Goal: Task Accomplishment & Management: Complete application form

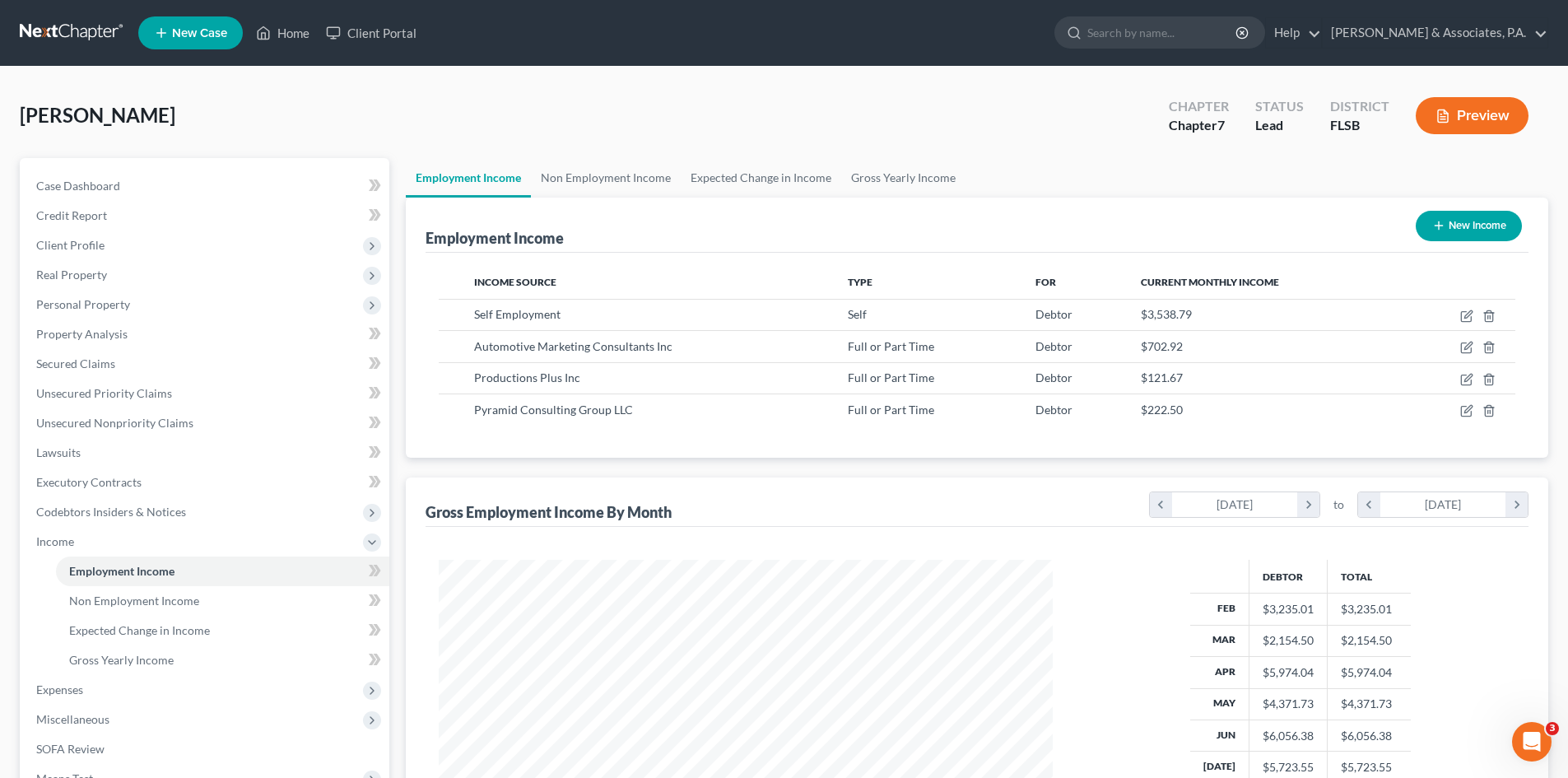
scroll to position [307, 647]
click at [103, 688] on span "Expenses" at bounding box center [205, 690] width 366 height 30
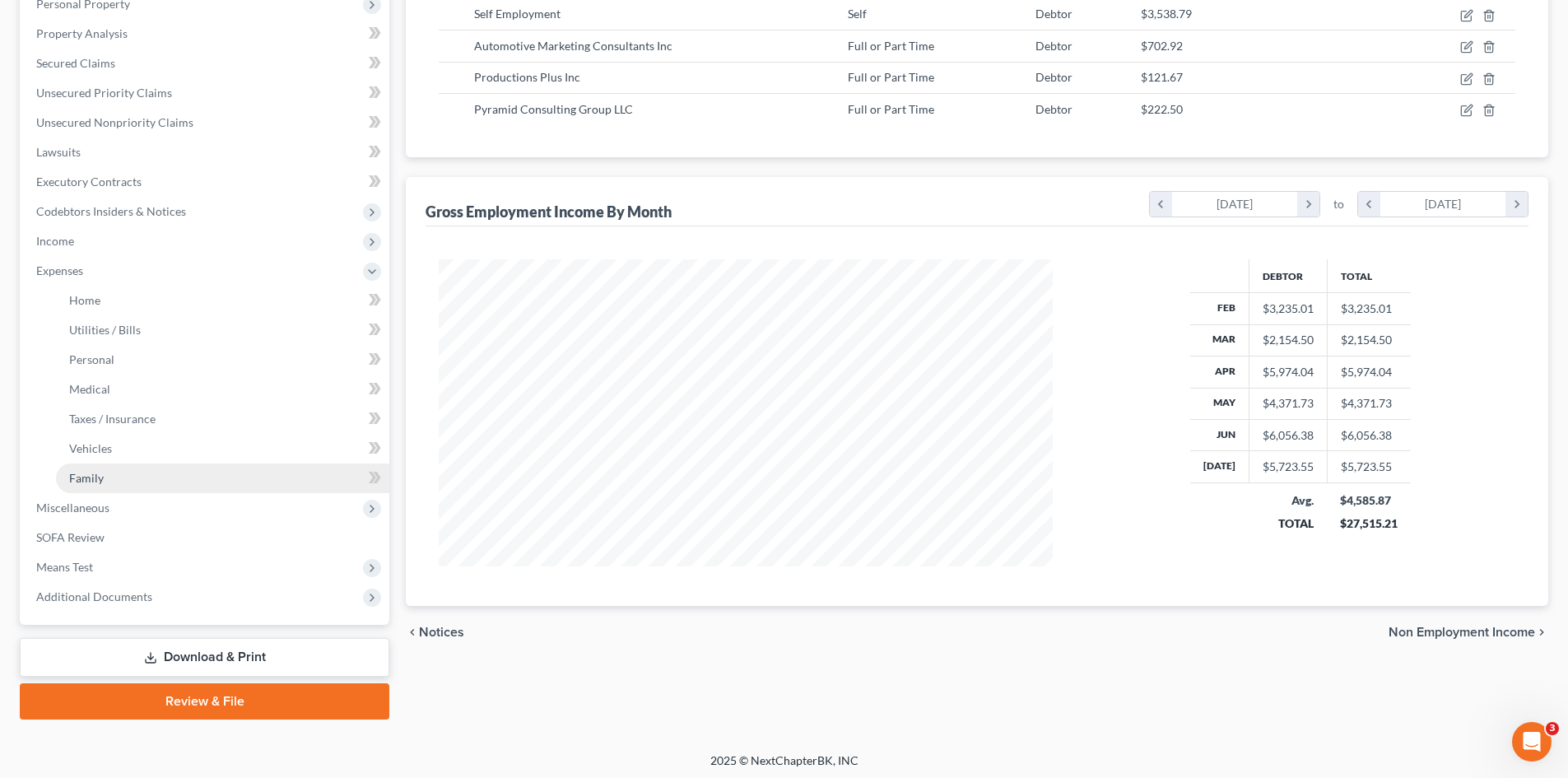
scroll to position [305, 0]
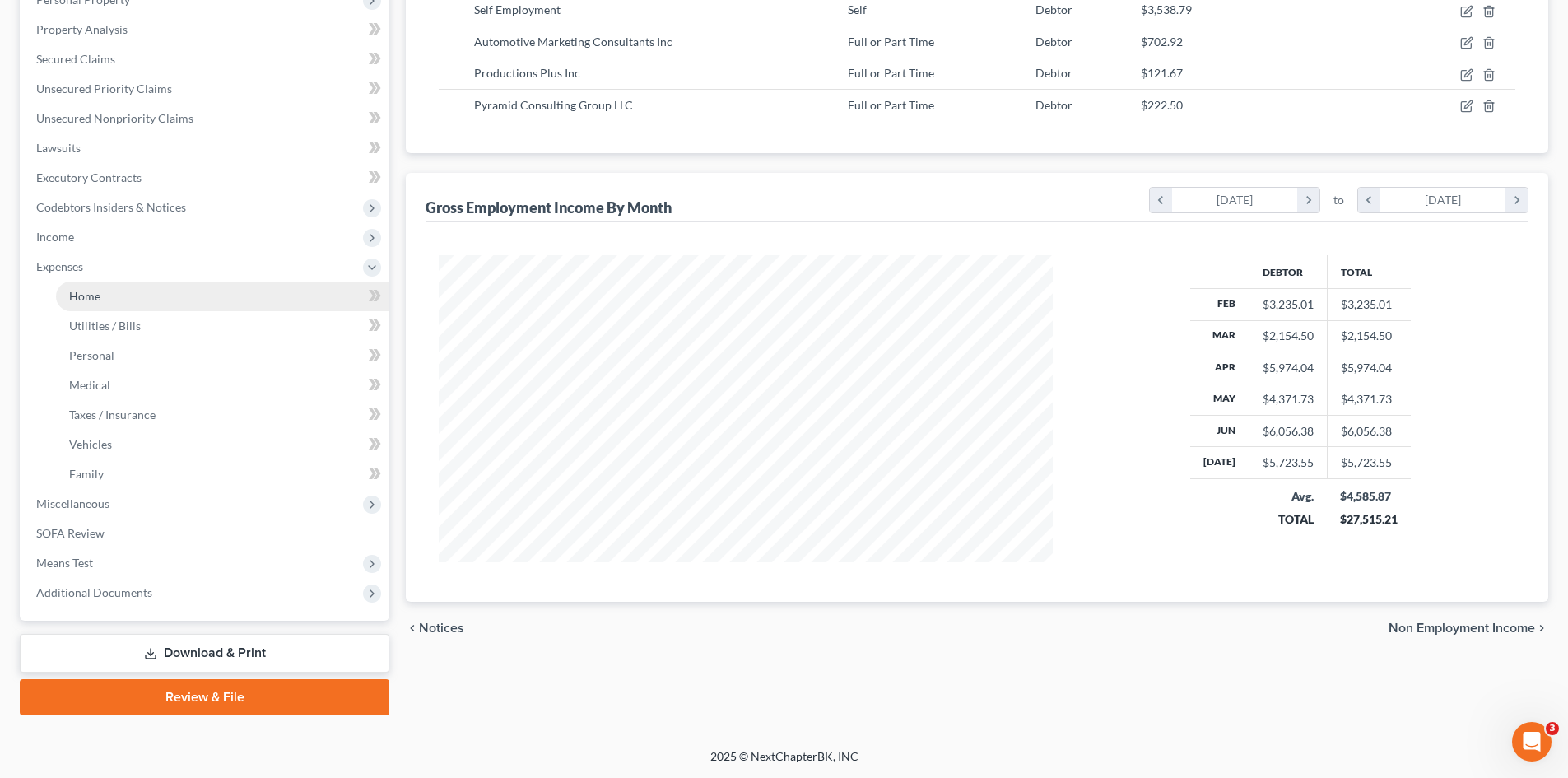
click at [158, 299] on link "Home" at bounding box center [222, 297] width 333 height 30
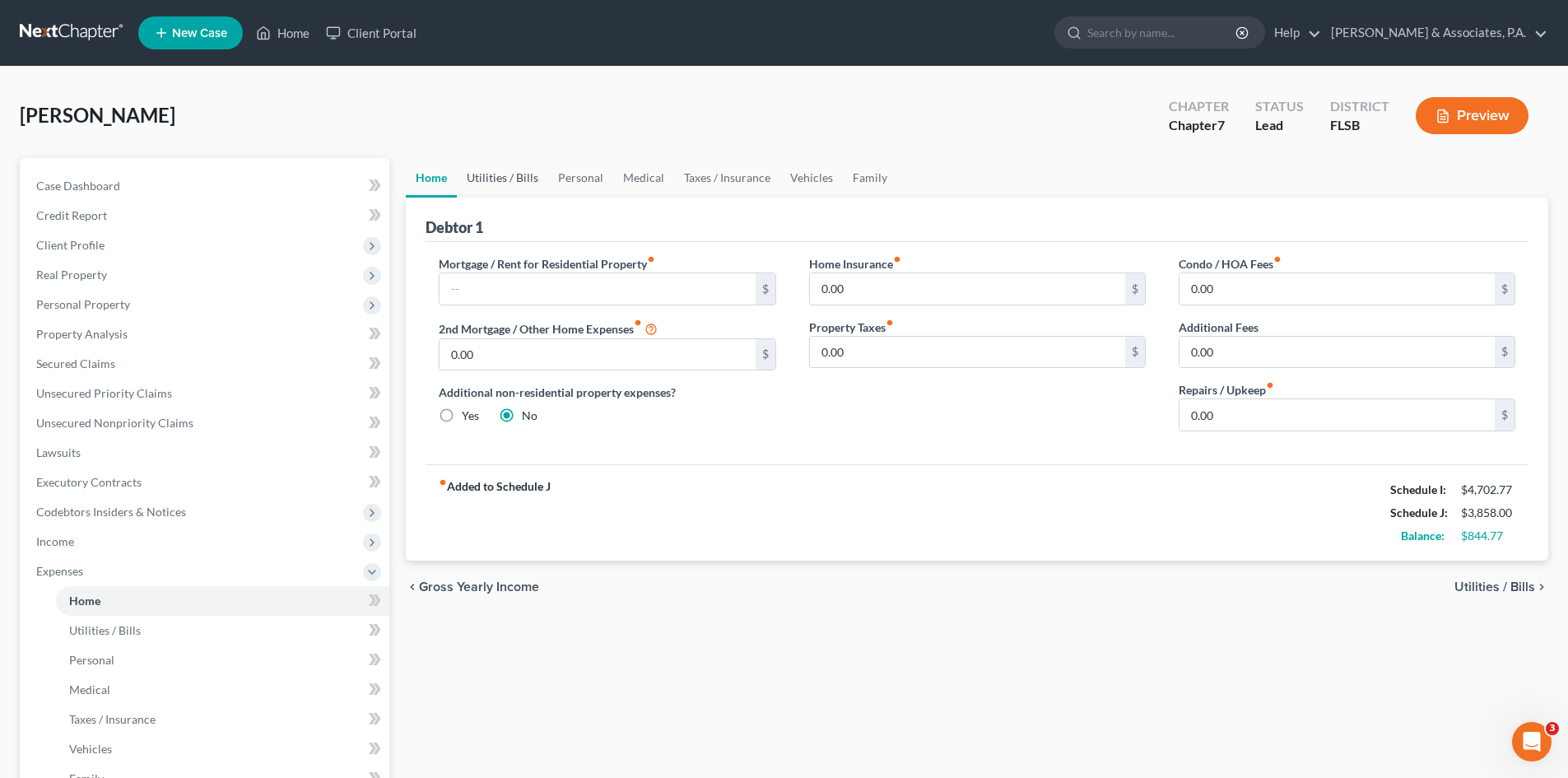
click at [512, 175] on link "Utilities / Bills" at bounding box center [502, 178] width 91 height 40
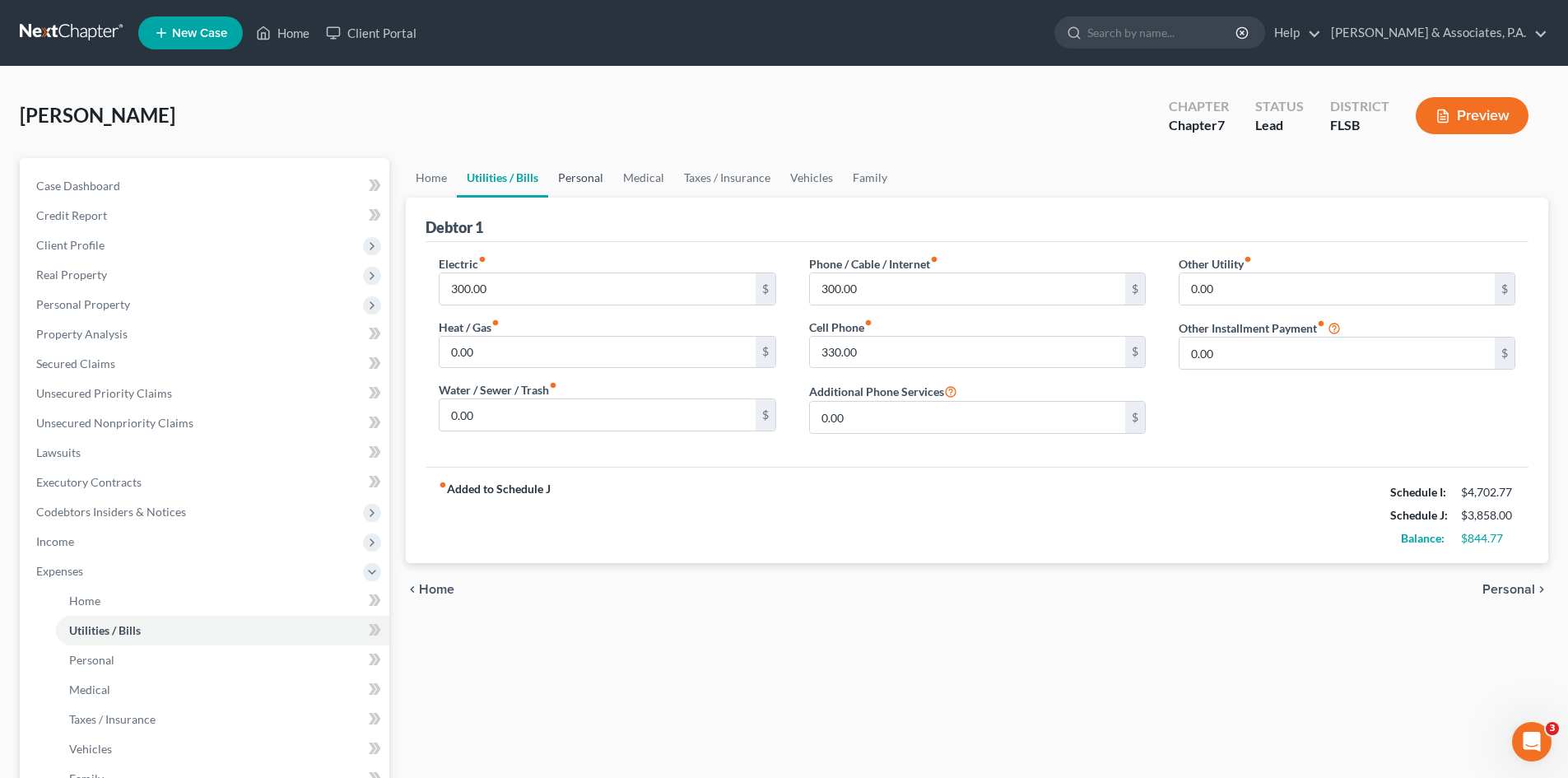
click at [583, 177] on link "Personal" at bounding box center [582, 178] width 65 height 40
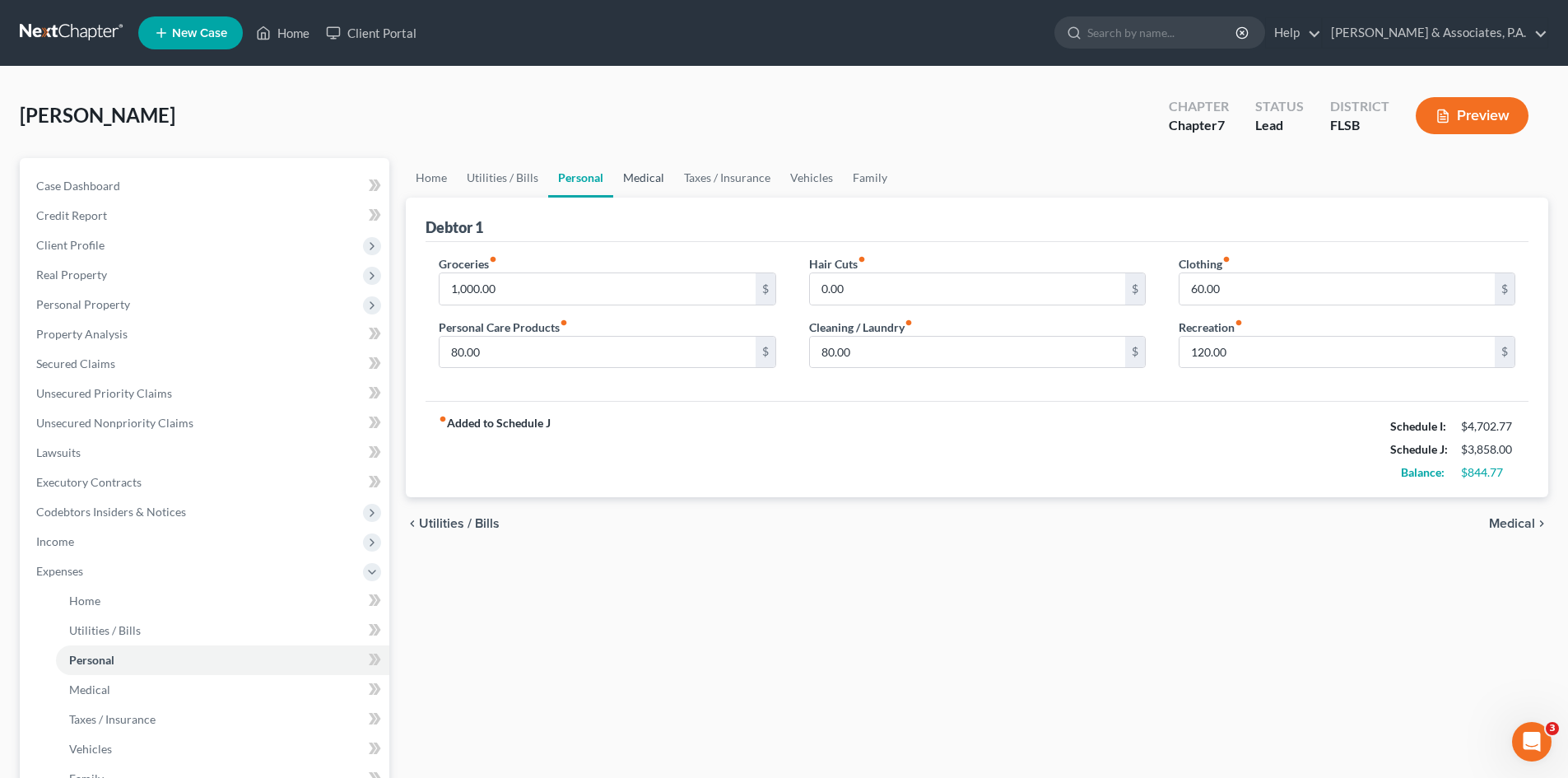
click at [633, 180] on link "Medical" at bounding box center [643, 178] width 61 height 40
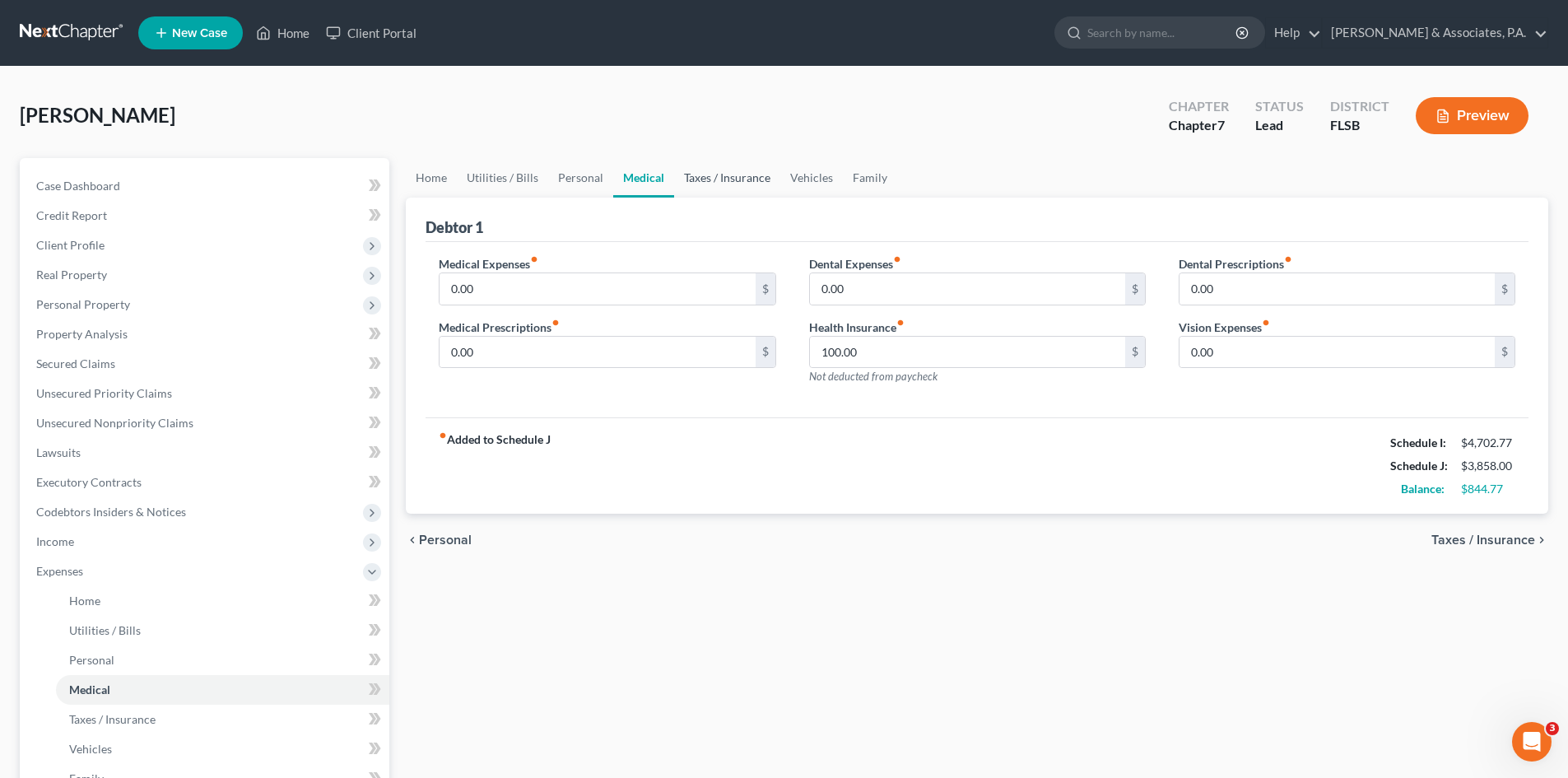
click at [722, 177] on link "Taxes / Insurance" at bounding box center [726, 178] width 106 height 40
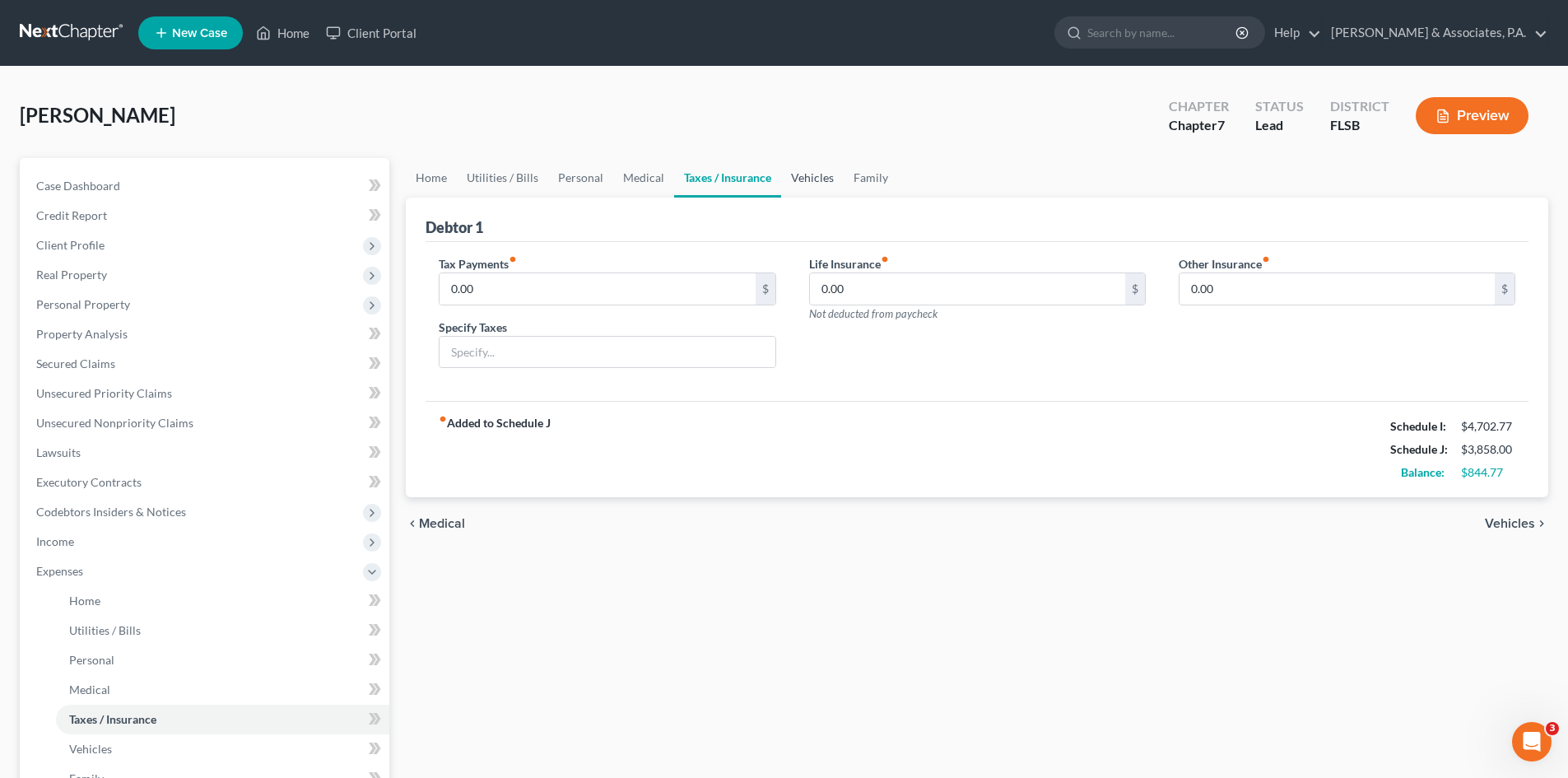
click at [795, 174] on link "Vehicles" at bounding box center [812, 178] width 63 height 40
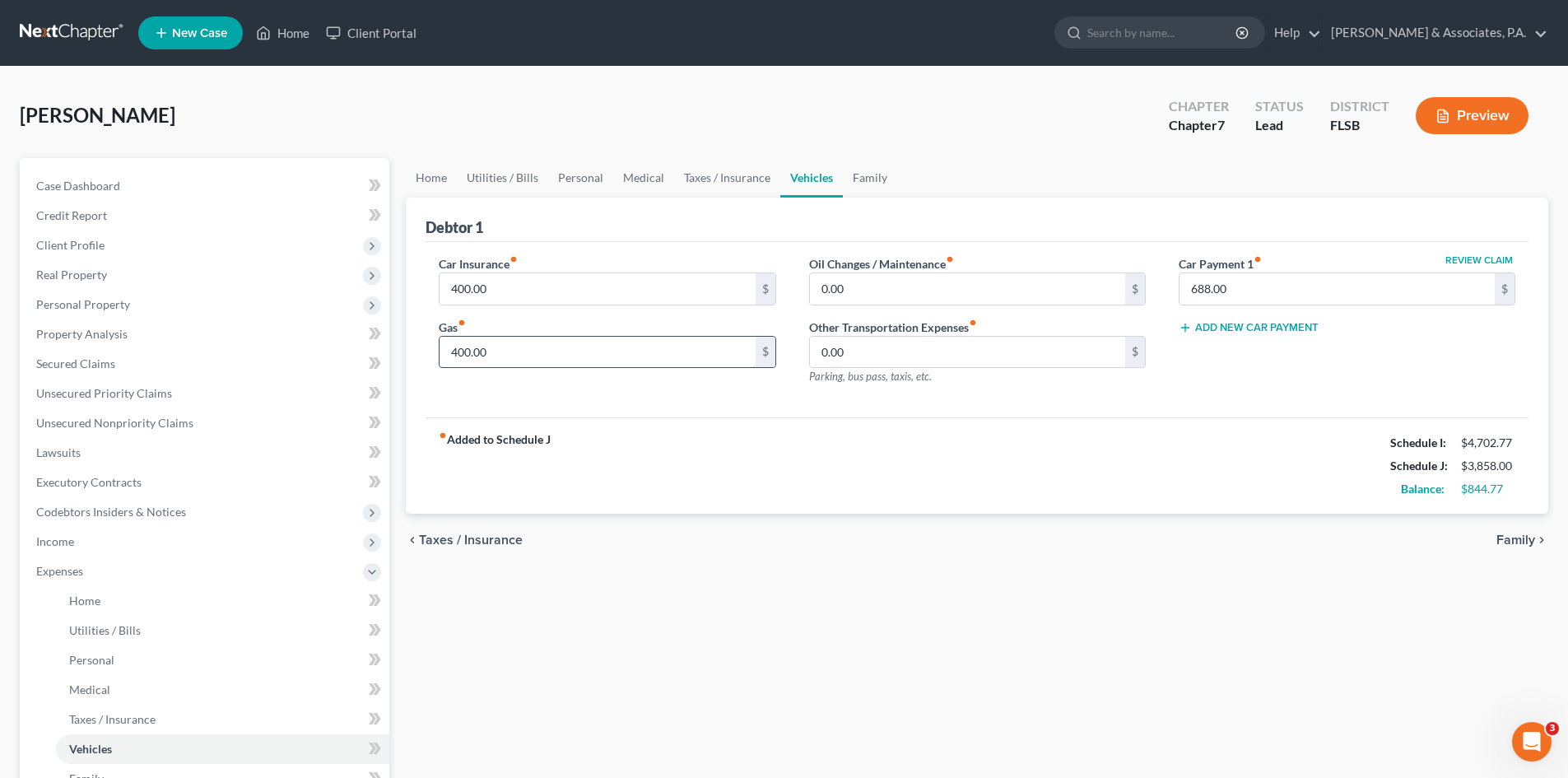
click at [457, 353] on input "400.00" at bounding box center [597, 352] width 316 height 32
type input "600.00"
click at [880, 178] on link "Family" at bounding box center [870, 178] width 55 height 40
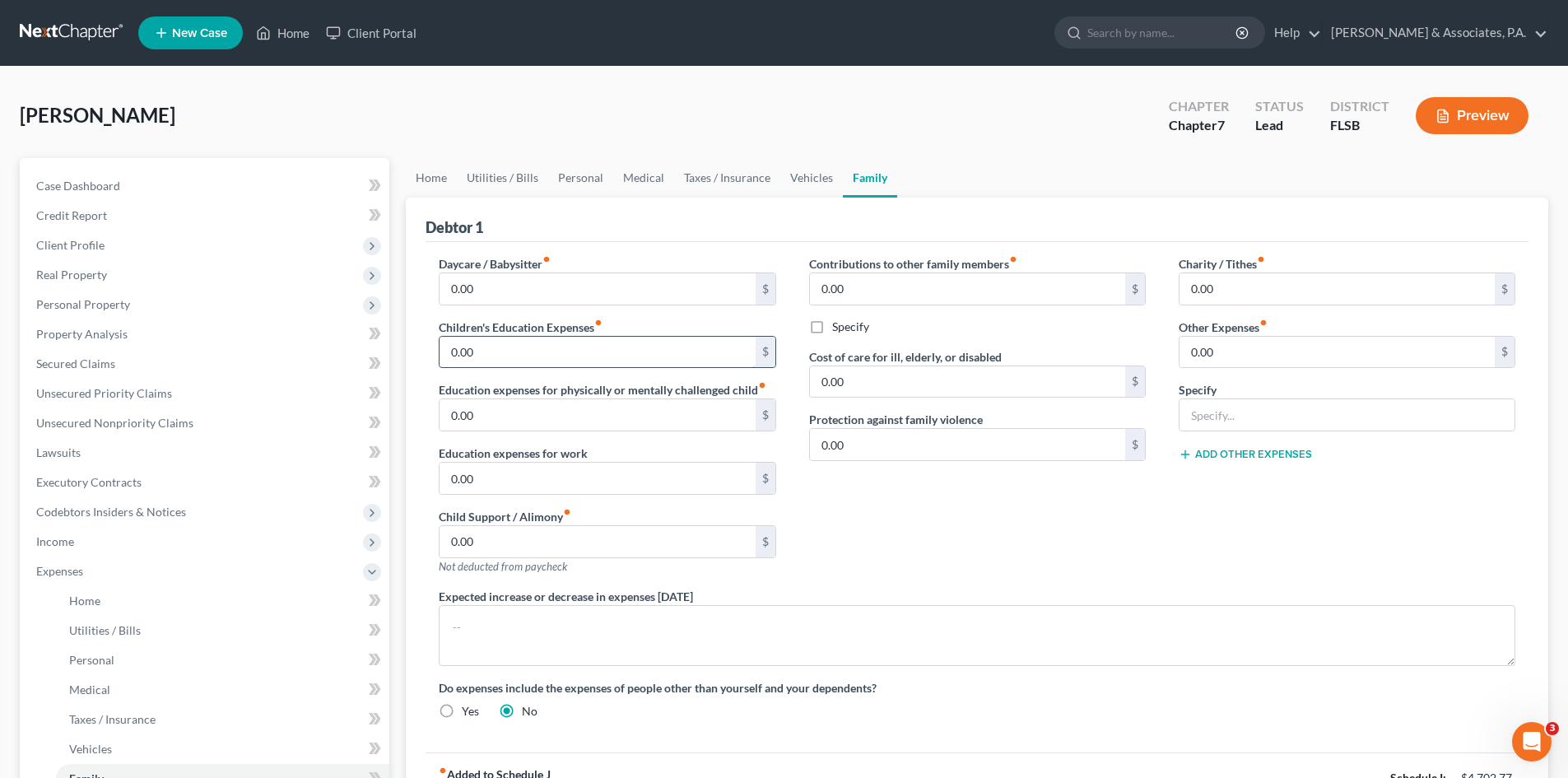
click at [484, 355] on input "0.00" at bounding box center [597, 352] width 316 height 32
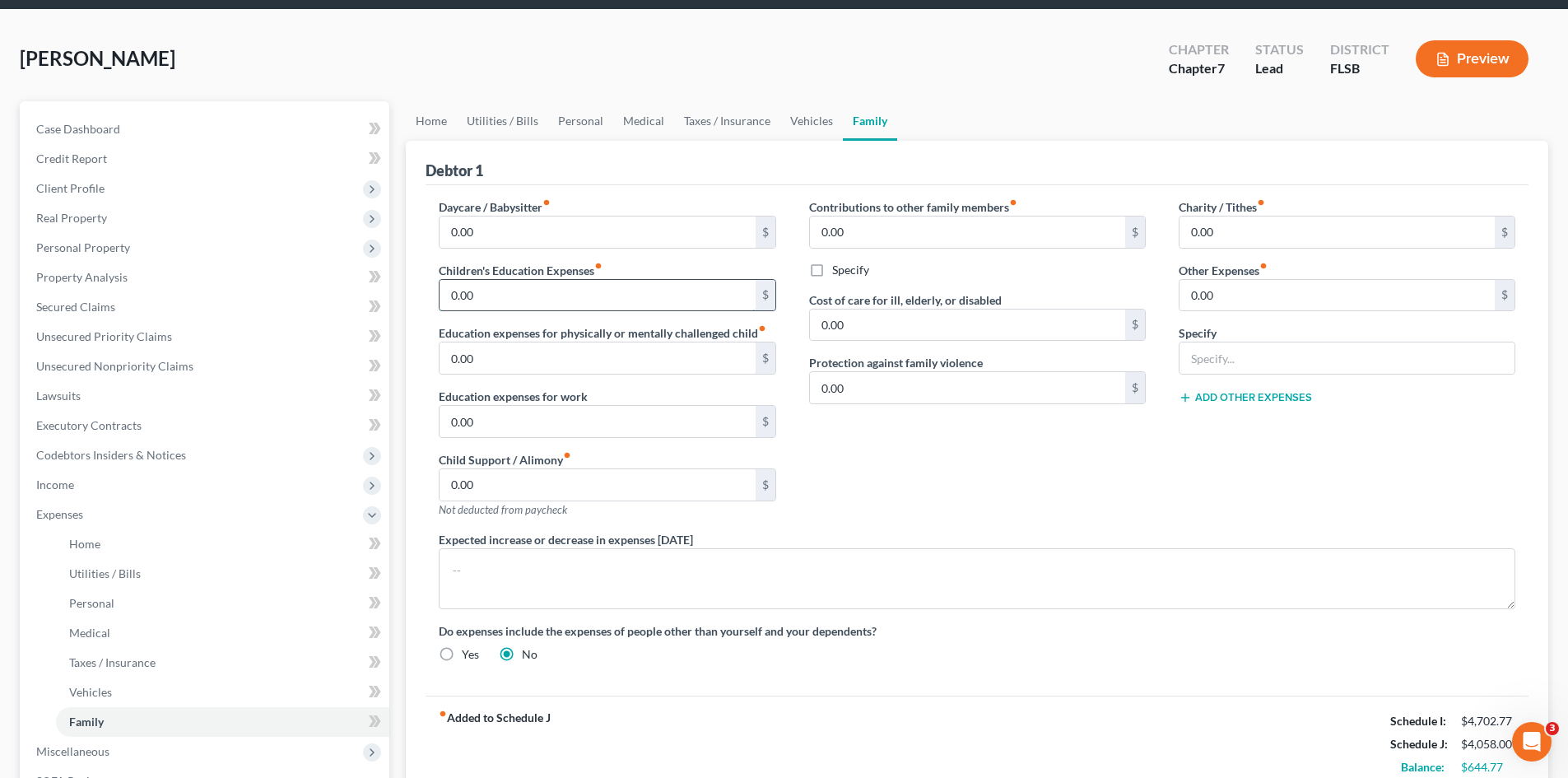
scroll to position [165, 0]
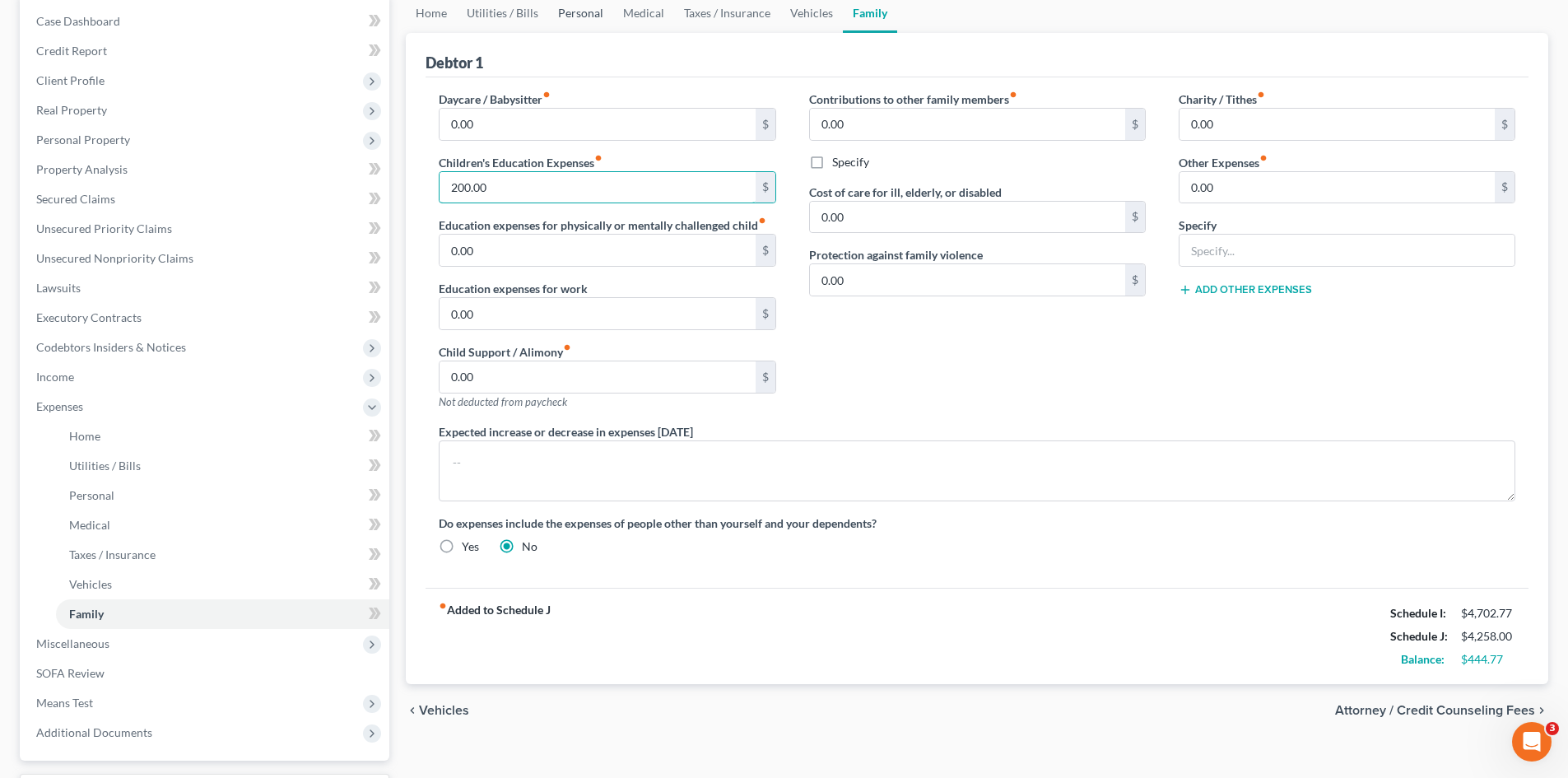
type input "200.00"
click at [572, 16] on link "Personal" at bounding box center [582, 13] width 65 height 40
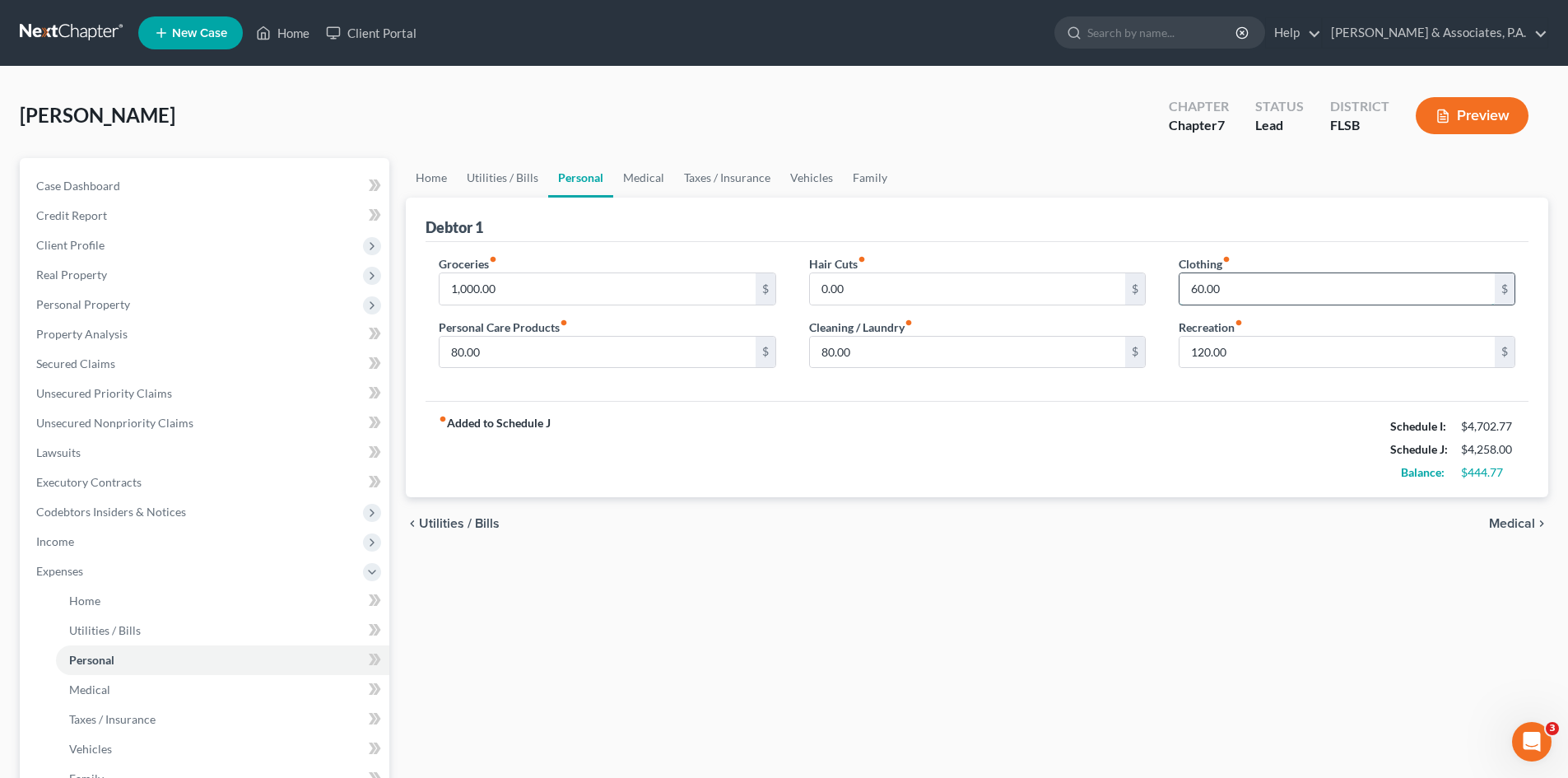
click at [1194, 288] on input "60.00" at bounding box center [1338, 289] width 316 height 32
type input "120.00"
click at [880, 294] on input "0.00" at bounding box center [968, 289] width 316 height 32
type input "120.00"
click at [501, 176] on link "Utilities / Bills" at bounding box center [502, 178] width 91 height 40
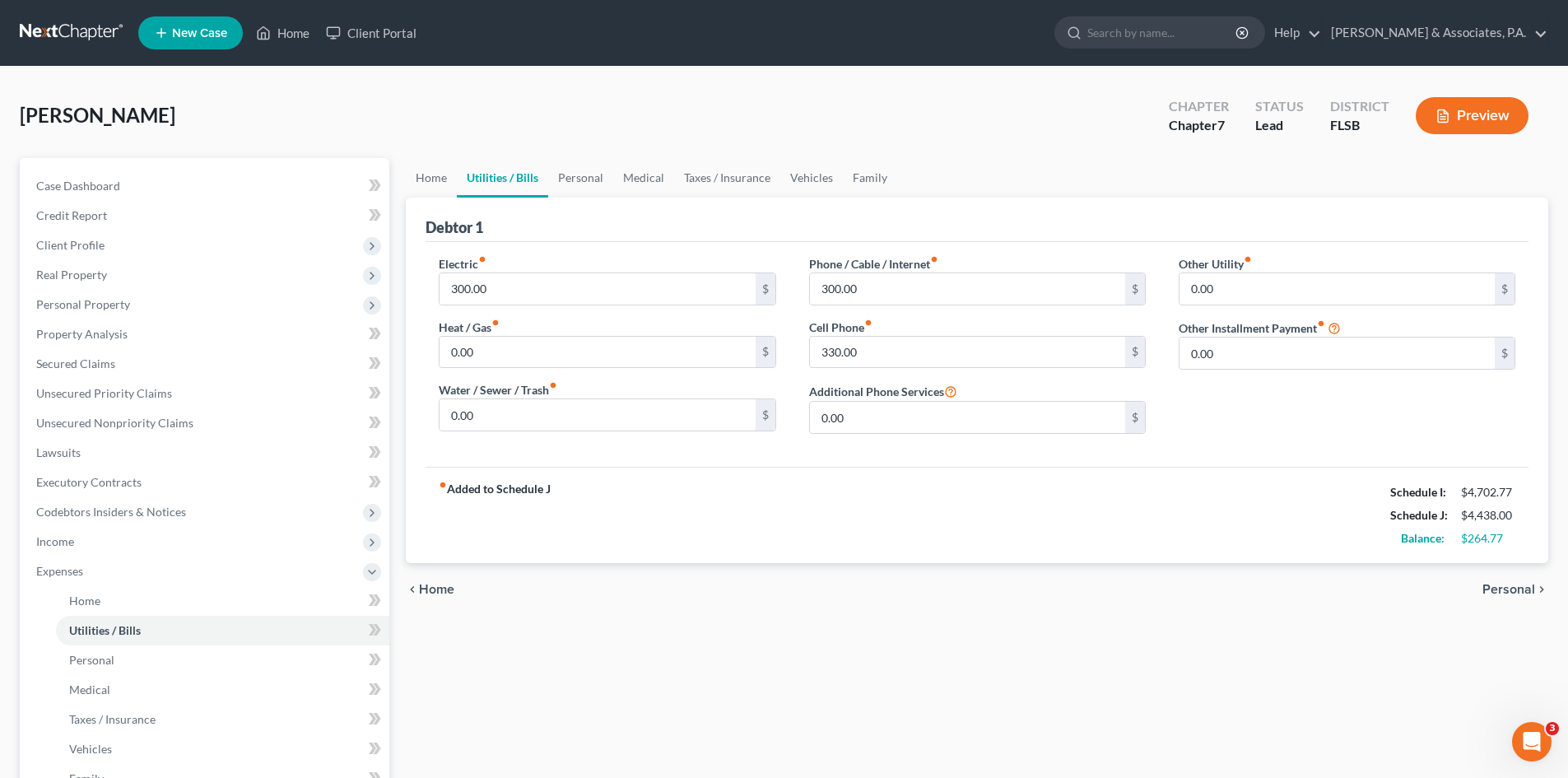
click at [512, 178] on link "Utilities / Bills" at bounding box center [502, 178] width 91 height 40
click at [595, 181] on link "Personal" at bounding box center [582, 178] width 65 height 40
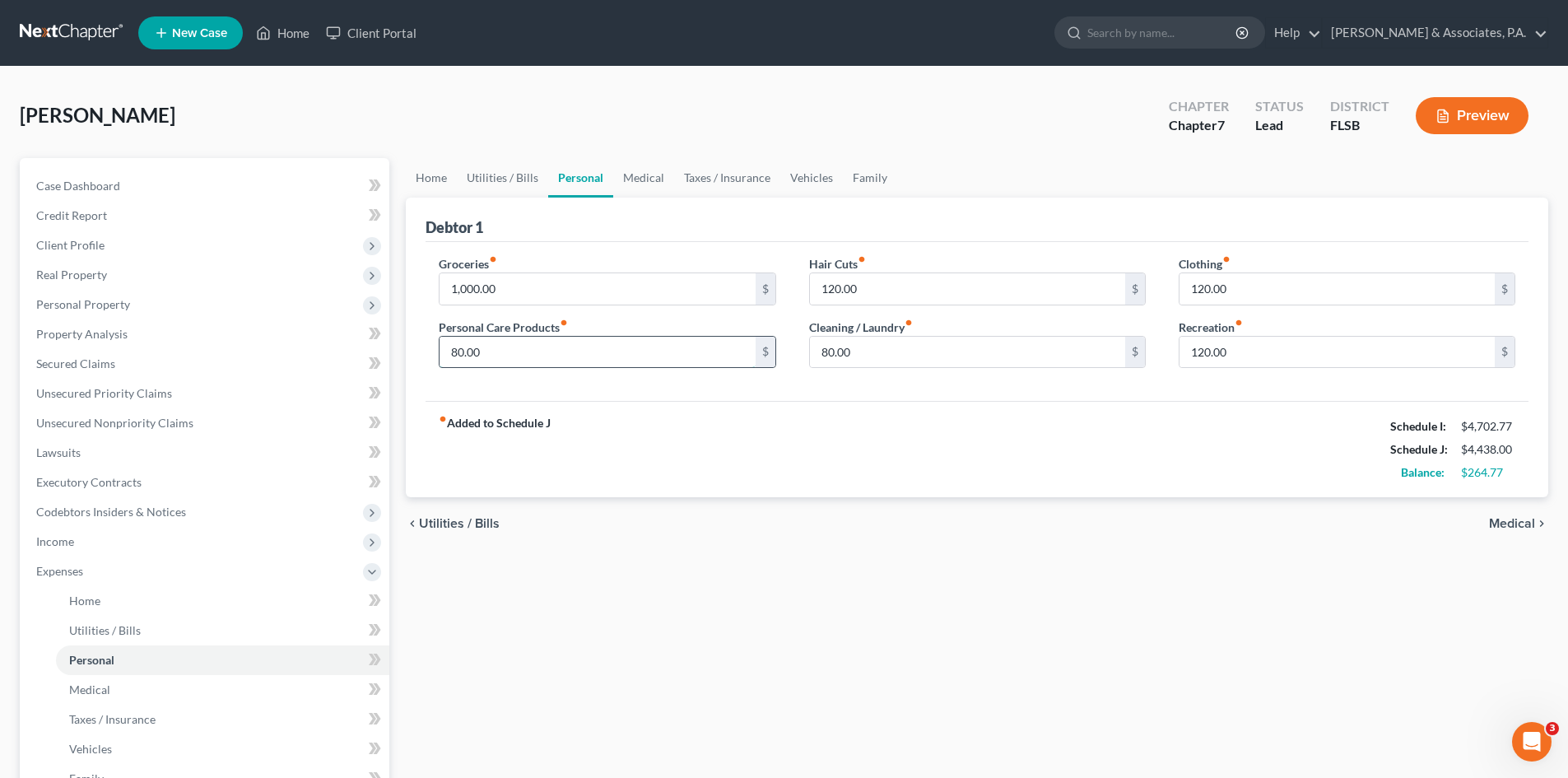
click at [482, 350] on input "80.00" at bounding box center [597, 352] width 316 height 32
type input "100.00"
click at [804, 177] on link "Vehicles" at bounding box center [811, 178] width 63 height 40
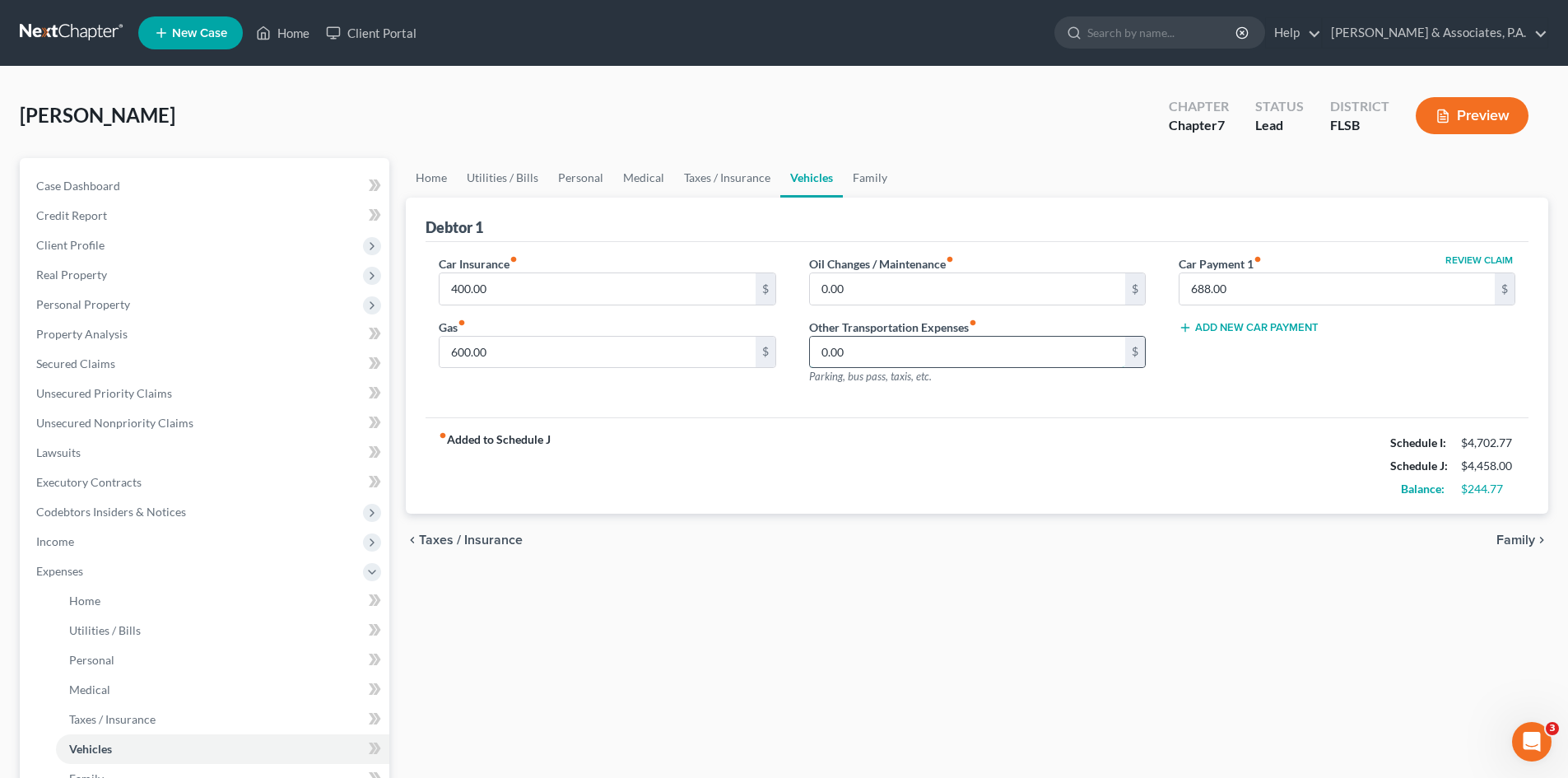
click at [860, 355] on input "0.00" at bounding box center [968, 352] width 316 height 32
click at [862, 174] on link "Family" at bounding box center [870, 178] width 55 height 40
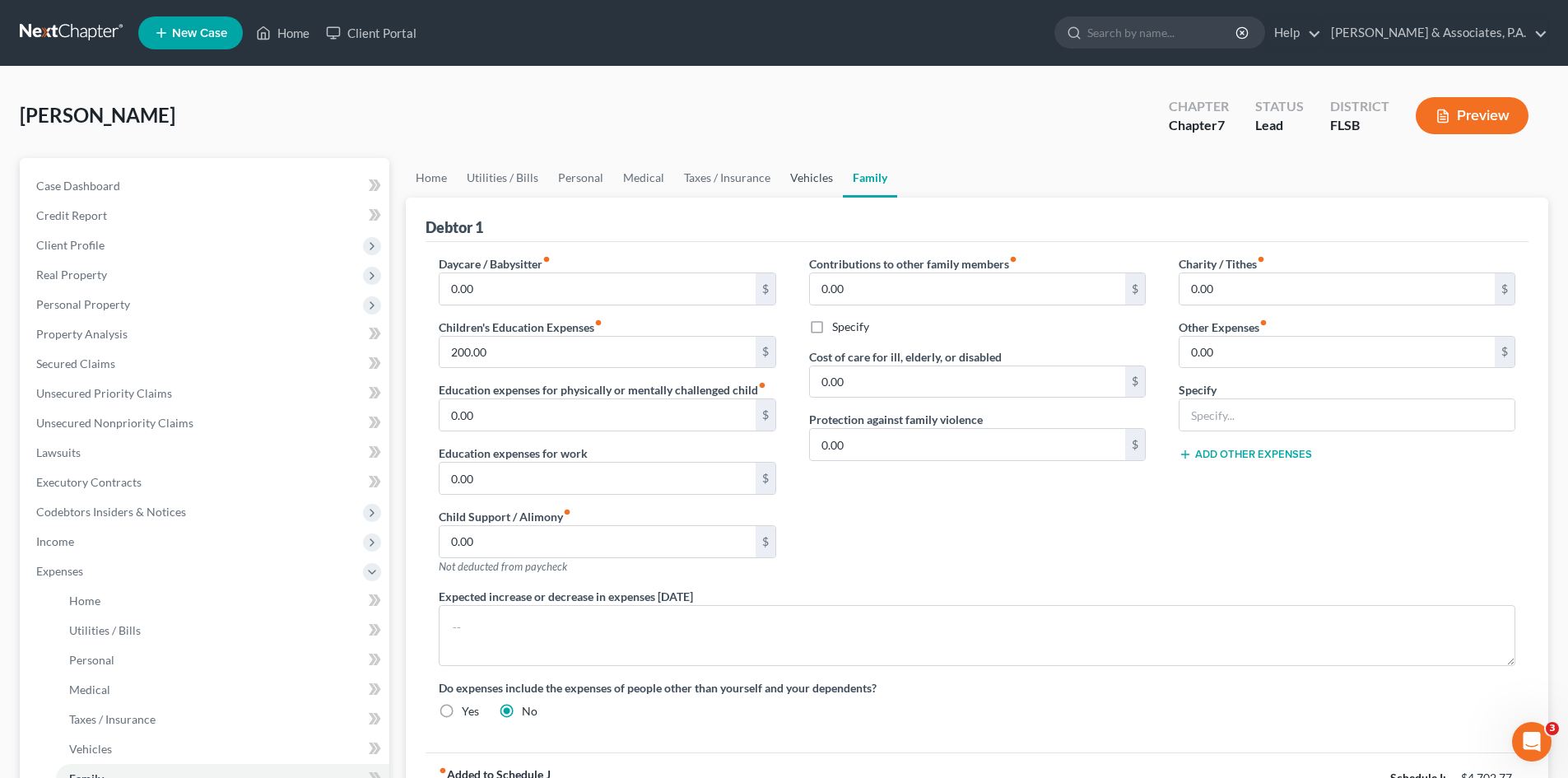
click at [800, 174] on link "Vehicles" at bounding box center [811, 178] width 63 height 40
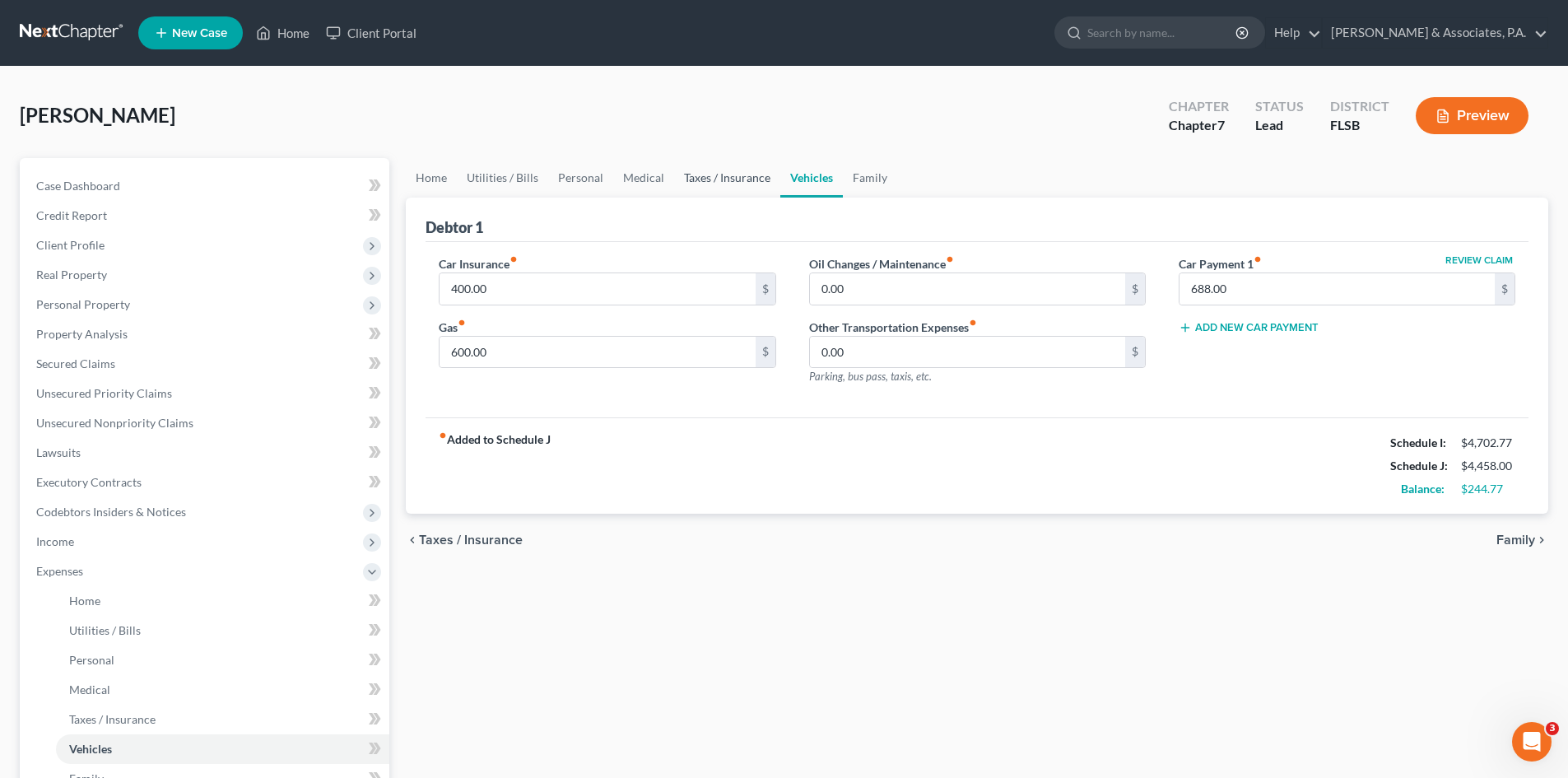
click at [709, 174] on link "Taxes / Insurance" at bounding box center [726, 178] width 106 height 40
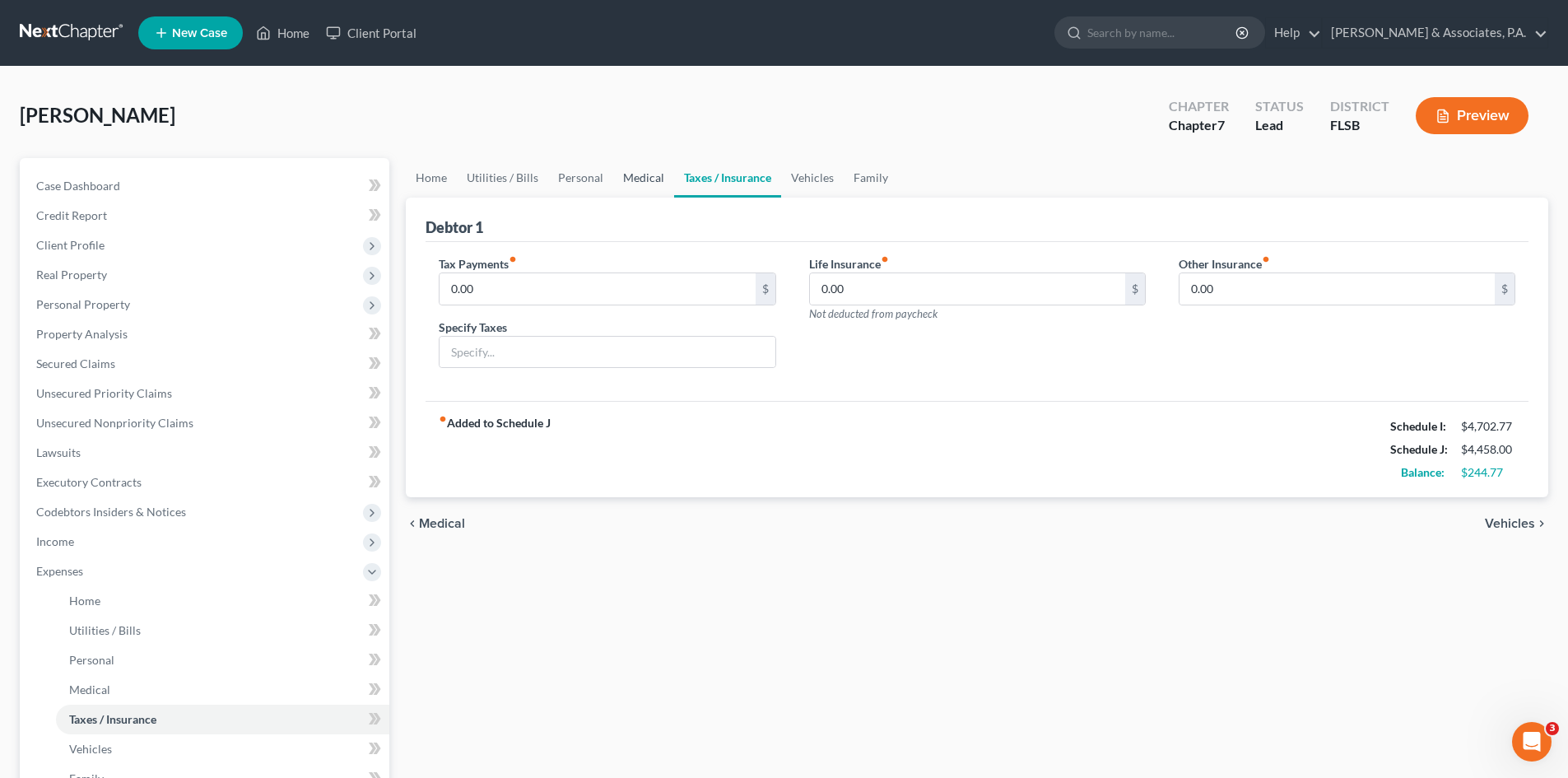
click at [636, 179] on link "Medical" at bounding box center [643, 178] width 61 height 40
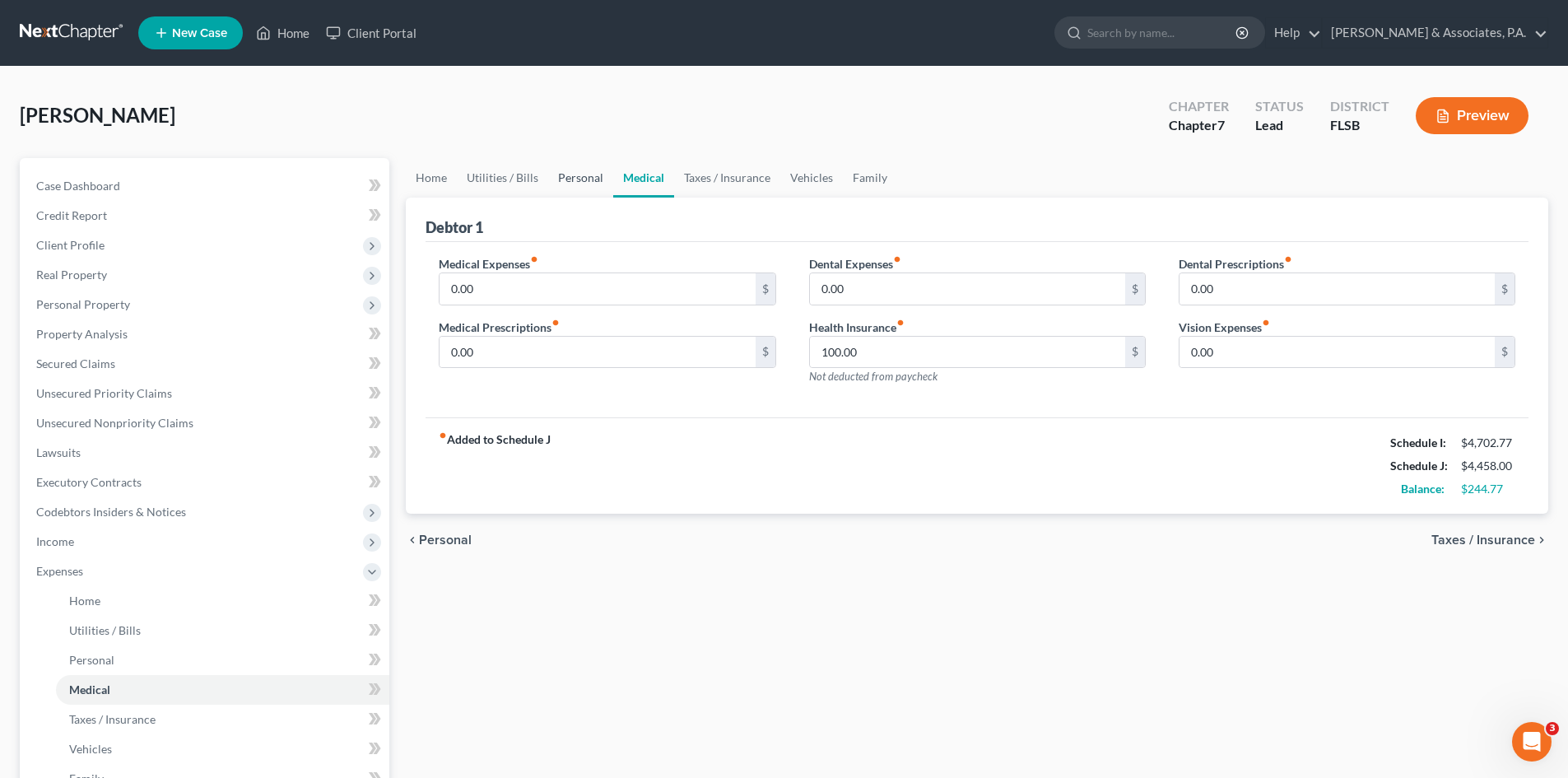
click at [569, 177] on link "Personal" at bounding box center [582, 178] width 65 height 40
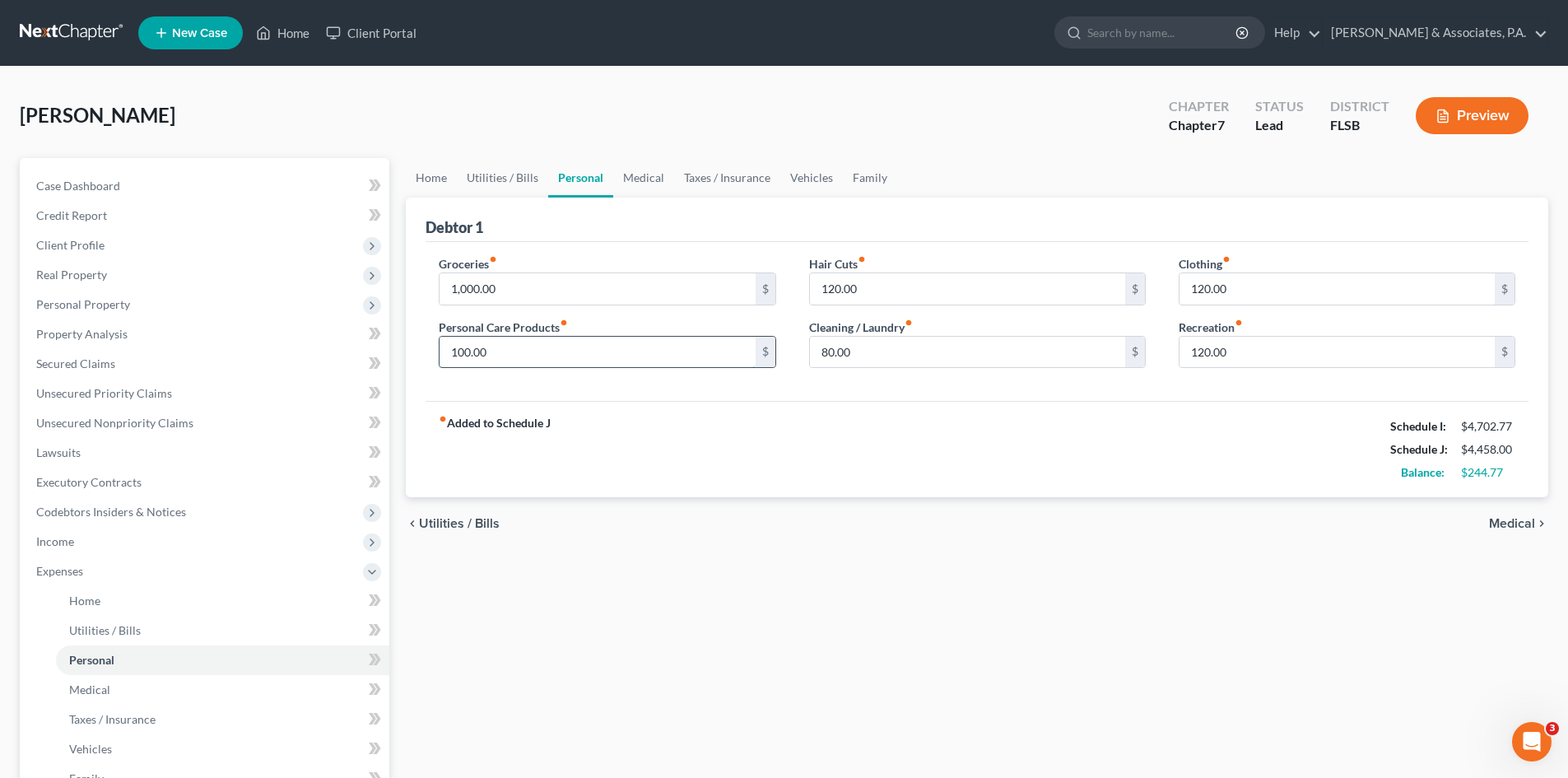
click at [470, 351] on input "100.00" at bounding box center [597, 352] width 316 height 32
type input "120.00"
click at [498, 286] on input "1,000.00" at bounding box center [597, 289] width 316 height 32
type input "1,200.00"
click at [563, 229] on div "Debtor 1" at bounding box center [978, 219] width 1104 height 45
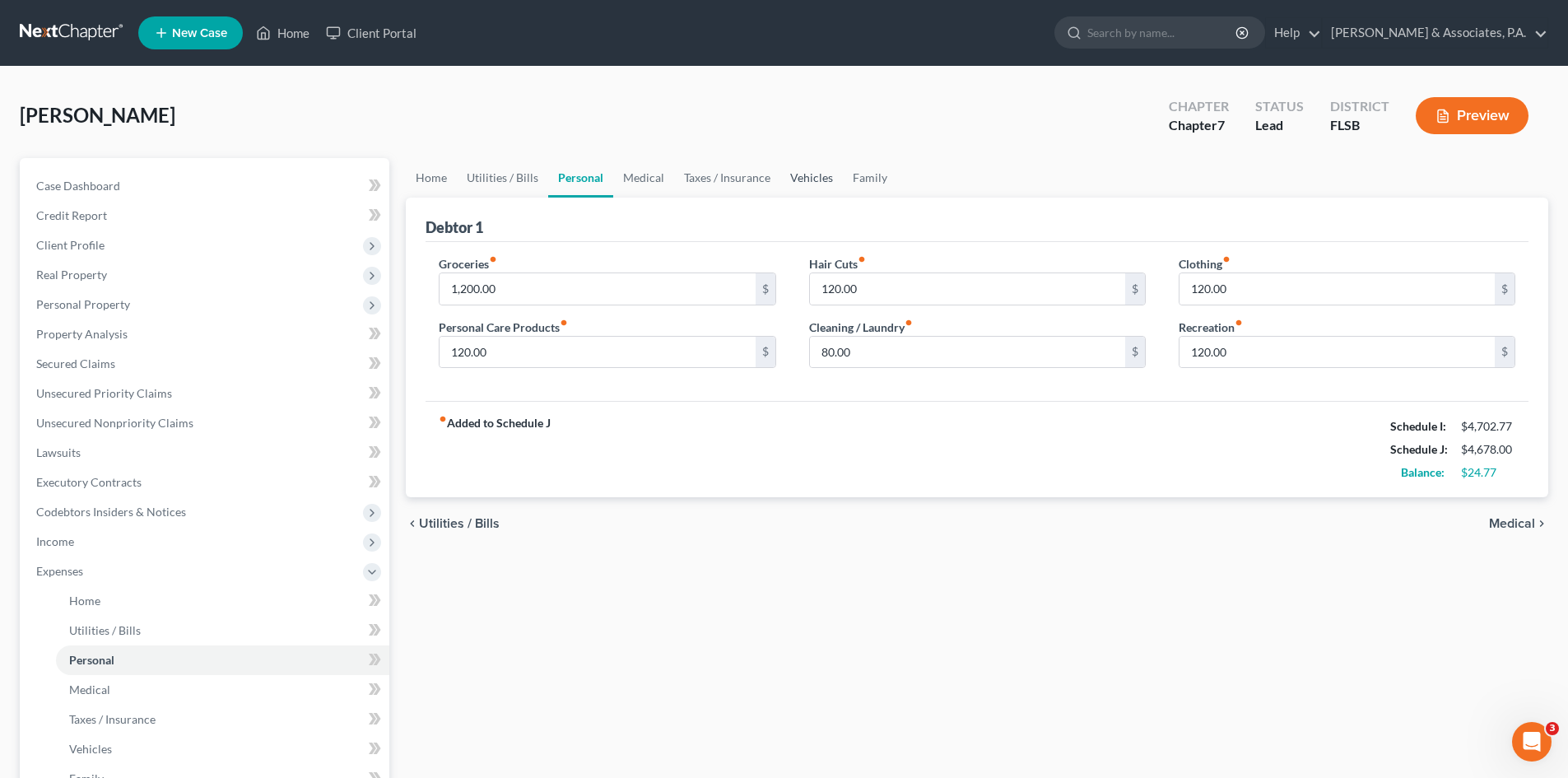
click at [810, 179] on link "Vehicles" at bounding box center [811, 178] width 63 height 40
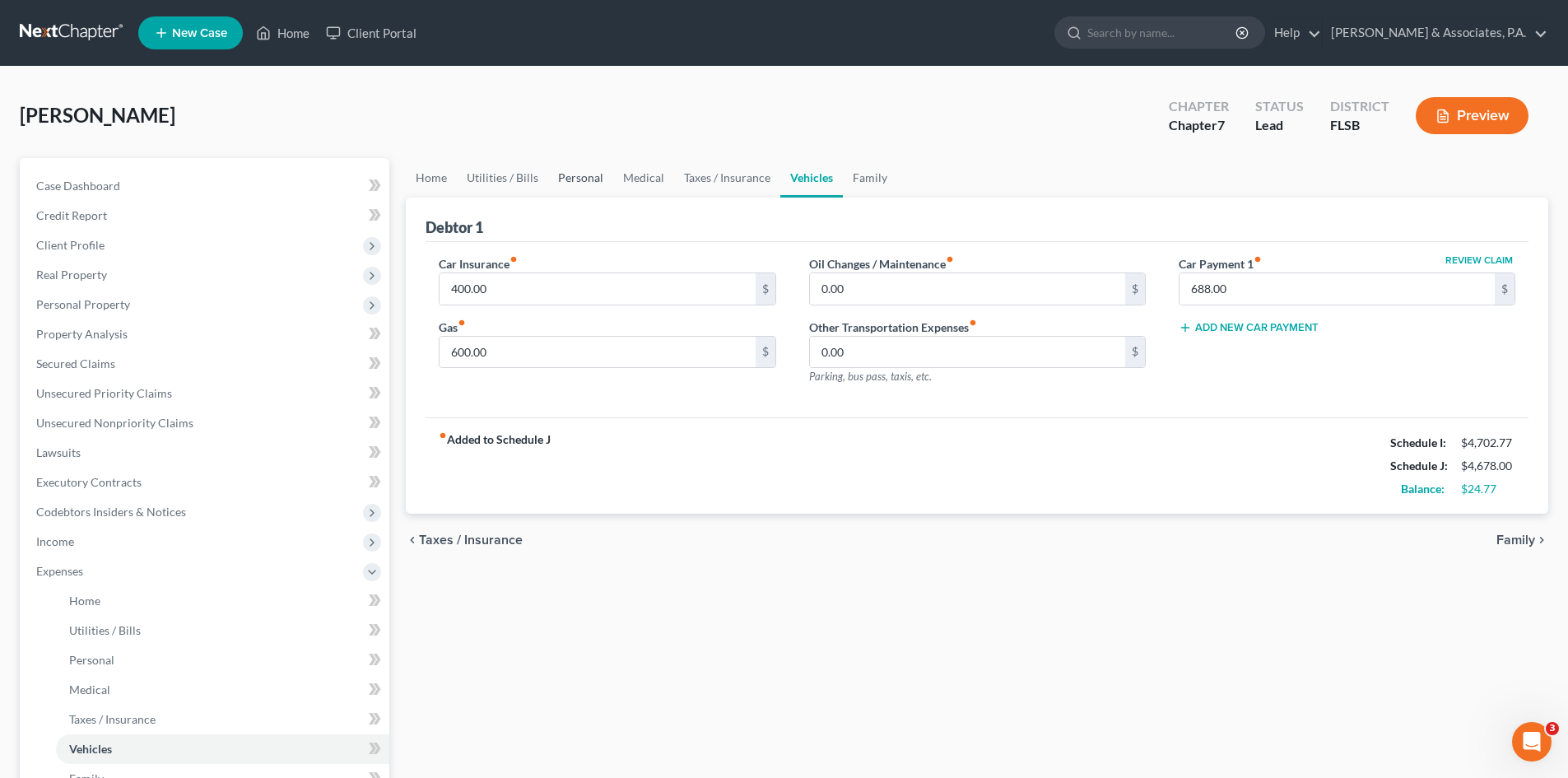
click at [575, 172] on link "Personal" at bounding box center [582, 178] width 65 height 40
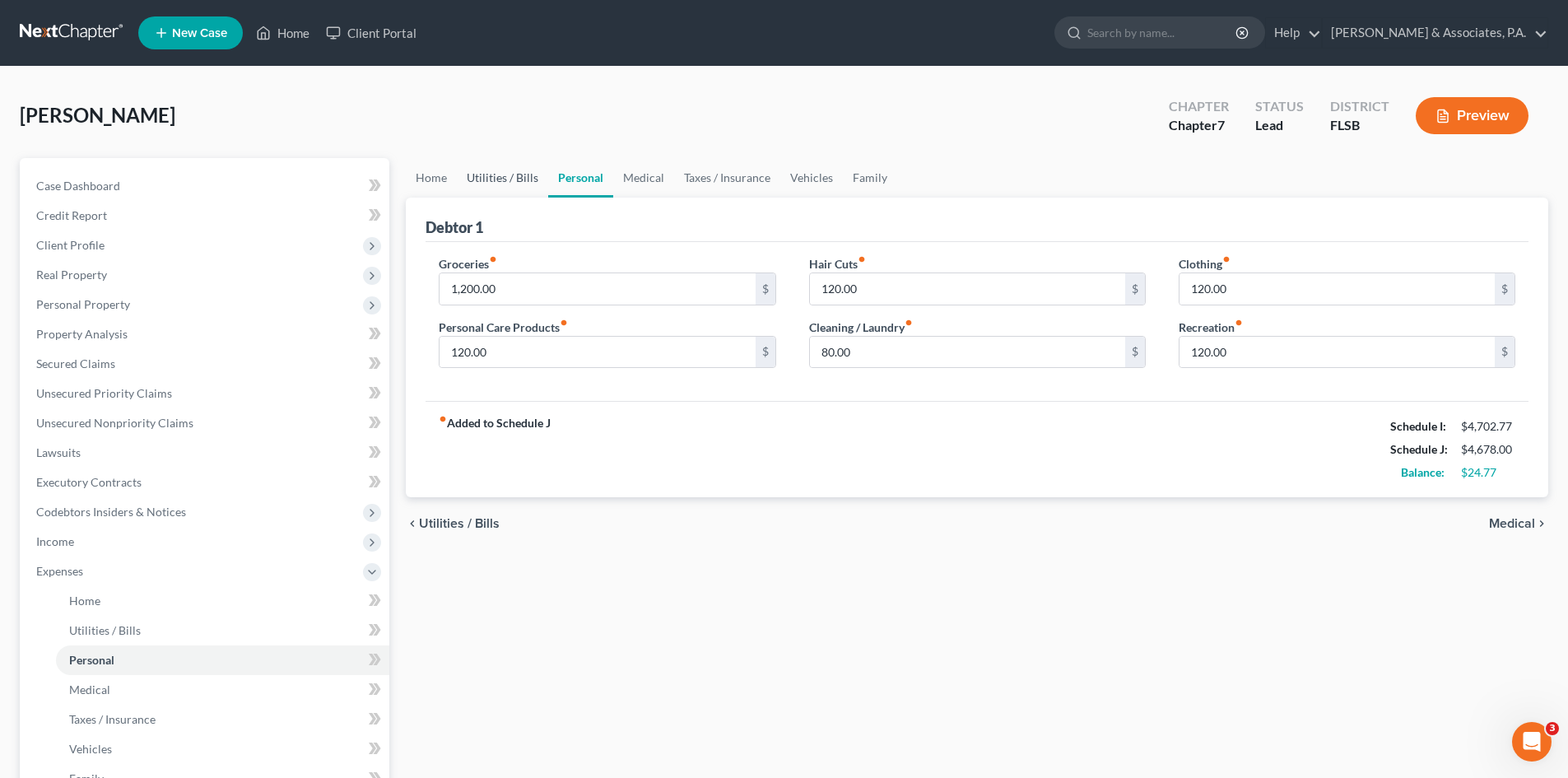
click at [505, 181] on link "Utilities / Bills" at bounding box center [502, 178] width 91 height 40
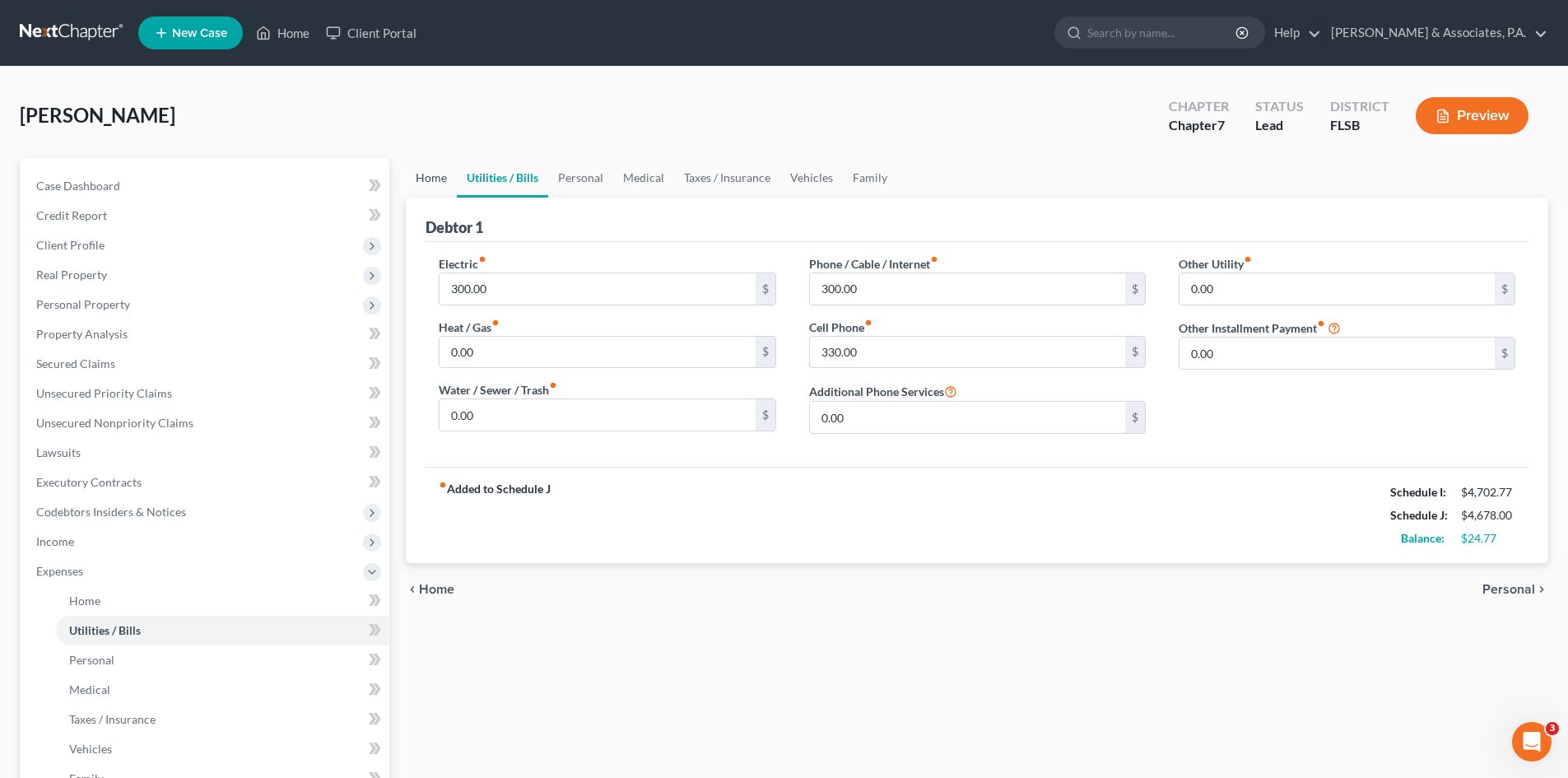
click at [440, 177] on link "Home" at bounding box center [431, 178] width 51 height 40
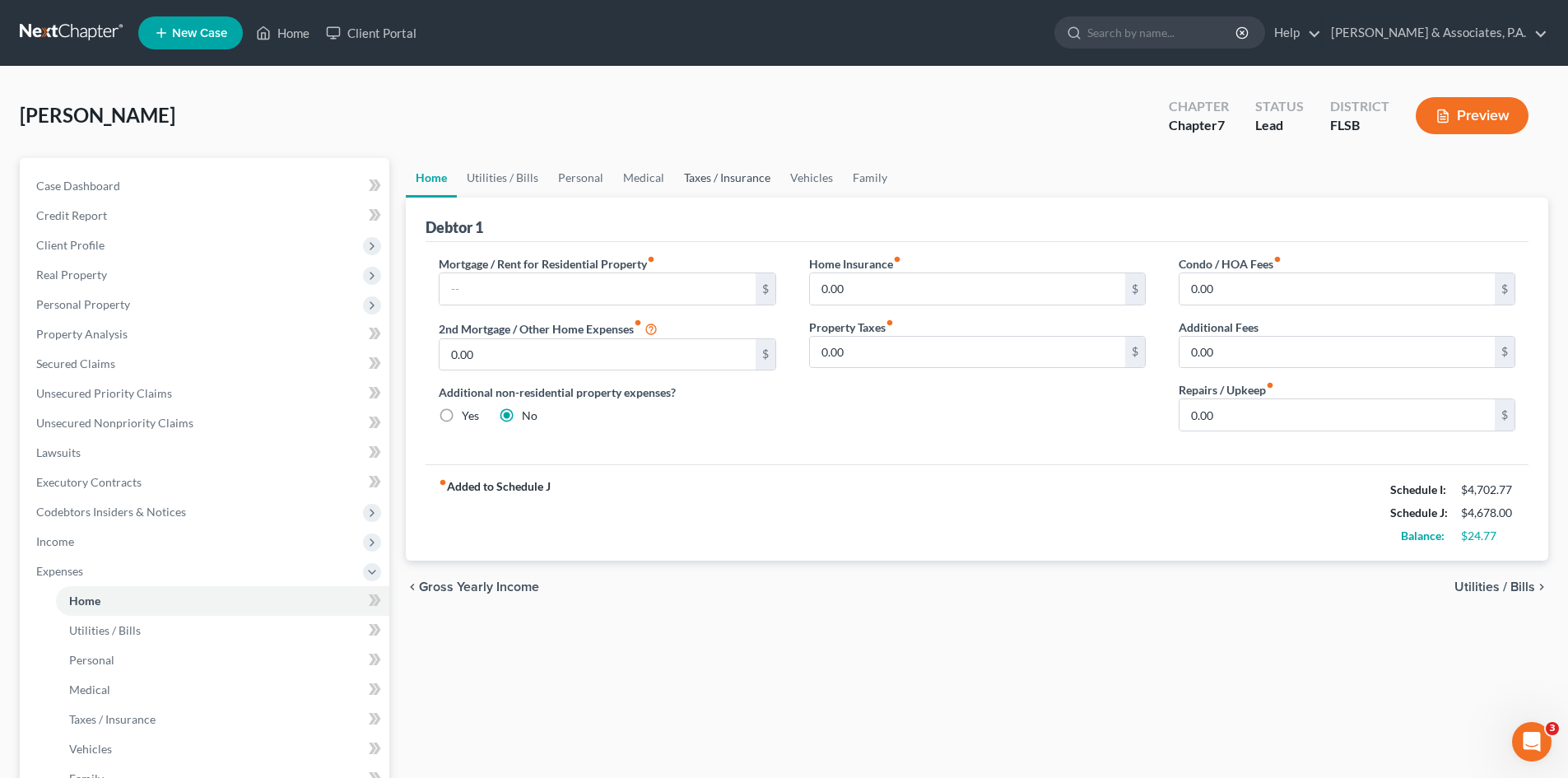
click at [694, 178] on link "Taxes / Insurance" at bounding box center [726, 178] width 106 height 40
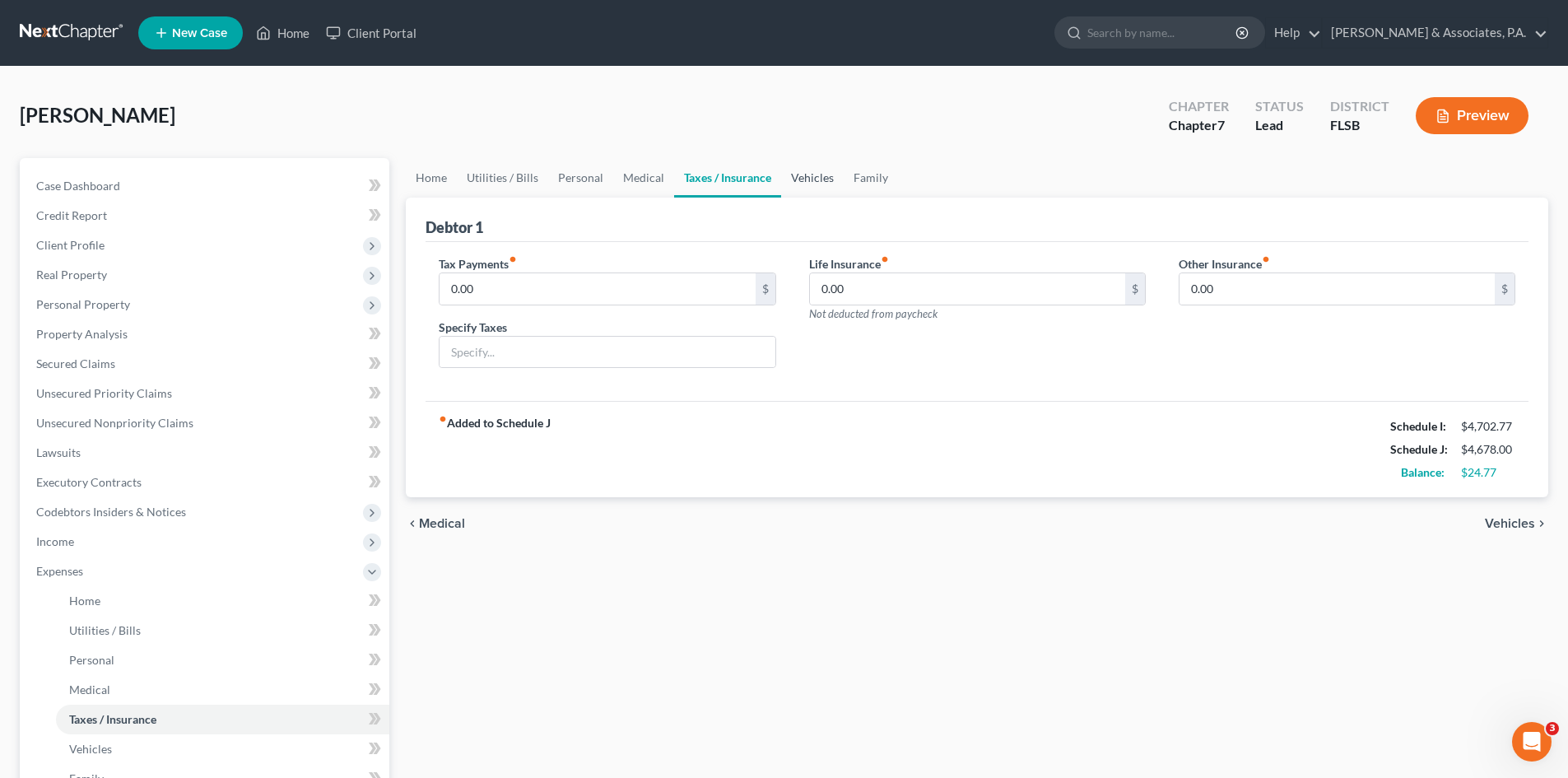
click at [814, 173] on link "Vehicles" at bounding box center [812, 178] width 63 height 40
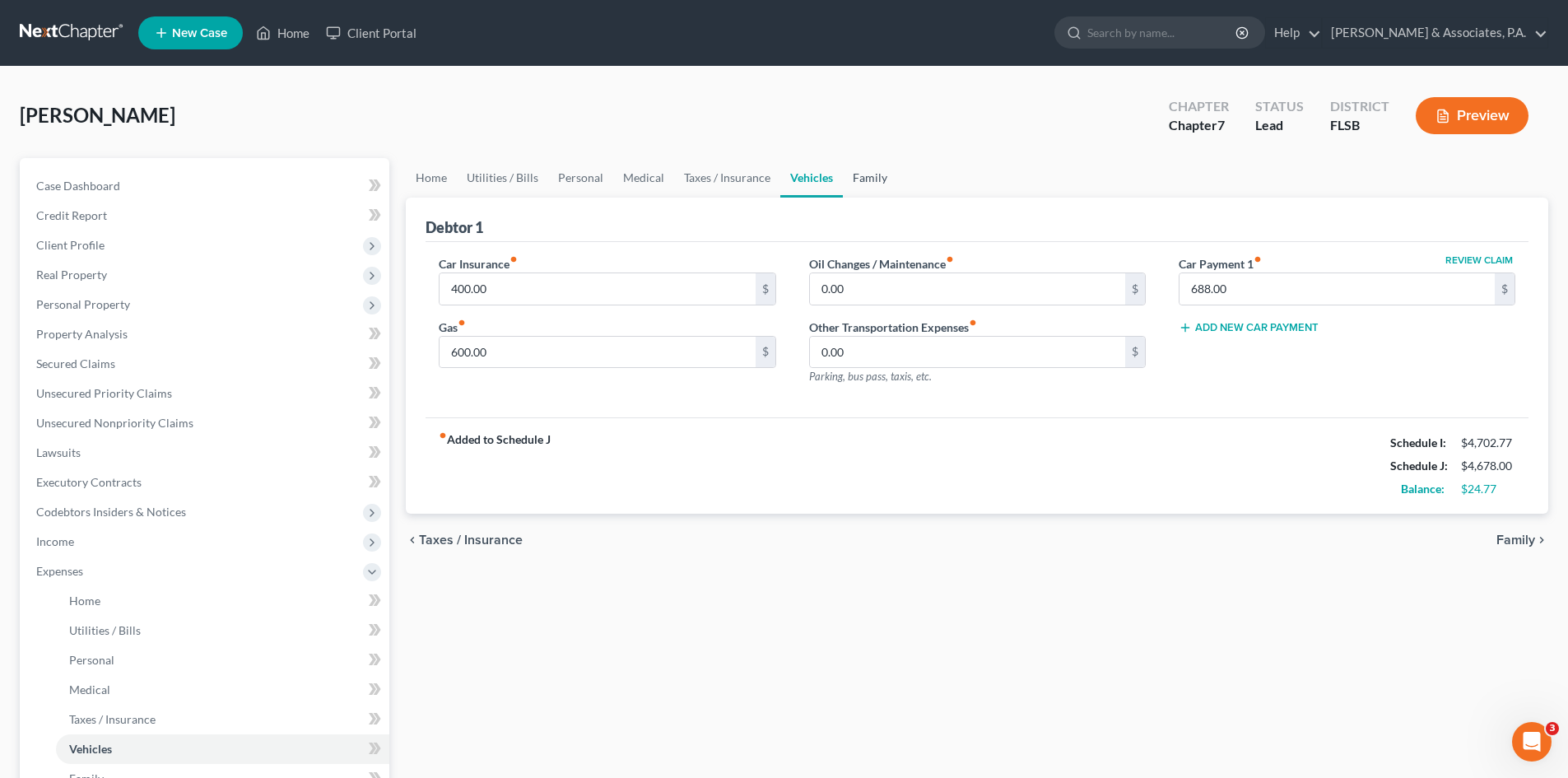
click at [860, 179] on link "Family" at bounding box center [870, 178] width 55 height 40
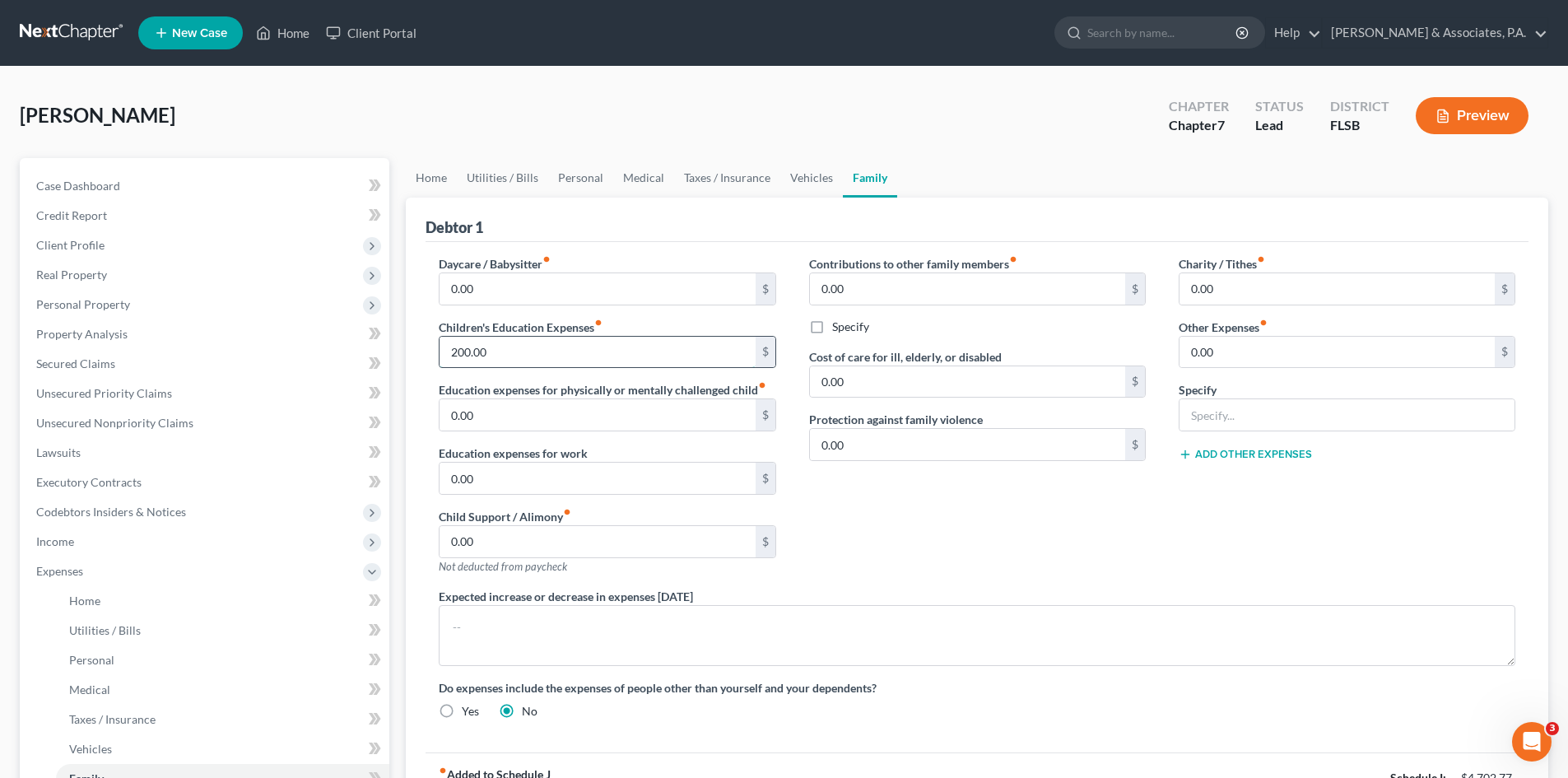
click at [457, 350] on input "200.00" at bounding box center [597, 352] width 316 height 32
type input "250.00"
click at [482, 182] on link "Utilities / Bills" at bounding box center [502, 178] width 91 height 40
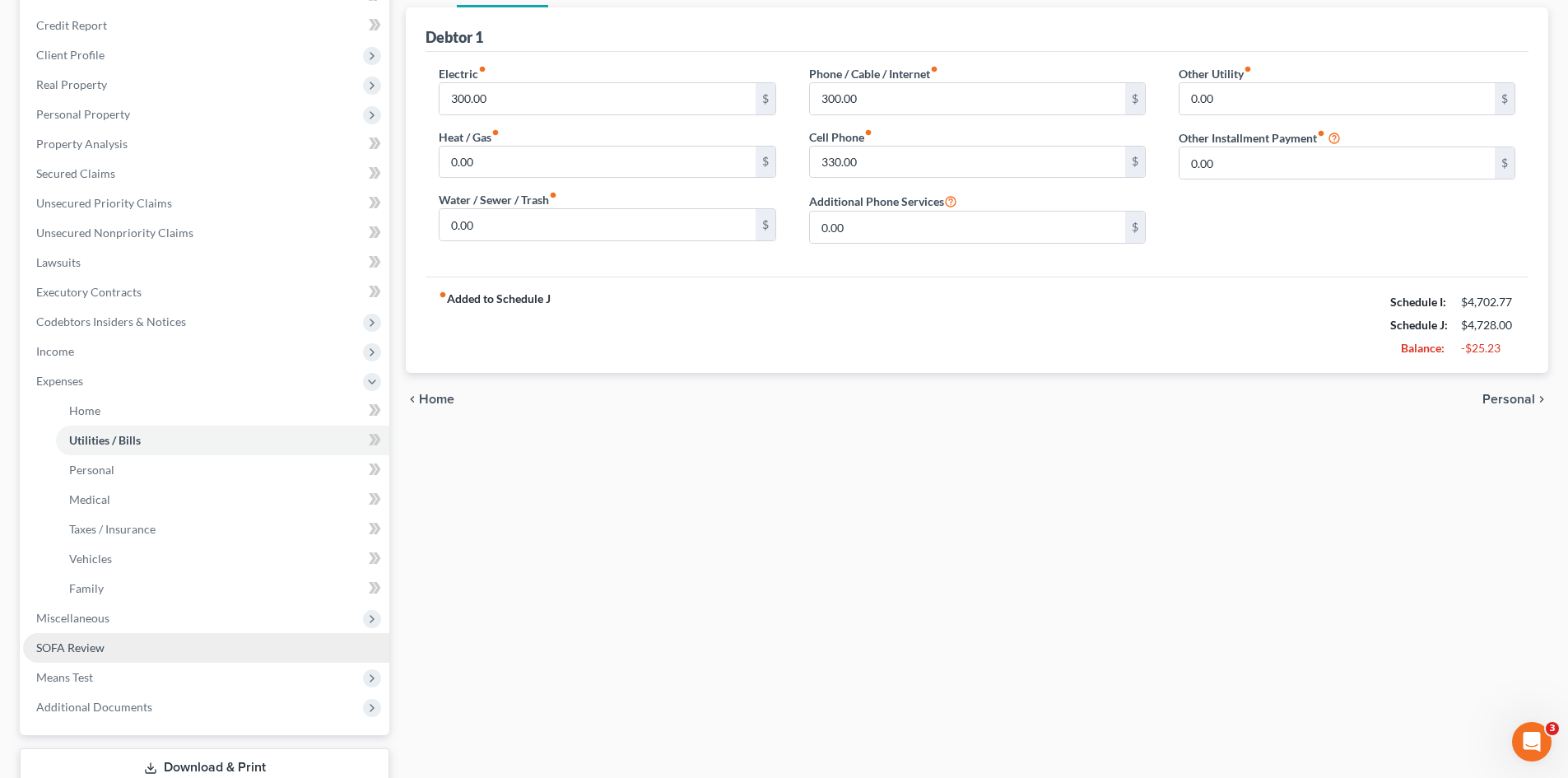
scroll to position [305, 0]
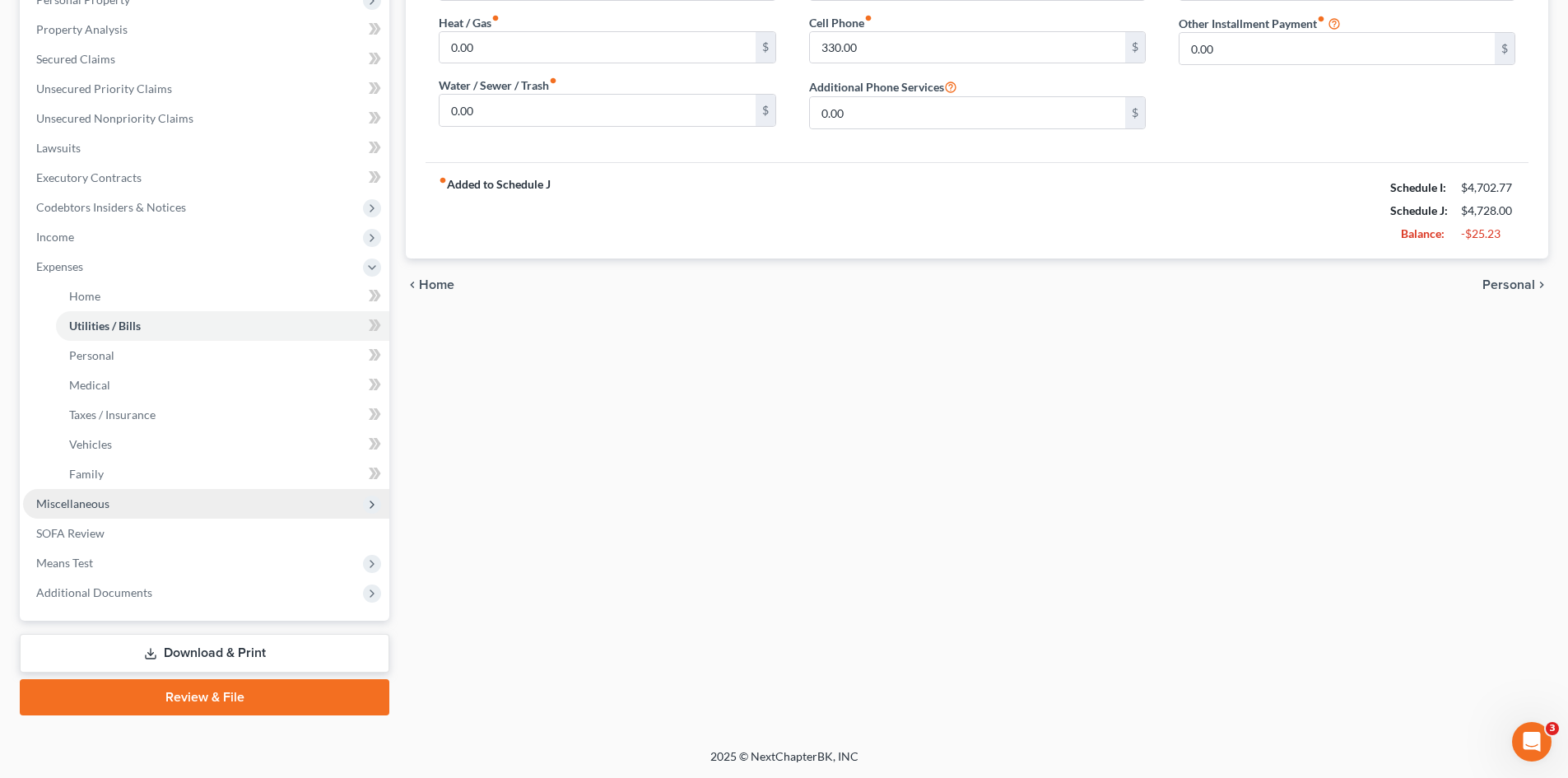
click at [95, 506] on span "Miscellaneous" at bounding box center [73, 503] width 73 height 14
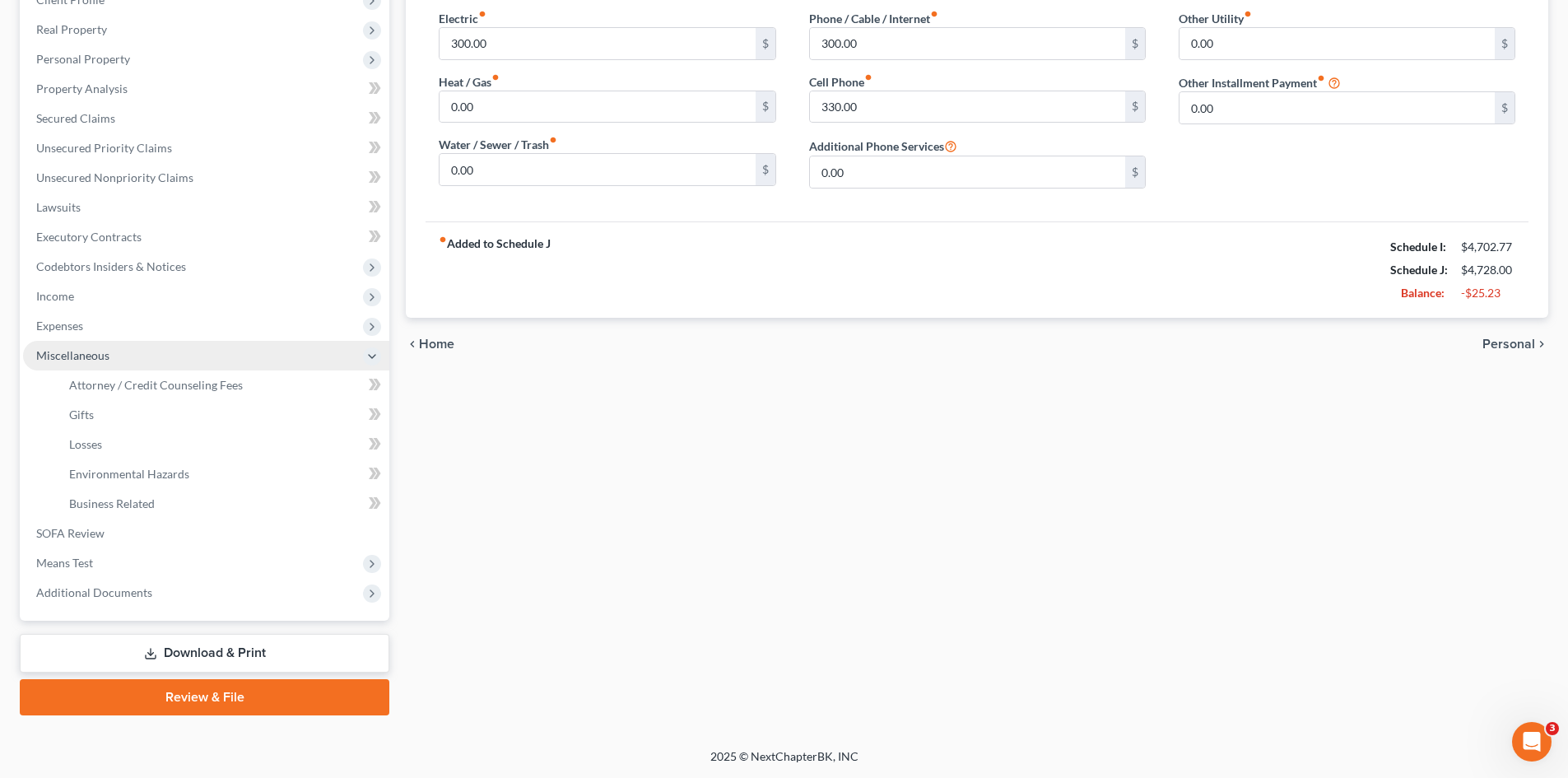
scroll to position [245, 0]
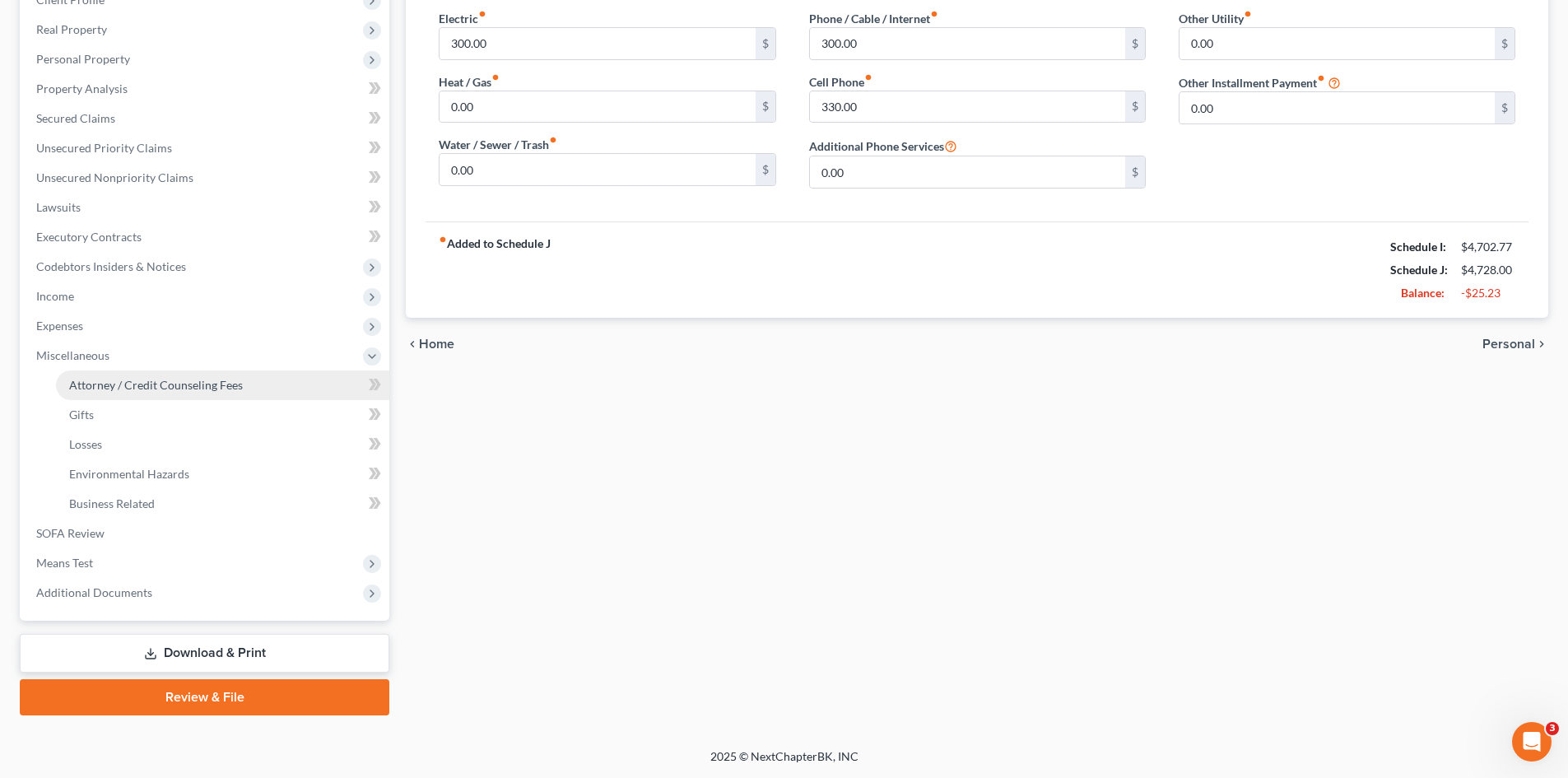
click at [100, 387] on span "Attorney / Credit Counseling Fees" at bounding box center [156, 385] width 174 height 14
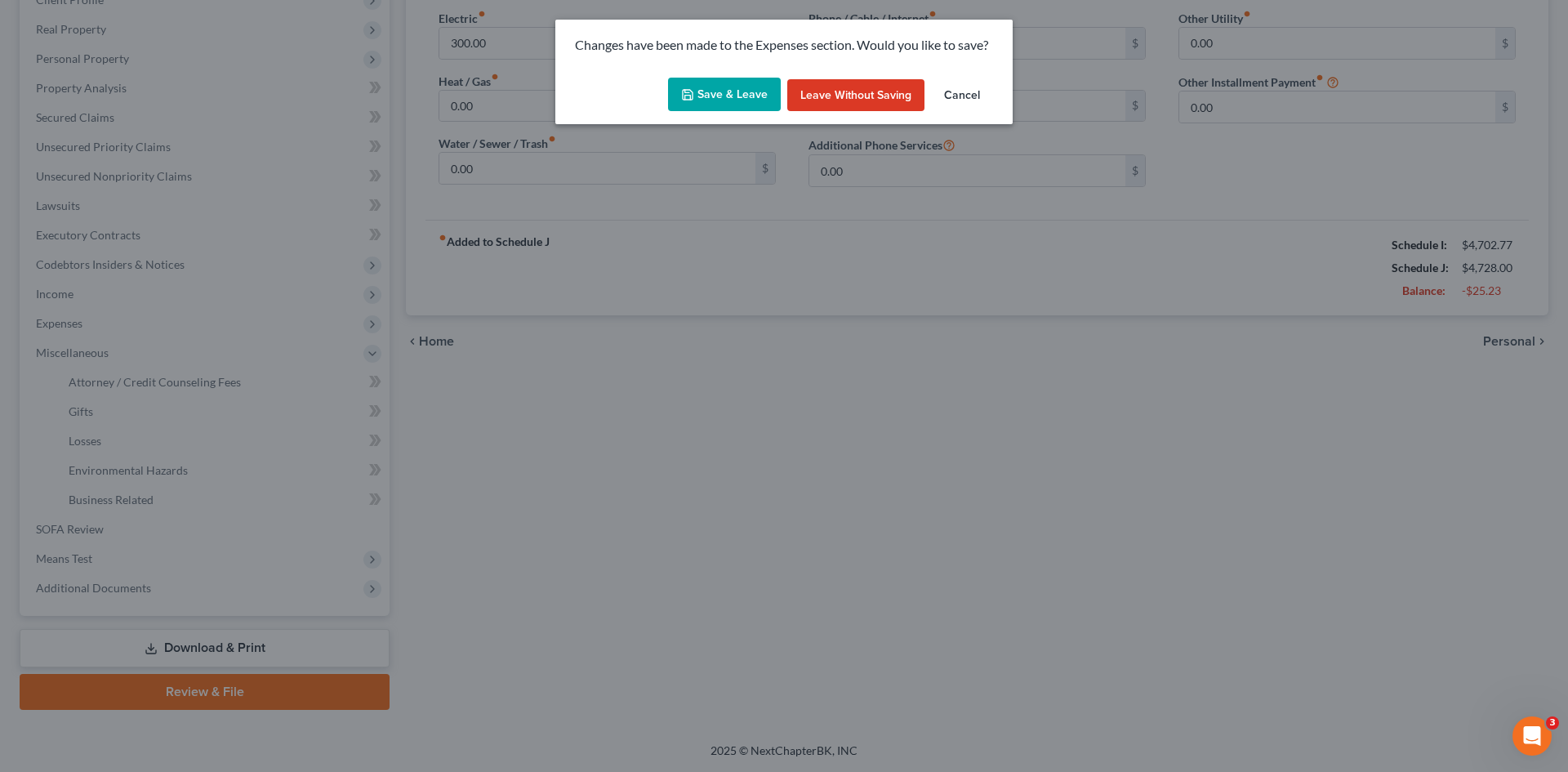
click at [726, 93] on button "Save & Leave" at bounding box center [724, 95] width 112 height 34
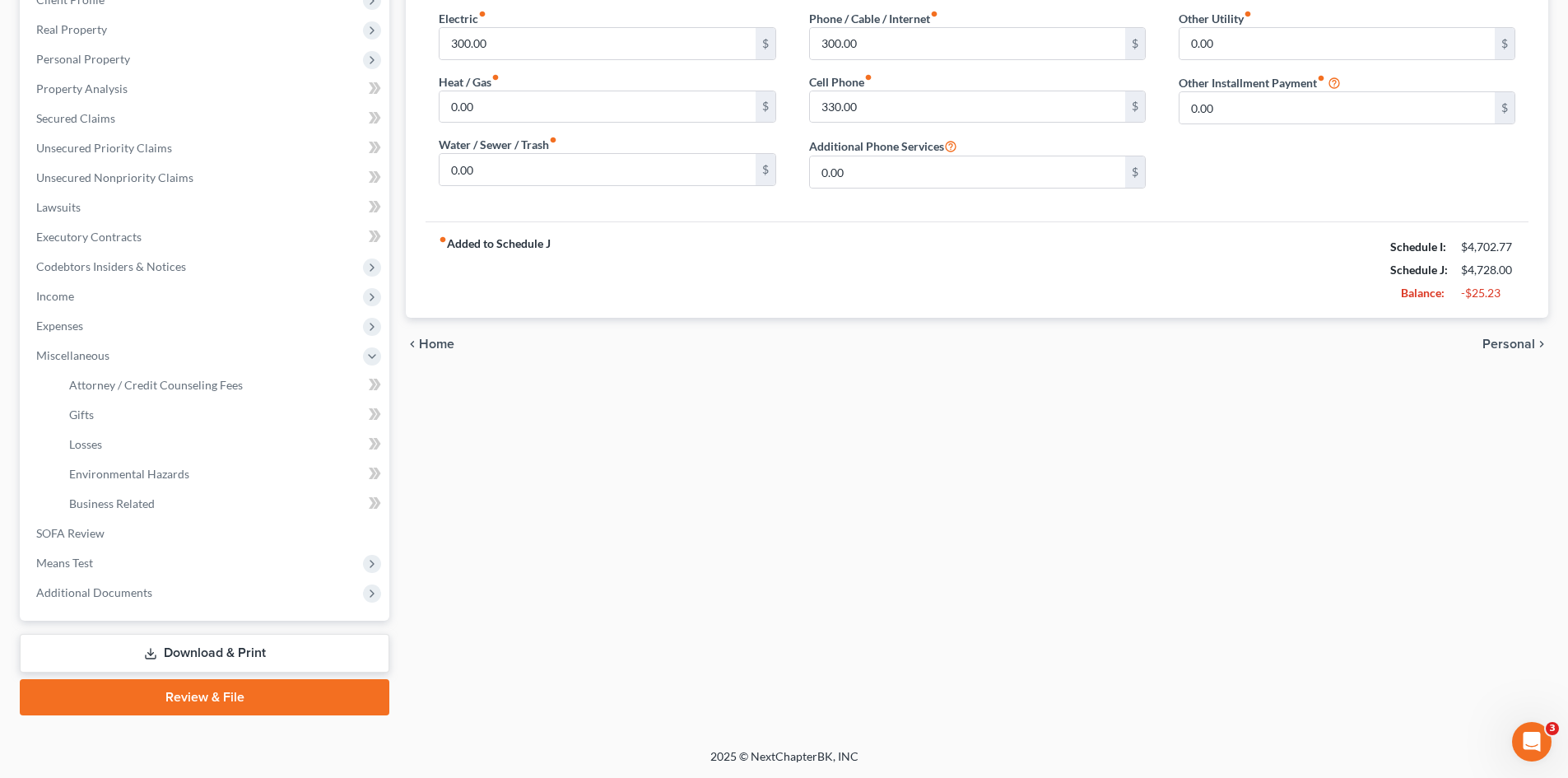
select select "0"
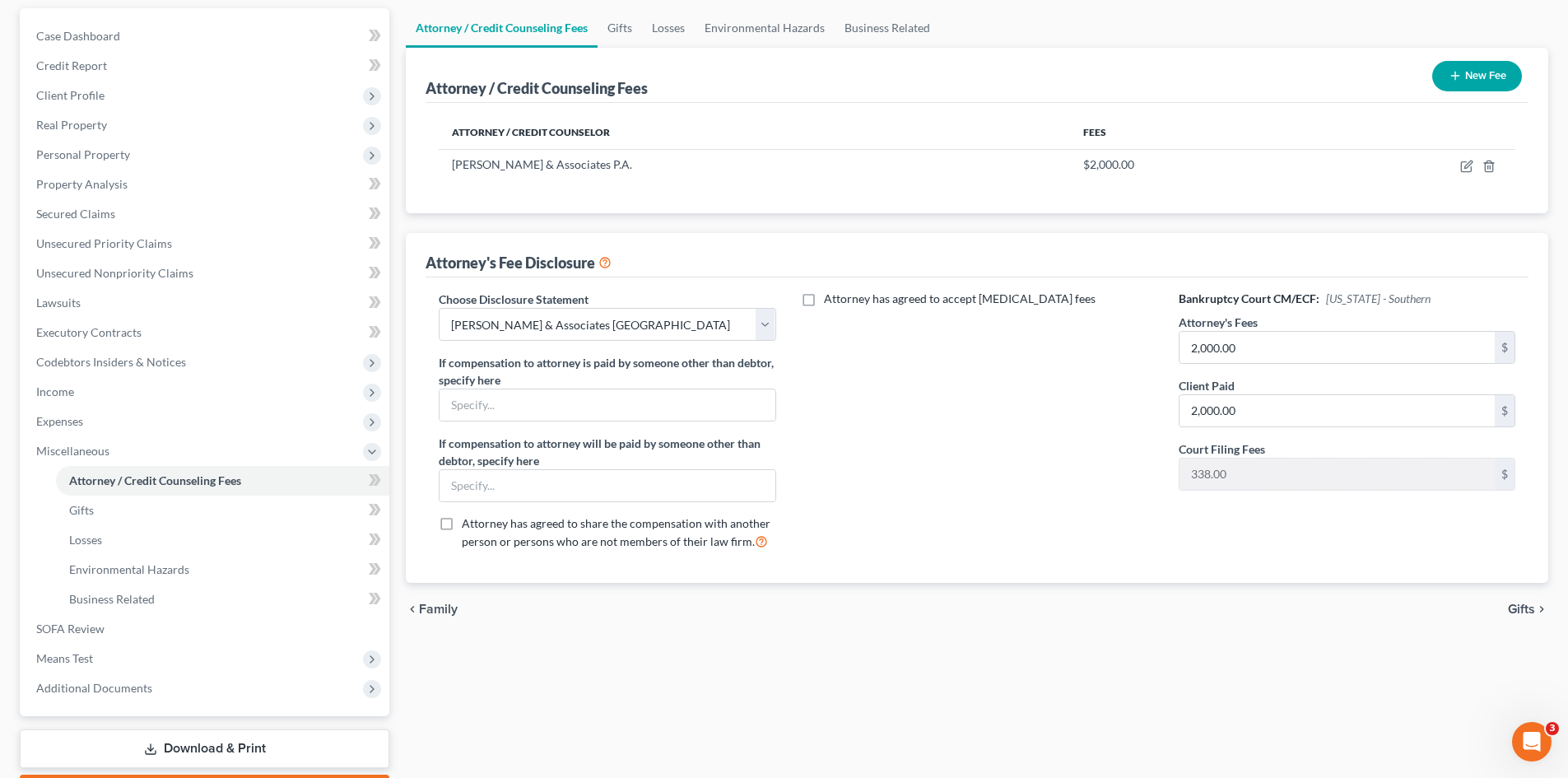
scroll to position [165, 0]
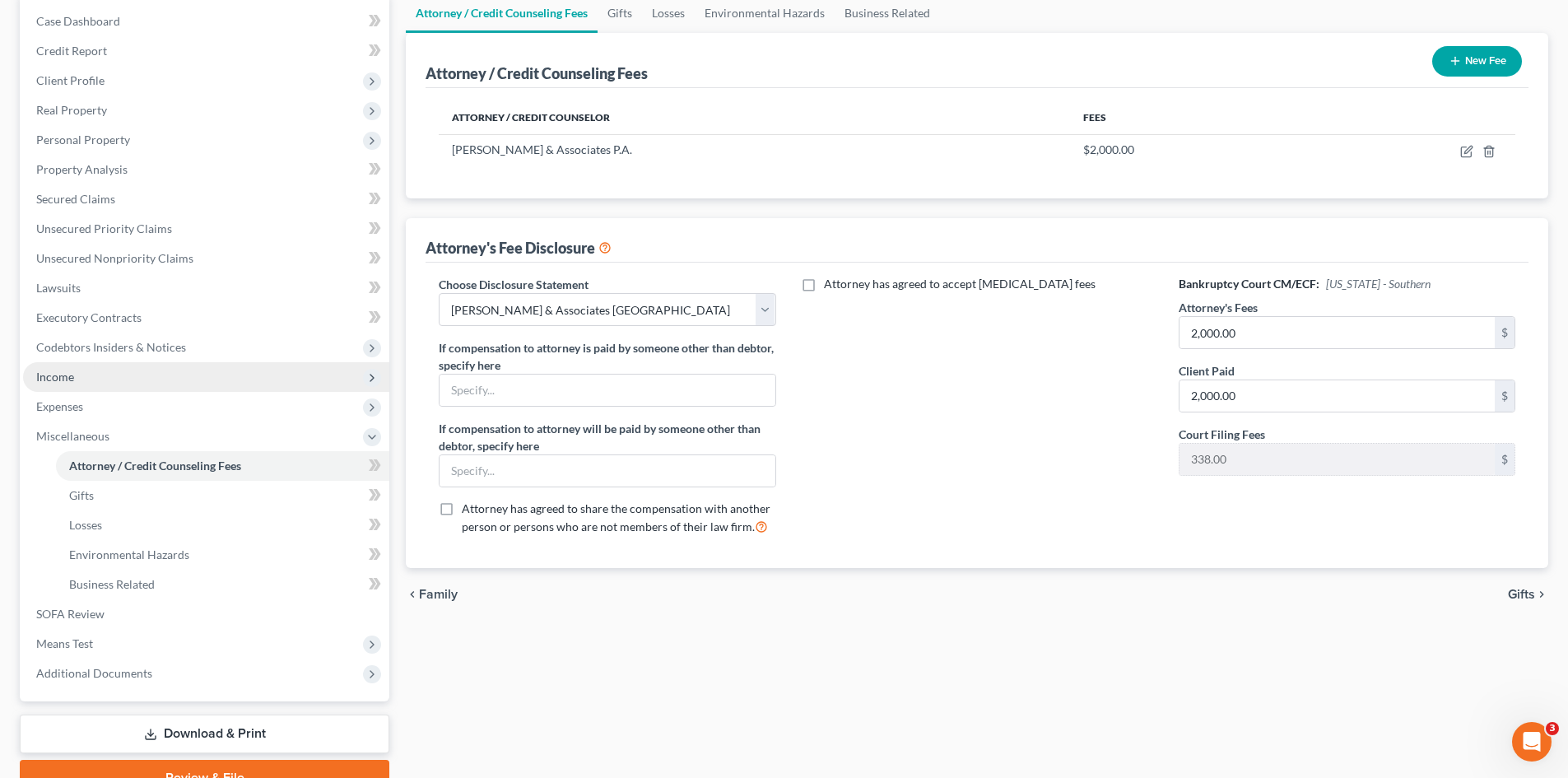
click at [93, 370] on span "Income" at bounding box center [205, 377] width 366 height 30
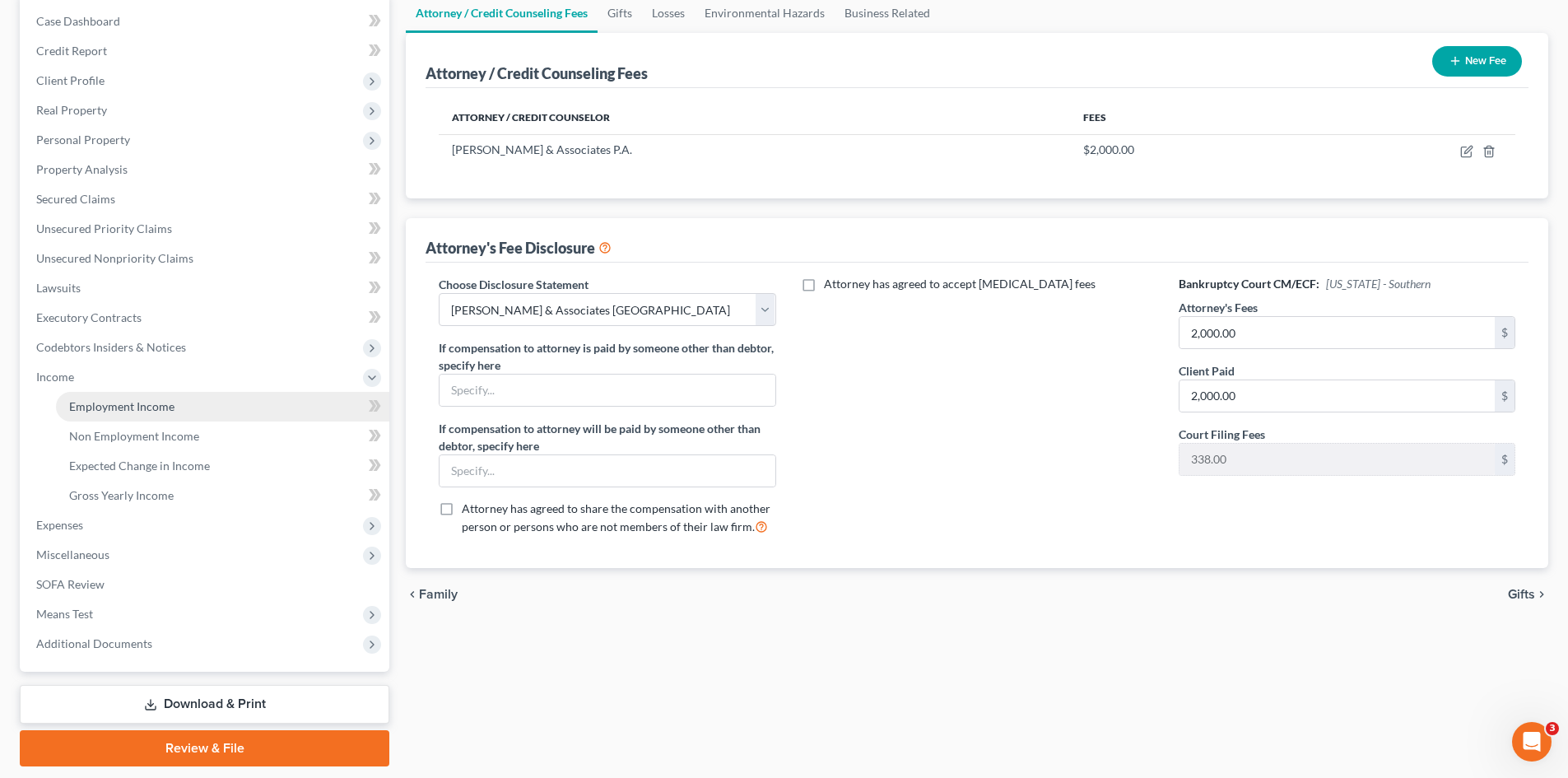
click at [114, 405] on span "Employment Income" at bounding box center [122, 406] width 105 height 14
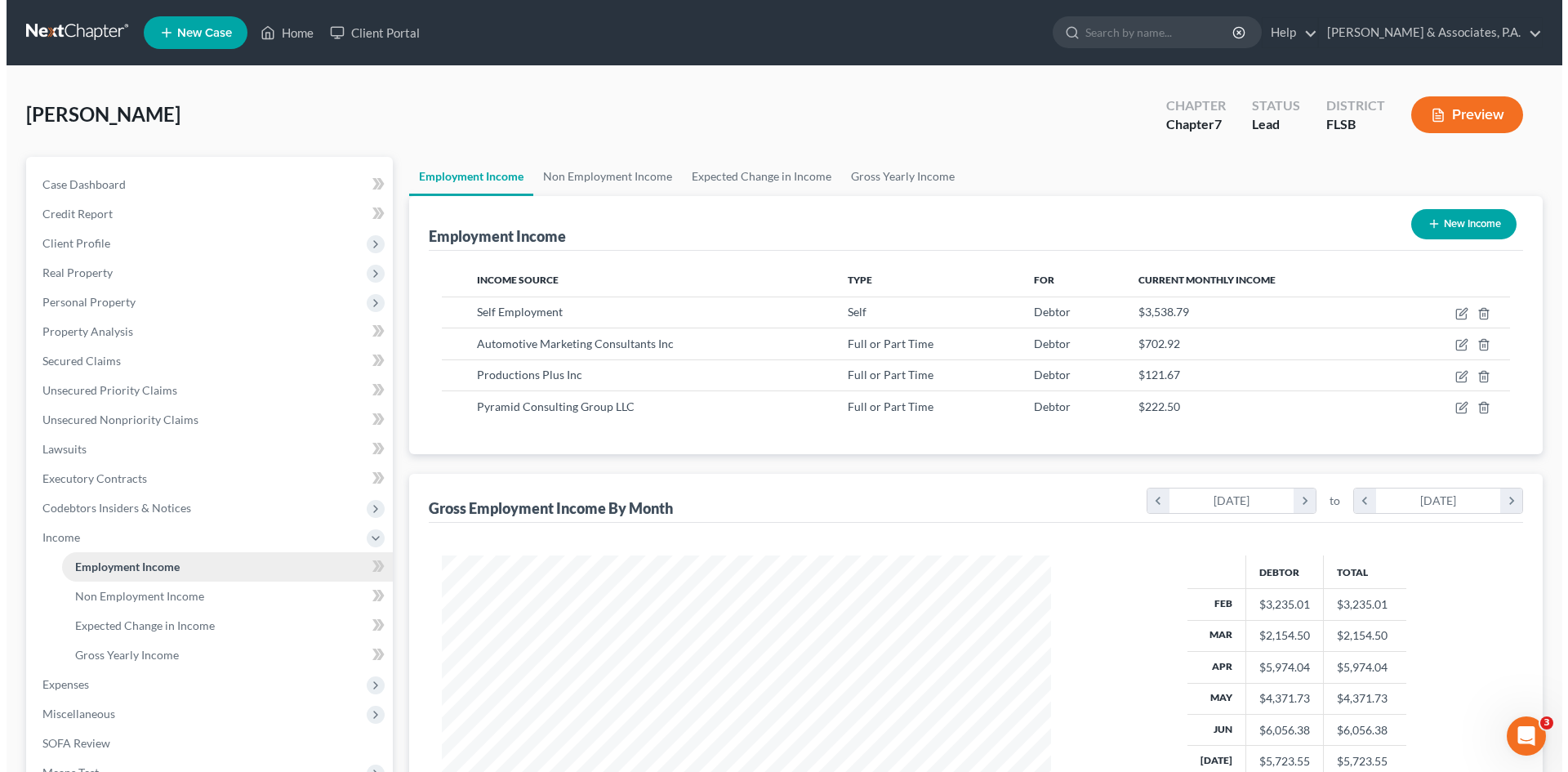
scroll to position [304, 642]
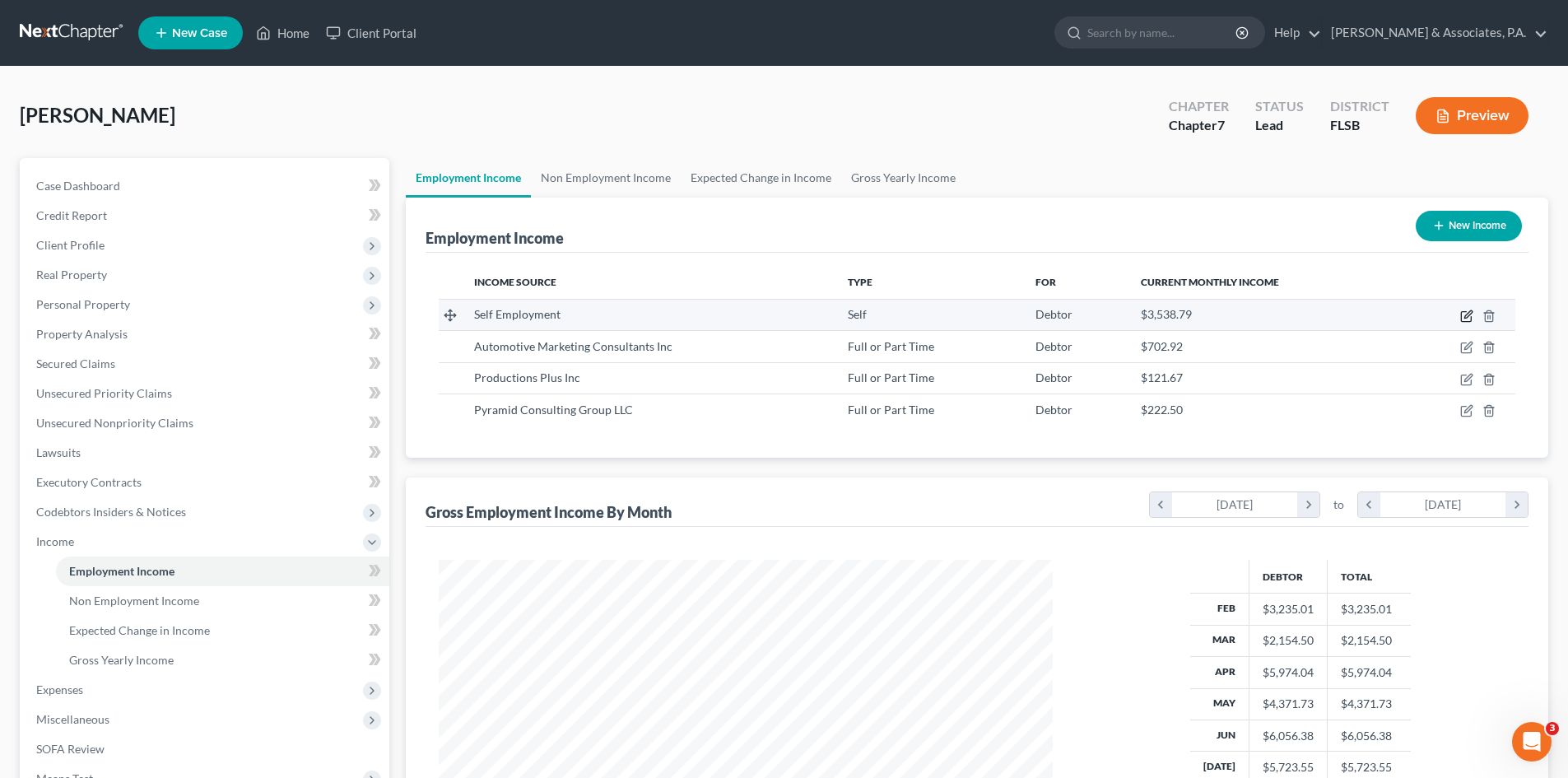
click at [1470, 317] on icon "button" at bounding box center [1468, 314] width 7 height 7
select select "1"
select select "2"
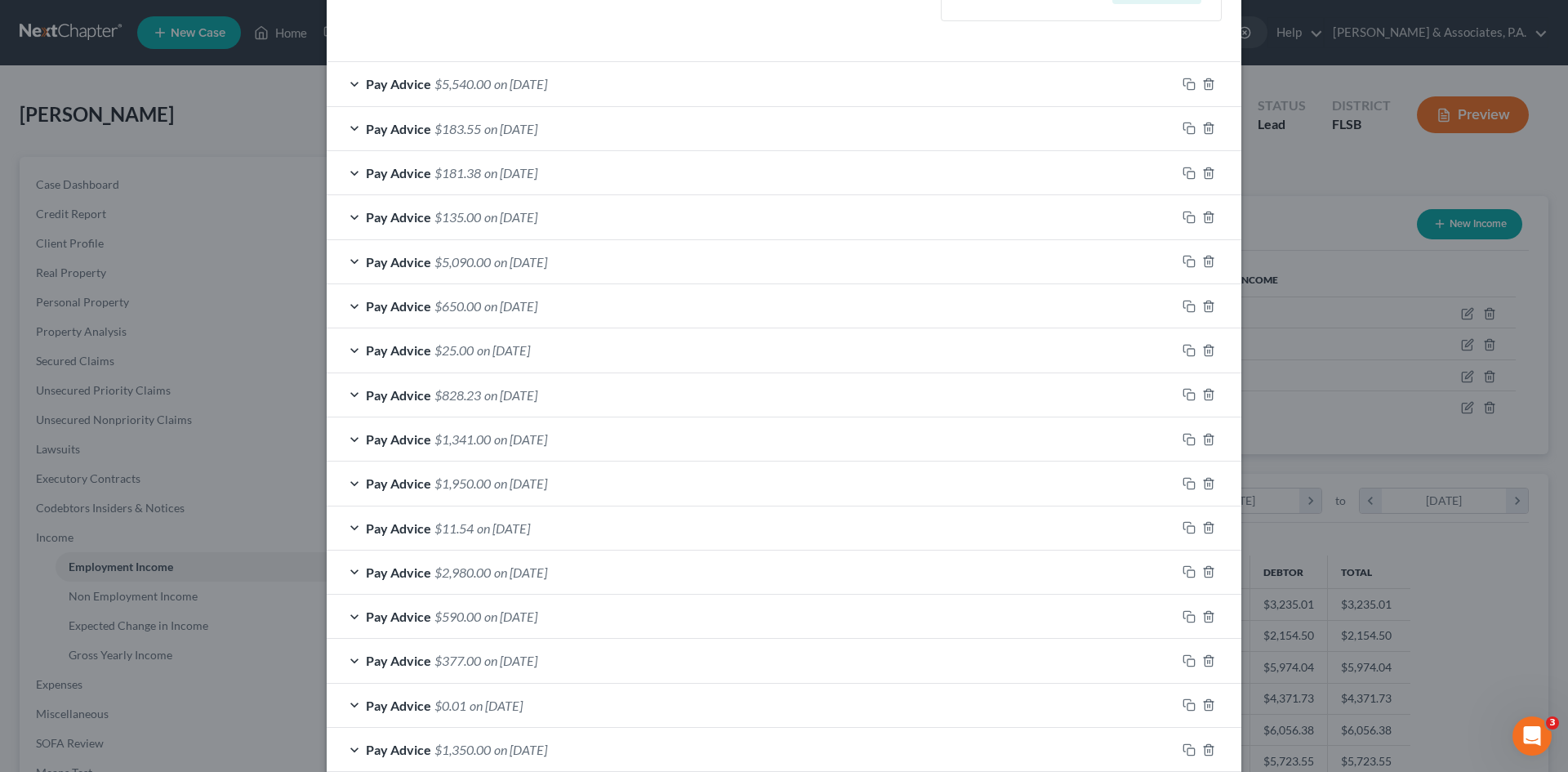
scroll to position [572, 0]
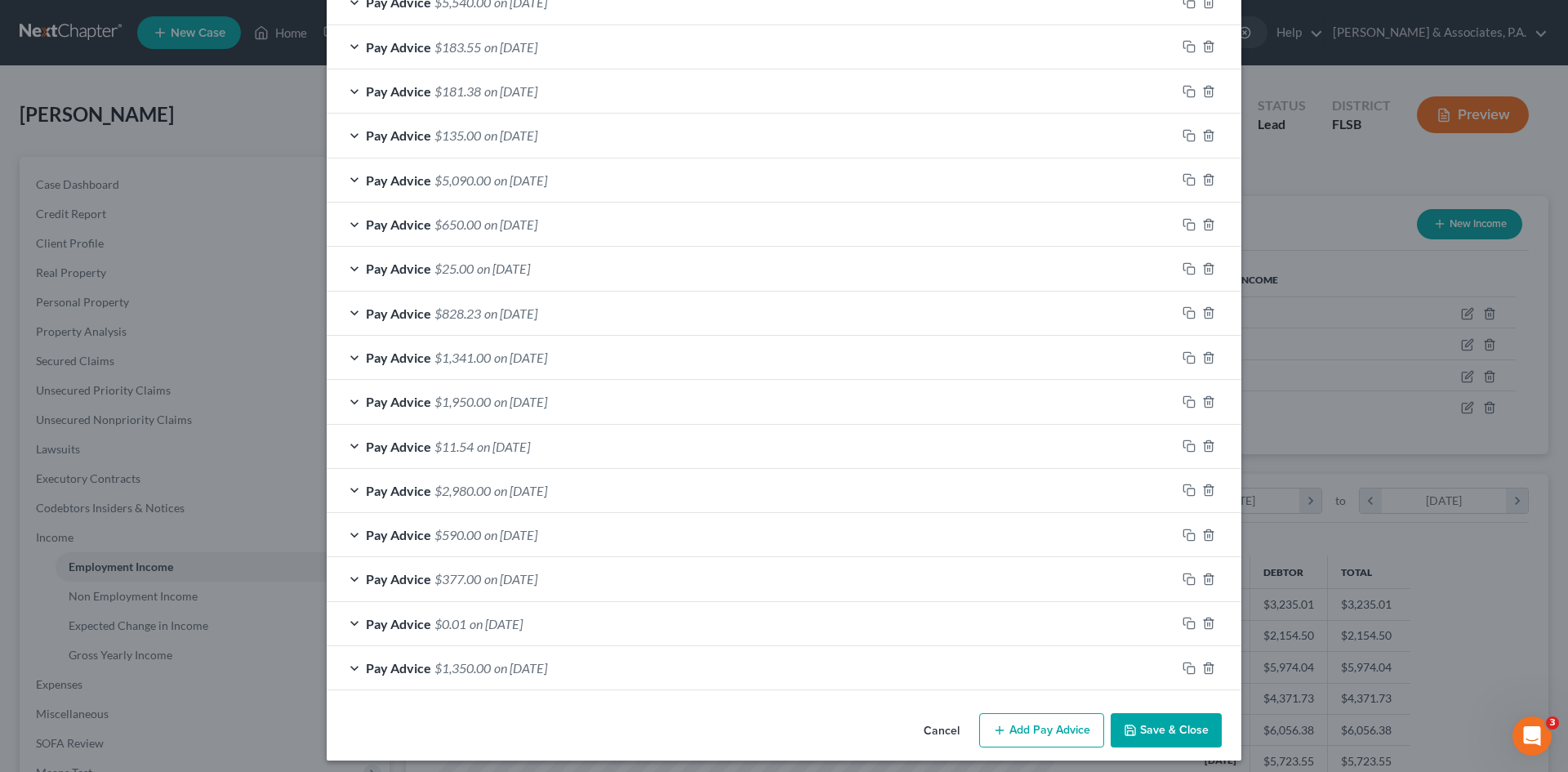
click at [1037, 735] on button "Add Pay Advice" at bounding box center [1041, 730] width 125 height 34
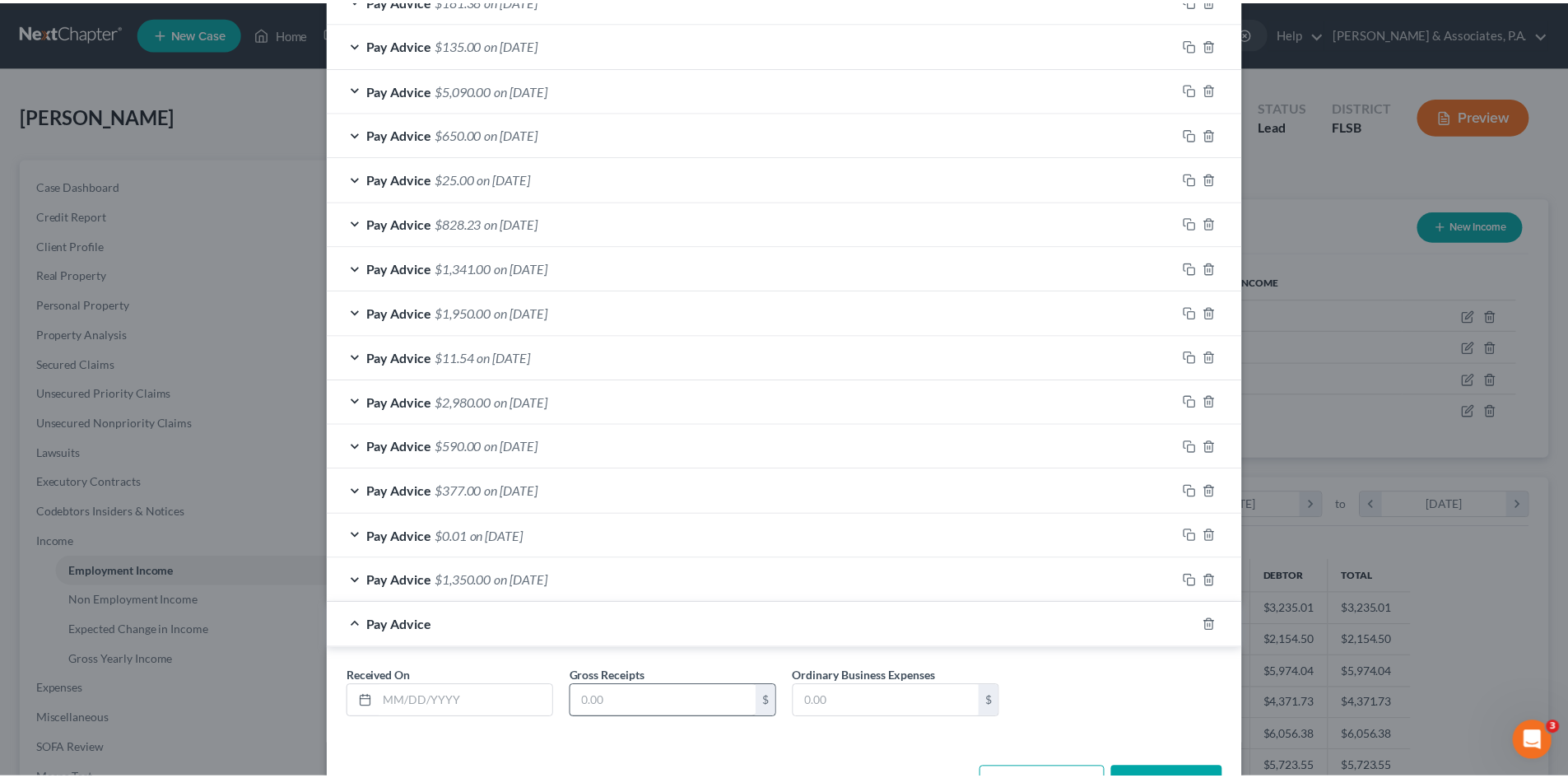
scroll to position [725, 0]
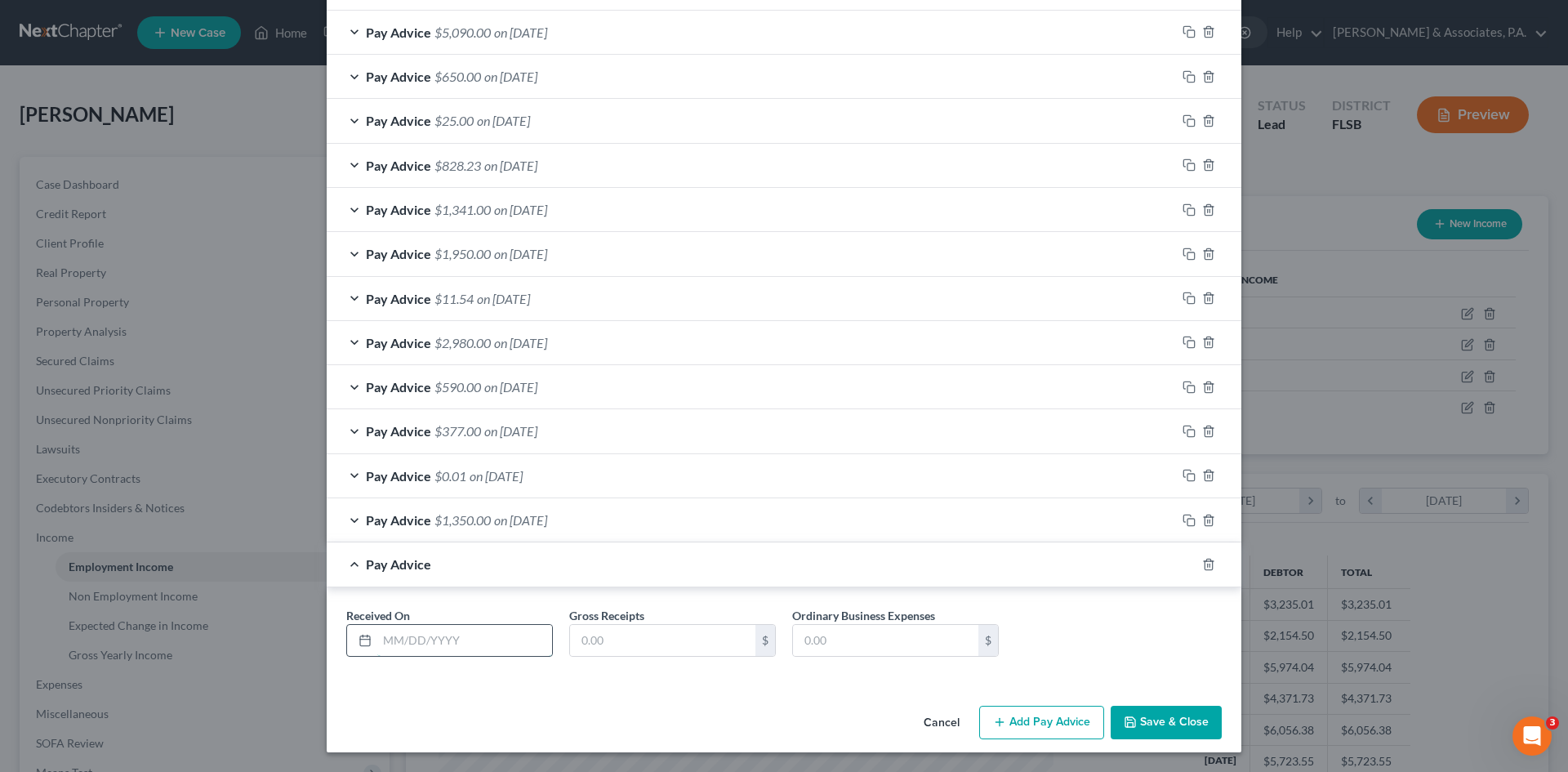
click at [403, 639] on input "text" at bounding box center [465, 641] width 175 height 32
type input "[DATE]"
click at [581, 643] on input "text" at bounding box center [662, 641] width 185 height 32
type input "236.88"
click at [656, 601] on div "Received On * [DATE] Gross Receipts 236.88 $ Ordinary Business Expenses $" at bounding box center [784, 635] width 914 height 96
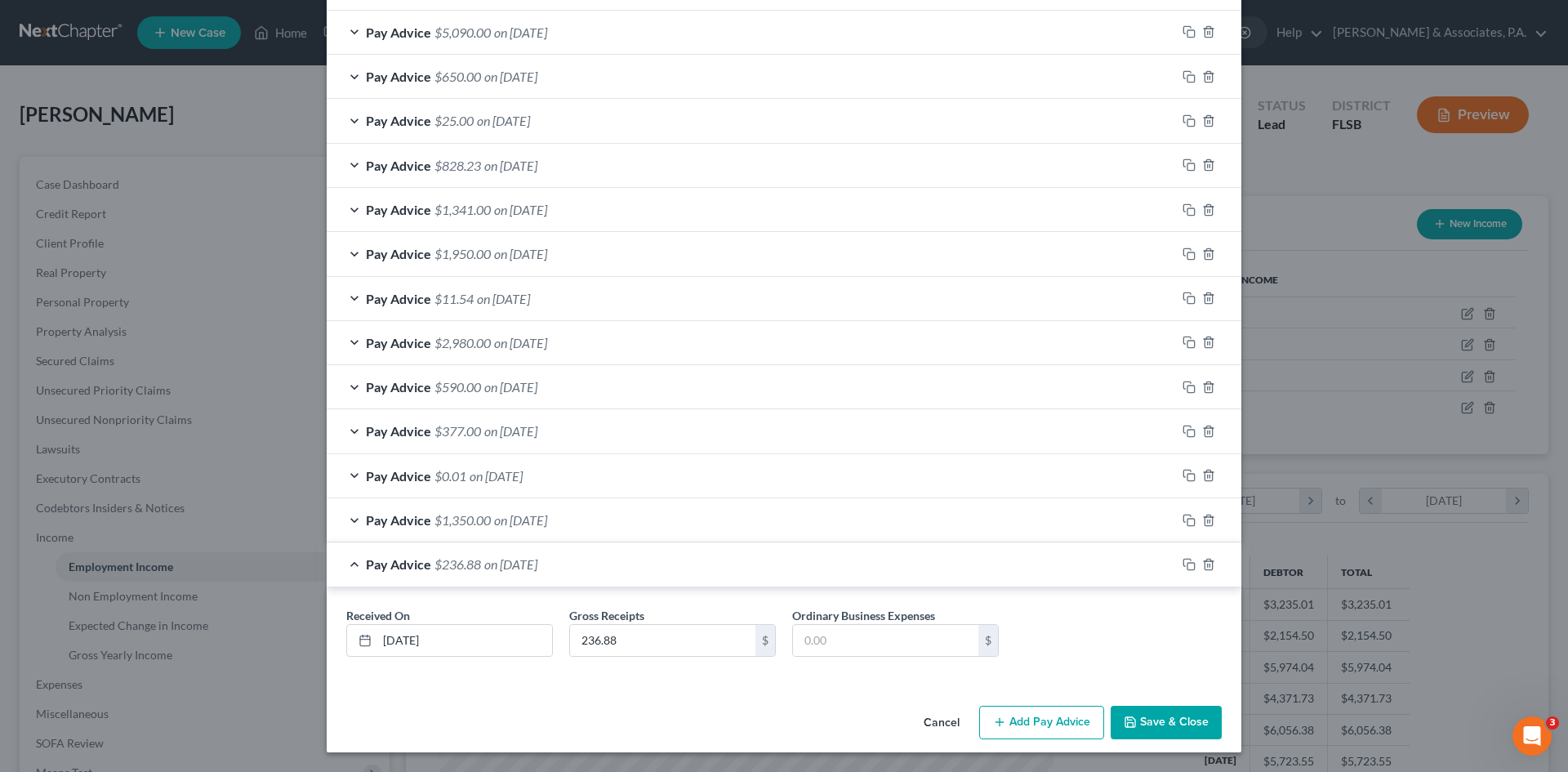
click at [1160, 722] on button "Save & Close" at bounding box center [1165, 723] width 111 height 34
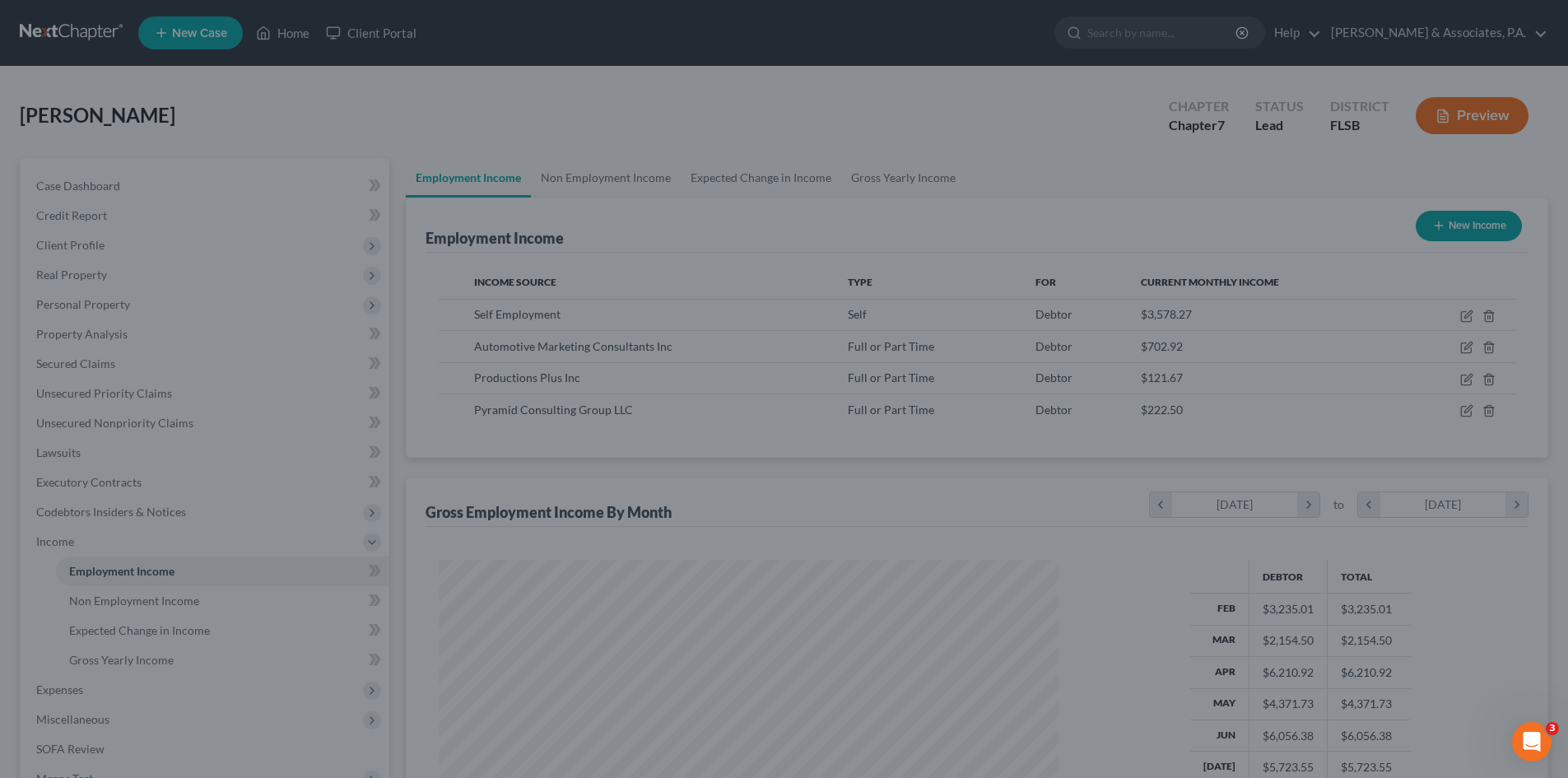
scroll to position [822968, 822677]
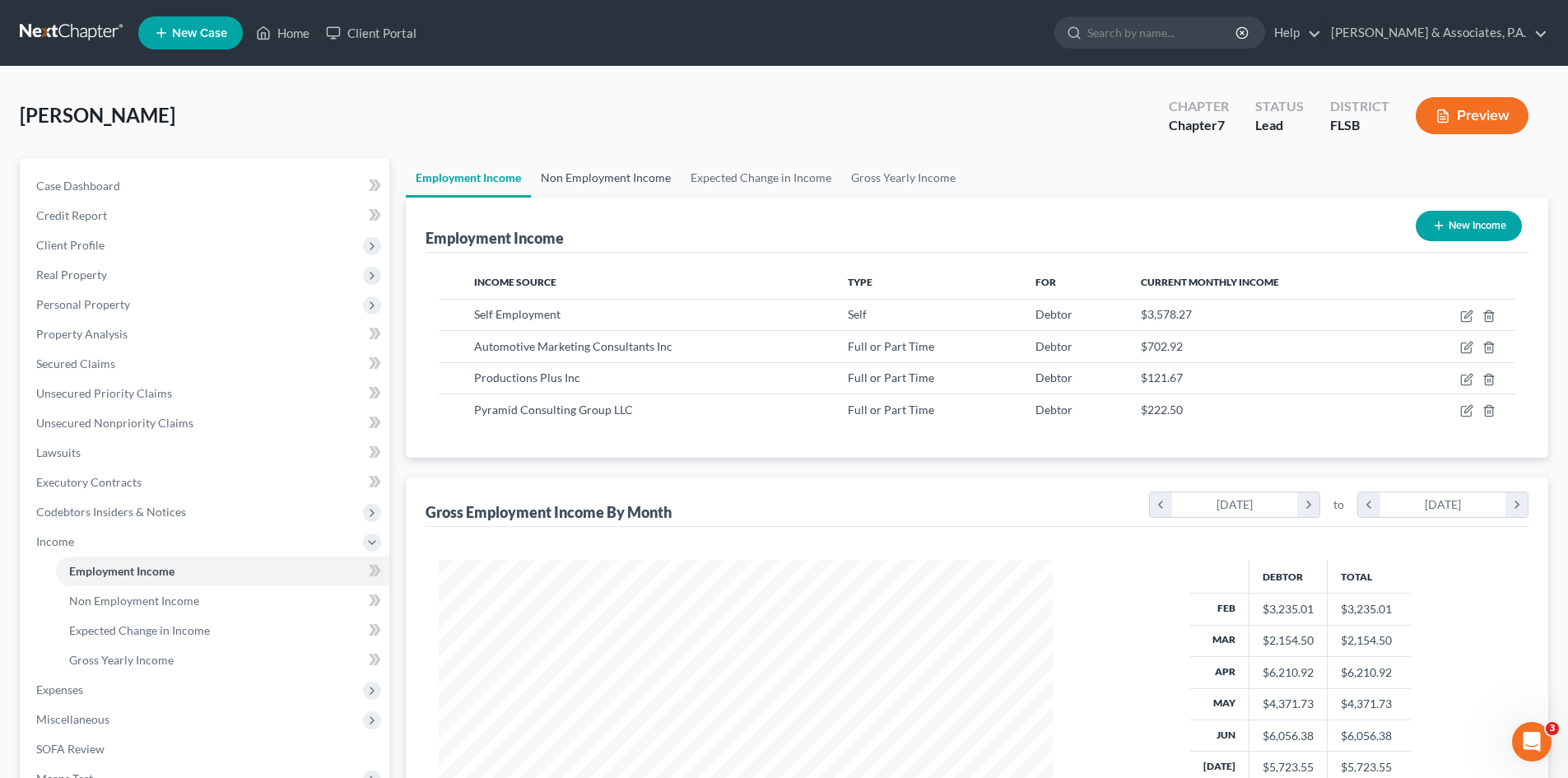
click at [591, 178] on link "Non Employment Income" at bounding box center [605, 178] width 150 height 40
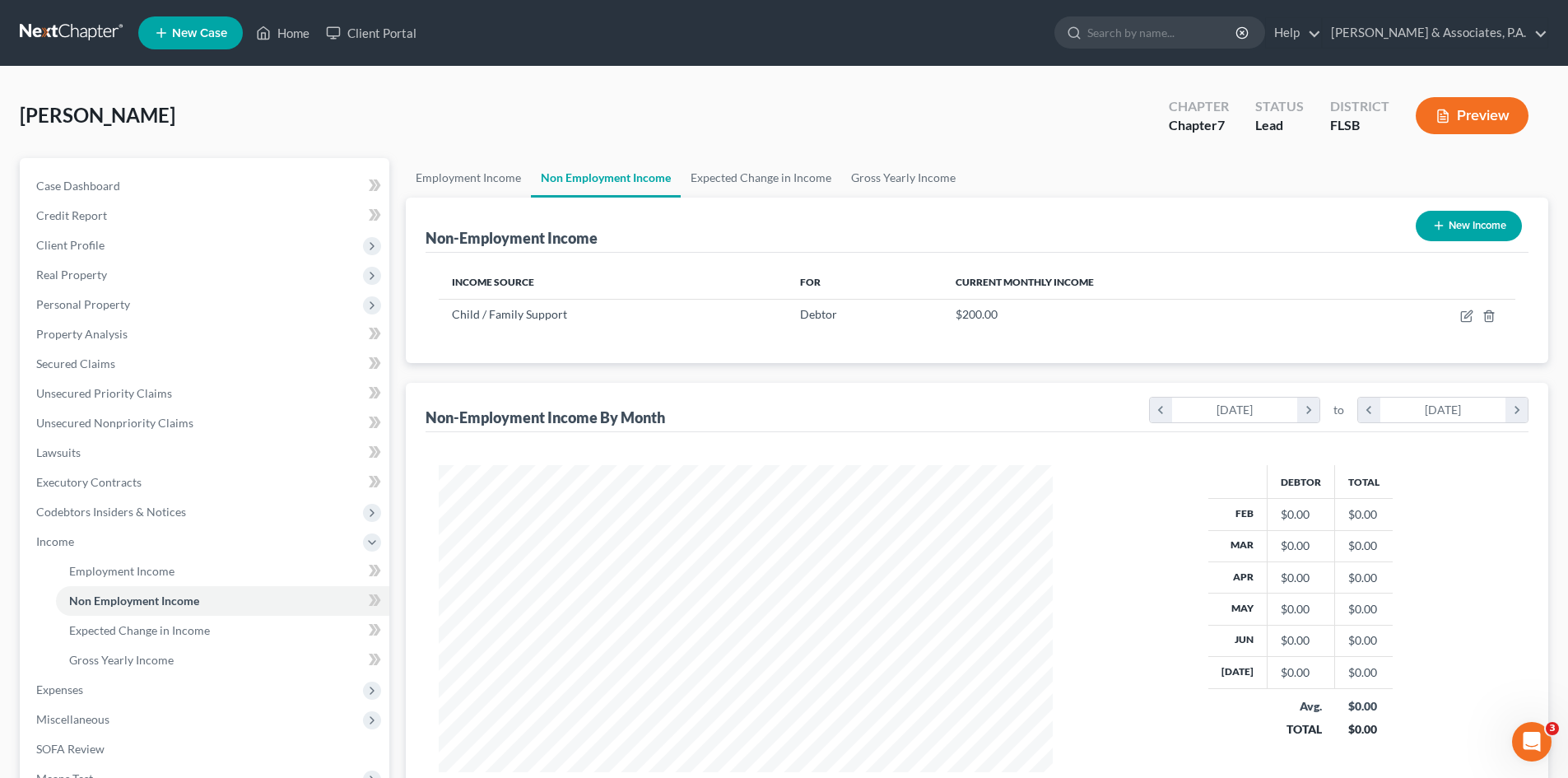
scroll to position [307, 647]
click at [742, 179] on link "Expected Change in Income" at bounding box center [761, 178] width 161 height 40
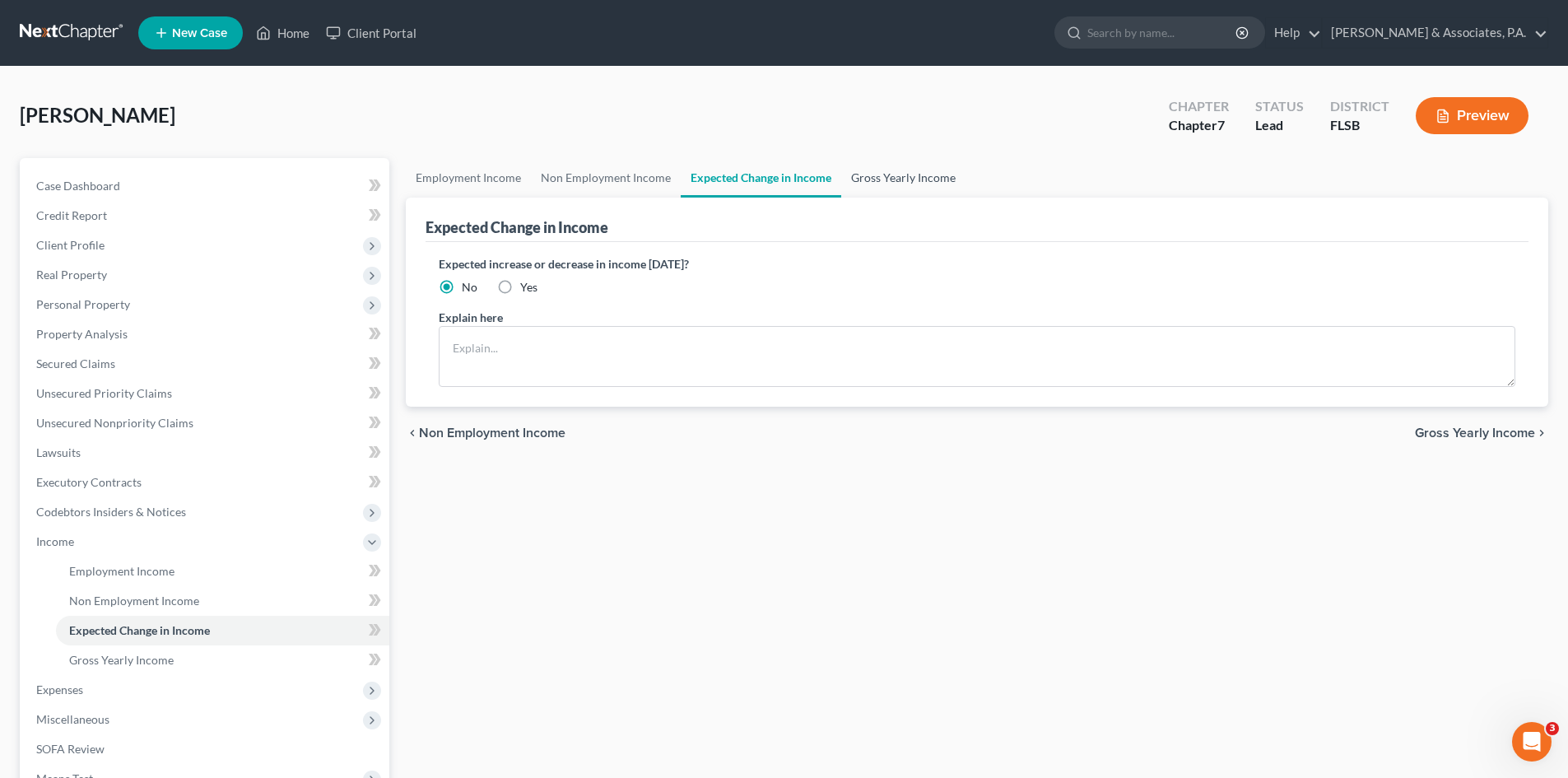
click at [884, 172] on link "Gross Yearly Income" at bounding box center [903, 178] width 124 height 40
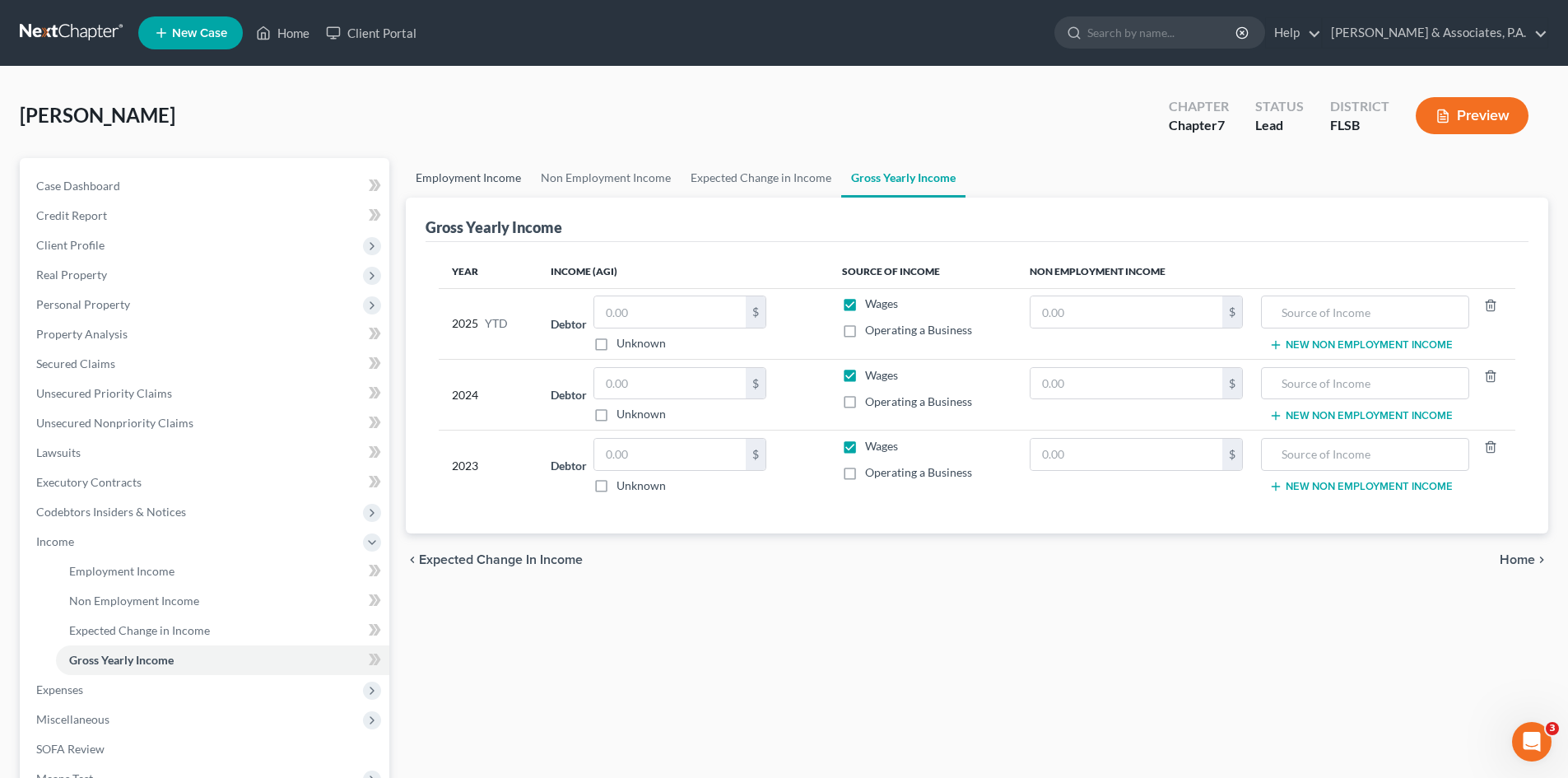
click at [456, 172] on link "Employment Income" at bounding box center [468, 178] width 125 height 40
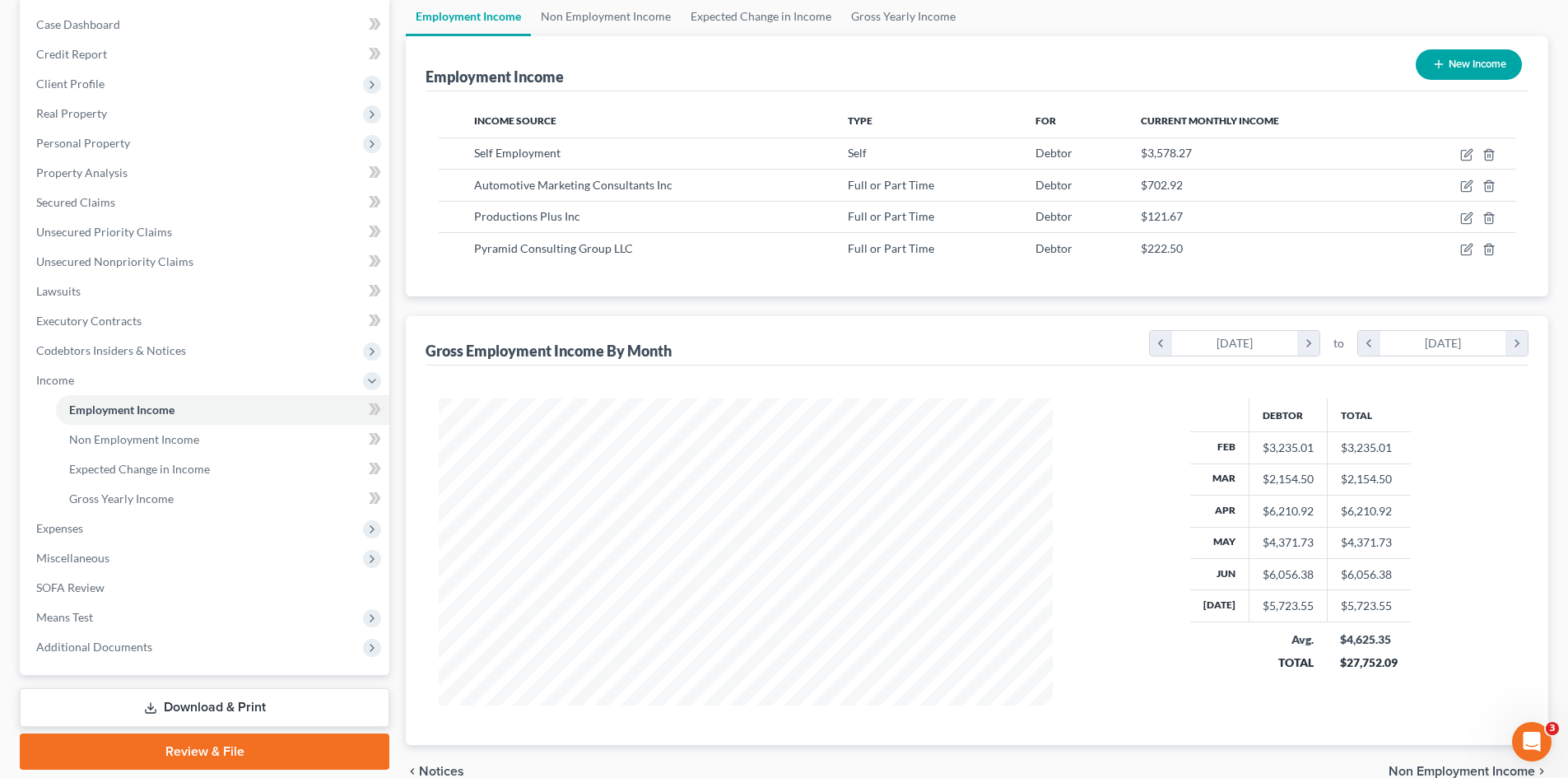
scroll to position [79, 0]
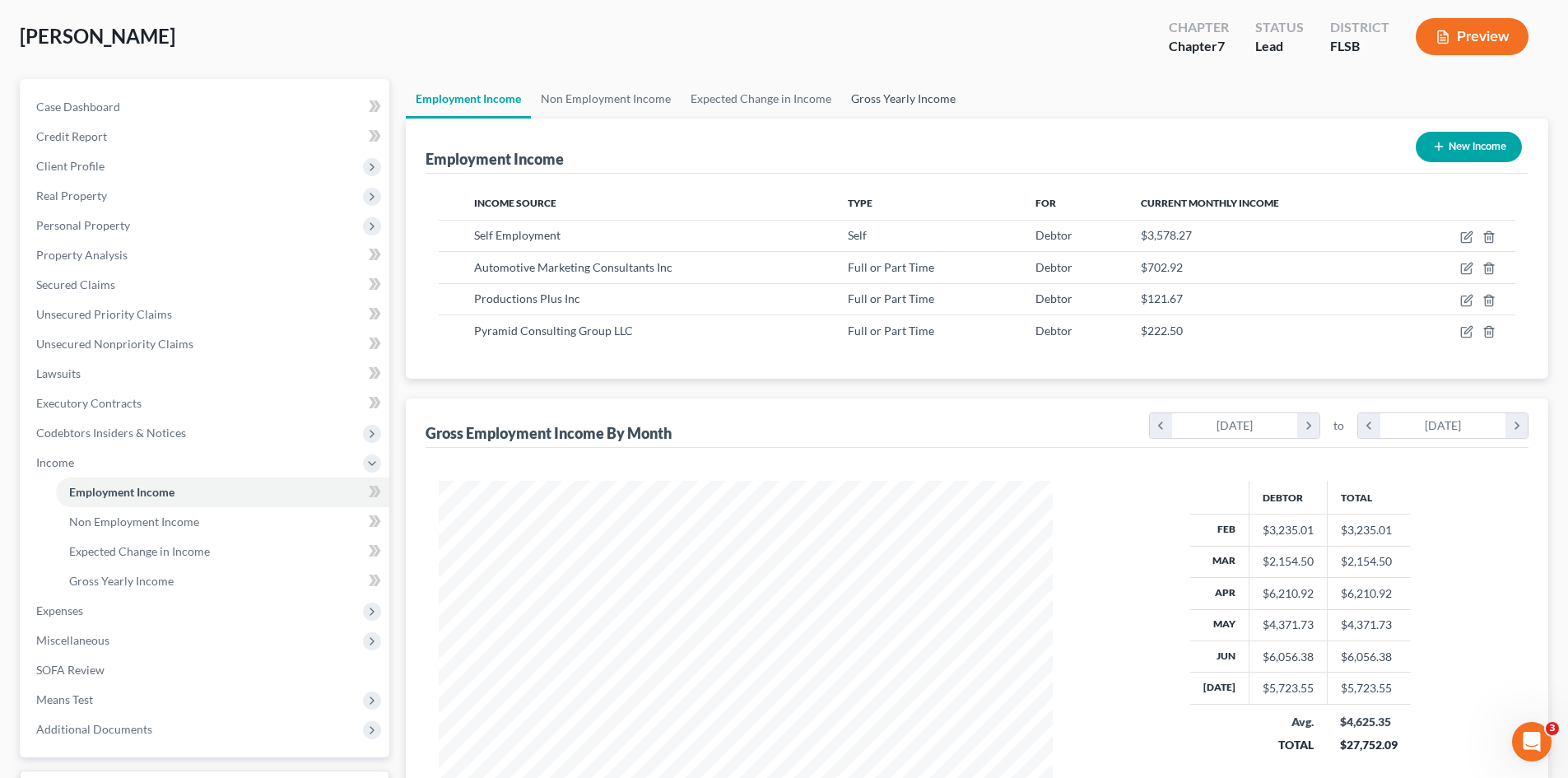
click at [892, 98] on link "Gross Yearly Income" at bounding box center [903, 99] width 124 height 40
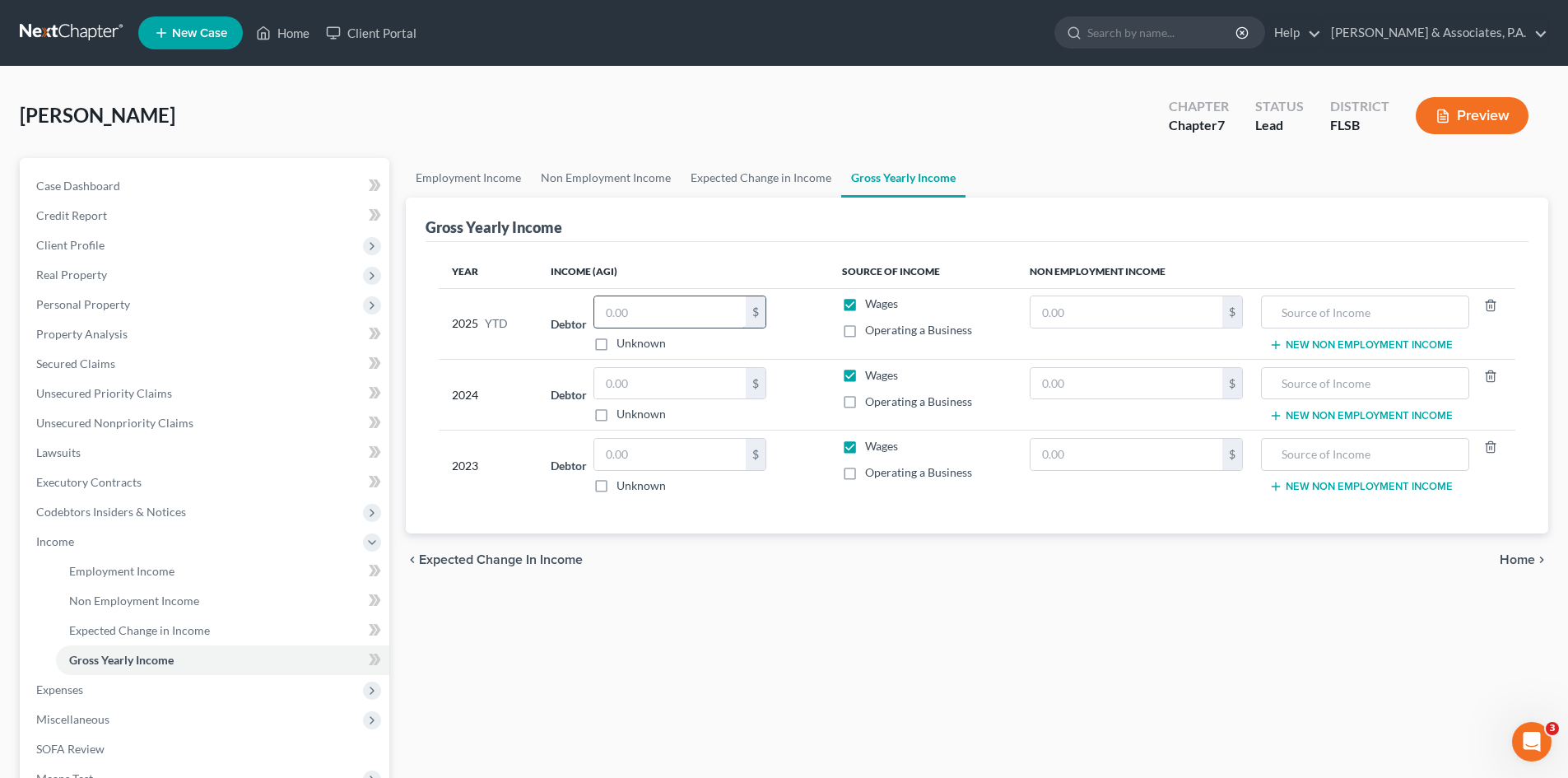
click at [640, 316] on input "text" at bounding box center [670, 313] width 152 height 32
drag, startPoint x: 680, startPoint y: 316, endPoint x: 580, endPoint y: 313, distance: 100.0
click at [580, 313] on div "Debtor 27,752.09 $ Unknown Balance Undetermined 27,752.09 $ Unknown" at bounding box center [683, 324] width 264 height 56
click at [626, 379] on input "text" at bounding box center [670, 384] width 152 height 32
click at [628, 315] on input "29,000.00" at bounding box center [670, 313] width 152 height 32
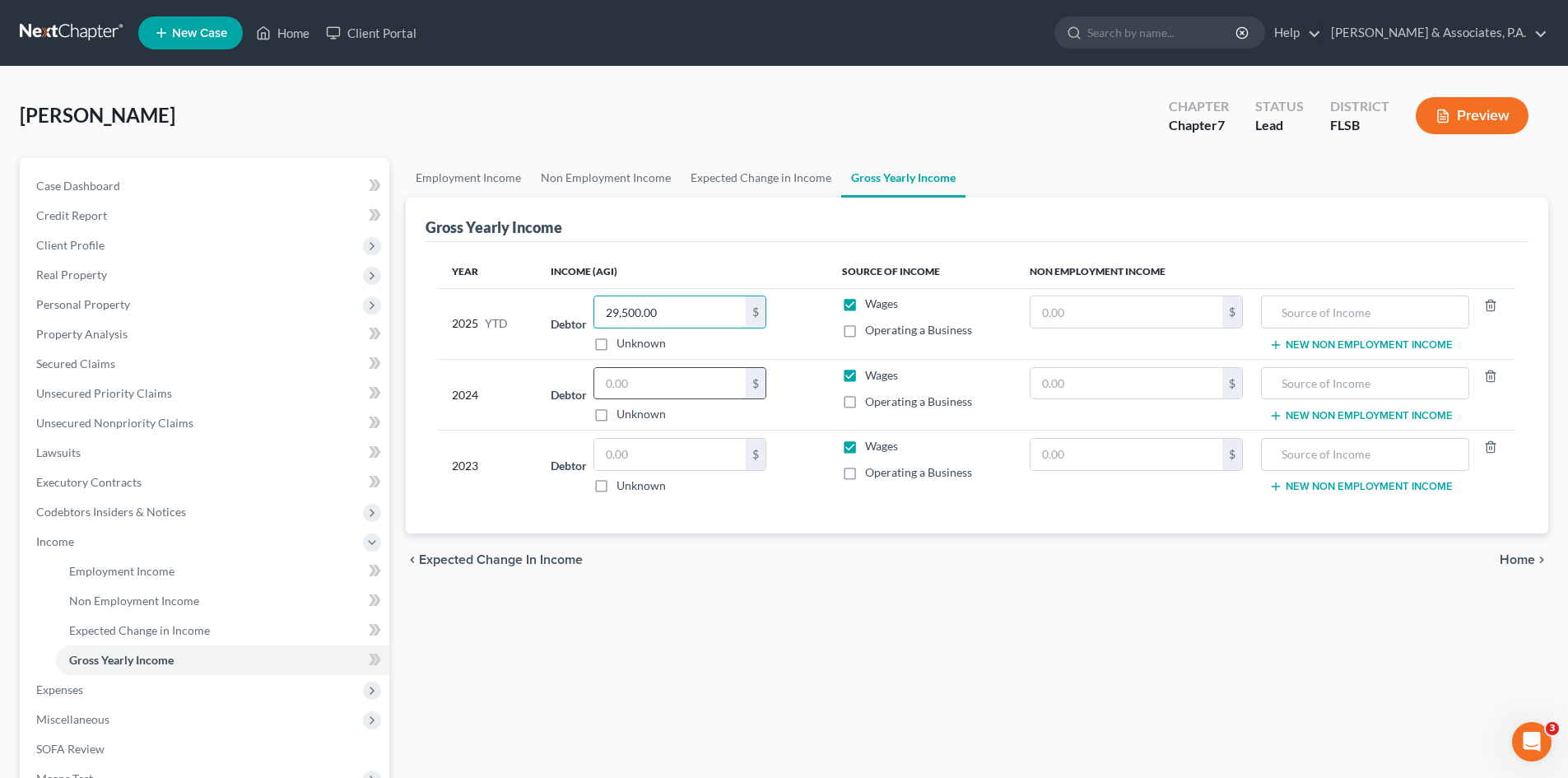
type input "29,500.00"
click at [651, 387] on input "text" at bounding box center [670, 384] width 152 height 32
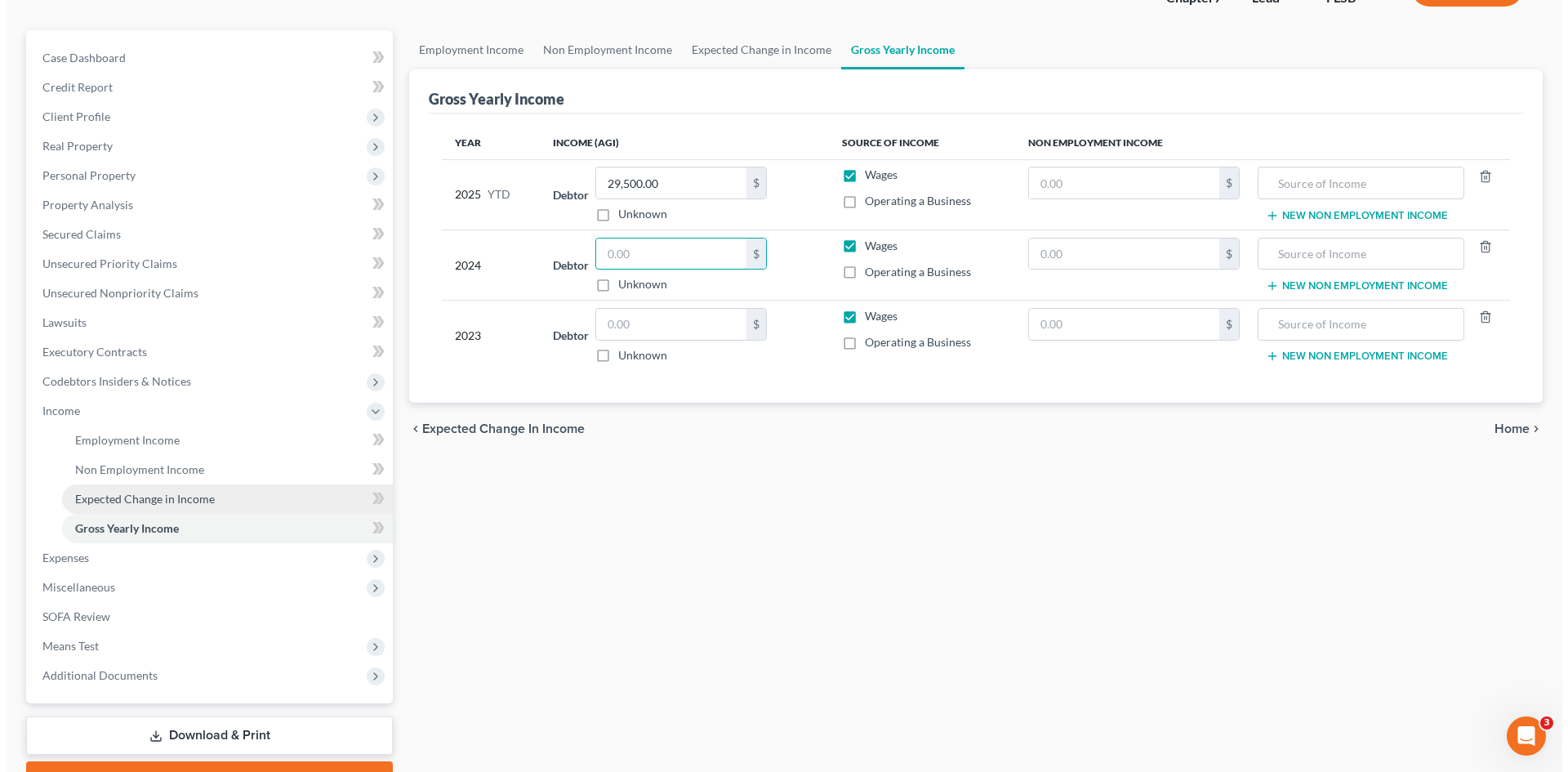
scroll to position [214, 0]
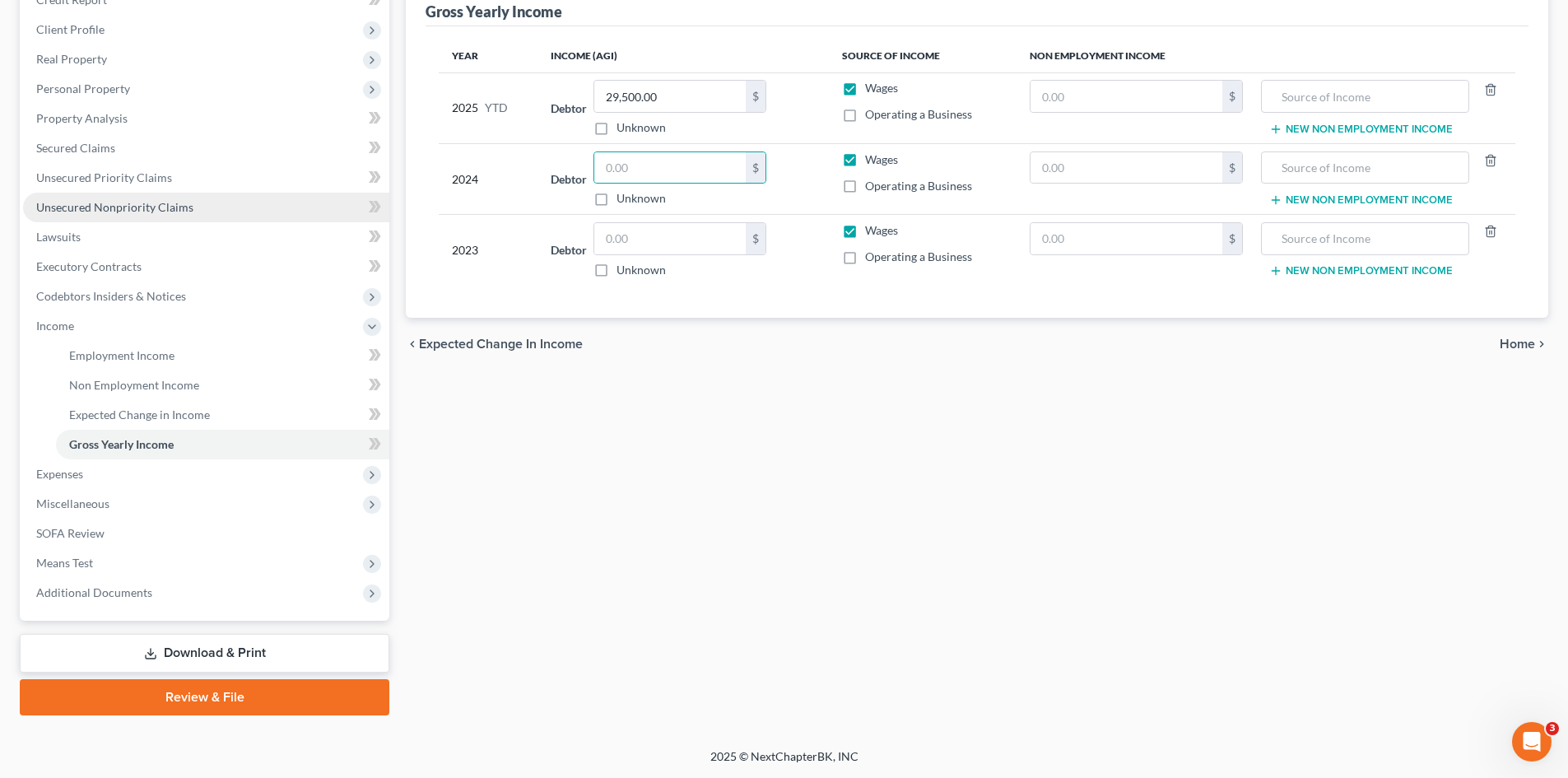
click at [99, 202] on span "Unsecured Nonpriority Claims" at bounding box center [115, 207] width 157 height 14
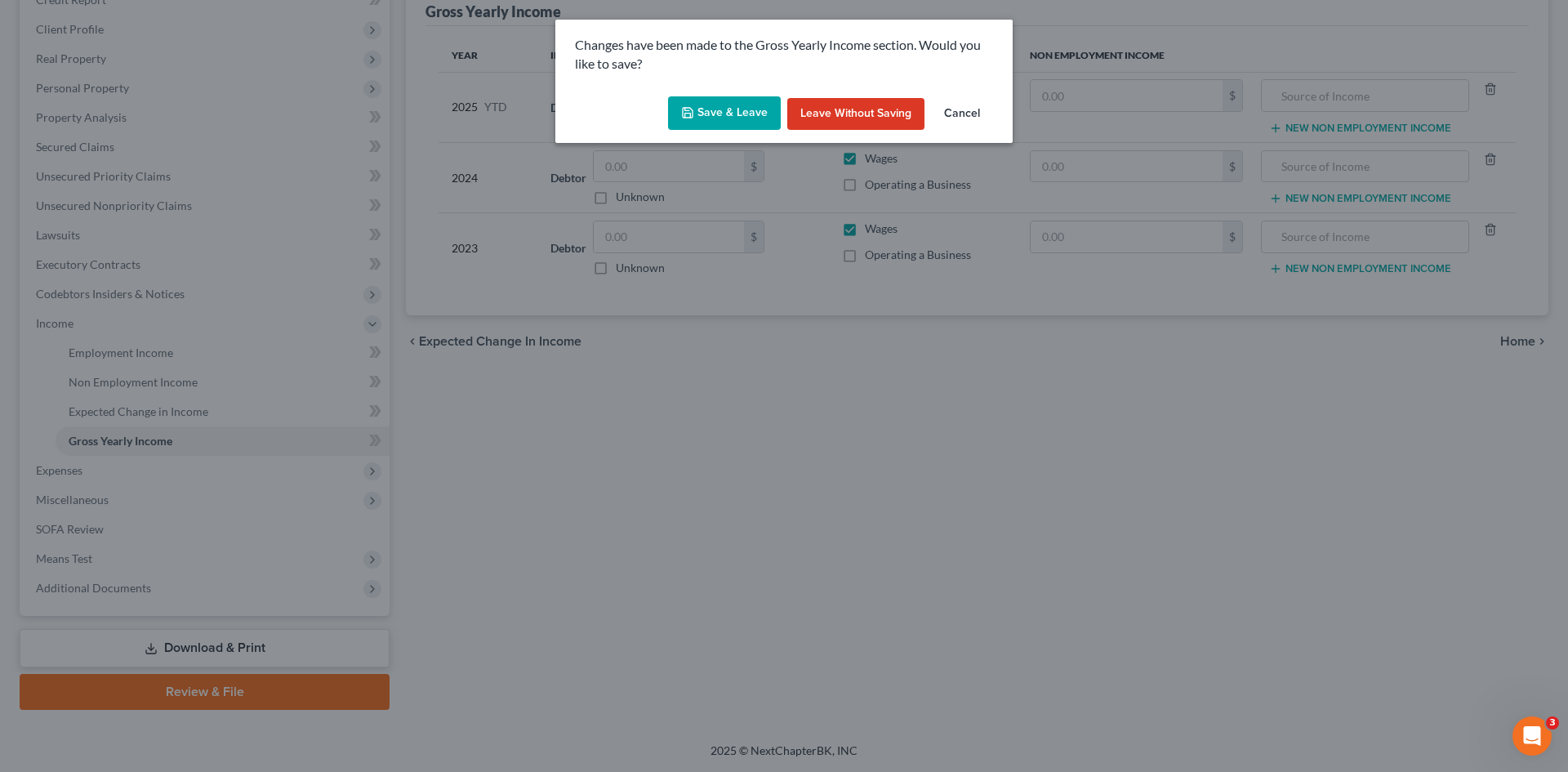
click at [707, 108] on button "Save & Leave" at bounding box center [724, 113] width 112 height 34
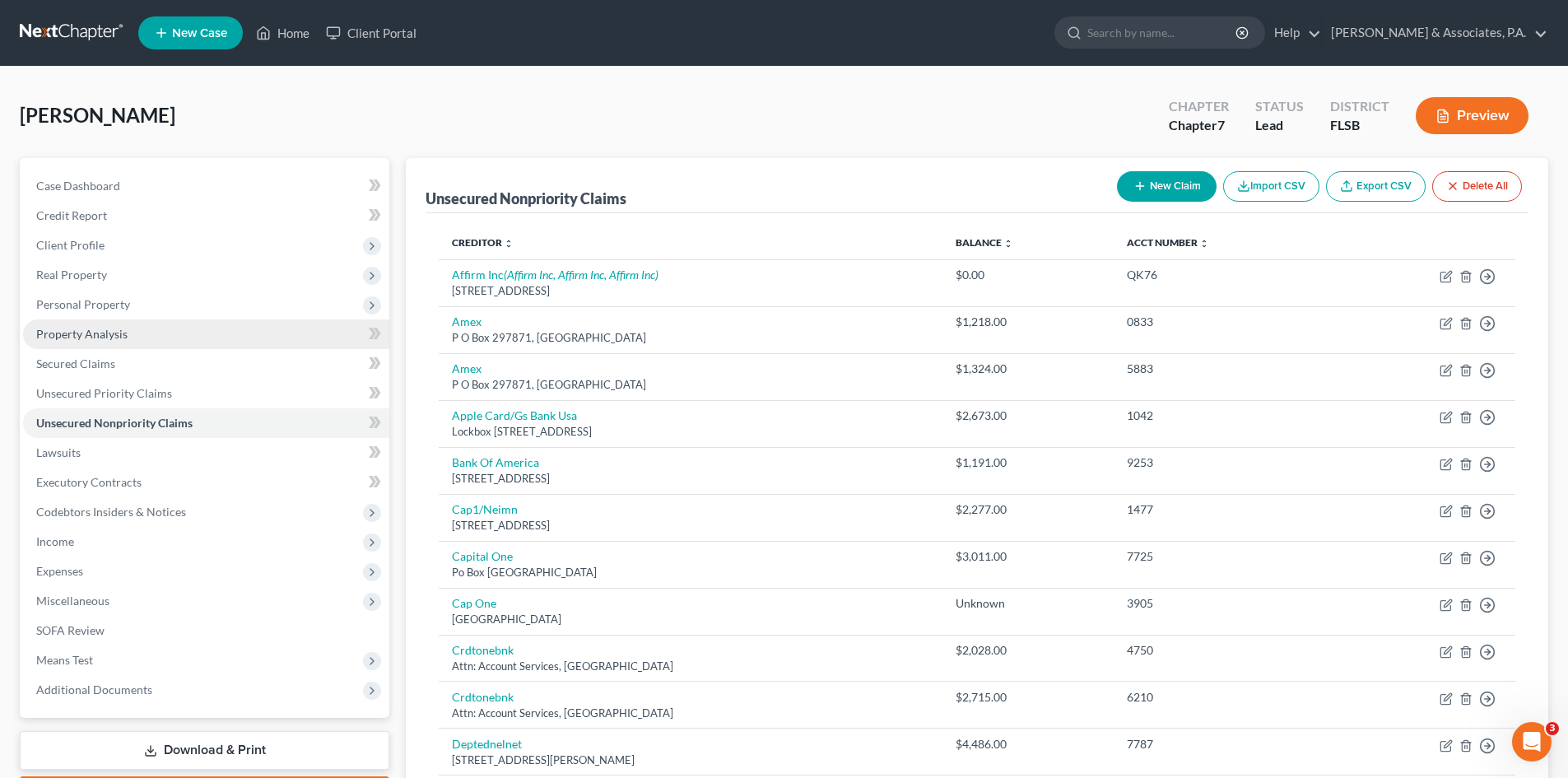
click at [94, 326] on span "Property Analysis" at bounding box center [82, 333] width 91 height 14
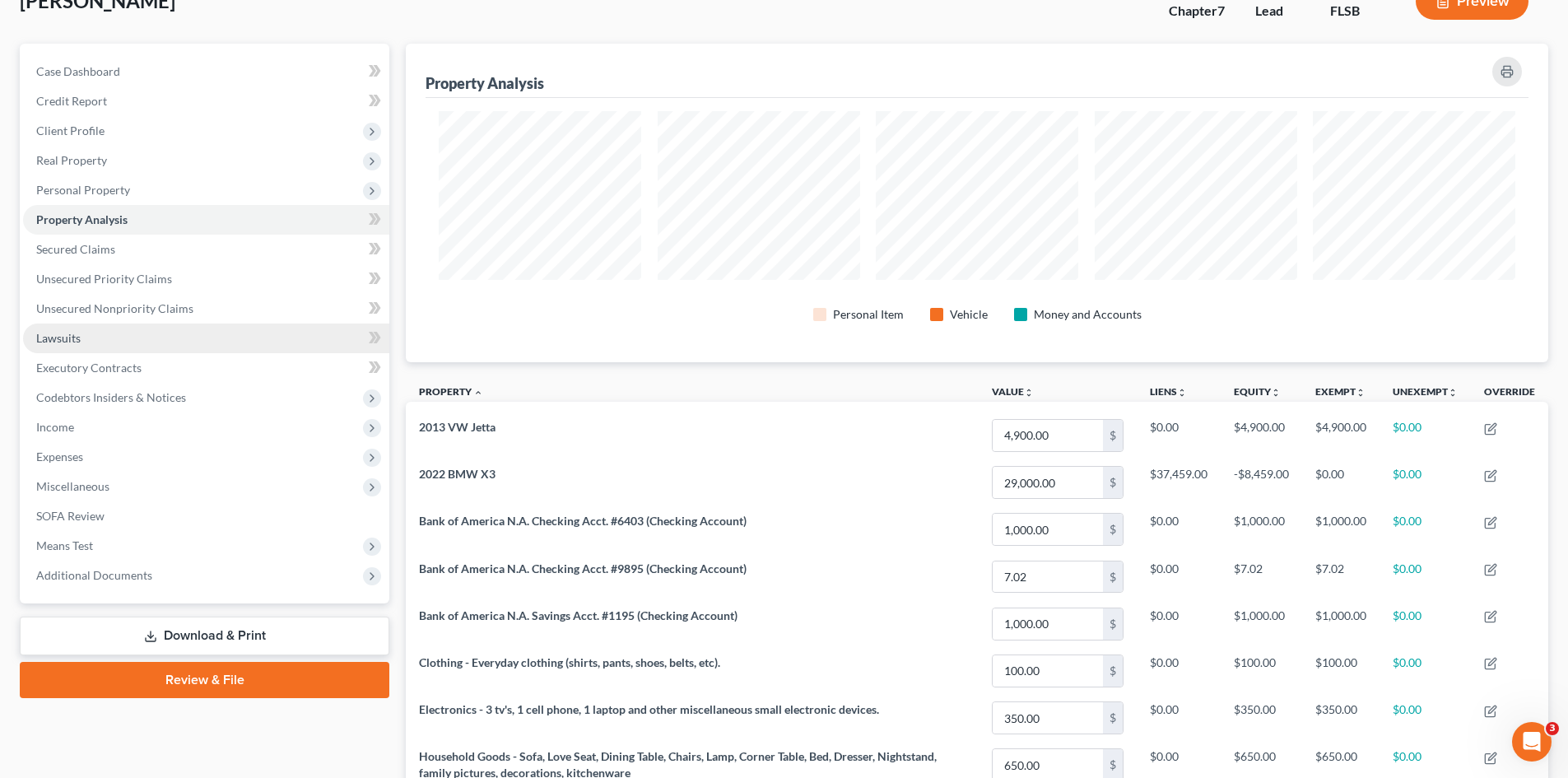
scroll to position [82, 0]
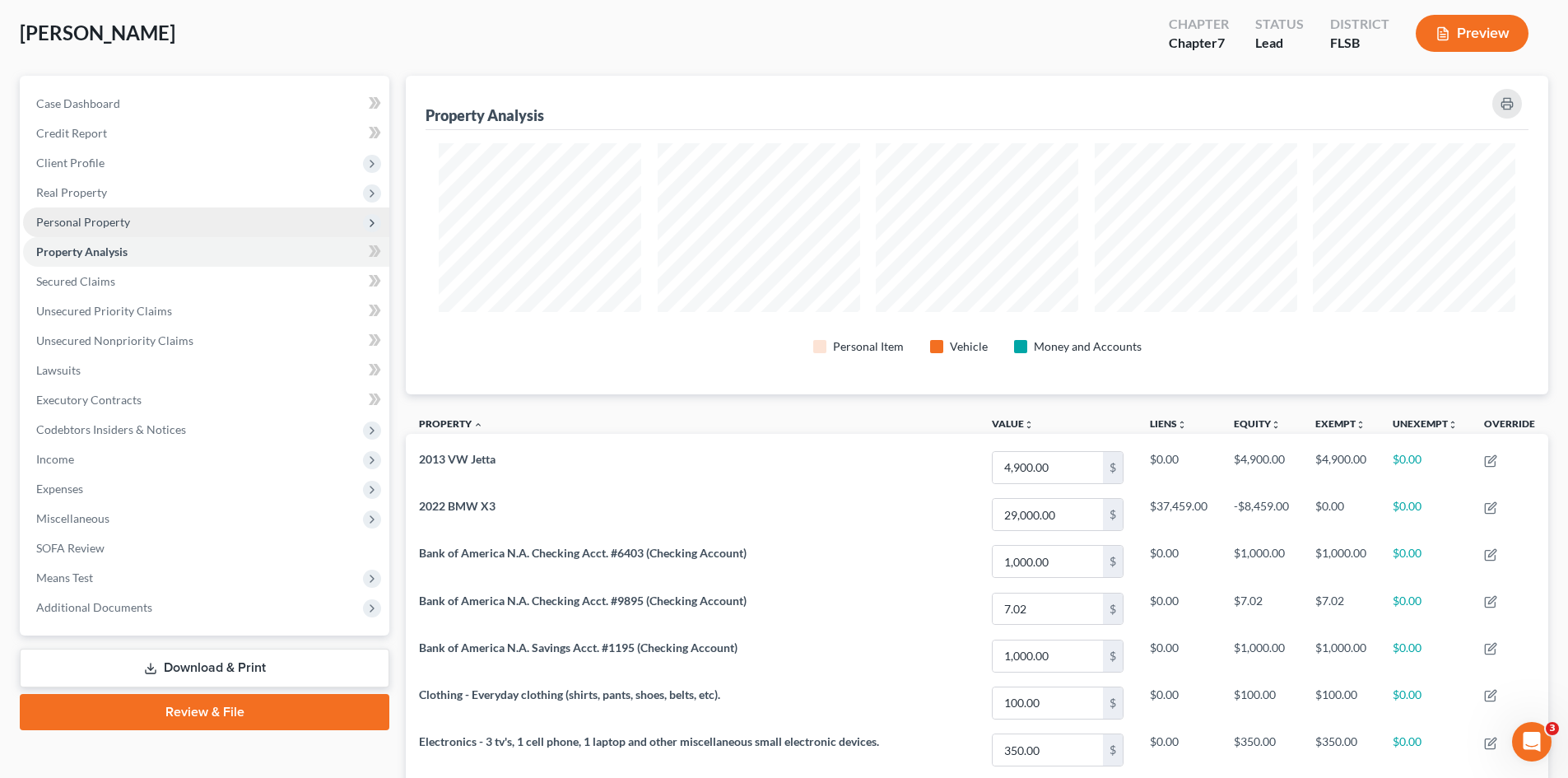
click at [128, 228] on span "Personal Property" at bounding box center [205, 222] width 366 height 30
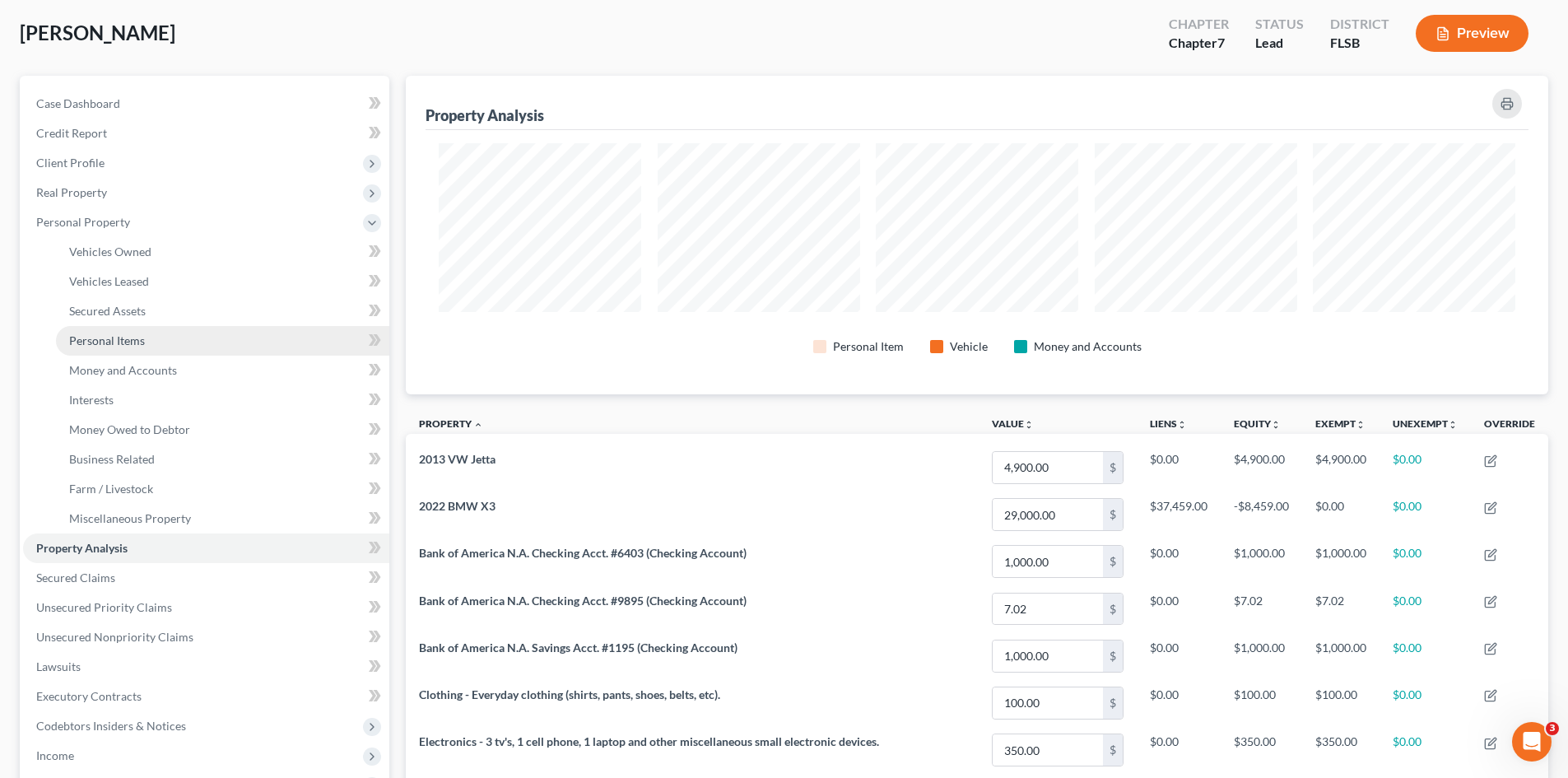
click at [115, 341] on span "Personal Items" at bounding box center [107, 340] width 75 height 14
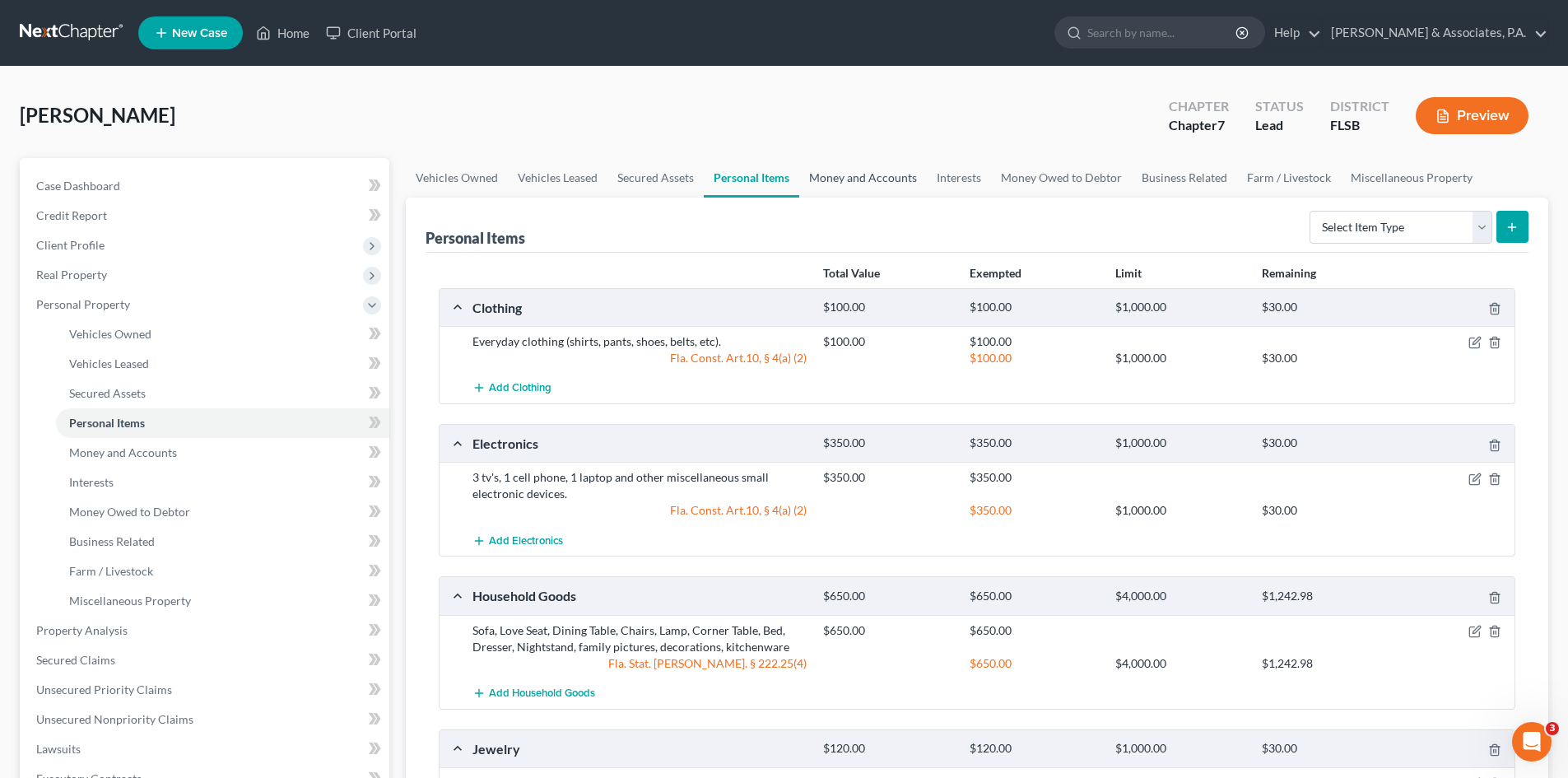
click at [851, 186] on link "Money and Accounts" at bounding box center [863, 178] width 128 height 40
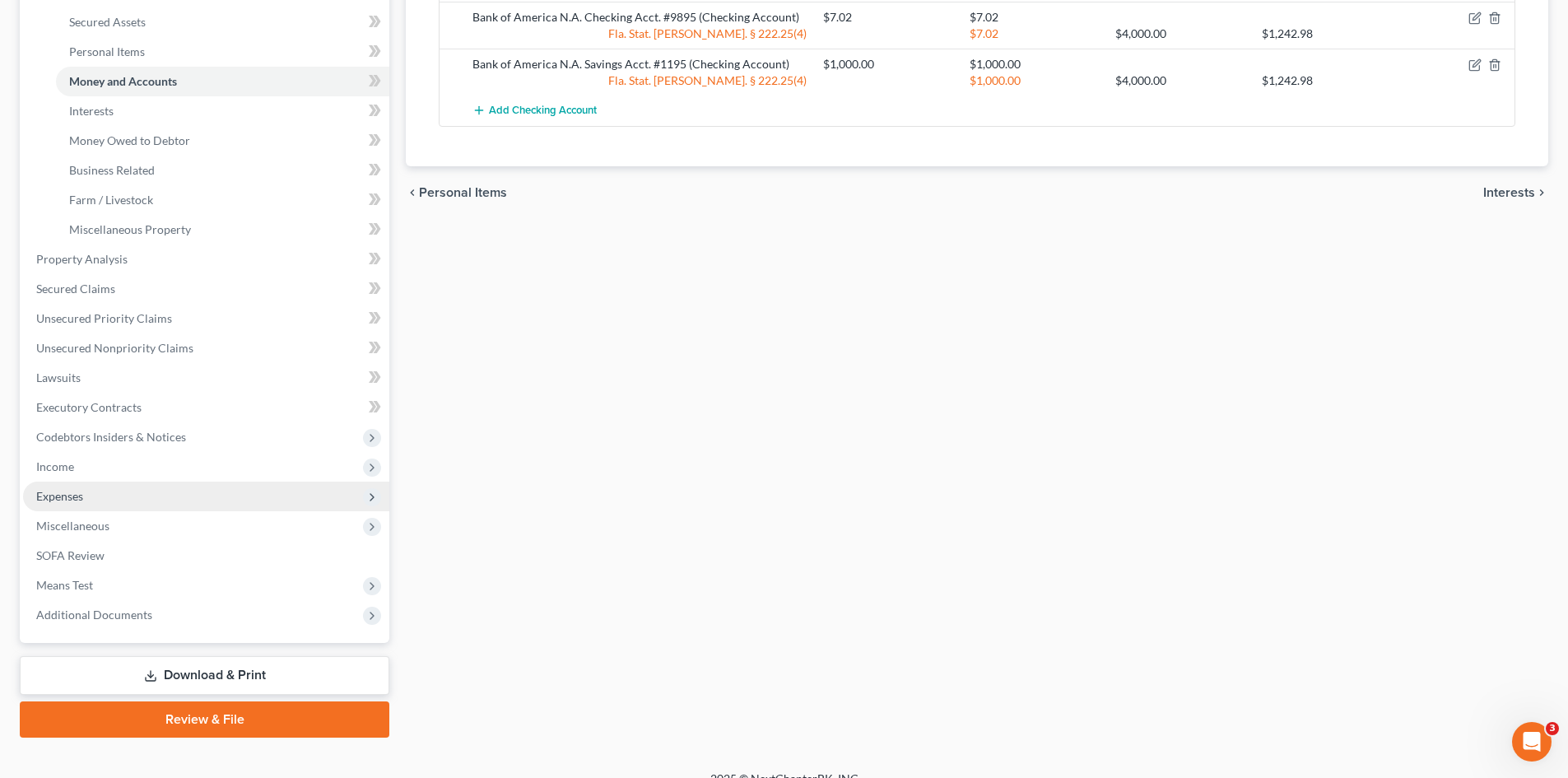
scroll to position [394, 0]
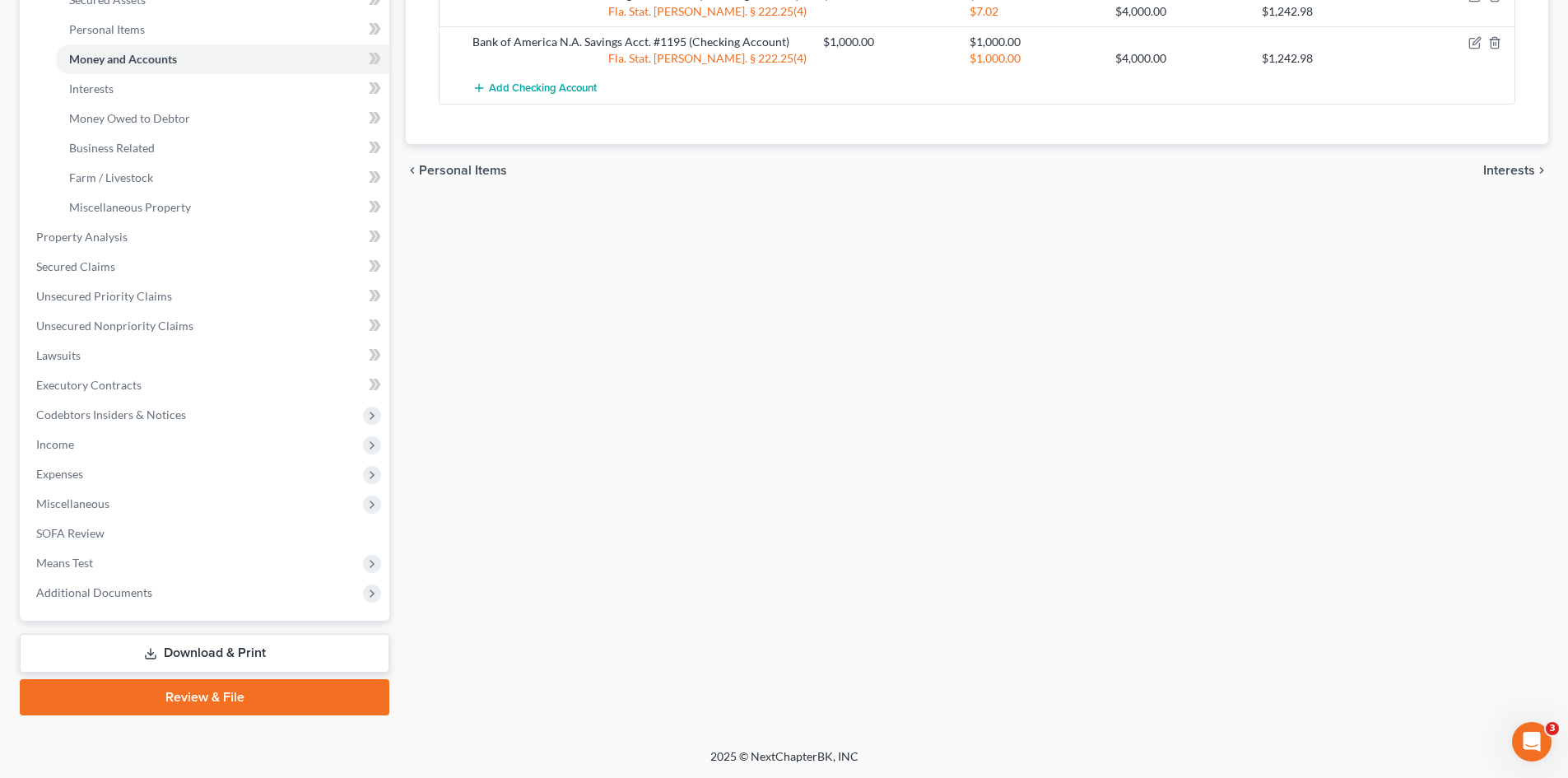
click at [215, 652] on link "Download & Print" at bounding box center [204, 653] width 370 height 39
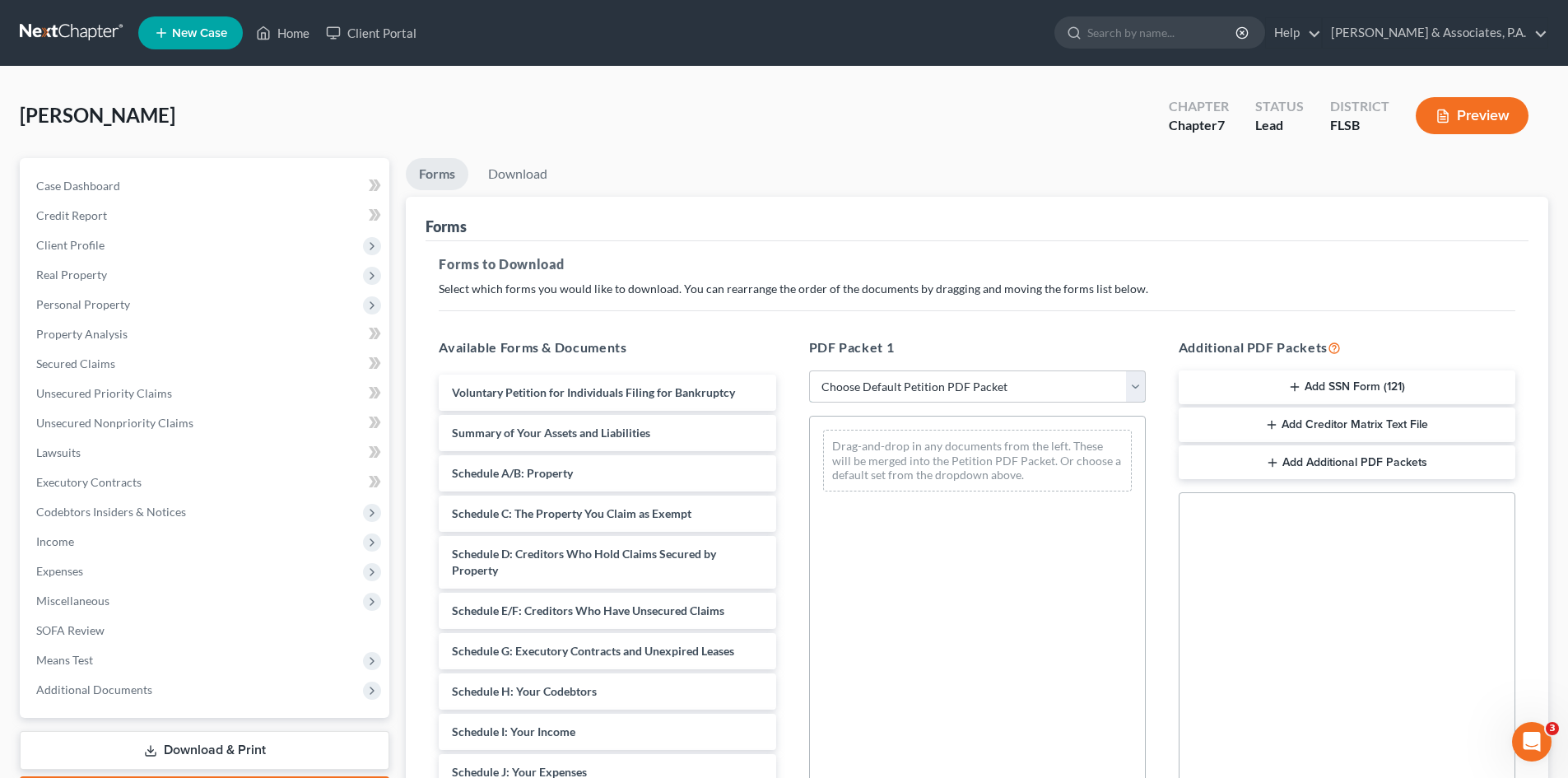
click at [925, 379] on select "Choose Default Petition PDF Packet Complete Bankruptcy Petition (all forms and …" at bounding box center [978, 386] width 336 height 33
select select "0"
click at [810, 370] on select "Choose Default Petition PDF Packet Complete Bankruptcy Petition (all forms and …" at bounding box center [978, 386] width 336 height 33
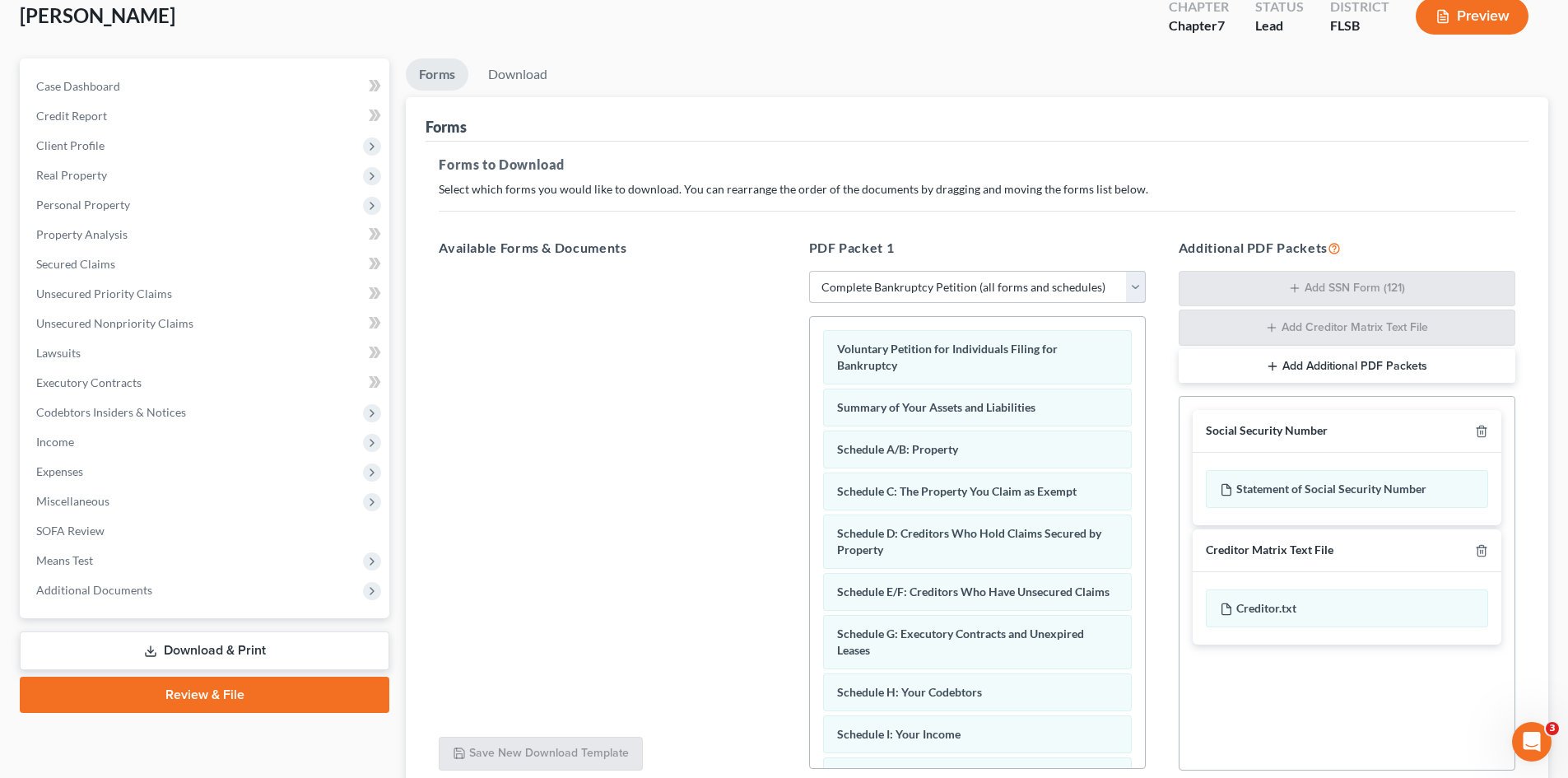
scroll to position [240, 0]
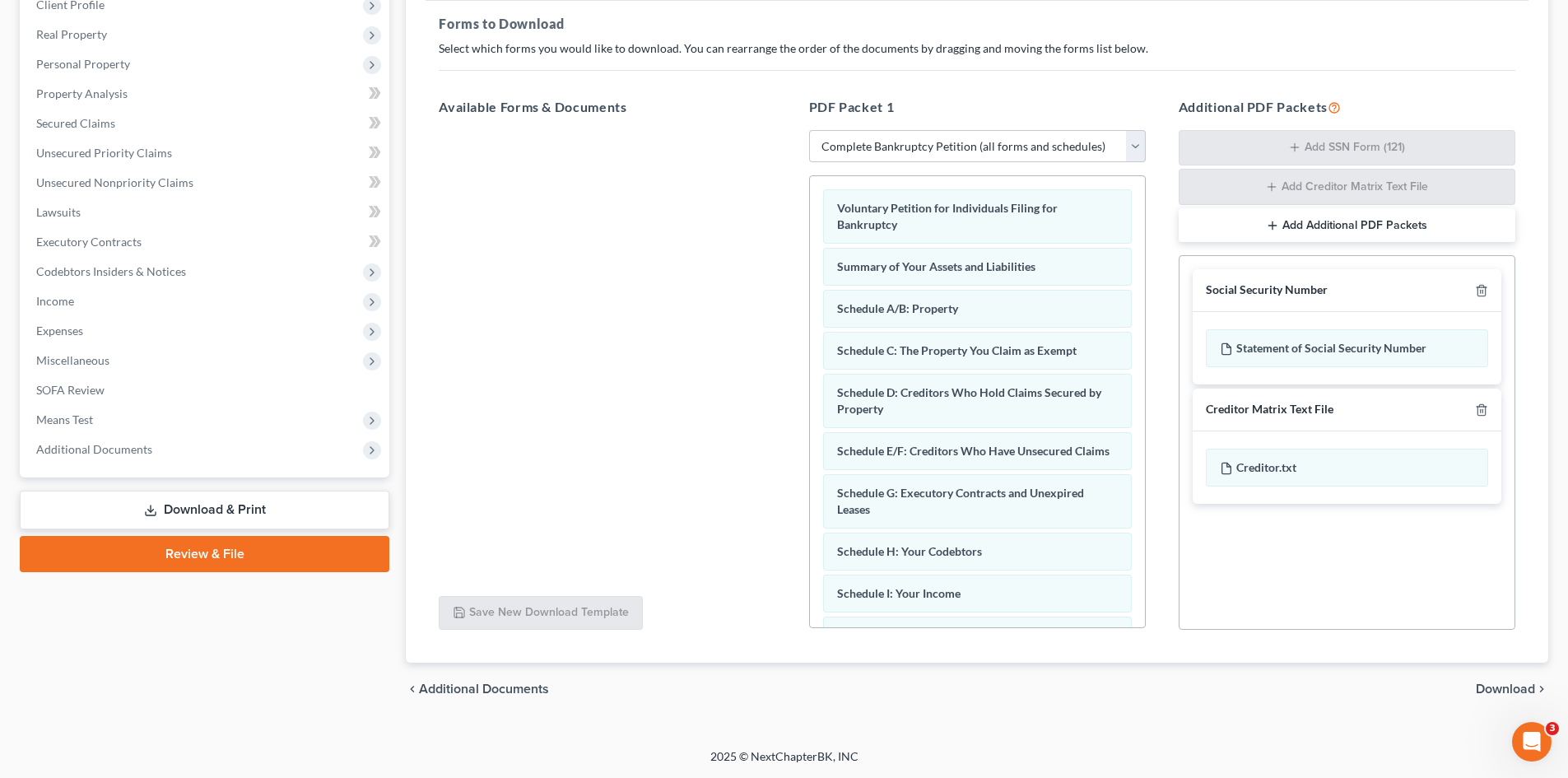
click at [1505, 691] on span "Download" at bounding box center [1506, 689] width 60 height 13
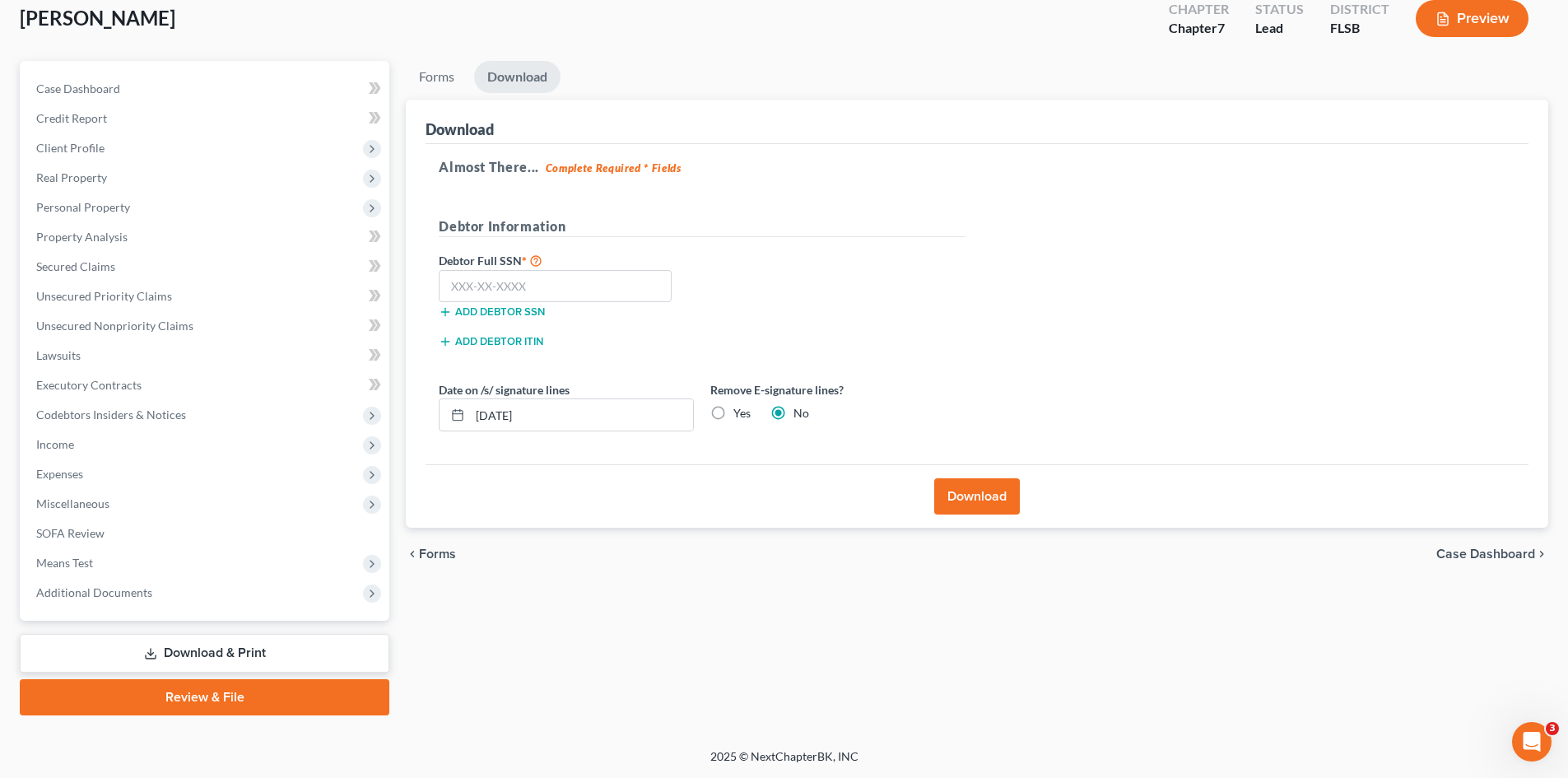
scroll to position [97, 0]
click at [501, 288] on input "text" at bounding box center [555, 286] width 233 height 33
click at [524, 291] on input "text" at bounding box center [555, 286] width 233 height 33
type input "597-48-2185"
click at [81, 116] on span "Credit Report" at bounding box center [71, 118] width 70 height 14
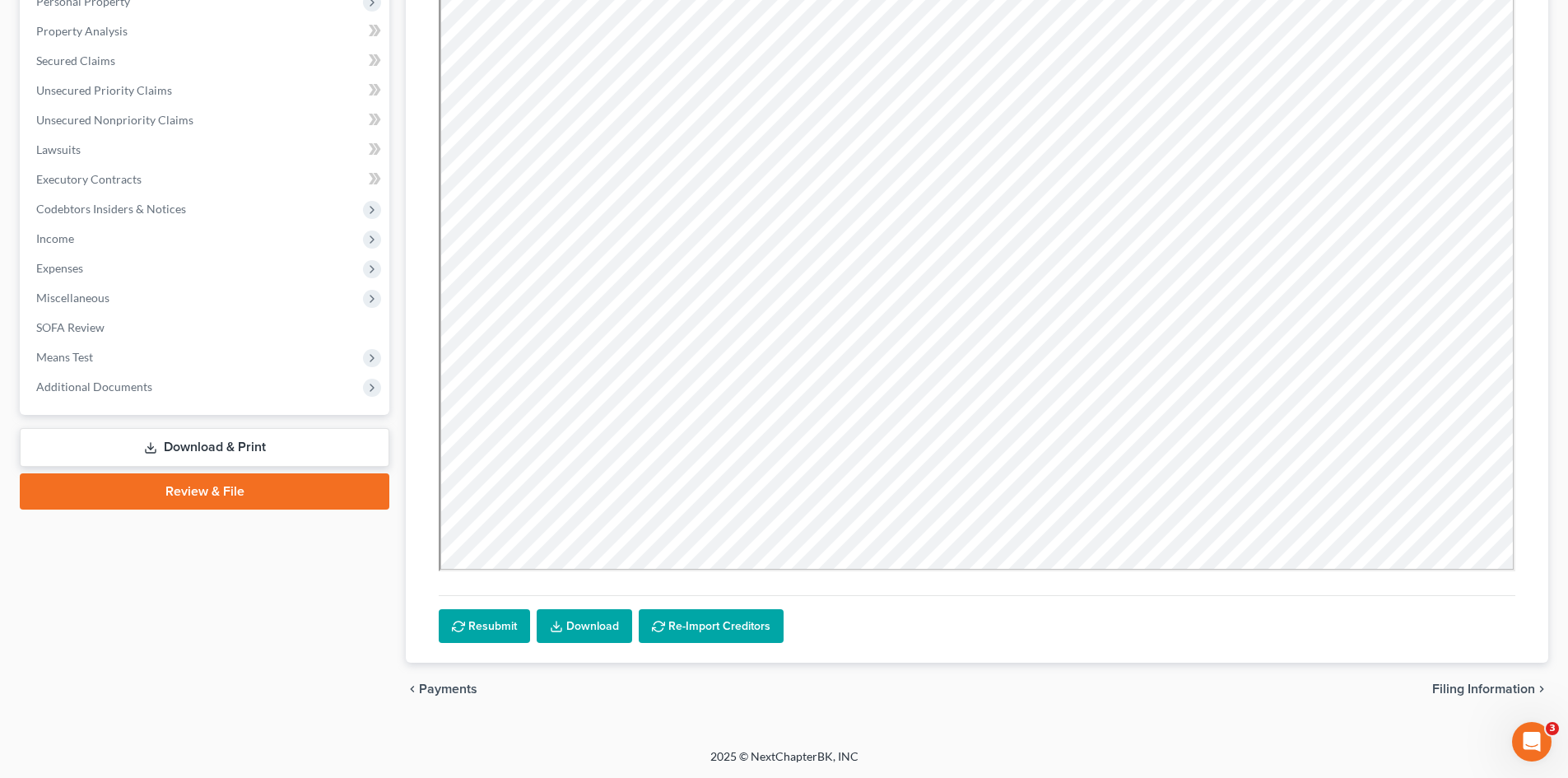
click at [240, 449] on link "Download & Print" at bounding box center [204, 447] width 370 height 39
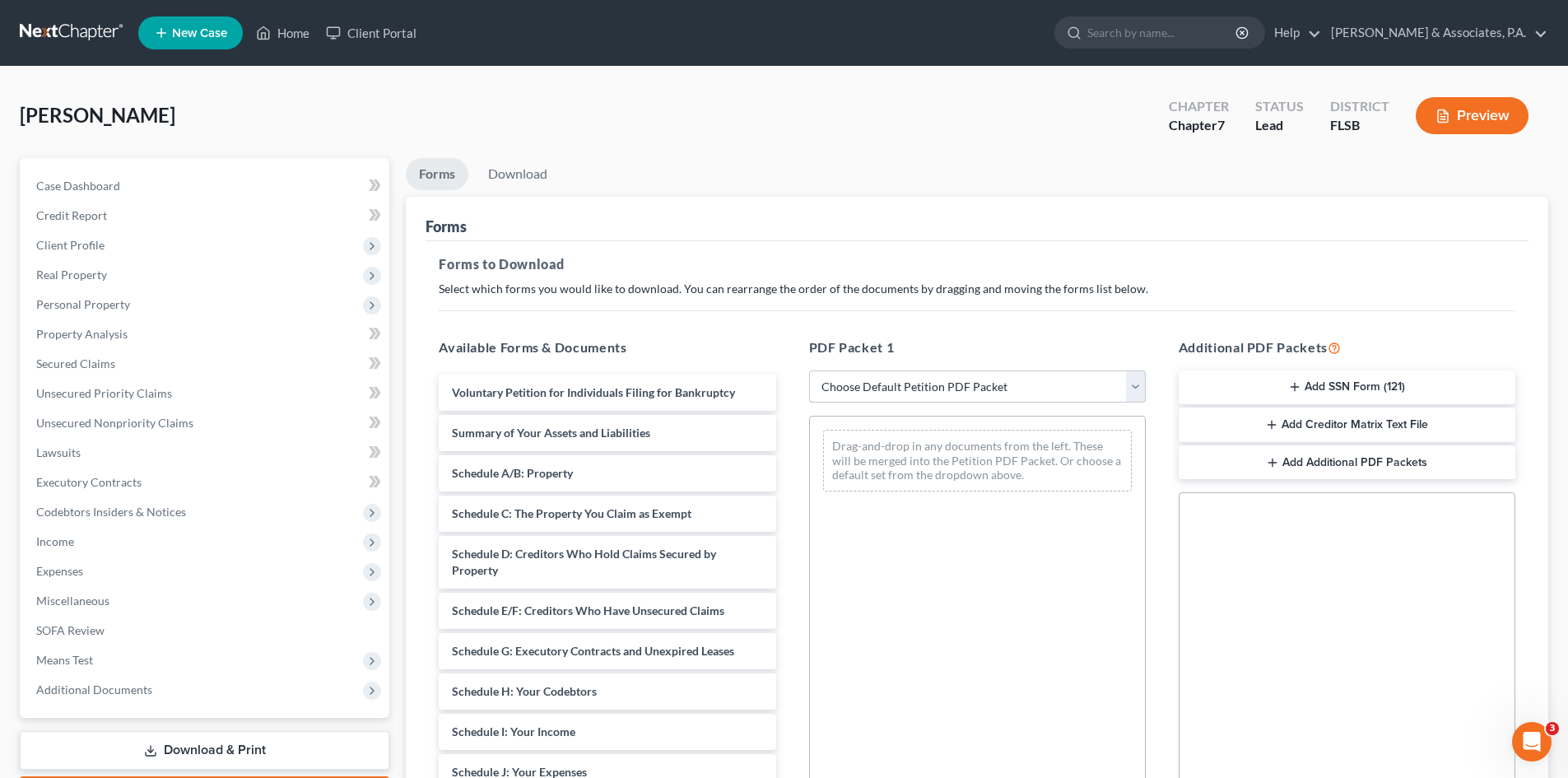
click at [929, 384] on select "Choose Default Petition PDF Packet Complete Bankruptcy Petition (all forms and …" at bounding box center [978, 386] width 336 height 33
select select "0"
click at [810, 370] on select "Choose Default Petition PDF Packet Complete Bankruptcy Petition (all forms and …" at bounding box center [978, 386] width 336 height 33
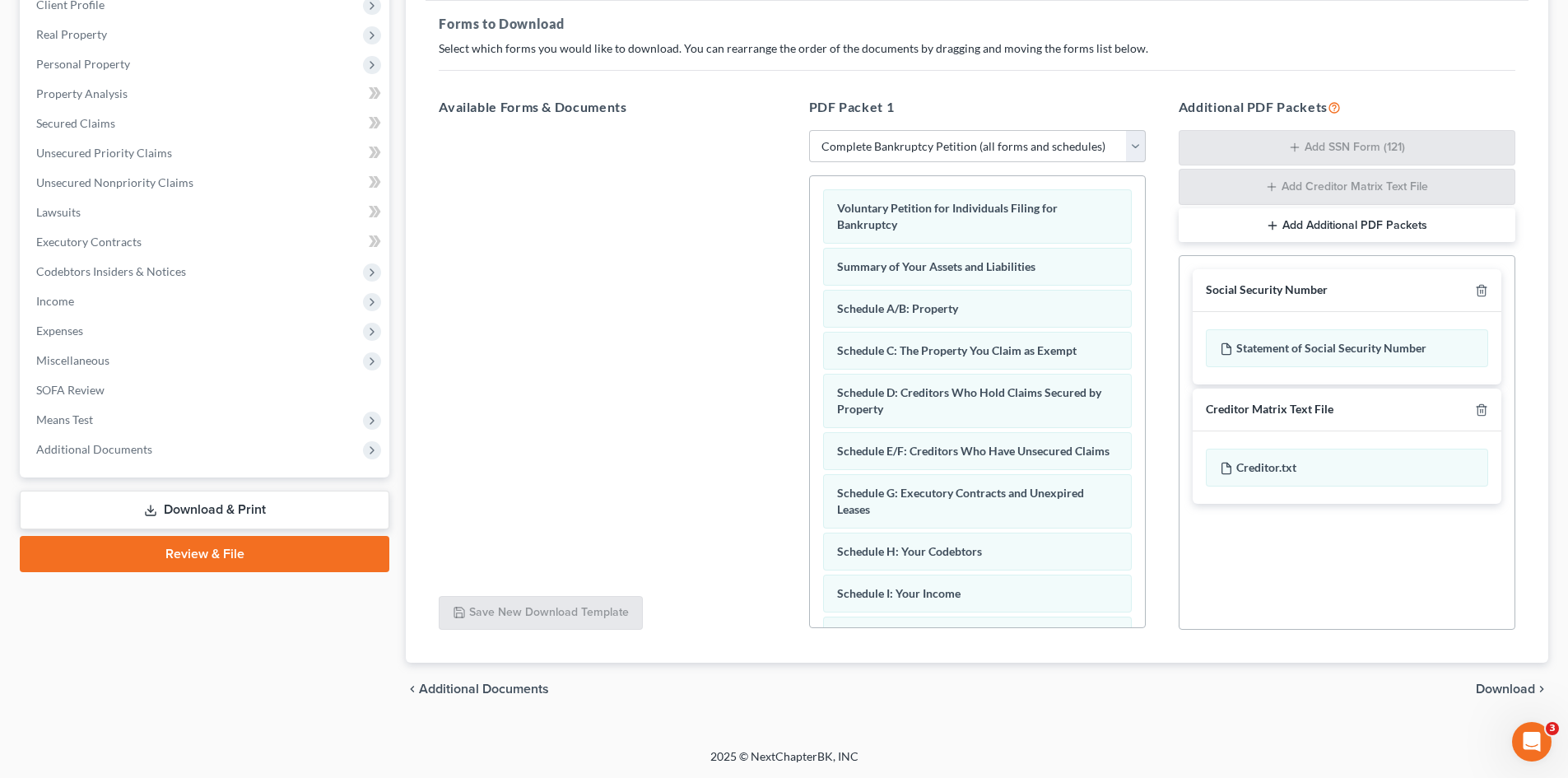
click at [1491, 689] on span "Download" at bounding box center [1506, 689] width 60 height 13
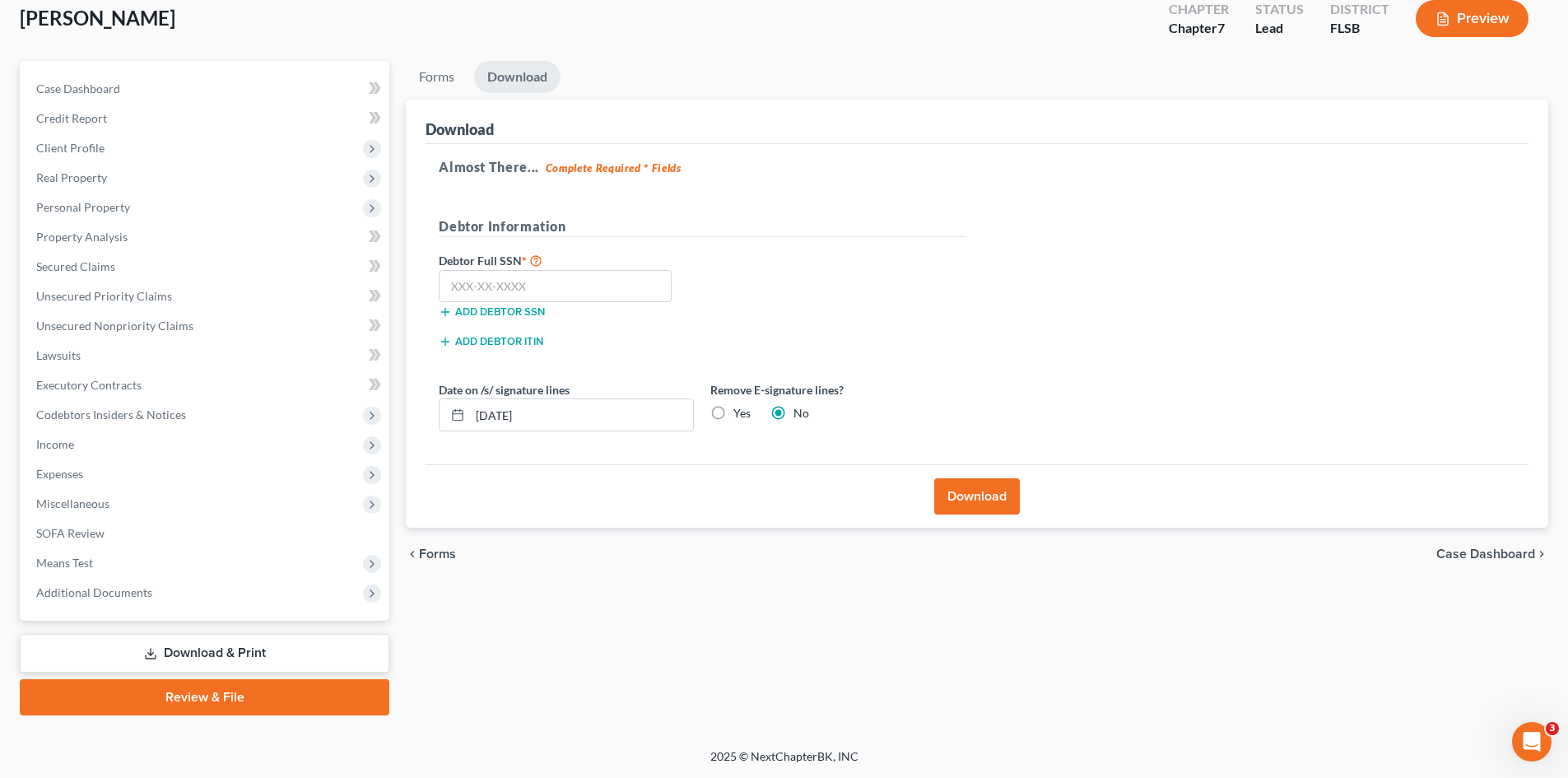
scroll to position [97, 0]
click at [485, 287] on input "text" at bounding box center [555, 286] width 233 height 33
type input "597-48-2185"
click at [962, 490] on button "Download" at bounding box center [978, 496] width 85 height 37
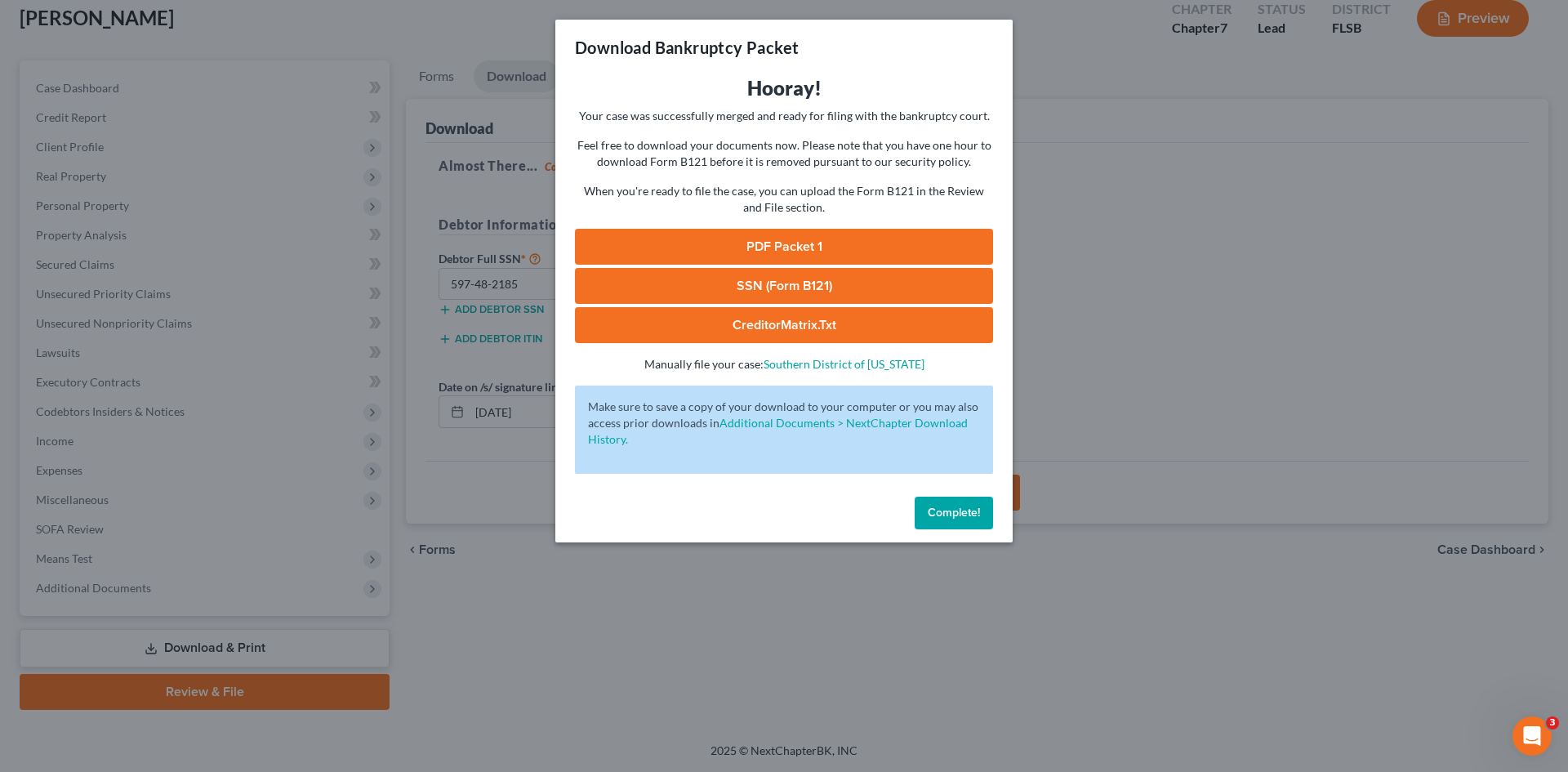
click at [775, 247] on link "PDF Packet 1" at bounding box center [784, 246] width 418 height 36
click at [961, 518] on span "Complete!" at bounding box center [953, 513] width 52 height 14
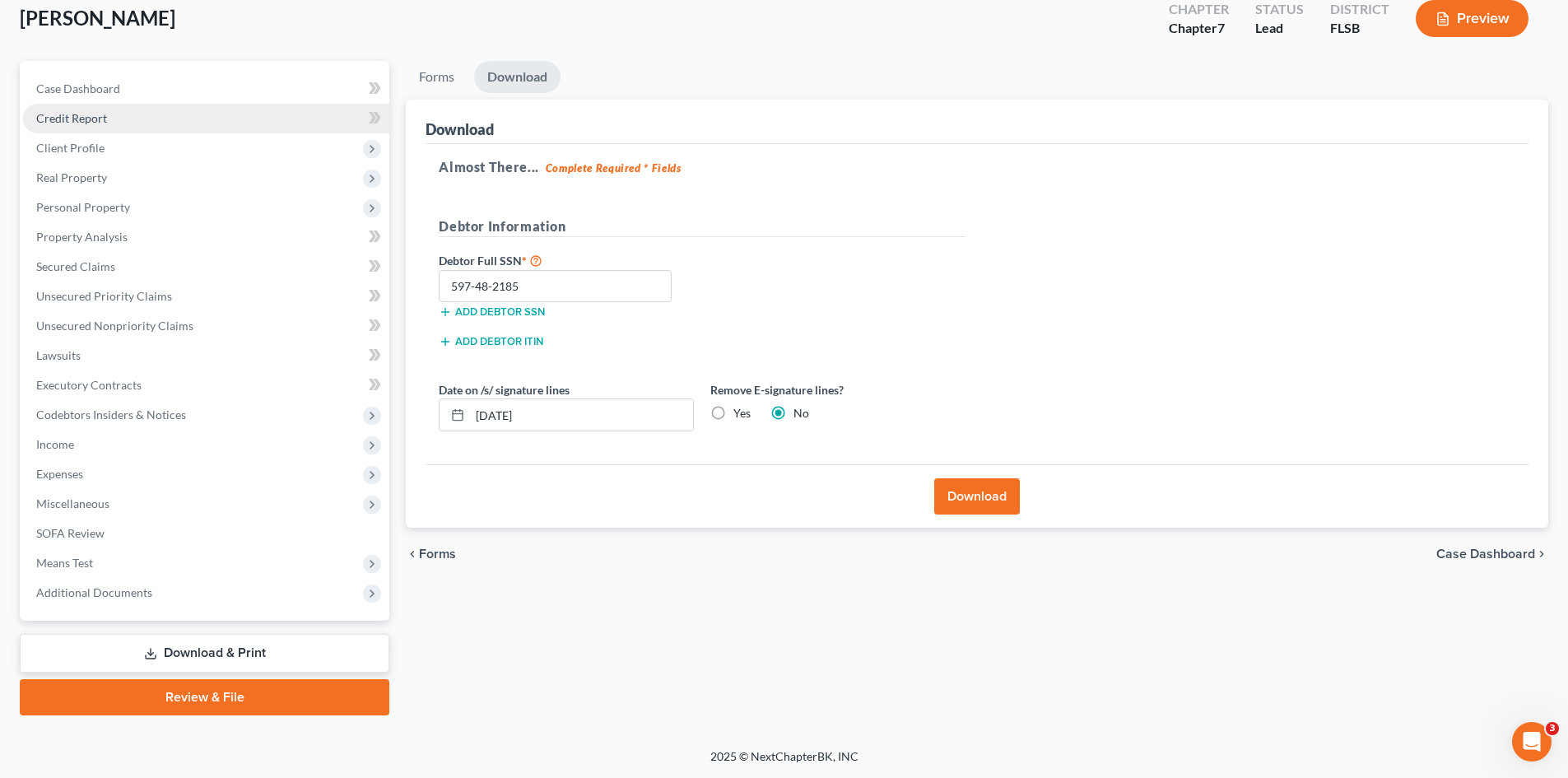
click at [82, 112] on span "Credit Report" at bounding box center [71, 118] width 70 height 14
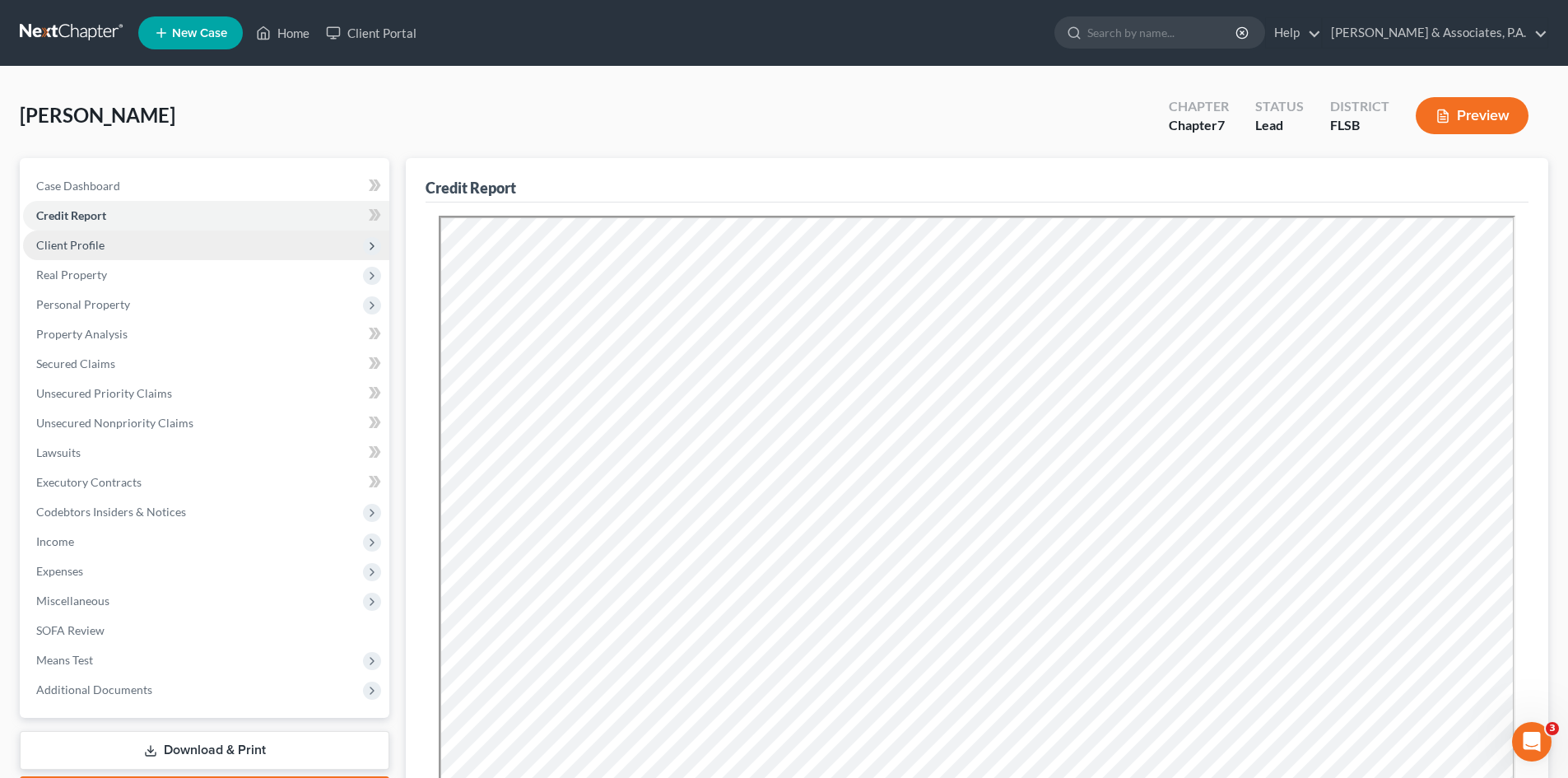
click at [84, 254] on span "Client Profile" at bounding box center [205, 245] width 366 height 30
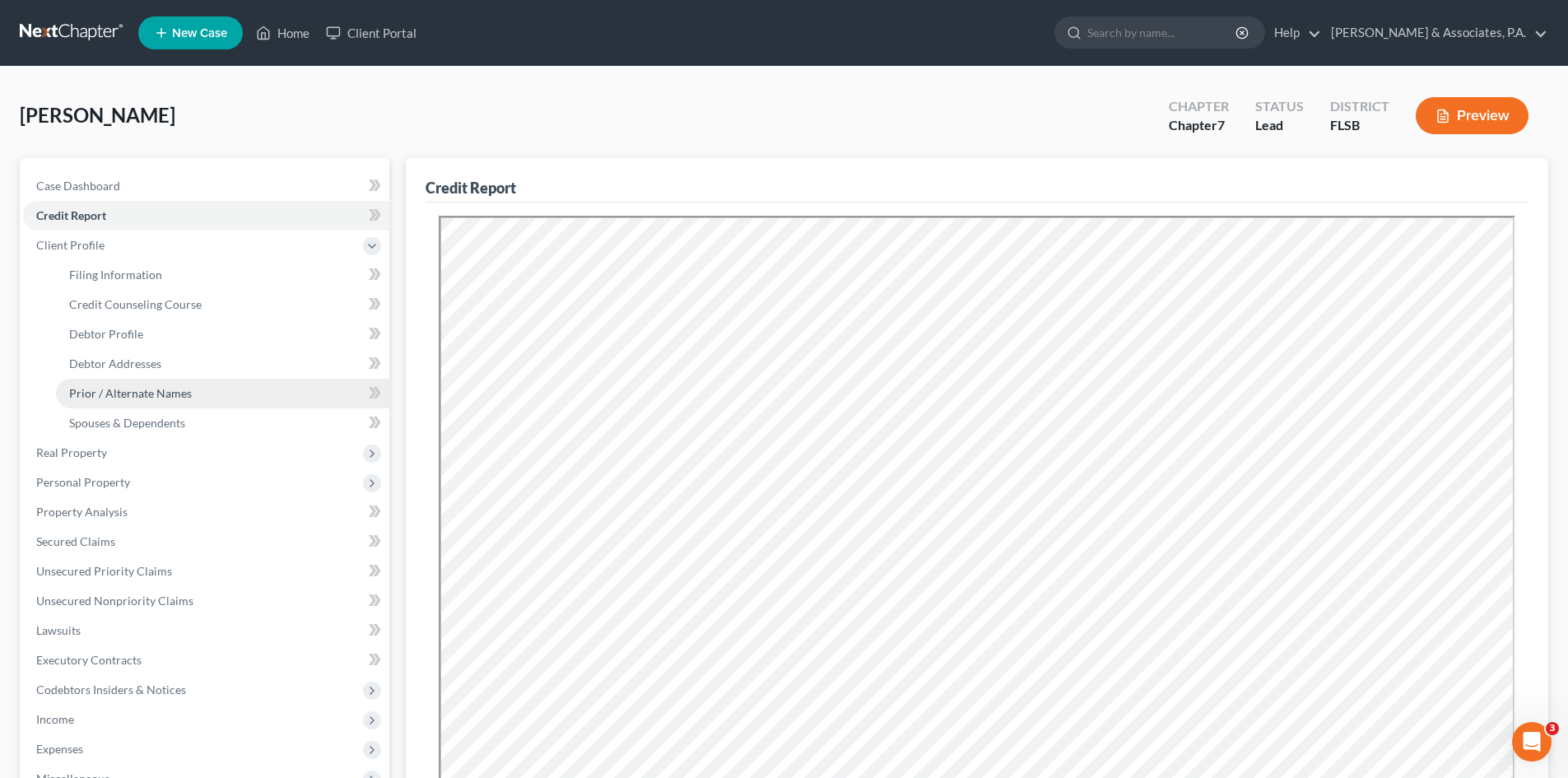
click at [138, 386] on span "Prior / Alternate Names" at bounding box center [131, 393] width 123 height 14
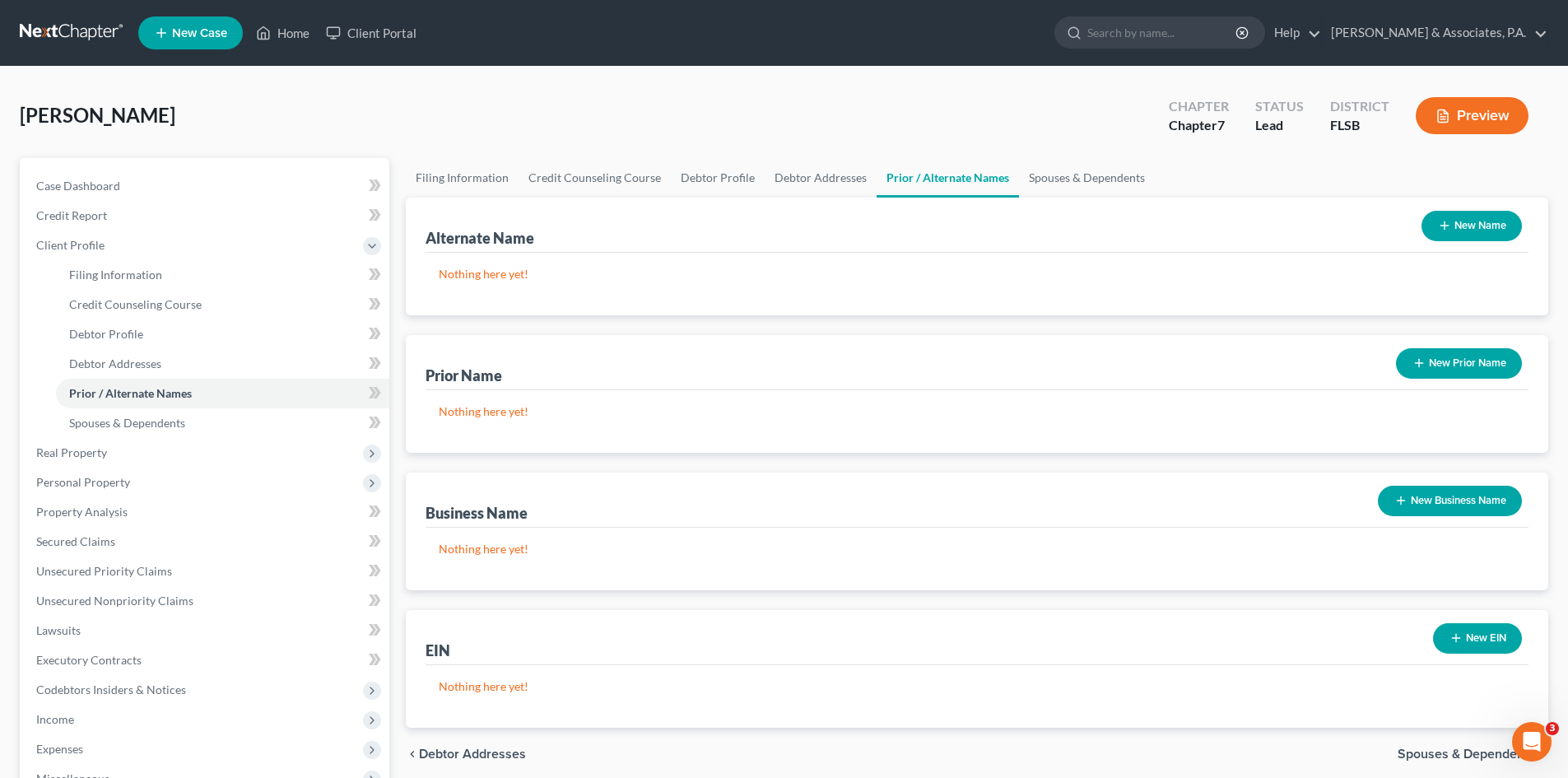
click at [1471, 226] on button "New Name" at bounding box center [1472, 225] width 100 height 31
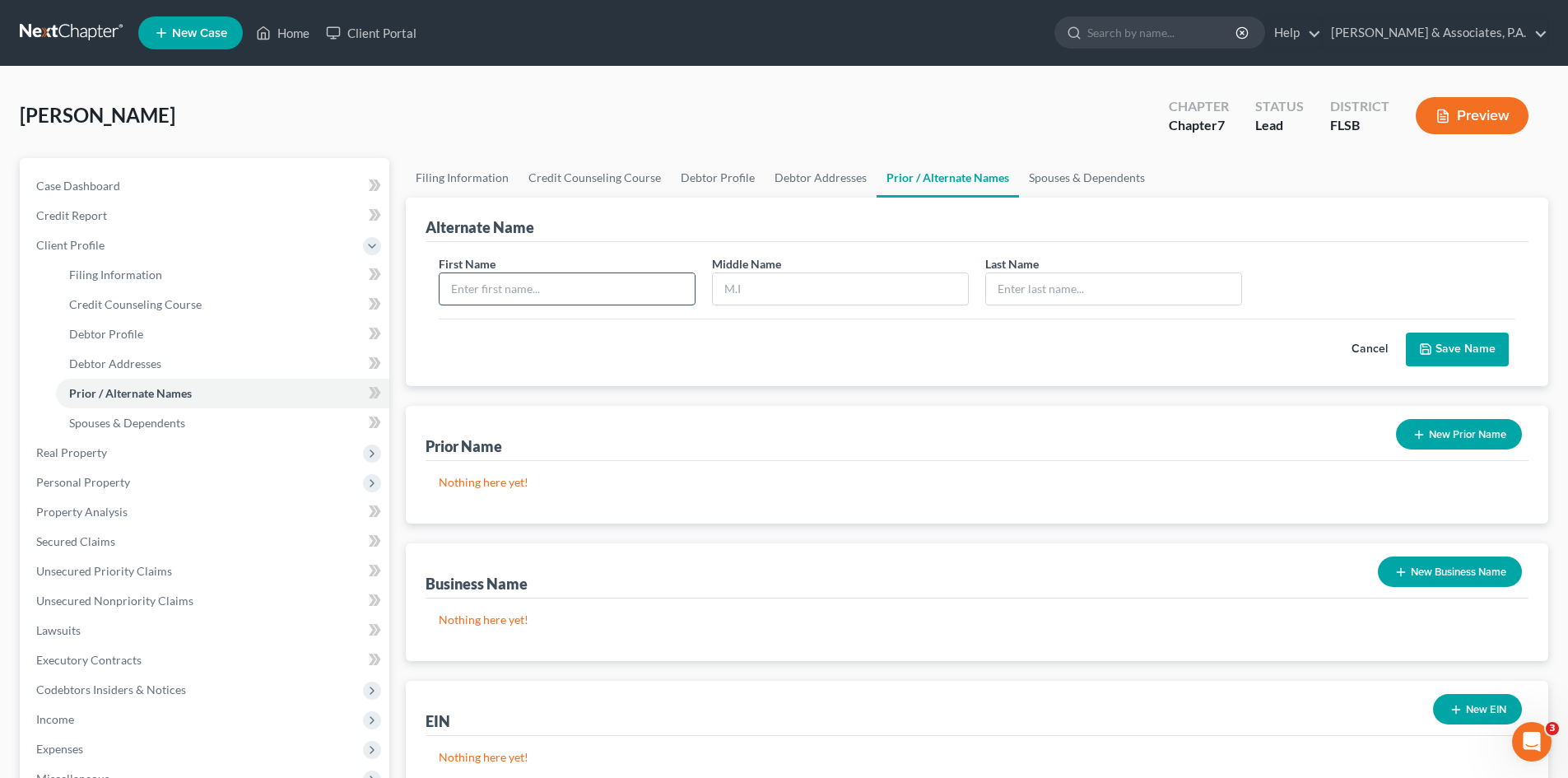
click at [501, 292] on input "text" at bounding box center [567, 289] width 255 height 32
type input "[PERSON_NAME]"
type input "D"
type input "[PERSON_NAME]"
click at [1461, 345] on button "Save Name" at bounding box center [1458, 349] width 103 height 35
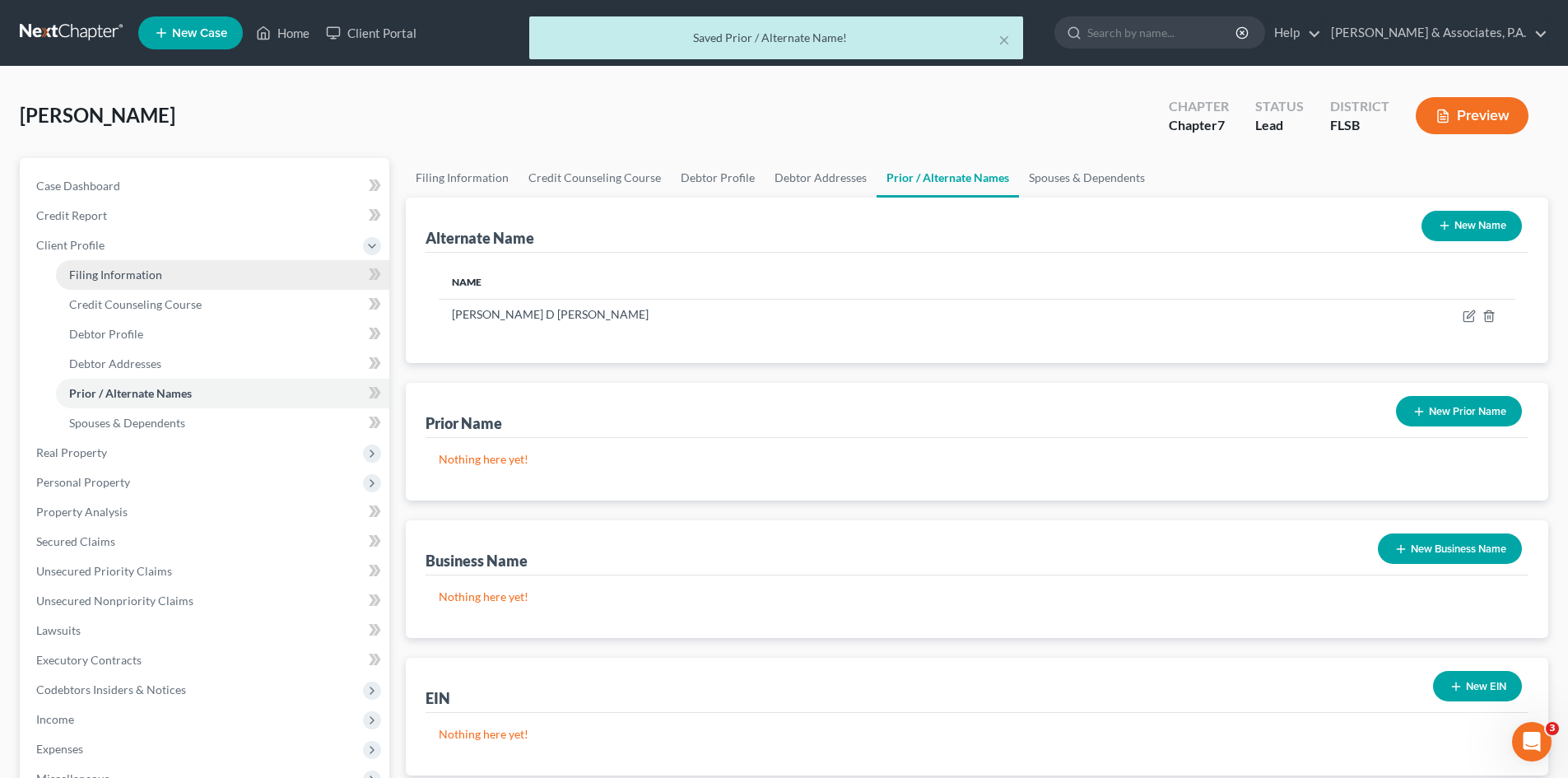
click at [92, 271] on span "Filing Information" at bounding box center [116, 275] width 93 height 14
select select "1"
select select "0"
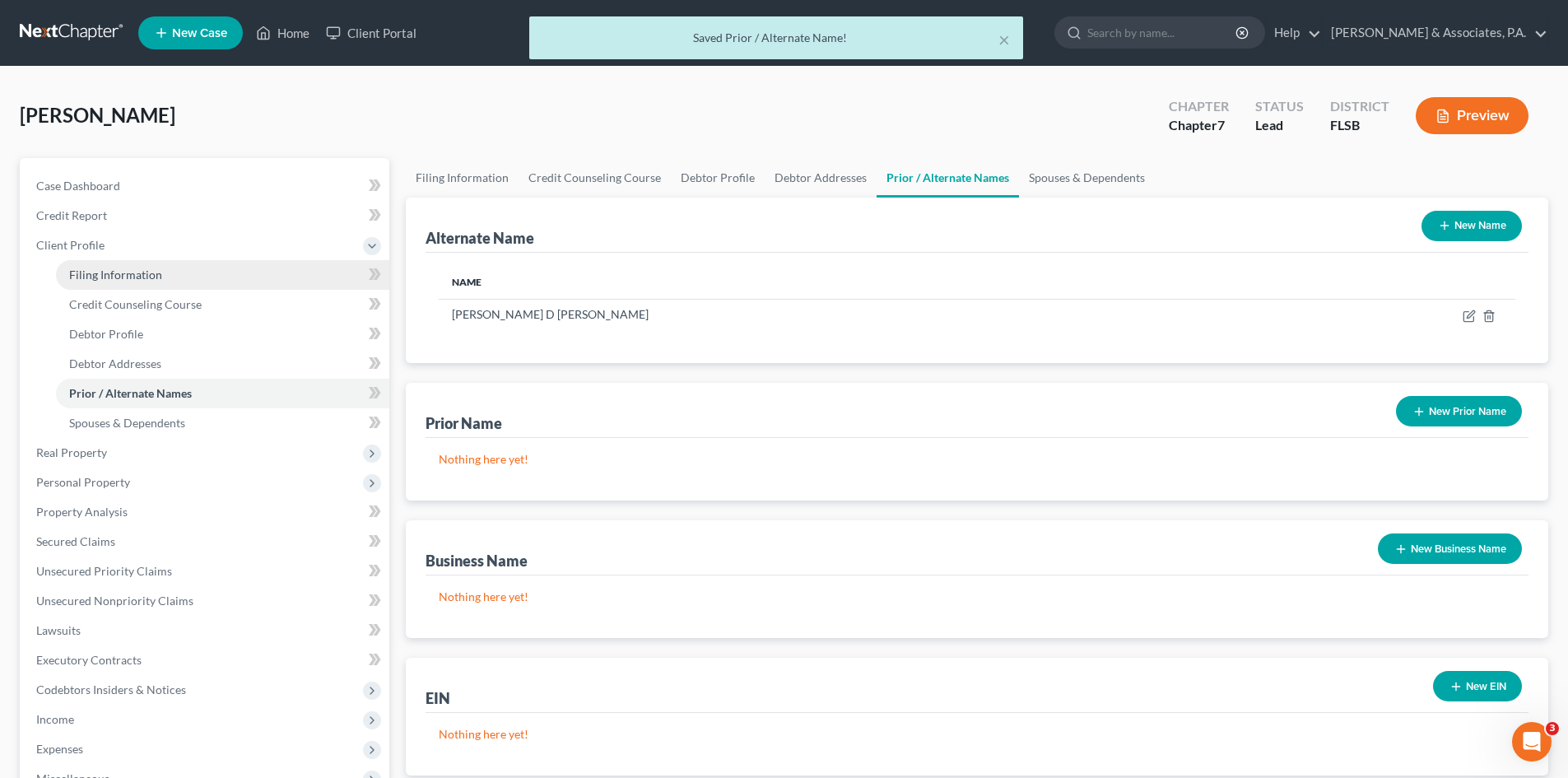
select select "9"
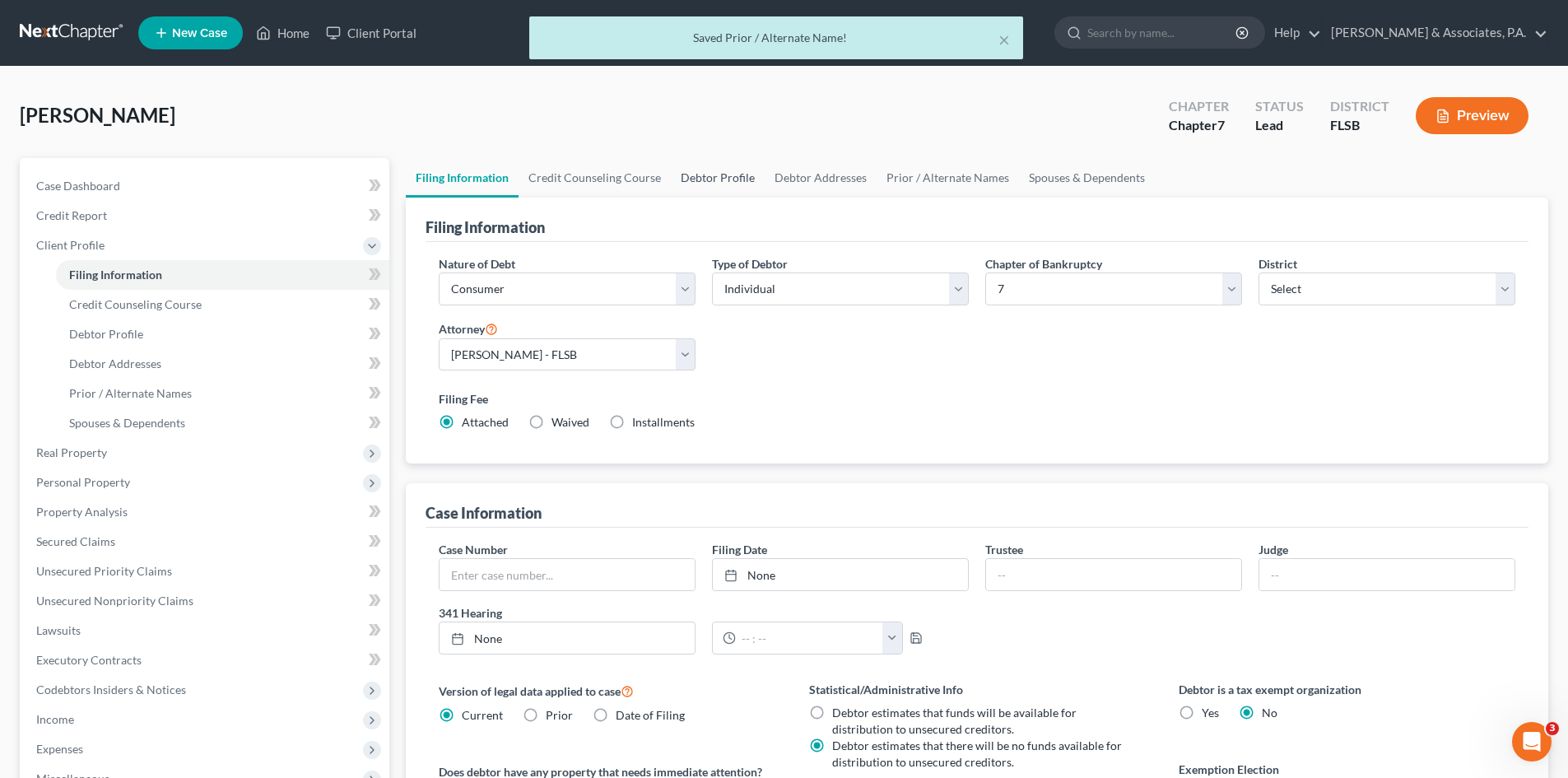
click at [725, 183] on link "Debtor Profile" at bounding box center [718, 178] width 94 height 40
select select "0"
select select "2"
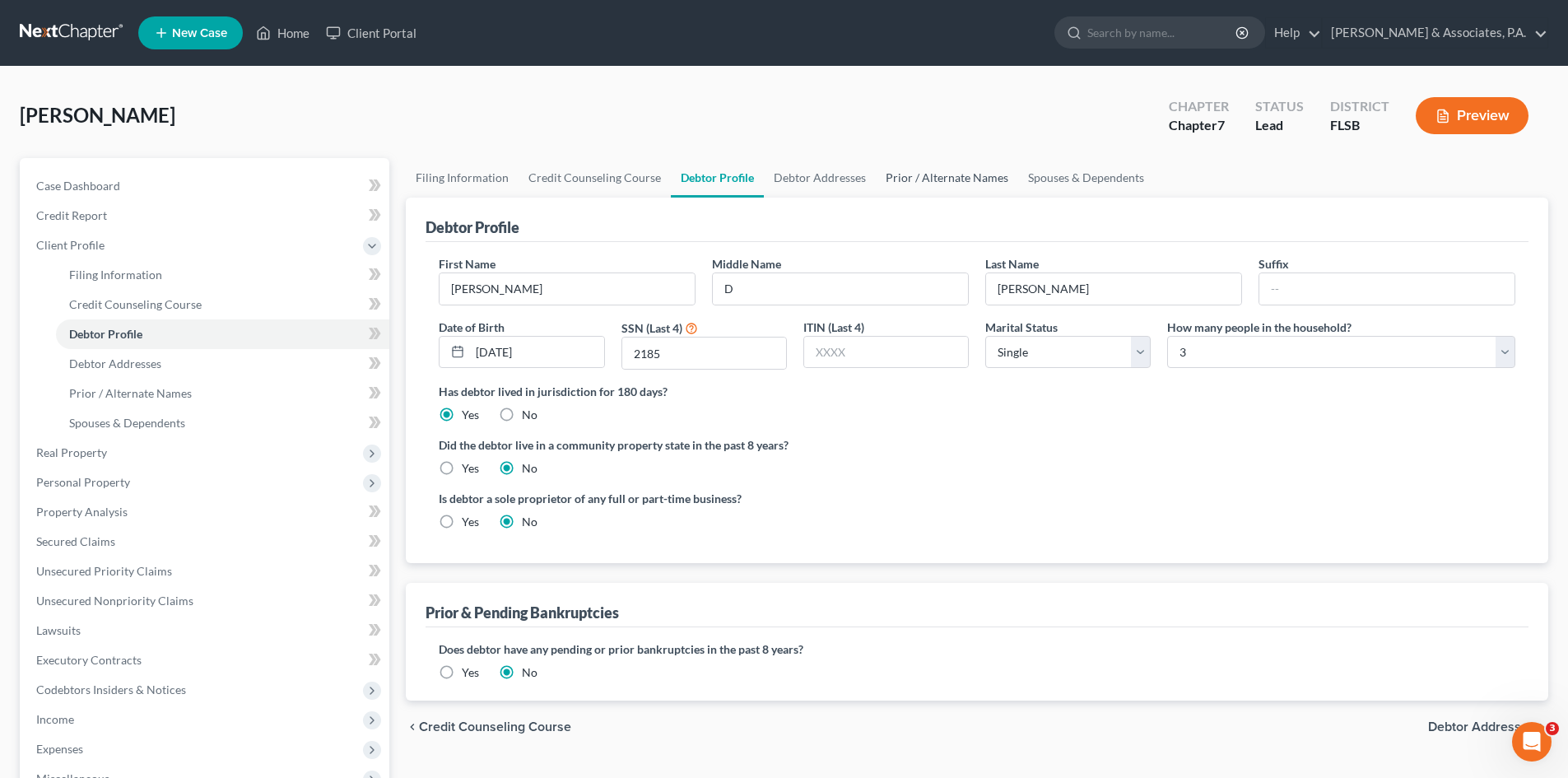
click at [969, 180] on link "Prior / Alternate Names" at bounding box center [948, 178] width 143 height 40
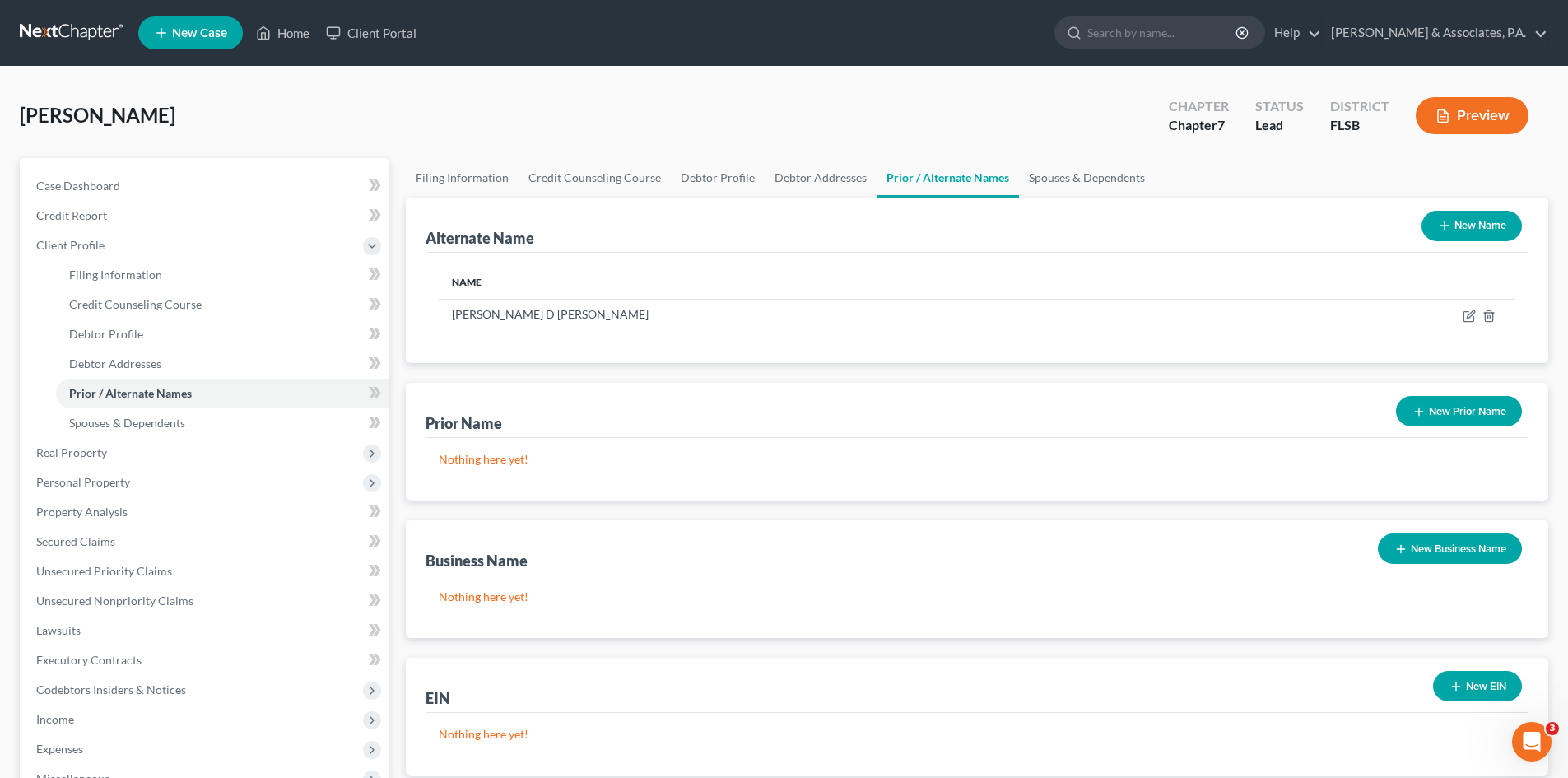
click at [1472, 224] on button "New Name" at bounding box center [1472, 225] width 100 height 31
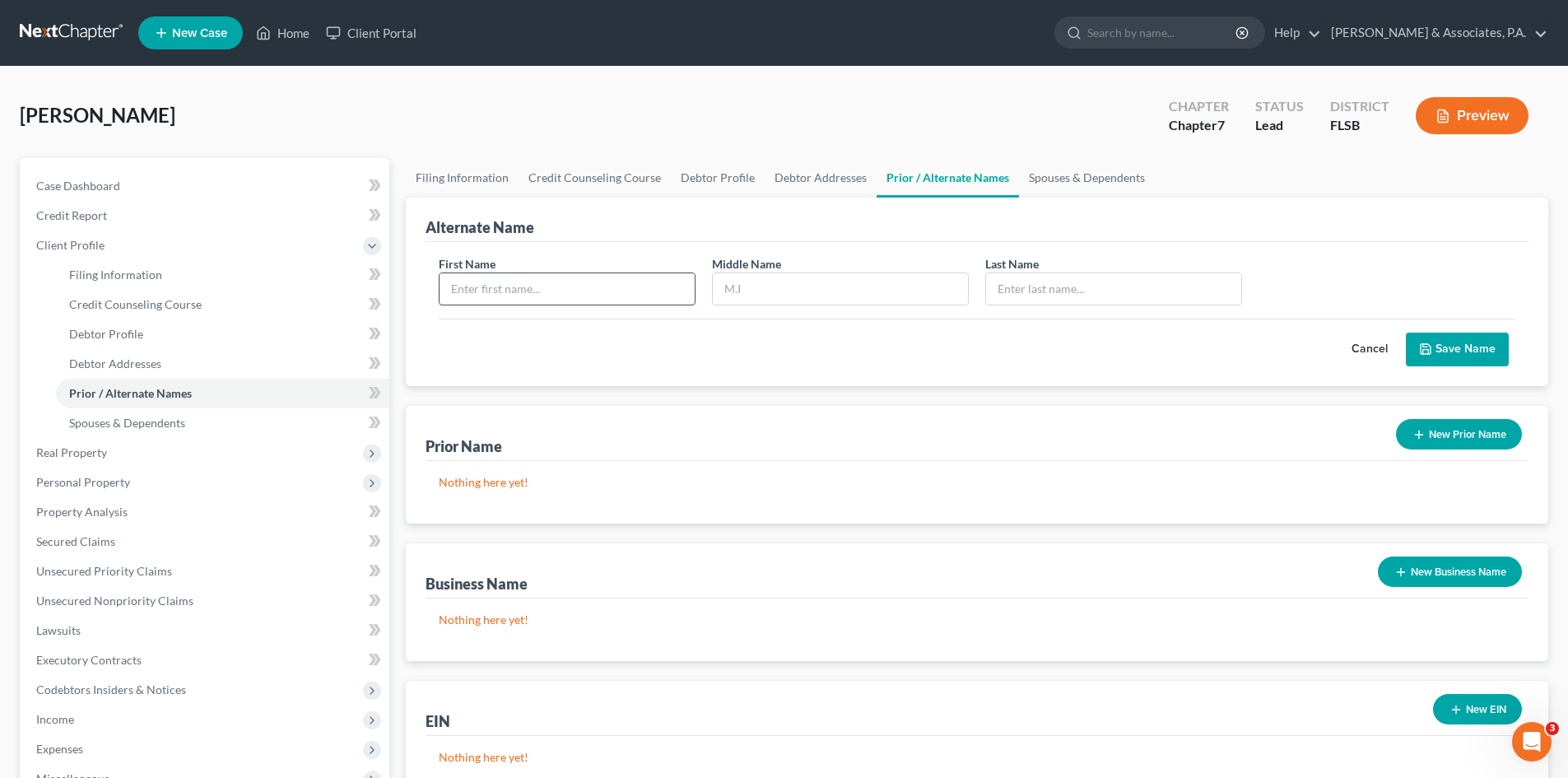
click at [472, 285] on input "text" at bounding box center [567, 289] width 255 height 32
type input "r"
type input "[PERSON_NAME]"
click at [1460, 351] on button "Save Name" at bounding box center [1458, 349] width 103 height 35
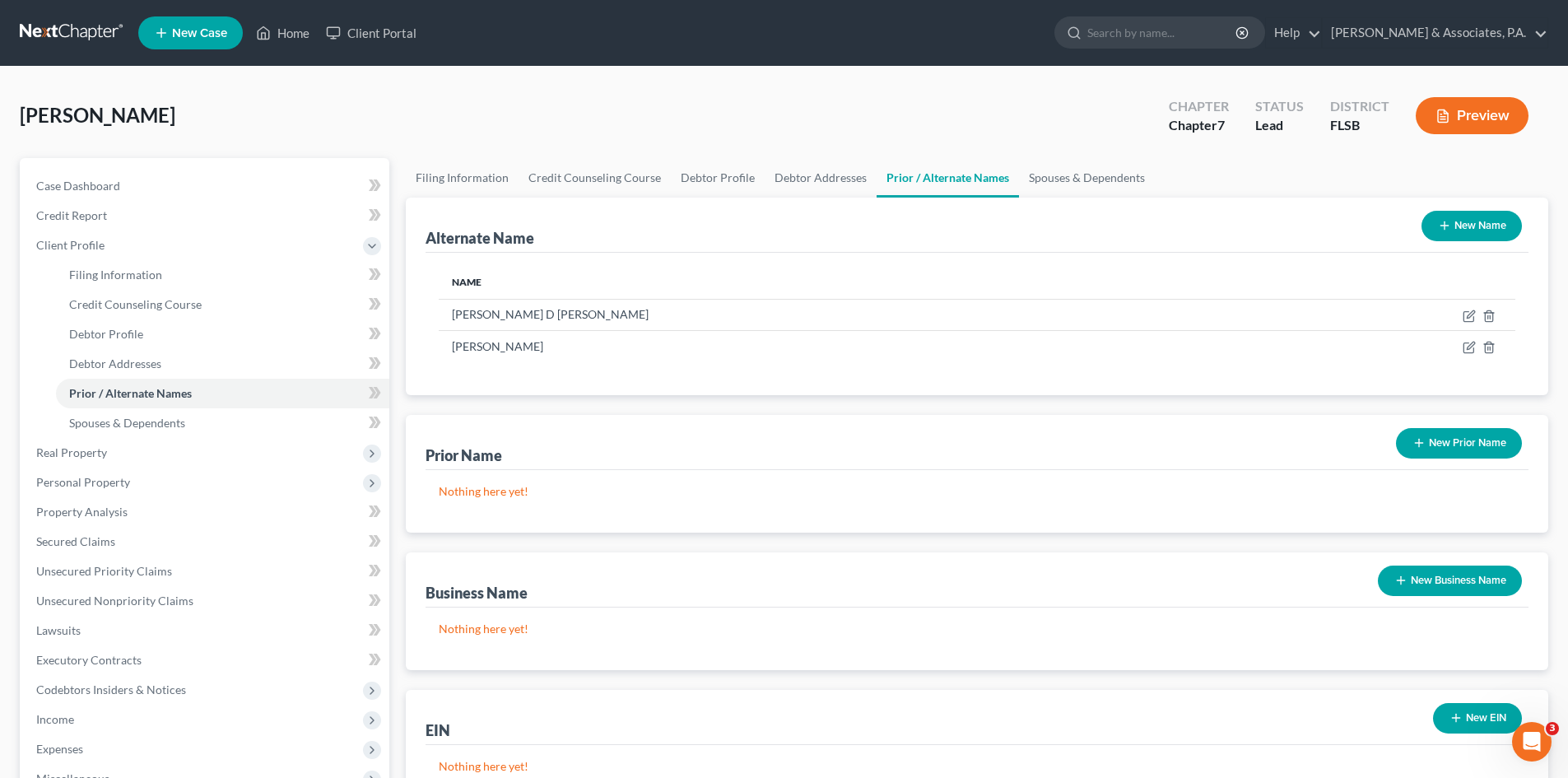
click at [1452, 229] on button "New Name" at bounding box center [1472, 225] width 100 height 31
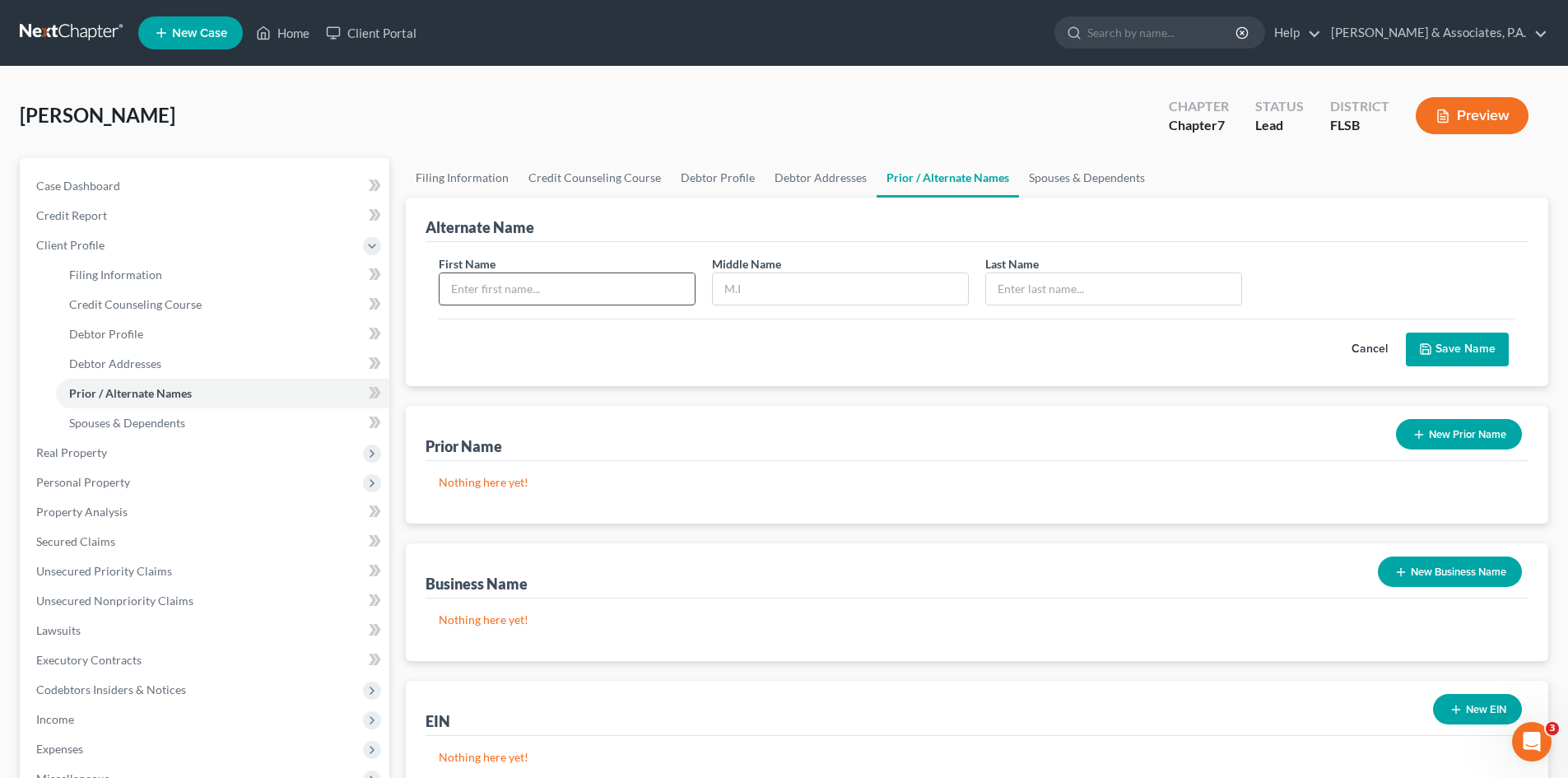
click at [544, 296] on input "text" at bounding box center [567, 289] width 255 height 32
type input "[PERSON_NAME]"
click at [1061, 179] on link "Spouses & Dependents" at bounding box center [1087, 178] width 136 height 40
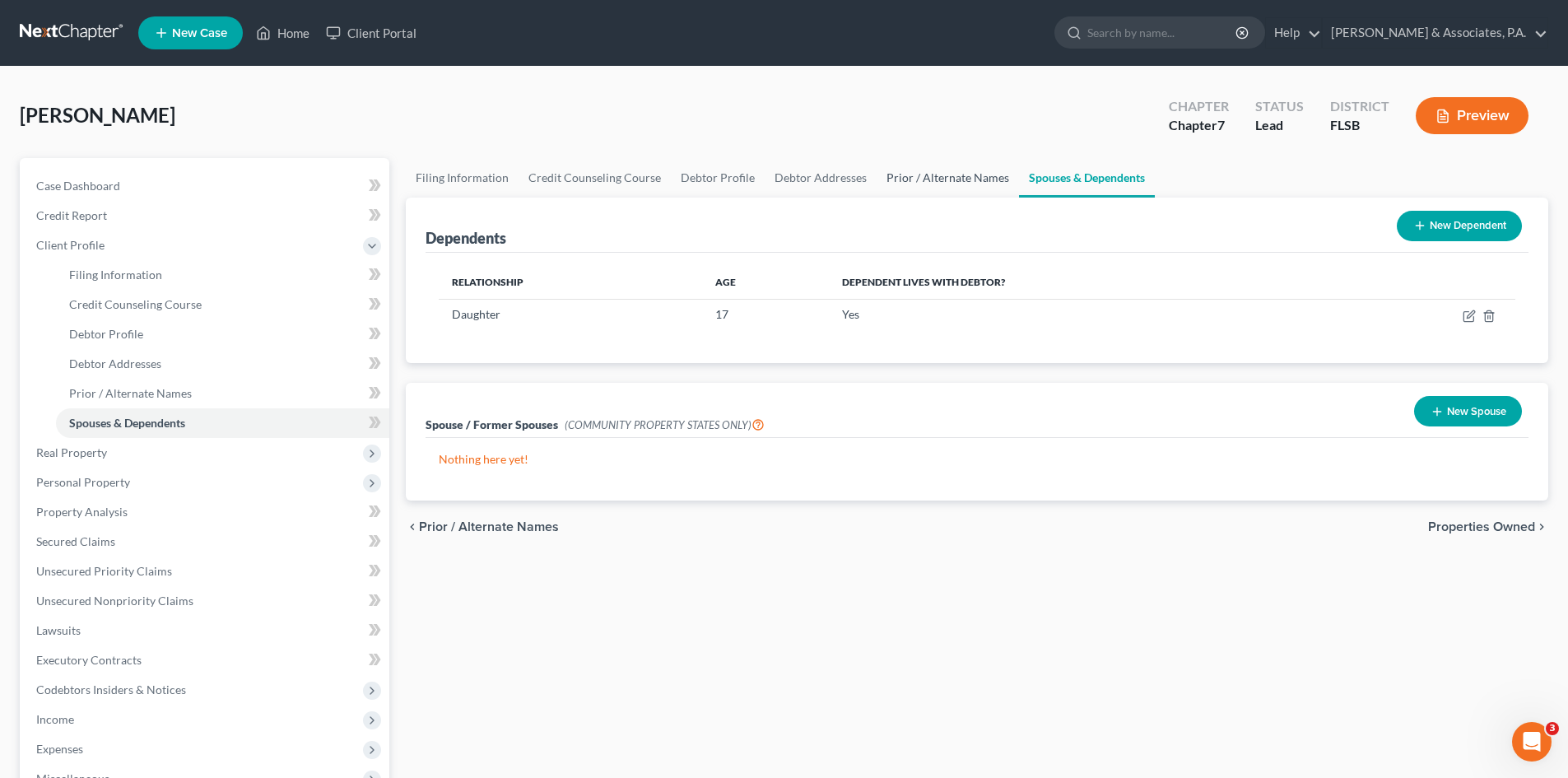
click at [935, 179] on link "Prior / Alternate Names" at bounding box center [949, 178] width 143 height 40
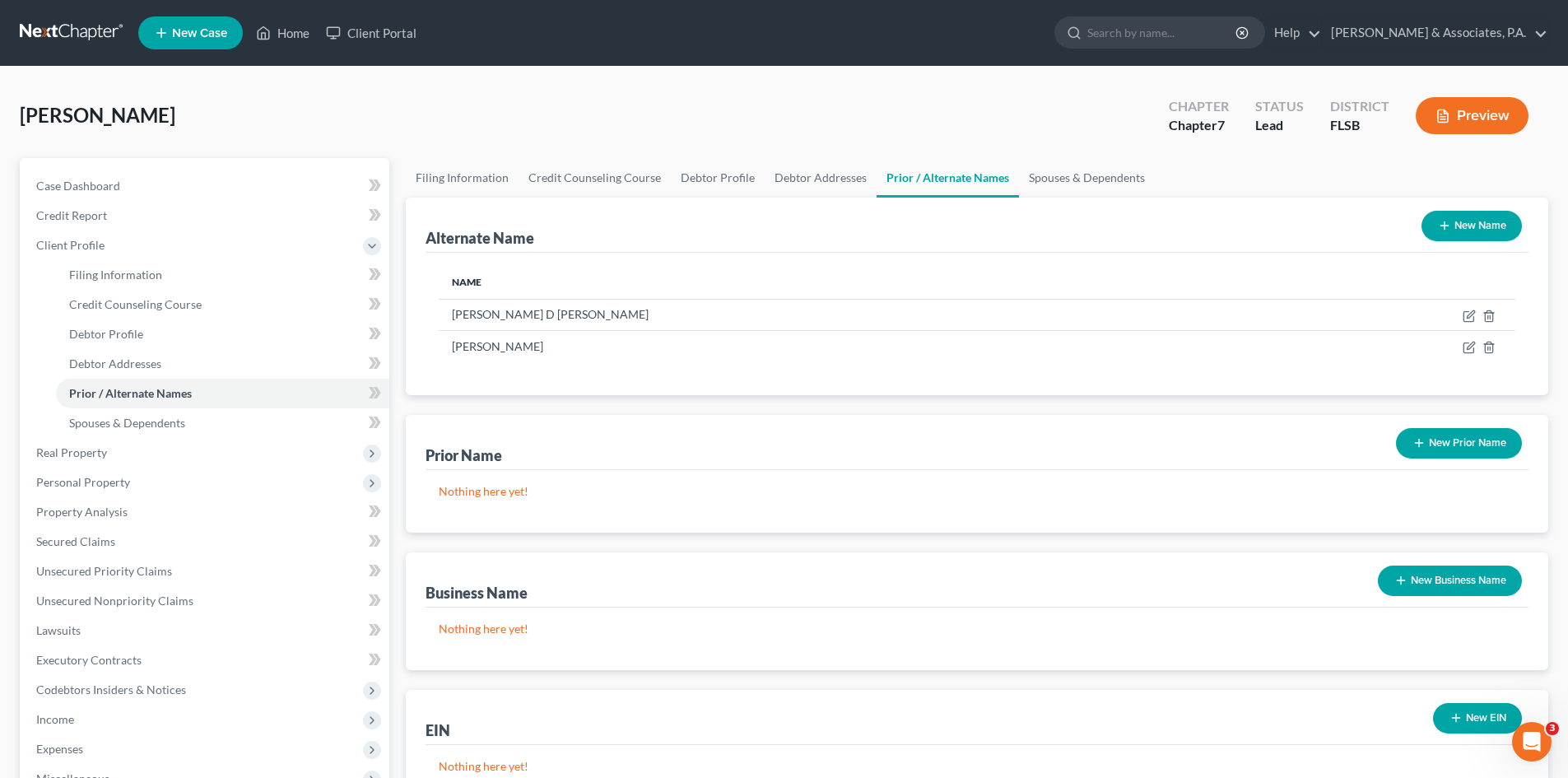
click at [1459, 229] on button "New Name" at bounding box center [1472, 225] width 100 height 31
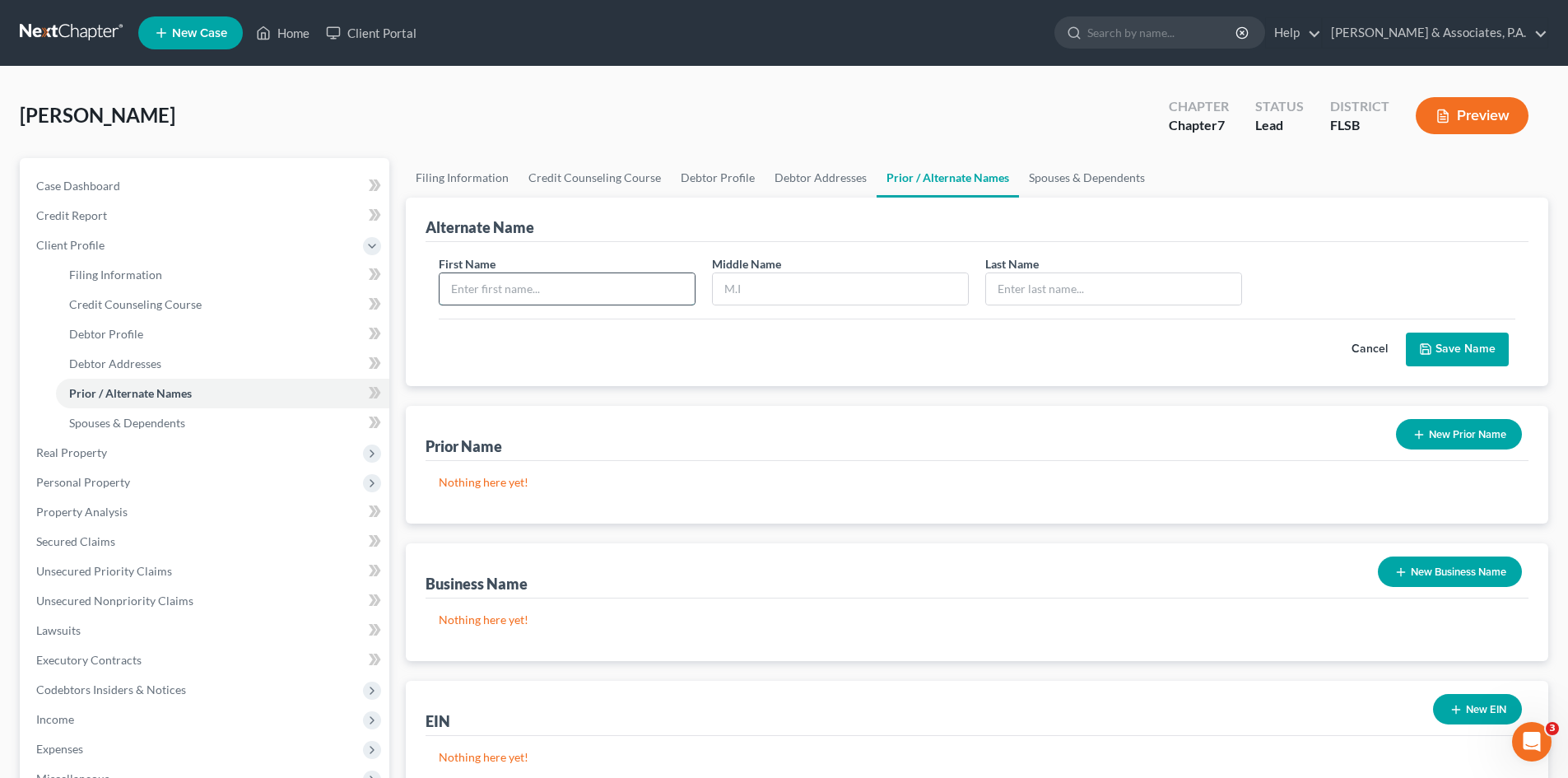
click at [602, 285] on input "text" at bounding box center [567, 289] width 255 height 32
type input "[PERSON_NAME]"
click at [896, 397] on div "Alternate Name First Name [PERSON_NAME] Middle Name Last Name * [PERSON_NAME] C…" at bounding box center [978, 498] width 1143 height 601
click at [1457, 355] on button "Save Name" at bounding box center [1458, 349] width 103 height 35
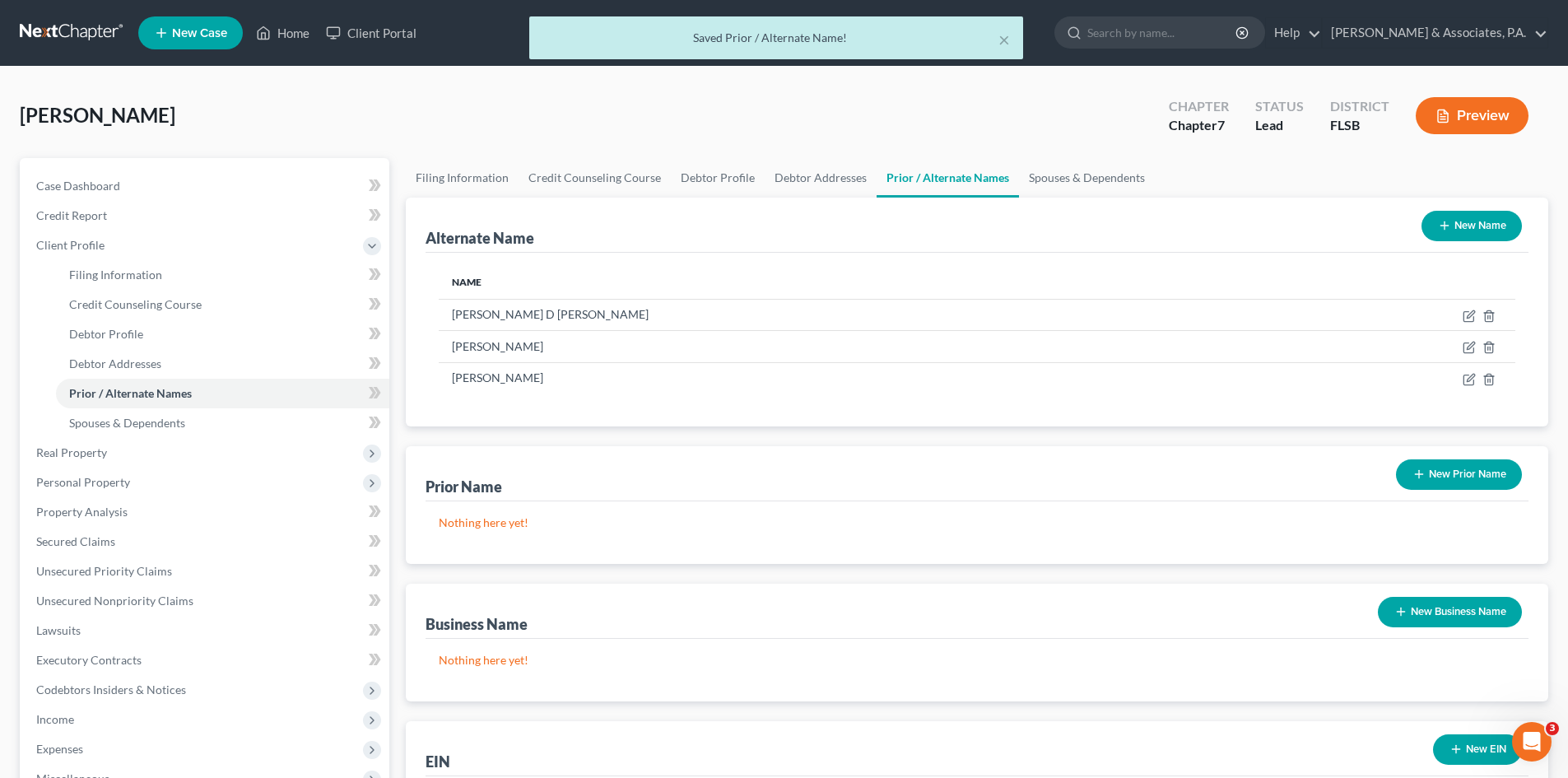
click at [1458, 224] on button "New Name" at bounding box center [1472, 225] width 100 height 31
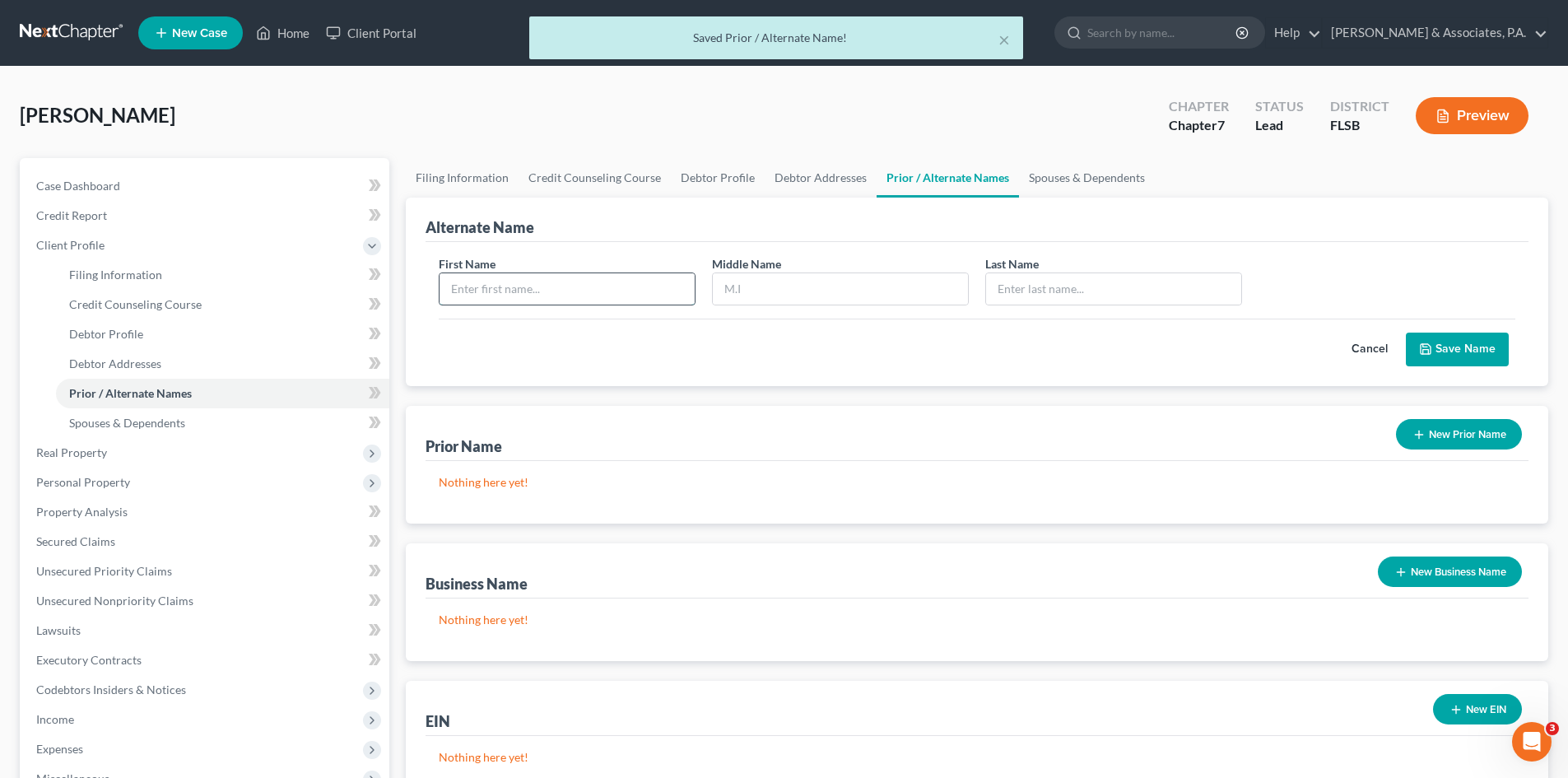
click at [565, 292] on input "text" at bounding box center [567, 289] width 255 height 32
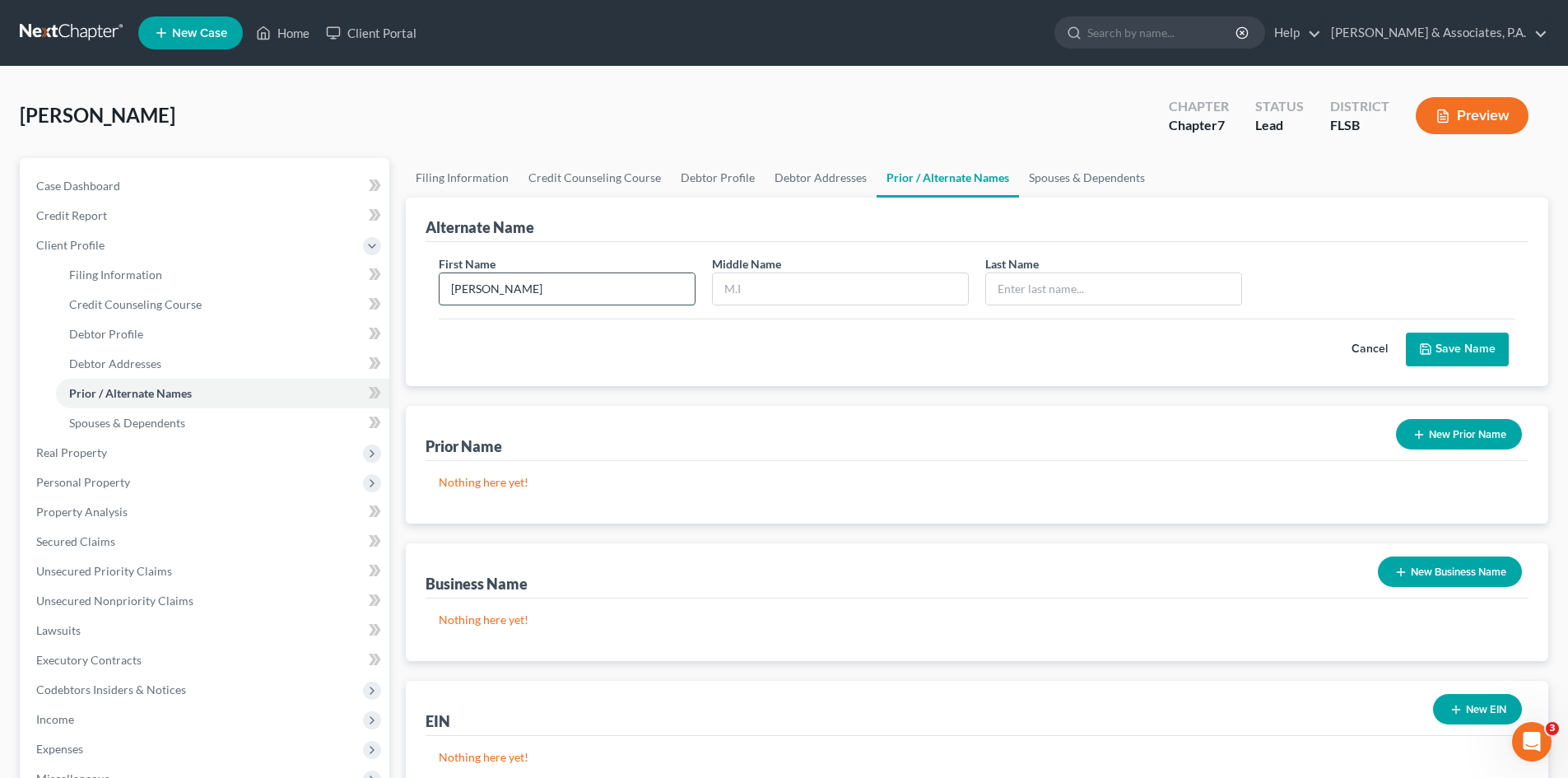
type input "[PERSON_NAME]"
click at [1456, 343] on button "Save Name" at bounding box center [1458, 349] width 103 height 35
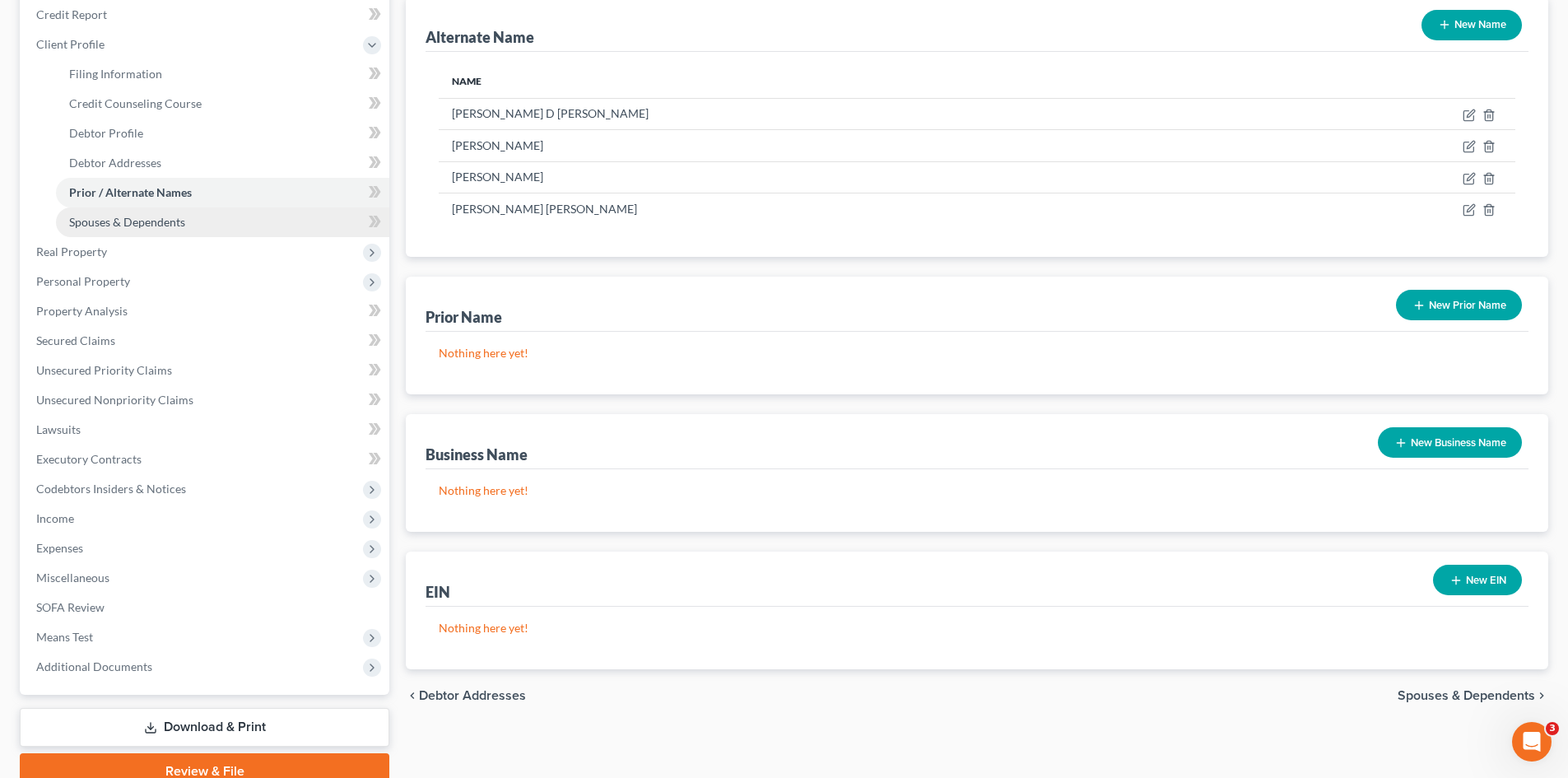
scroll to position [110, 0]
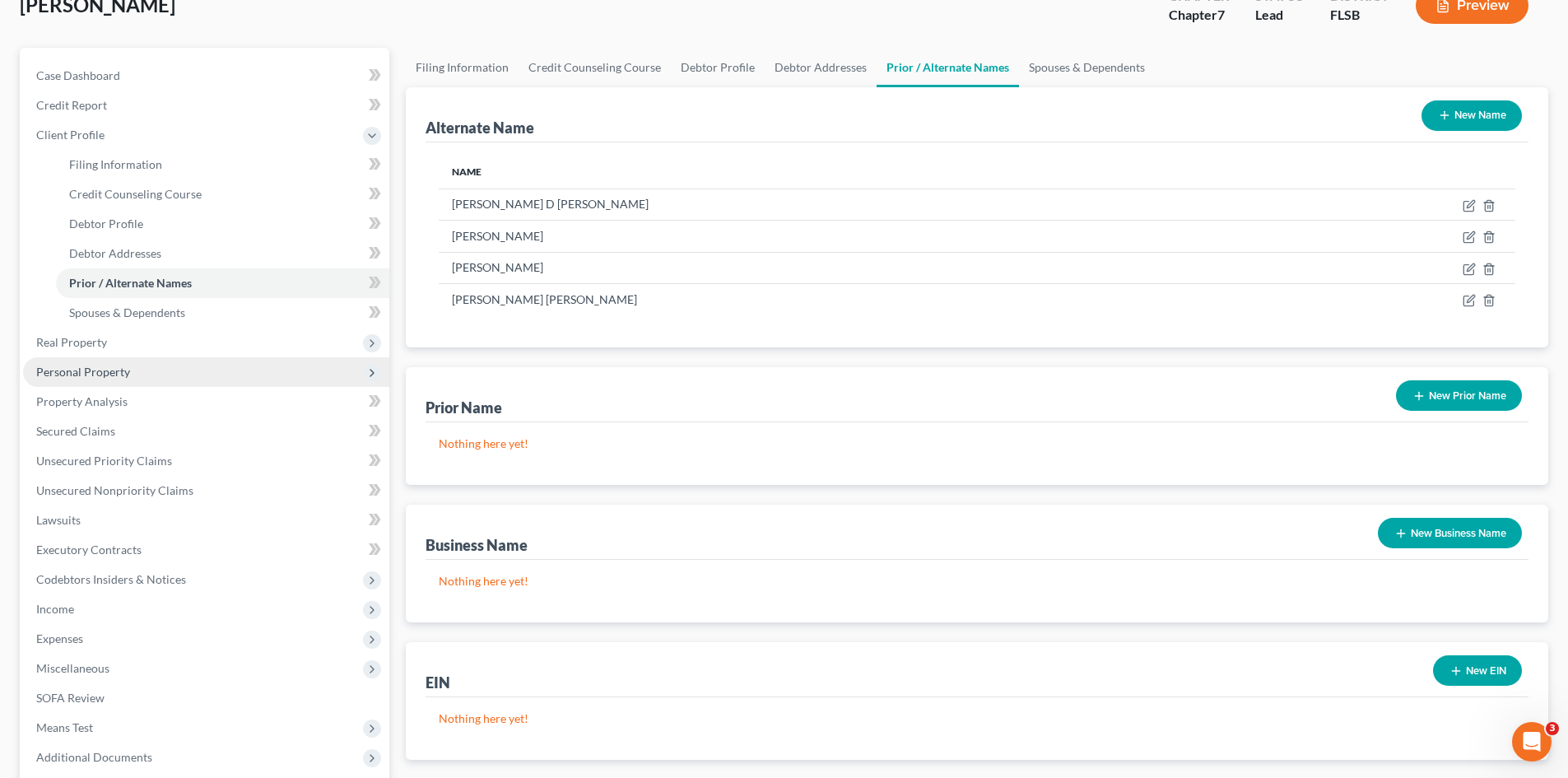
click at [79, 376] on span "Personal Property" at bounding box center [83, 372] width 94 height 14
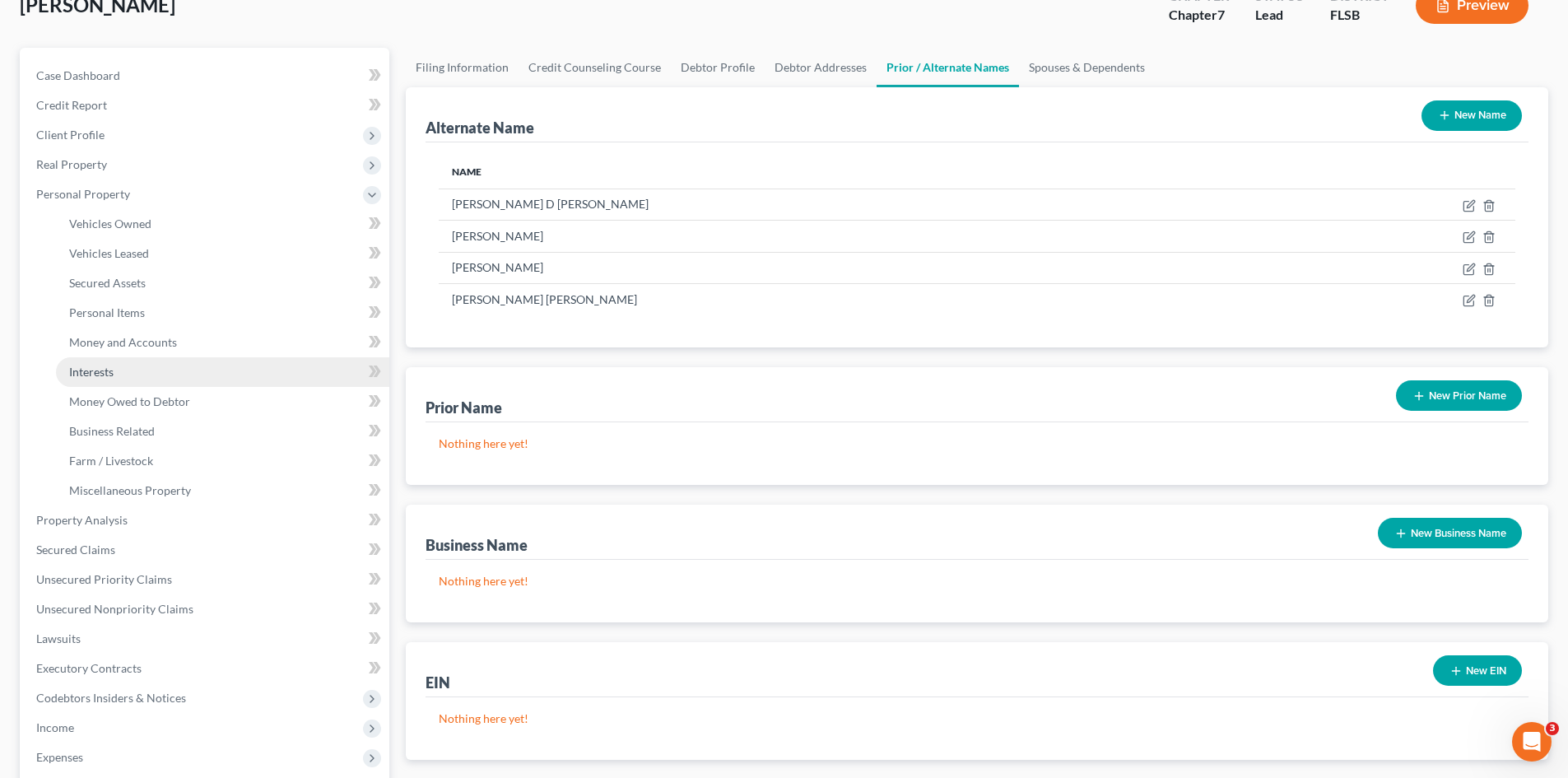
click at [124, 370] on link "Interests" at bounding box center [222, 372] width 333 height 30
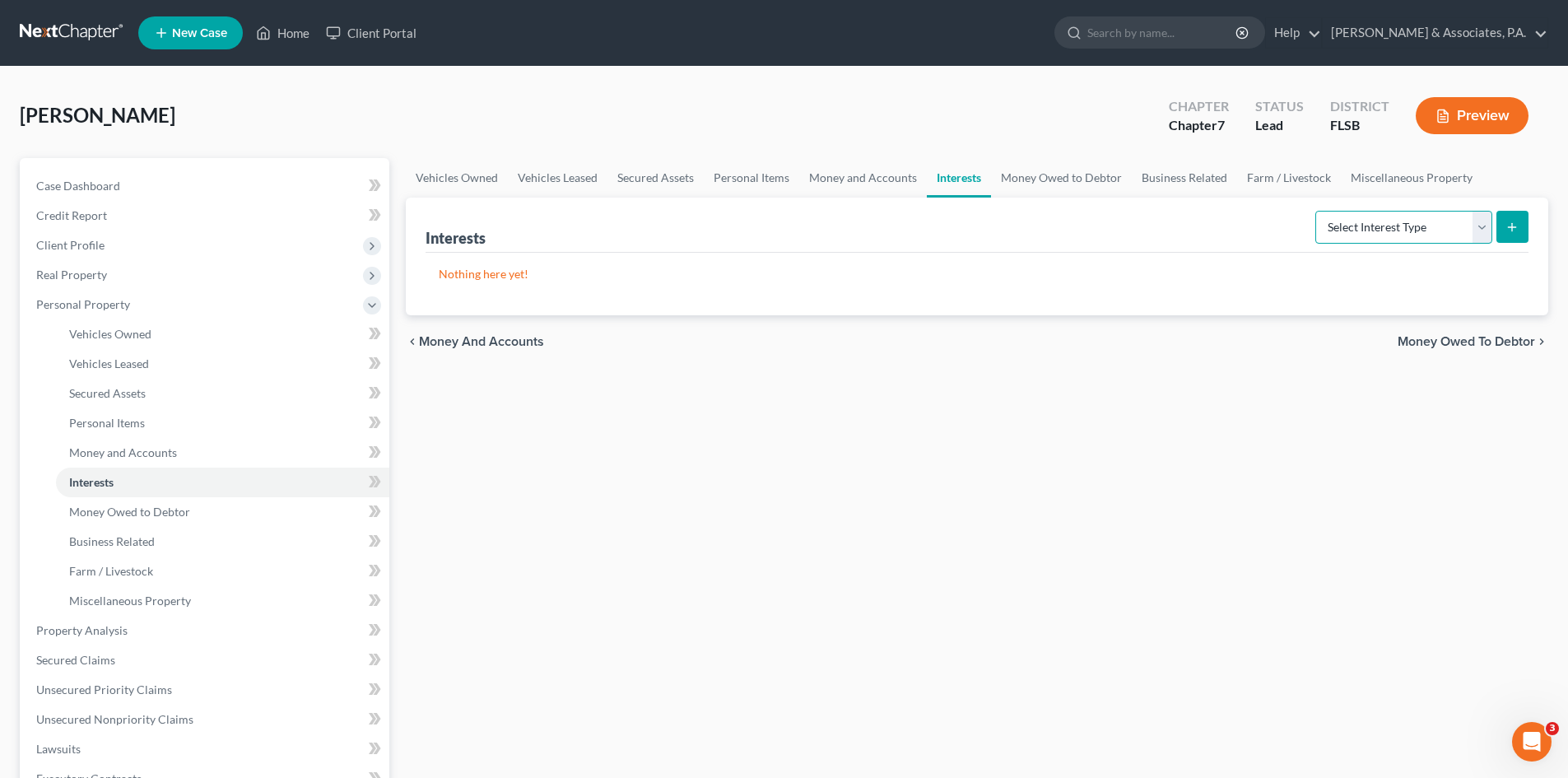
click at [1365, 220] on select "Select Interest Type 401K Annuity Bond Education IRA Government Bond Government…" at bounding box center [1404, 226] width 177 height 33
select select "incorporated_business"
click at [1317, 210] on select "Select Interest Type 401K Annuity Bond Education IRA Government Bond Government…" at bounding box center [1404, 226] width 177 height 33
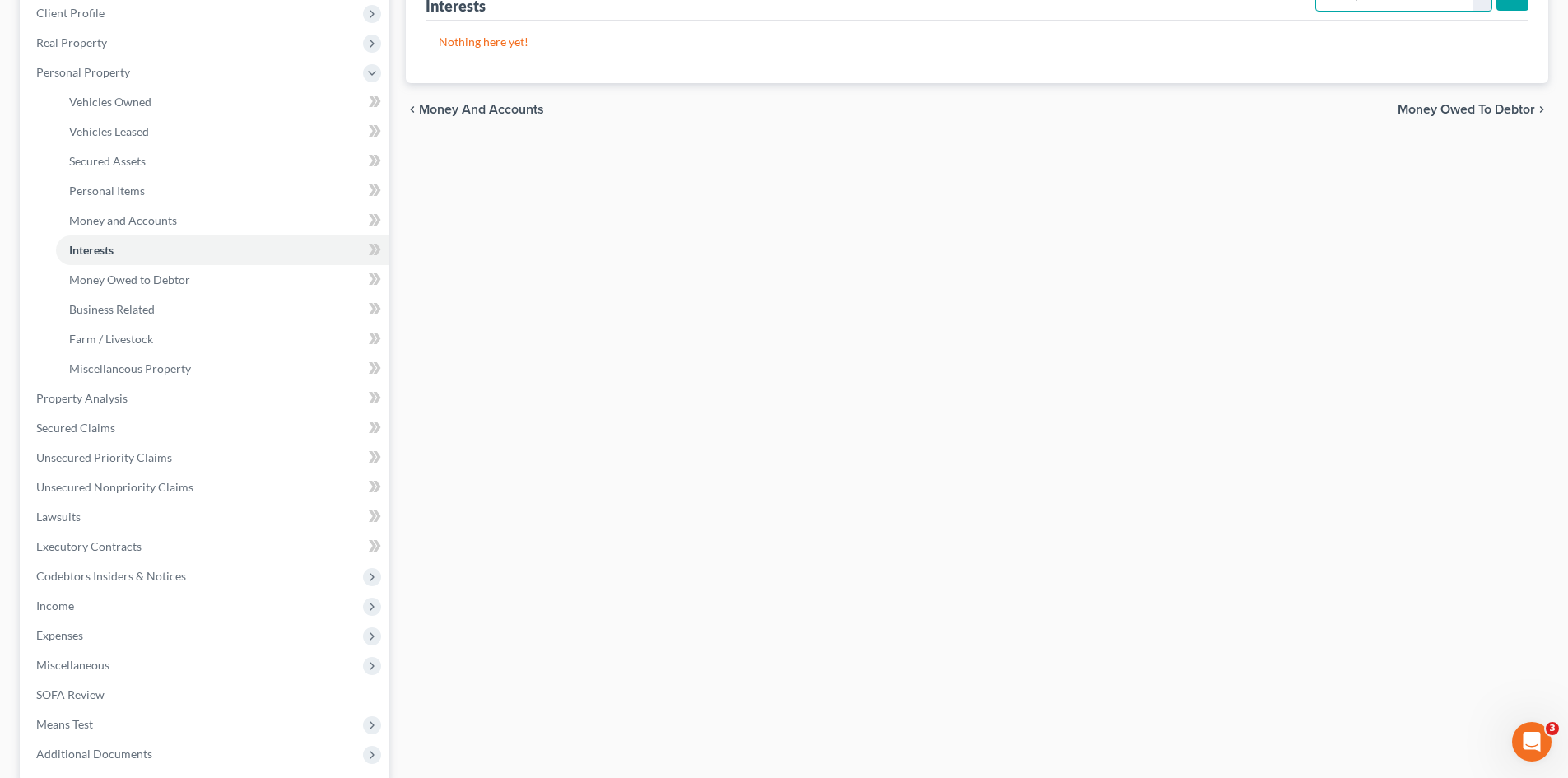
scroll to position [82, 0]
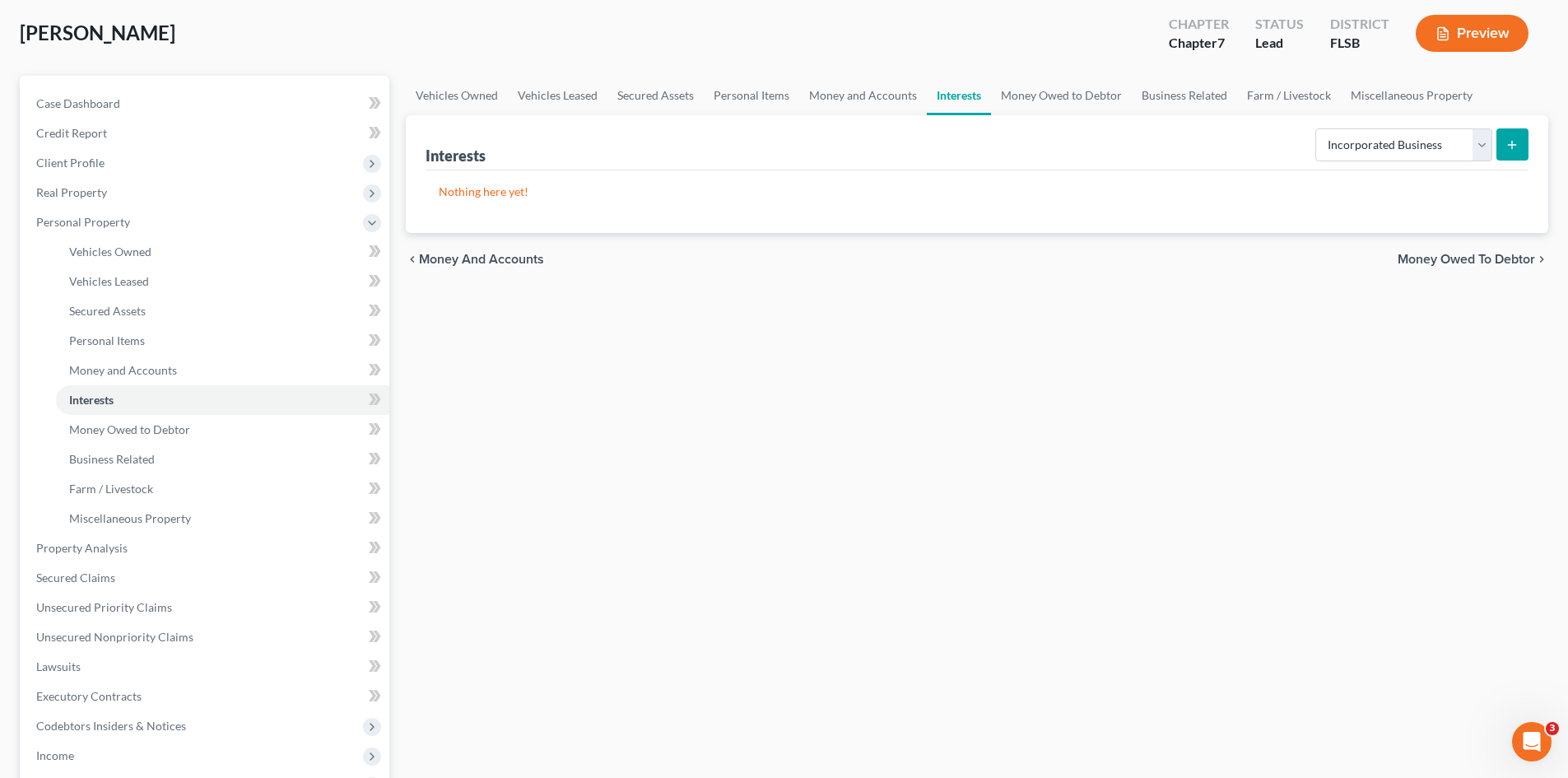
click at [1522, 140] on button "submit" at bounding box center [1512, 144] width 32 height 32
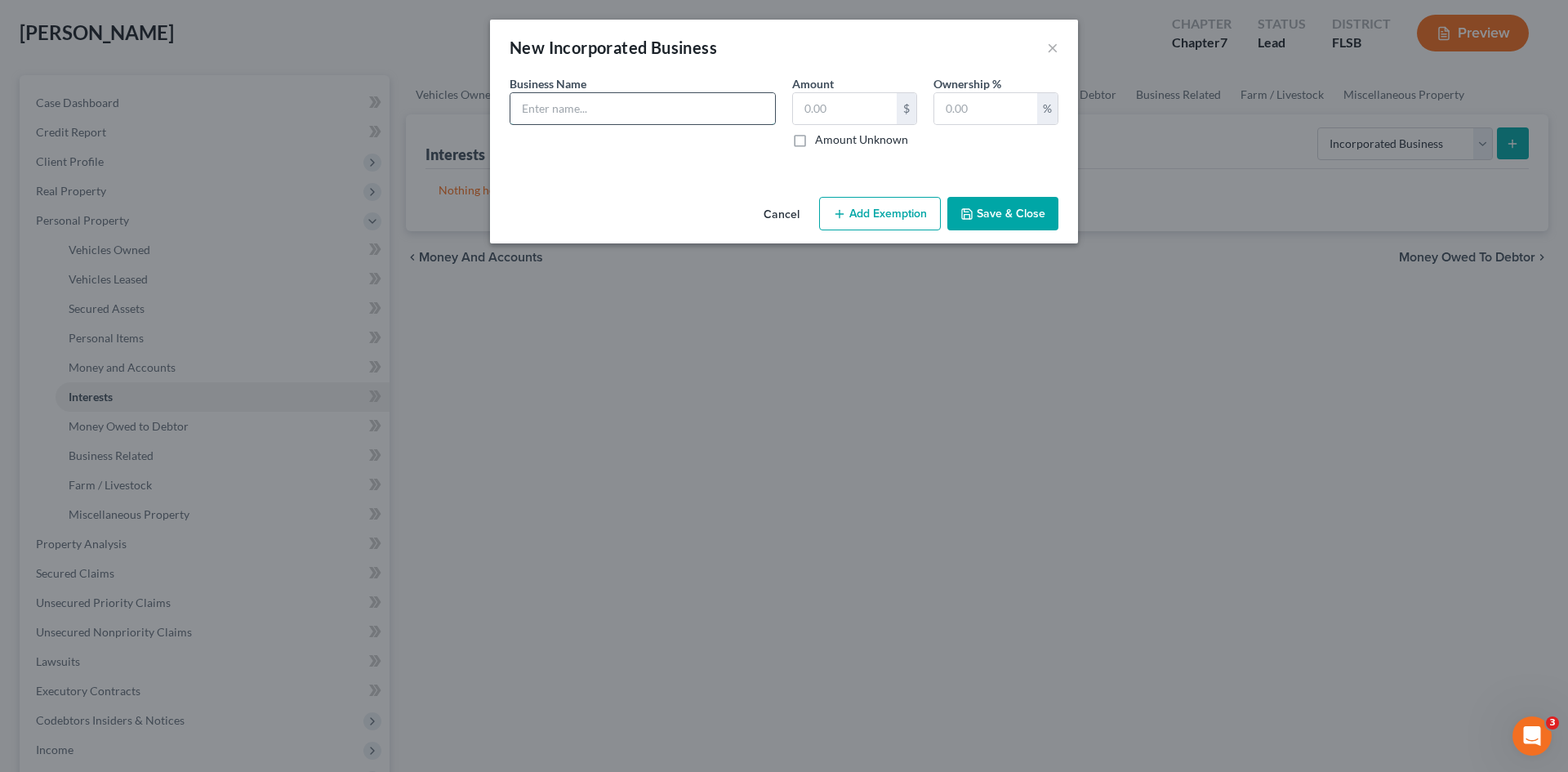
click at [531, 112] on input "text" at bounding box center [643, 109] width 265 height 32
click at [552, 117] on input "text" at bounding box center [643, 109] width 265 height 32
paste input "RT FIRST CHOICE INC"
type input "RT FIRST CHOICE INC"
click at [971, 104] on input "text" at bounding box center [985, 109] width 103 height 32
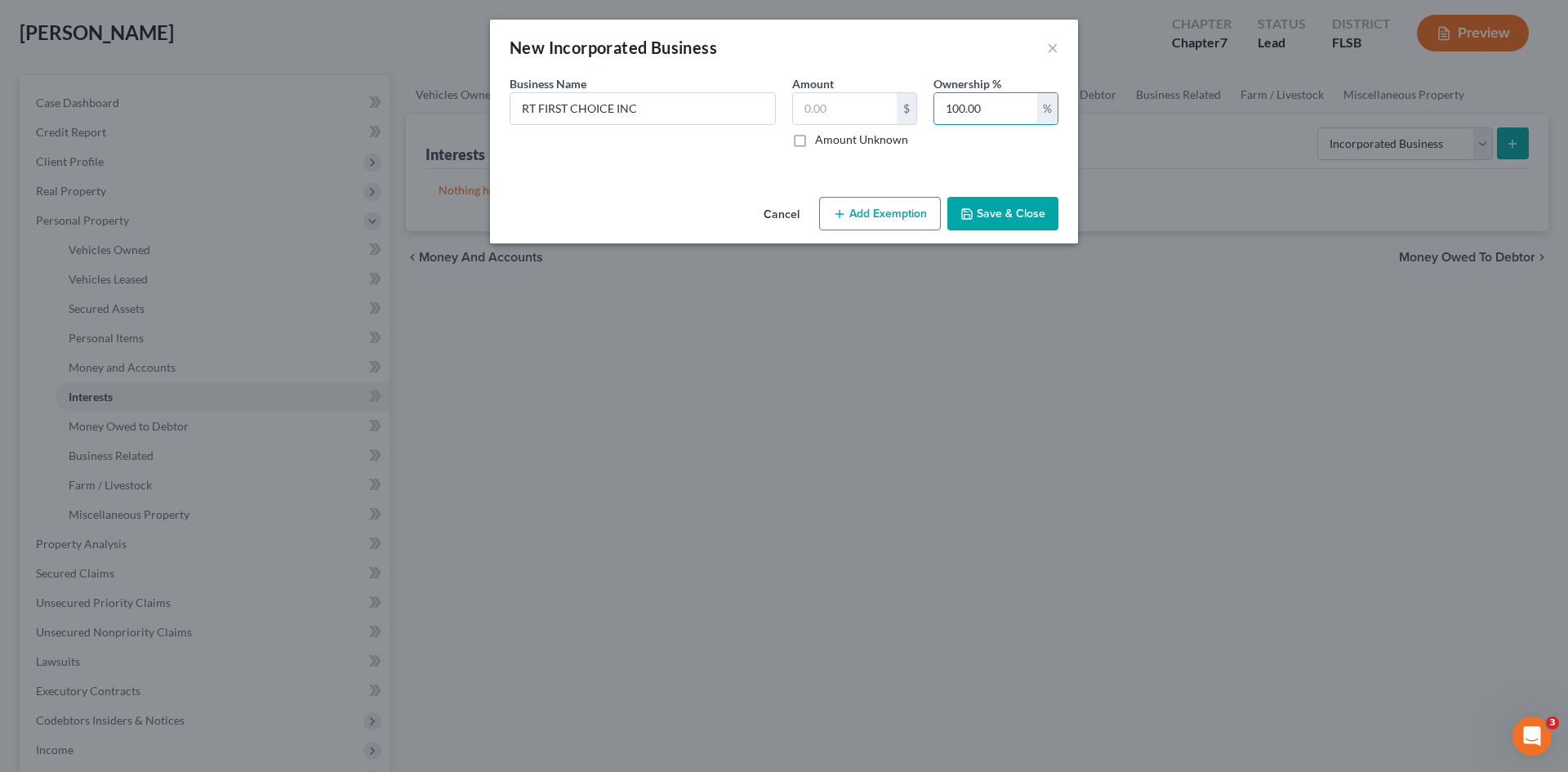
type input "100.00"
click at [1001, 213] on button "Save & Close" at bounding box center [1002, 214] width 111 height 34
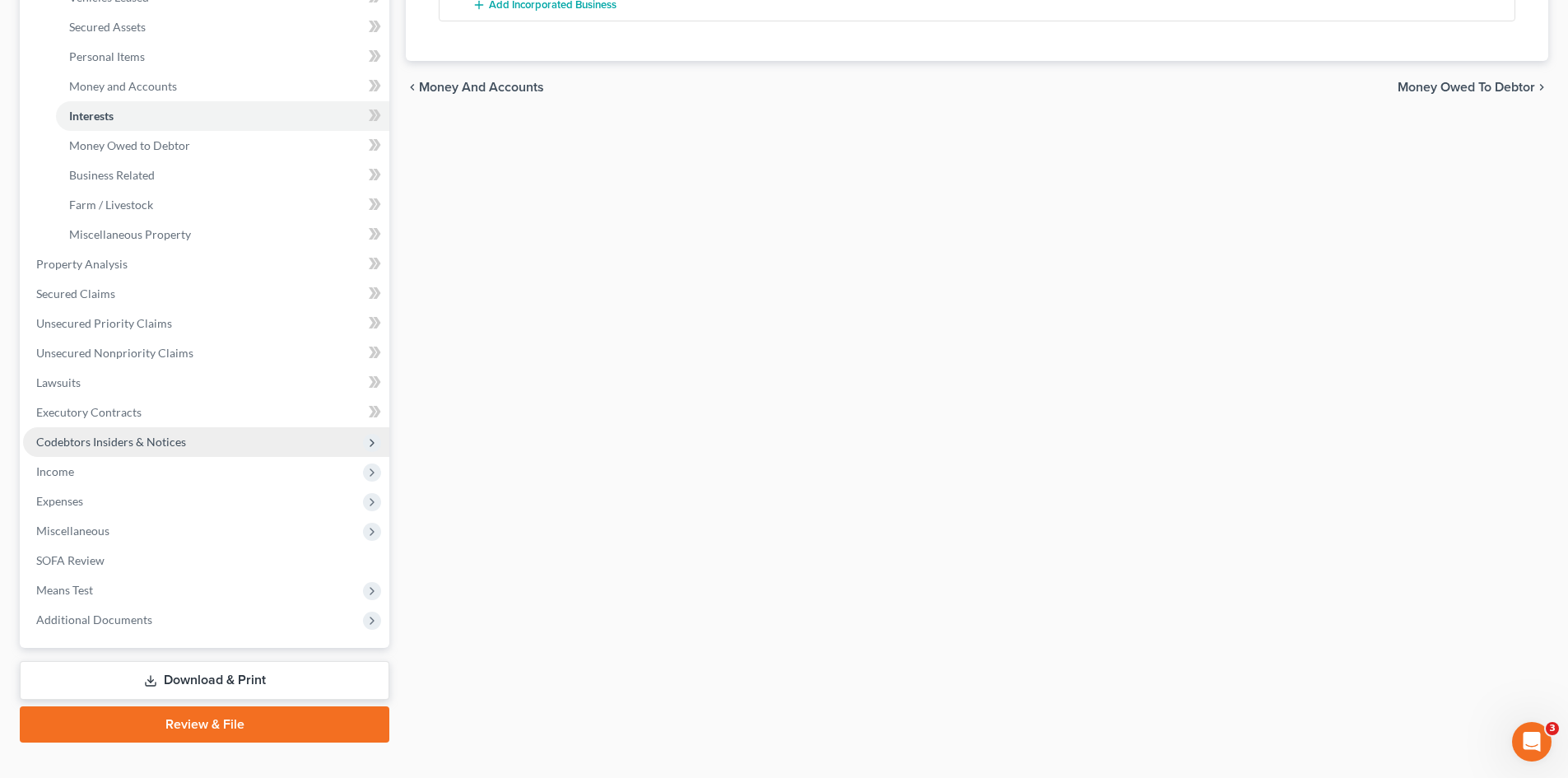
scroll to position [394, 0]
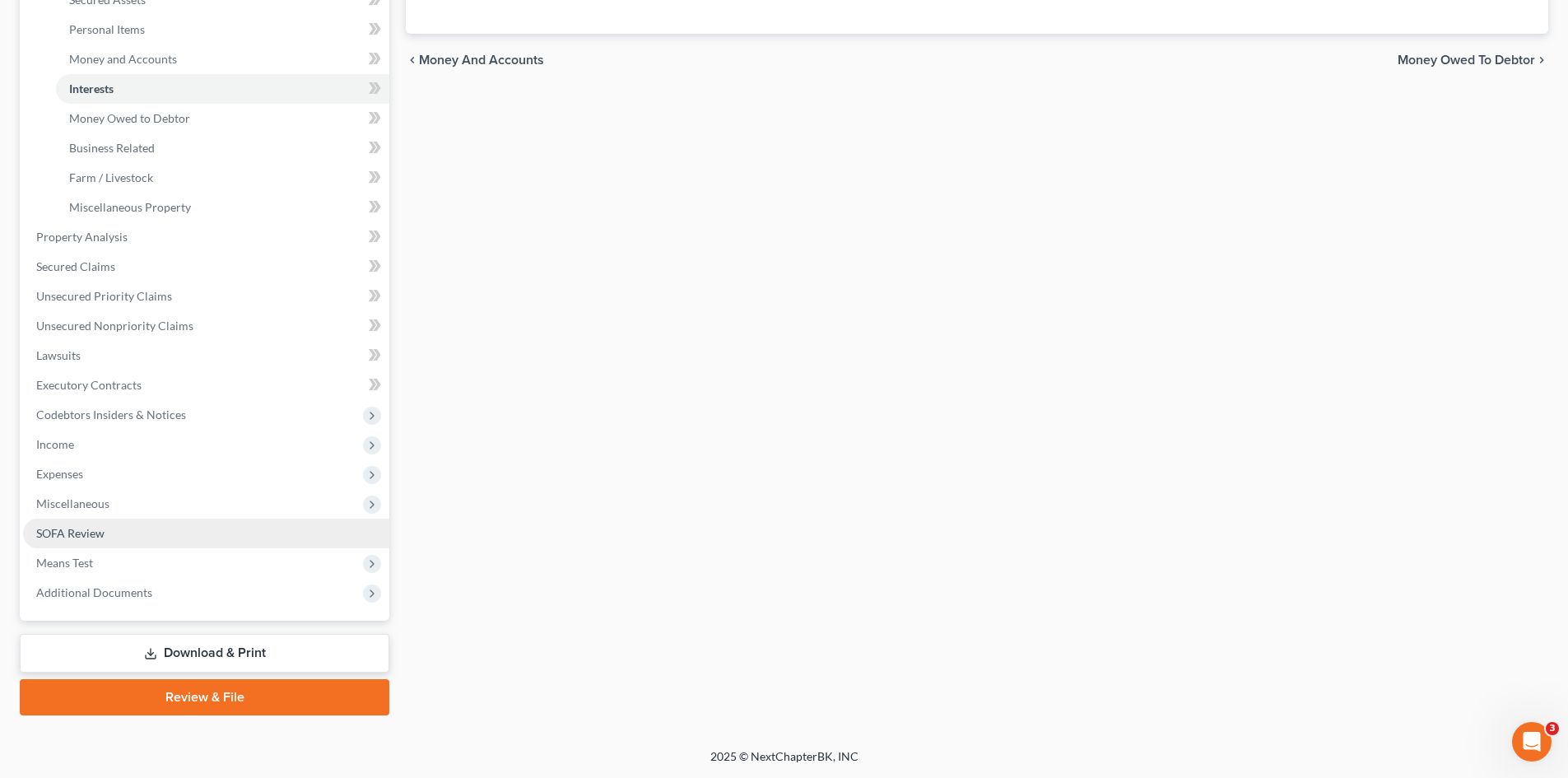
click at [109, 533] on link "SOFA Review" at bounding box center [205, 534] width 366 height 30
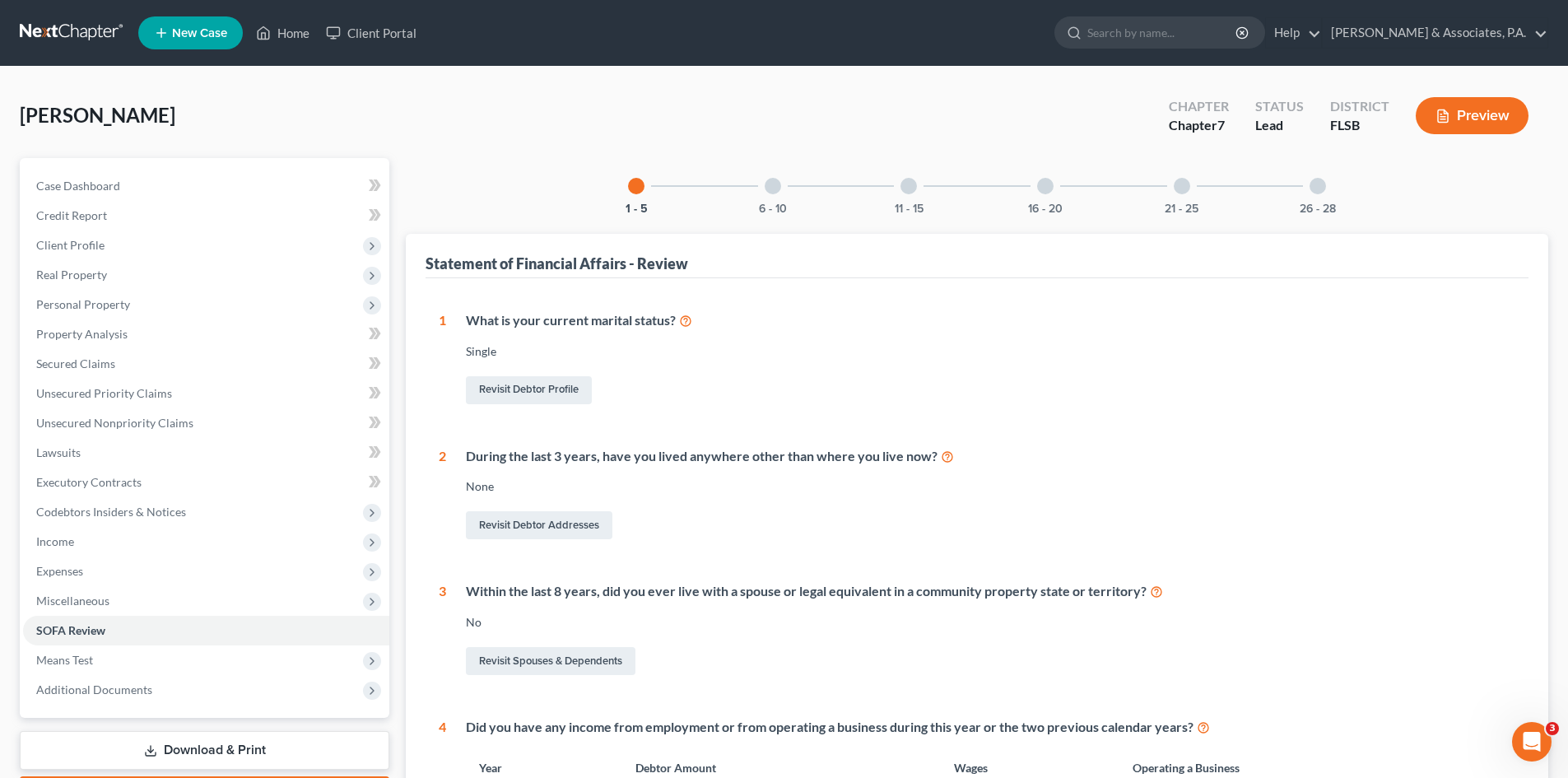
click at [1321, 177] on div "26 - 28" at bounding box center [1318, 186] width 56 height 56
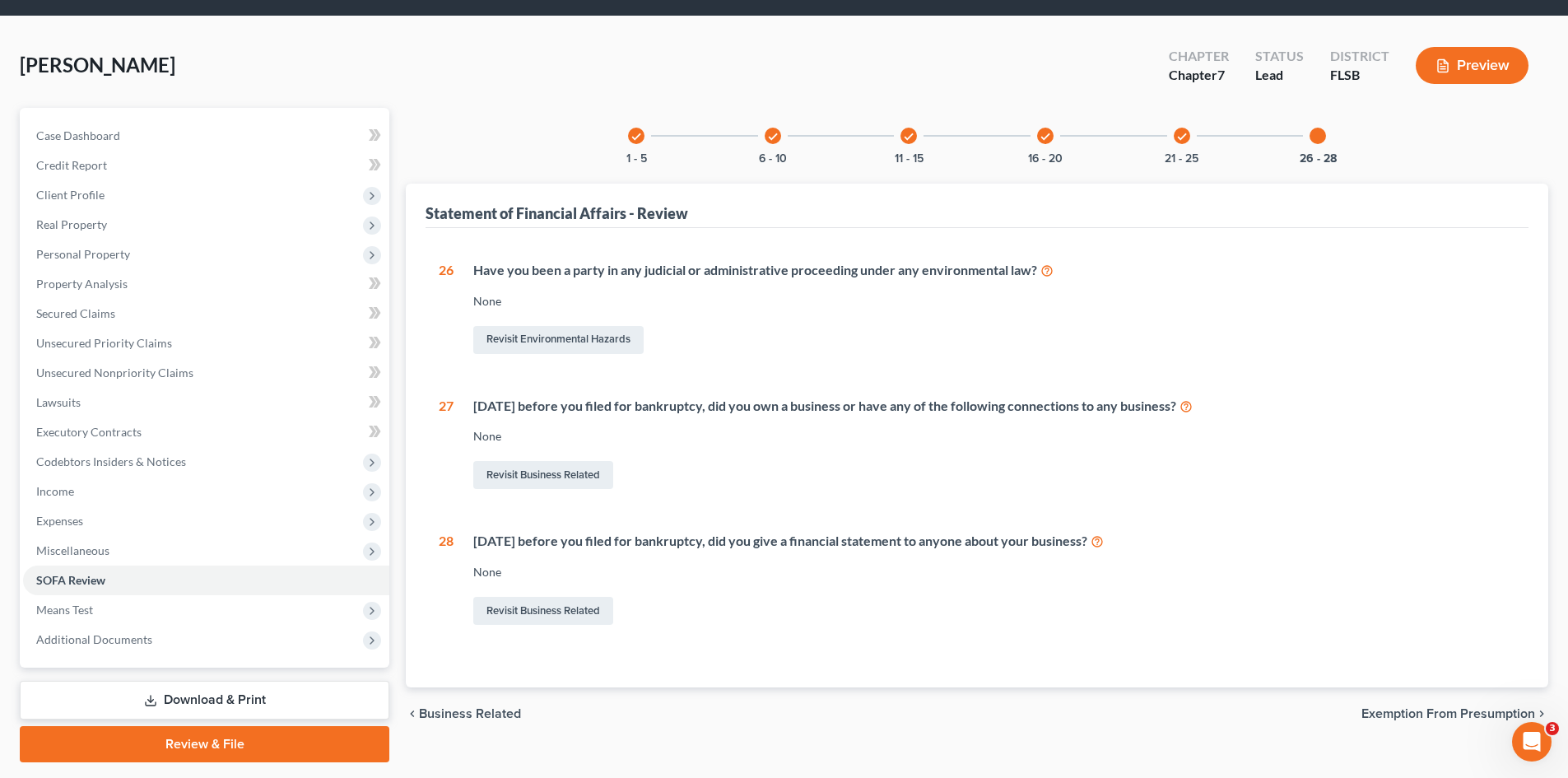
scroll to position [97, 0]
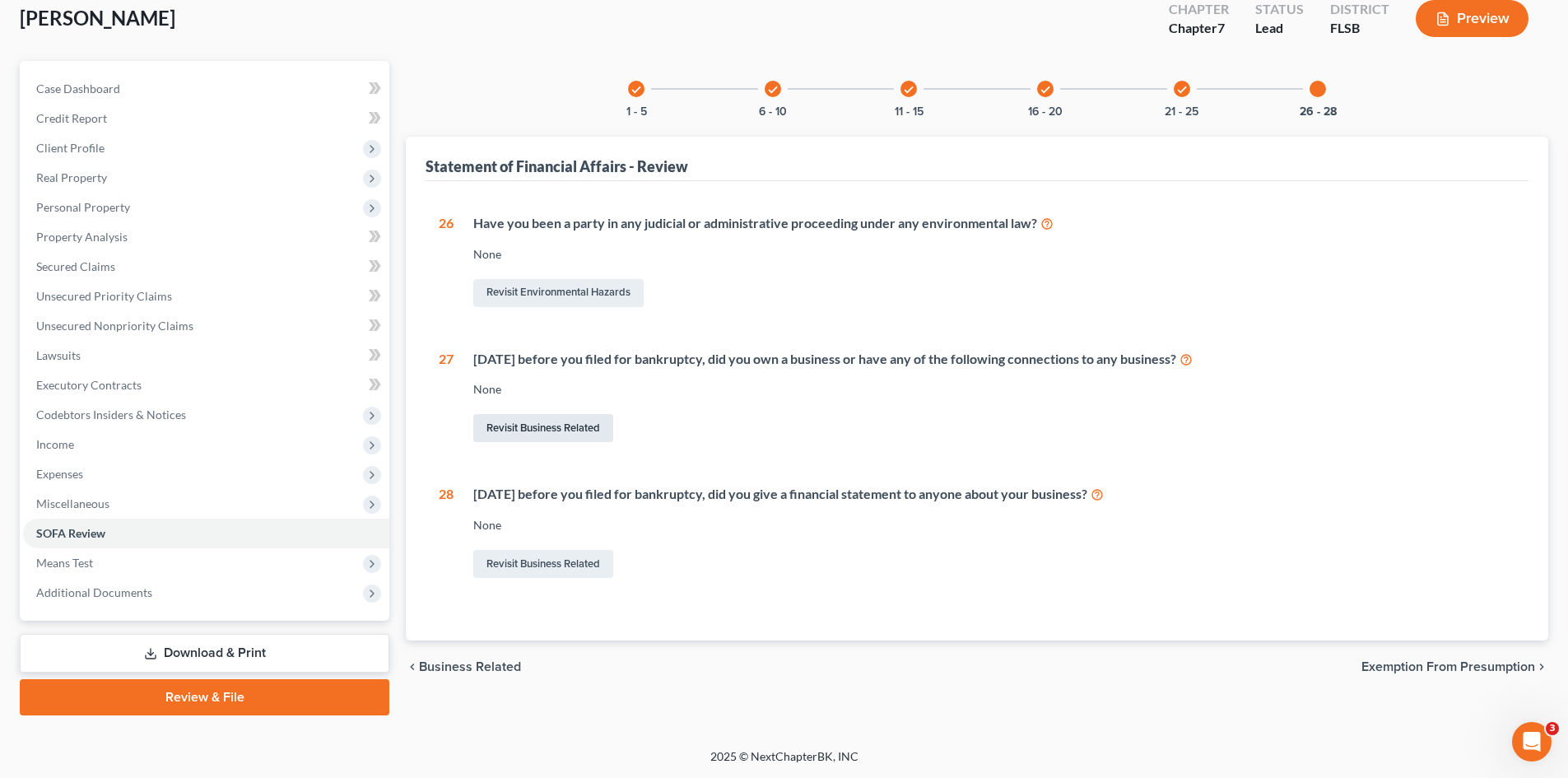
click at [539, 430] on link "Revisit Business Related" at bounding box center [543, 428] width 140 height 28
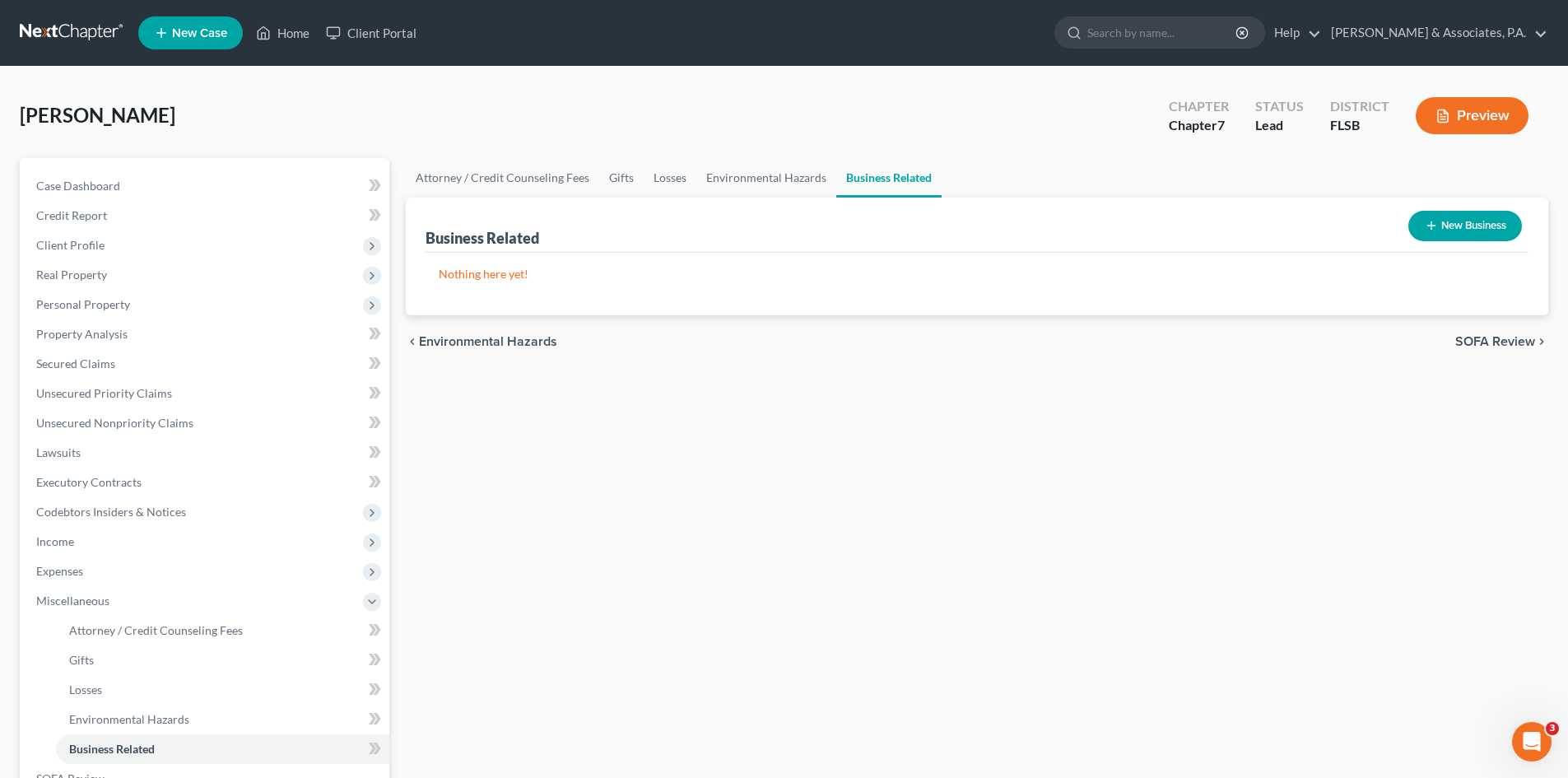
click at [1447, 227] on button "New Business" at bounding box center [1465, 225] width 113 height 31
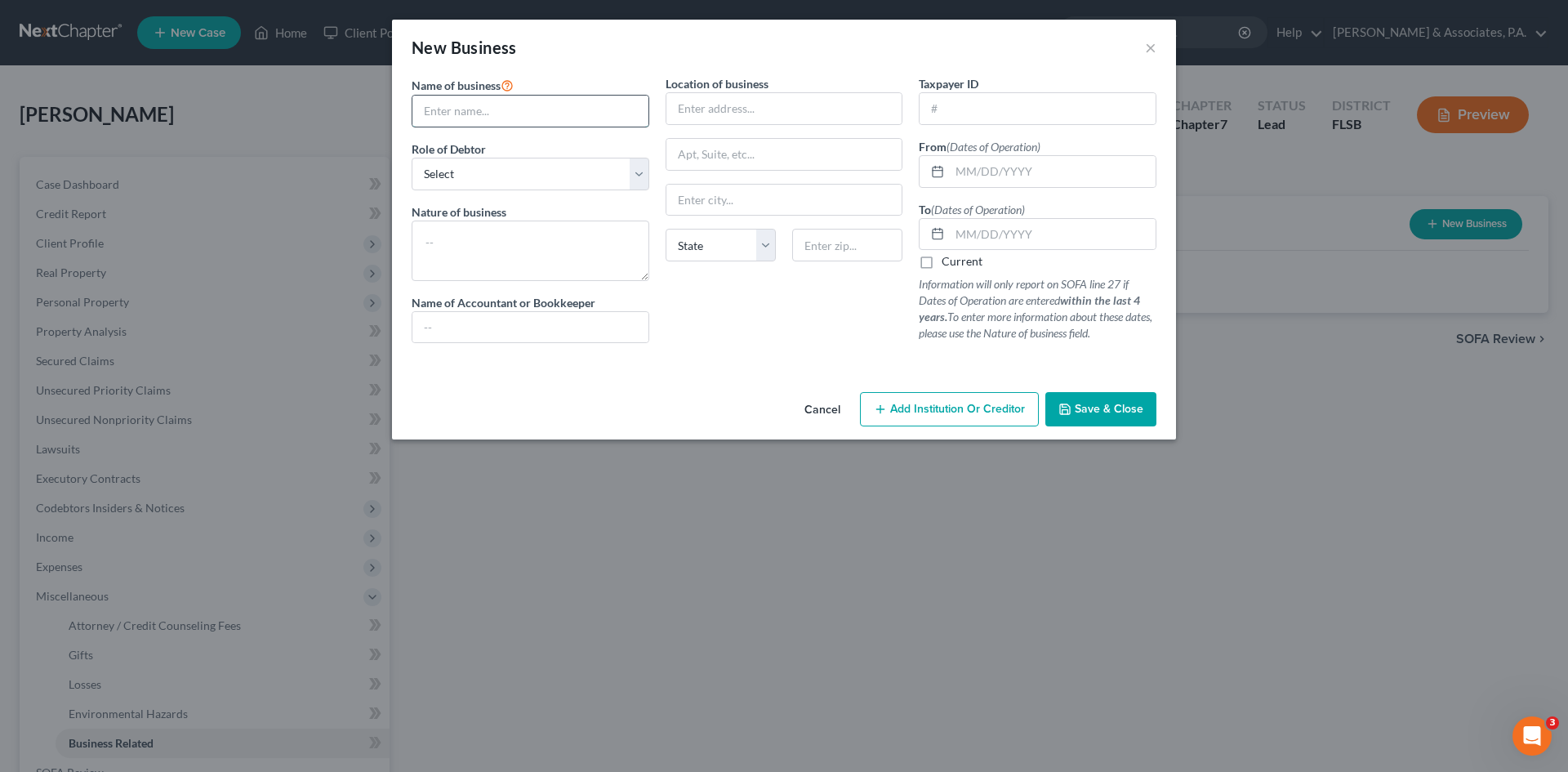
click at [448, 111] on input "text" at bounding box center [531, 111] width 236 height 32
paste input "RT FIRST CHOICE INC"
type input "RT FIRST CHOICE INC"
click at [449, 173] on select "Select A member of a limited liability company (LLC) or limited liability partn…" at bounding box center [530, 173] width 237 height 32
select select "officer"
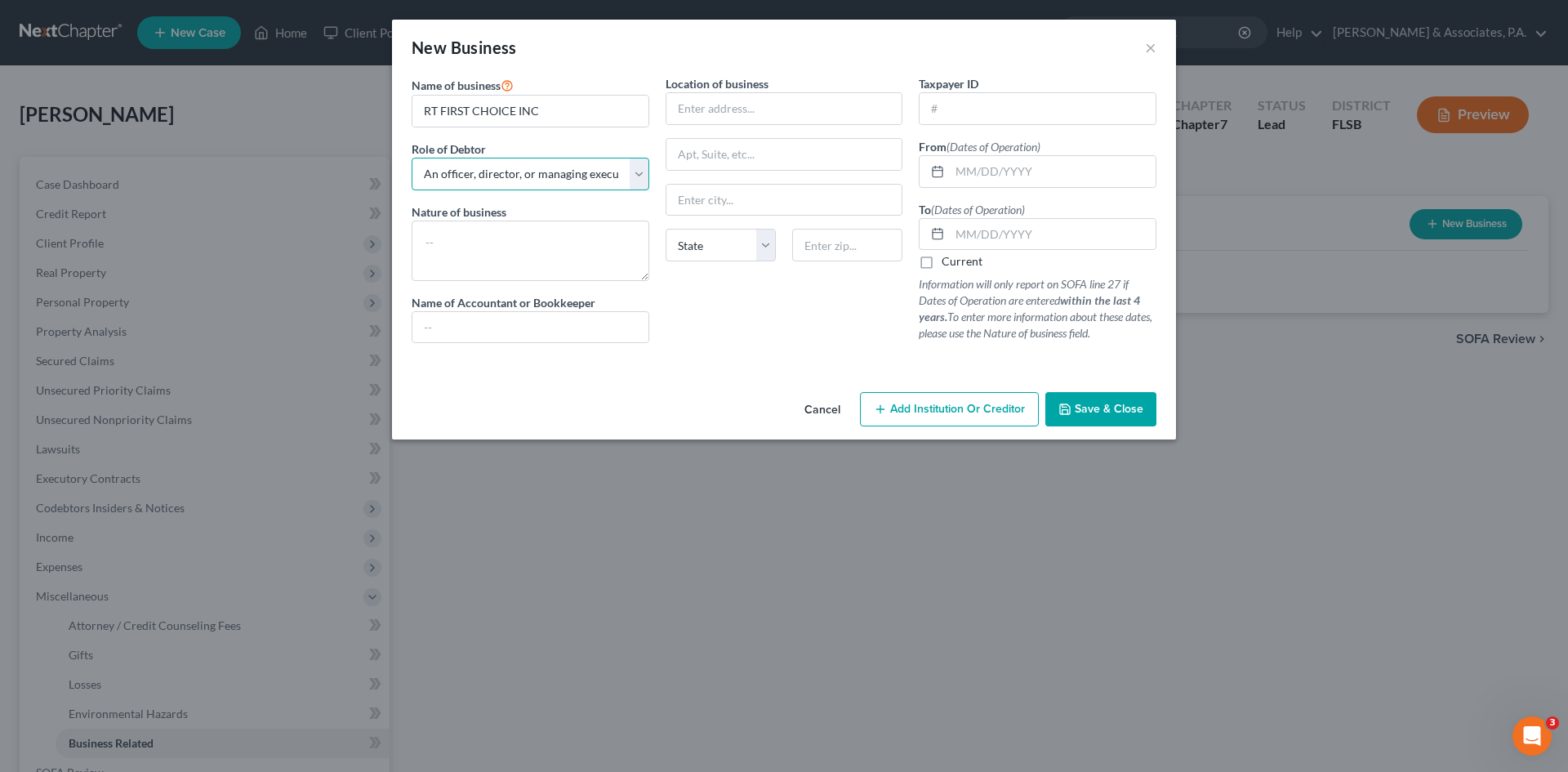
click at [411, 158] on select "Select A member of a limited liability company (LLC) or limited liability partn…" at bounding box center [530, 173] width 237 height 32
click at [475, 243] on textarea at bounding box center [530, 250] width 237 height 60
click at [943, 110] on input "text" at bounding box center [1037, 109] width 236 height 32
paste input "[US_EMPLOYER_IDENTIFICATION_NUMBER]"
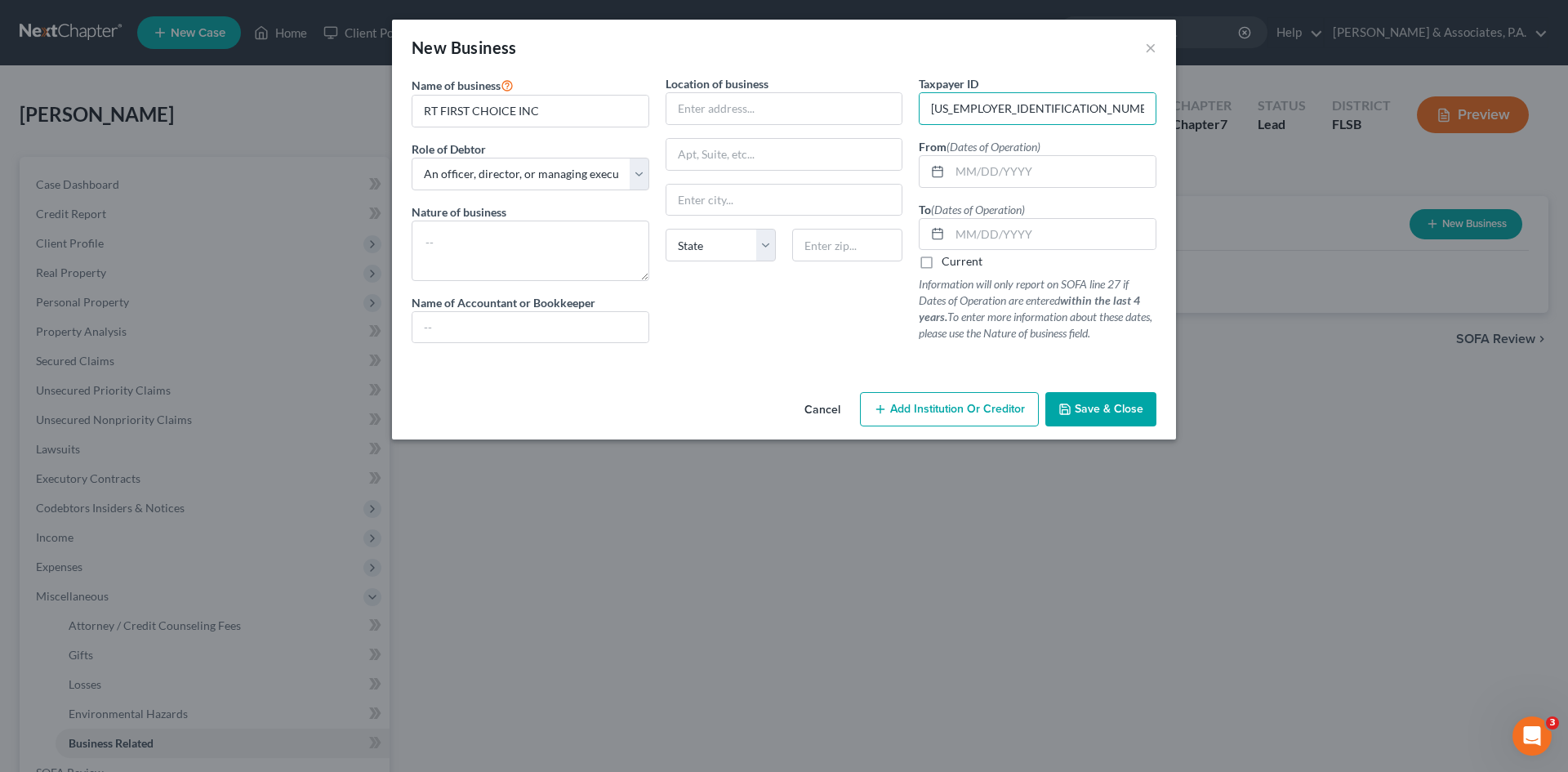
type input "[US_EMPLOYER_IDENTIFICATION_NUMBER]"
click at [979, 166] on input "text" at bounding box center [1052, 171] width 206 height 32
paste input "[DATE]"
type input "[DATE]"
click at [986, 231] on input "text" at bounding box center [1052, 234] width 206 height 32
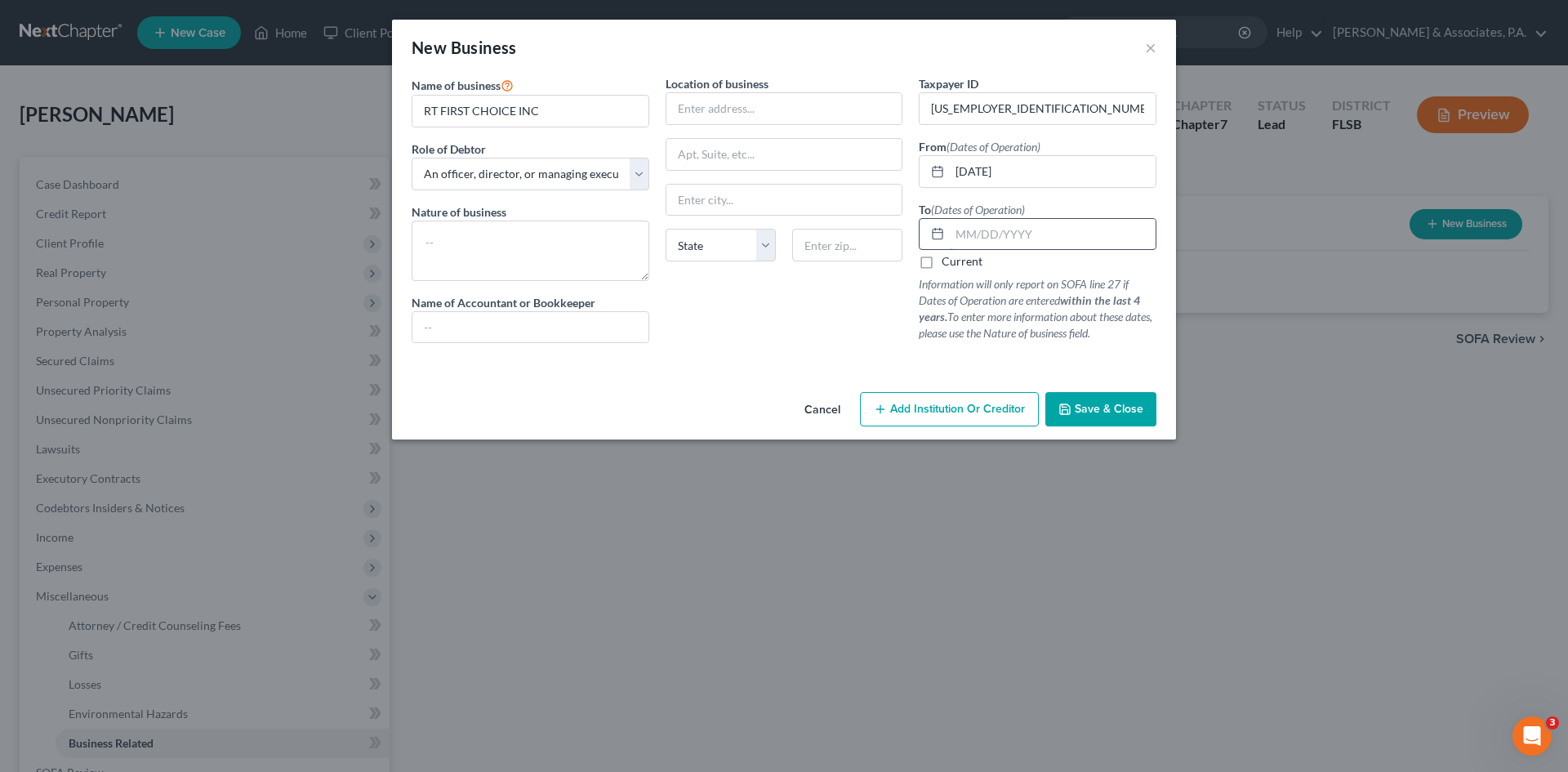
paste input "[DATE]"
type input "[DATE]"
click at [1085, 418] on button "Save & Close" at bounding box center [1100, 409] width 111 height 34
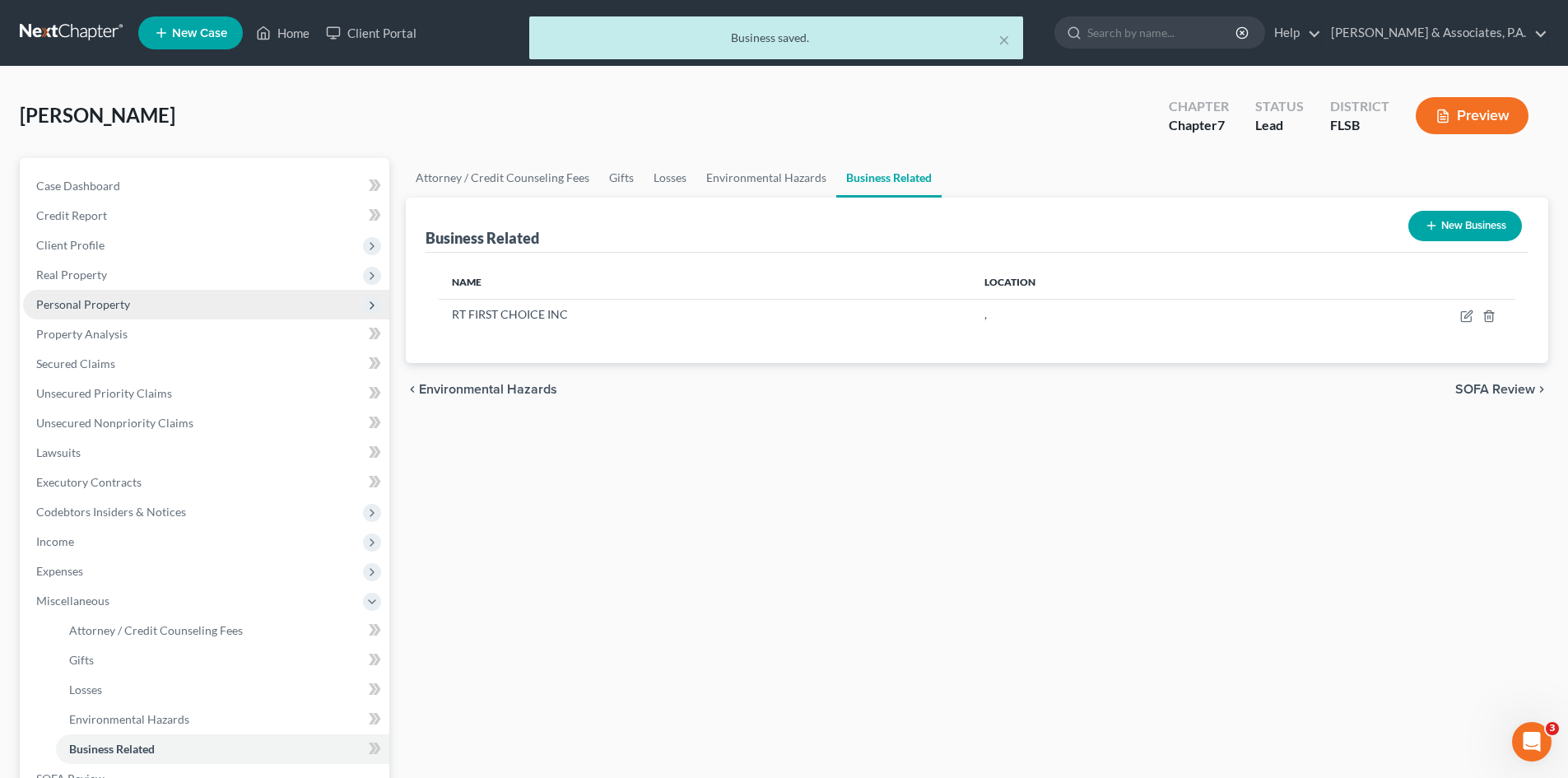
click at [88, 304] on span "Personal Property" at bounding box center [83, 304] width 94 height 14
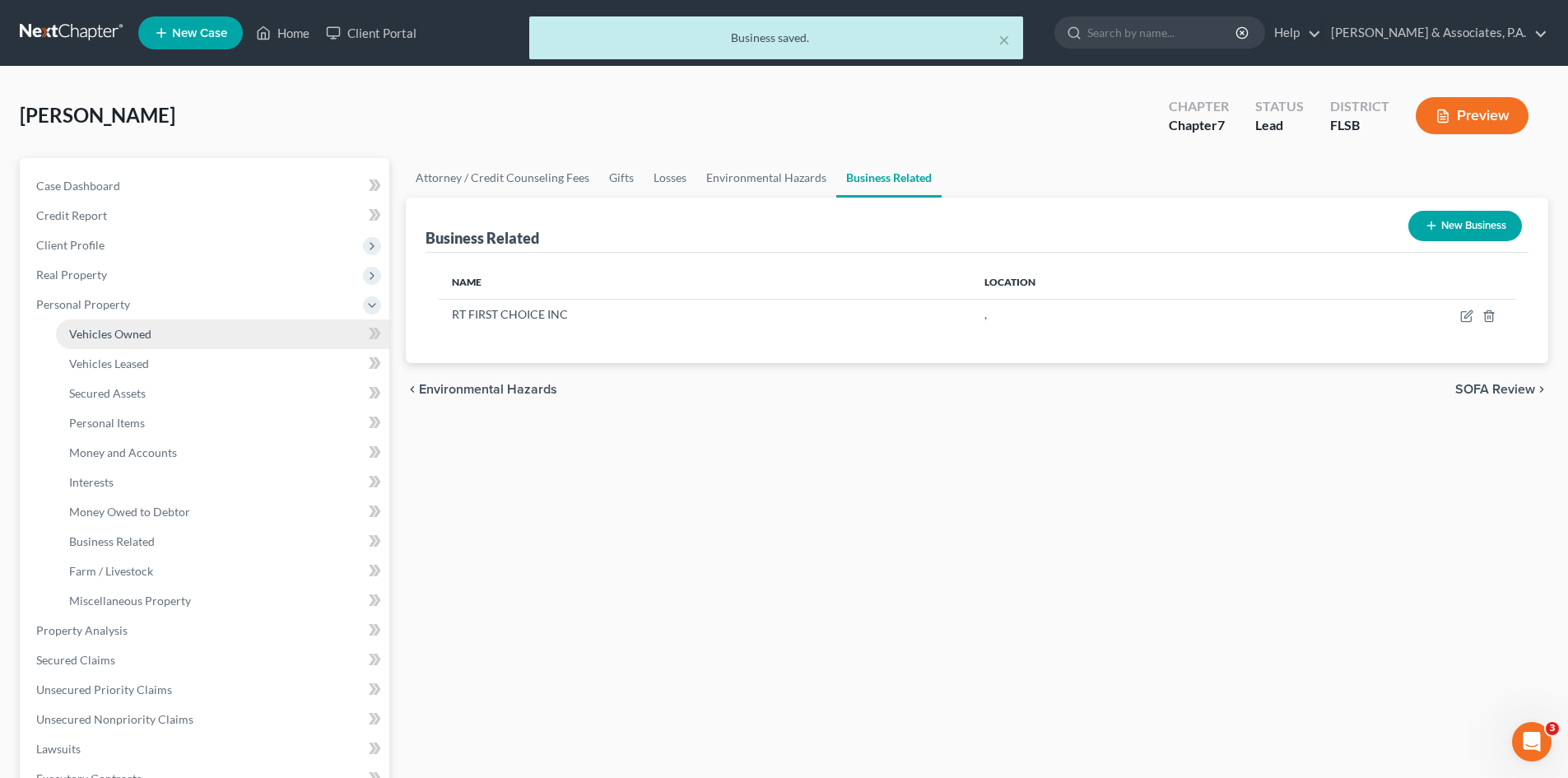
click at [118, 334] on span "Vehicles Owned" at bounding box center [110, 333] width 82 height 14
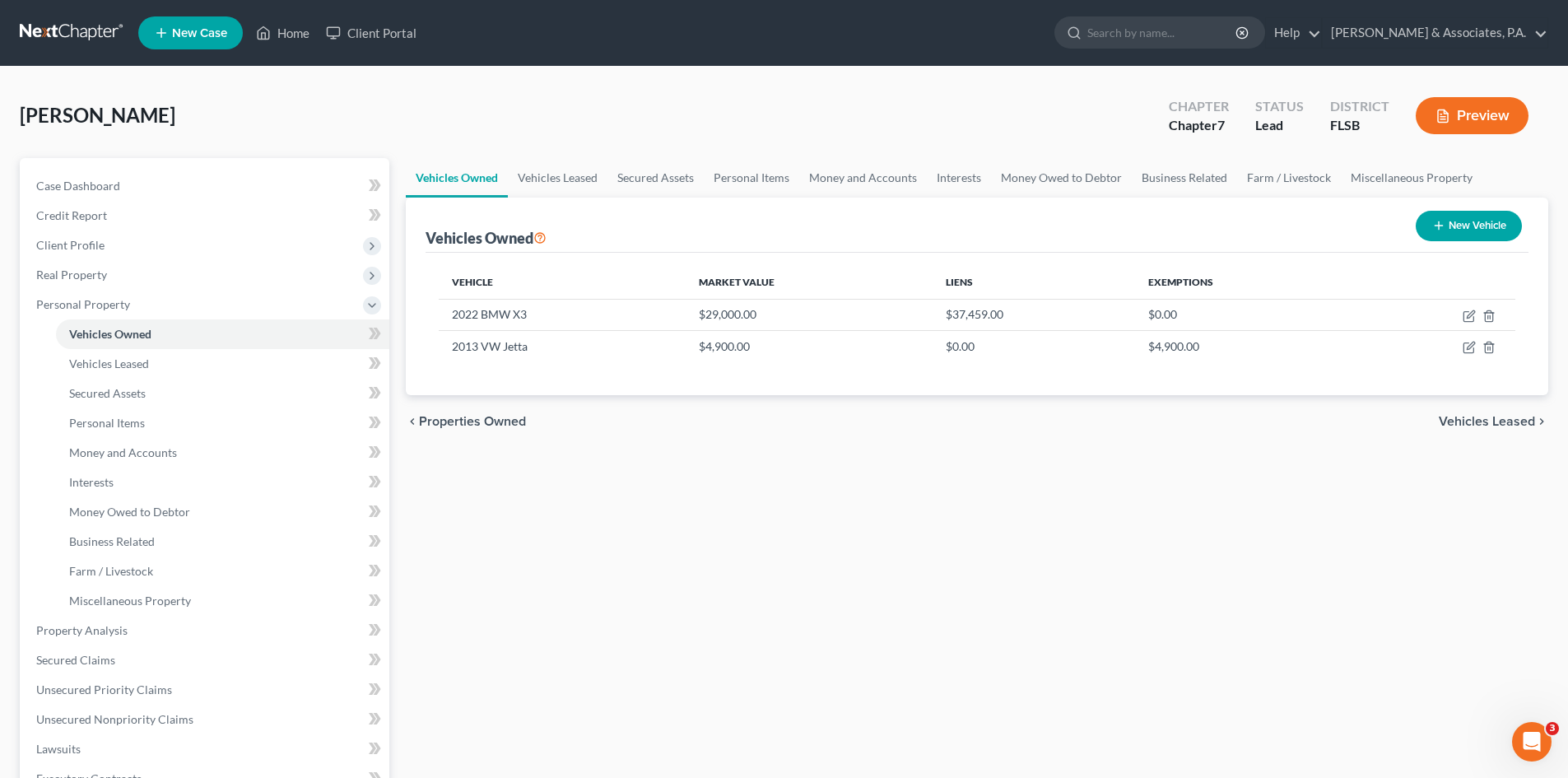
click at [1452, 223] on button "New Vehicle" at bounding box center [1469, 225] width 106 height 31
select select "0"
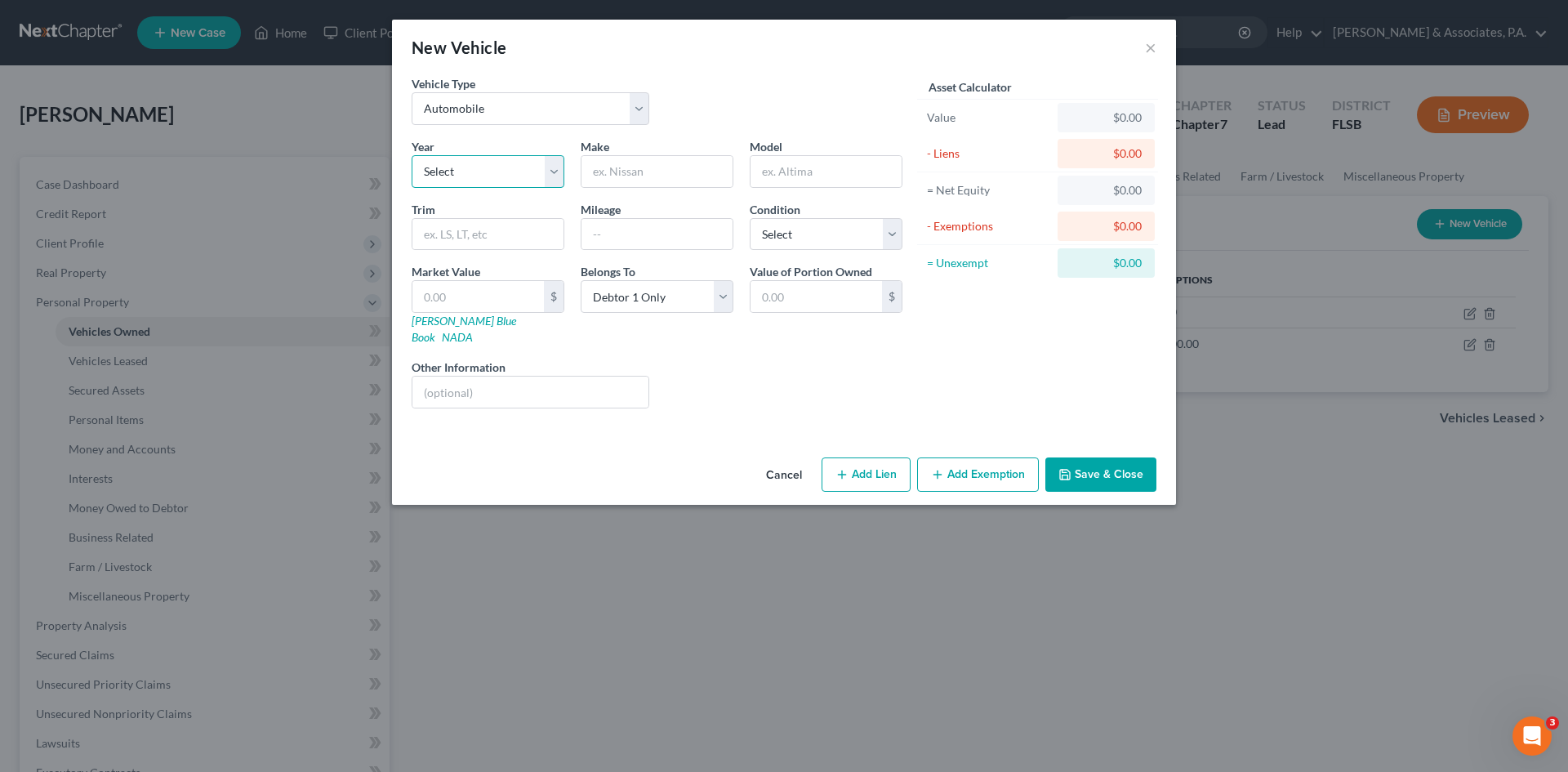
click at [472, 165] on select "Select 2026 2025 2024 2023 2022 2021 2020 2019 2018 2017 2016 2015 2014 2013 20…" at bounding box center [487, 171] width 153 height 32
select select "3"
click at [411, 156] on select "Select 2026 2025 2024 2023 2022 2021 2020 2019 2018 2017 2016 2015 2014 2013 20…" at bounding box center [487, 171] width 153 height 32
click at [612, 174] on input "text" at bounding box center [657, 171] width 151 height 32
type input "Mercedes"
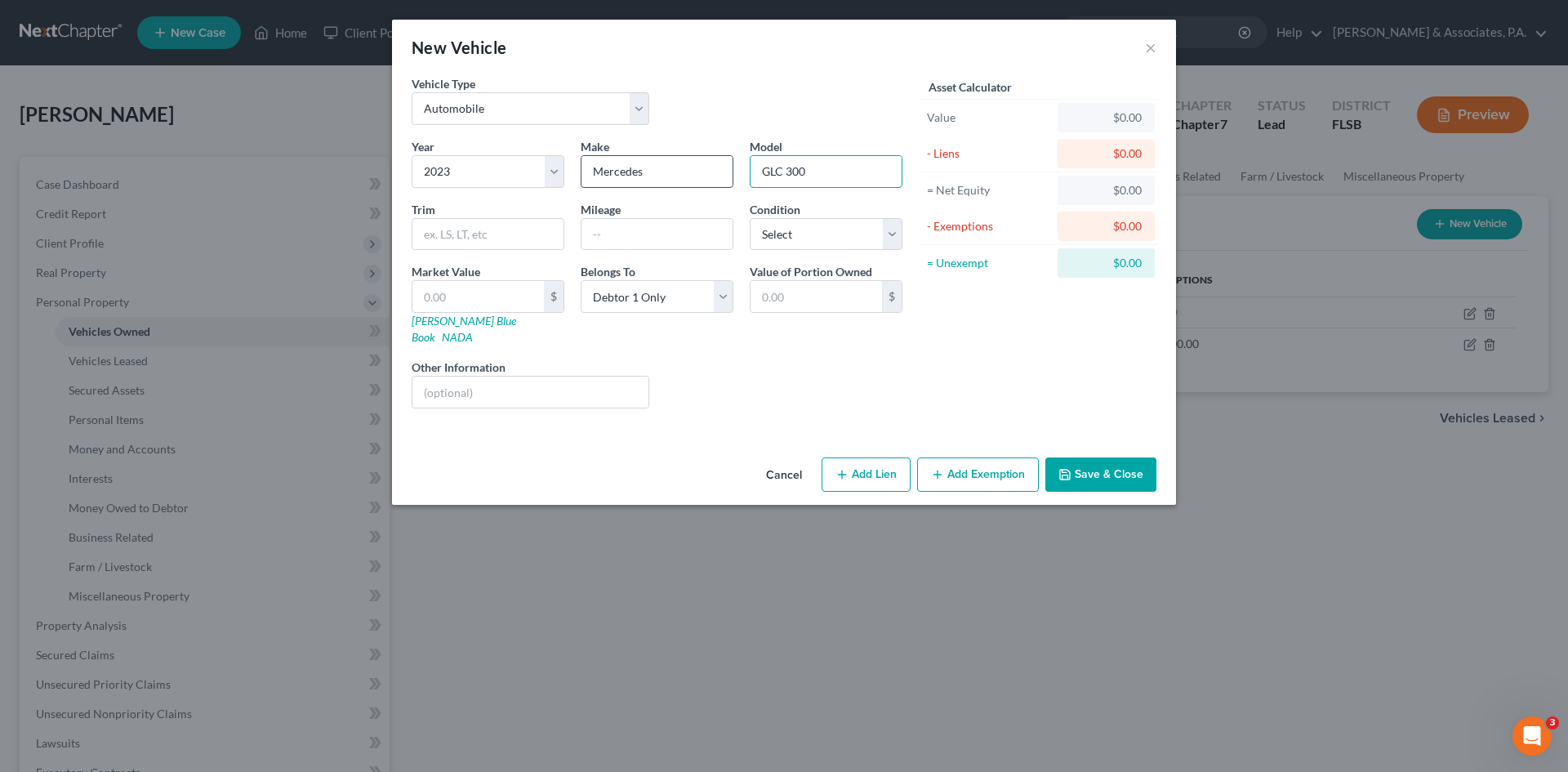
type input "GLC 300"
click at [442, 291] on input "text" at bounding box center [478, 296] width 132 height 32
type input "1"
type input "1.00"
type input "15"
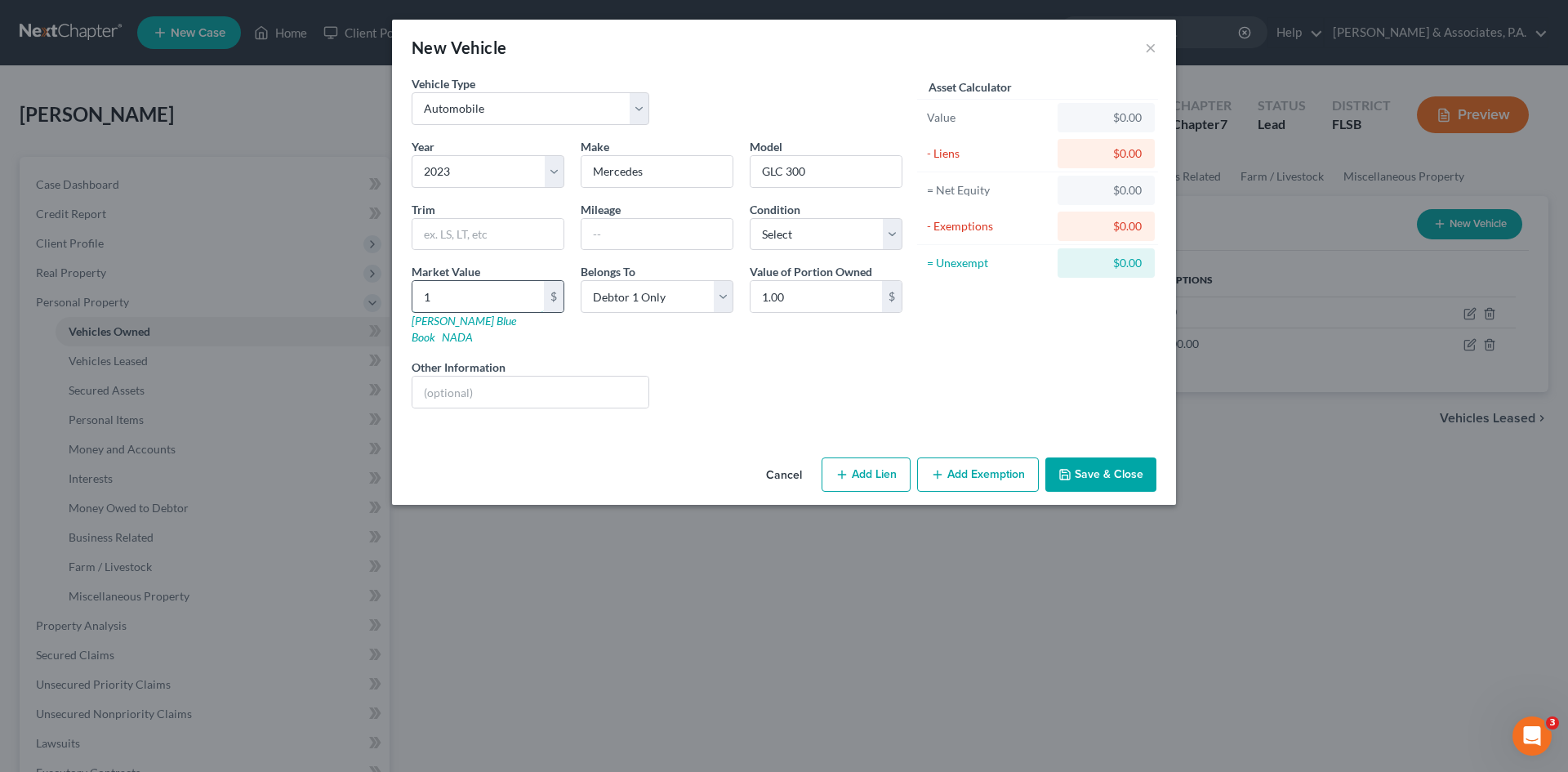
type input "15.00"
type input "150"
type input "150.00"
type input "1500"
type input "1,500.00"
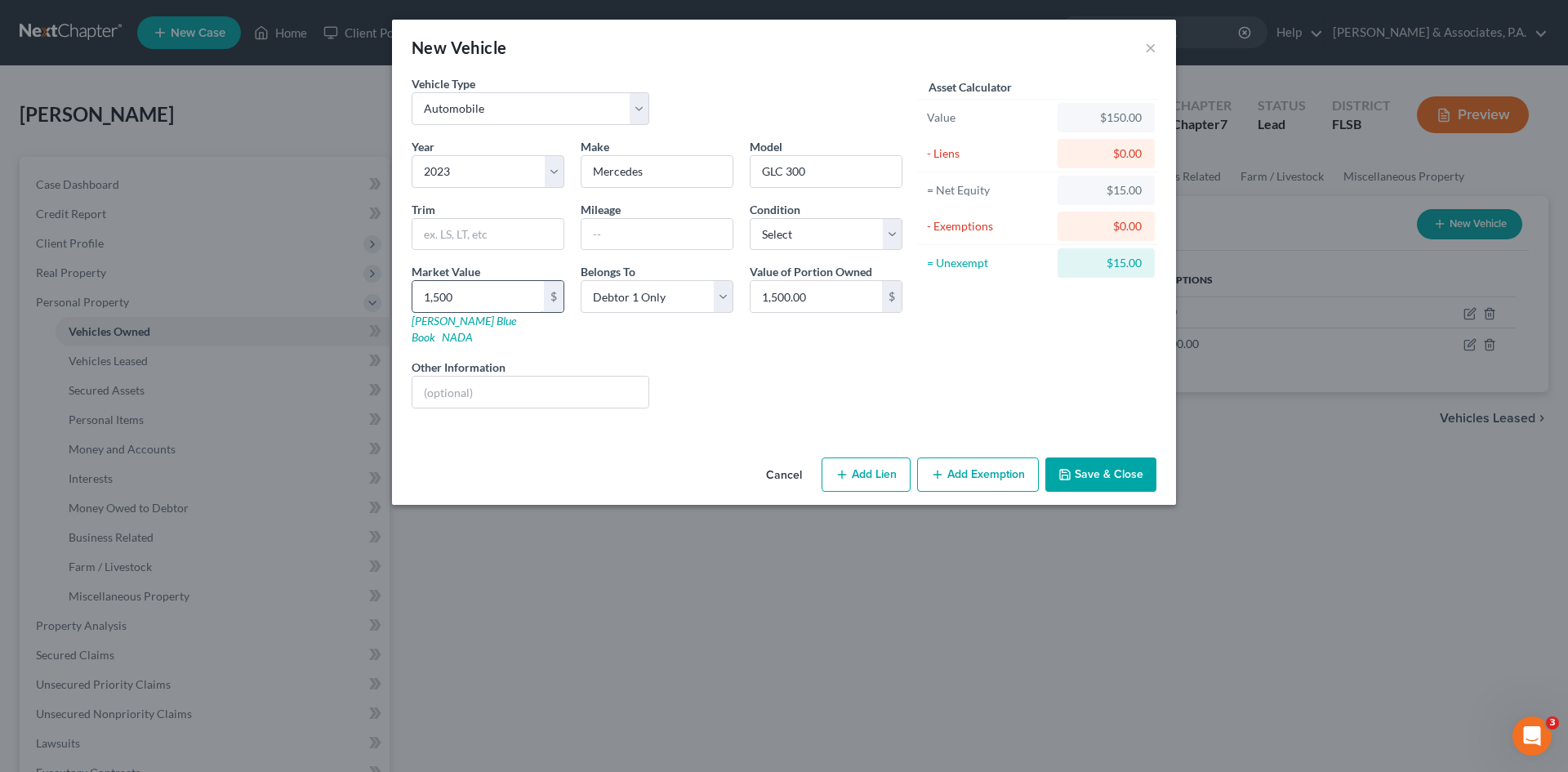
type input "1,5000"
type input "15,000.00"
type input "15,000"
click at [617, 239] on input "text" at bounding box center [657, 234] width 151 height 32
type input "15000"
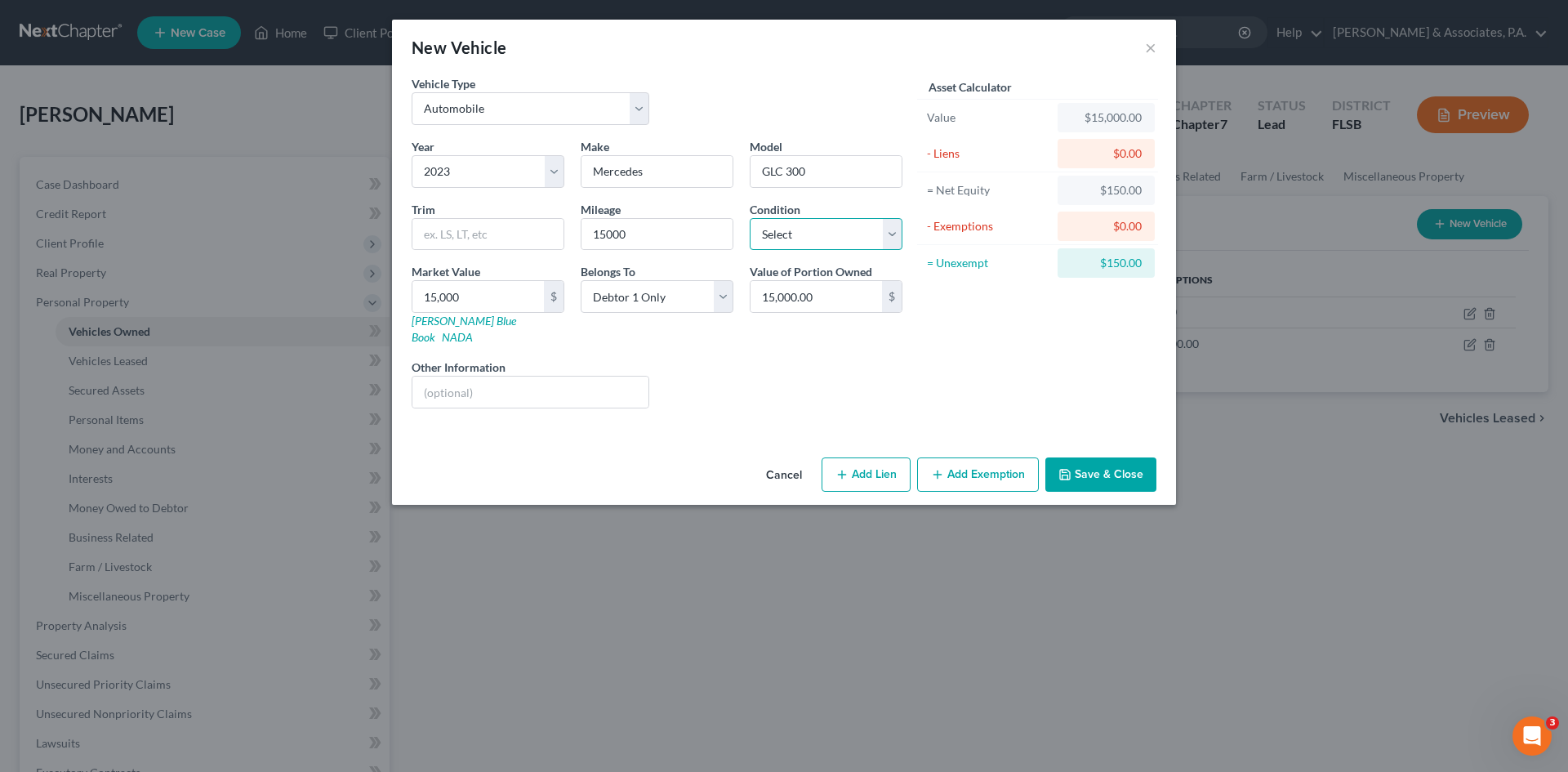
click at [842, 242] on select "Select Excellent Very Good Good Fair Poor" at bounding box center [826, 234] width 153 height 32
select select "1"
click at [750, 219] on select "Select Excellent Very Good Good Fair Poor" at bounding box center [826, 234] width 153 height 32
click at [512, 295] on input "15,000" at bounding box center [478, 296] width 132 height 32
type input "4"
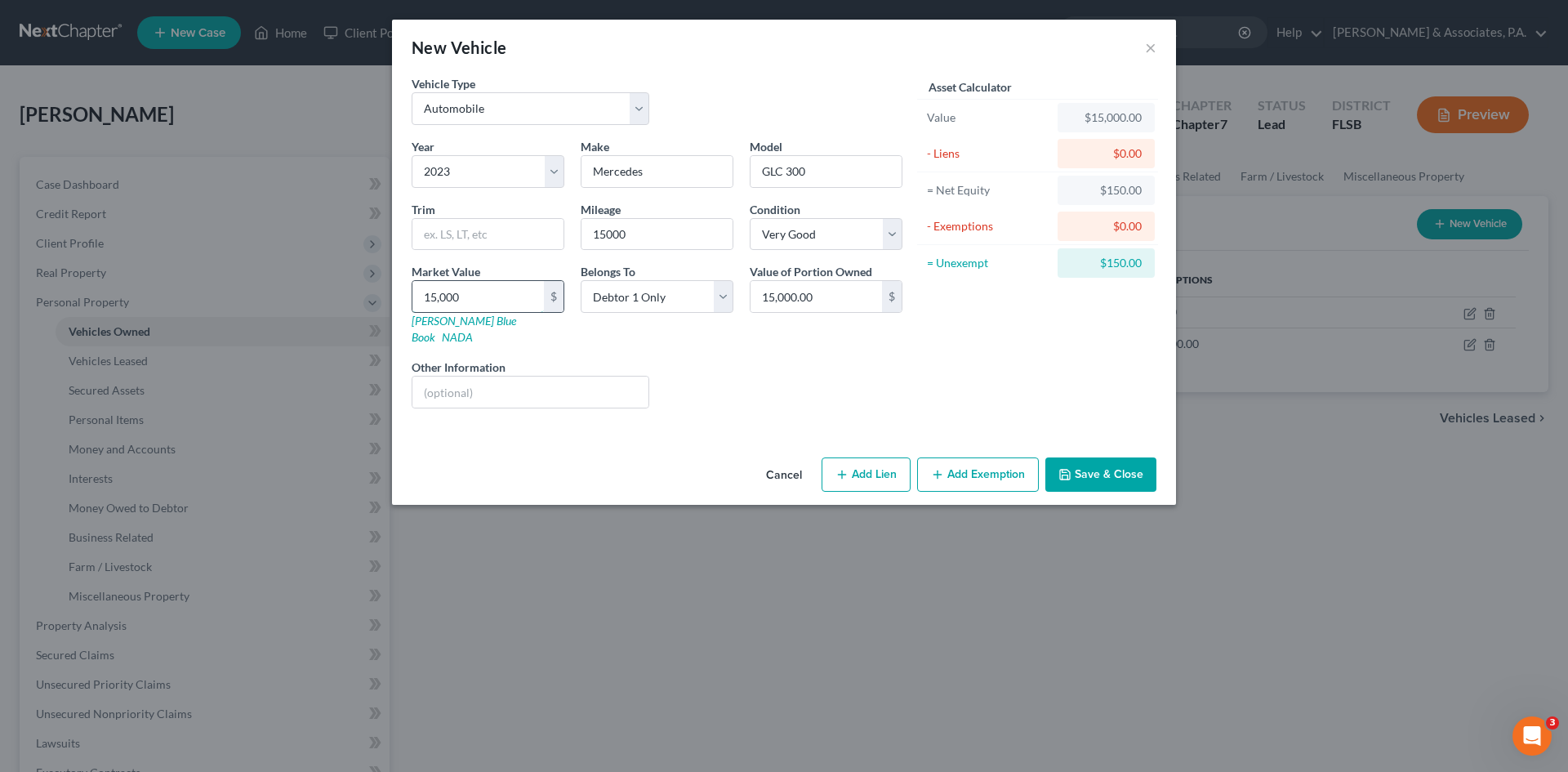
type input "4.00"
type input "47"
type input "47.00"
type input "478"
type input "478.00"
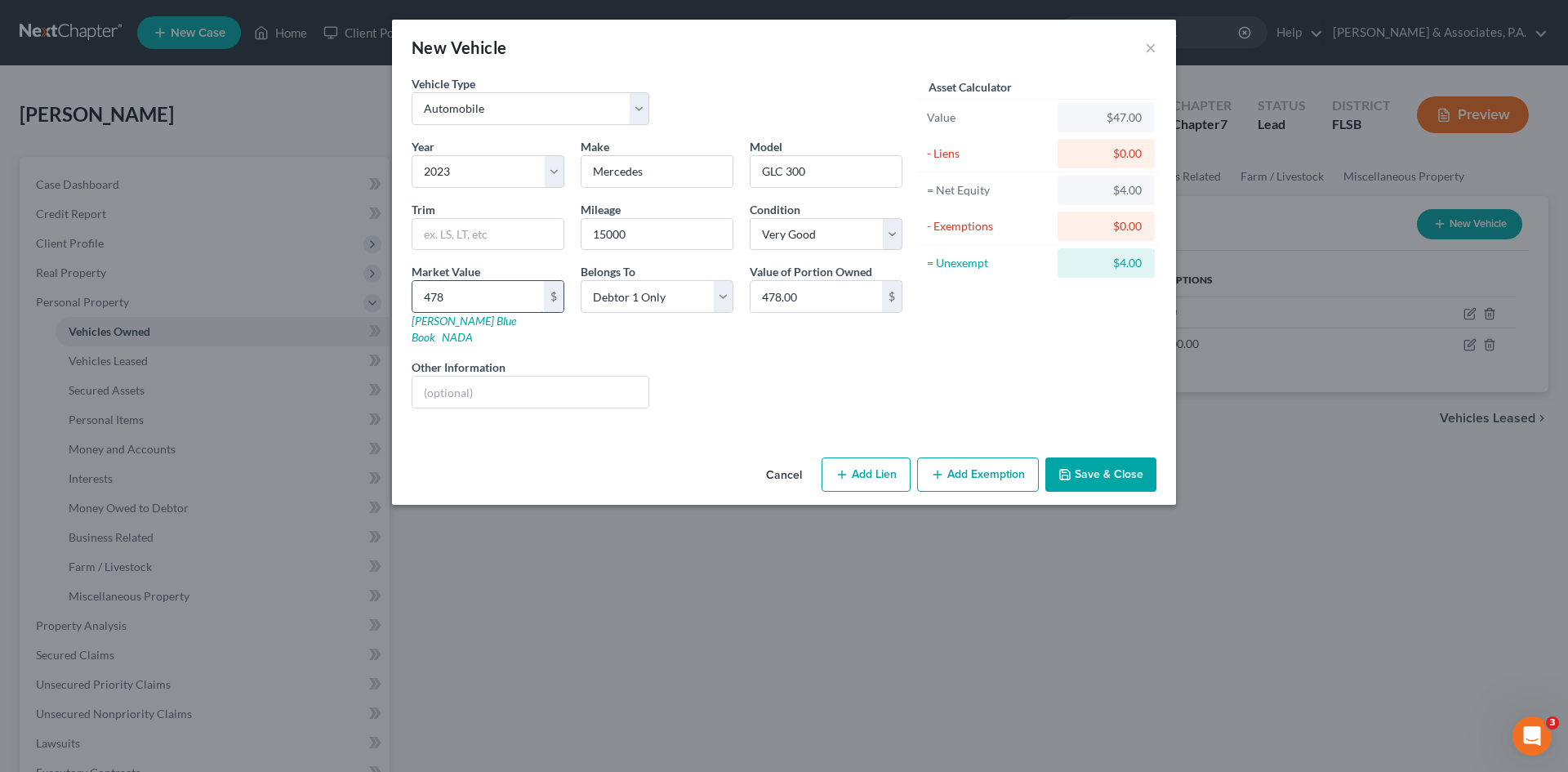
type input "4789"
type input "4,789.00"
type input "4,7894"
type input "47,894.00"
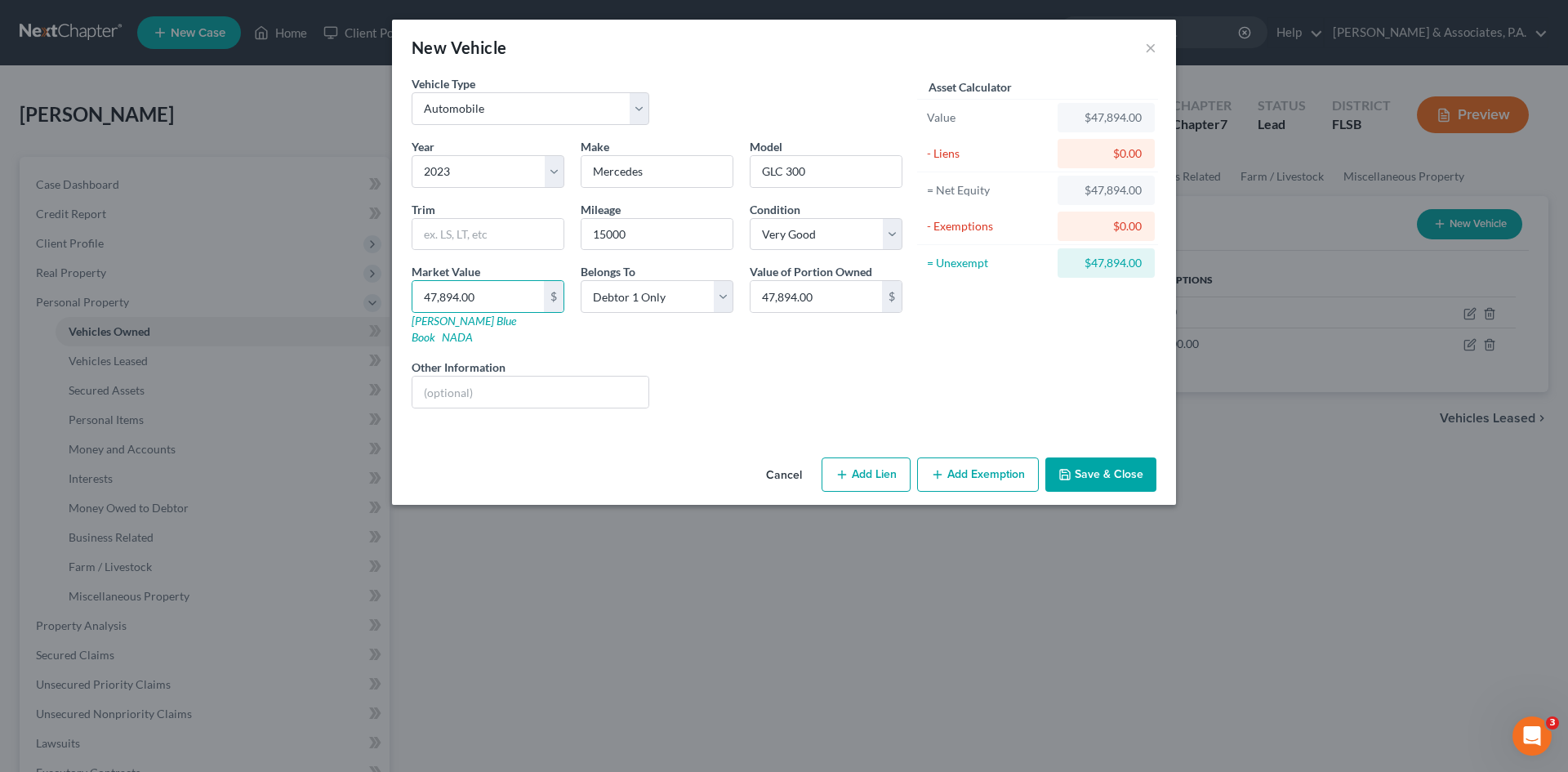
click at [931, 461] on button "Add Exemption" at bounding box center [978, 475] width 122 height 34
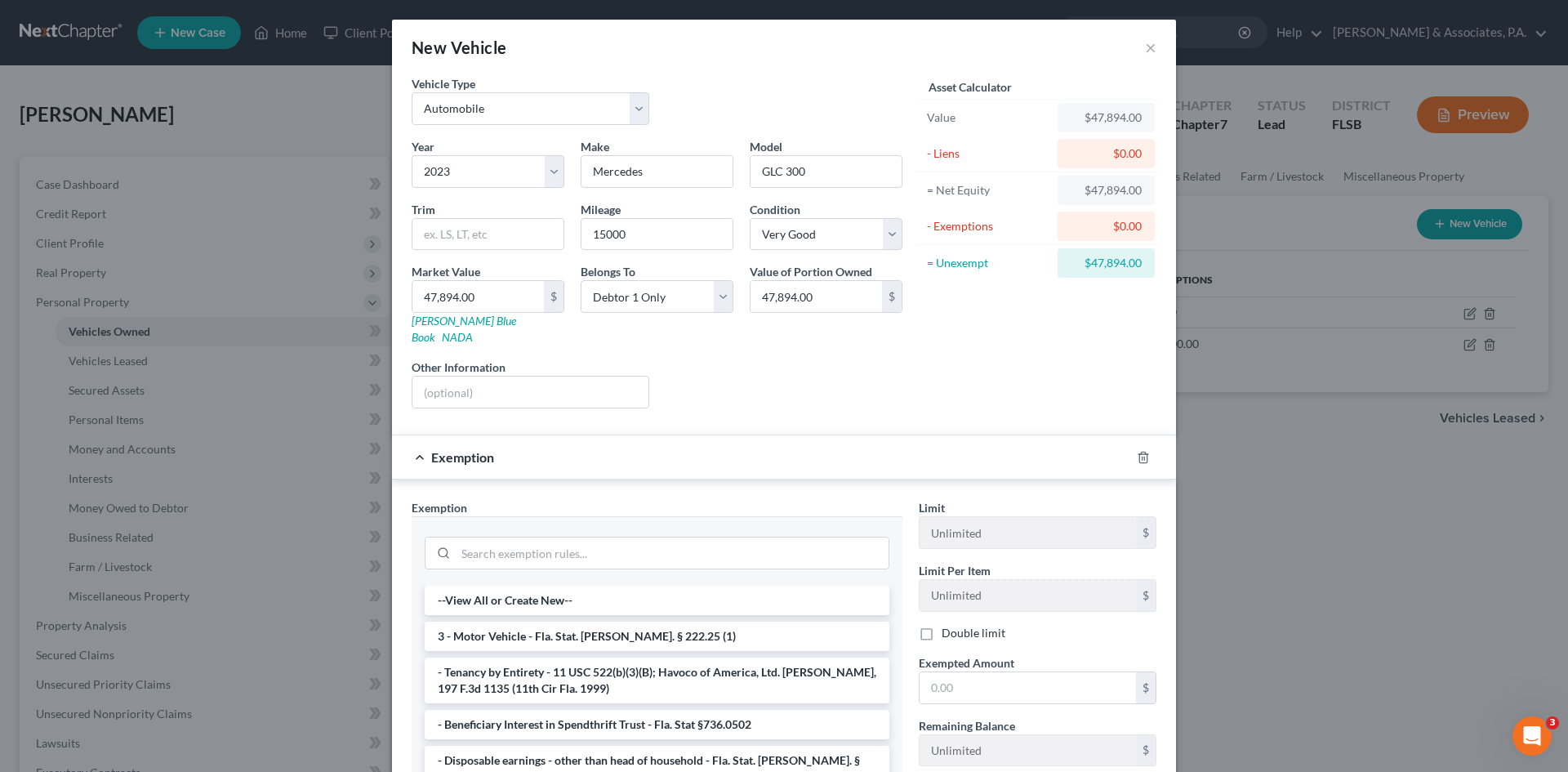
click at [1139, 448] on div at bounding box center [1153, 457] width 45 height 27
click at [1137, 451] on icon "button" at bounding box center [1143, 457] width 13 height 13
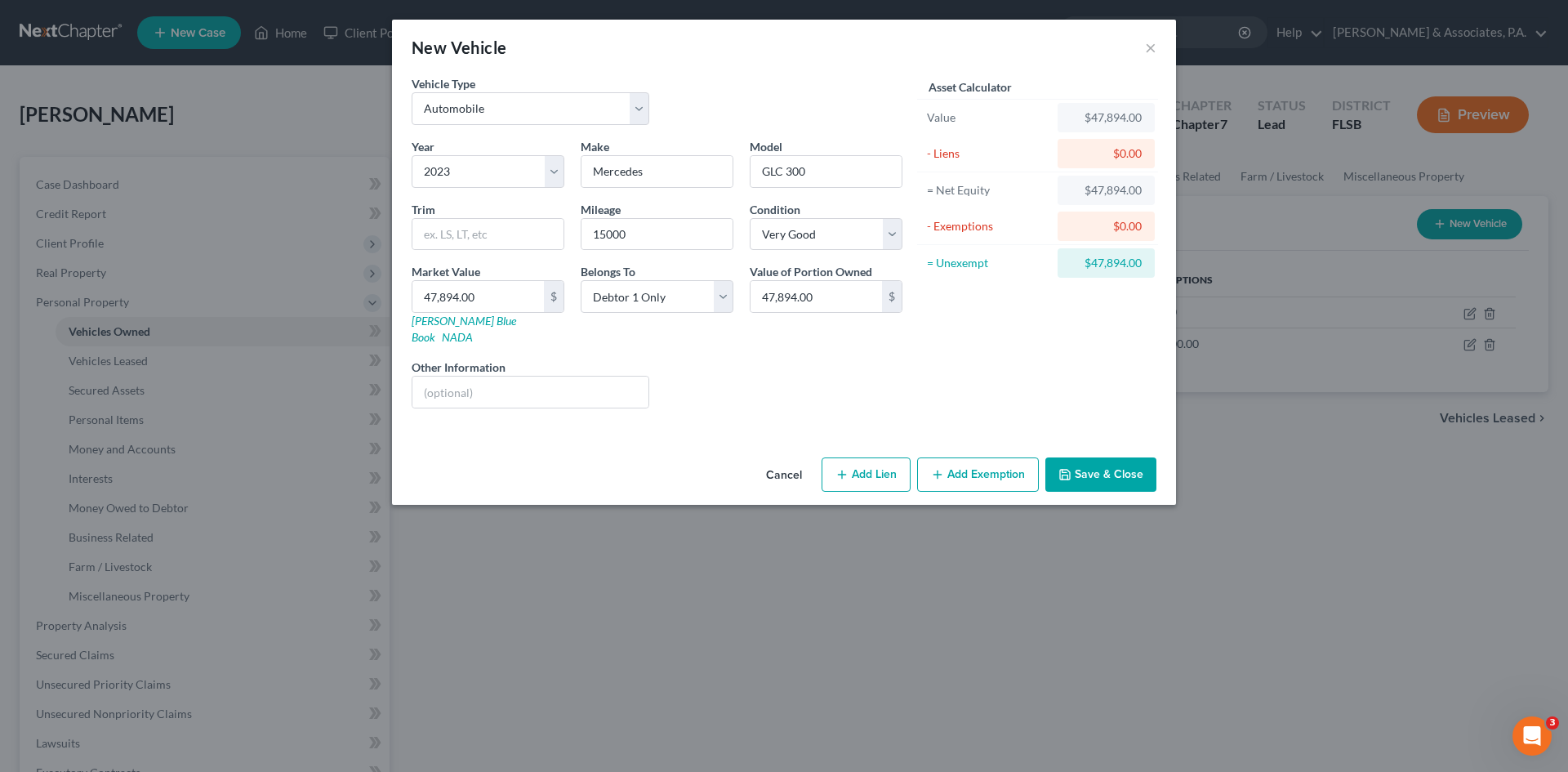
click at [882, 458] on button "Add Lien" at bounding box center [866, 475] width 89 height 34
select select "0"
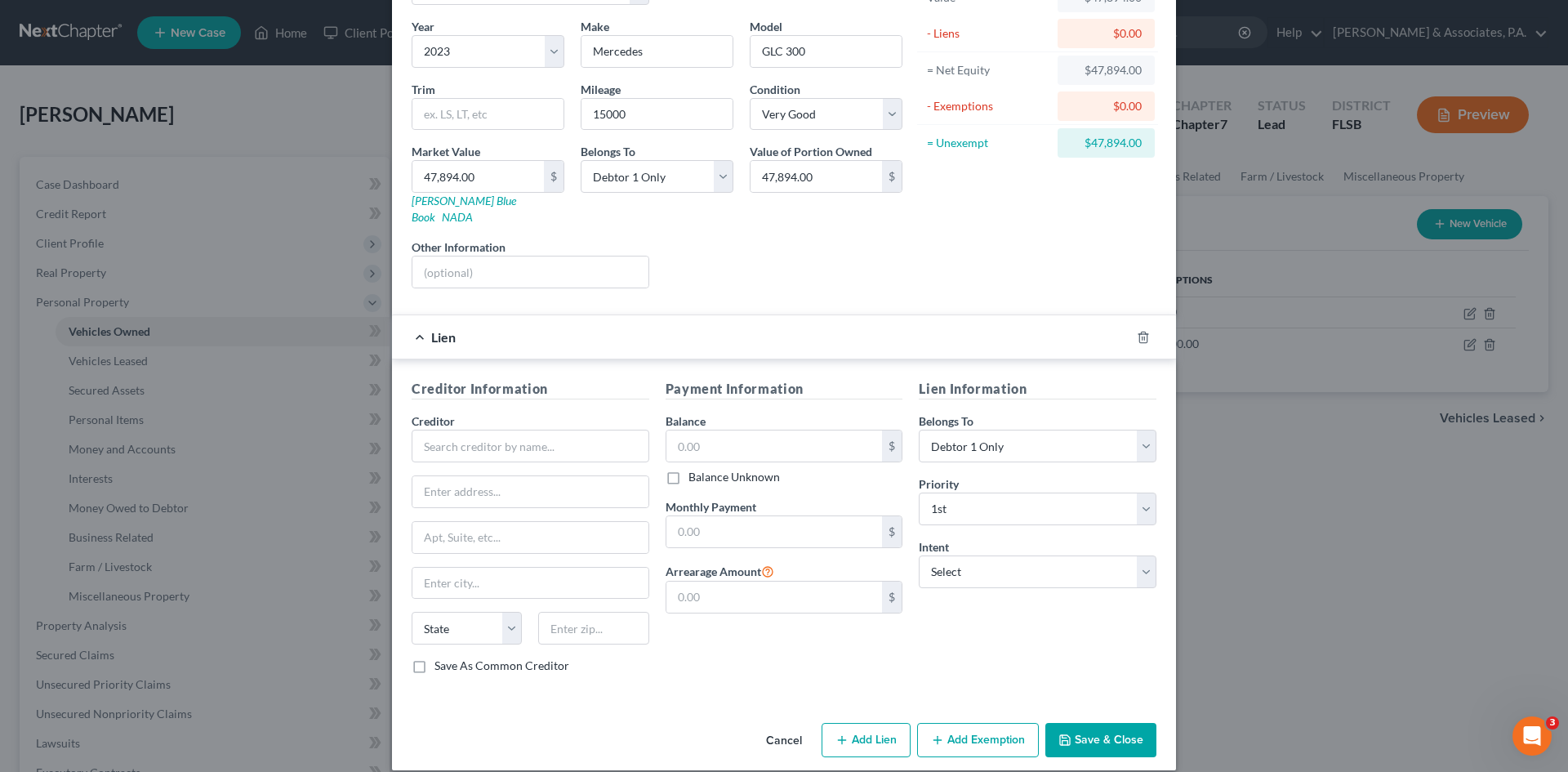
scroll to position [122, 0]
click at [413, 319] on div "Lien" at bounding box center [761, 336] width 738 height 43
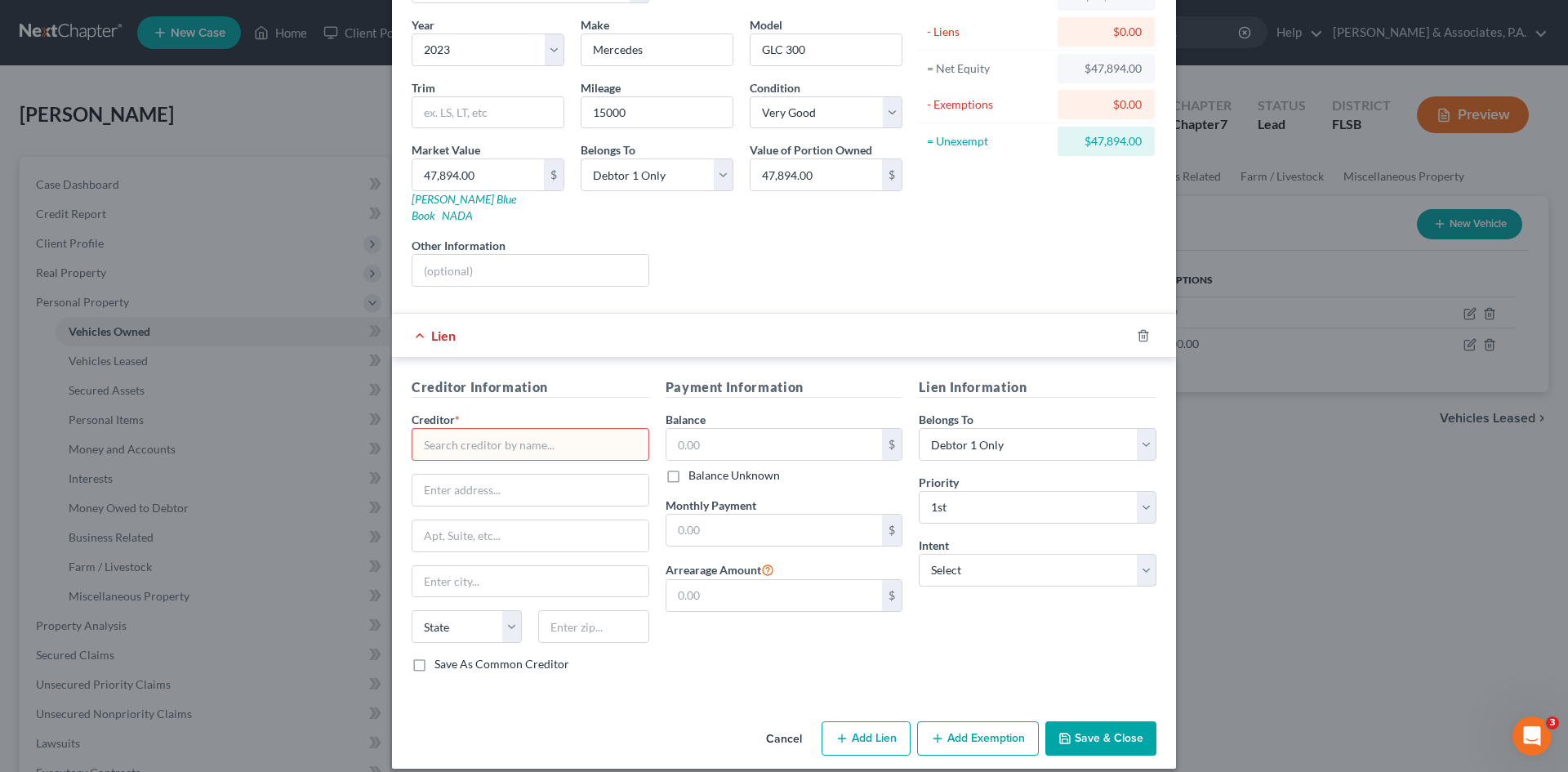
click at [419, 320] on div "Lien" at bounding box center [761, 336] width 738 height 43
click at [1142, 329] on icon "button" at bounding box center [1143, 335] width 13 height 13
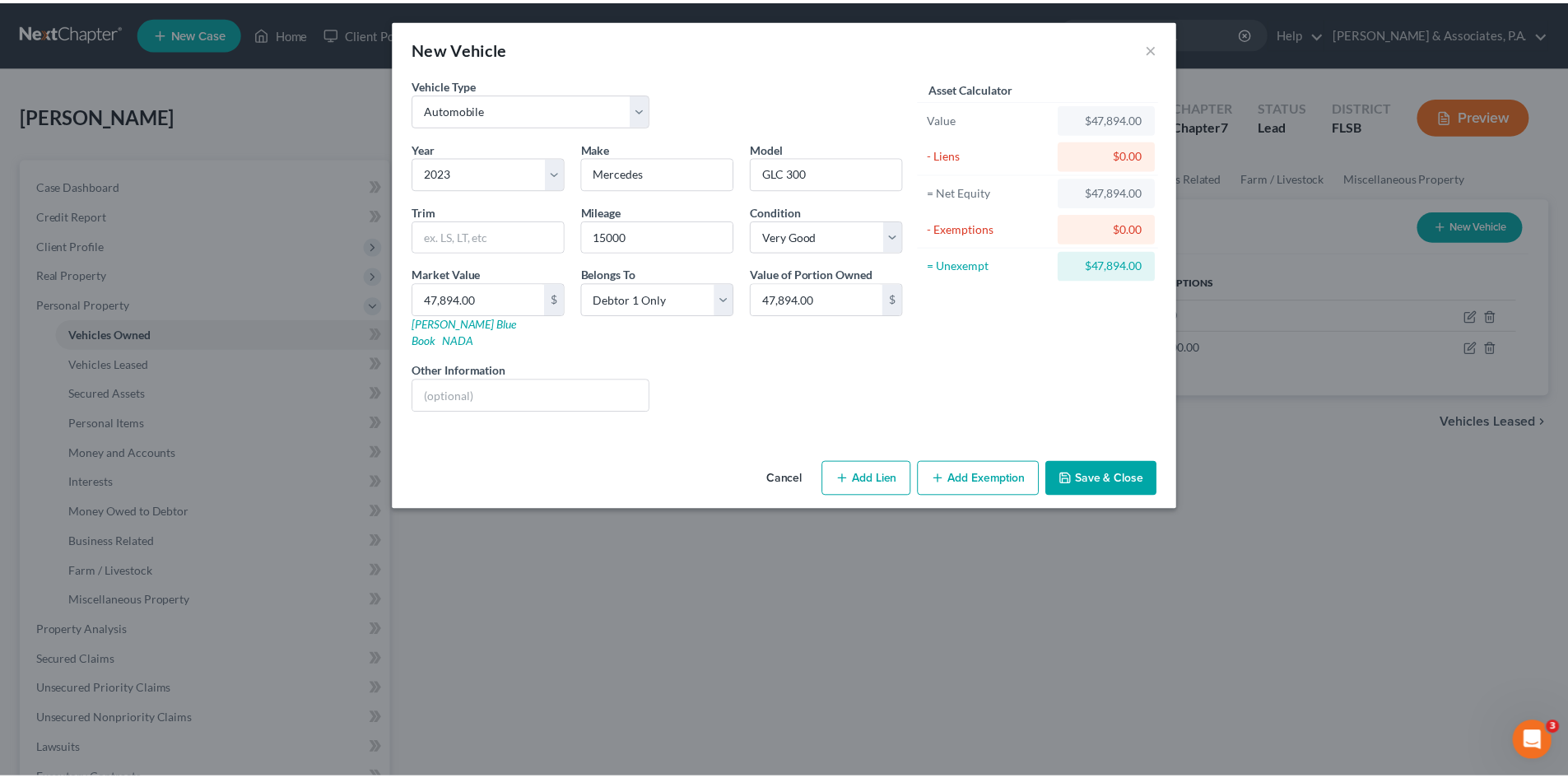
scroll to position [0, 0]
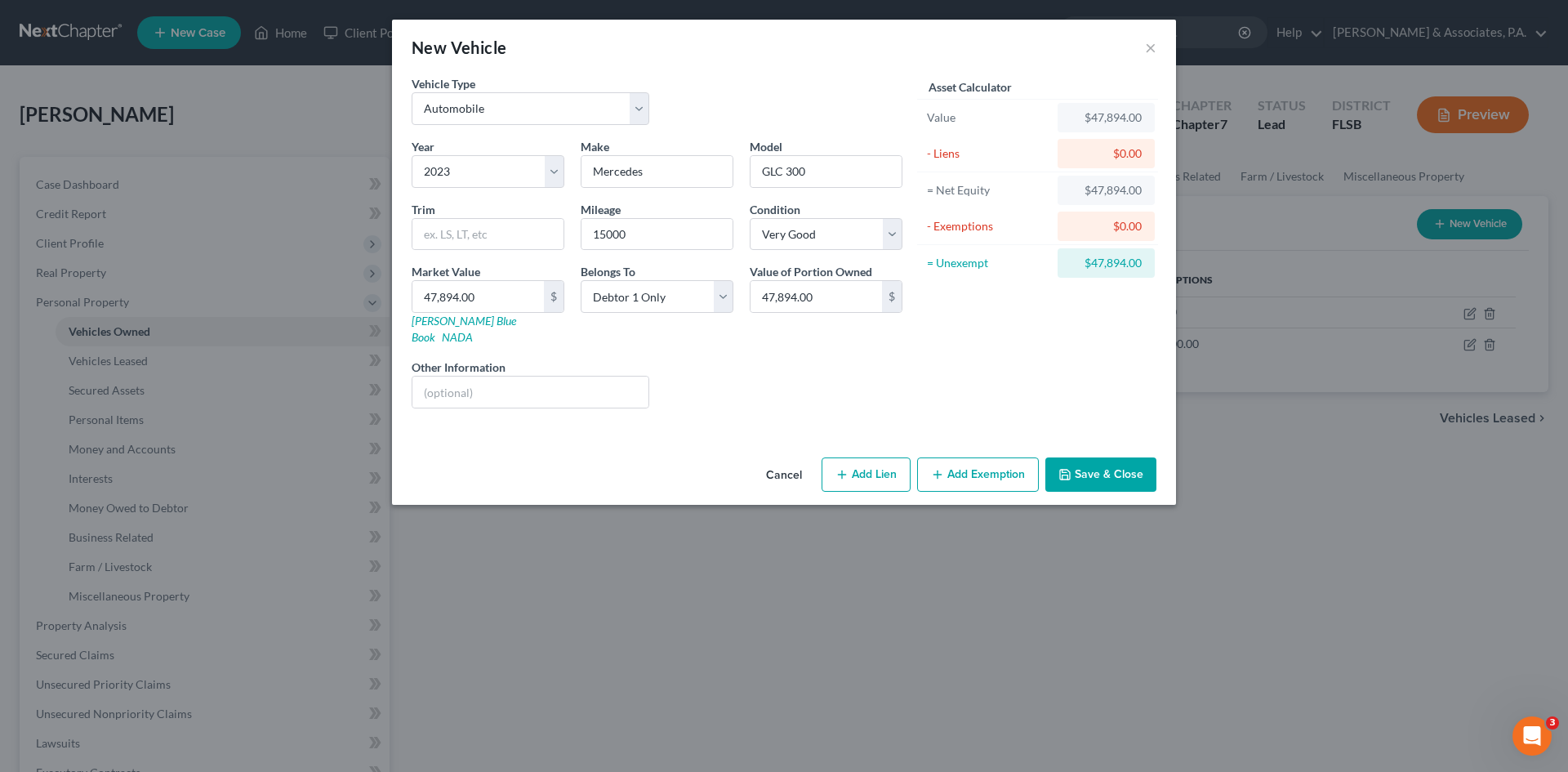
click at [1107, 458] on button "Save & Close" at bounding box center [1100, 475] width 111 height 34
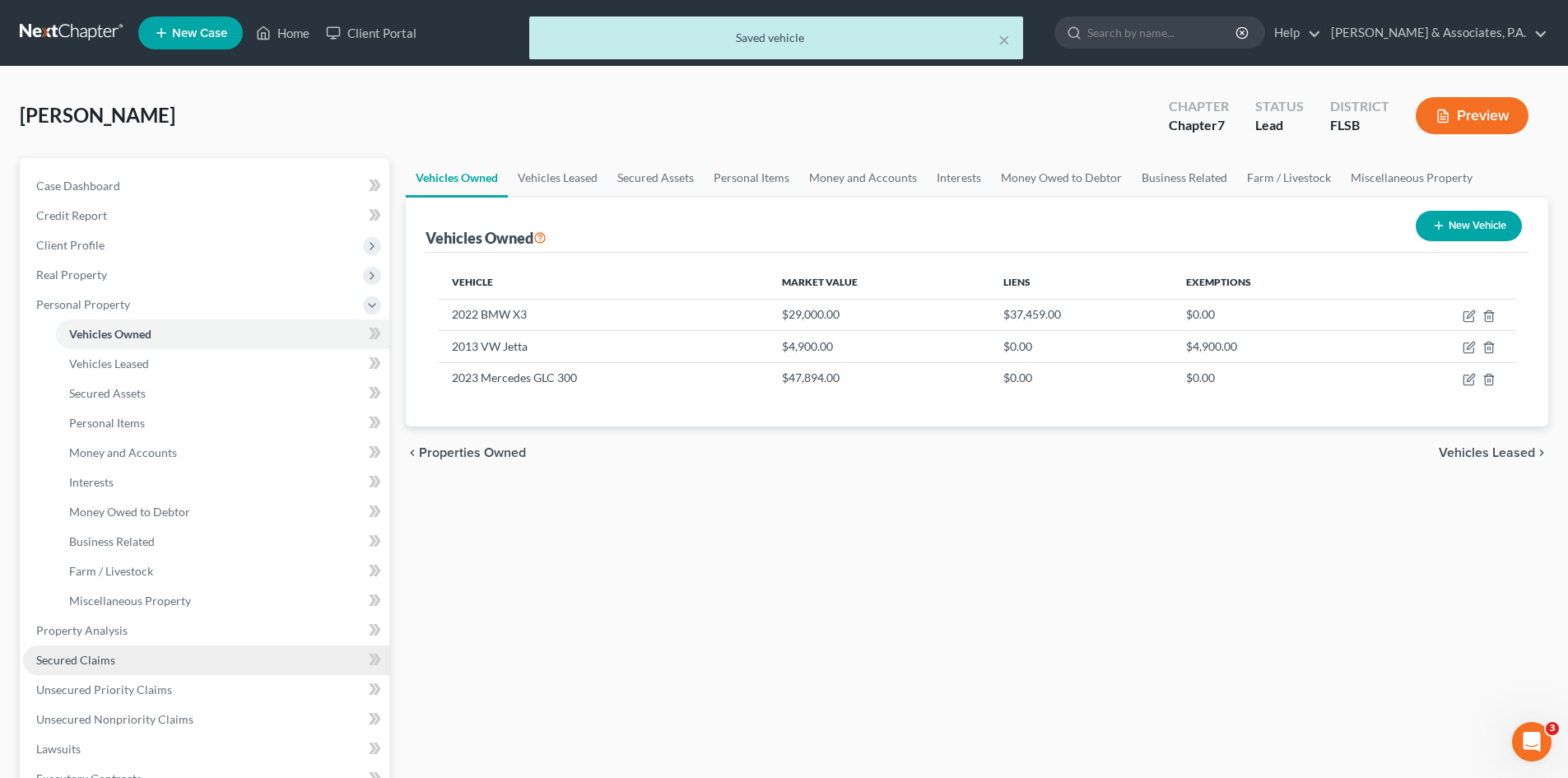
click at [127, 656] on link "Secured Claims" at bounding box center [205, 660] width 366 height 30
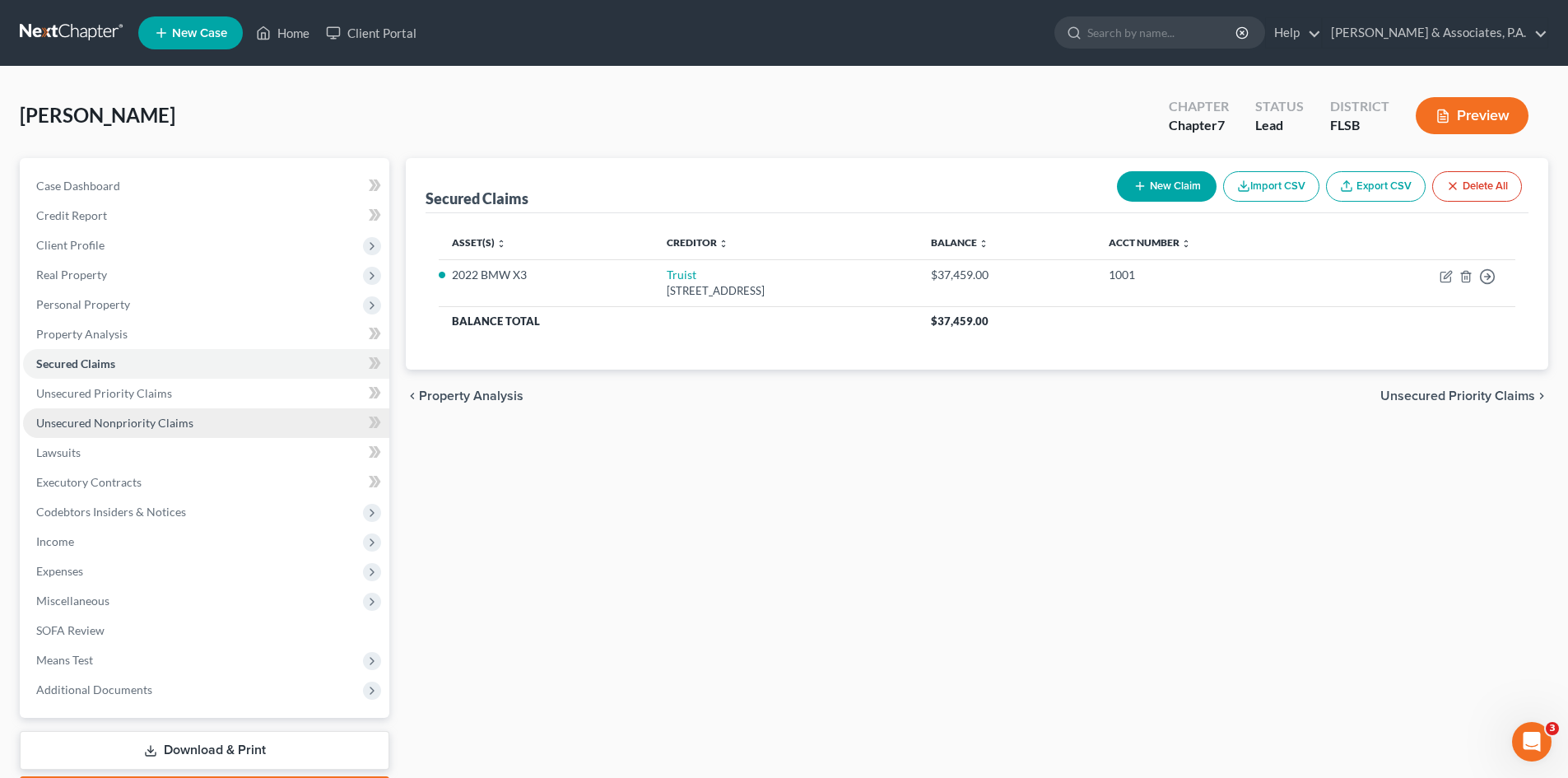
click at [84, 423] on span "Unsecured Nonpriority Claims" at bounding box center [115, 423] width 157 height 14
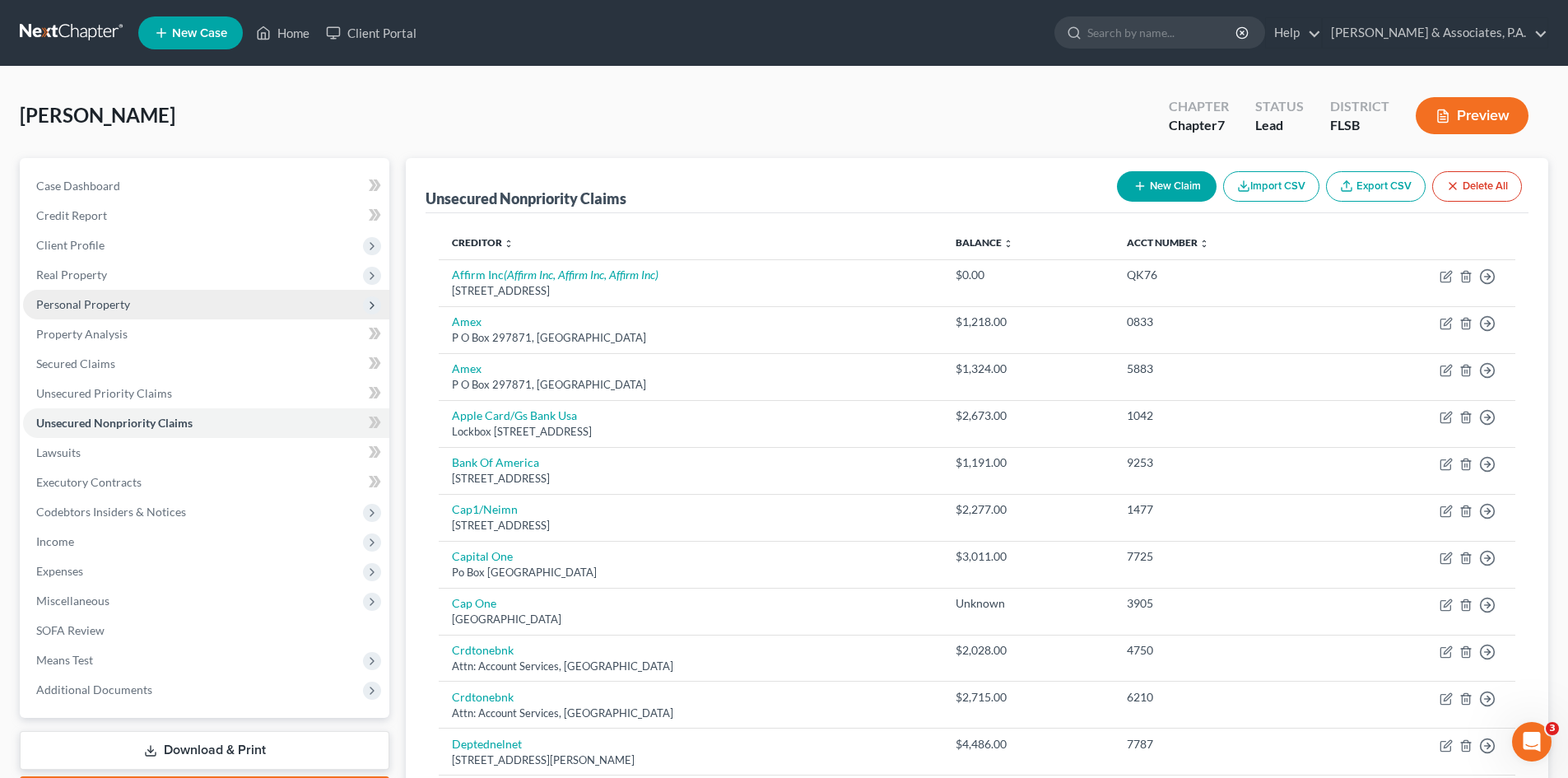
click at [101, 298] on span "Personal Property" at bounding box center [83, 304] width 94 height 14
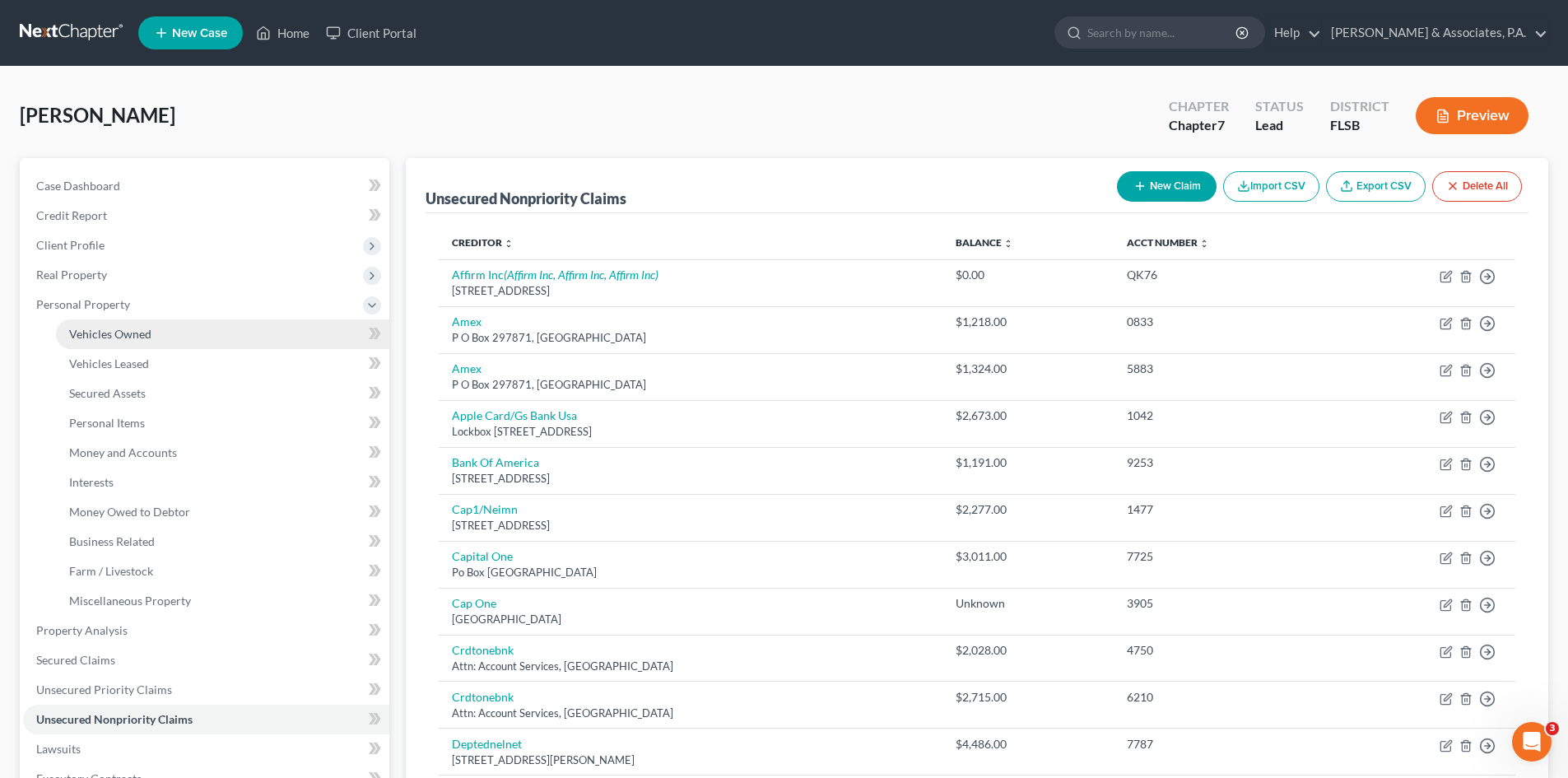
click at [104, 337] on span "Vehicles Owned" at bounding box center [110, 333] width 82 height 14
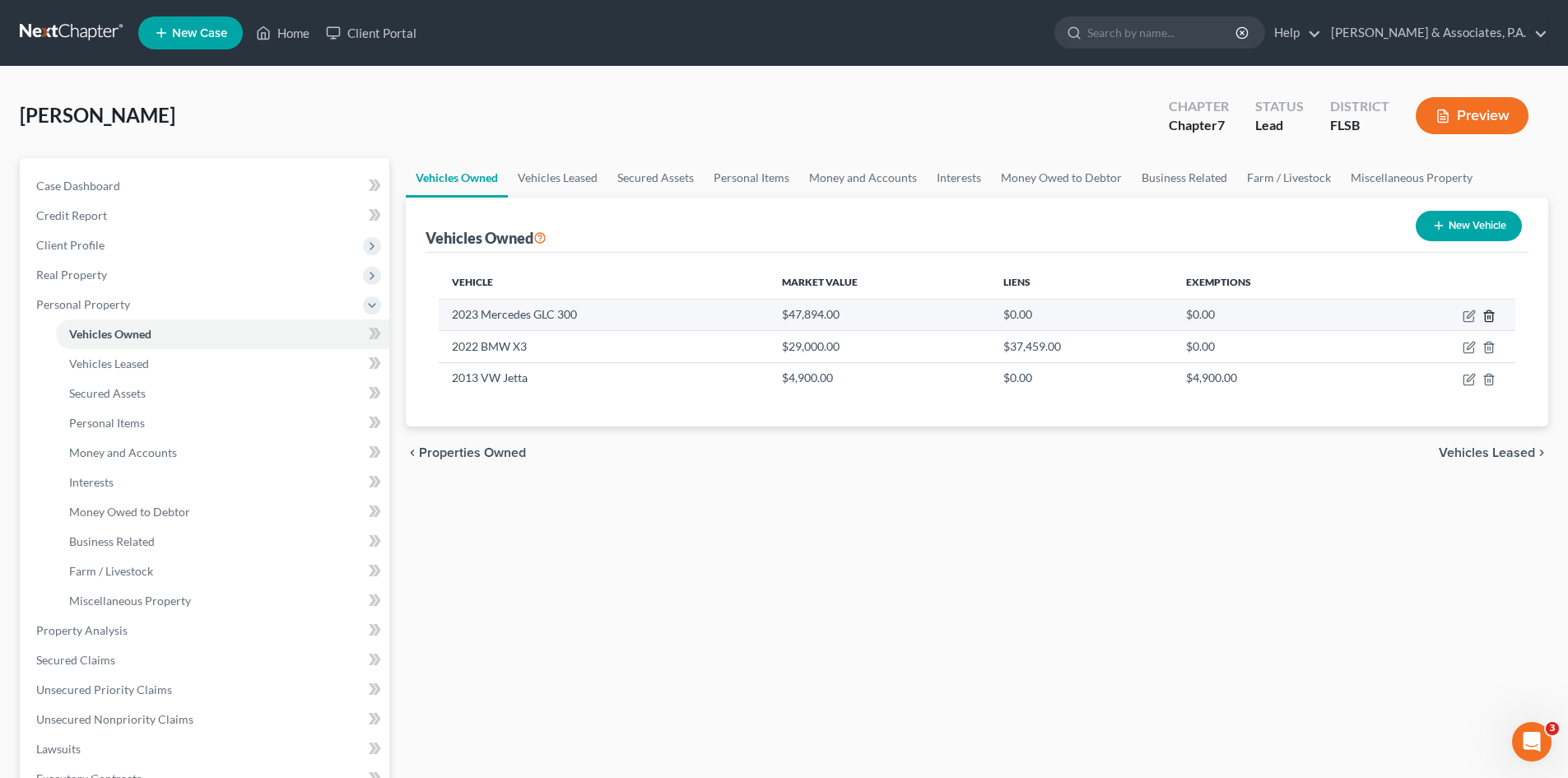
click at [1487, 312] on icon "button" at bounding box center [1489, 316] width 7 height 11
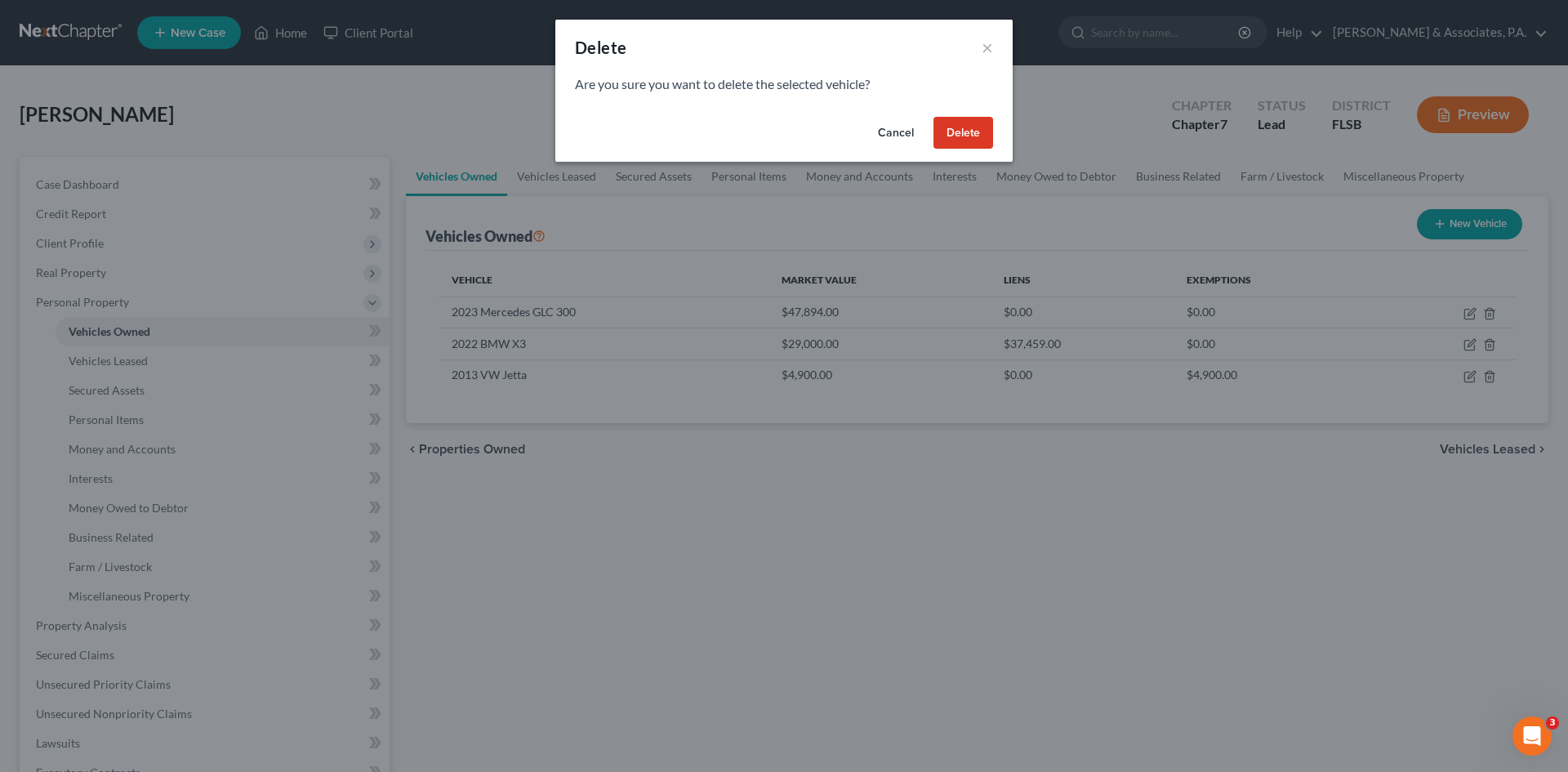
drag, startPoint x: 1004, startPoint y: 142, endPoint x: 977, endPoint y: 143, distance: 27.0
click at [1003, 142] on div "Cancel Delete" at bounding box center [784, 136] width 458 height 52
click at [968, 140] on button "Delete" at bounding box center [963, 133] width 60 height 32
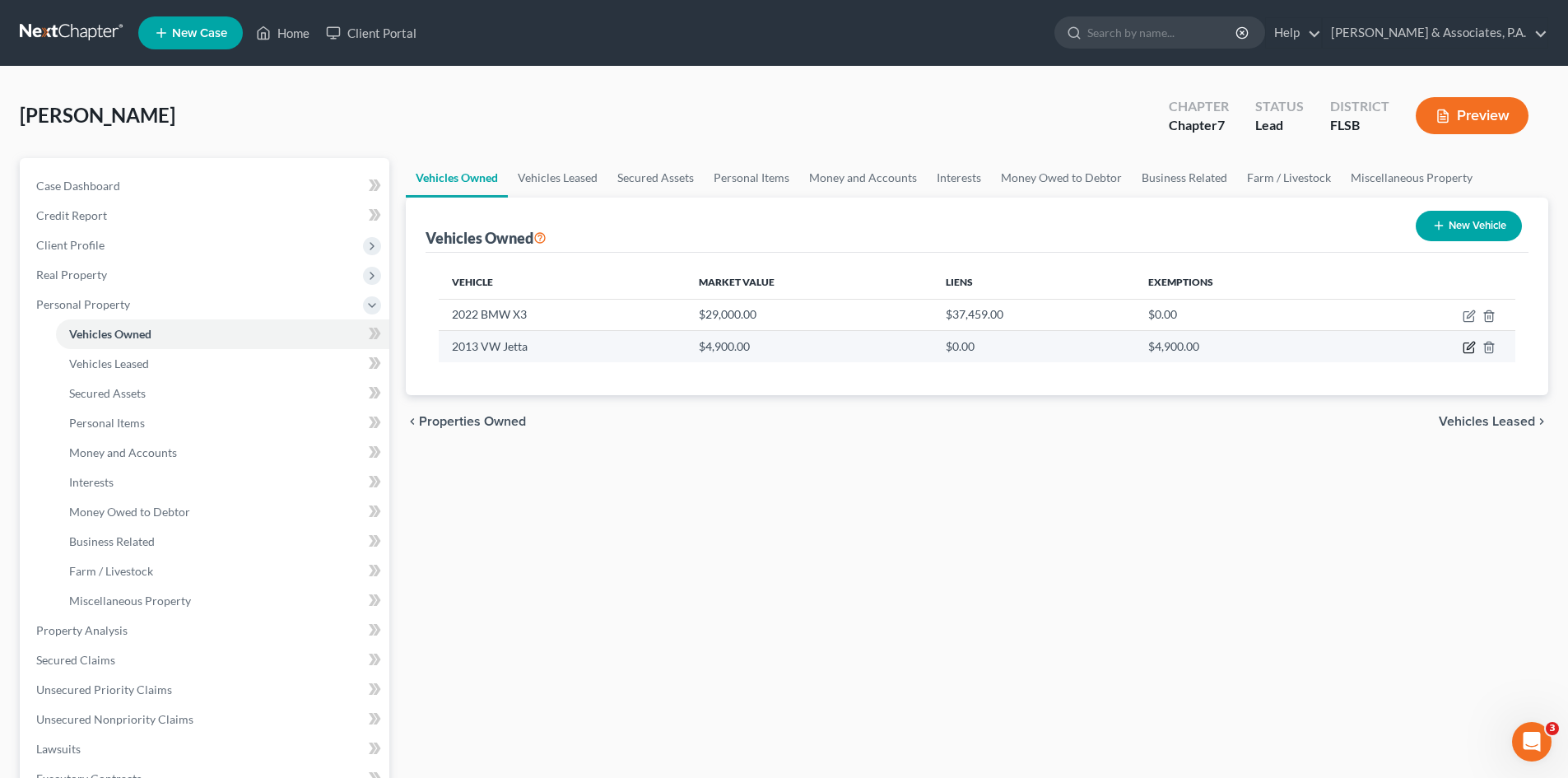
click at [1467, 347] on icon "button" at bounding box center [1469, 346] width 13 height 13
select select "0"
select select "13"
select select "3"
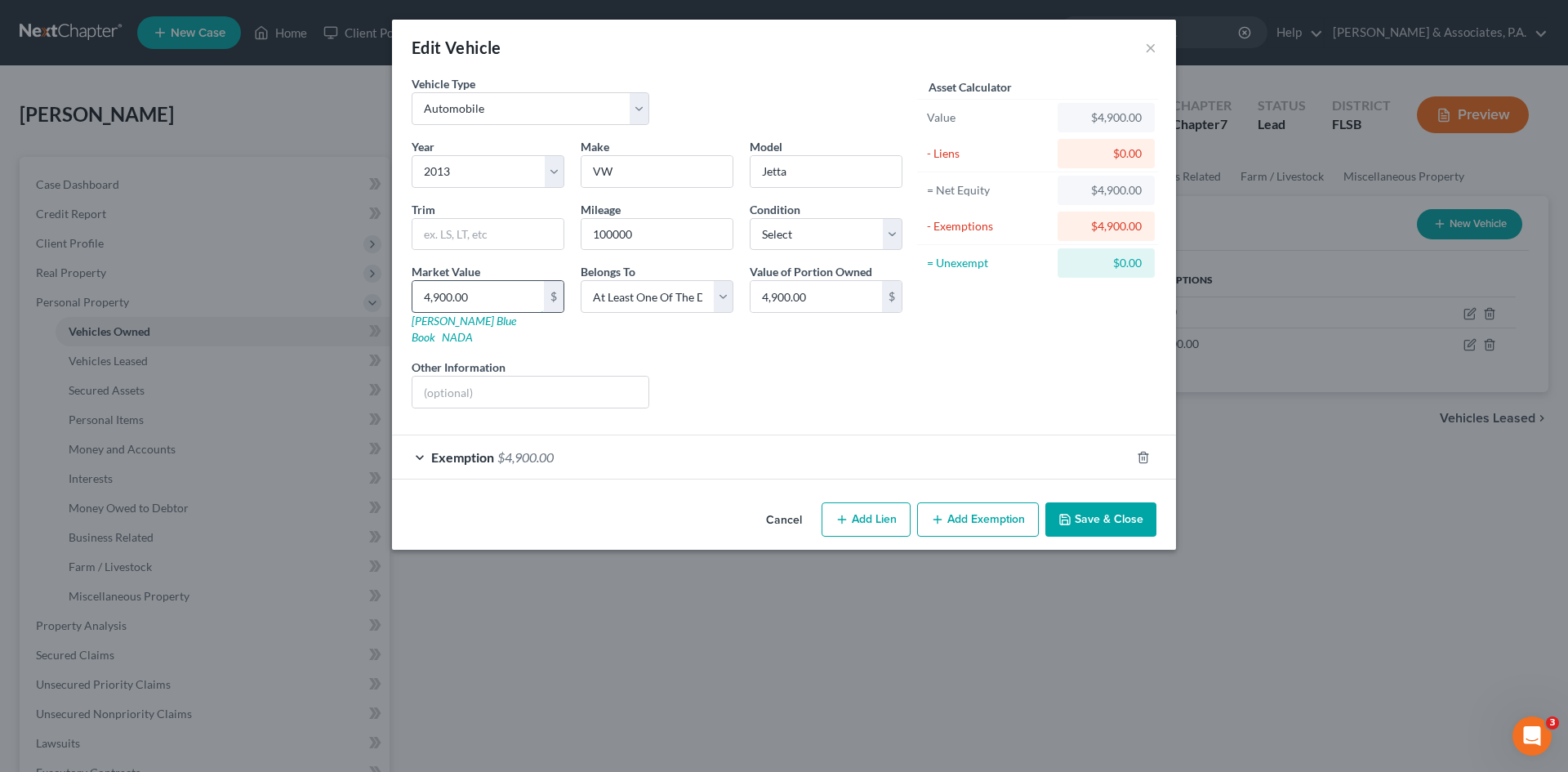
click at [497, 297] on input "4,900.00" at bounding box center [478, 296] width 132 height 32
type input "3"
type input "3.00"
type input "36"
type input "36.00"
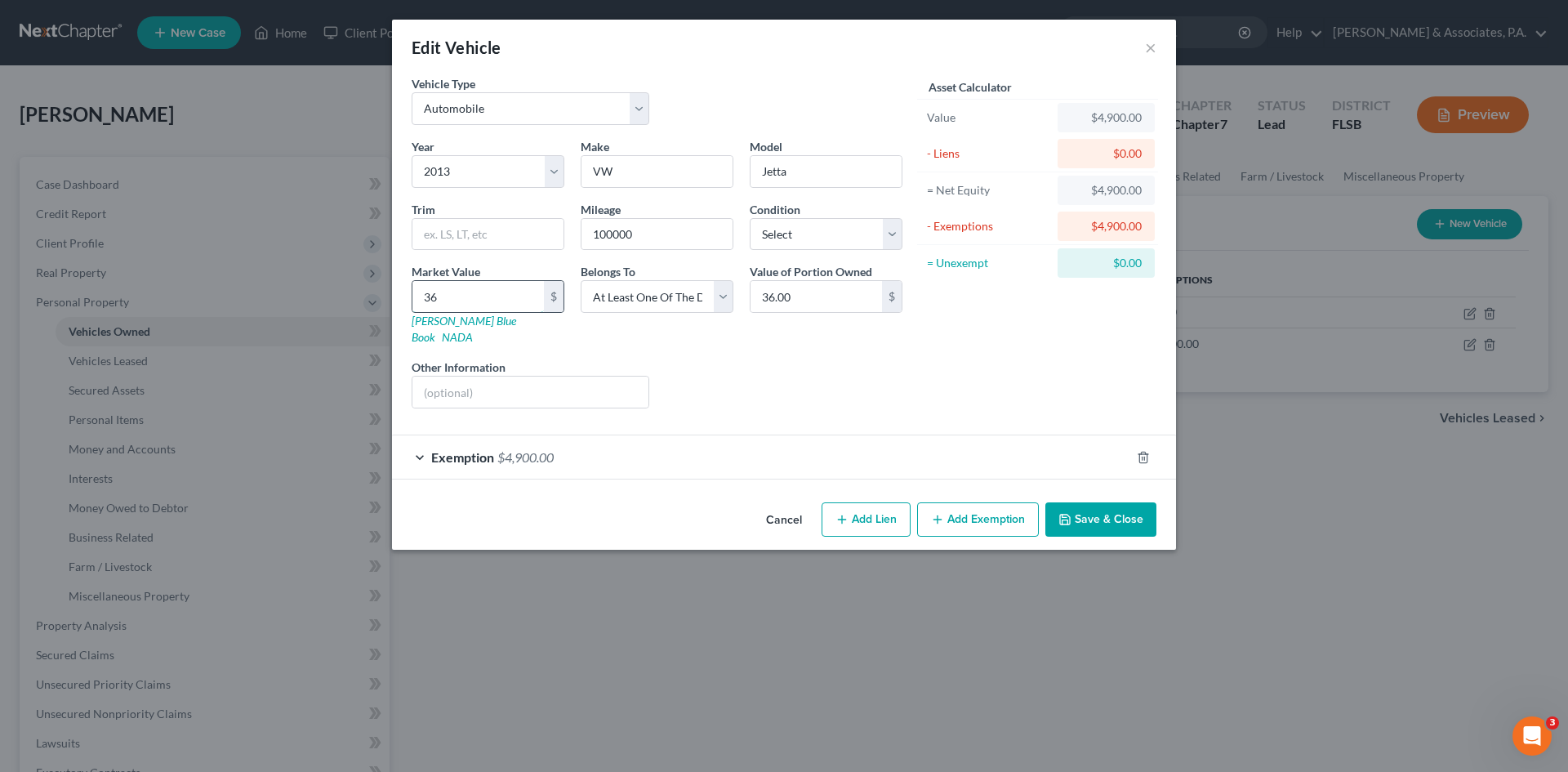
type input "360"
type input "360.00"
type input "3600"
type input "3,600.00"
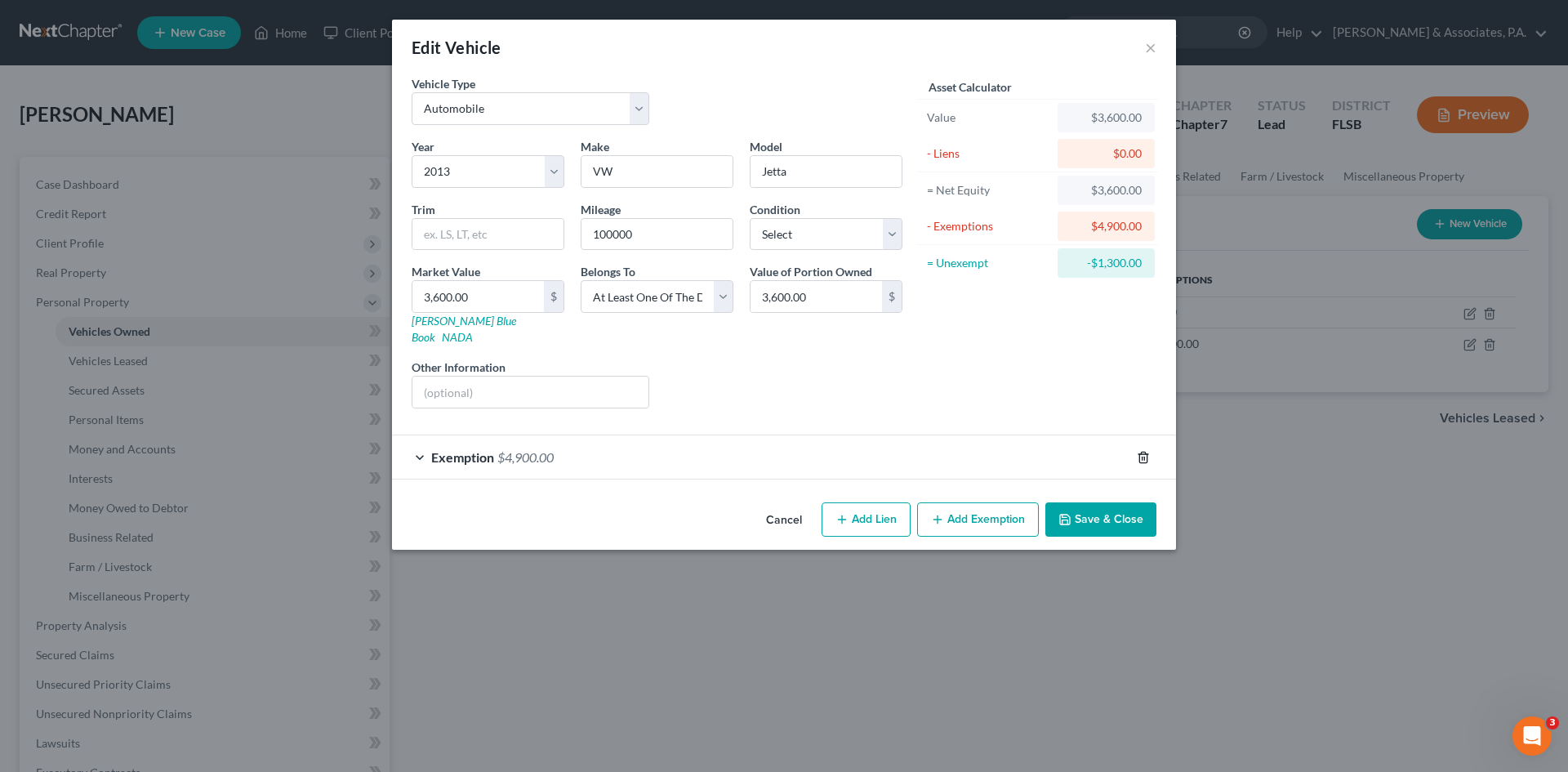
click at [1143, 457] on line "button" at bounding box center [1143, 458] width 0 height 3
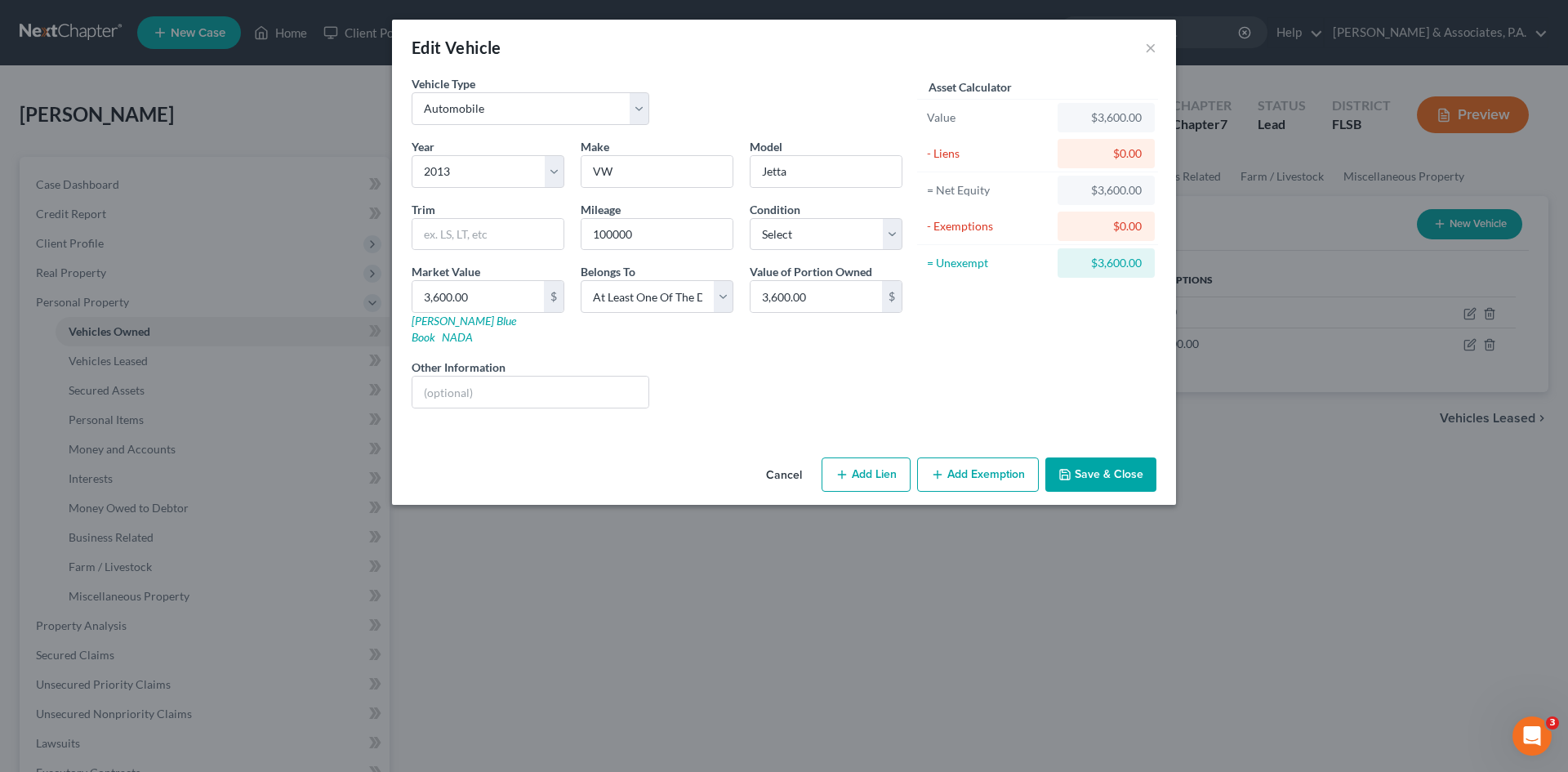
click at [942, 468] on icon "button" at bounding box center [937, 474] width 13 height 13
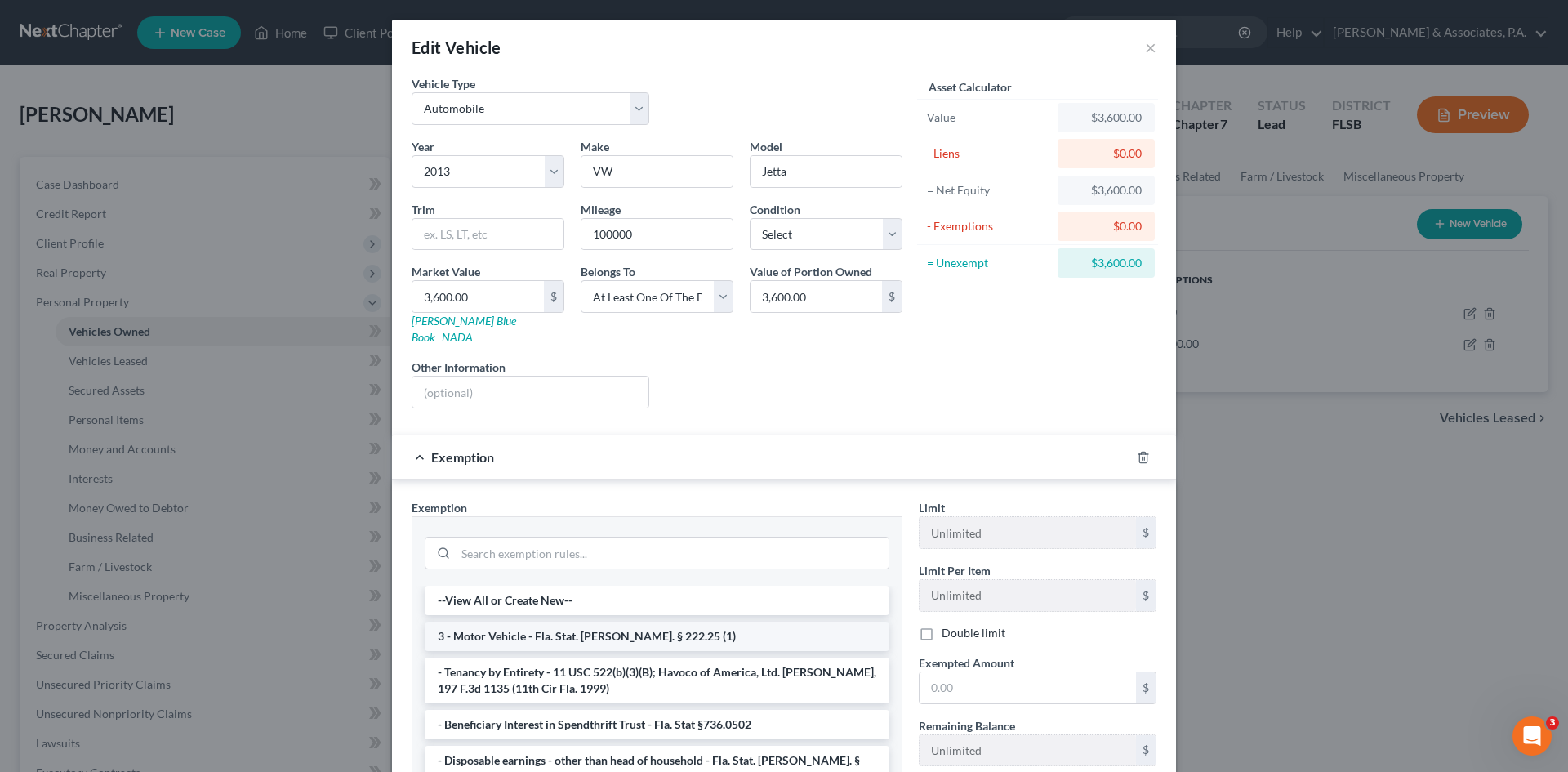
click at [541, 621] on li "3 - Motor Vehicle - Fla. Stat. [PERSON_NAME]. § 222.25 (1)" at bounding box center [657, 636] width 465 height 30
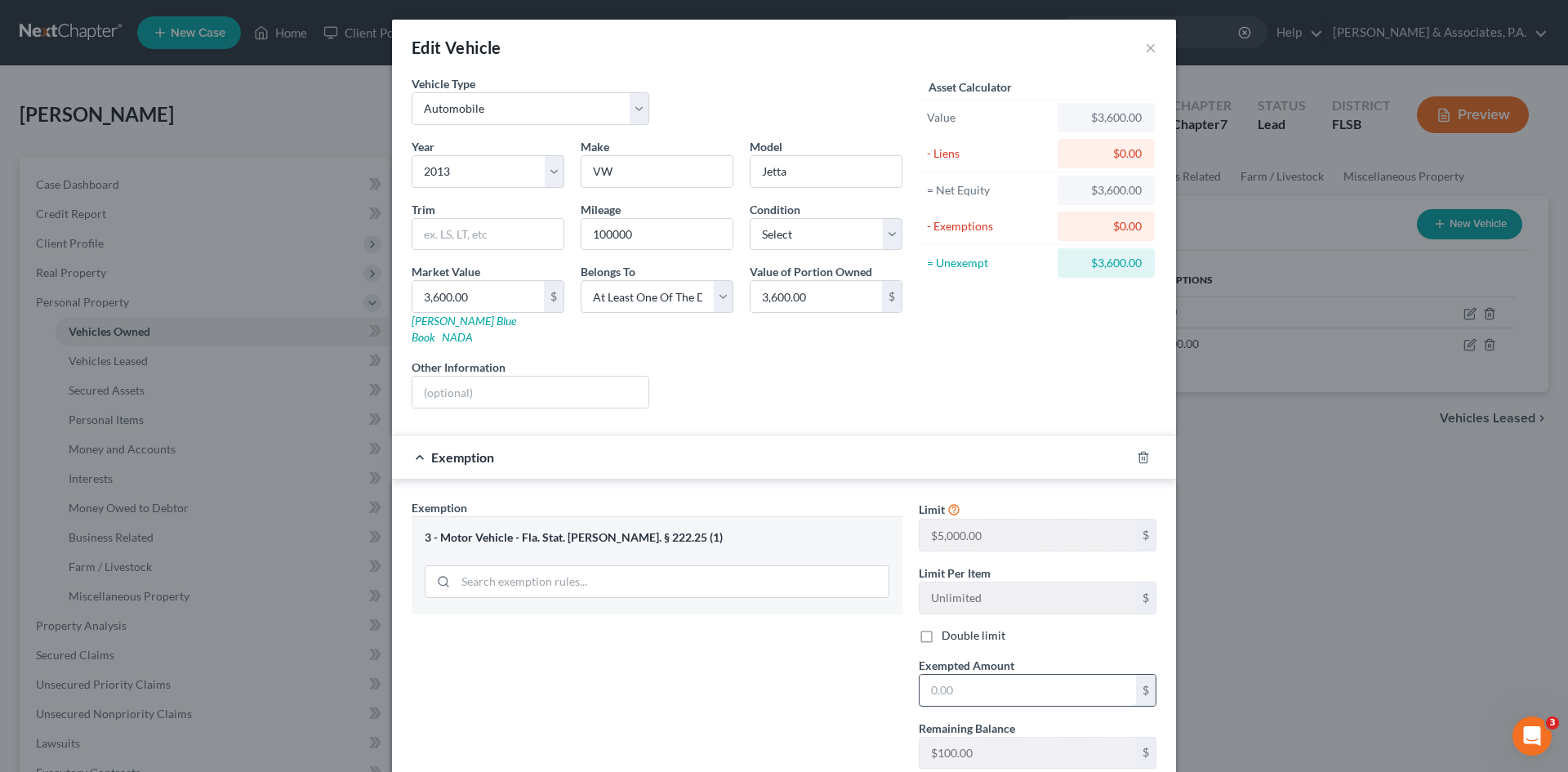
click at [928, 675] on input "text" at bounding box center [1028, 690] width 217 height 32
type input "3,600.00"
click at [878, 693] on div "Exemption Set must be selected for CA. Exemption * 3 - Motor Vehicle - Fla. Sta…" at bounding box center [657, 640] width 507 height 283
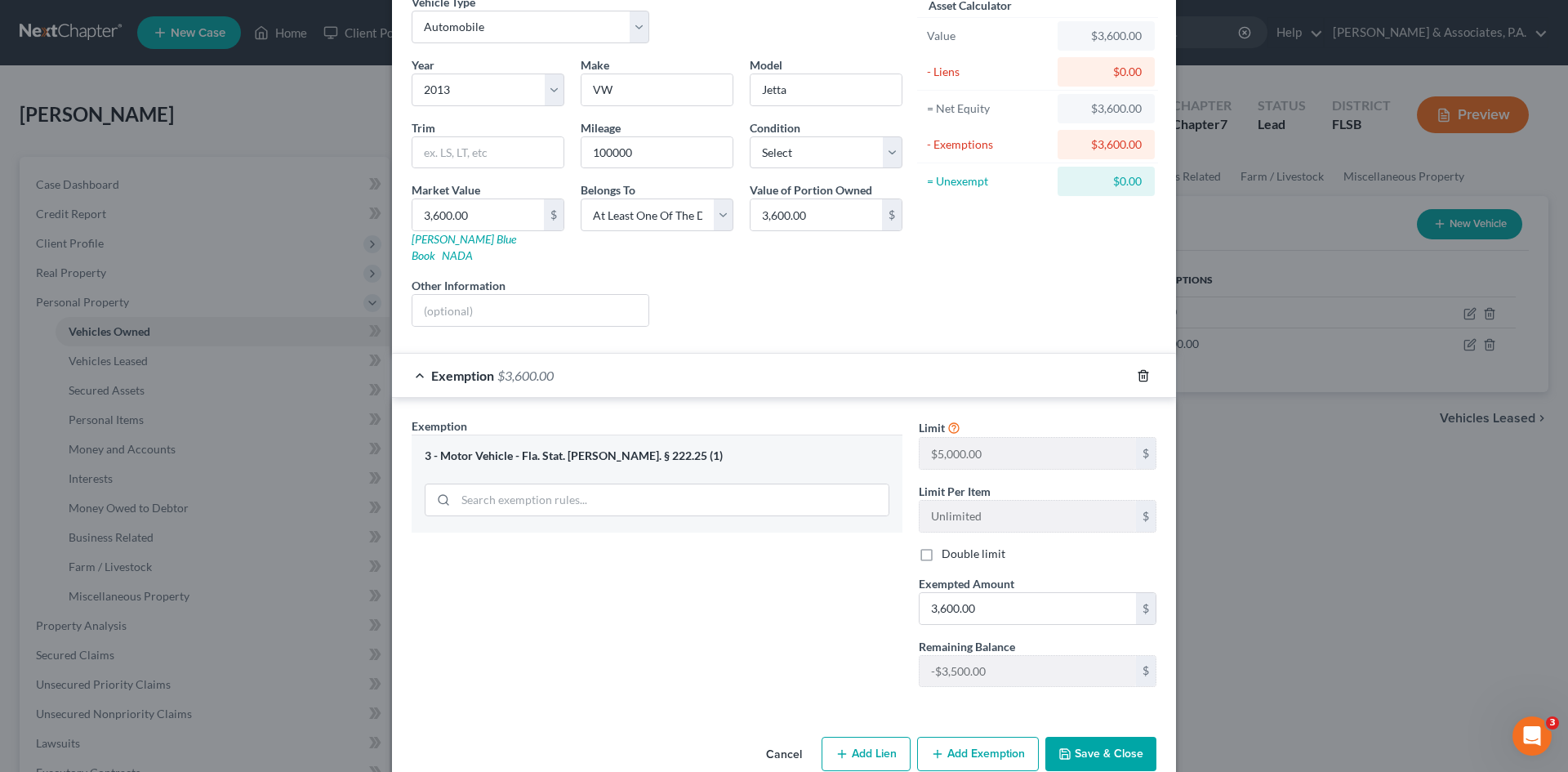
click at [1141, 370] on icon "button" at bounding box center [1142, 375] width 7 height 11
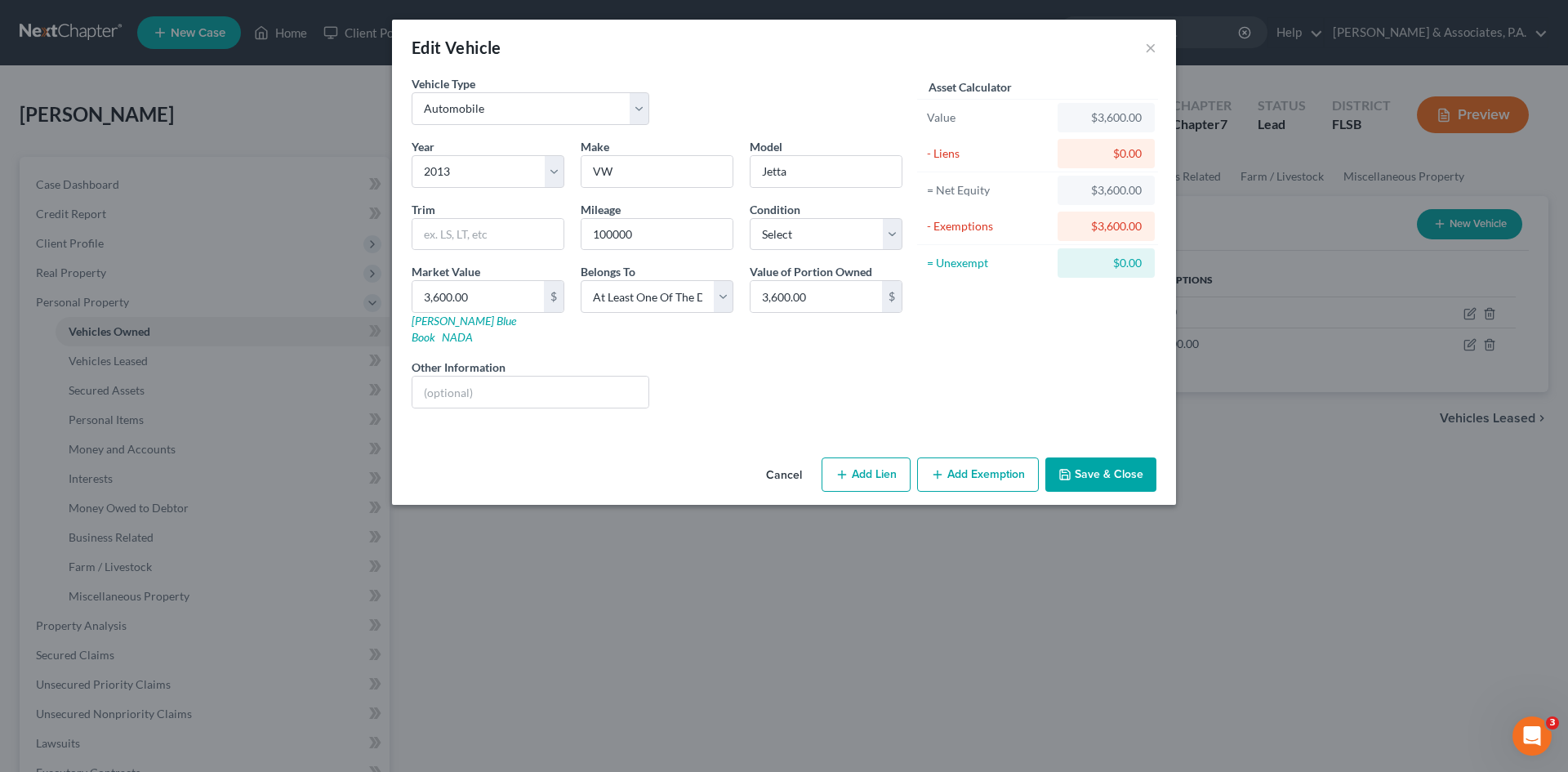
scroll to position [0, 0]
click at [1096, 458] on button "Save & Close" at bounding box center [1100, 475] width 111 height 34
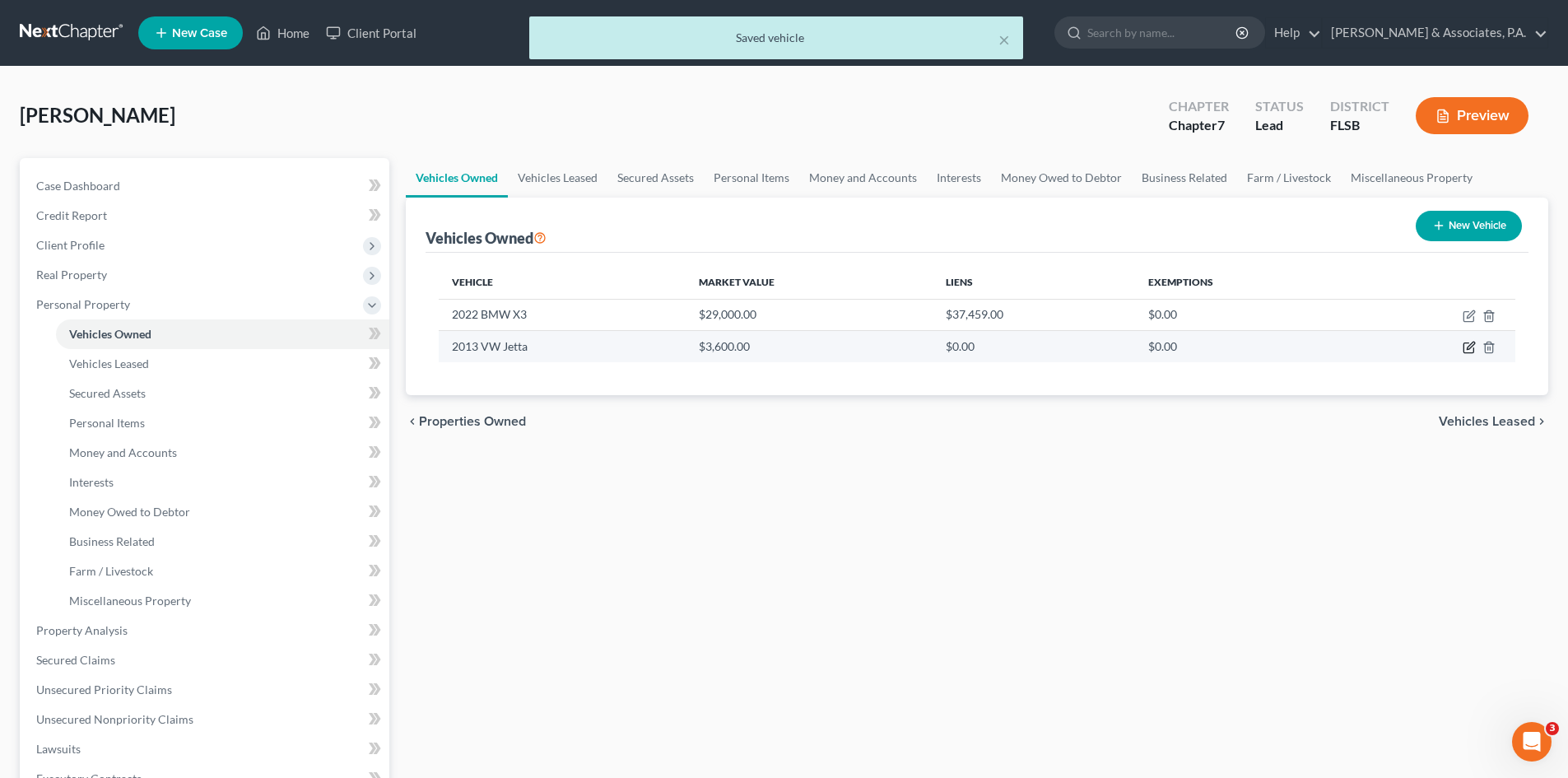
click at [1466, 350] on icon "button" at bounding box center [1469, 346] width 13 height 13
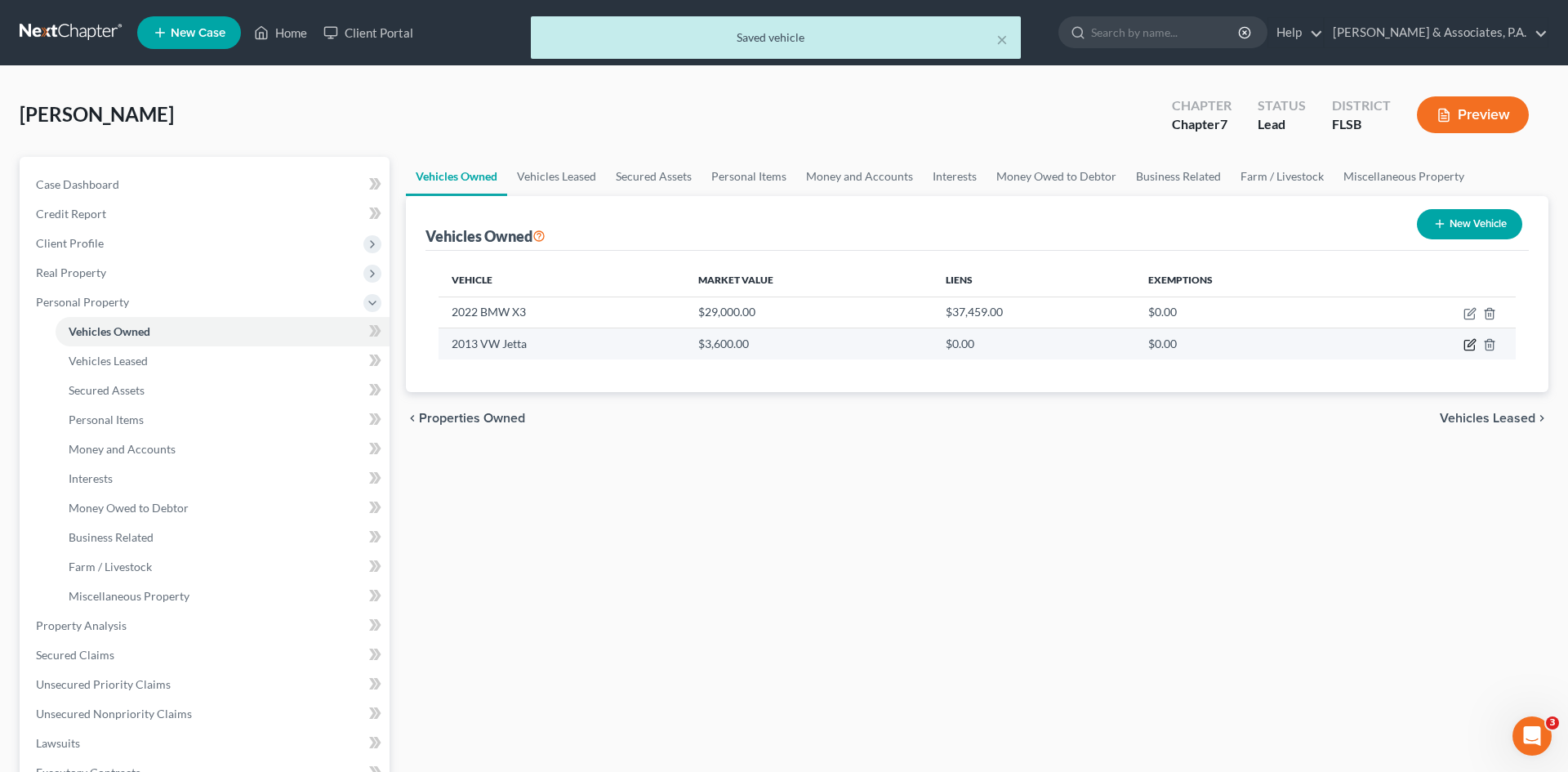
select select "0"
select select "13"
select select "3"
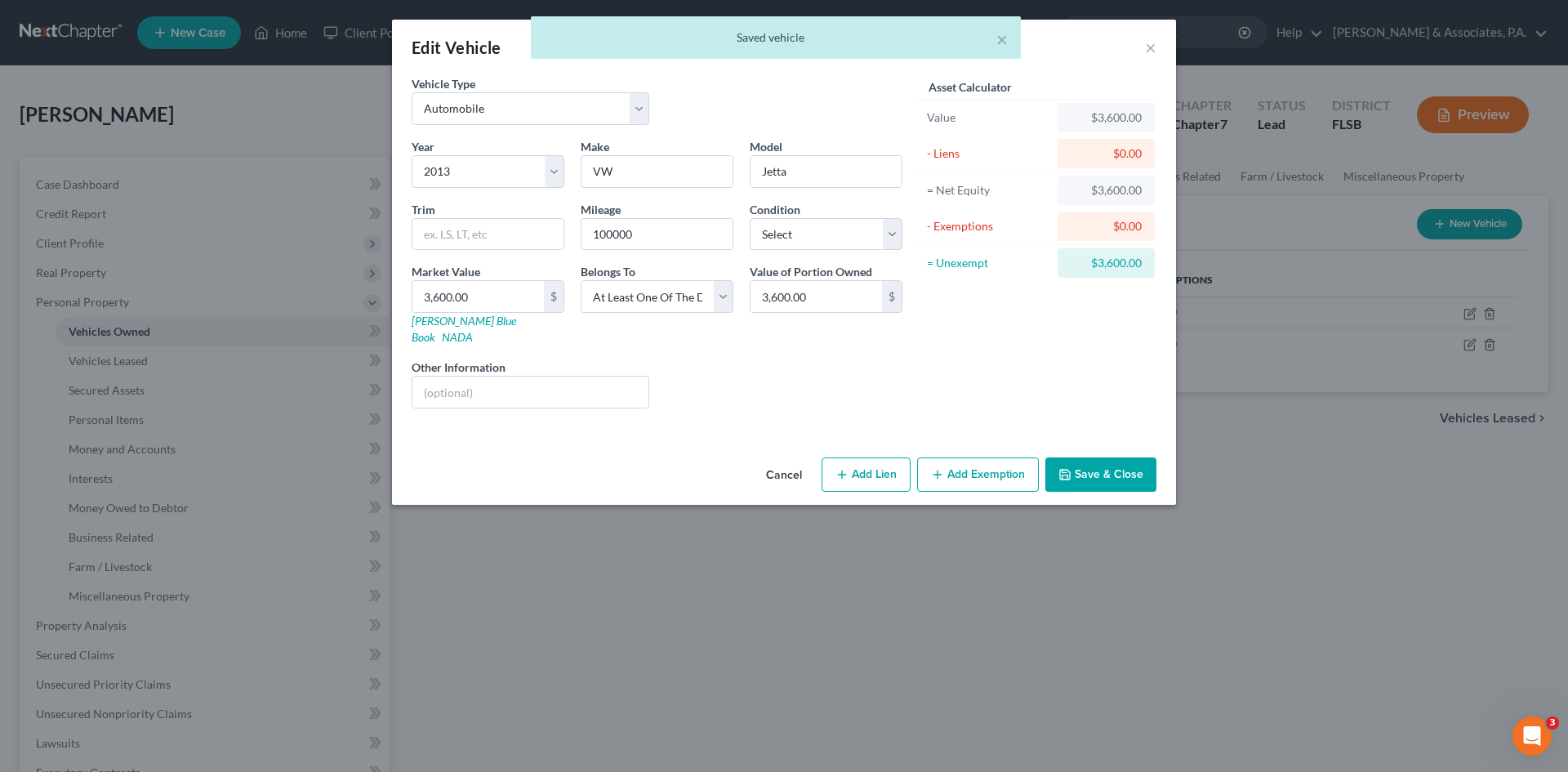
click at [971, 459] on button "Add Exemption" at bounding box center [978, 475] width 122 height 34
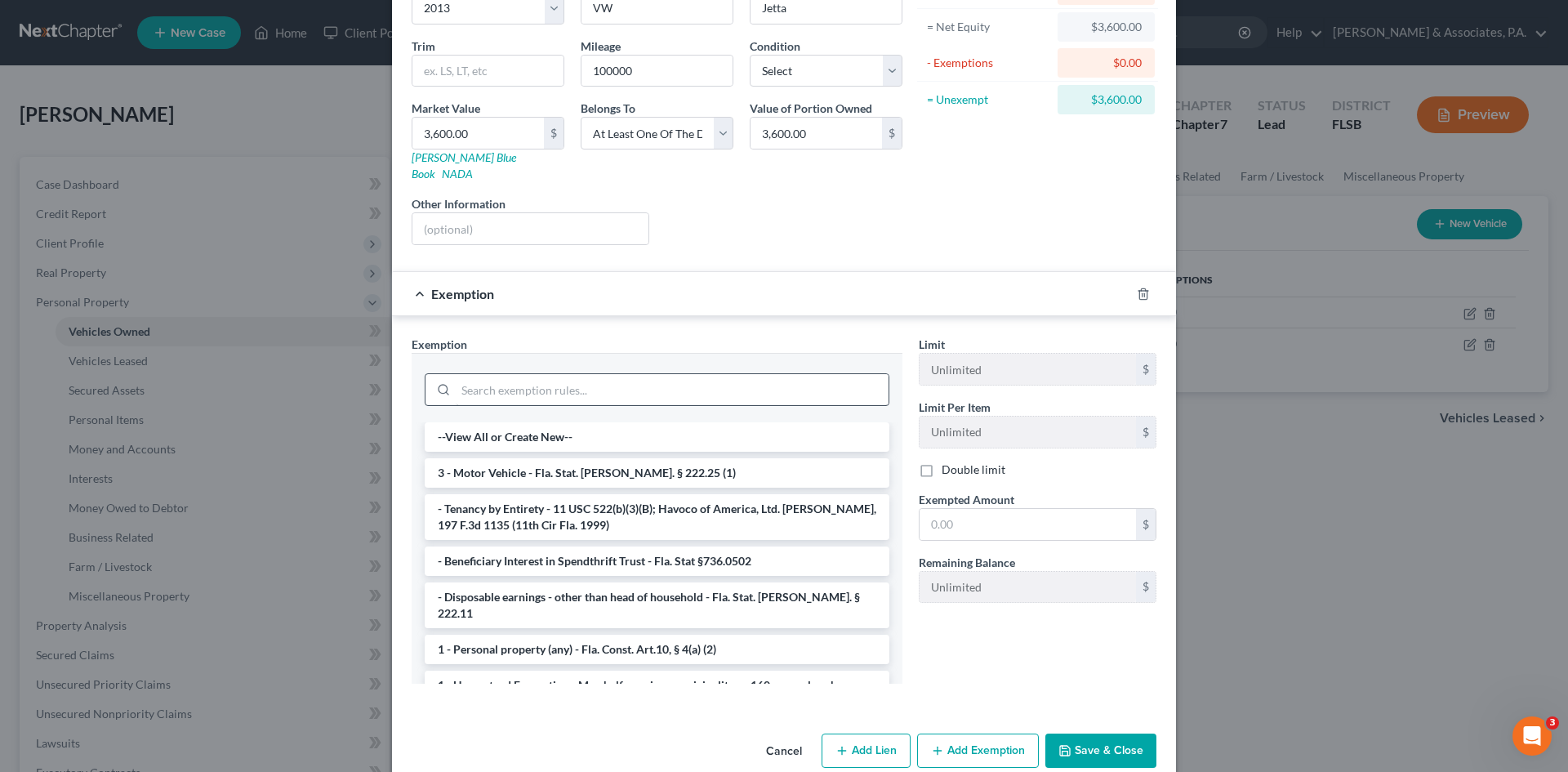
click at [590, 458] on li "3 - Motor Vehicle - Fla. Stat. [PERSON_NAME]. § 222.25 (1)" at bounding box center [657, 473] width 465 height 30
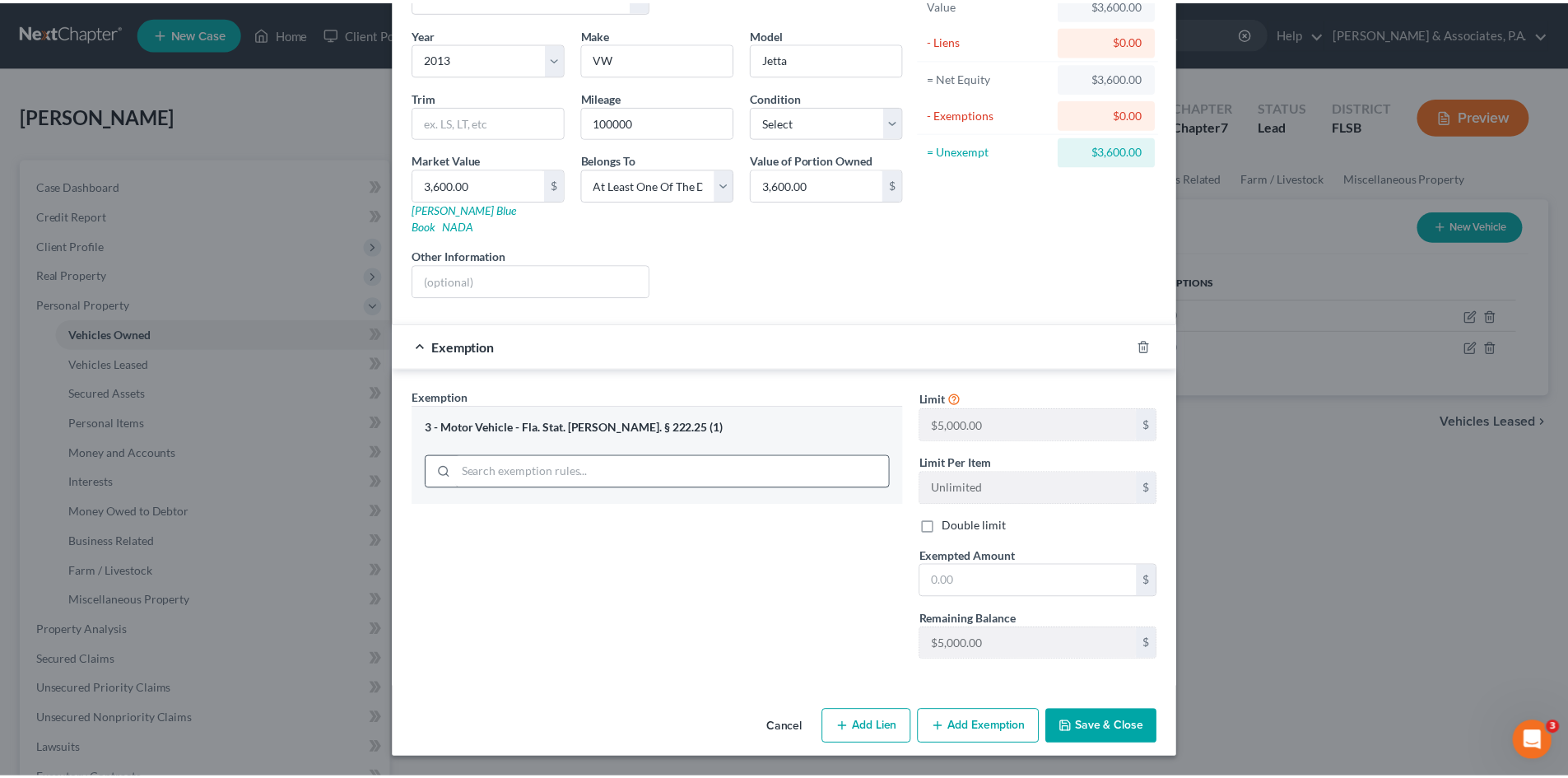
scroll to position [98, 0]
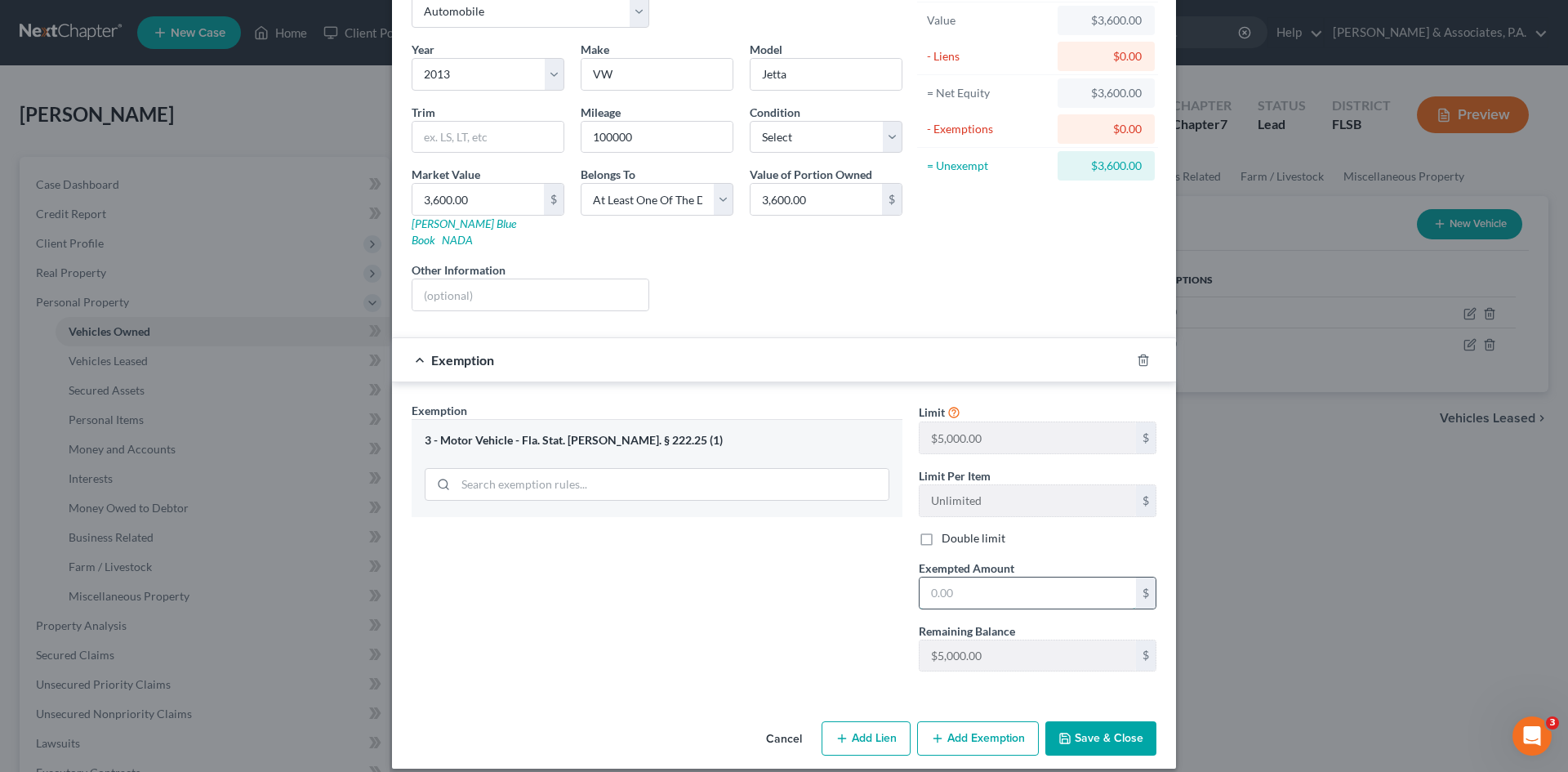
click at [958, 578] on input "text" at bounding box center [1028, 594] width 217 height 32
type input "3,600.00"
click at [1078, 722] on button "Save & Close" at bounding box center [1100, 739] width 111 height 34
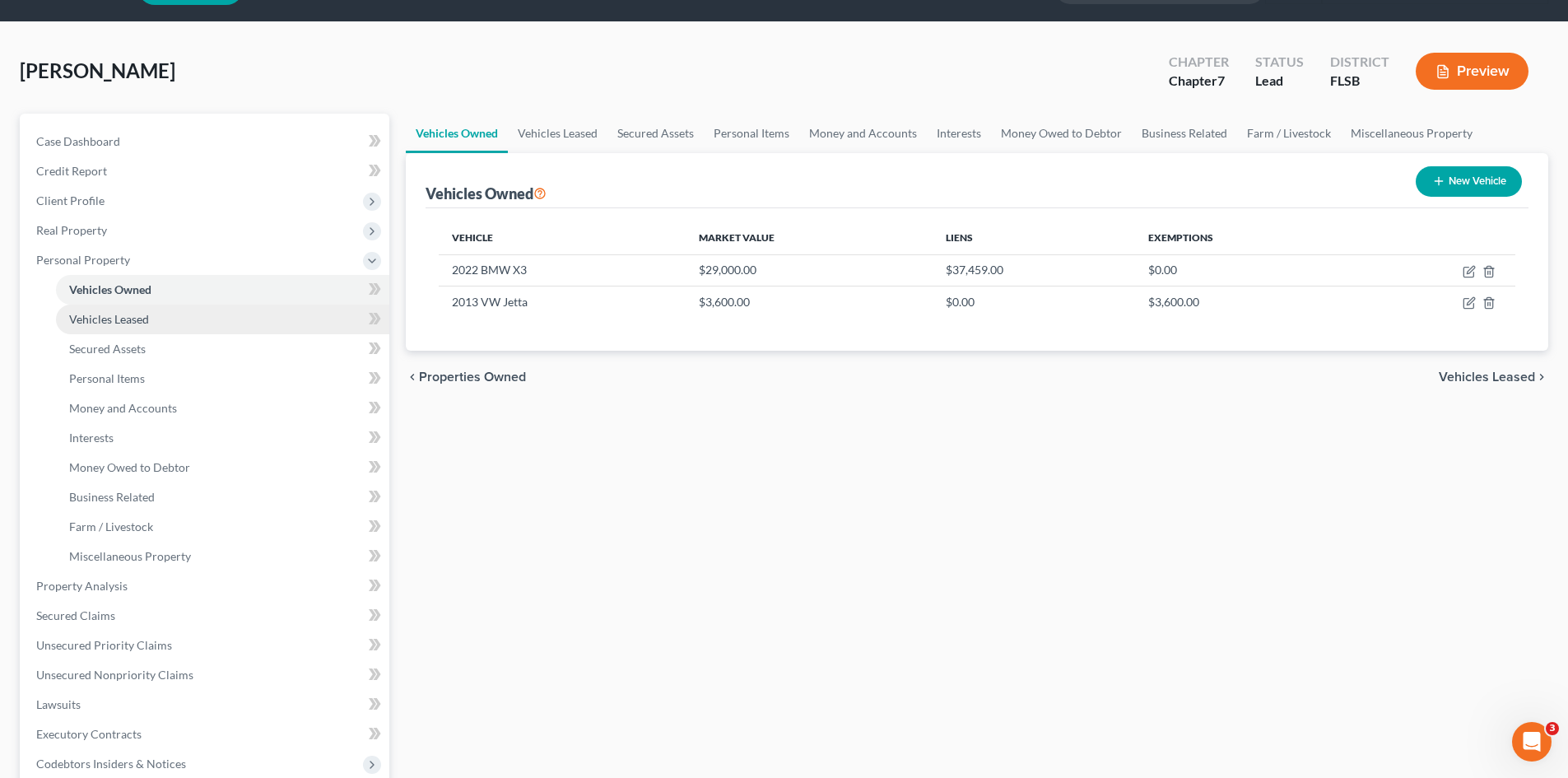
scroll to position [82, 0]
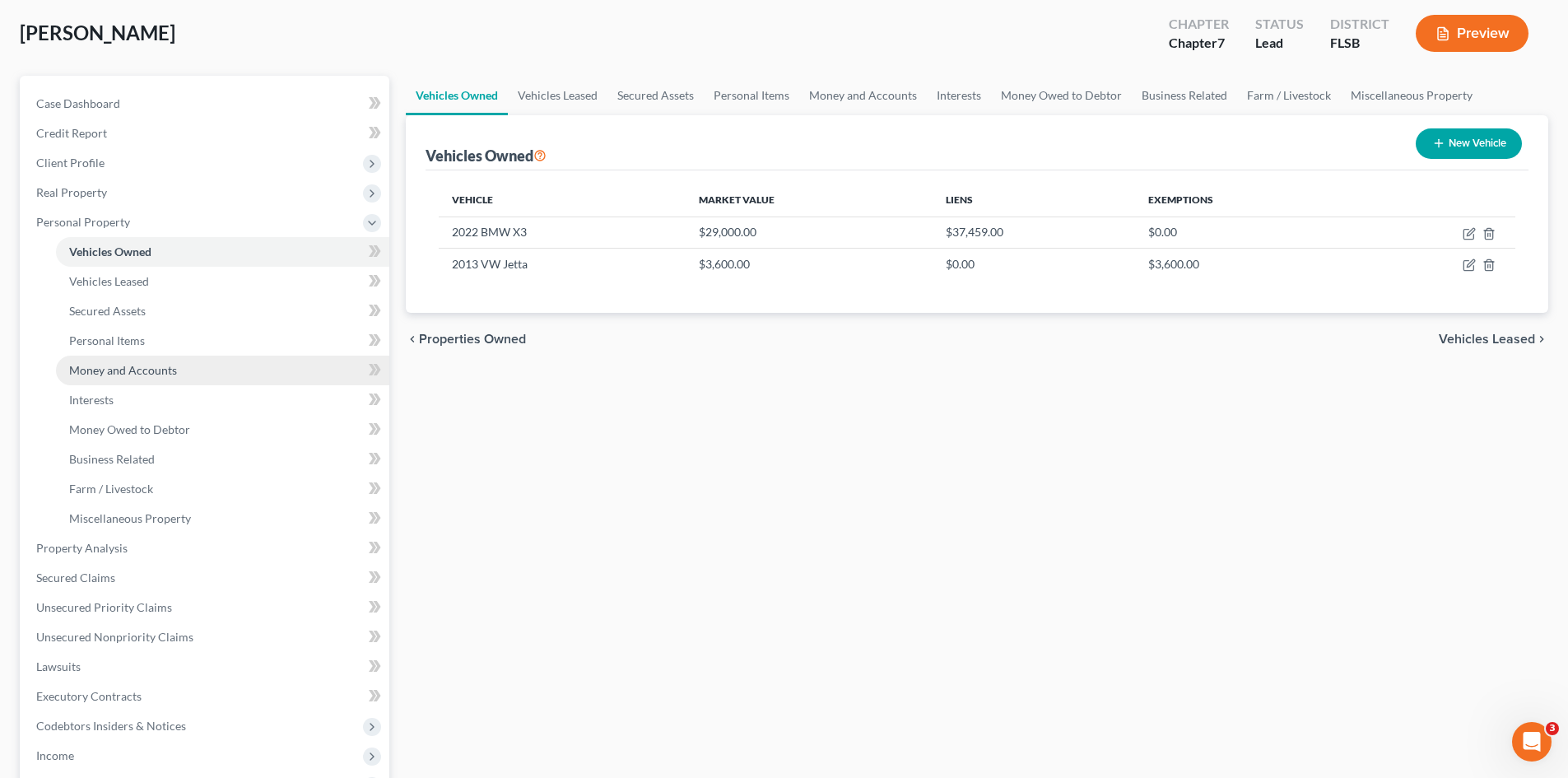
click at [116, 380] on link "Money and Accounts" at bounding box center [222, 370] width 333 height 30
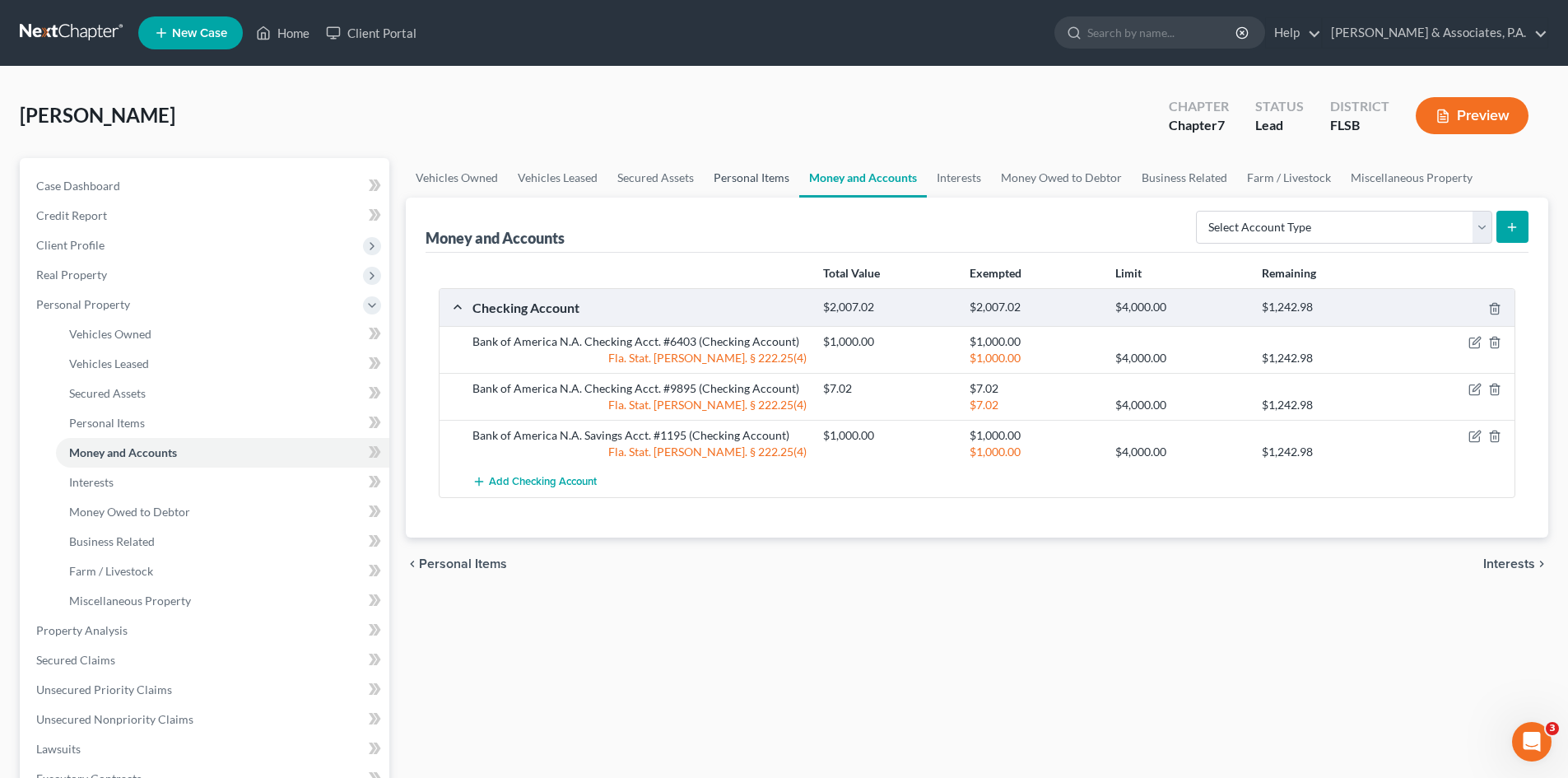
click at [727, 172] on link "Personal Items" at bounding box center [751, 178] width 95 height 40
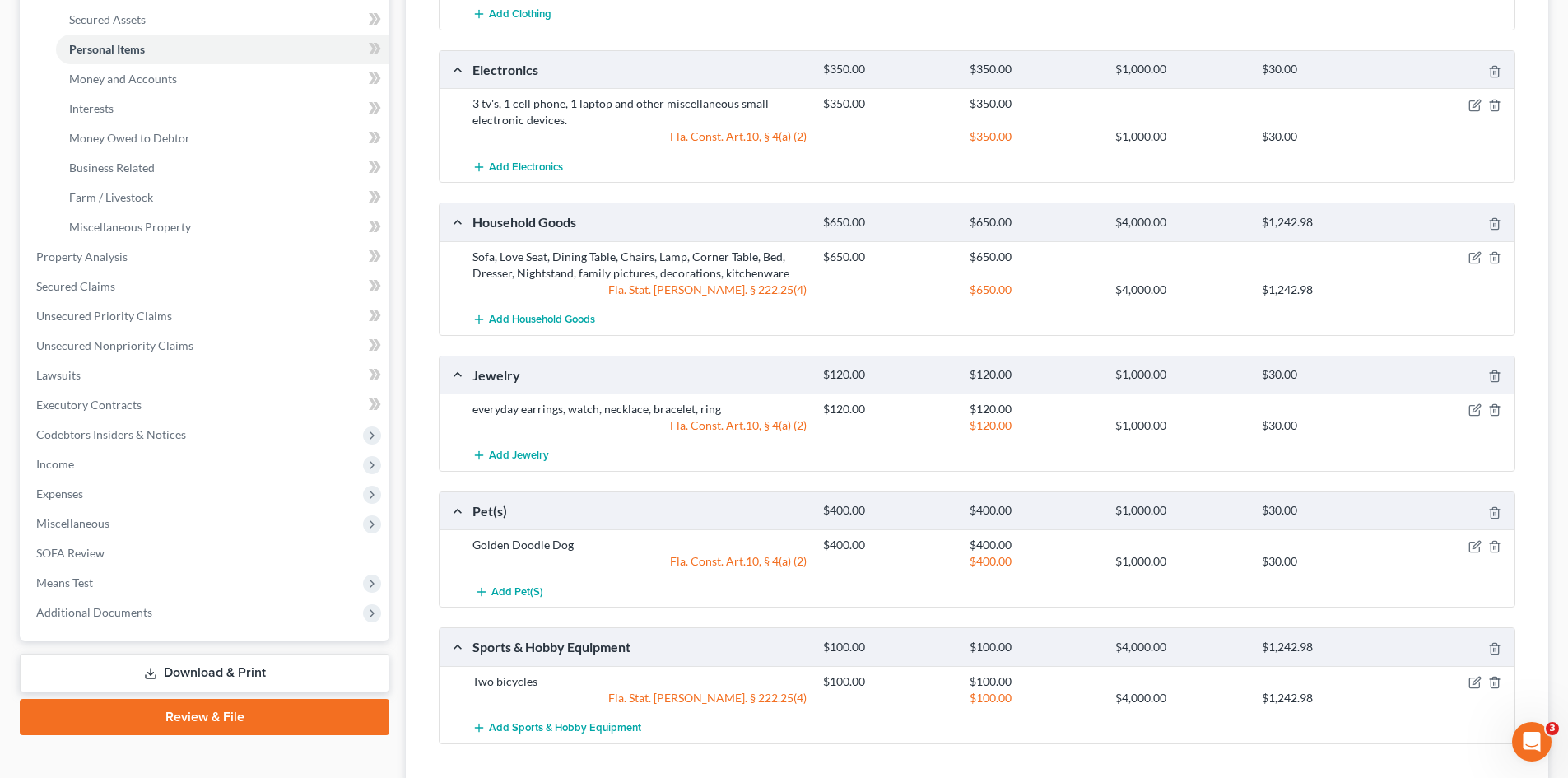
scroll to position [412, 0]
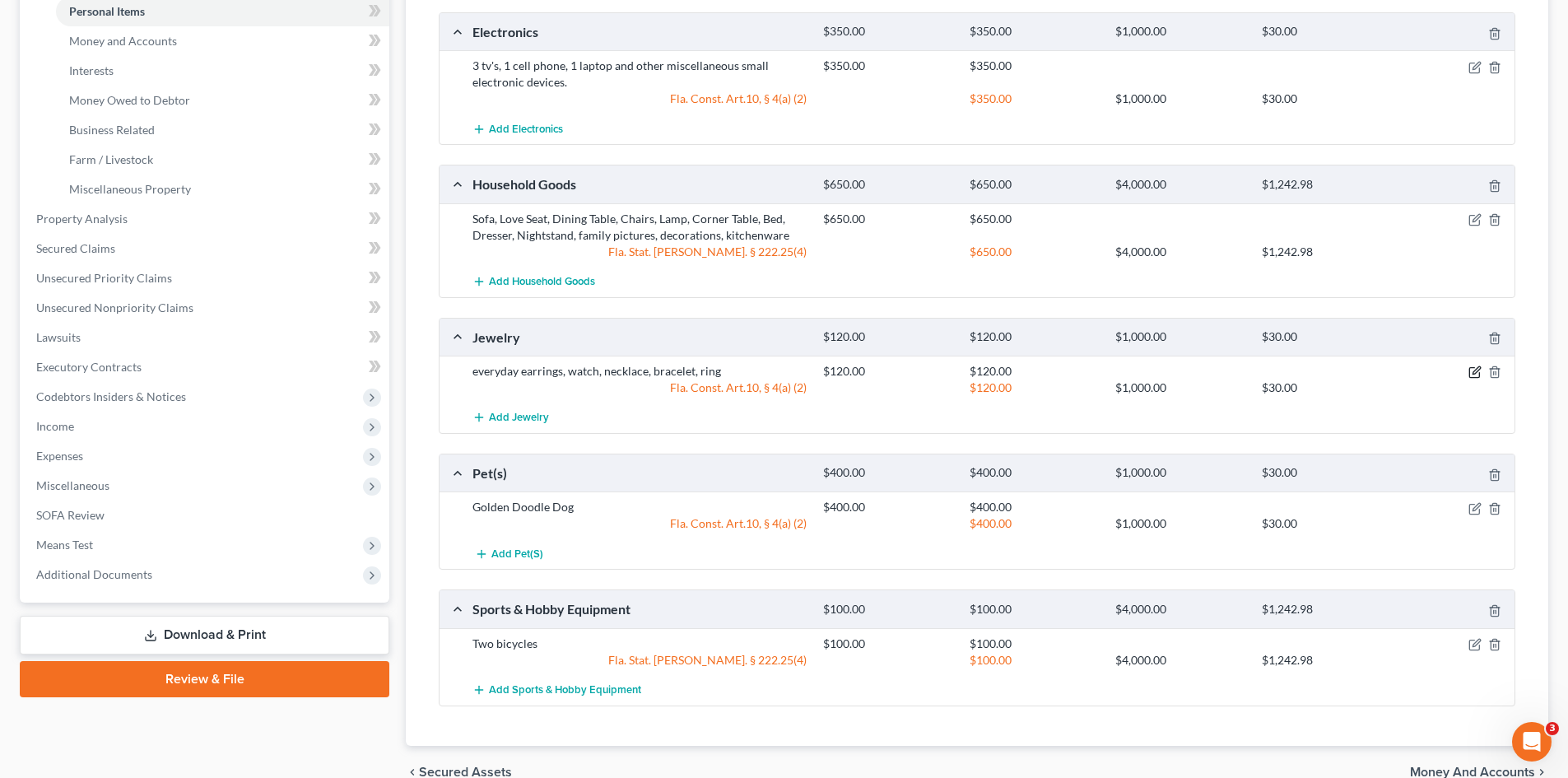
click at [1472, 371] on icon "button" at bounding box center [1475, 371] width 13 height 13
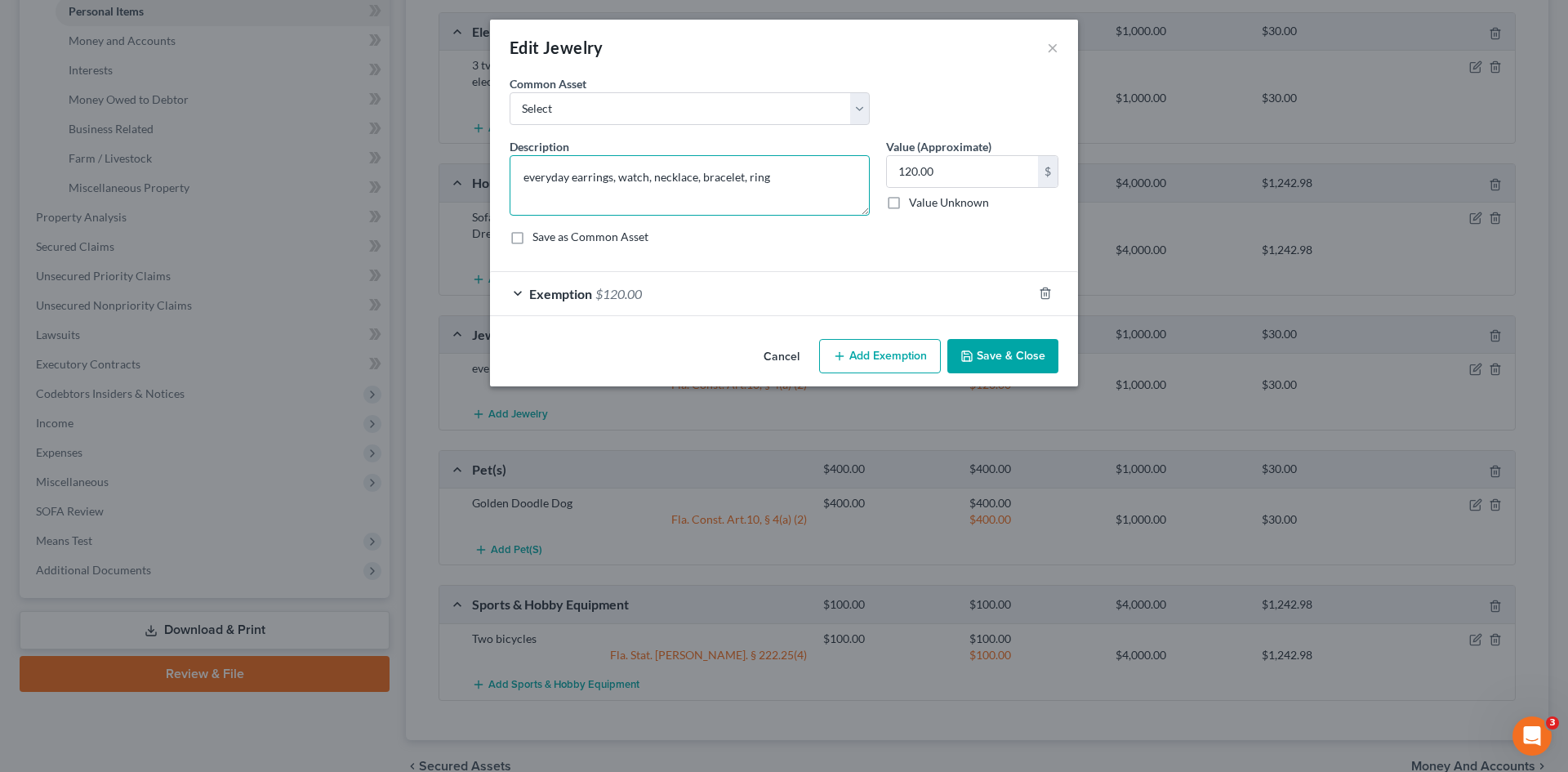
click at [530, 179] on textarea "everyday earrings, watch, necklace, bracelet, ring" at bounding box center [690, 185] width 360 height 60
type textarea "Everyday earrings, watch, necklace, bracelet, ring"
click at [983, 365] on button "Save & Close" at bounding box center [1002, 355] width 111 height 34
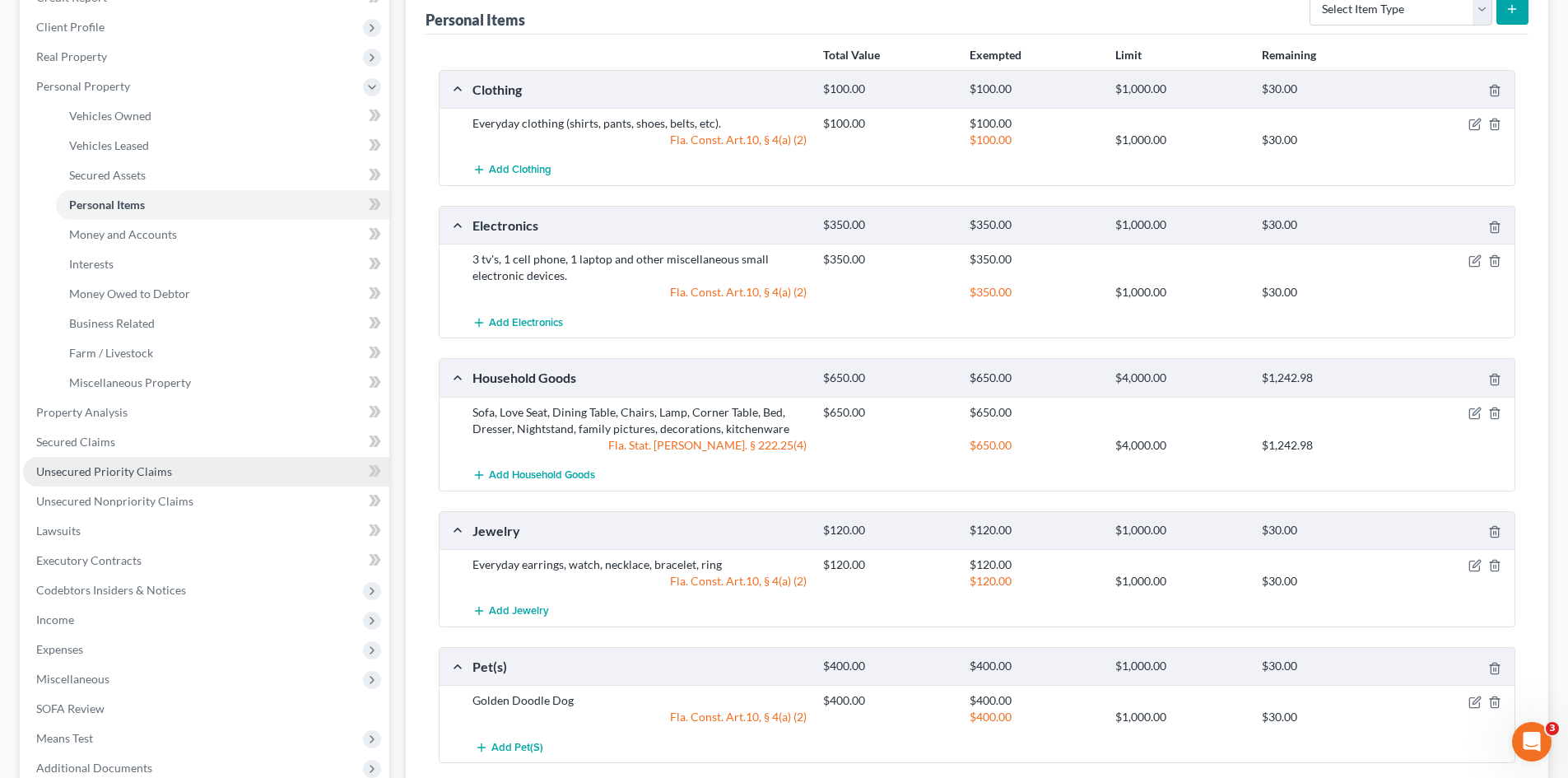
scroll to position [247, 0]
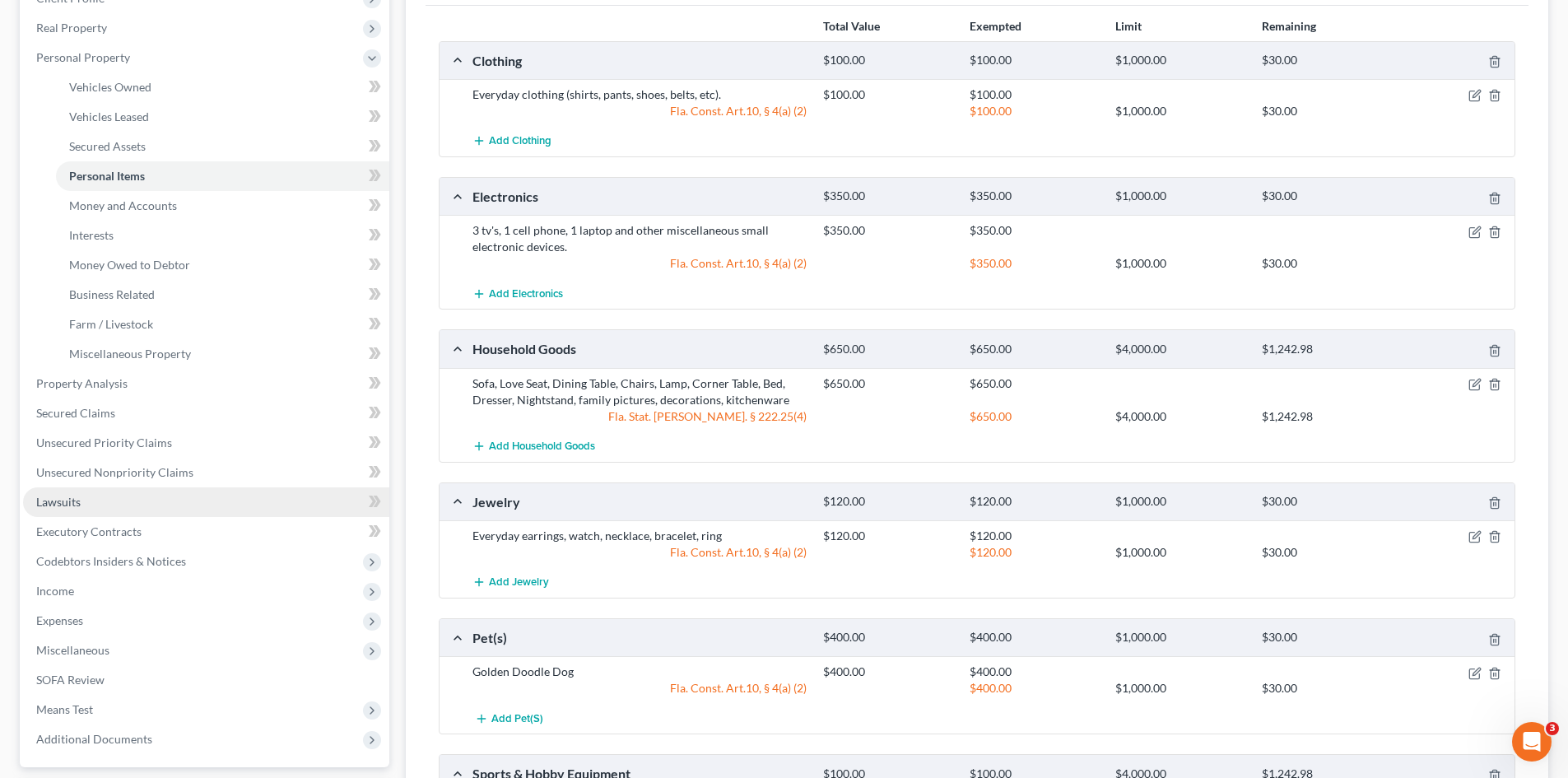
click at [88, 501] on link "Lawsuits" at bounding box center [205, 502] width 366 height 30
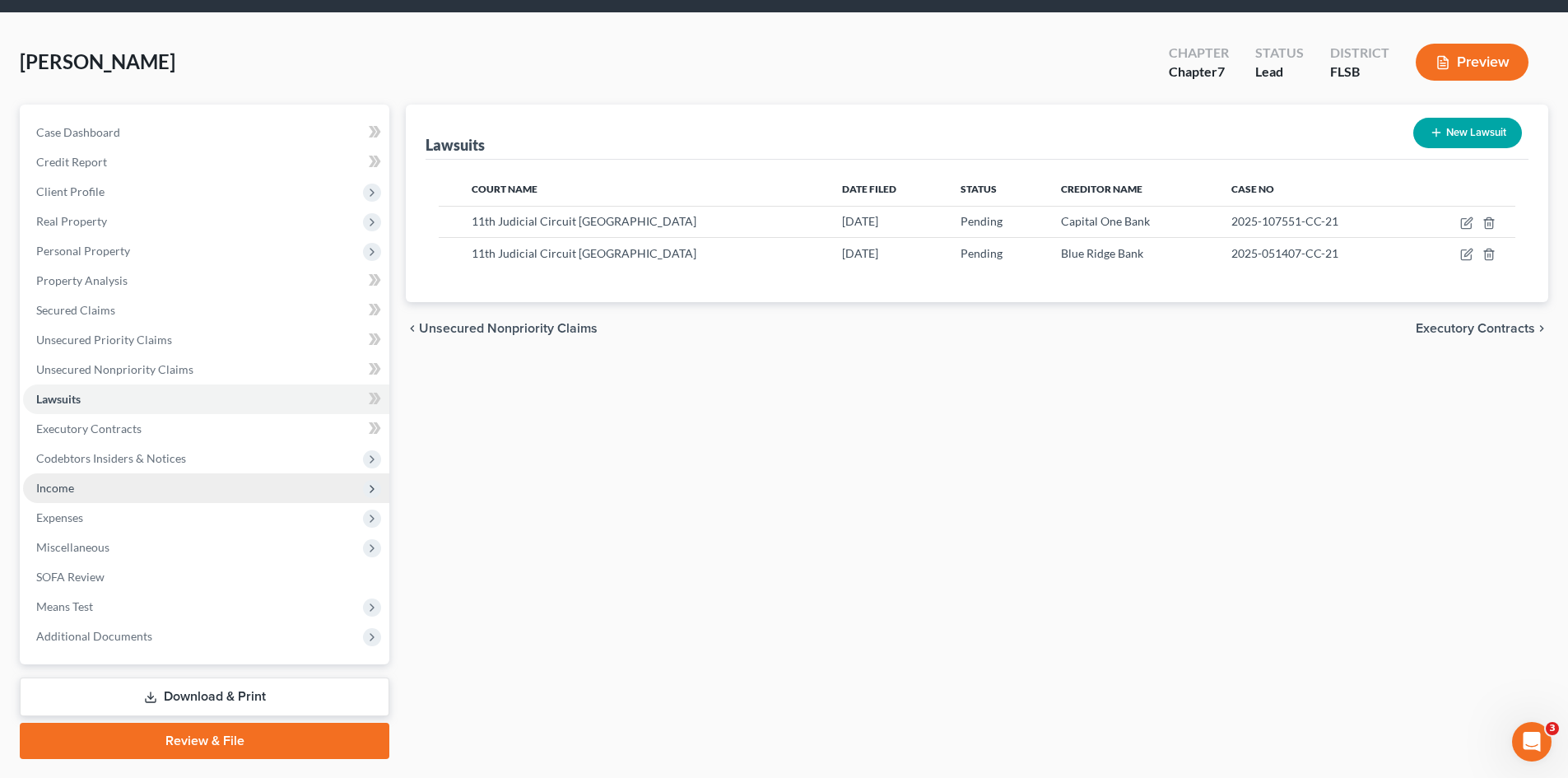
scroll to position [82, 0]
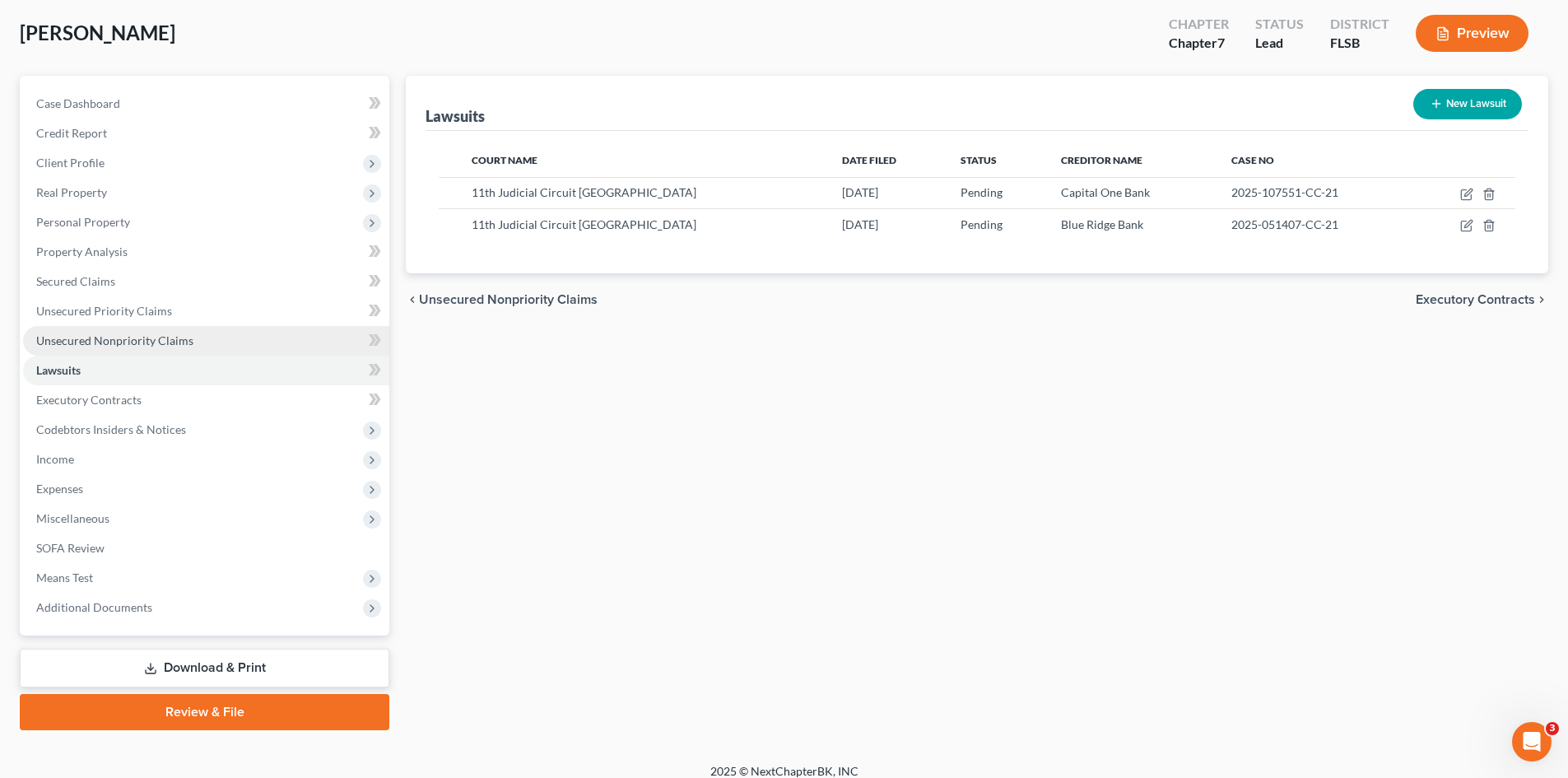
click at [101, 352] on link "Unsecured Nonpriority Claims" at bounding box center [205, 341] width 366 height 30
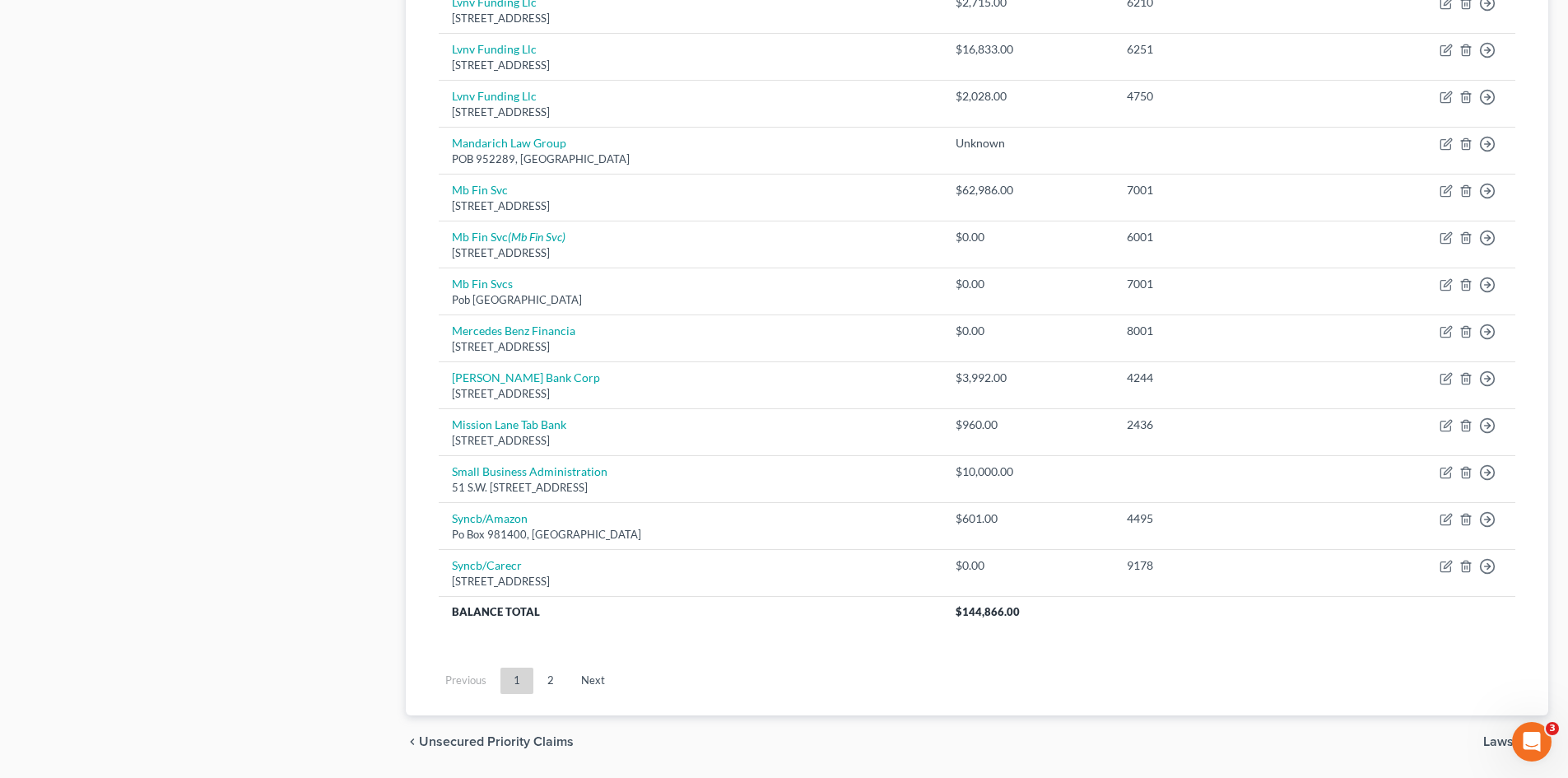
scroll to position [1123, 0]
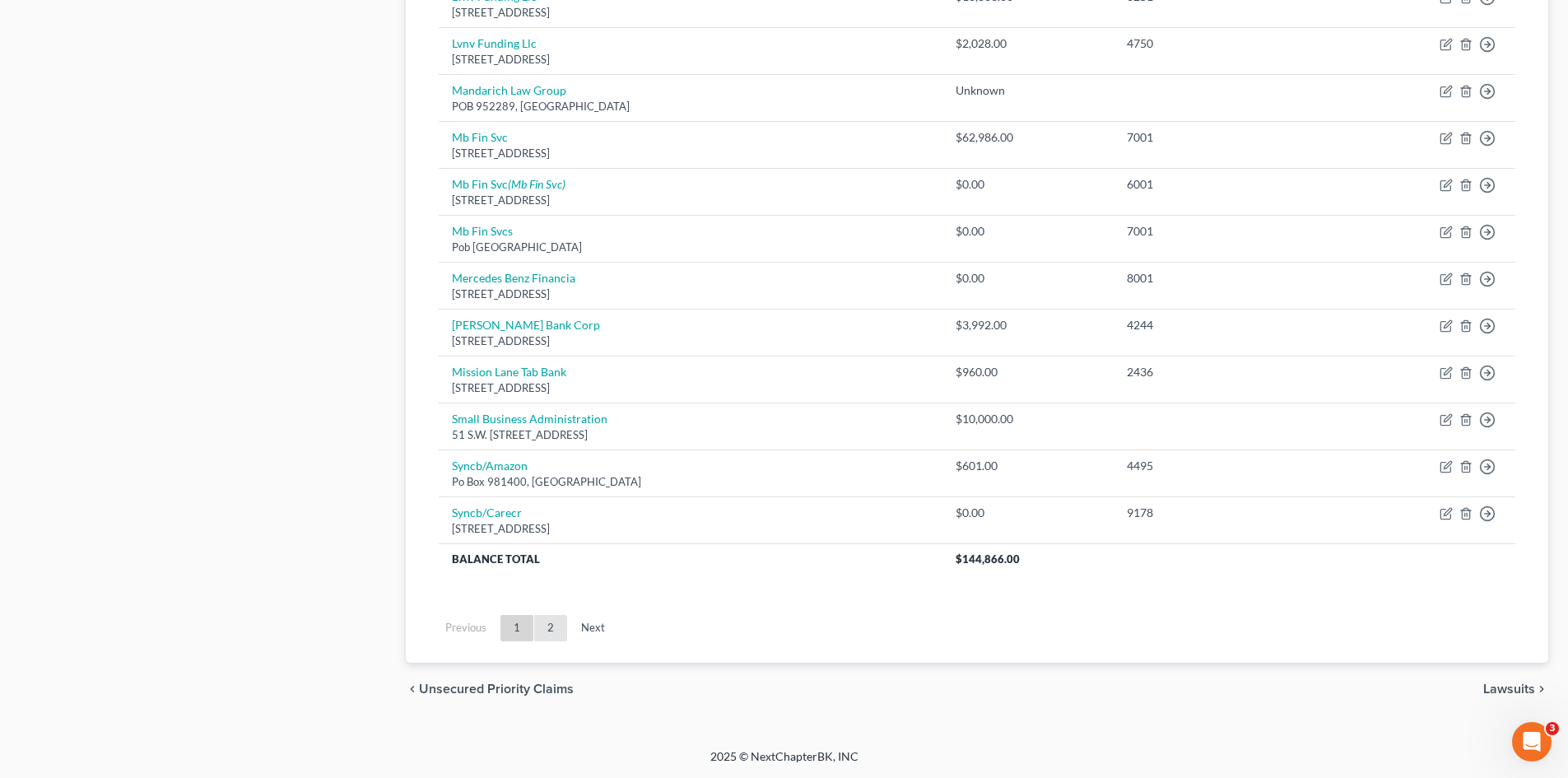
click at [554, 624] on link "2" at bounding box center [550, 628] width 33 height 27
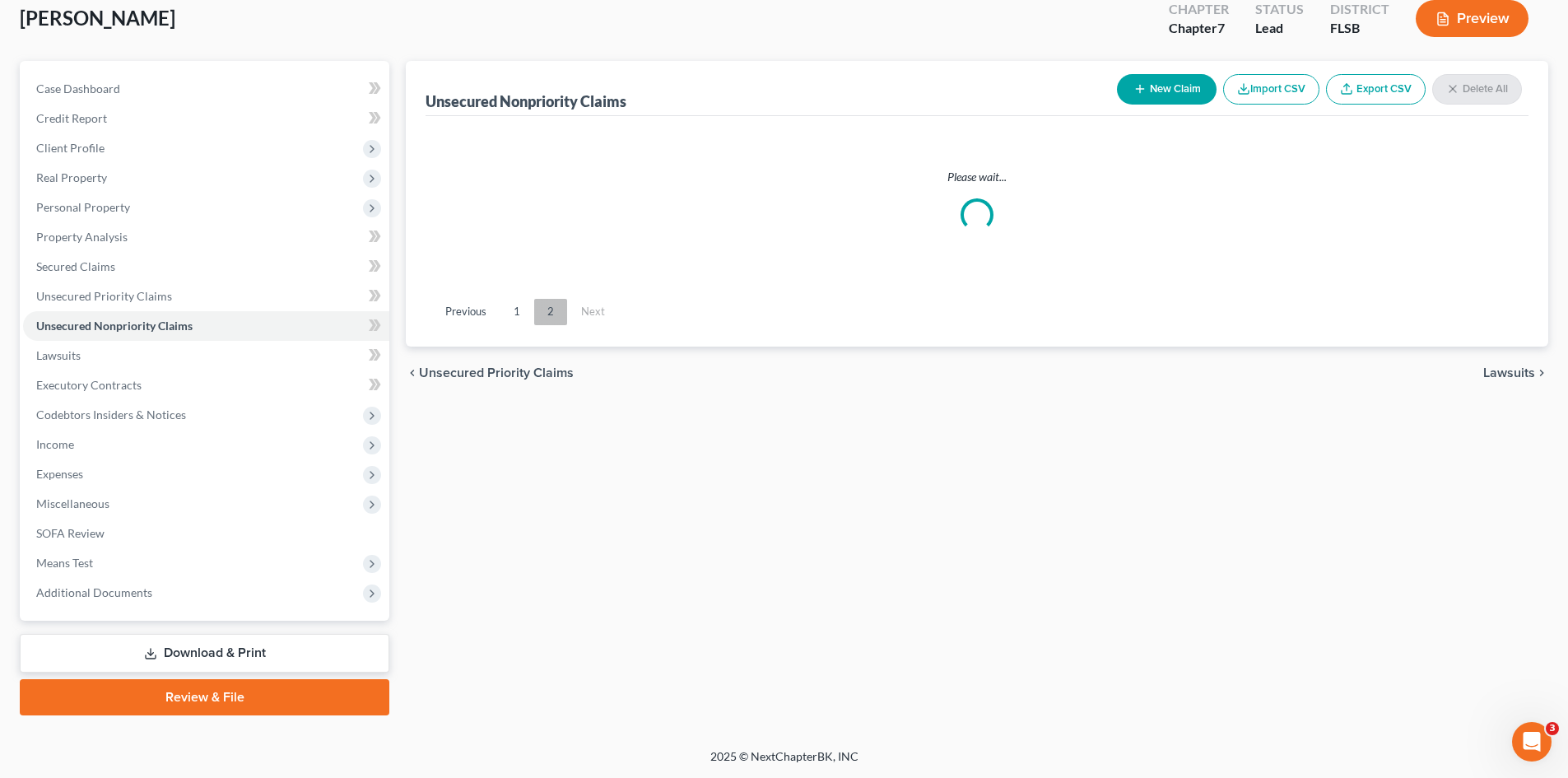
scroll to position [97, 0]
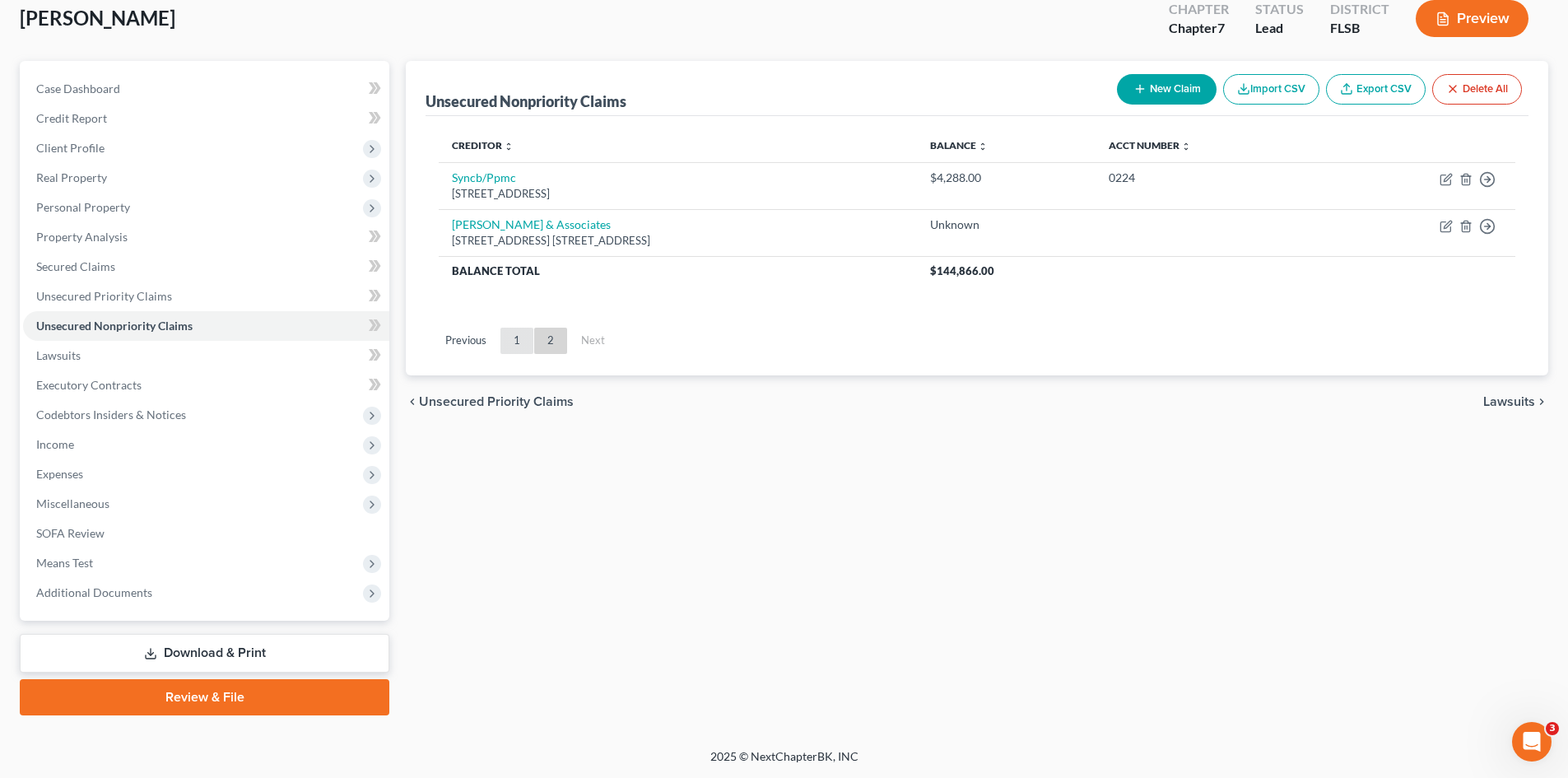
click at [515, 338] on link "1" at bounding box center [516, 340] width 33 height 27
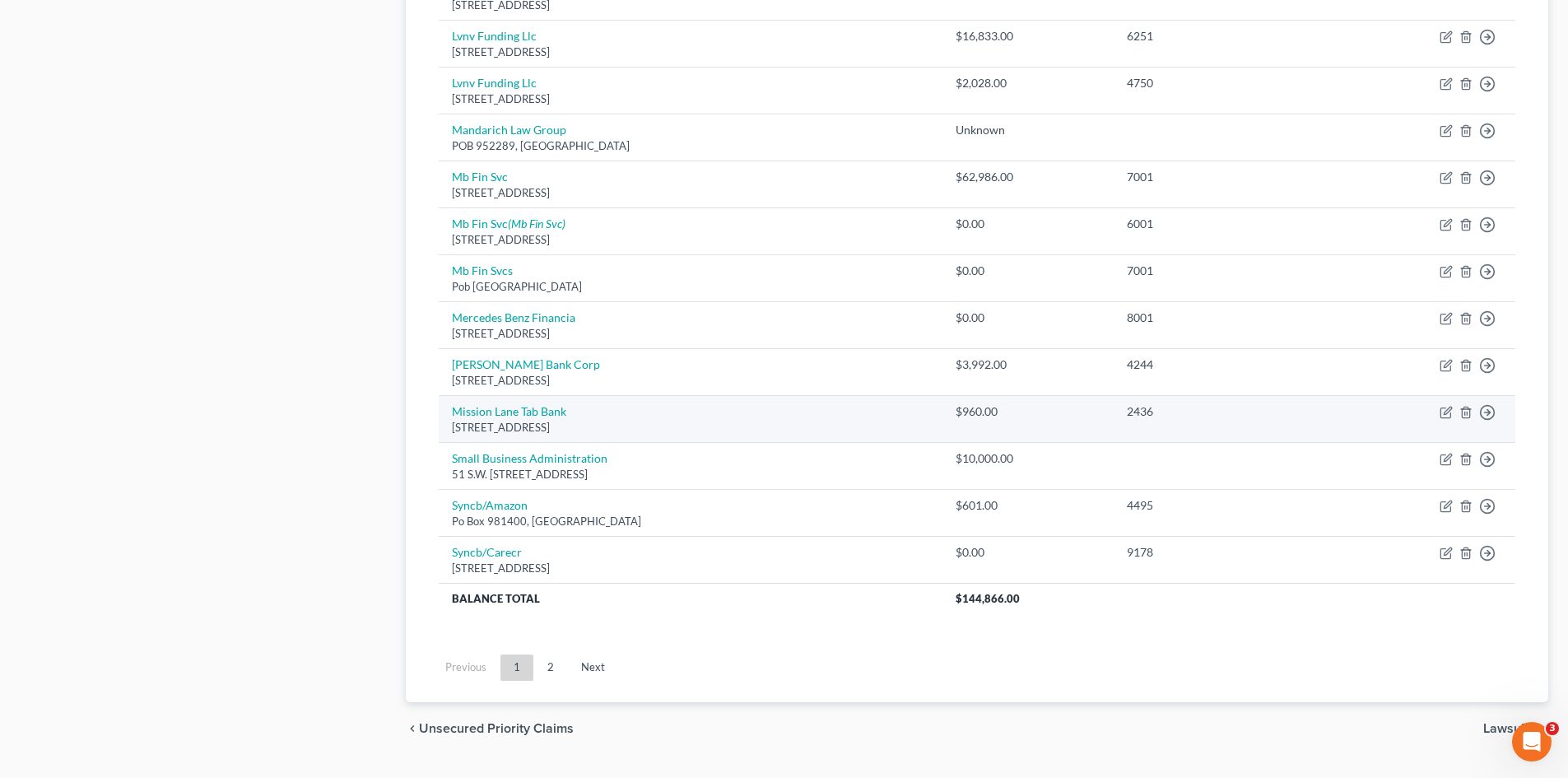
scroll to position [1085, 0]
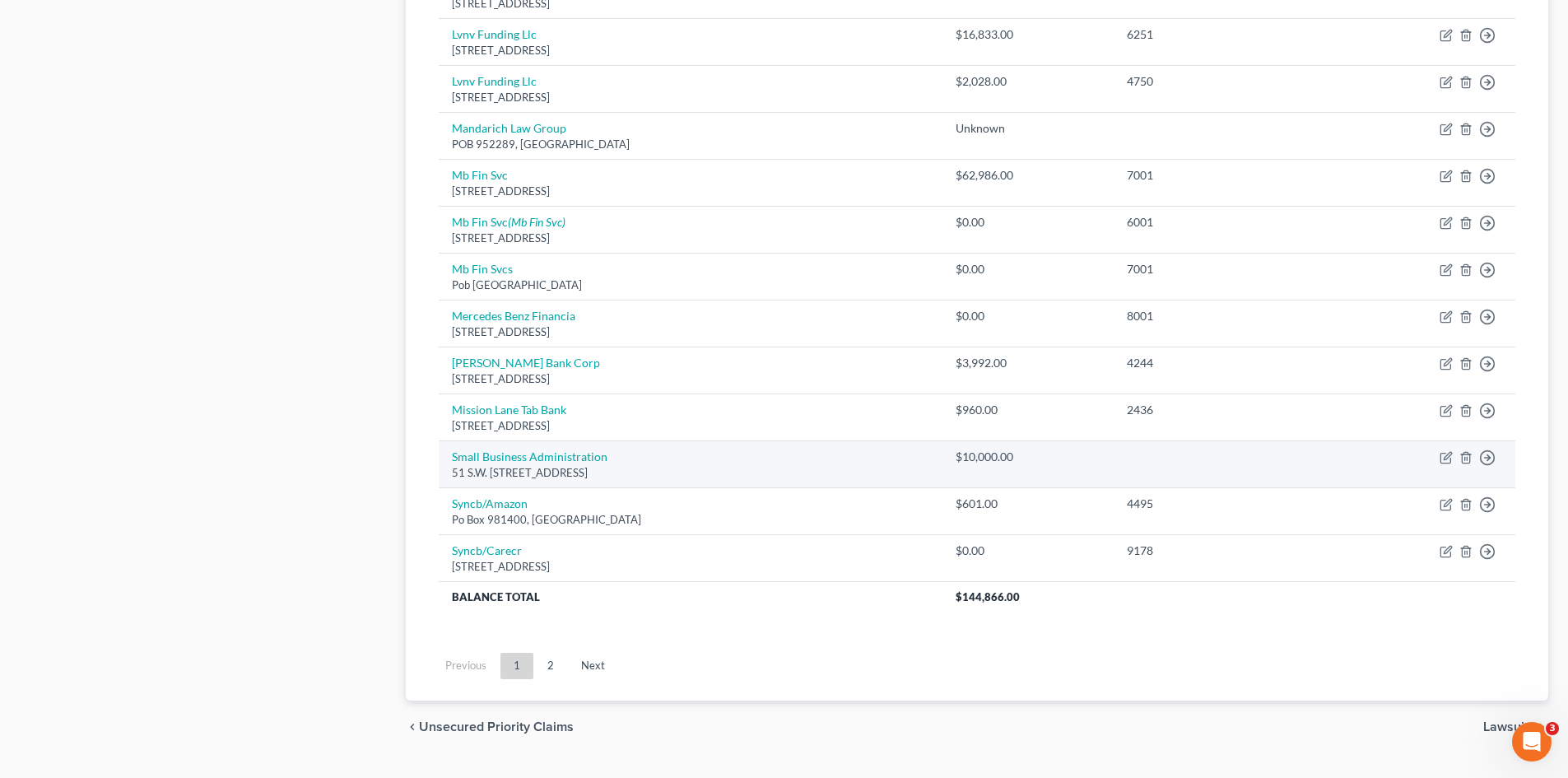
click at [620, 461] on td "Small Business Administration 51 S.W. [STREET_ADDRESS]" at bounding box center [691, 463] width 504 height 47
click at [595, 457] on link "Small Business Administration" at bounding box center [529, 456] width 156 height 14
select select "9"
select select "0"
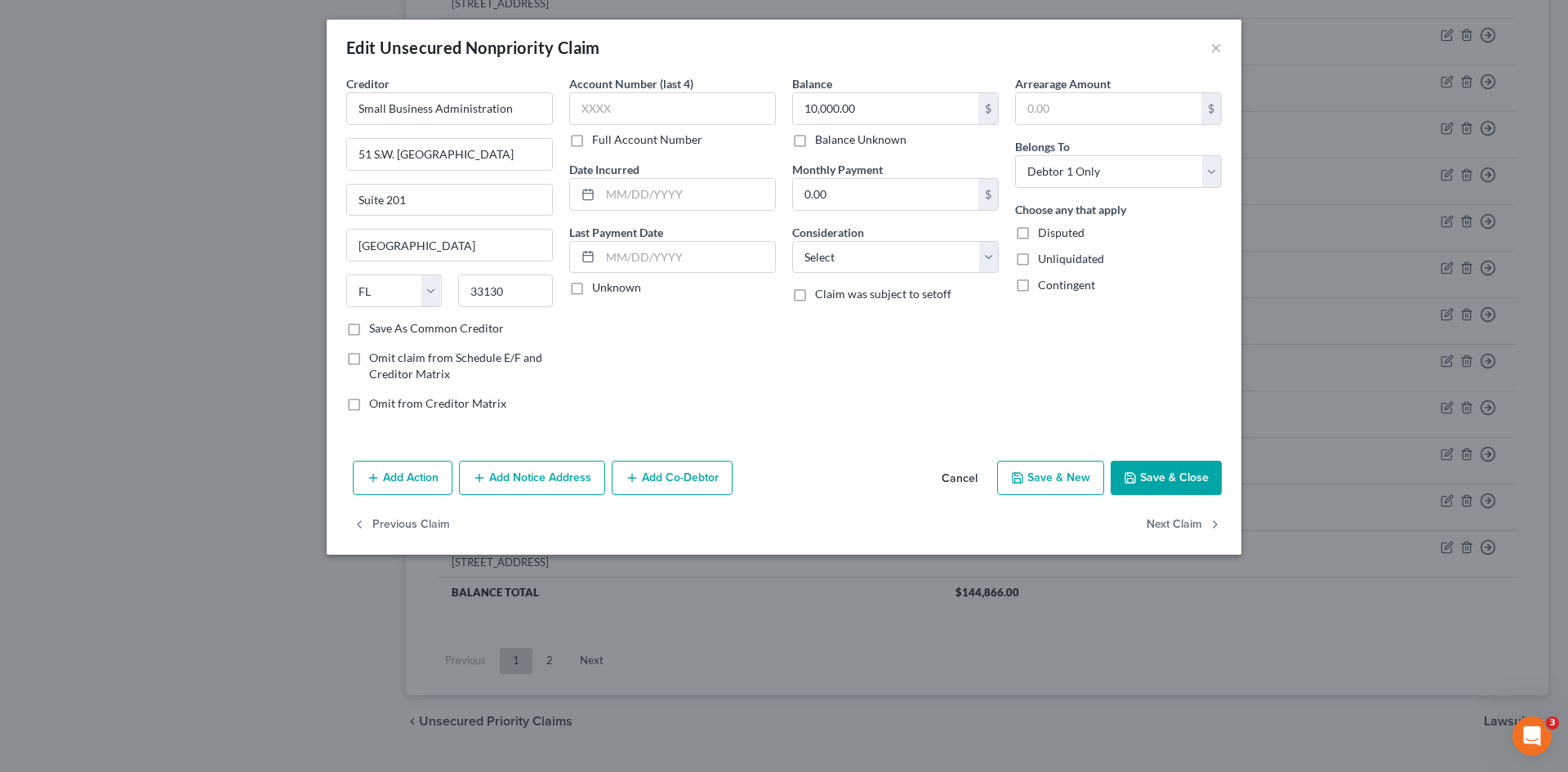
click at [1158, 474] on button "Save & Close" at bounding box center [1165, 478] width 111 height 34
type input "0"
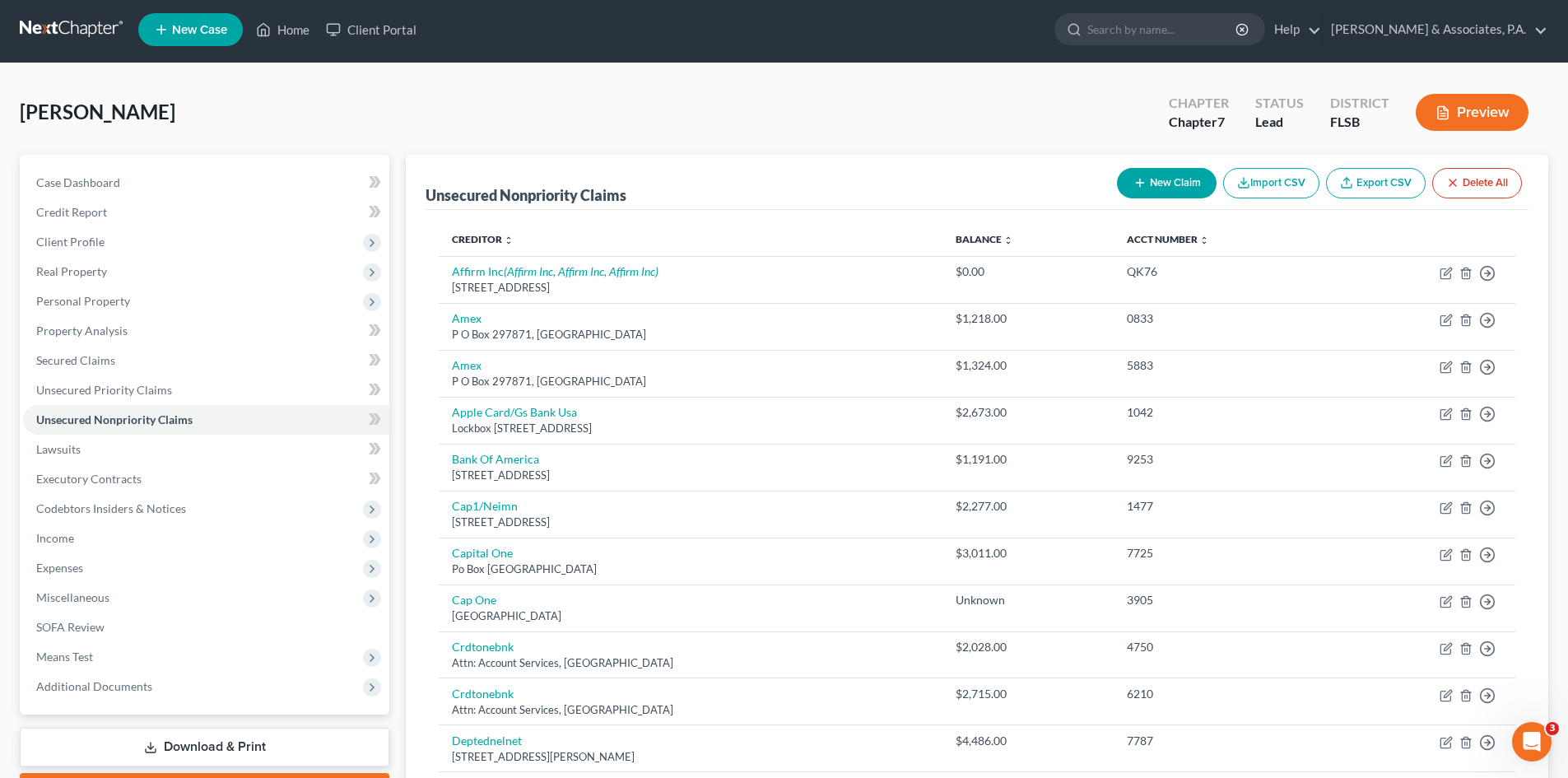
scroll to position [0, 0]
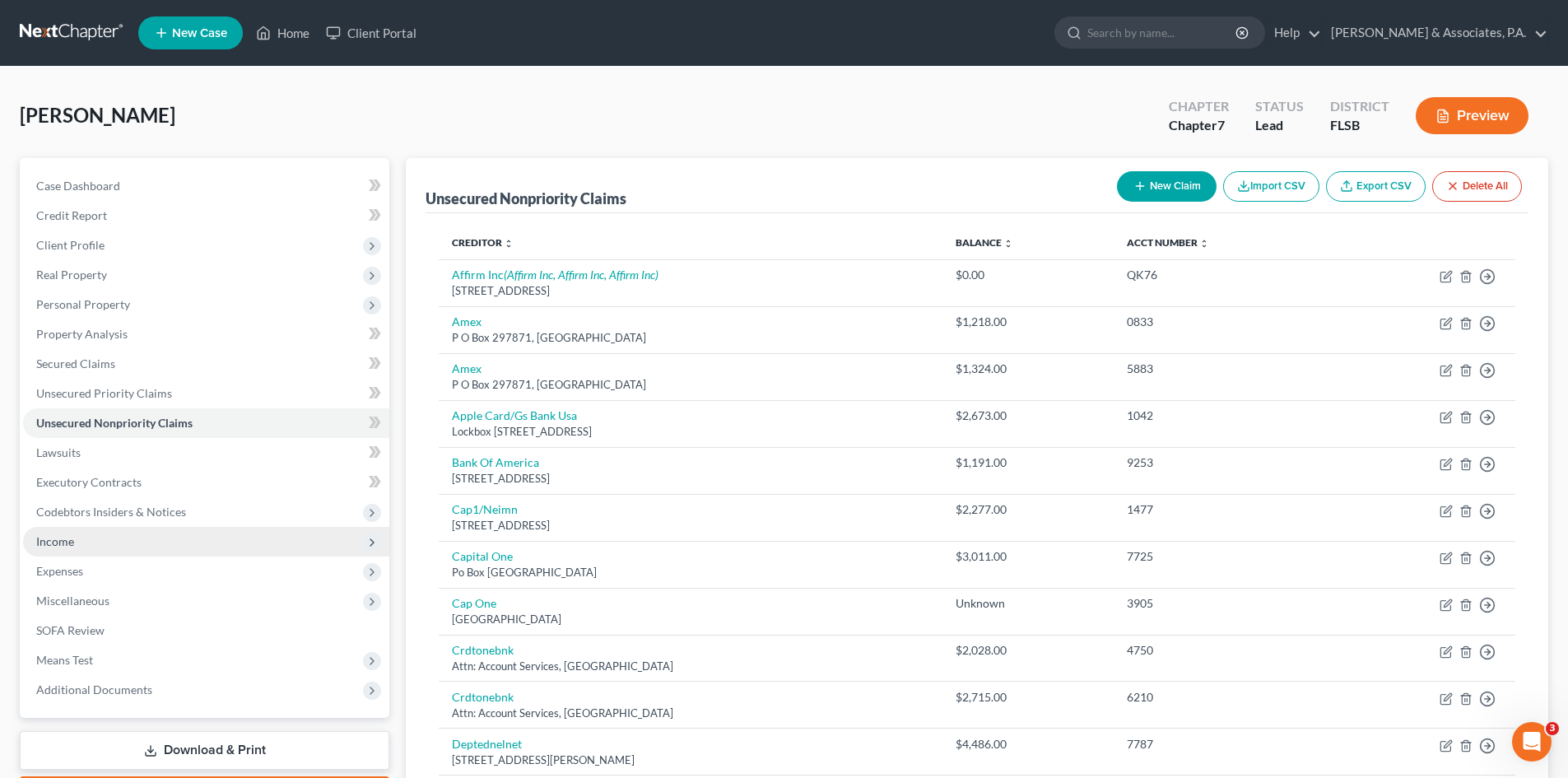
click at [72, 542] on span "Income" at bounding box center [56, 541] width 38 height 14
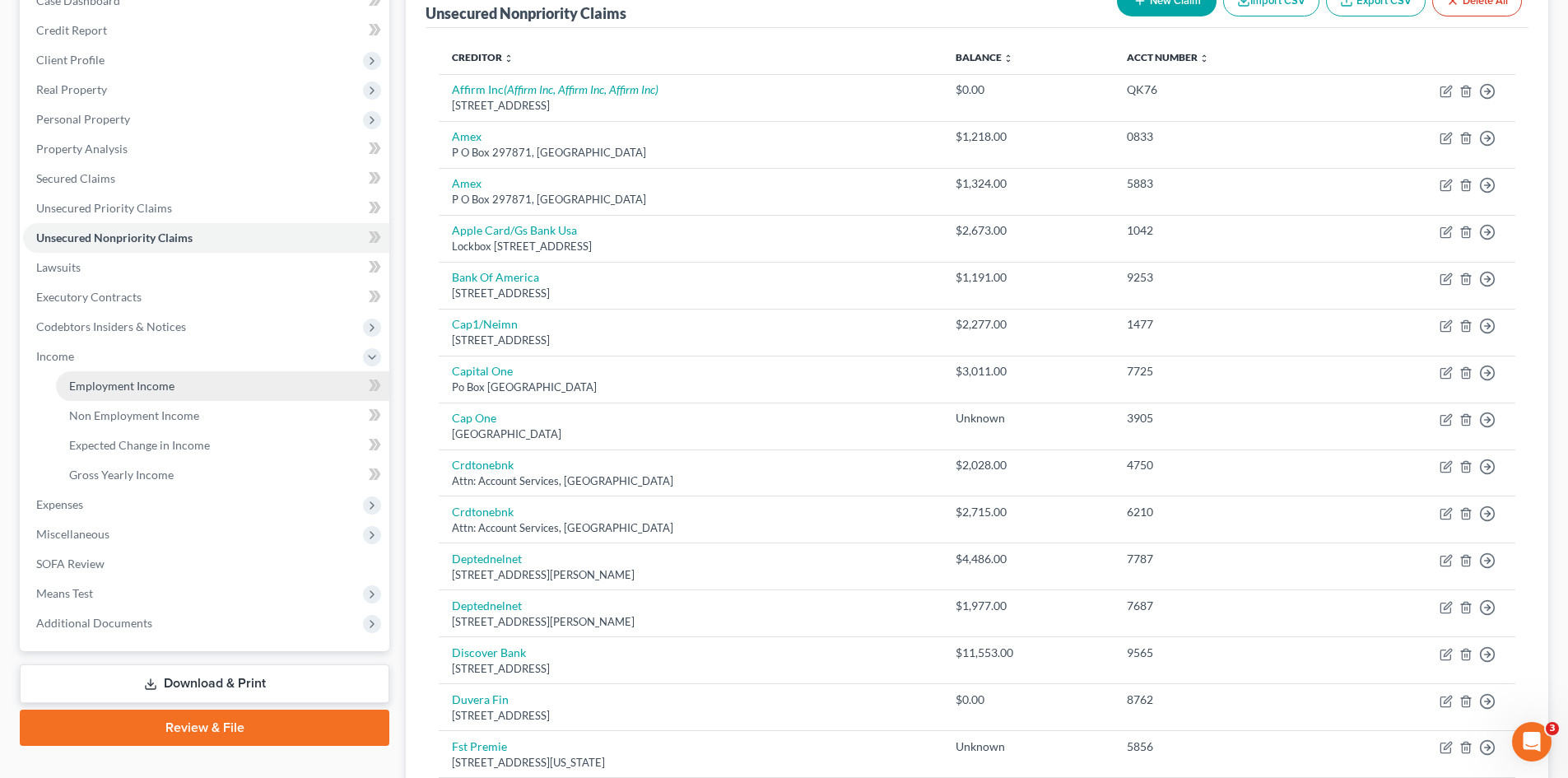
scroll to position [247, 0]
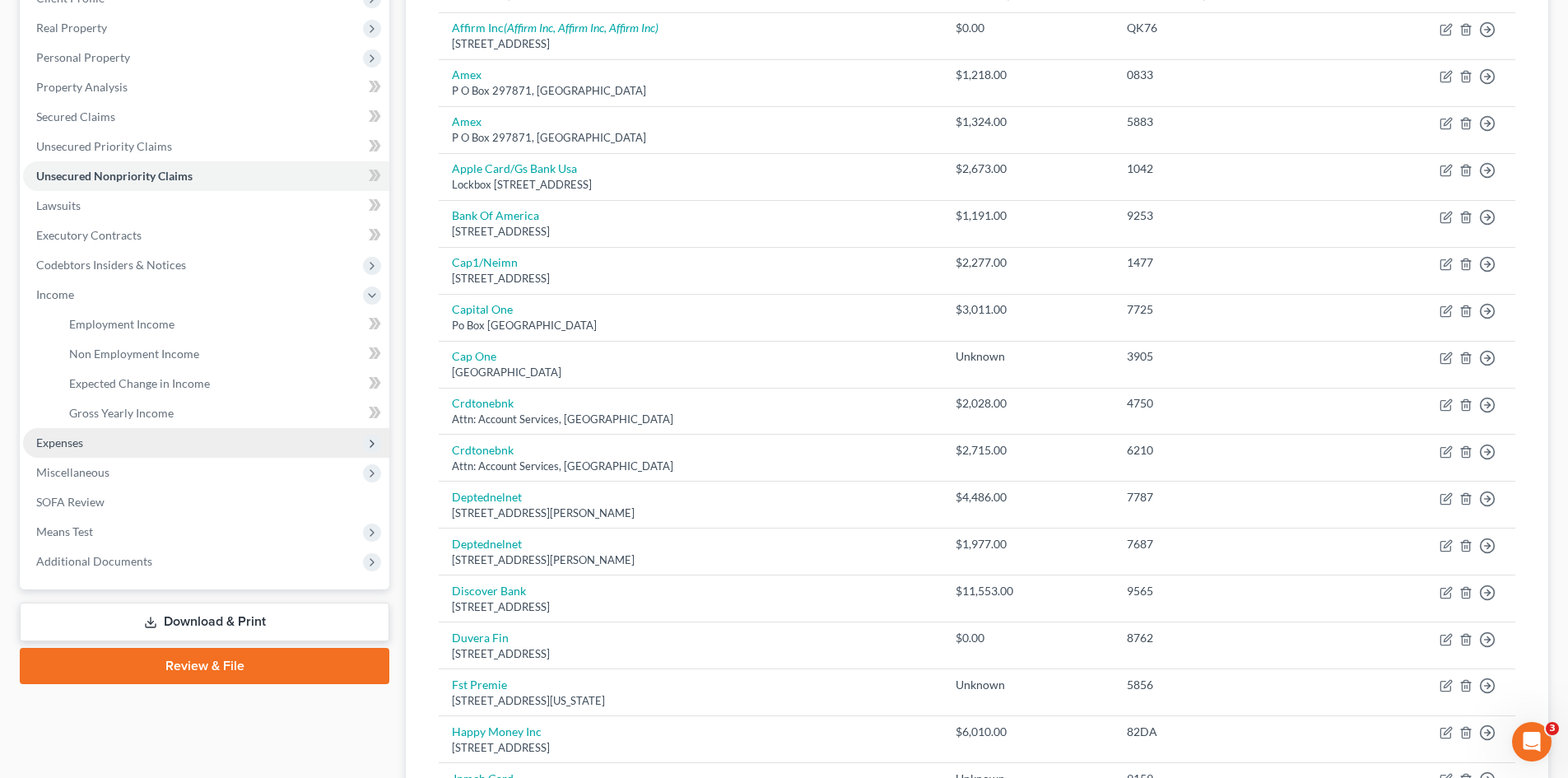
click at [76, 431] on span "Expenses" at bounding box center [205, 443] width 366 height 30
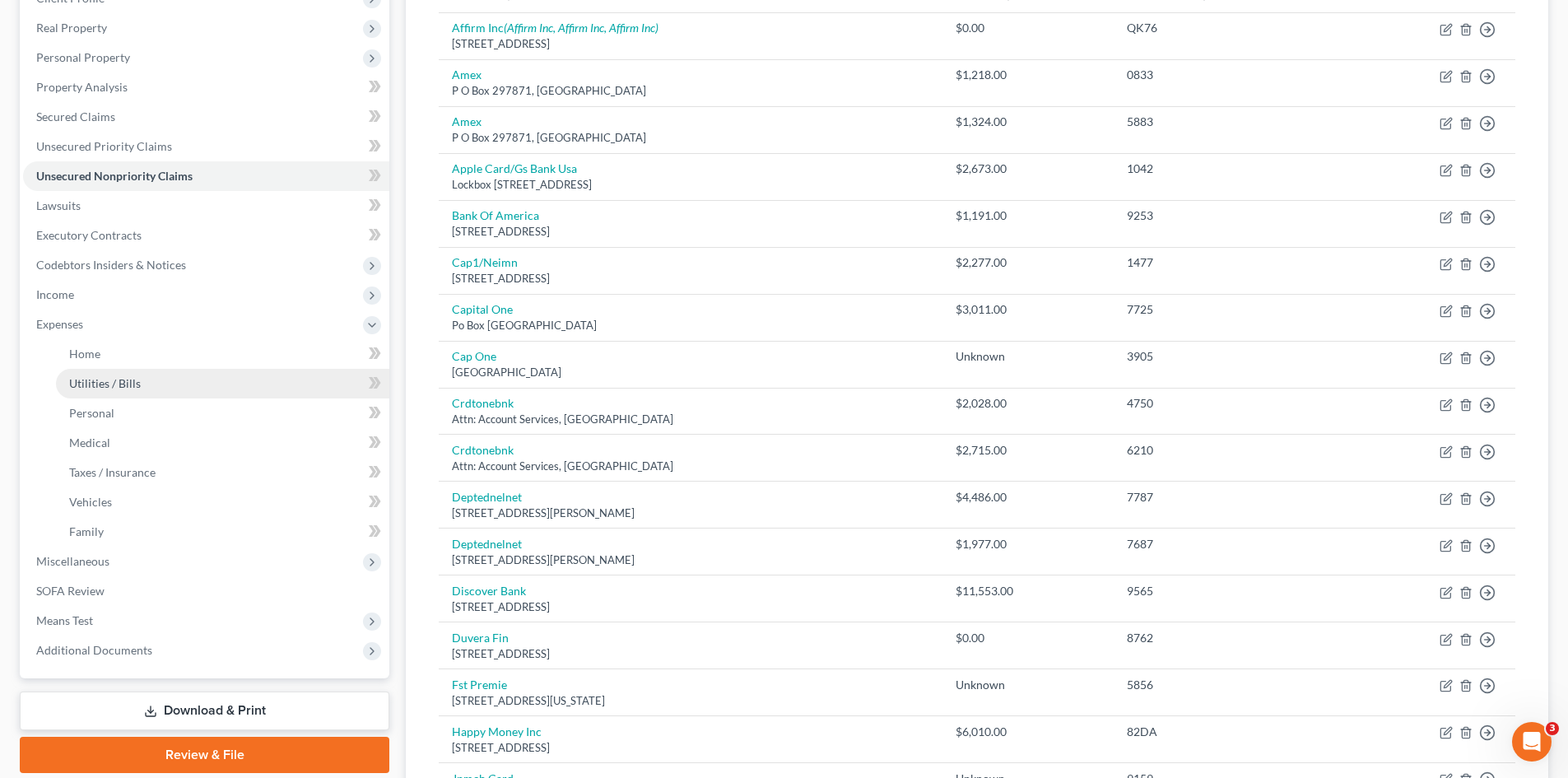
click at [107, 376] on span "Utilities / Bills" at bounding box center [105, 383] width 71 height 14
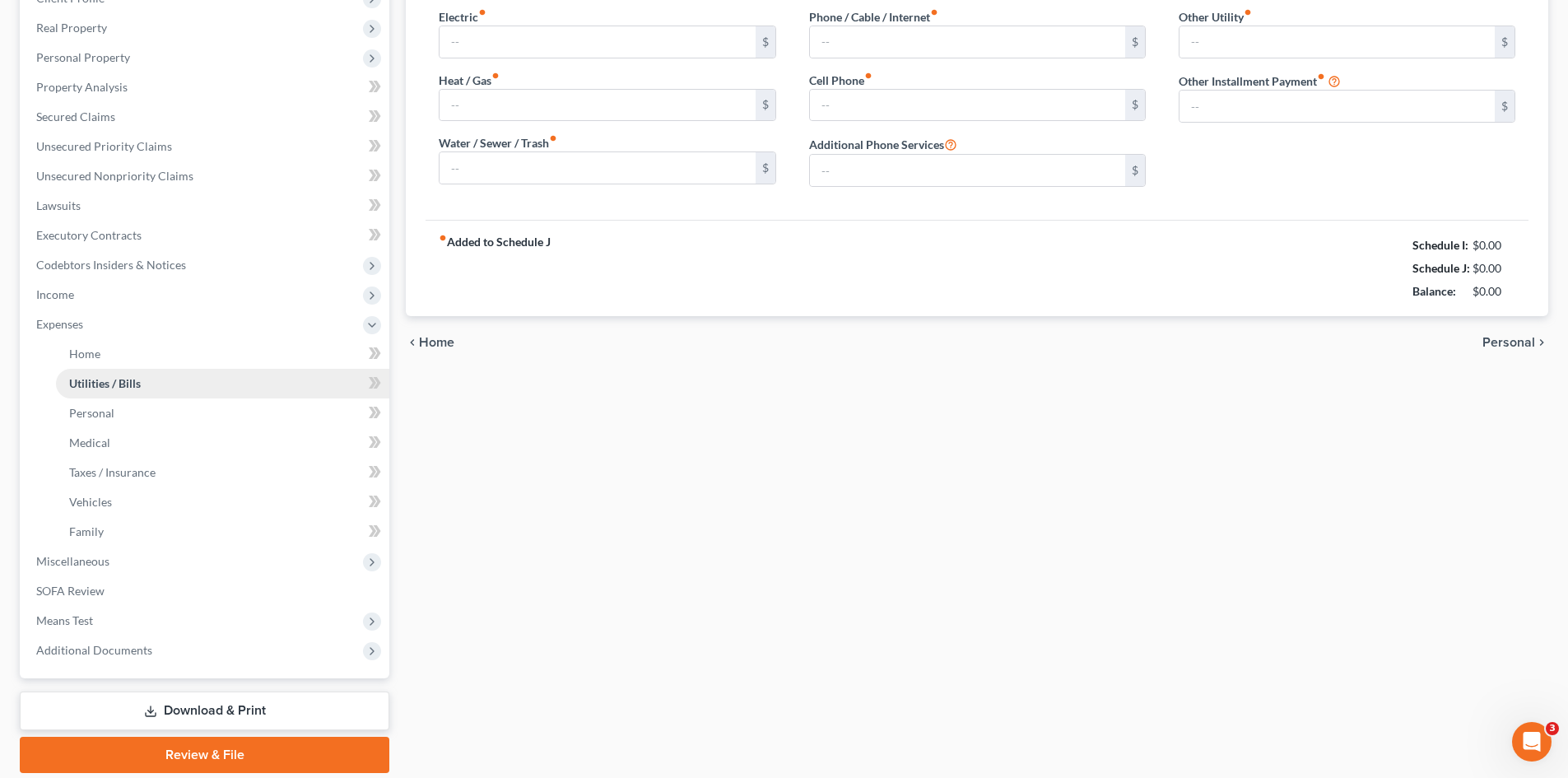
type input "300.00"
type input "0.00"
type input "300.00"
type input "330.00"
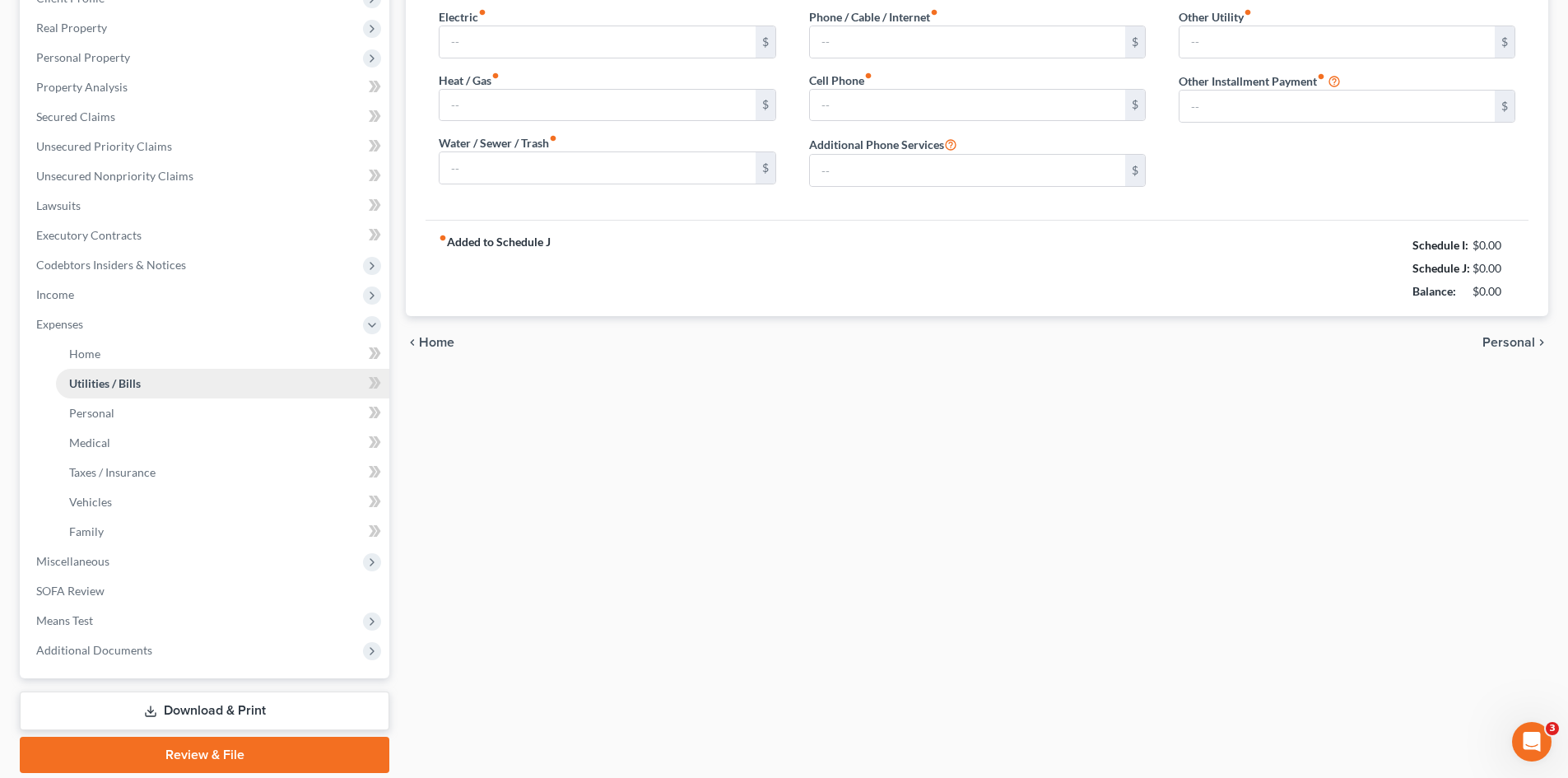
type input "0.00"
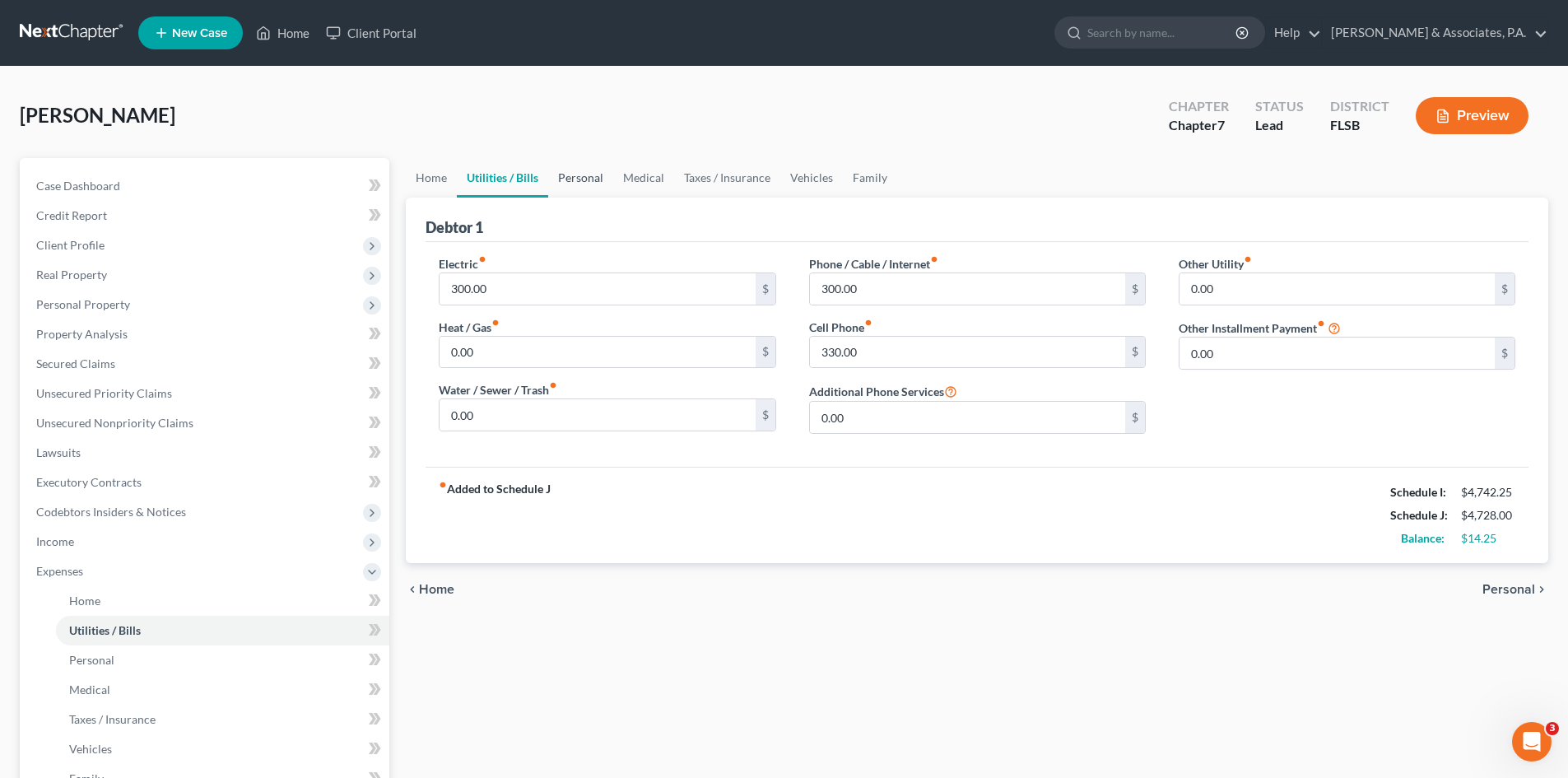
click at [592, 175] on link "Personal" at bounding box center [582, 178] width 65 height 40
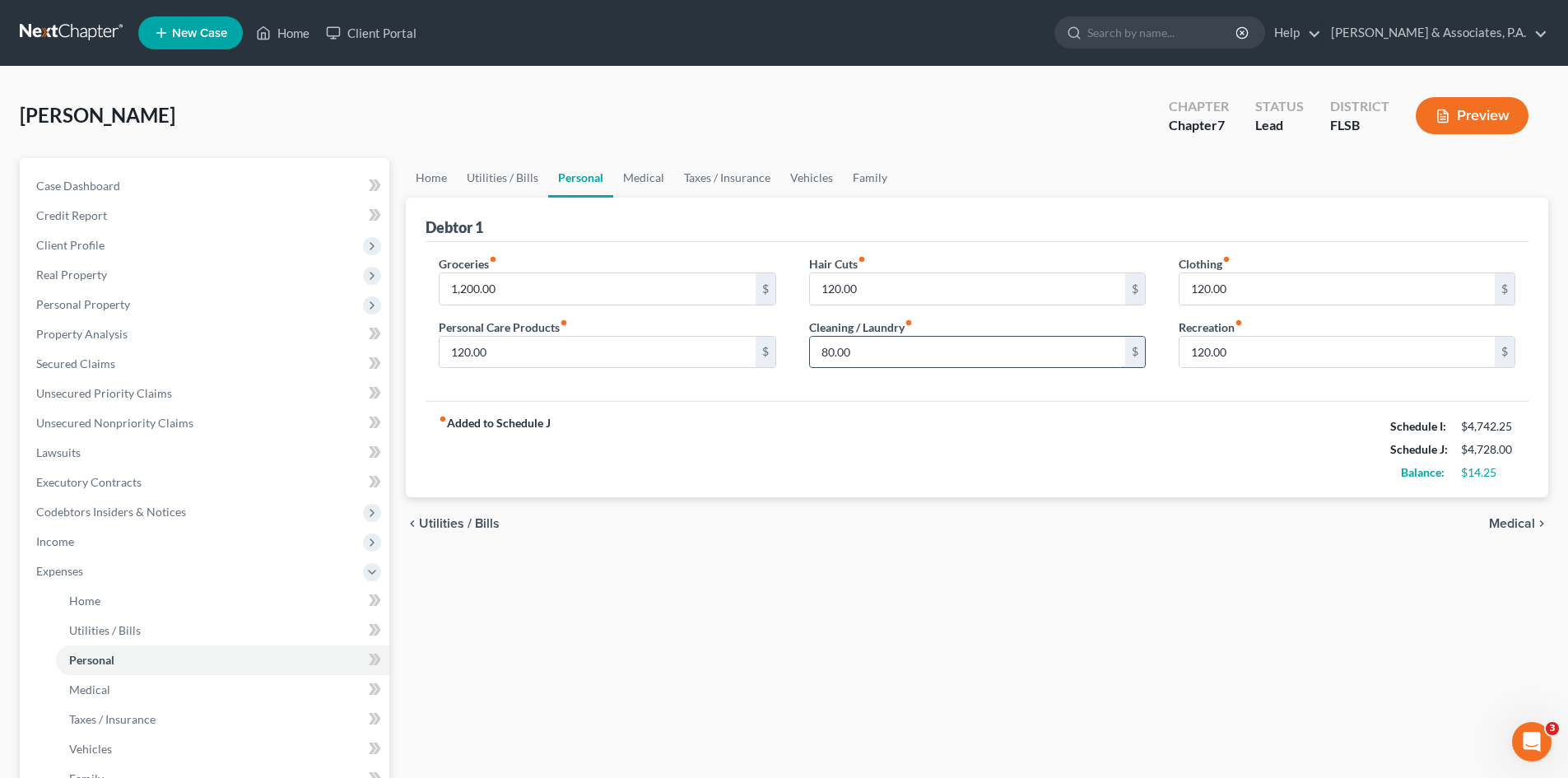
click at [826, 355] on input "80.00" at bounding box center [968, 352] width 316 height 32
click at [826, 355] on input "100.00" at bounding box center [968, 352] width 316 height 32
type input "100.00"
click at [812, 383] on div "Groceries fiber_manual_record 1,200.00 $ Personal Care Products fiber_manual_re…" at bounding box center [978, 322] width 1104 height 160
click at [490, 174] on link "Utilities / Bills" at bounding box center [502, 178] width 91 height 40
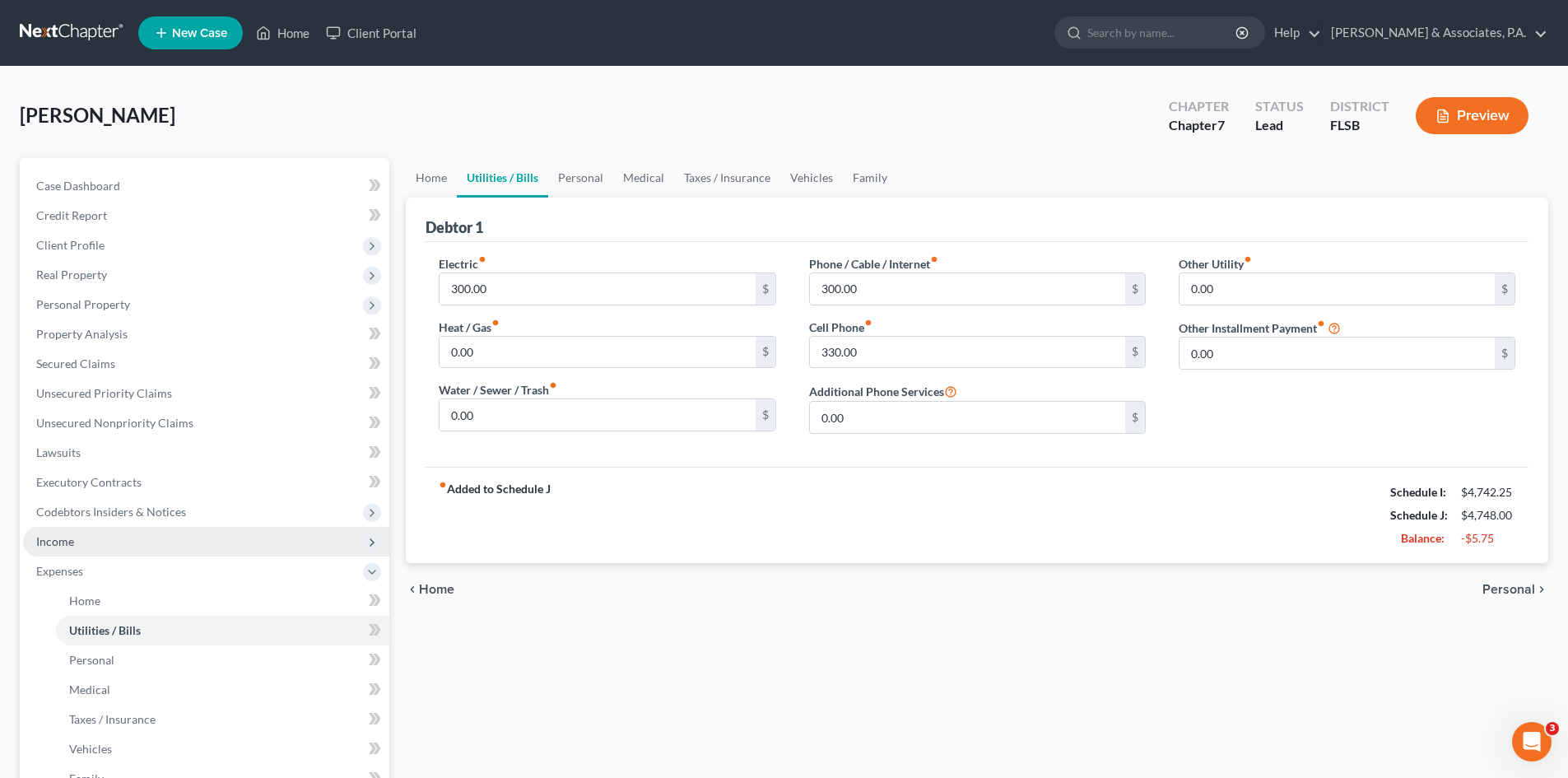
click at [67, 530] on span "Income" at bounding box center [205, 542] width 366 height 30
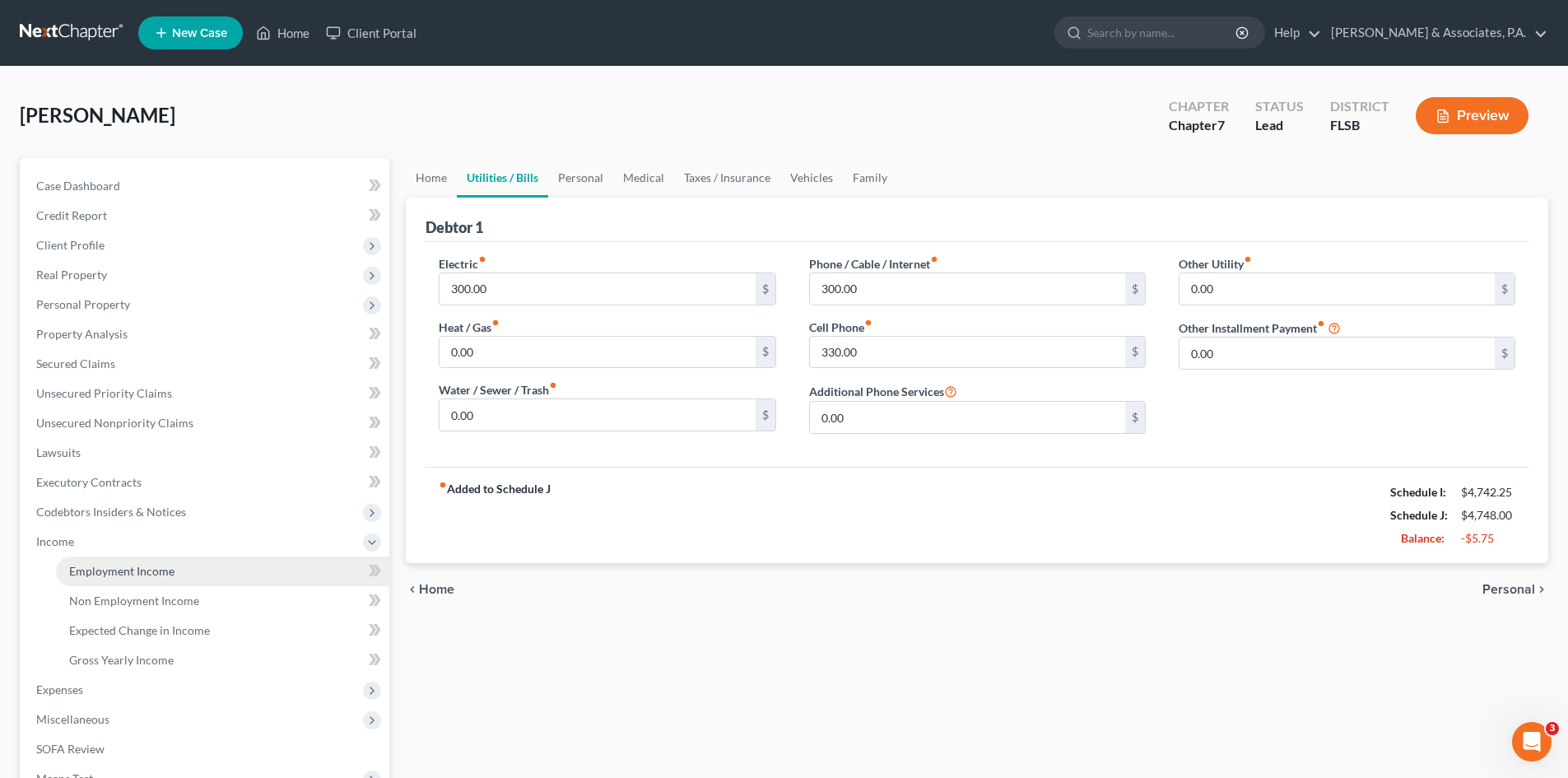
click at [104, 569] on span "Employment Income" at bounding box center [122, 571] width 105 height 14
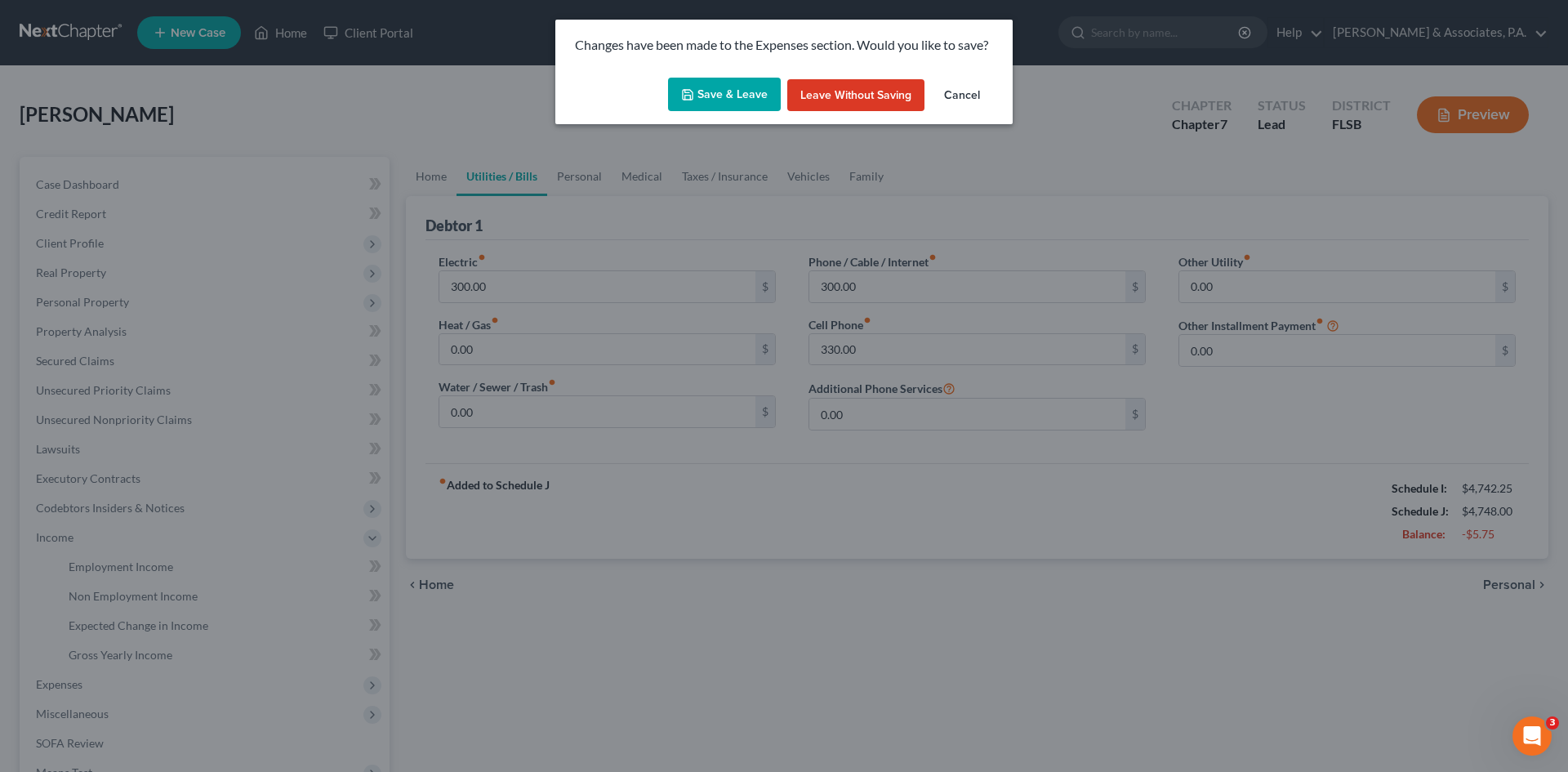
click at [748, 92] on button "Save & Leave" at bounding box center [724, 95] width 112 height 34
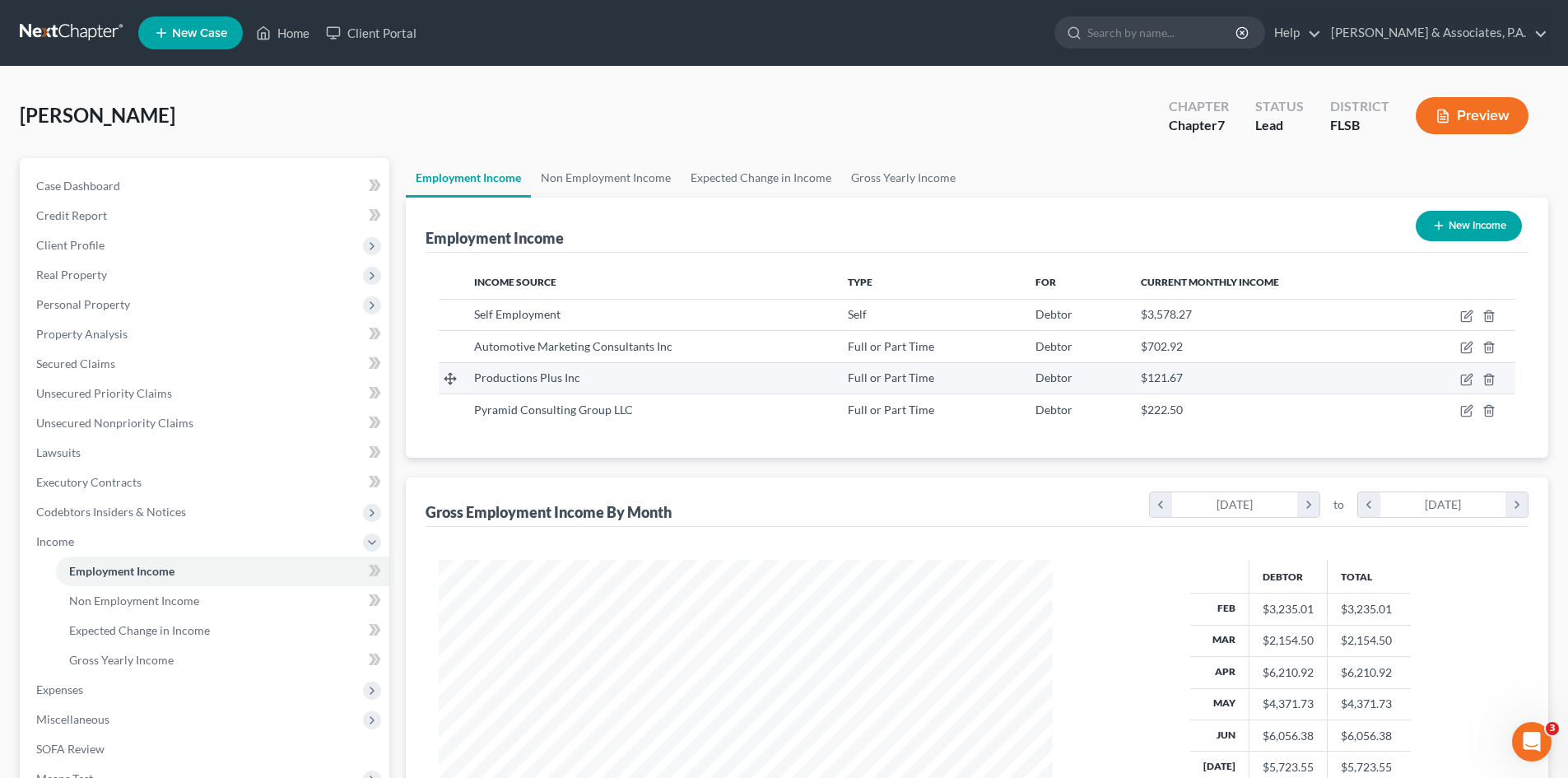
scroll to position [82, 0]
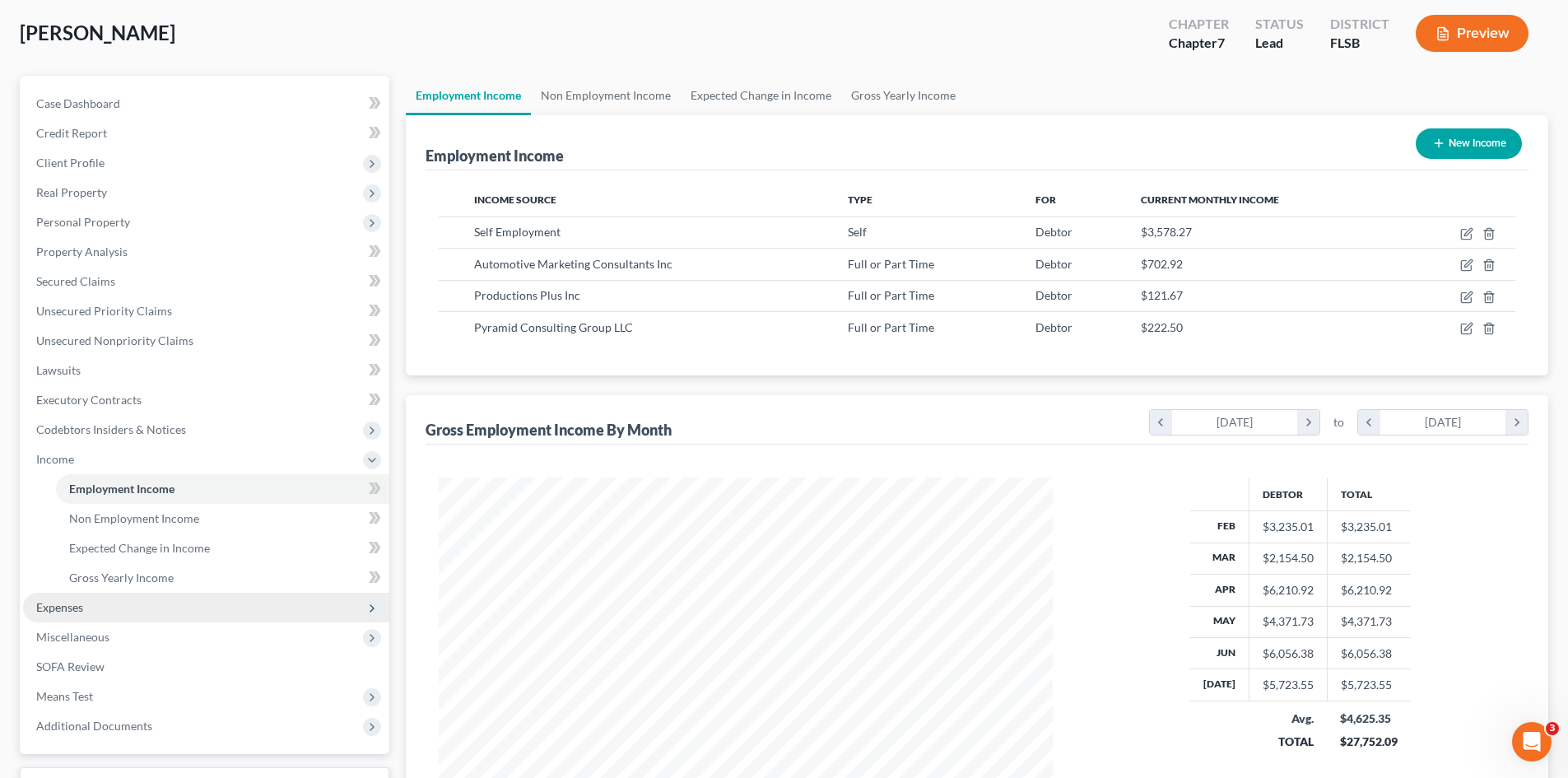
click at [77, 600] on span "Expenses" at bounding box center [60, 607] width 47 height 14
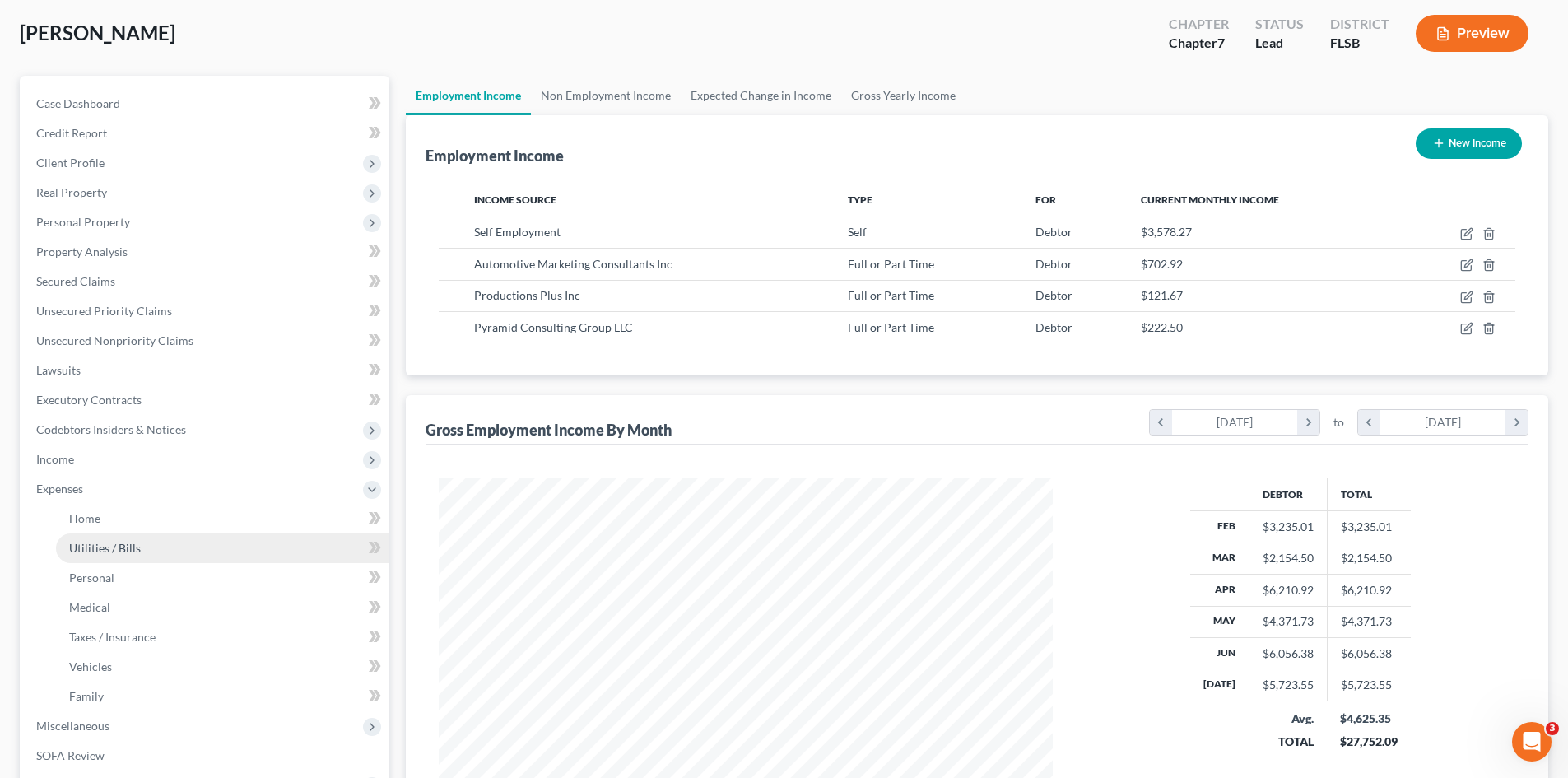
click at [133, 542] on span "Utilities / Bills" at bounding box center [105, 548] width 71 height 14
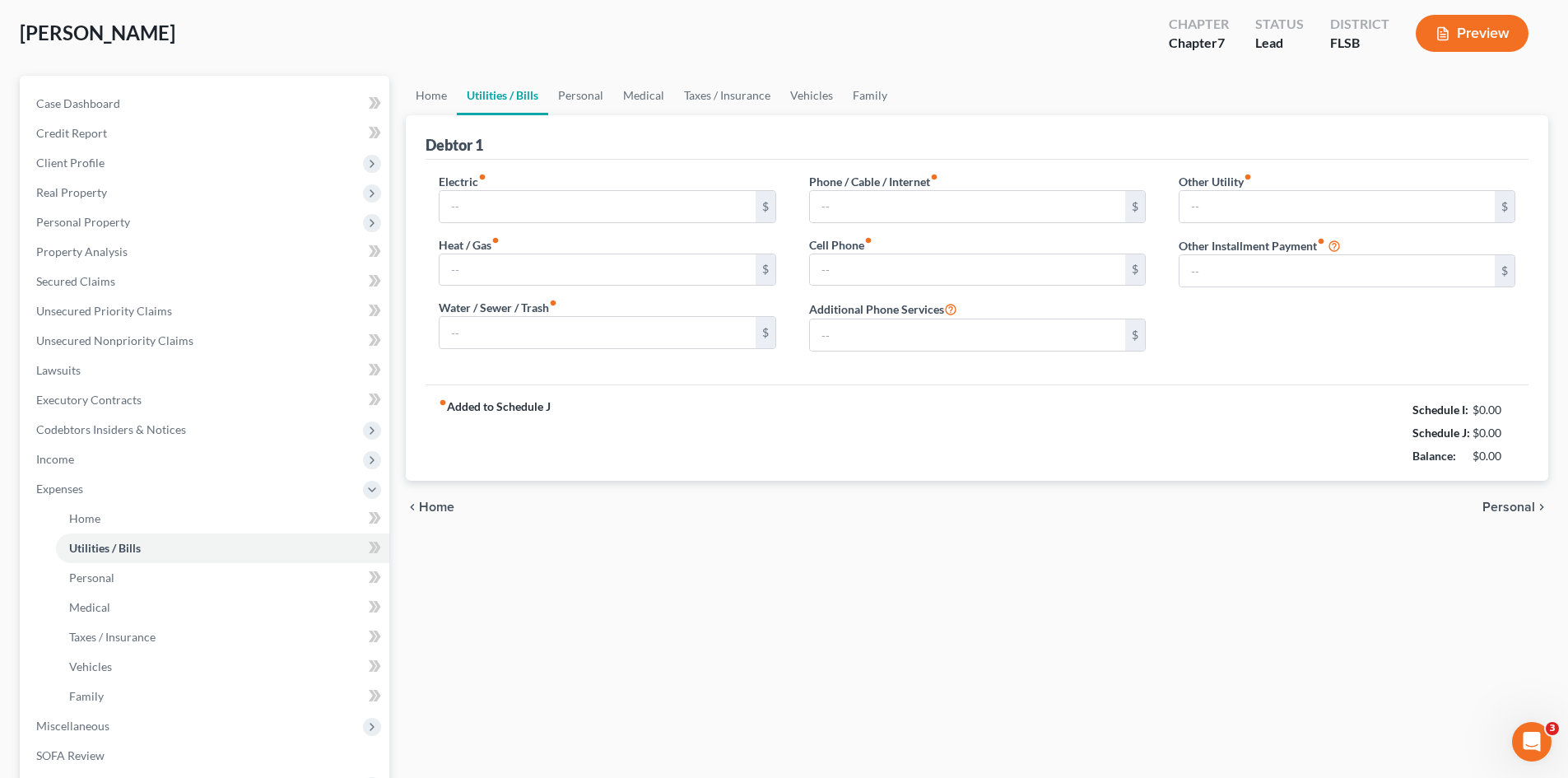
scroll to position [7, 0]
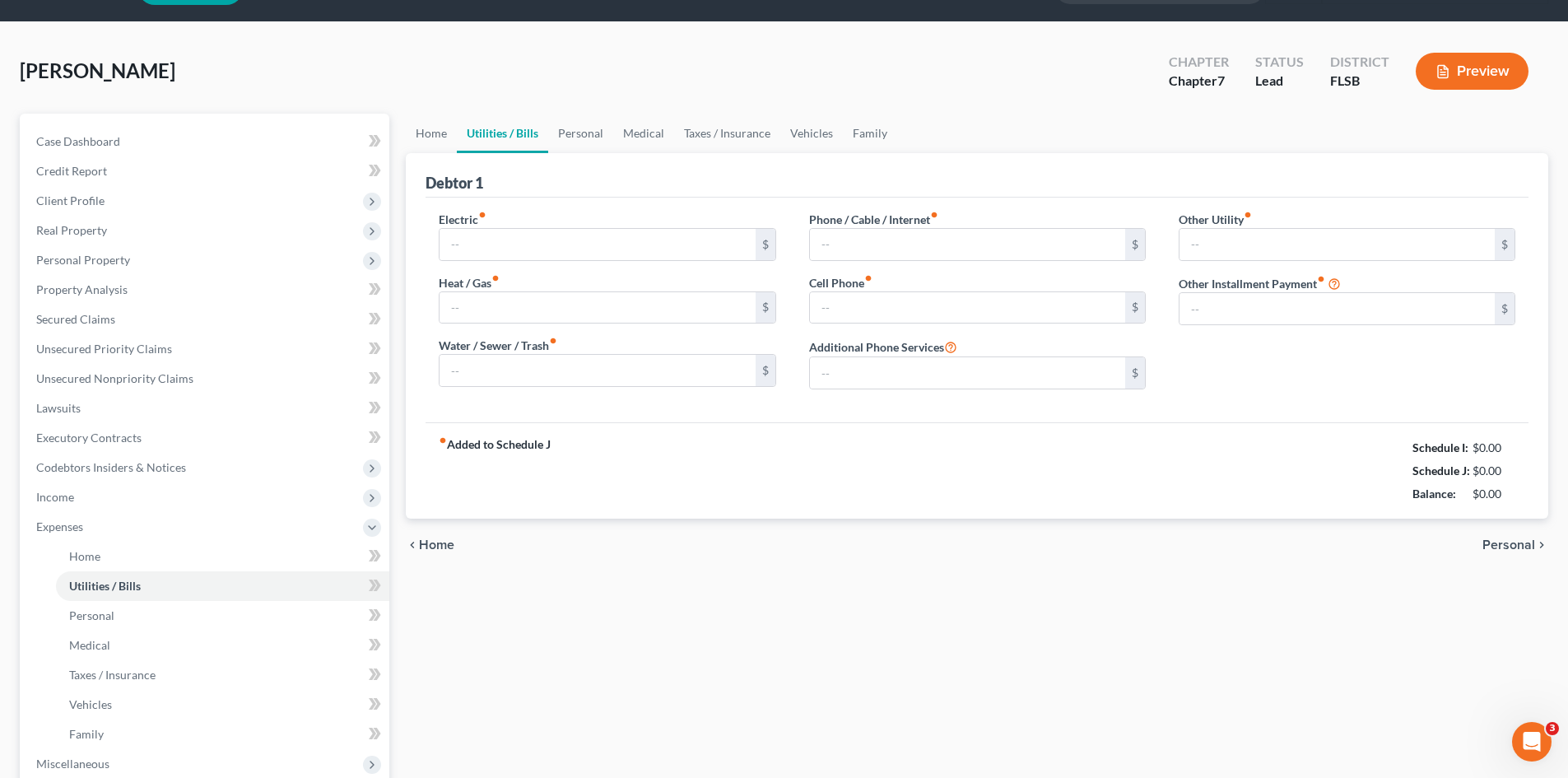
type input "300.00"
type input "0.00"
type input "300.00"
type input "330.00"
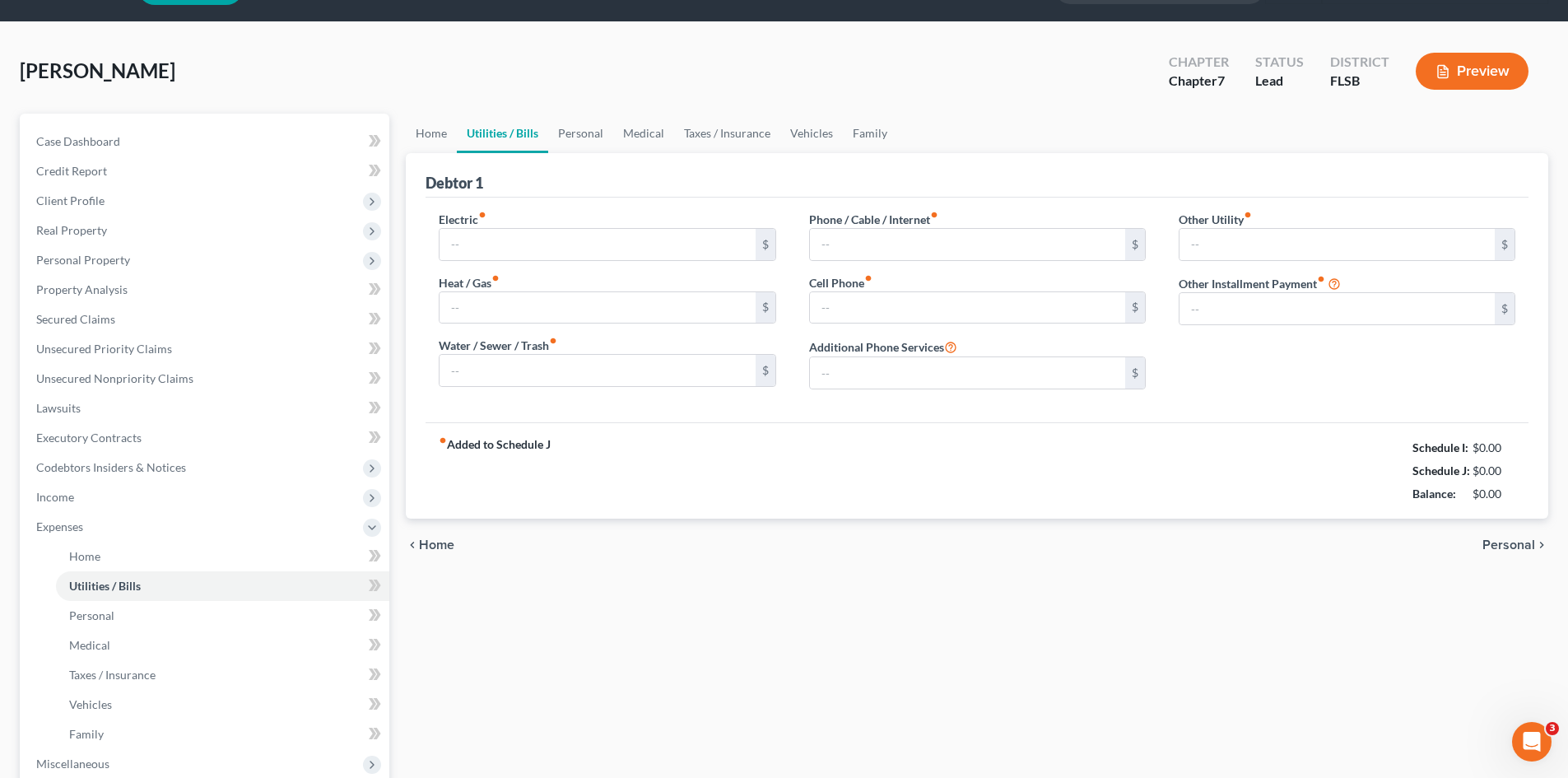
type input "0.00"
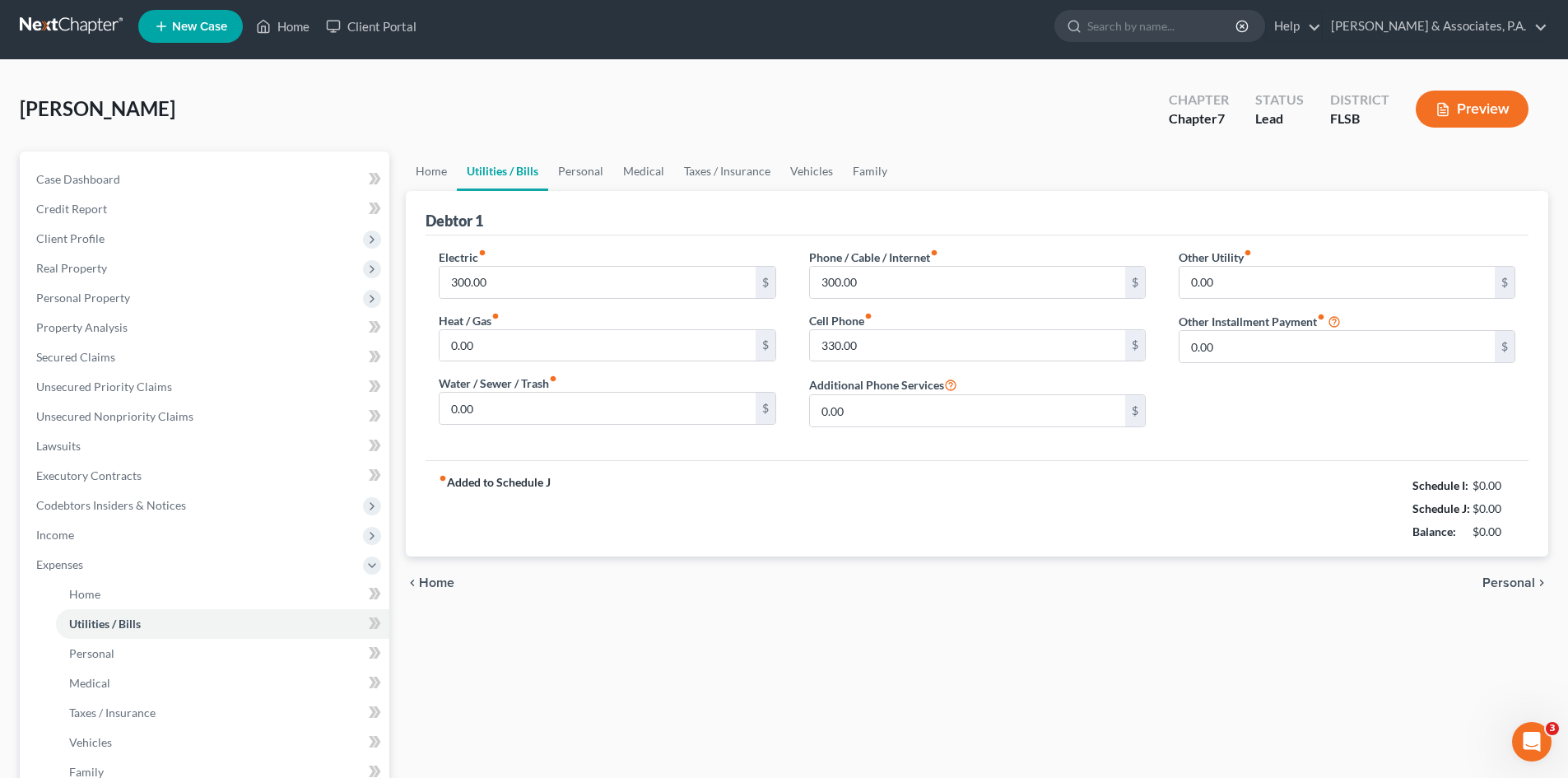
scroll to position [0, 0]
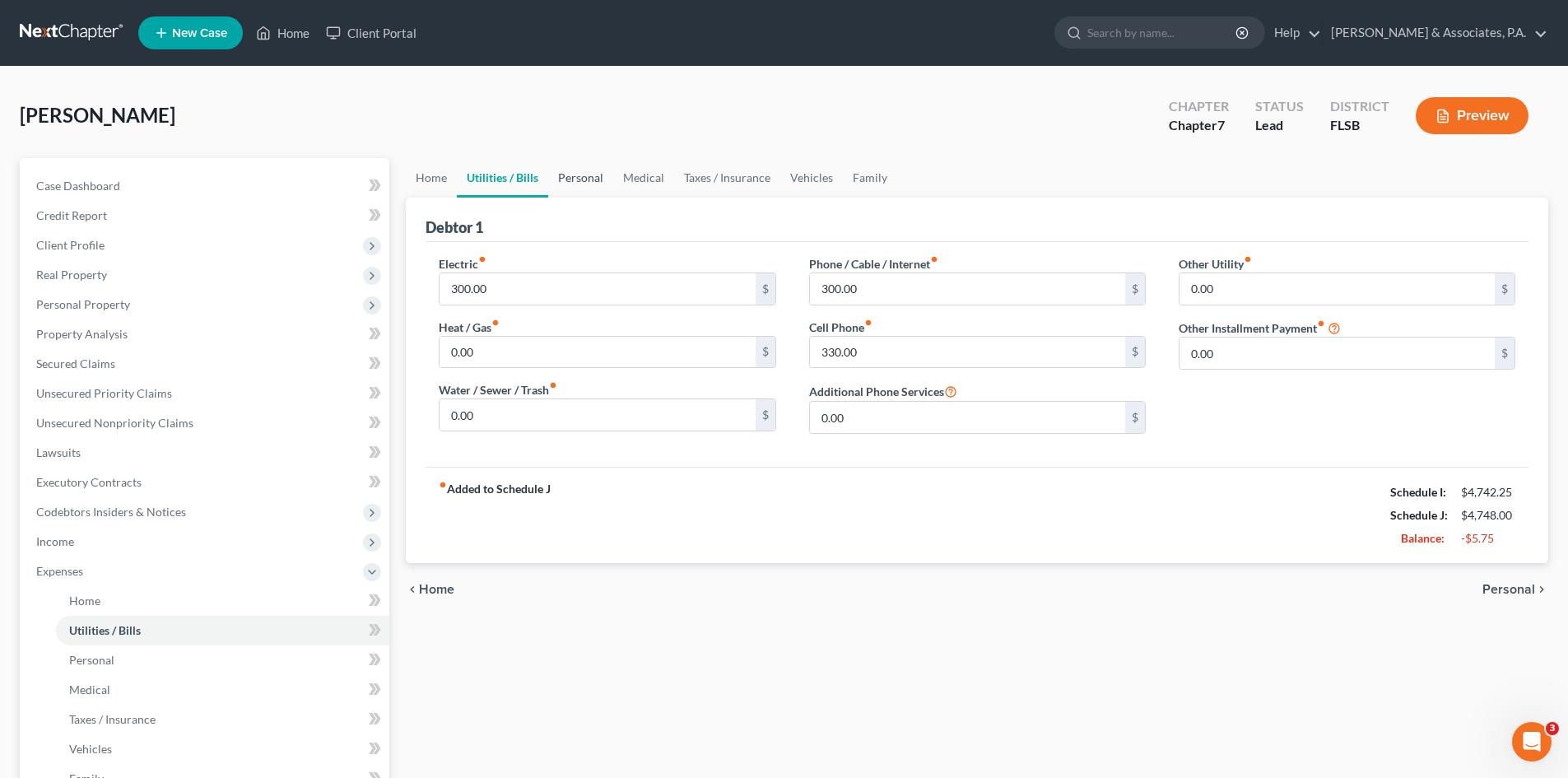
click at [579, 174] on link "Personal" at bounding box center [582, 178] width 65 height 40
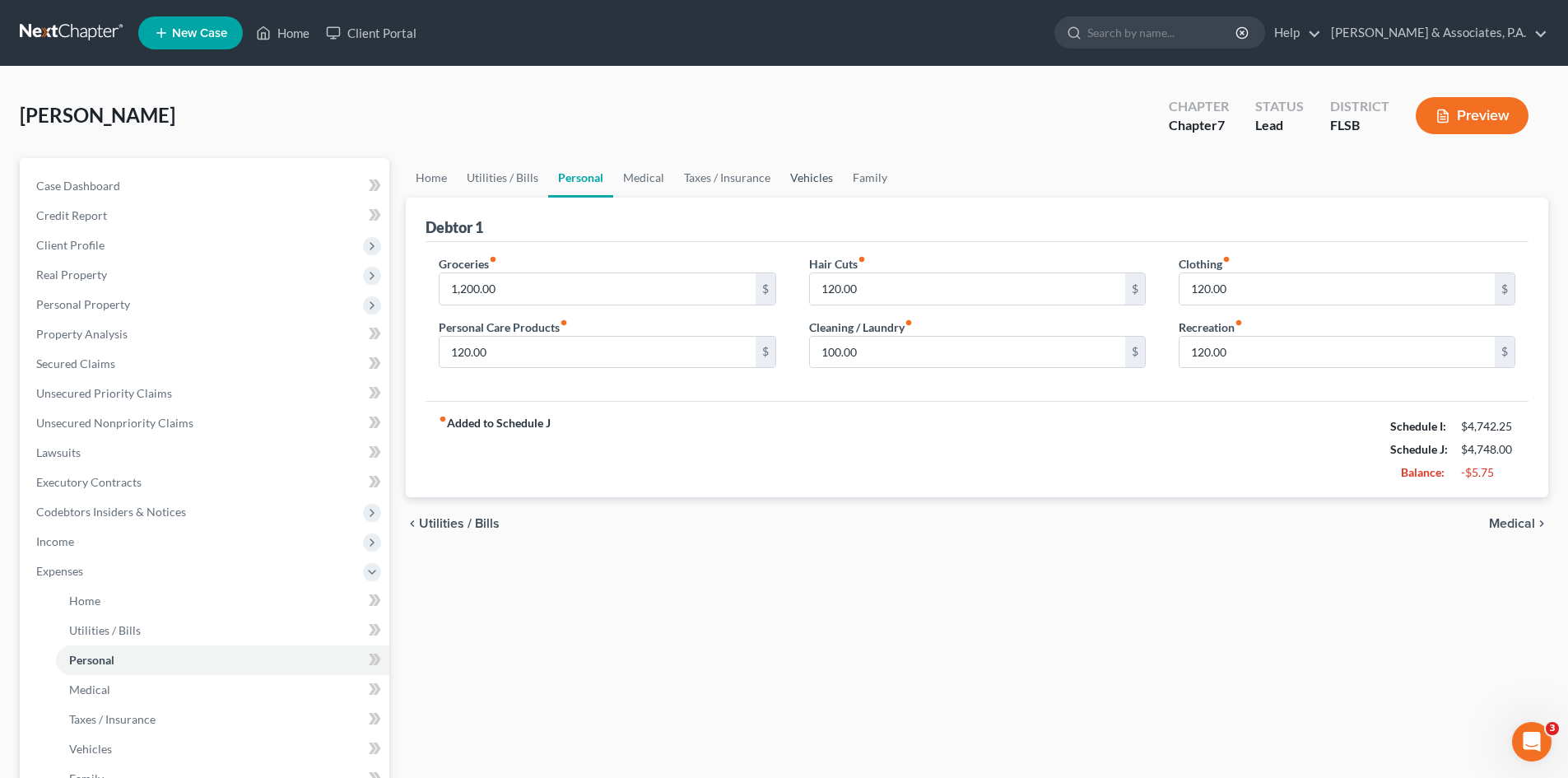
click at [807, 175] on link "Vehicles" at bounding box center [811, 178] width 63 height 40
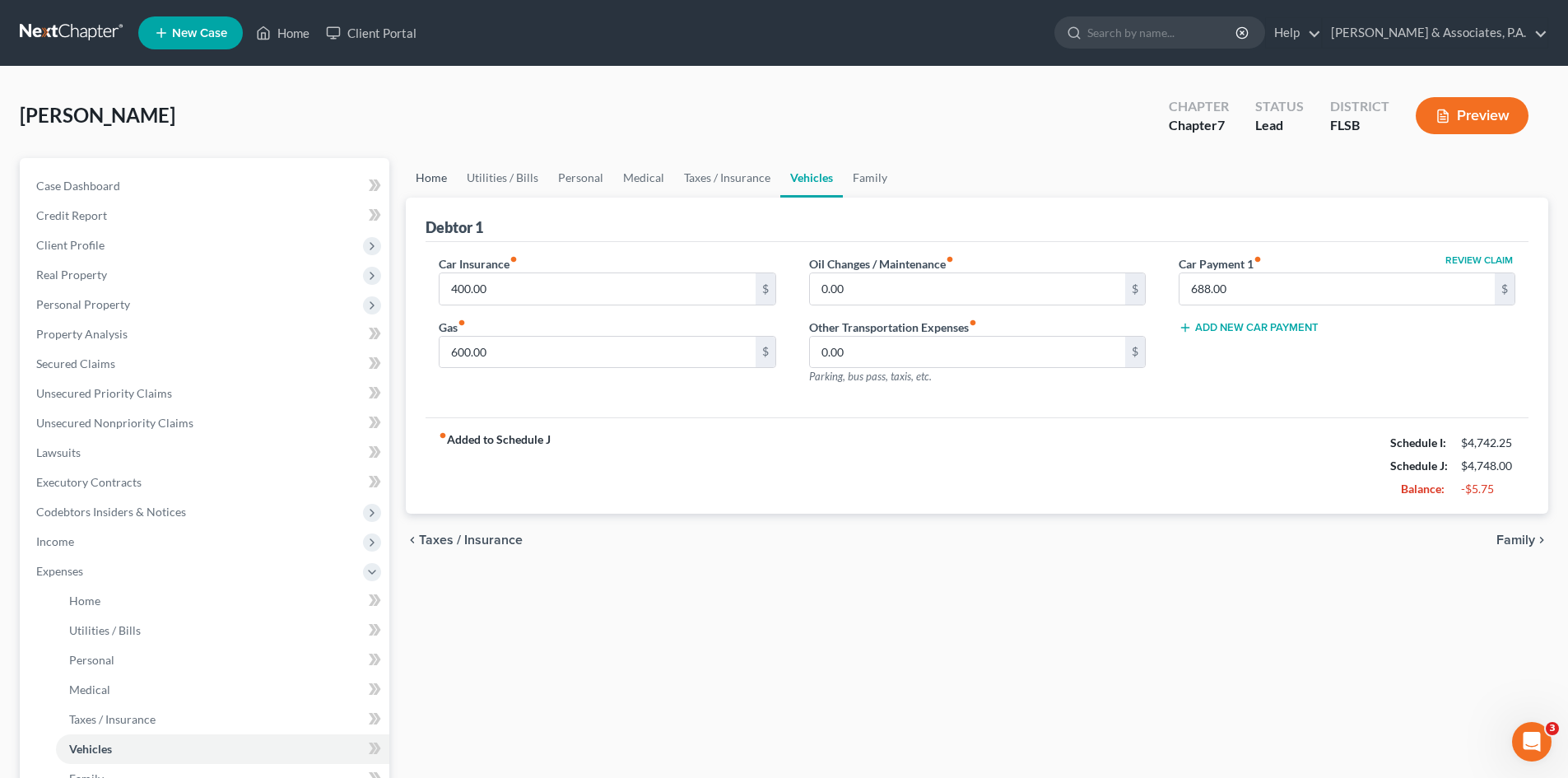
click at [434, 180] on link "Home" at bounding box center [431, 178] width 51 height 40
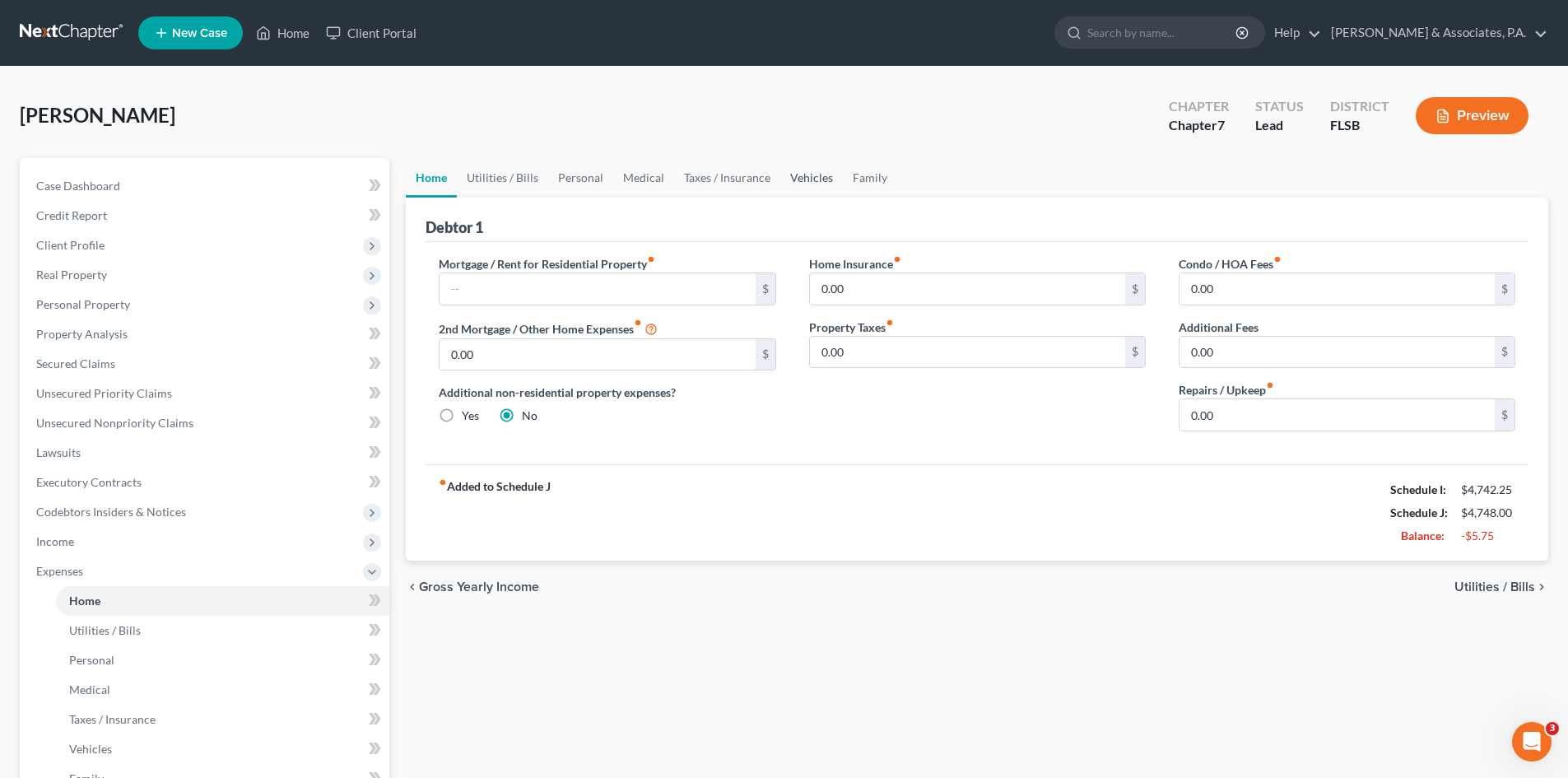
click at [809, 175] on link "Vehicles" at bounding box center [811, 178] width 63 height 40
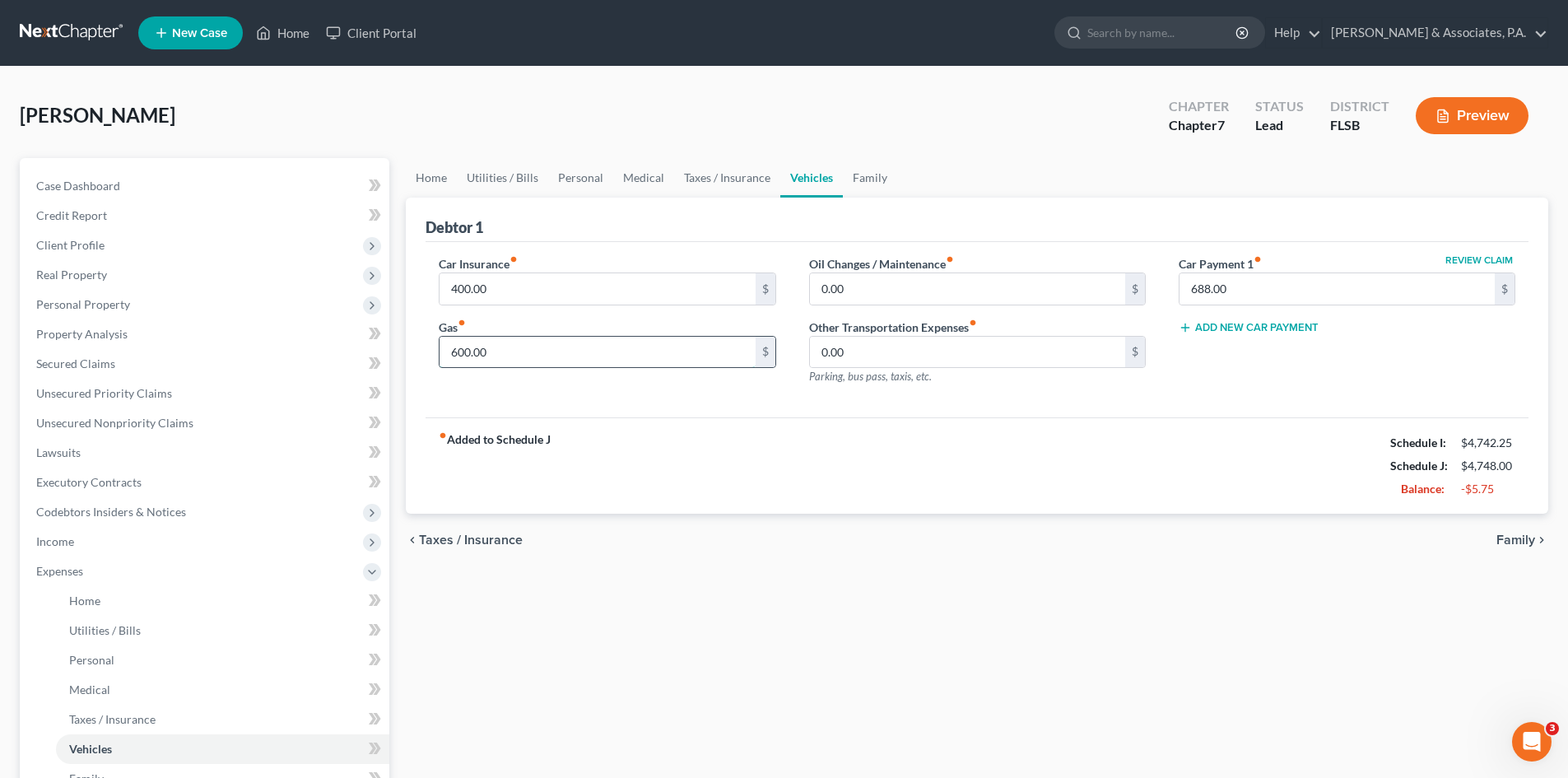
click at [508, 355] on input "600.00" at bounding box center [597, 352] width 316 height 32
type input "300.00"
click at [578, 178] on link "Personal" at bounding box center [582, 178] width 65 height 40
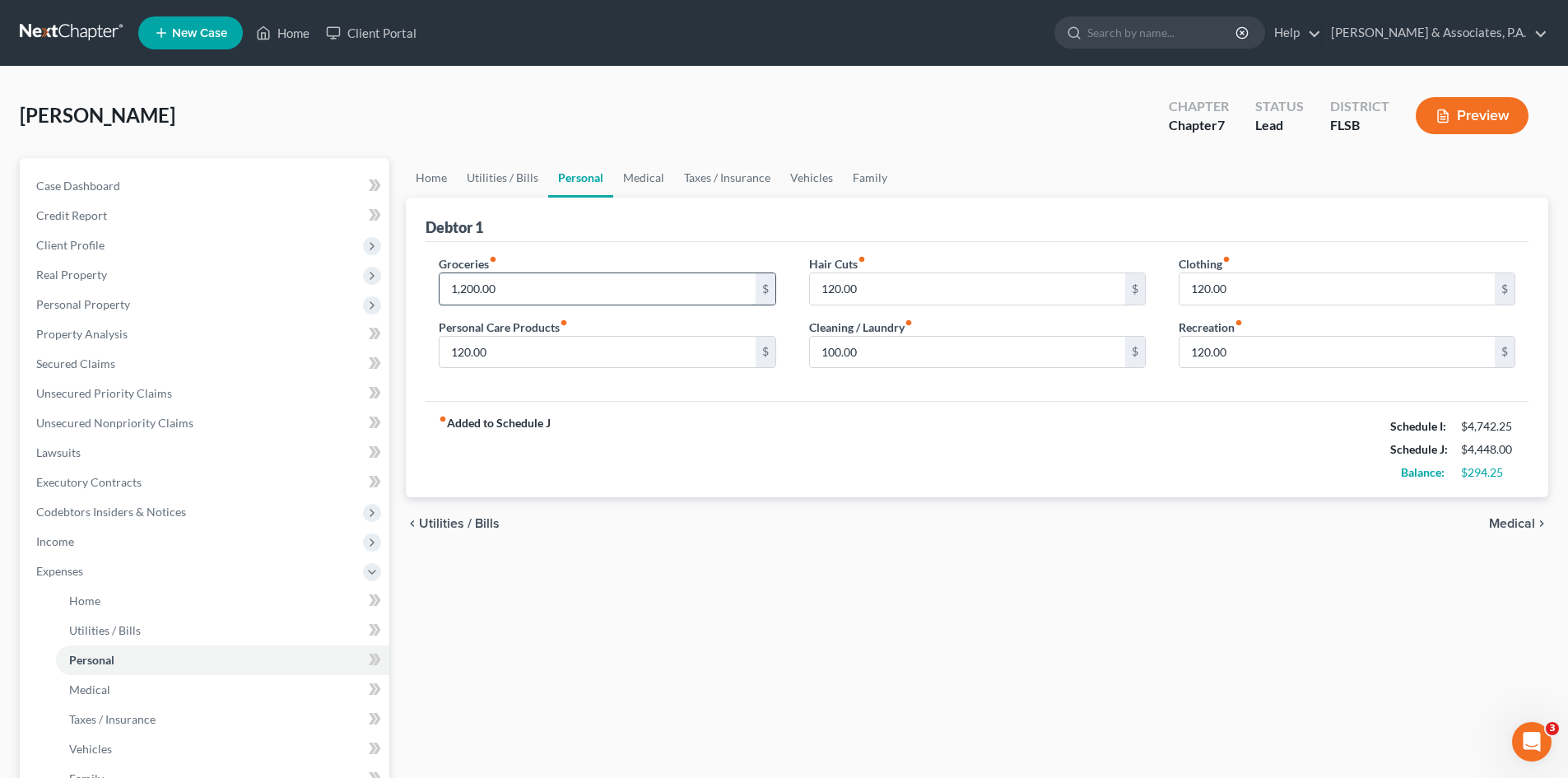
click at [461, 290] on input "1,200.00" at bounding box center [597, 289] width 316 height 32
type input "1,000.00"
click at [437, 182] on link "Home" at bounding box center [431, 178] width 51 height 40
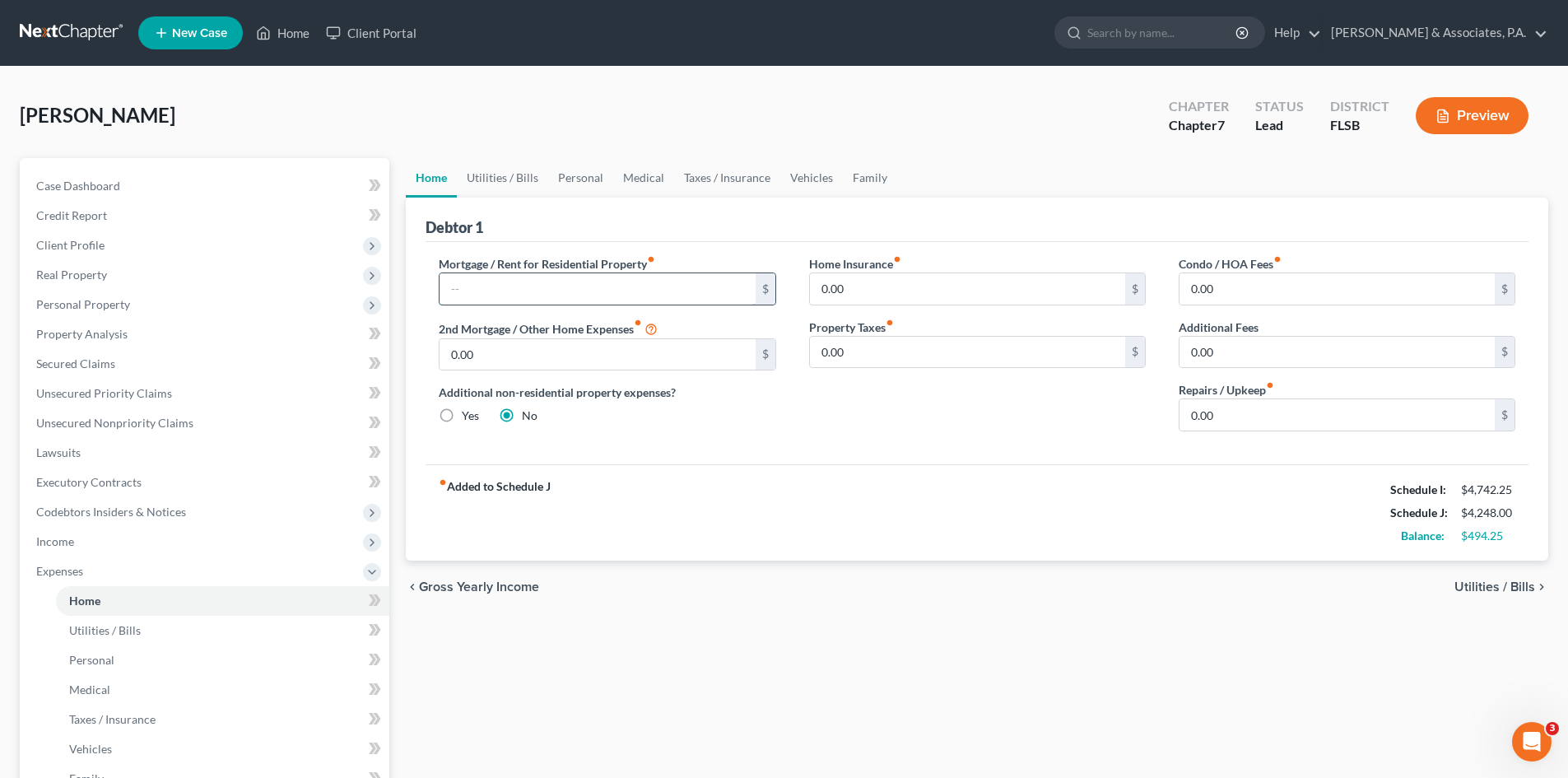
click at [458, 290] on input "text" at bounding box center [597, 289] width 316 height 32
type input "500.00"
click at [714, 416] on div "Additional non-residential property expenses? Yes No" at bounding box center [606, 404] width 336 height 41
click at [645, 226] on div "Debtor 1" at bounding box center [978, 219] width 1104 height 45
click at [801, 177] on link "Vehicles" at bounding box center [811, 178] width 63 height 40
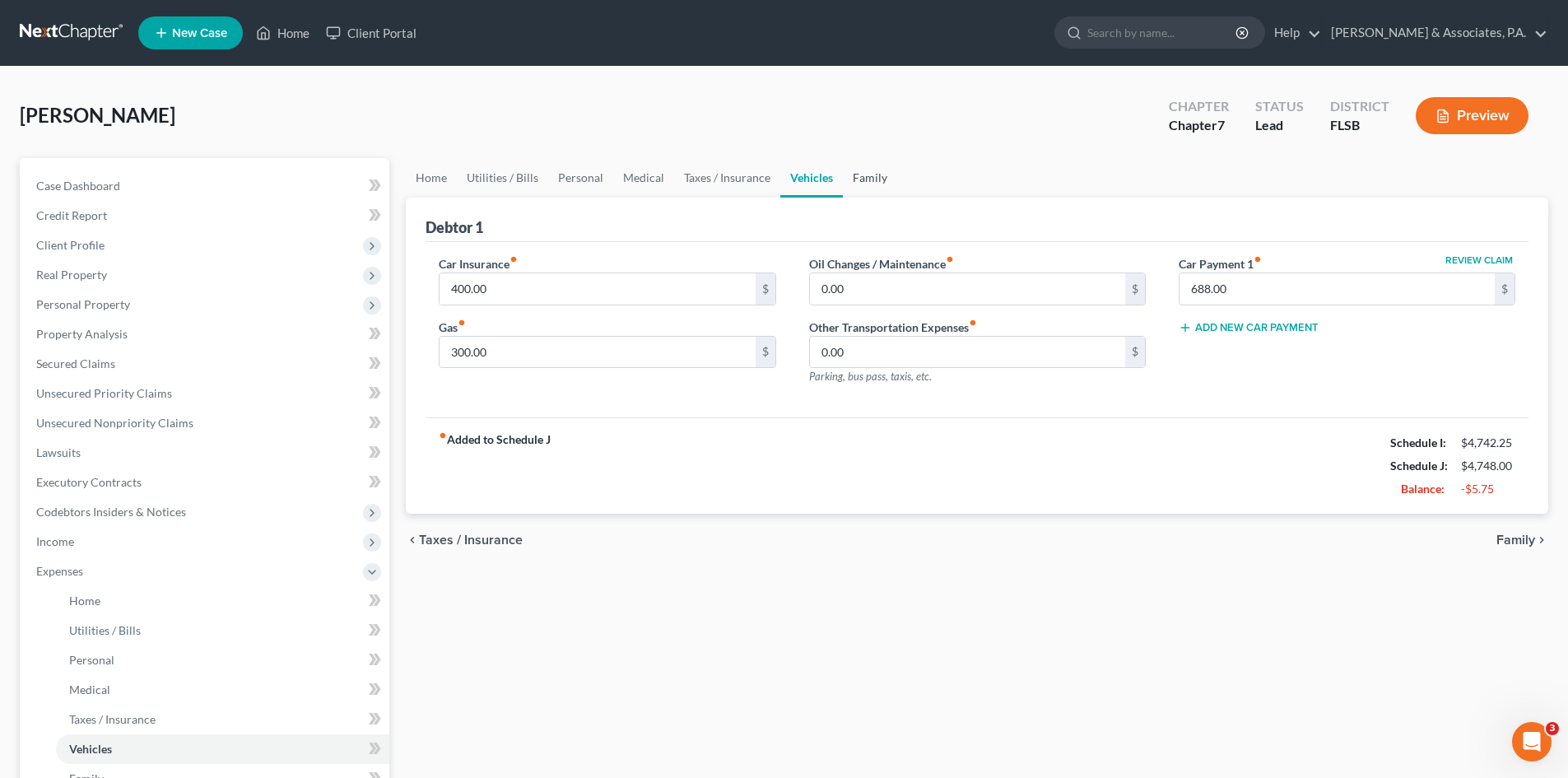
click at [862, 178] on link "Family" at bounding box center [870, 178] width 55 height 40
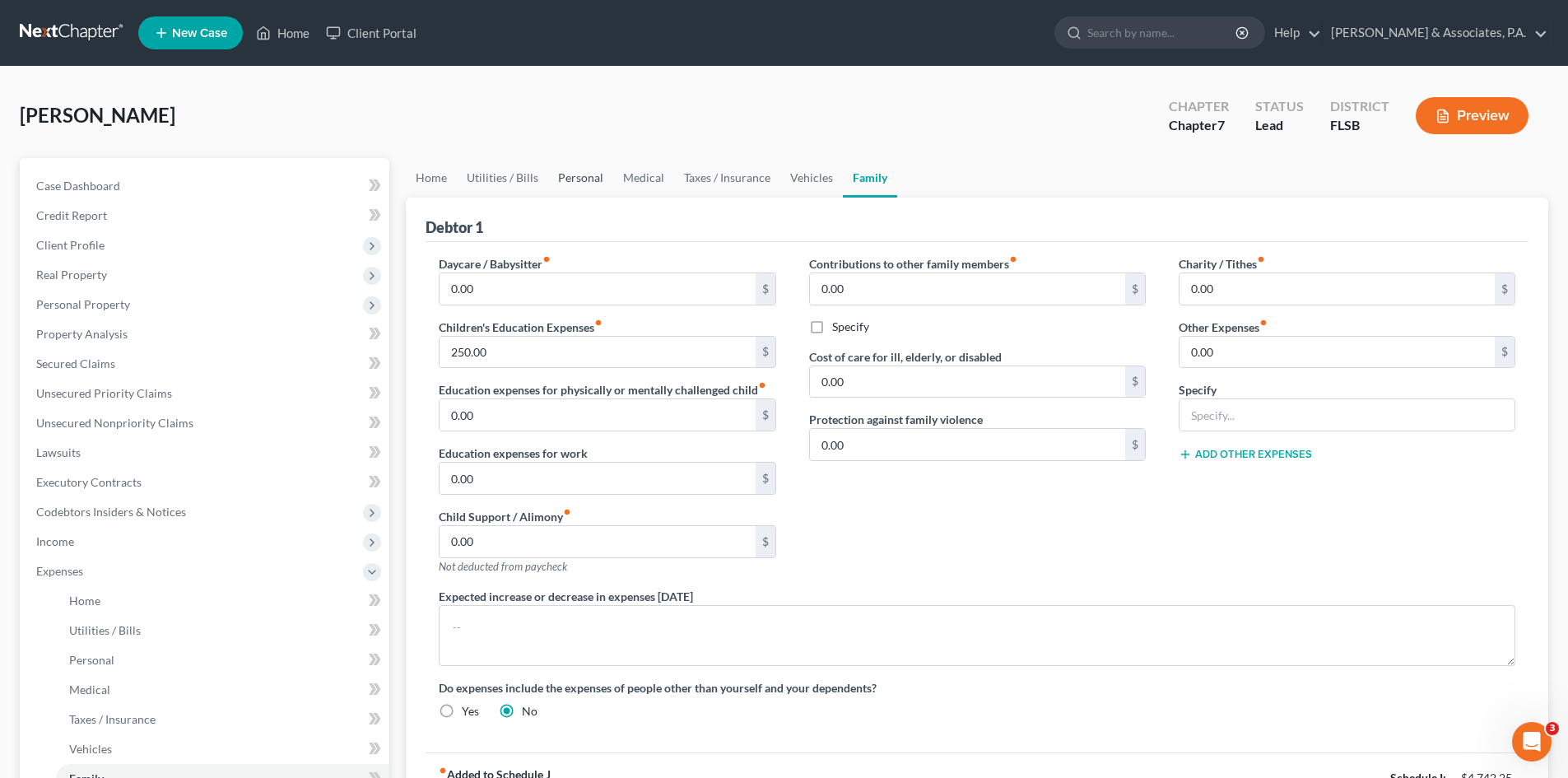
click at [588, 176] on link "Personal" at bounding box center [582, 178] width 65 height 40
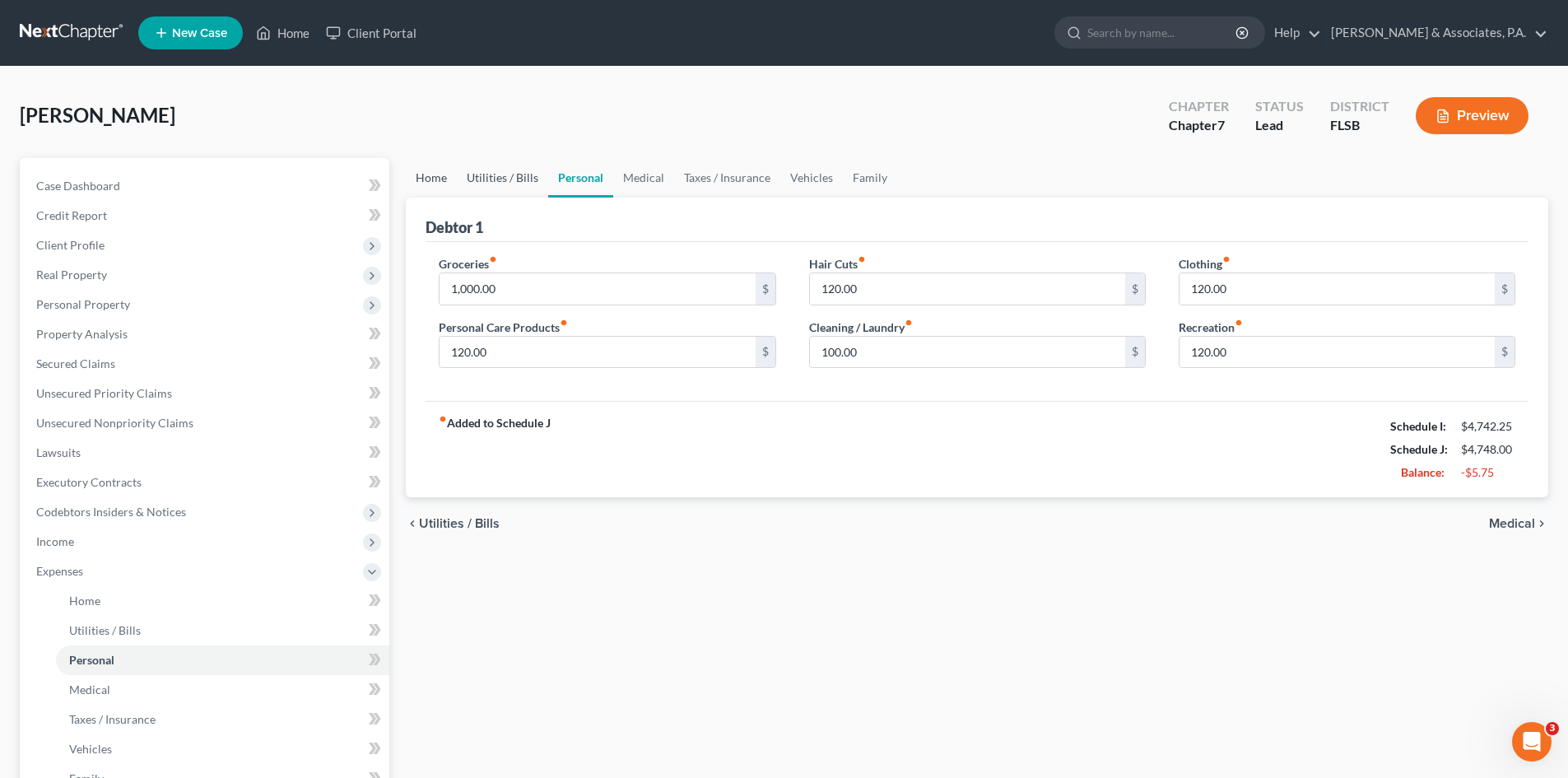
click at [498, 179] on link "Utilities / Bills" at bounding box center [502, 178] width 91 height 40
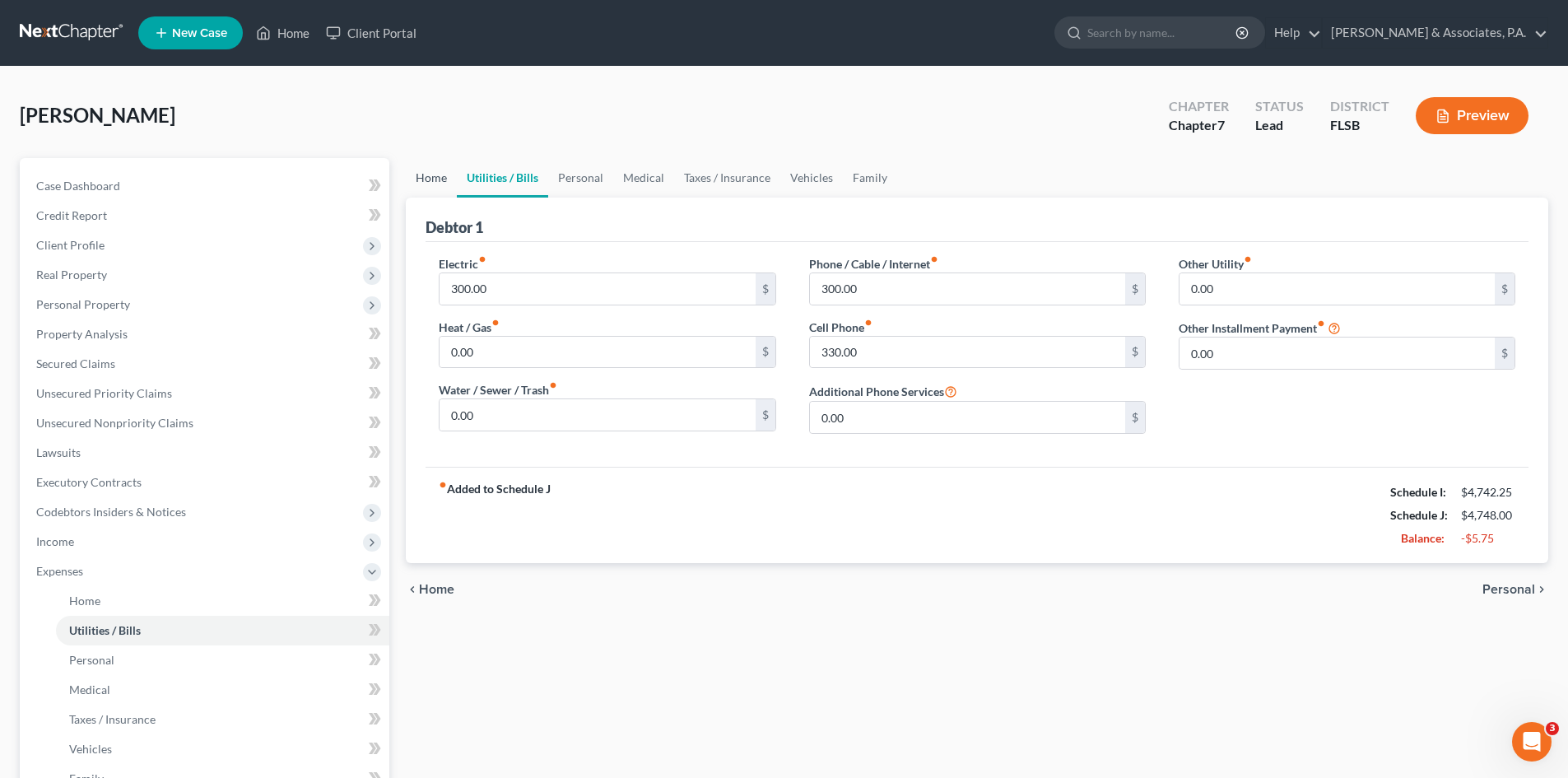
click at [427, 175] on link "Home" at bounding box center [431, 178] width 51 height 40
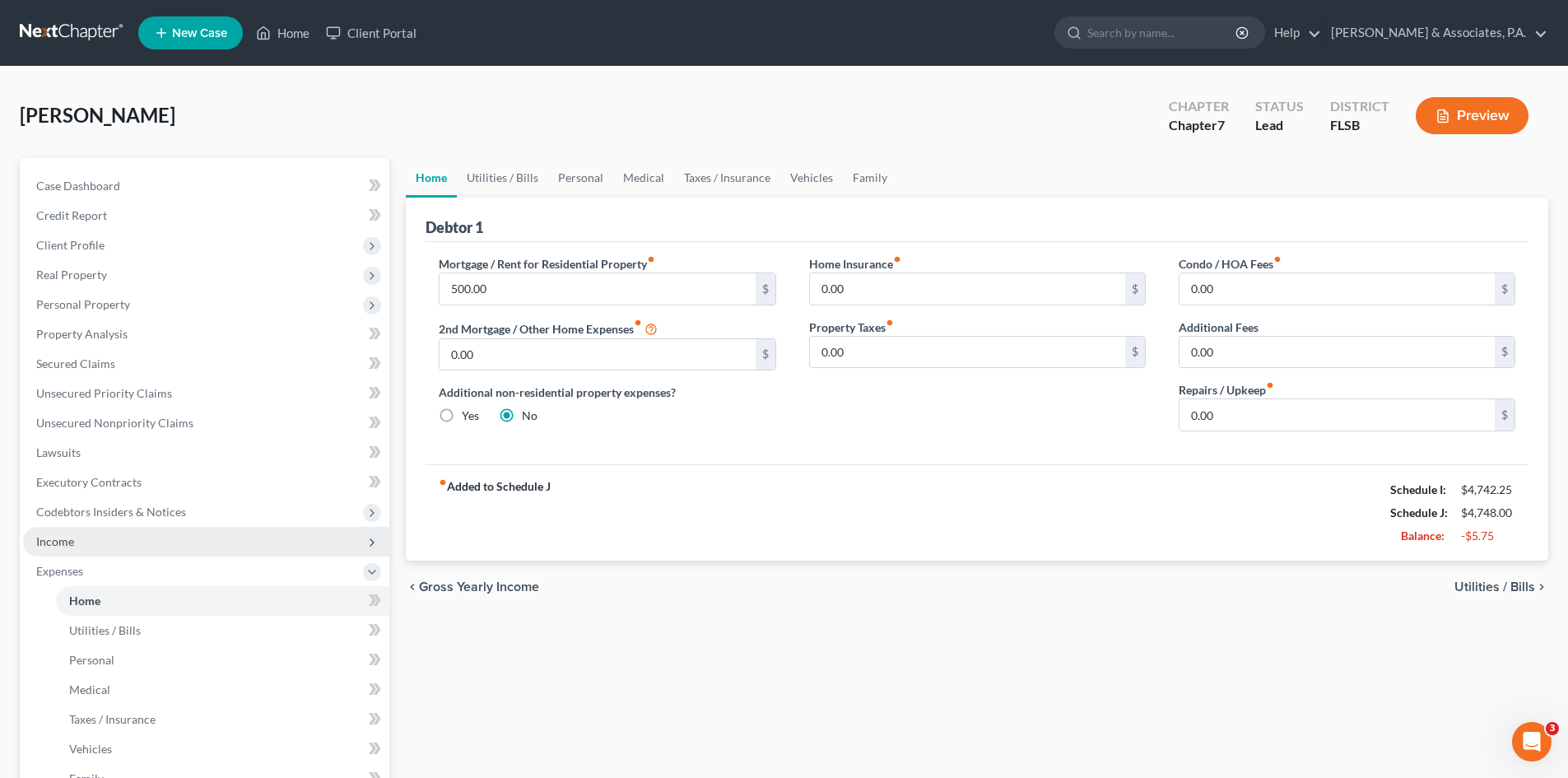
click at [70, 540] on span "Income" at bounding box center [56, 541] width 38 height 14
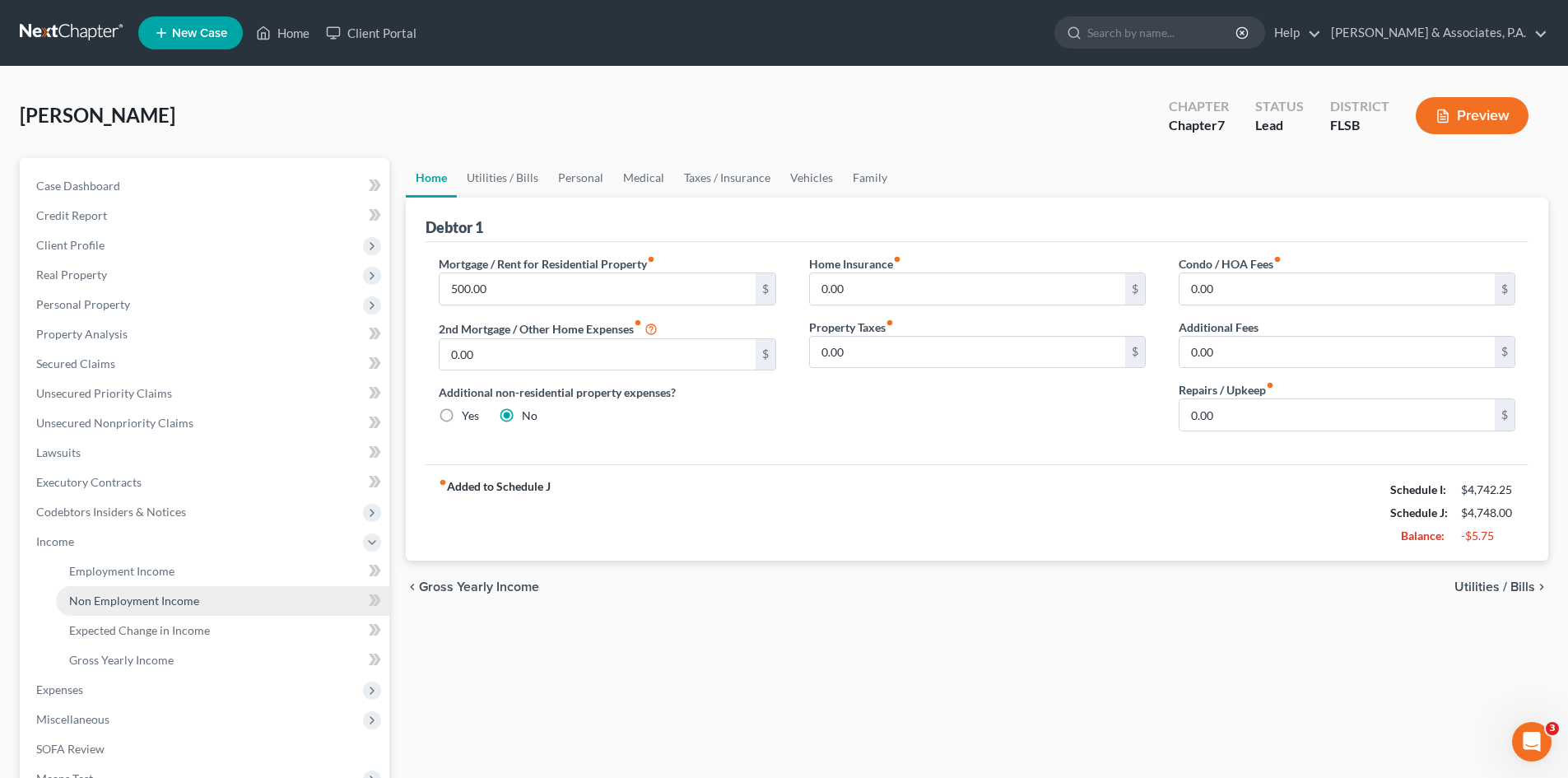
click at [140, 604] on span "Non Employment Income" at bounding box center [134, 600] width 130 height 14
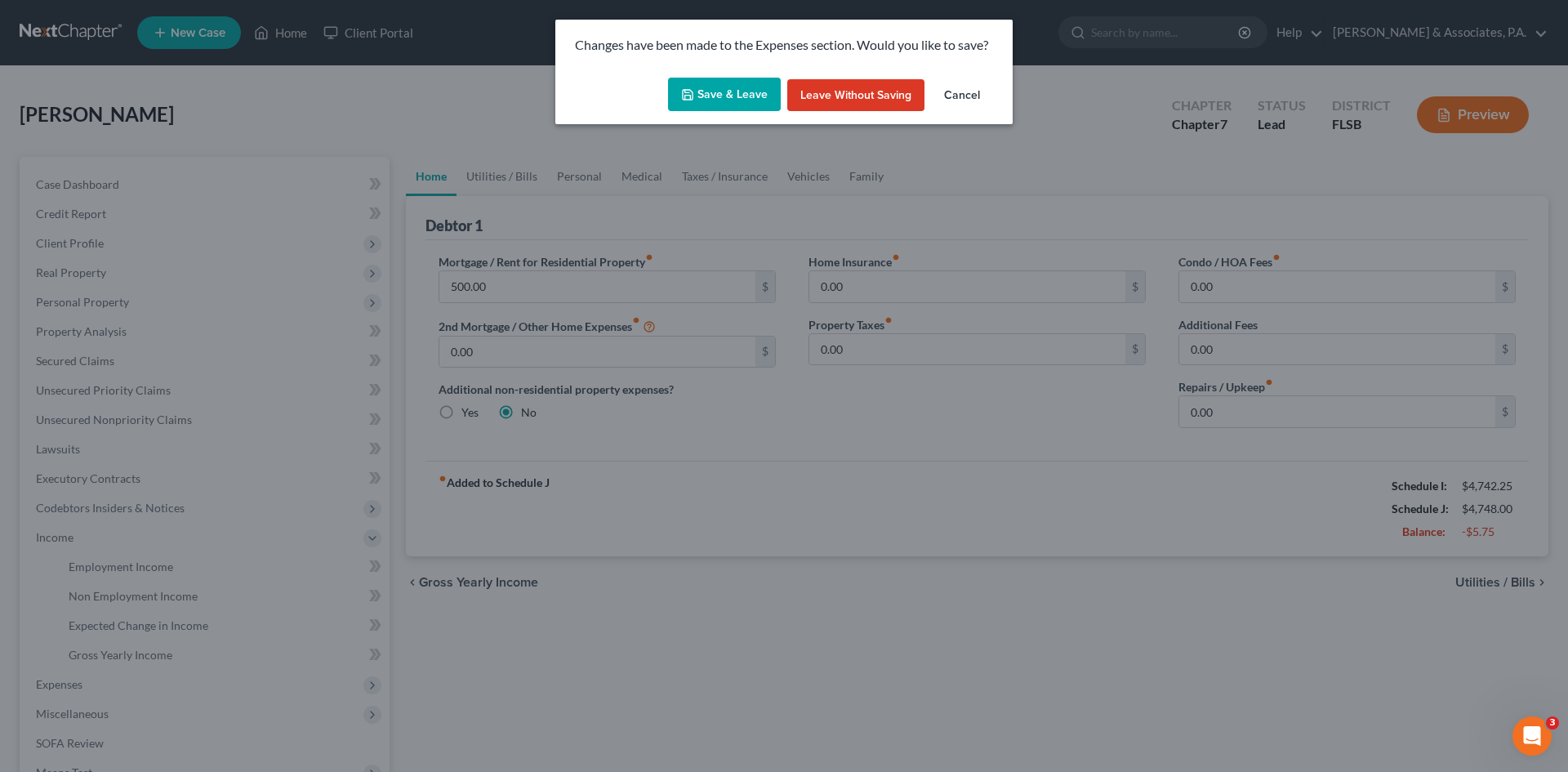
click at [731, 88] on button "Save & Leave" at bounding box center [724, 95] width 112 height 34
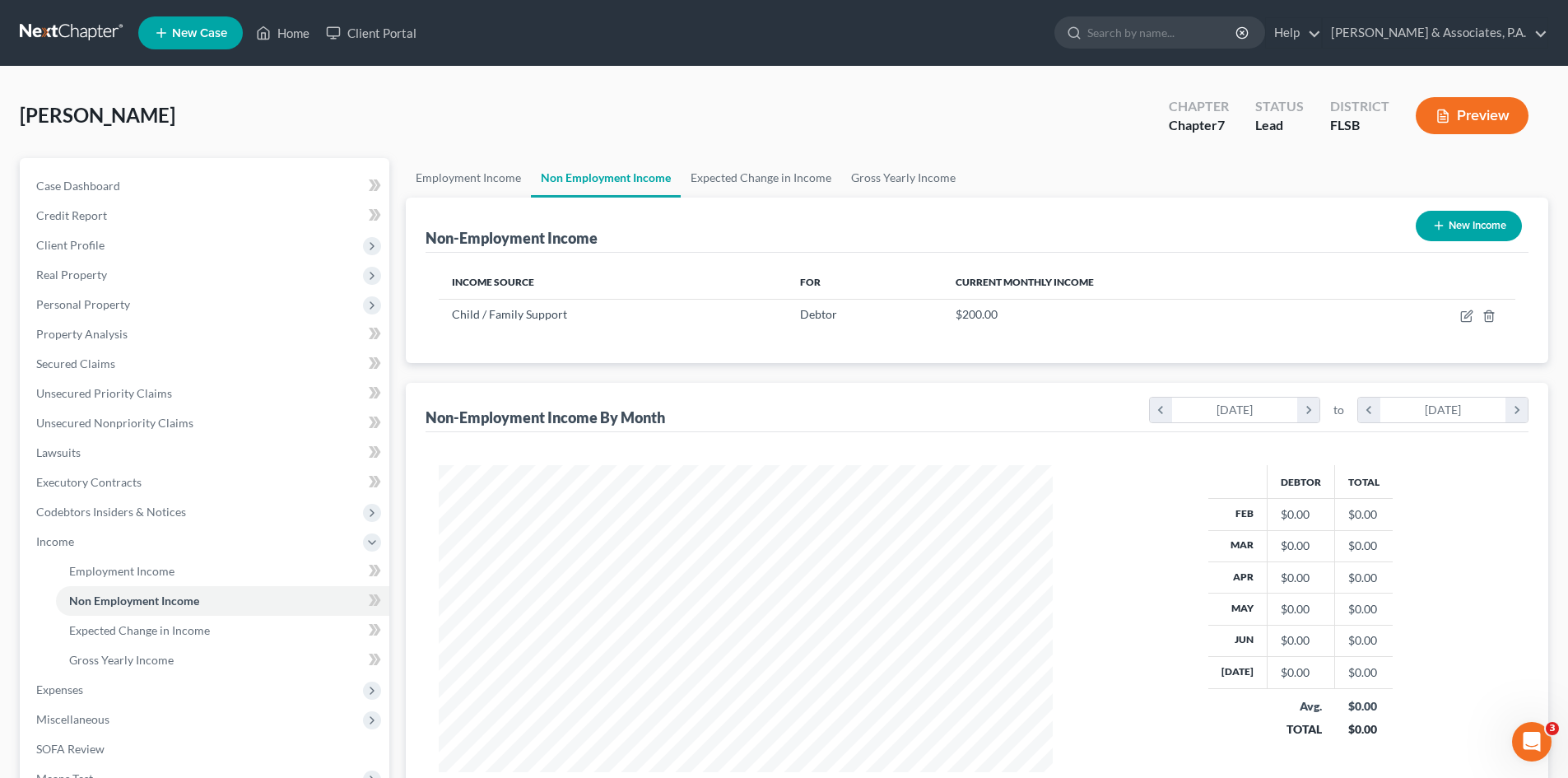
scroll to position [307, 647]
click at [756, 182] on link "Expected Change in Income" at bounding box center [761, 178] width 161 height 40
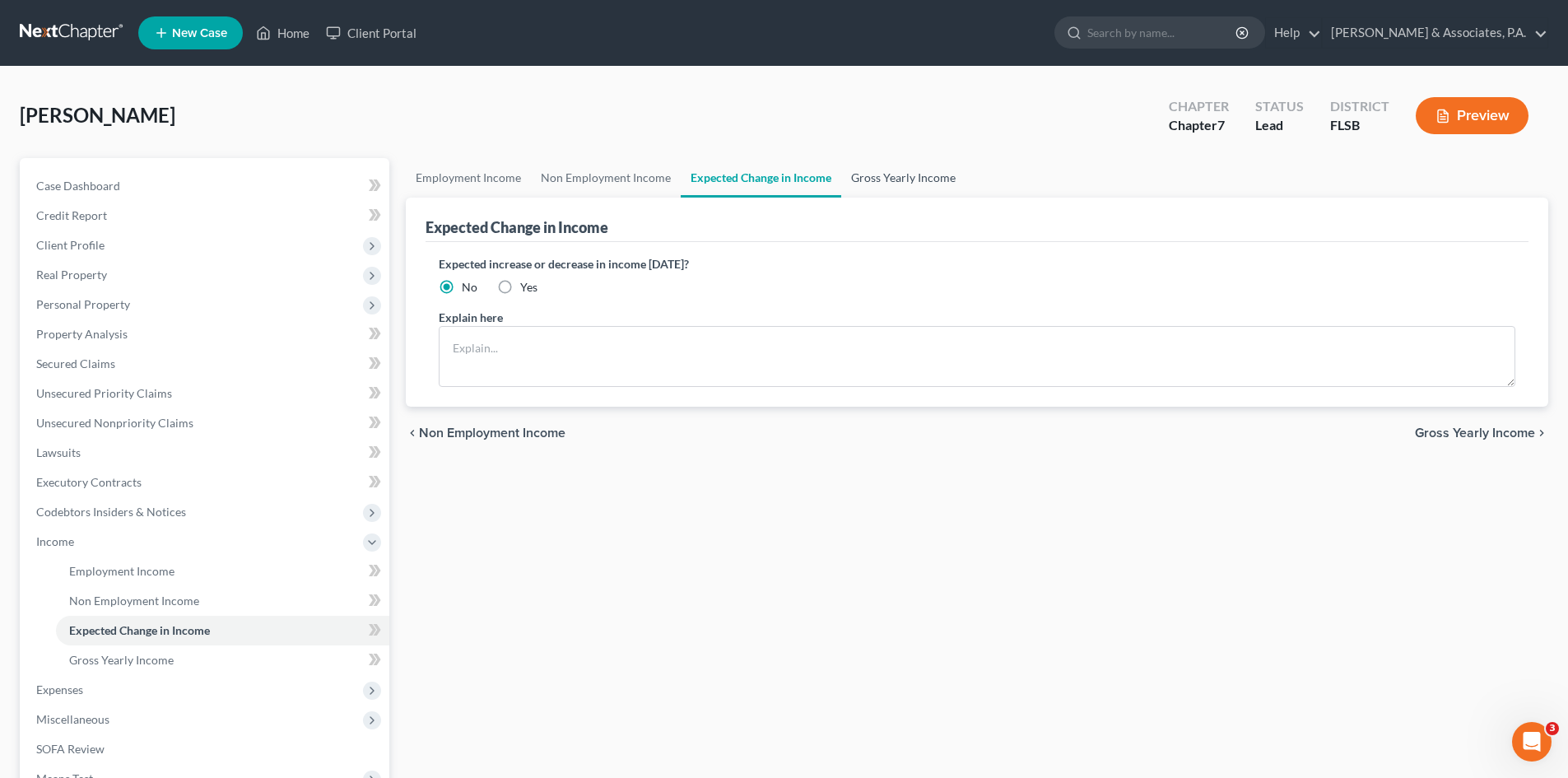
click at [881, 174] on link "Gross Yearly Income" at bounding box center [903, 178] width 124 height 40
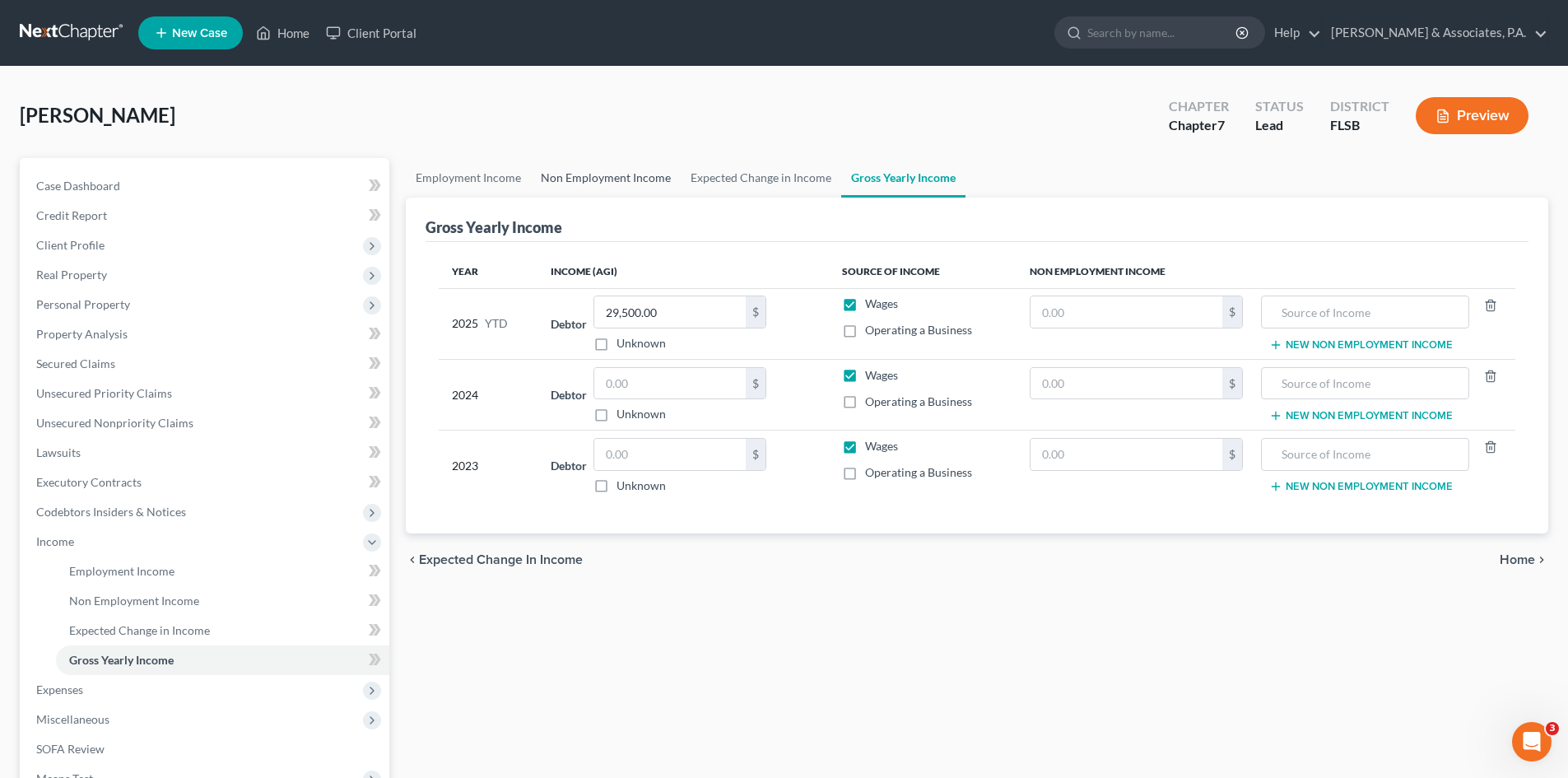
click at [597, 179] on link "Non Employment Income" at bounding box center [605, 178] width 150 height 40
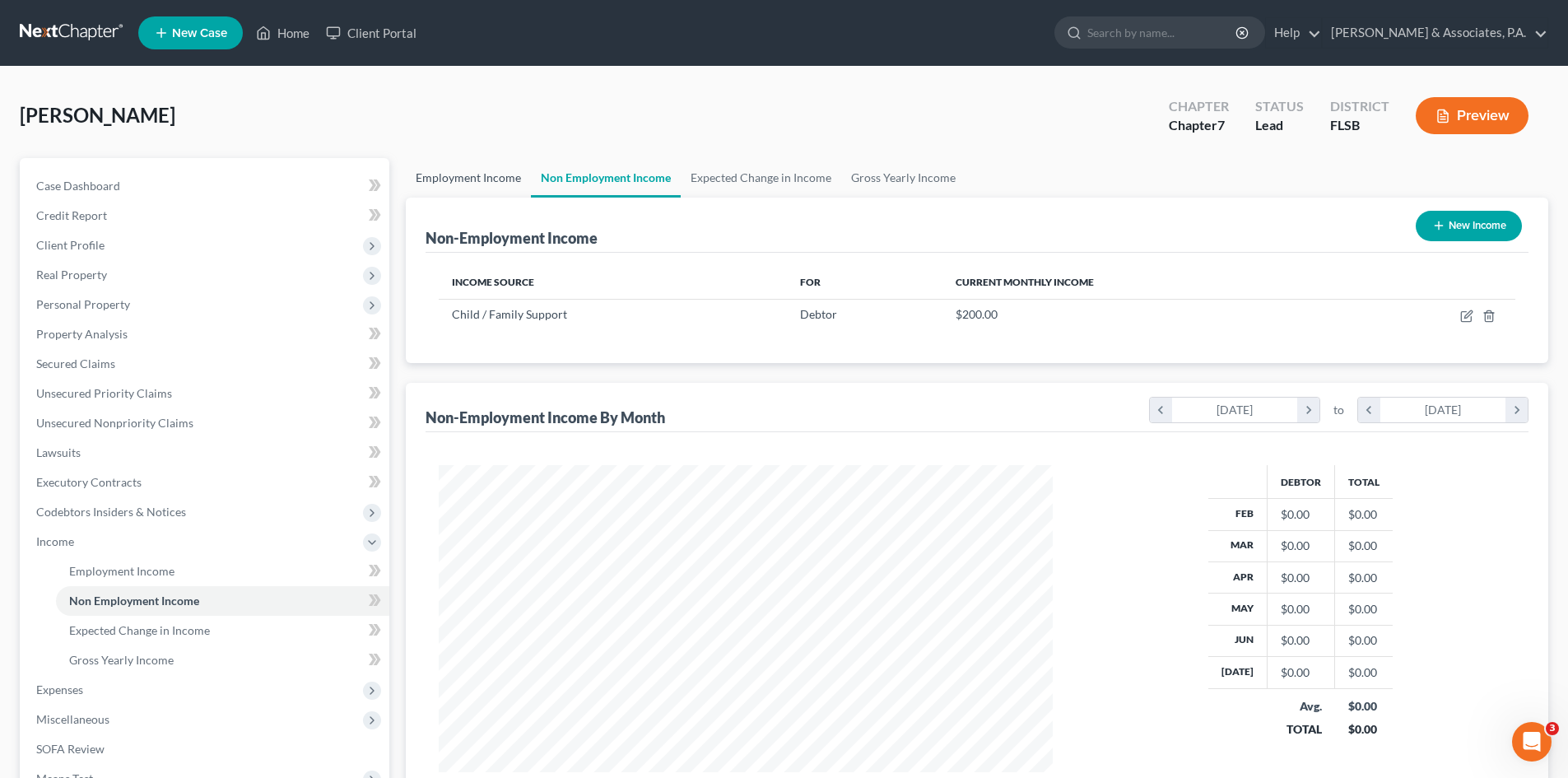
click at [472, 176] on link "Employment Income" at bounding box center [468, 178] width 125 height 40
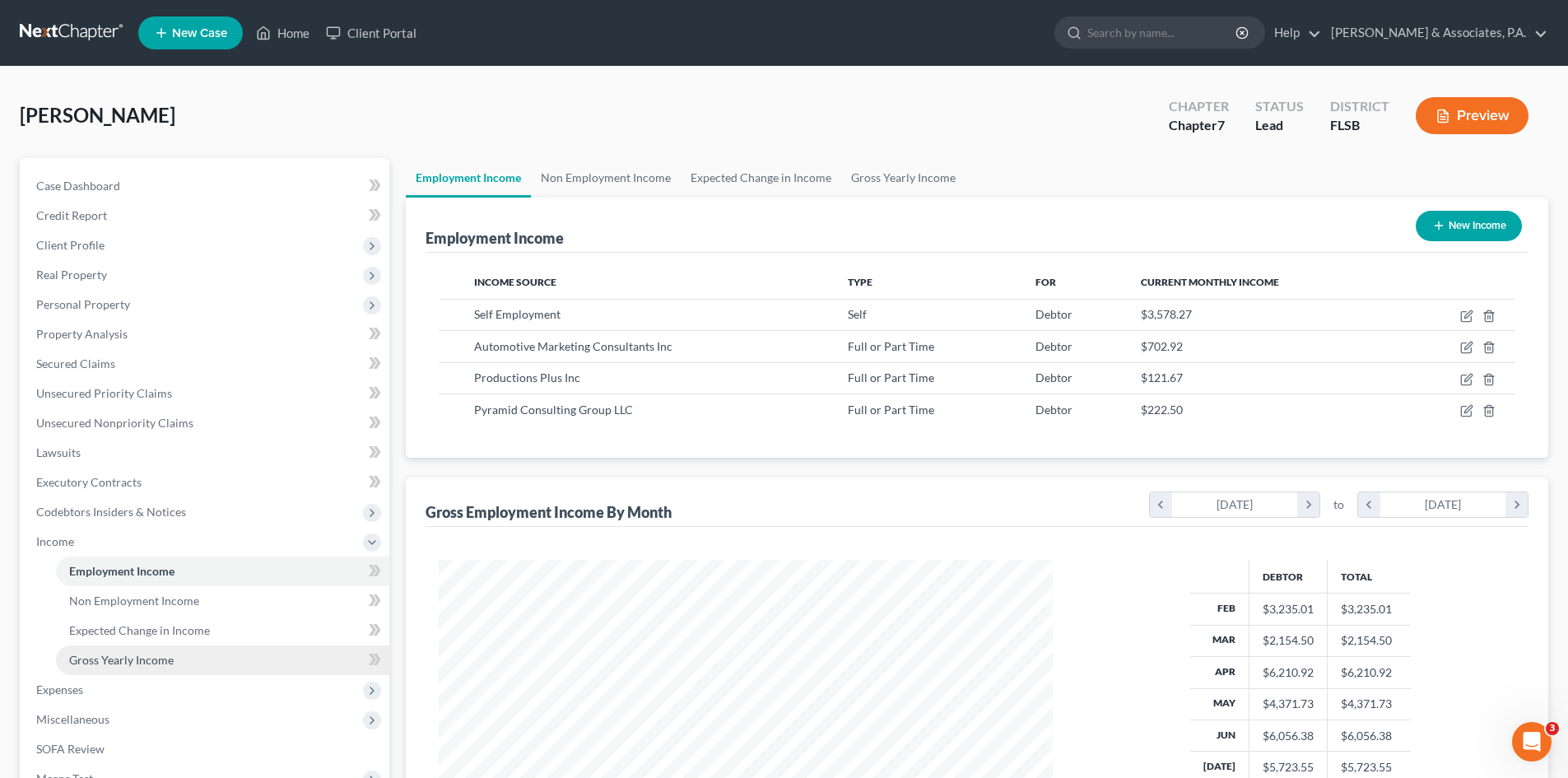
scroll to position [307, 647]
click at [79, 693] on span "Expenses" at bounding box center [60, 690] width 47 height 14
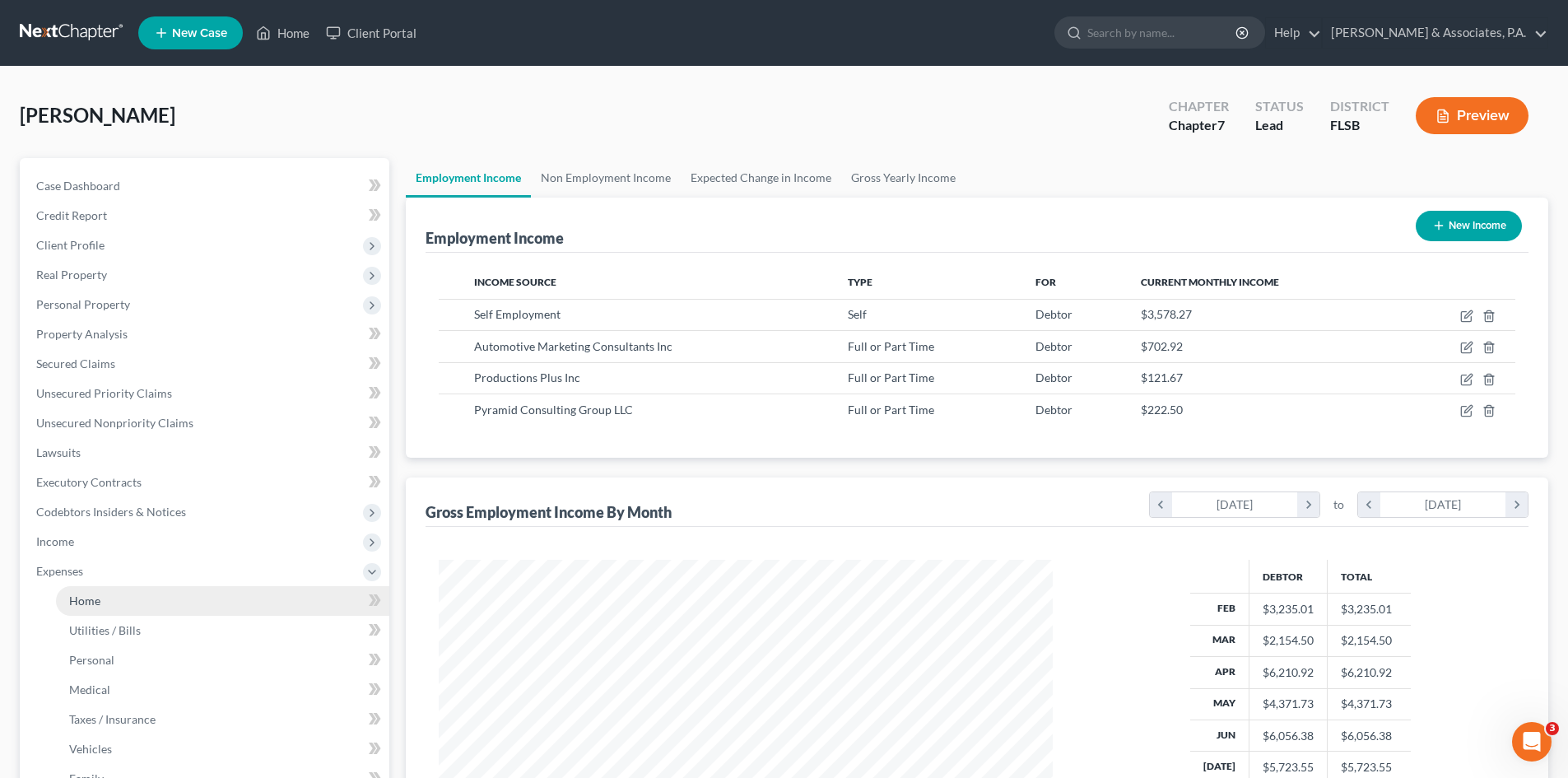
click at [114, 591] on link "Home" at bounding box center [222, 601] width 333 height 30
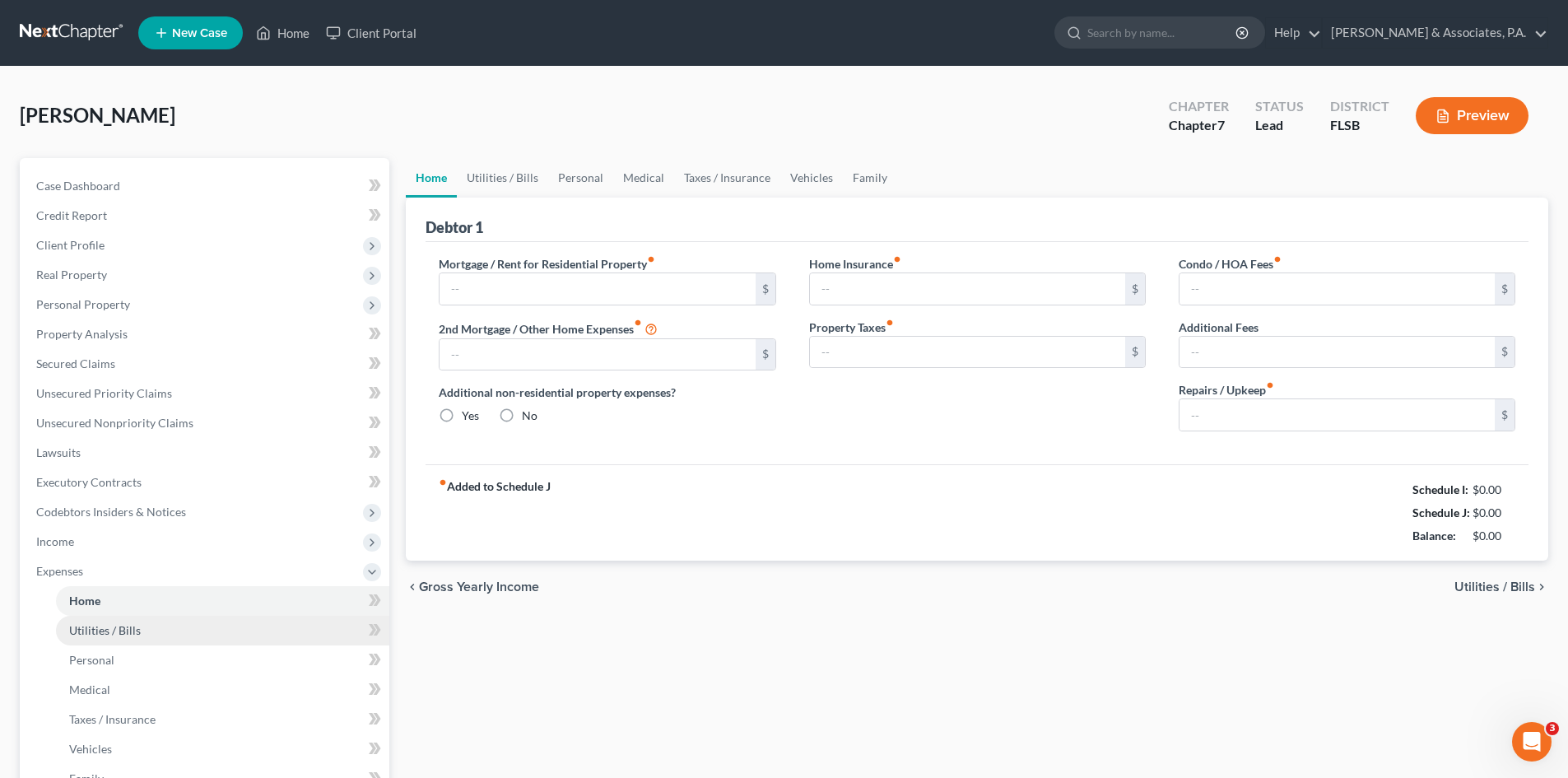
type input "500.00"
type input "0.00"
radio input "true"
type input "0.00"
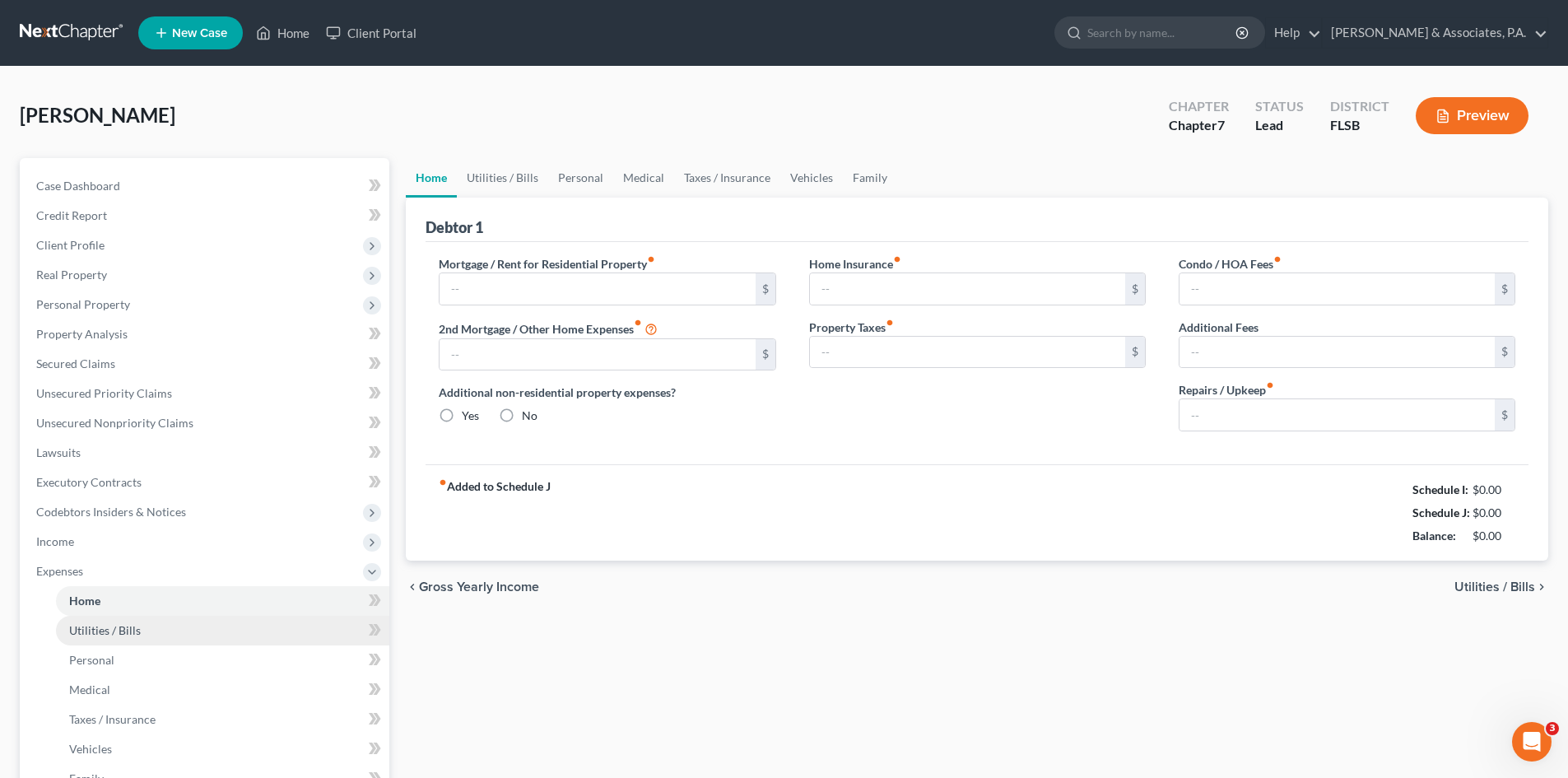
type input "0.00"
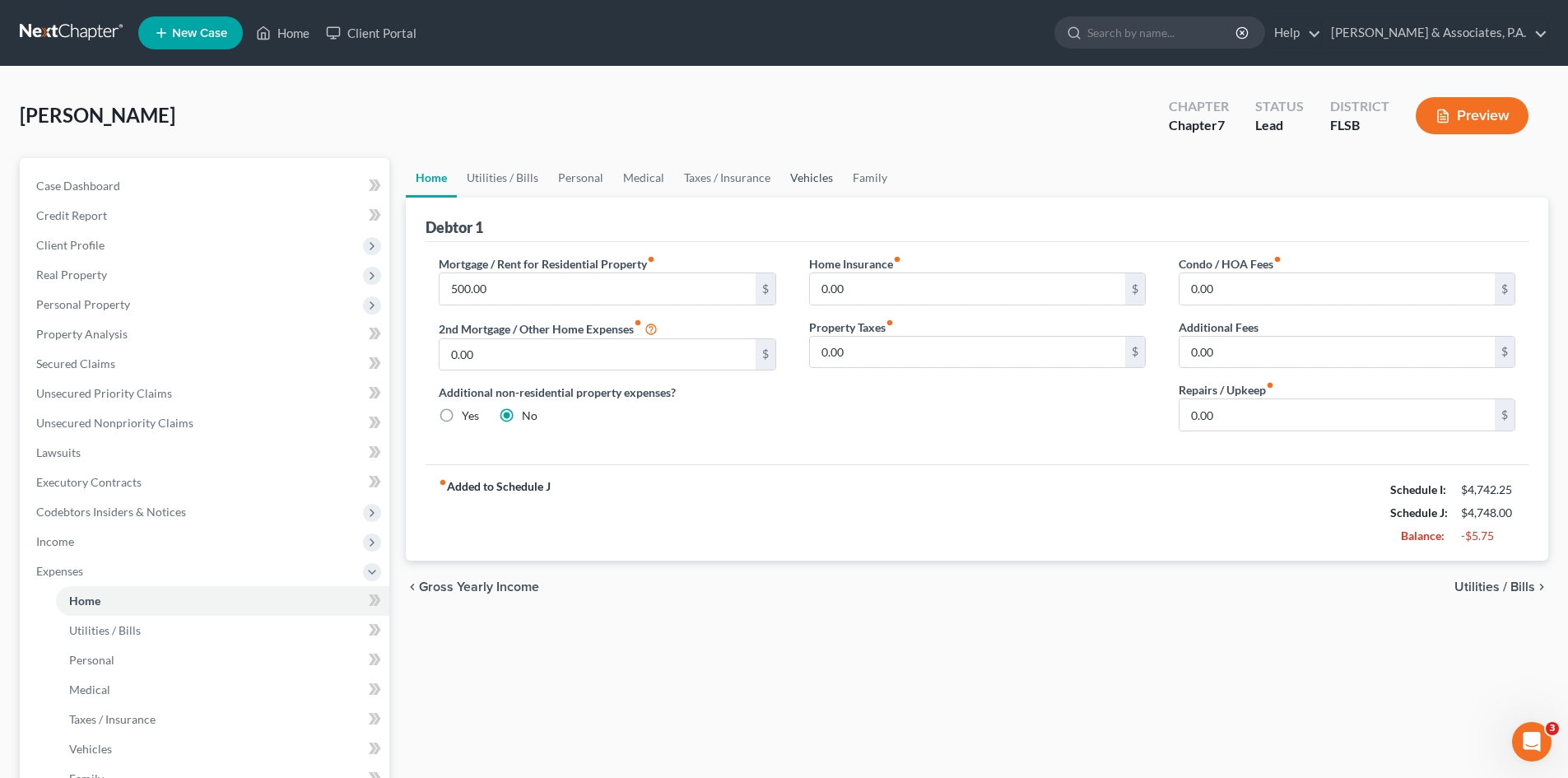
click at [818, 174] on link "Vehicles" at bounding box center [811, 178] width 63 height 40
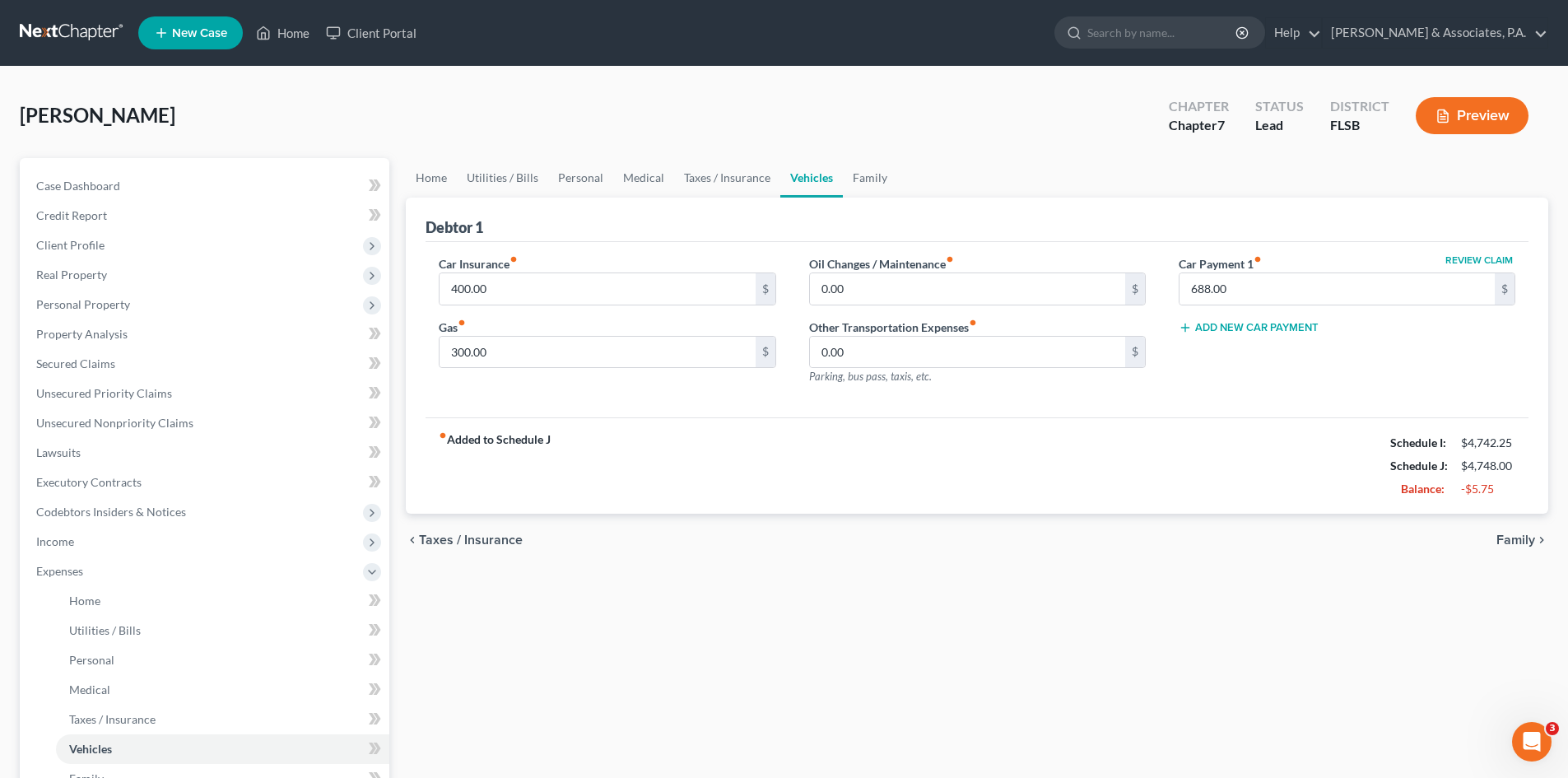
click at [622, 218] on div "Debtor 1" at bounding box center [978, 219] width 1104 height 45
click at [466, 292] on input "400.00" at bounding box center [597, 289] width 316 height 32
type input "320.00"
click at [597, 244] on div "Car Insurance fiber_manual_record 320.00 $ Gas fiber_manual_record 300.00 $ Oil…" at bounding box center [978, 330] width 1104 height 177
click at [580, 176] on link "Personal" at bounding box center [582, 178] width 65 height 40
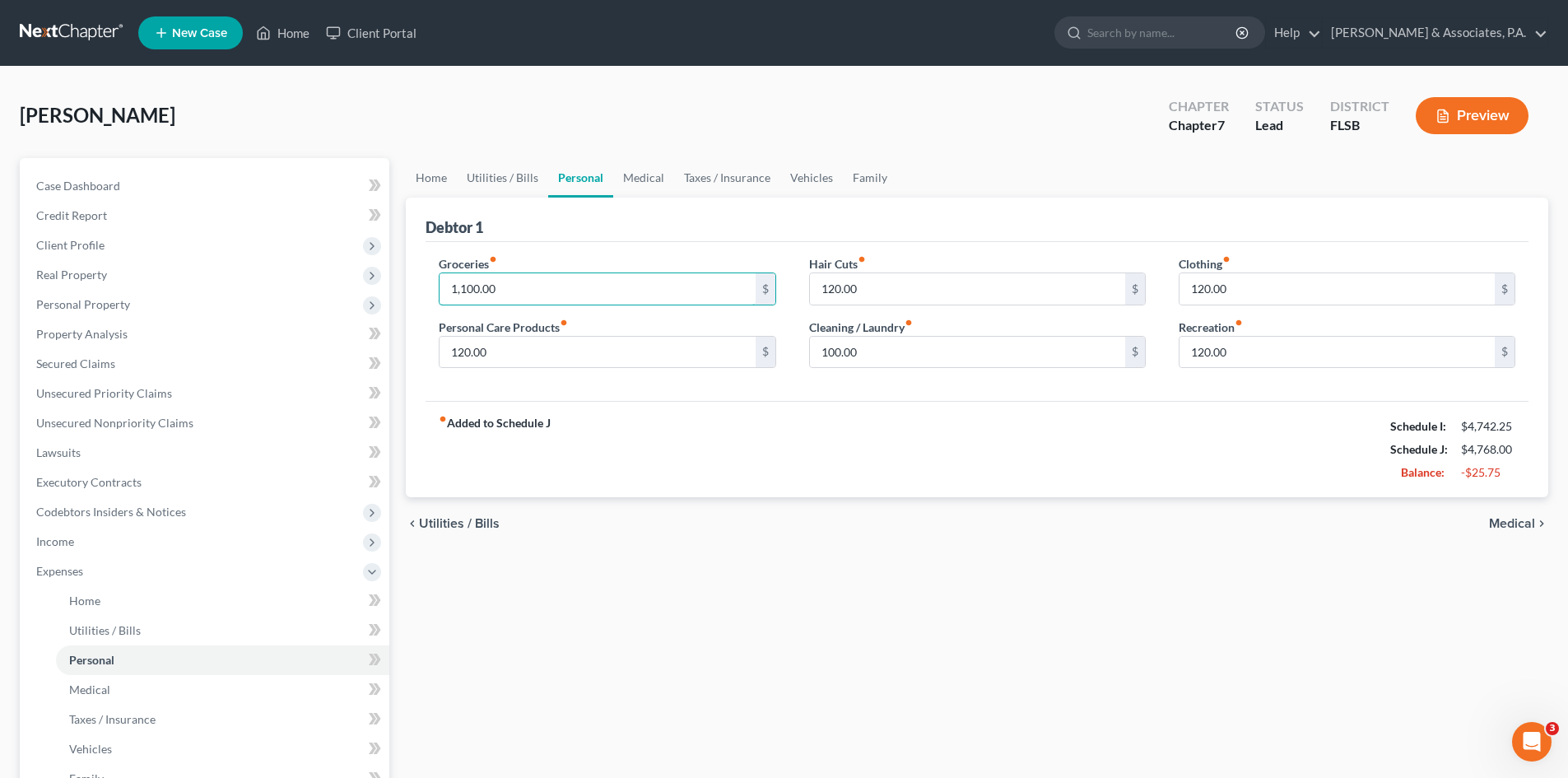
type input "1,100.00"
click at [709, 255] on div "Groceries fiber_manual_record 1,100.00 $" at bounding box center [606, 280] width 336 height 51
click at [662, 182] on link "Medical" at bounding box center [643, 178] width 61 height 40
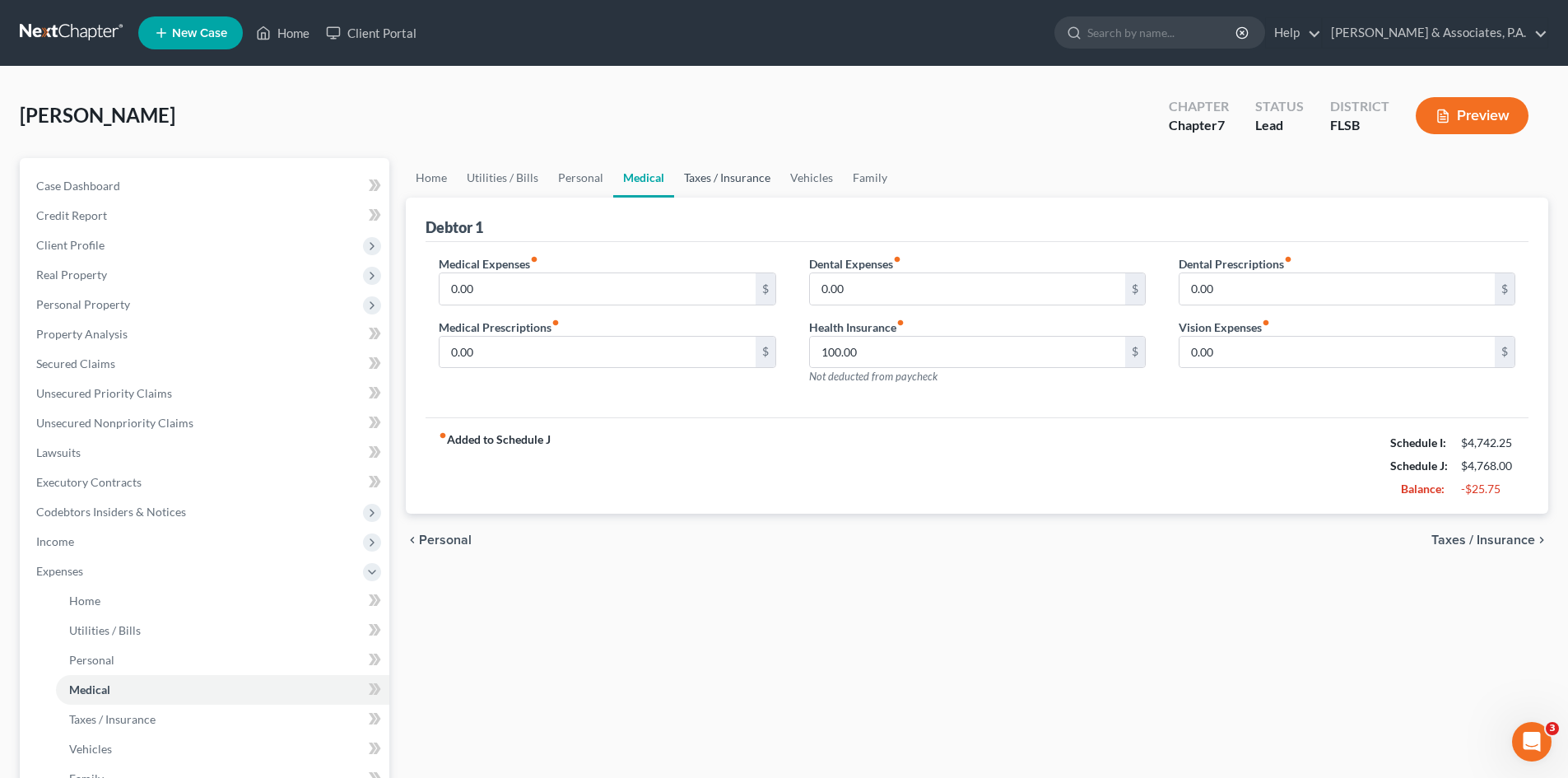
click at [718, 177] on link "Taxes / Insurance" at bounding box center [726, 178] width 106 height 40
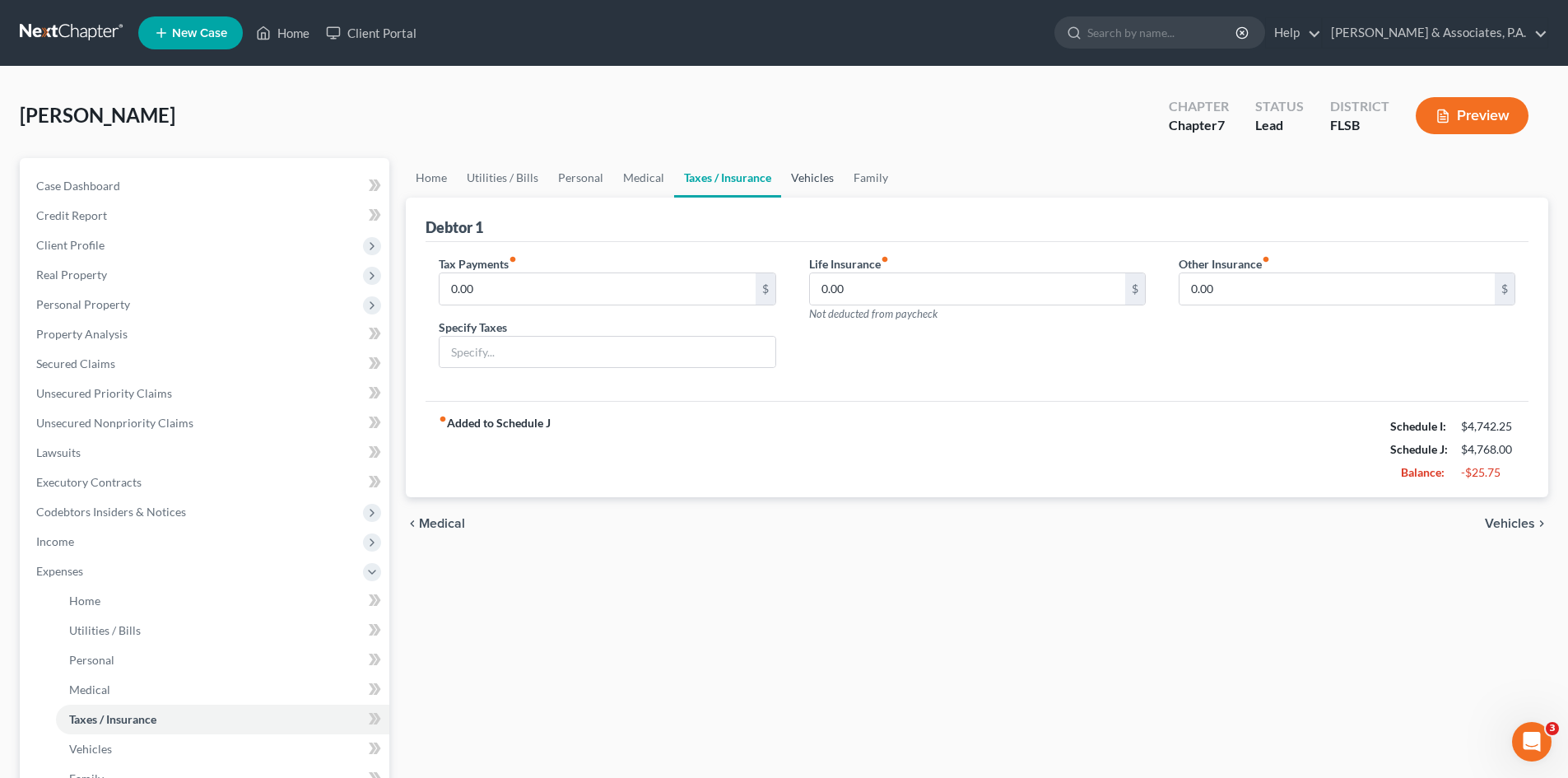
click at [793, 177] on link "Vehicles" at bounding box center [812, 178] width 63 height 40
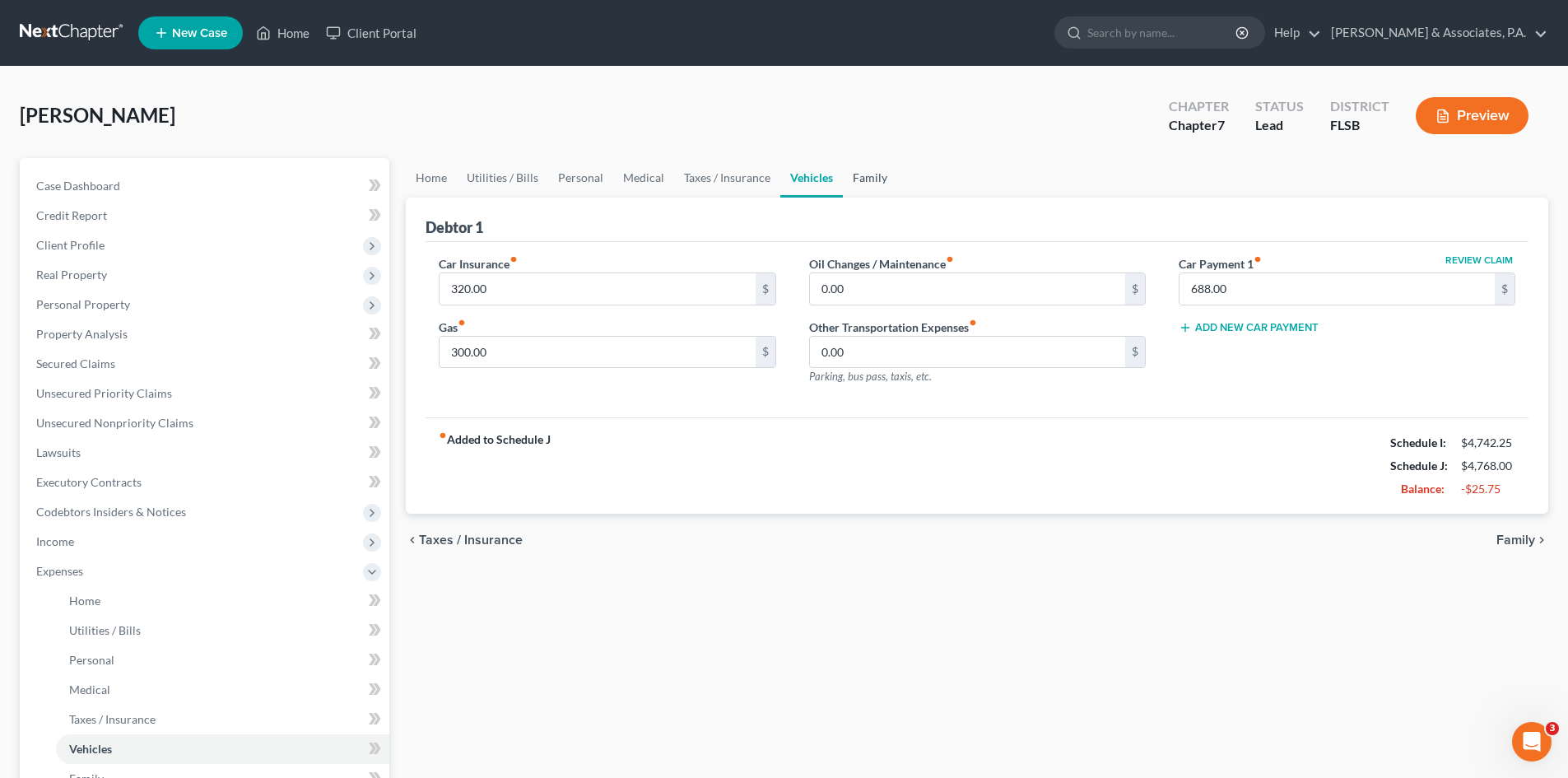
click at [878, 172] on link "Family" at bounding box center [870, 178] width 55 height 40
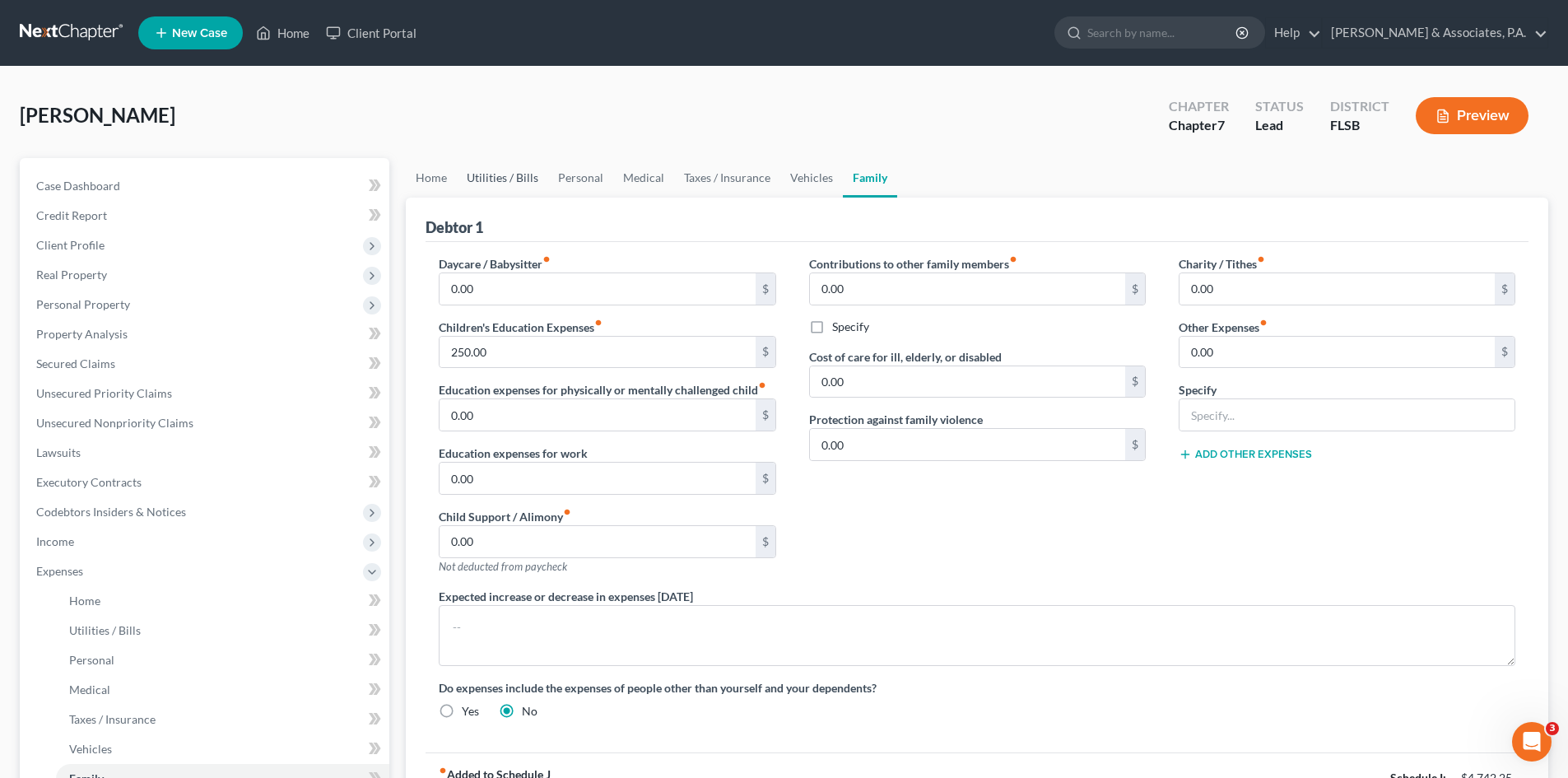
click at [503, 177] on link "Utilities / Bills" at bounding box center [502, 178] width 91 height 40
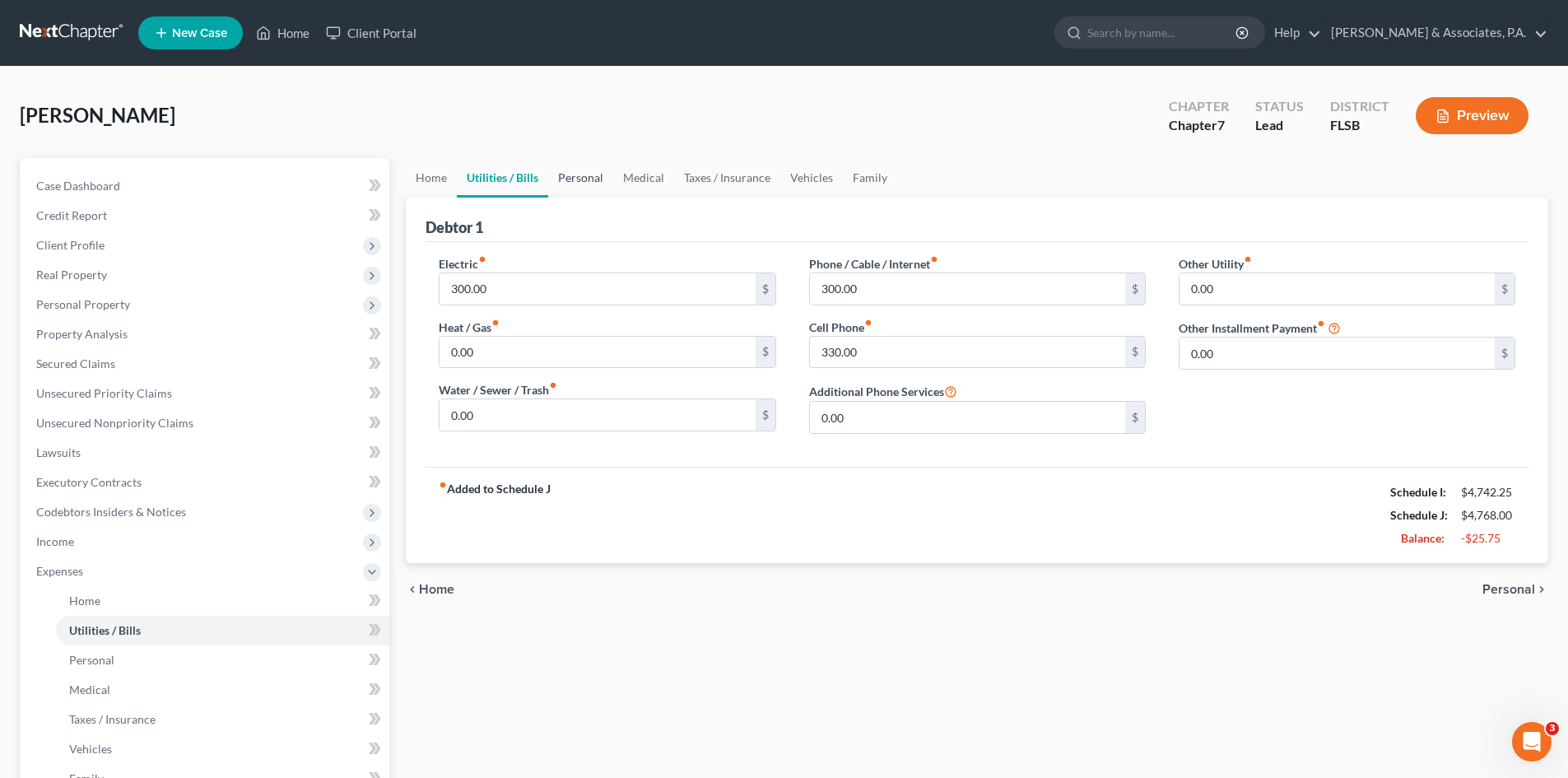
click at [581, 183] on link "Personal" at bounding box center [582, 178] width 65 height 40
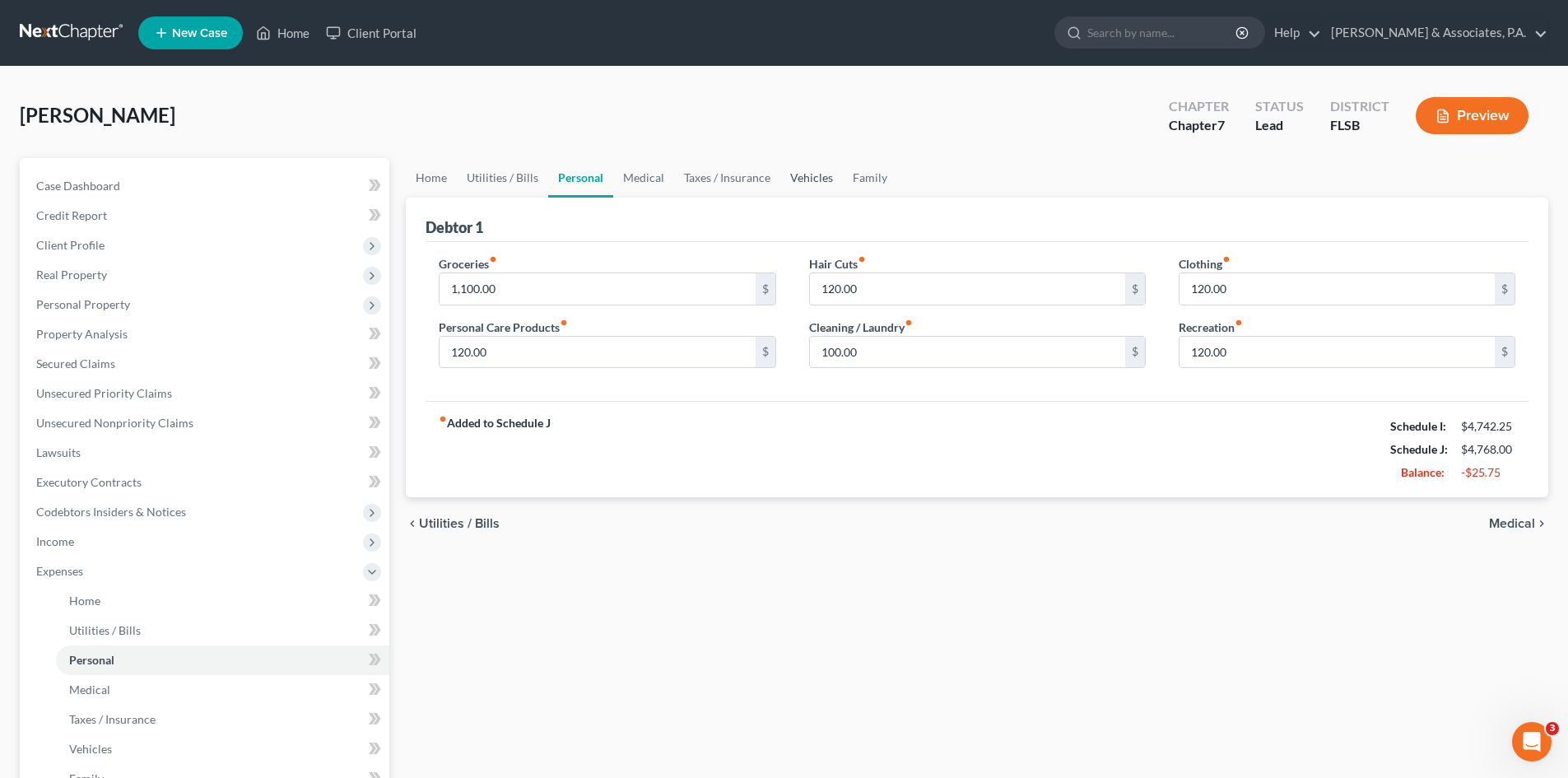
click at [807, 171] on link "Vehicles" at bounding box center [811, 178] width 63 height 40
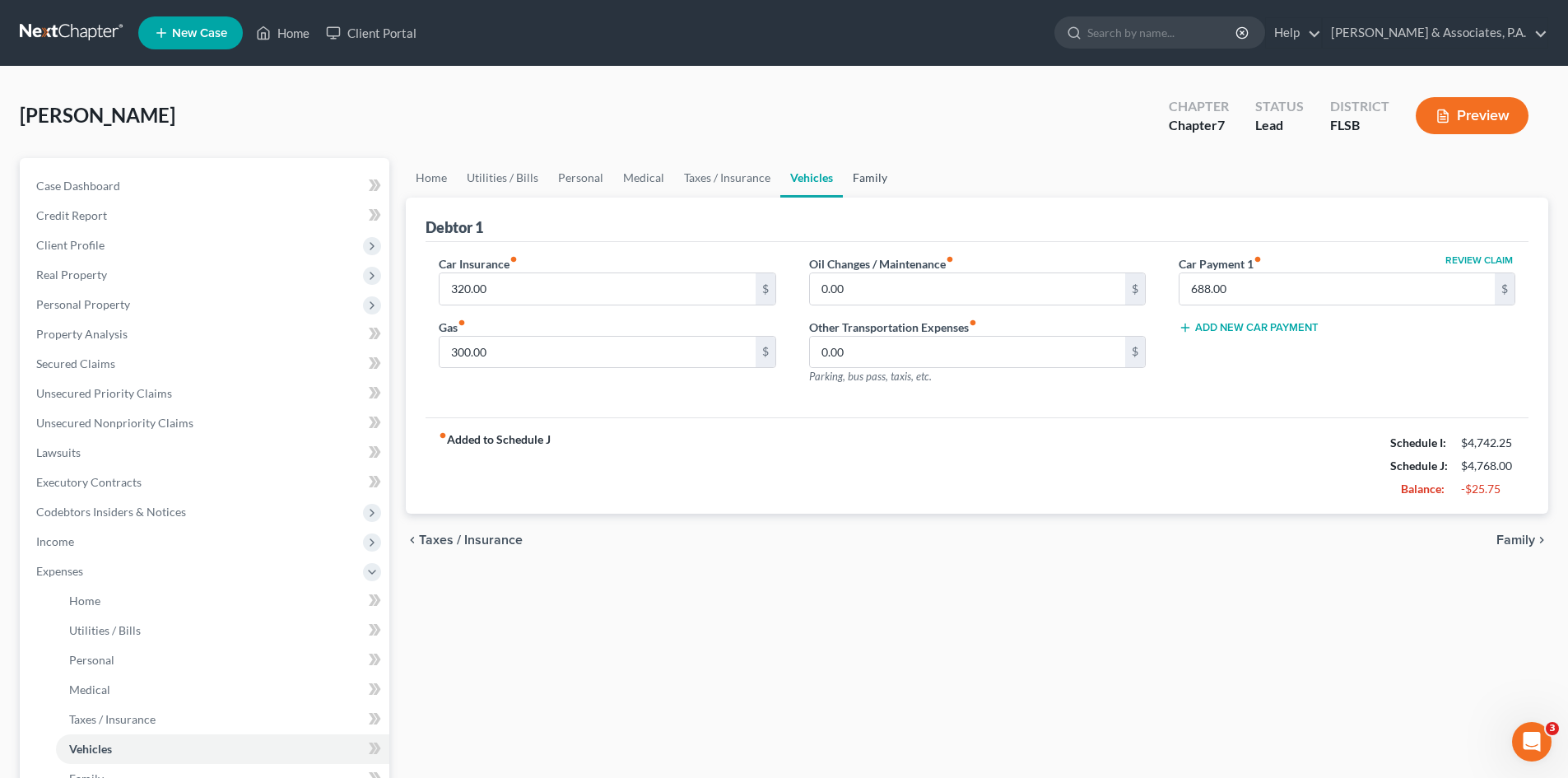
click at [859, 175] on link "Family" at bounding box center [870, 178] width 55 height 40
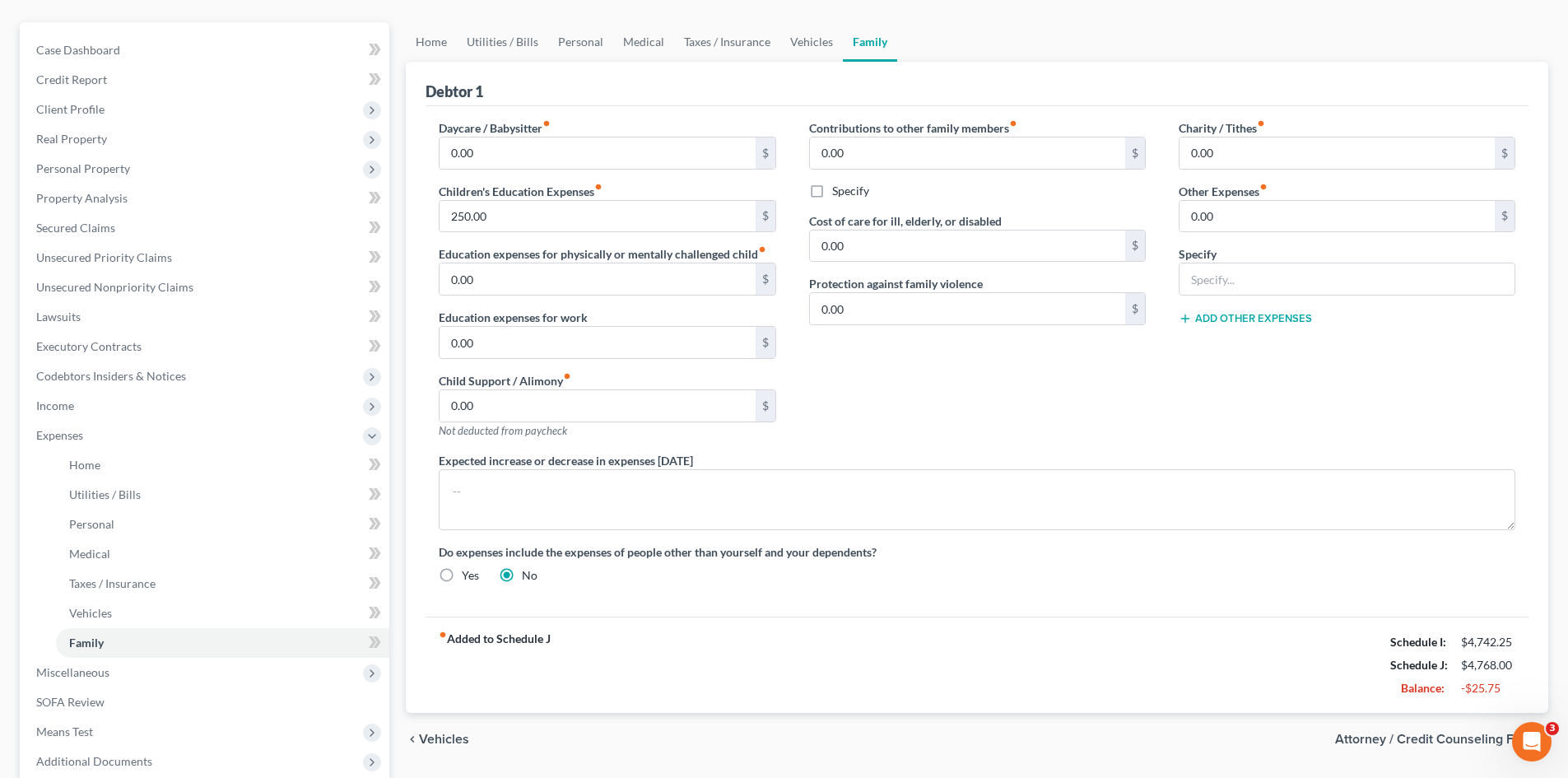
scroll to position [165, 0]
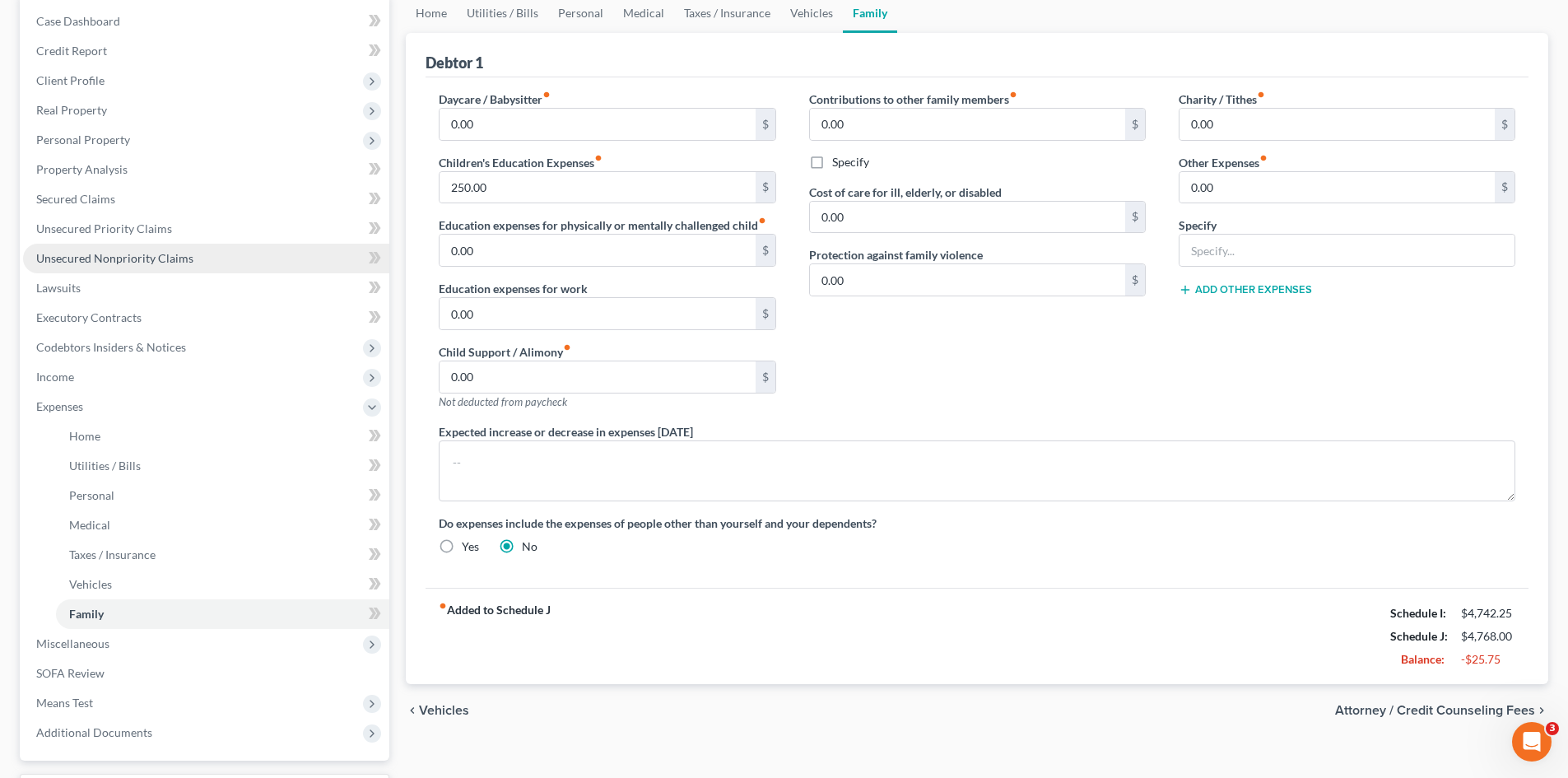
click at [110, 262] on span "Unsecured Nonpriority Claims" at bounding box center [115, 258] width 157 height 14
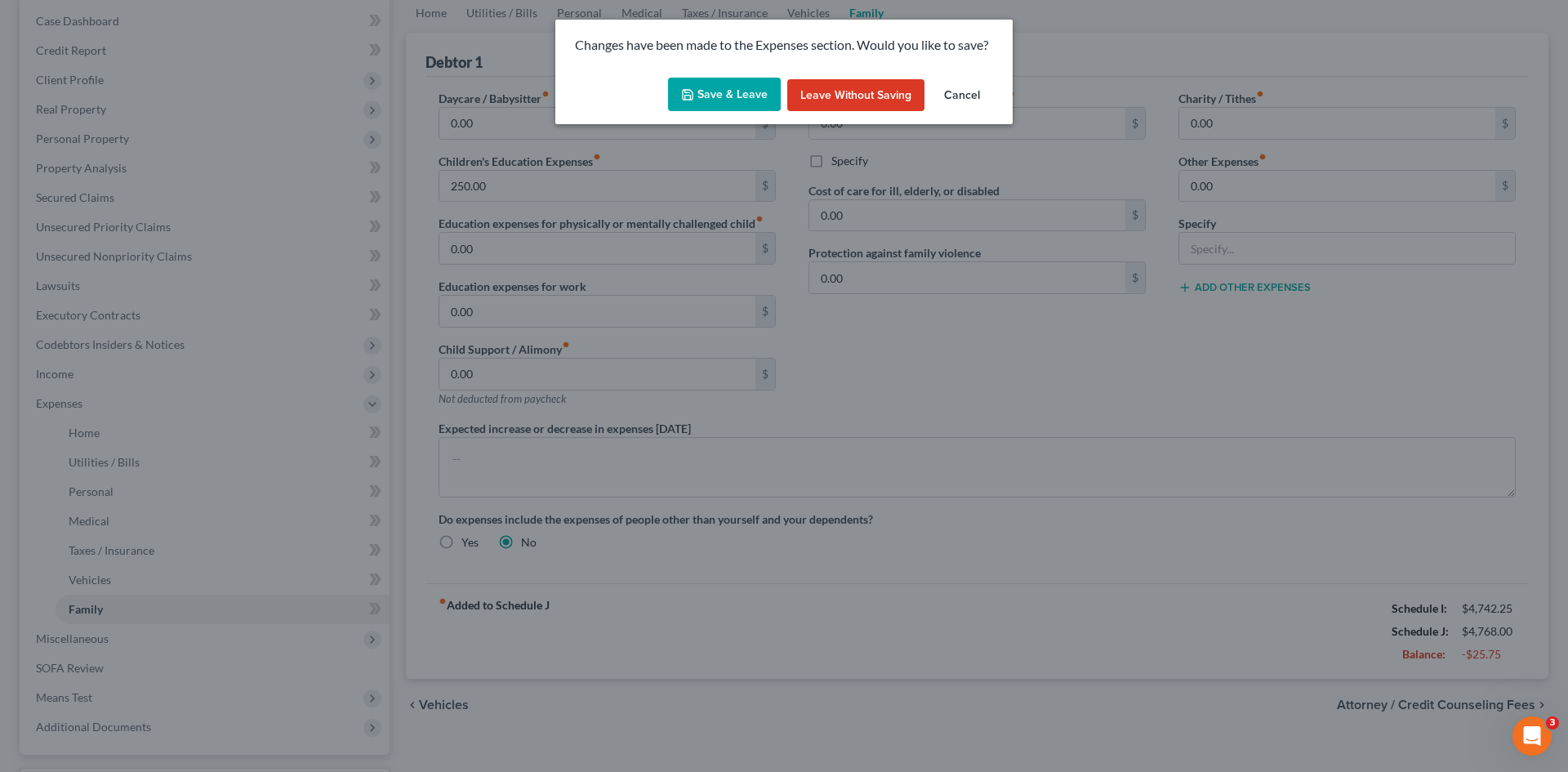
click at [721, 80] on button "Save & Leave" at bounding box center [724, 95] width 112 height 34
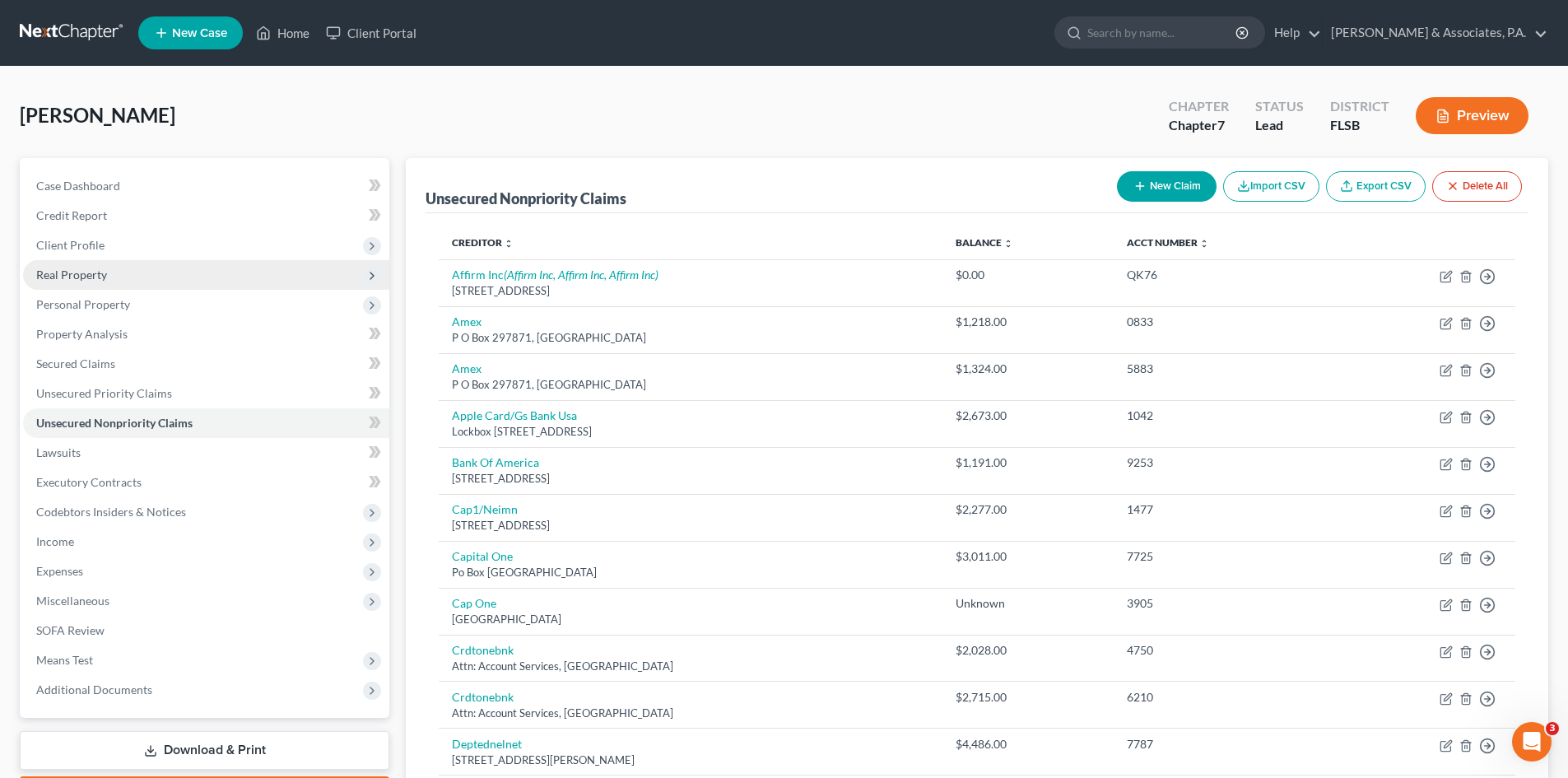
click at [91, 274] on span "Real Property" at bounding box center [71, 275] width 70 height 14
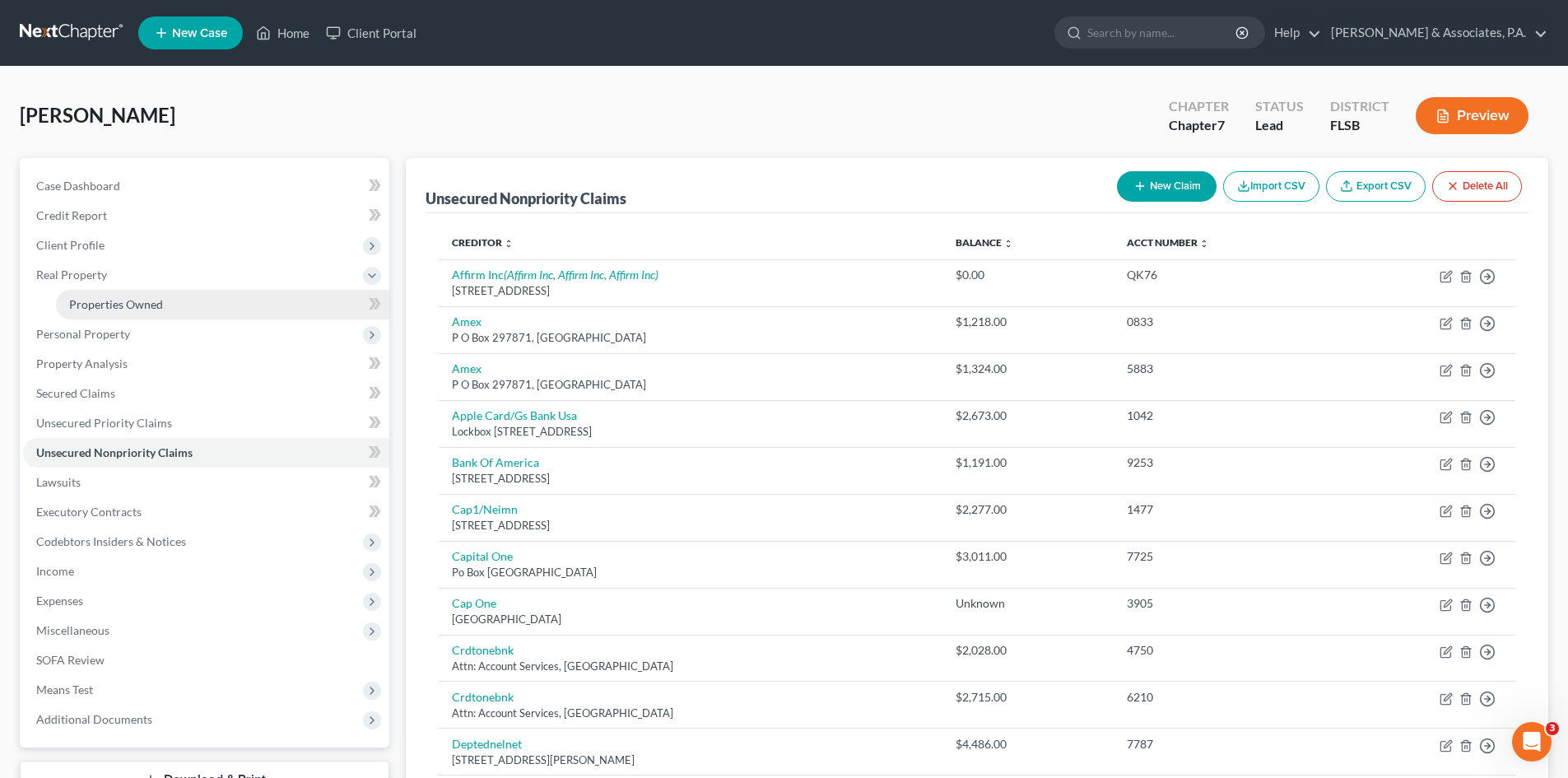
click at [94, 300] on span "Properties Owned" at bounding box center [116, 304] width 94 height 14
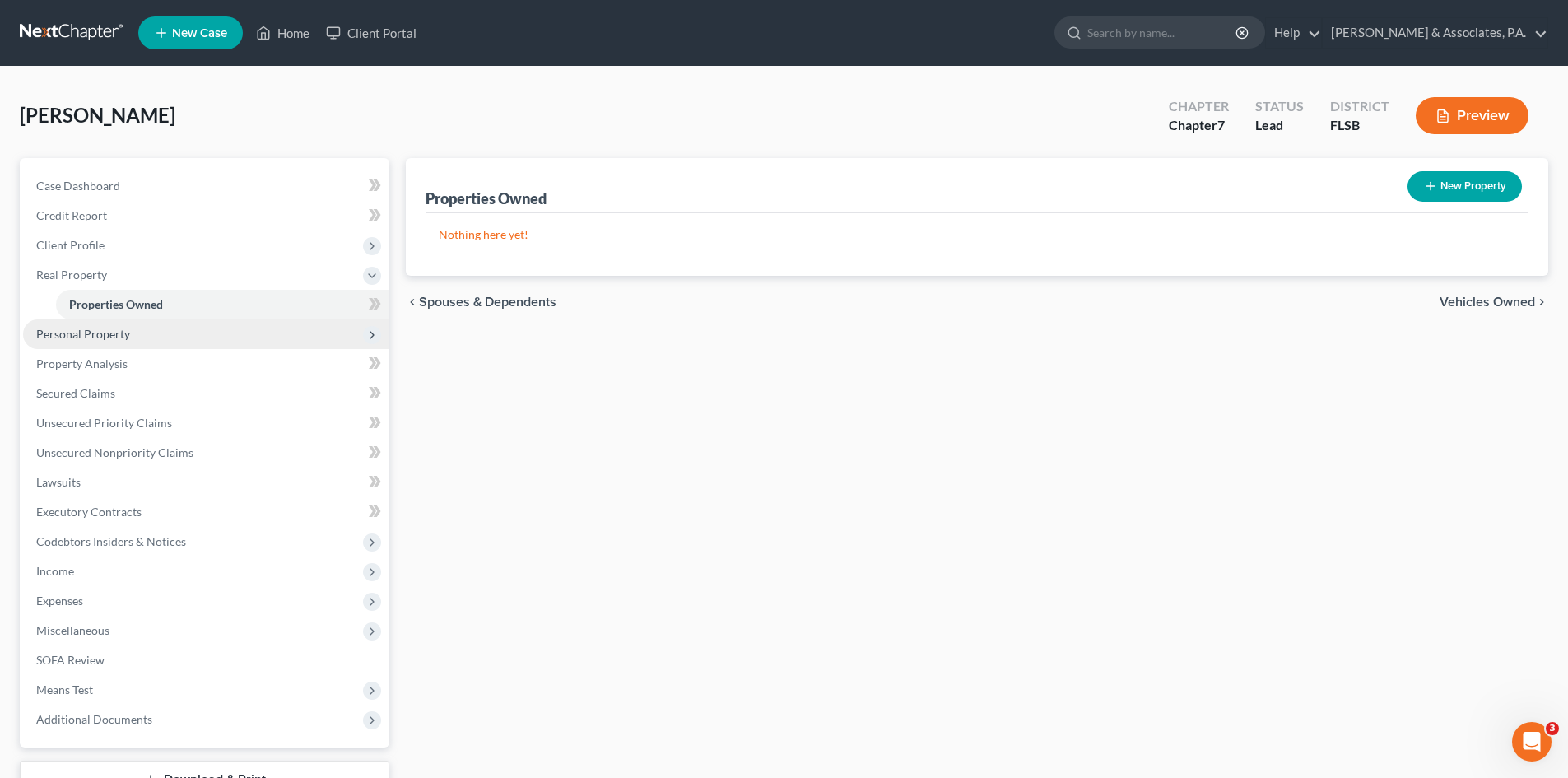
click at [84, 331] on span "Personal Property" at bounding box center [83, 333] width 94 height 14
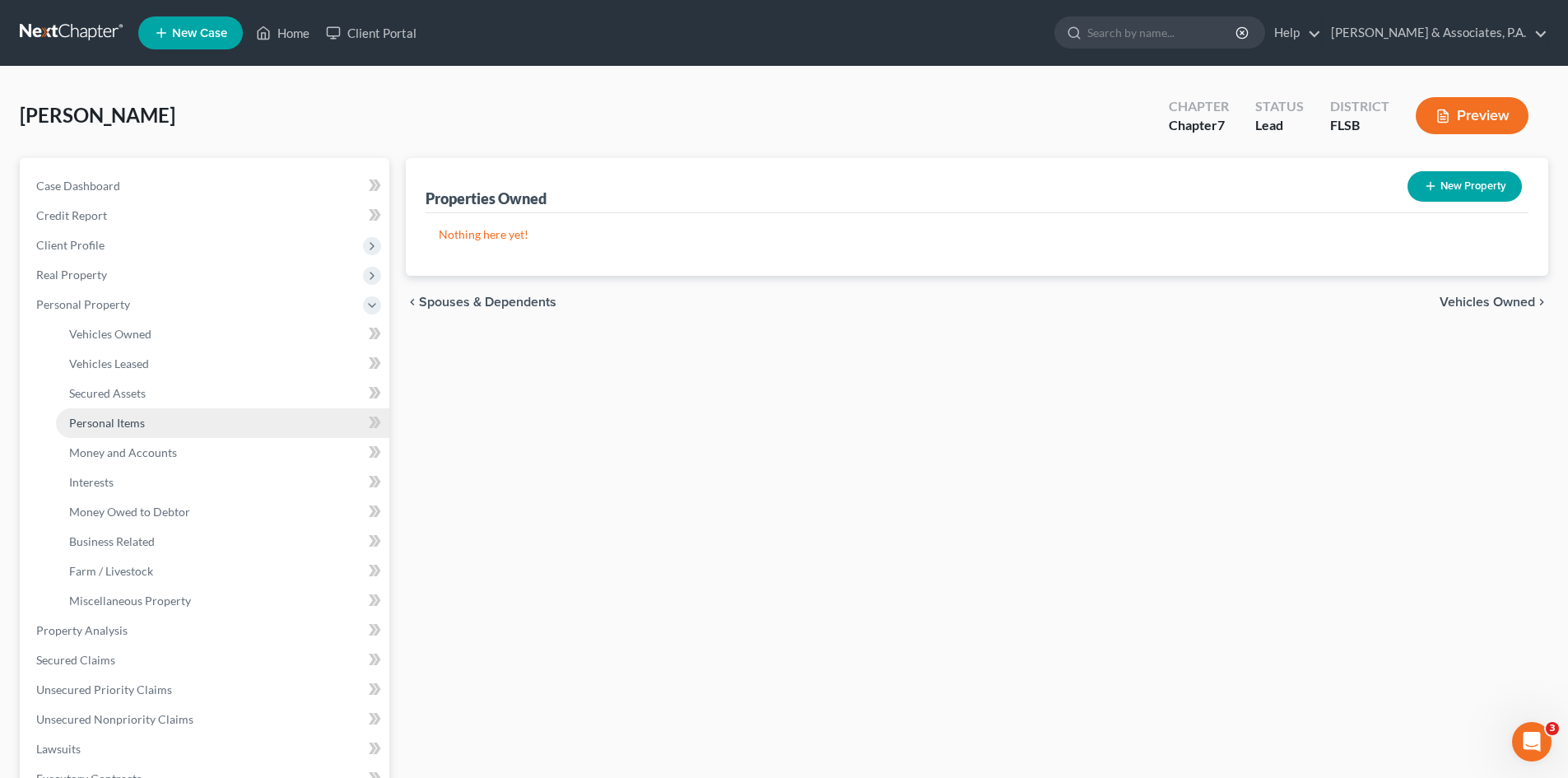
click at [109, 423] on span "Personal Items" at bounding box center [107, 423] width 75 height 14
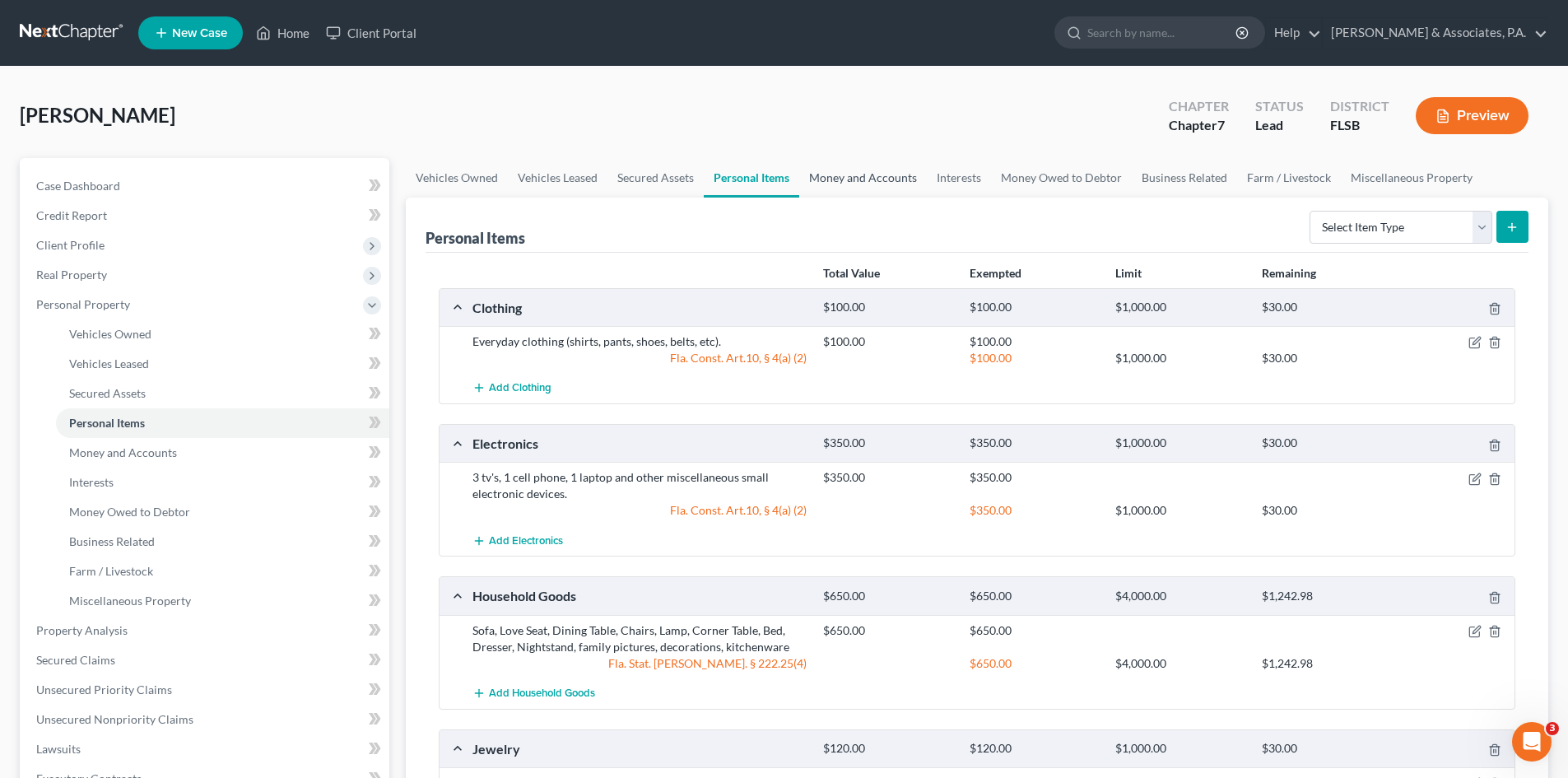
click at [855, 169] on link "Money and Accounts" at bounding box center [863, 178] width 128 height 40
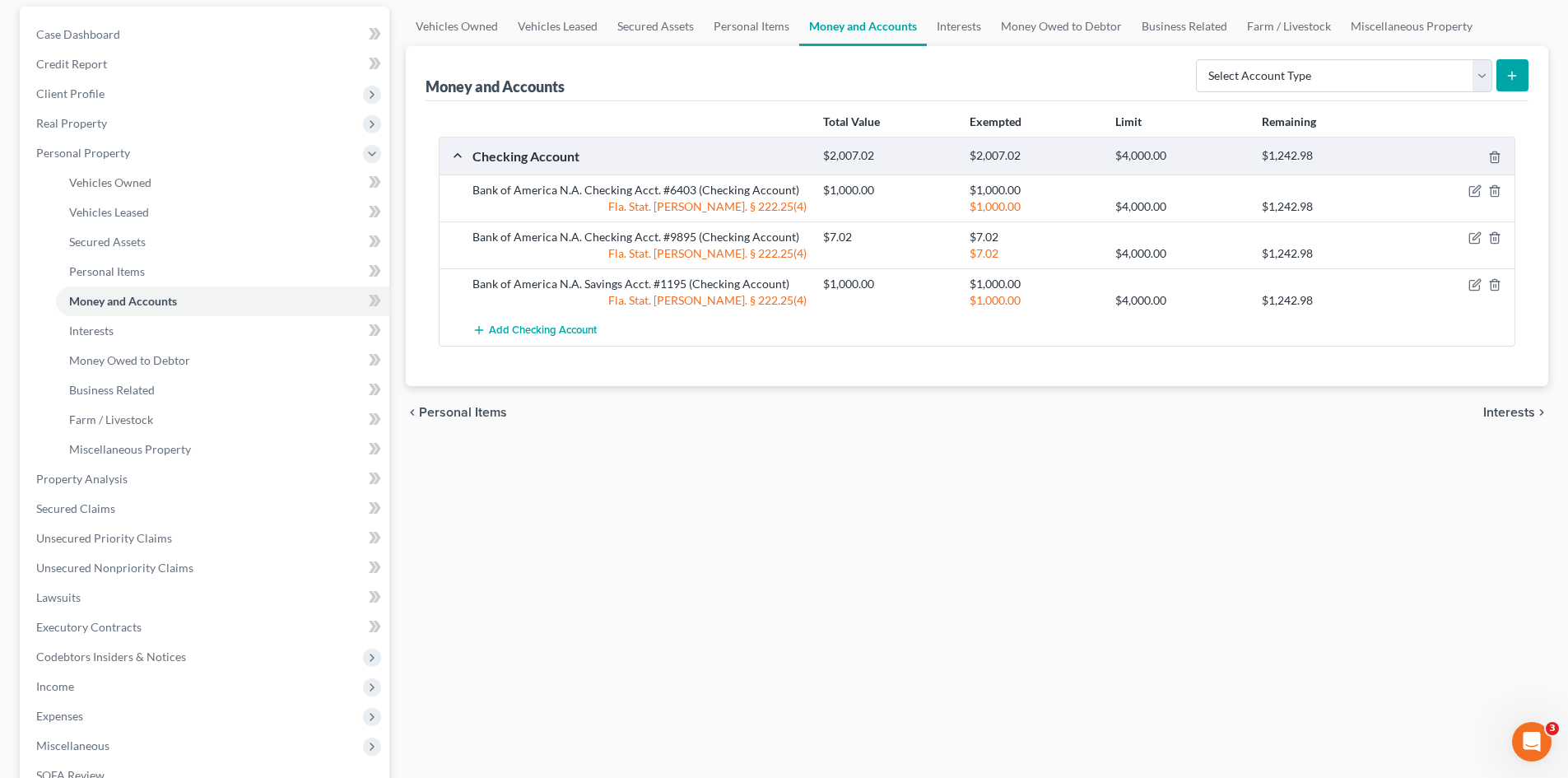
scroll to position [394, 0]
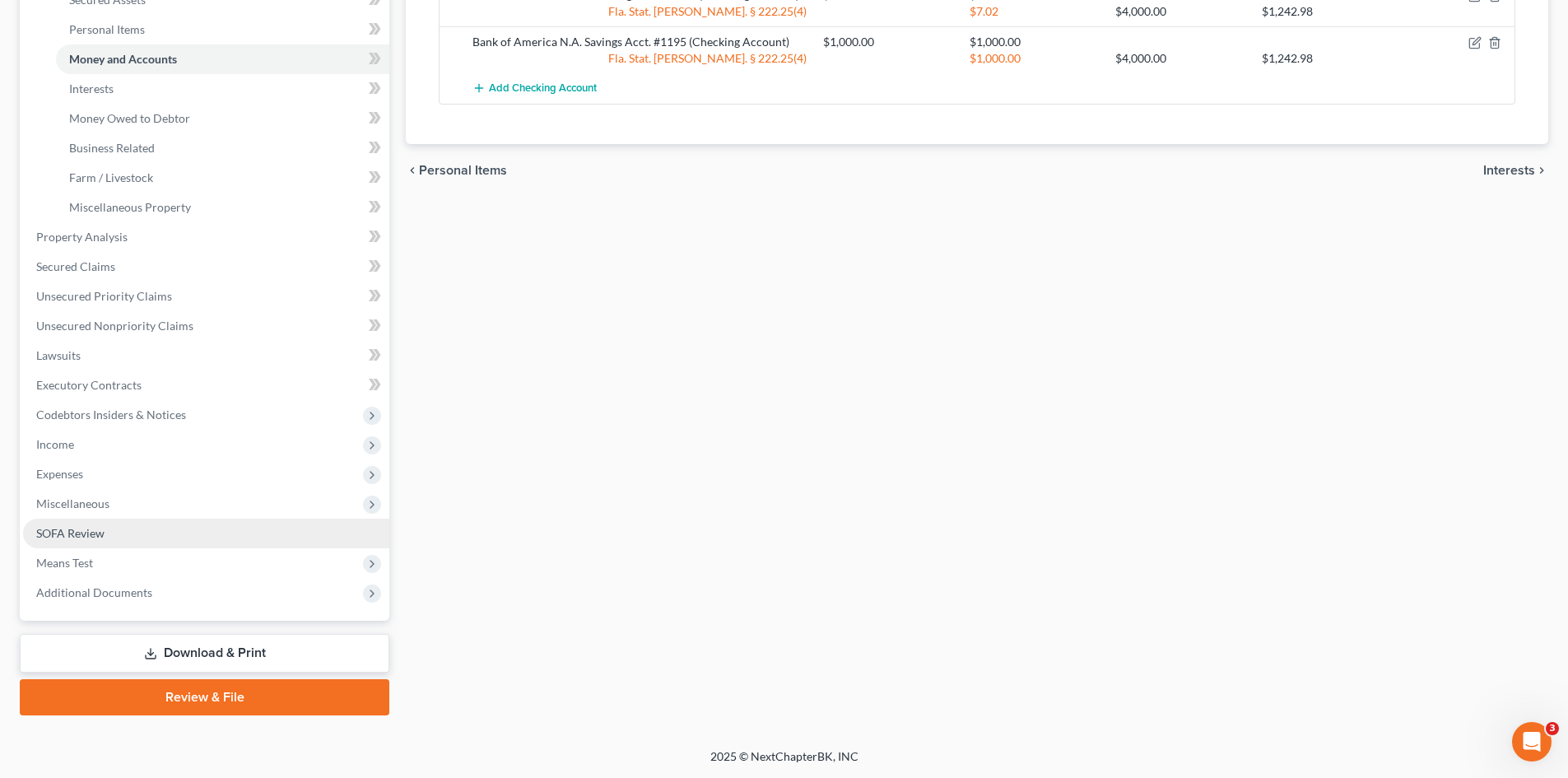
click at [113, 538] on link "SOFA Review" at bounding box center [205, 534] width 366 height 30
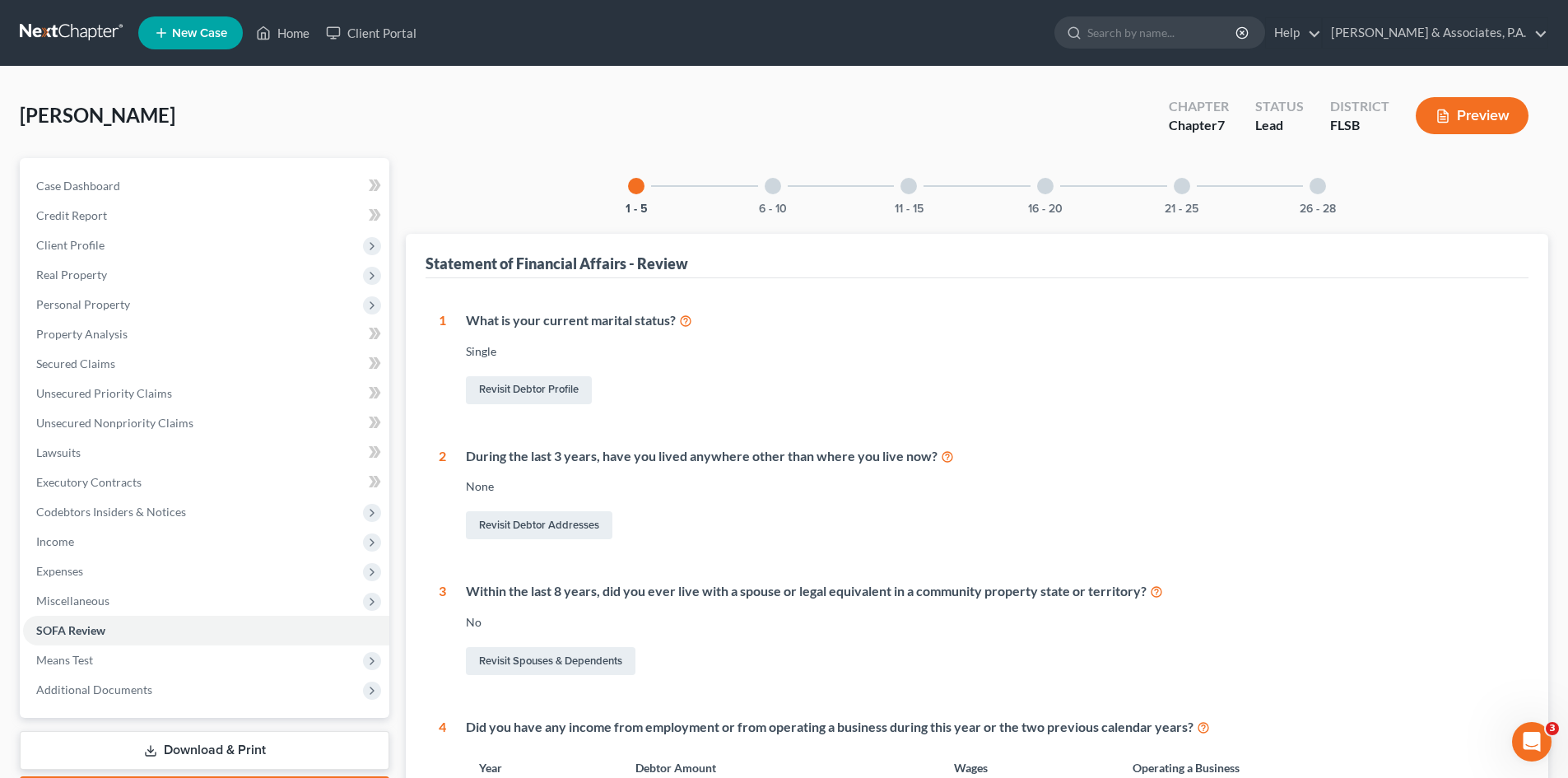
click at [1320, 186] on div at bounding box center [1318, 186] width 17 height 17
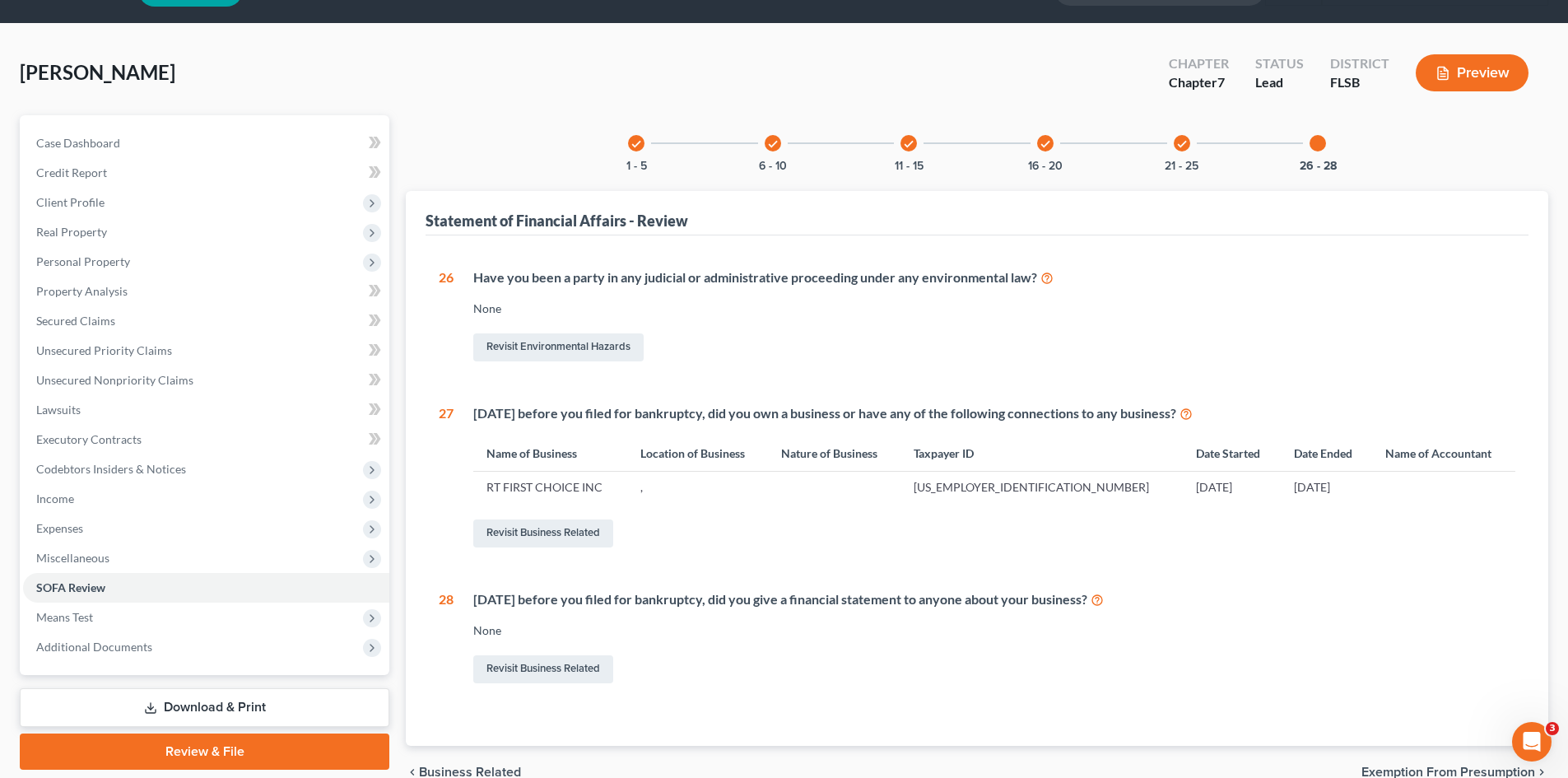
scroll to position [82, 0]
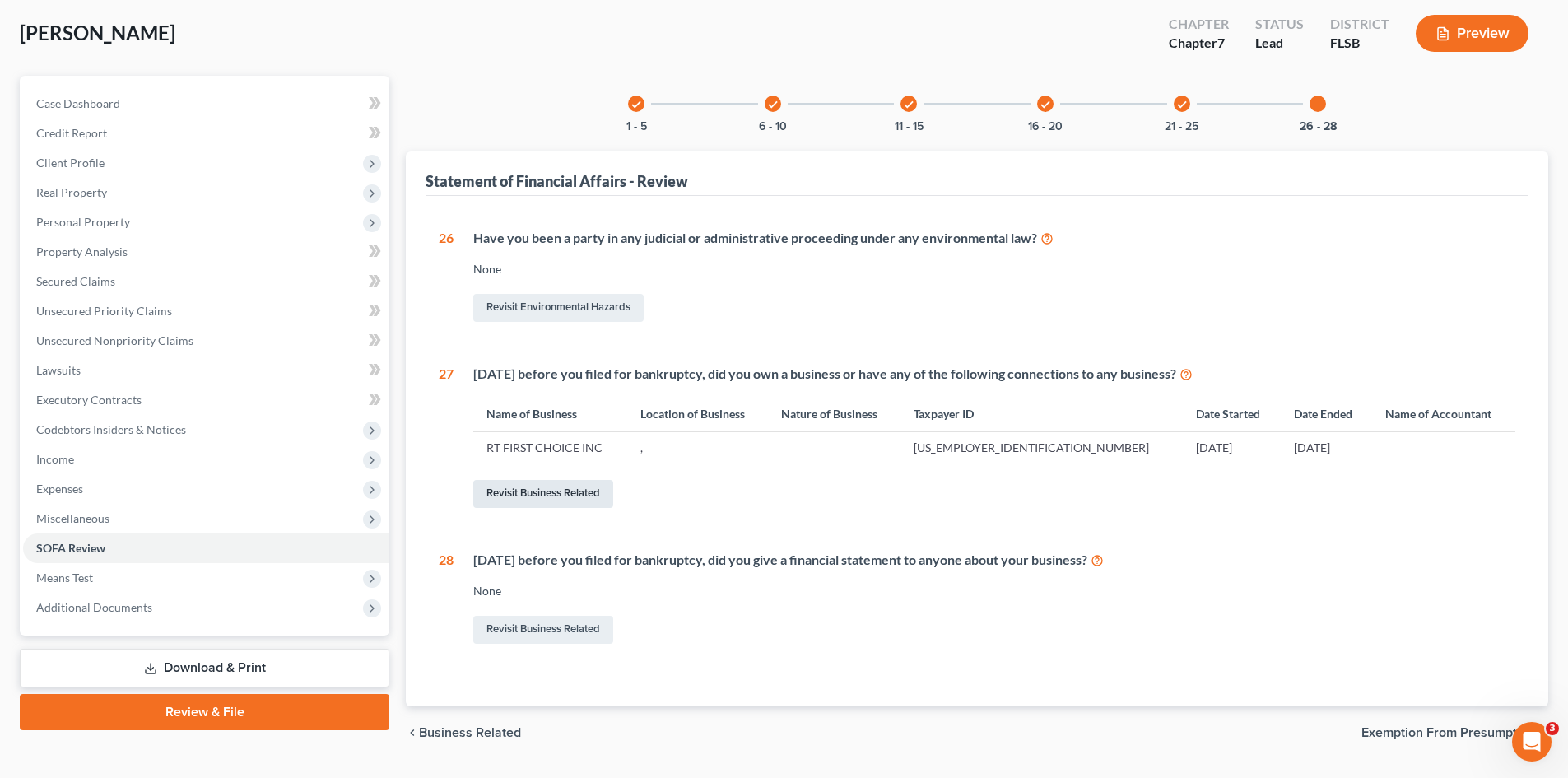
click at [552, 489] on link "Revisit Business Related" at bounding box center [543, 494] width 140 height 28
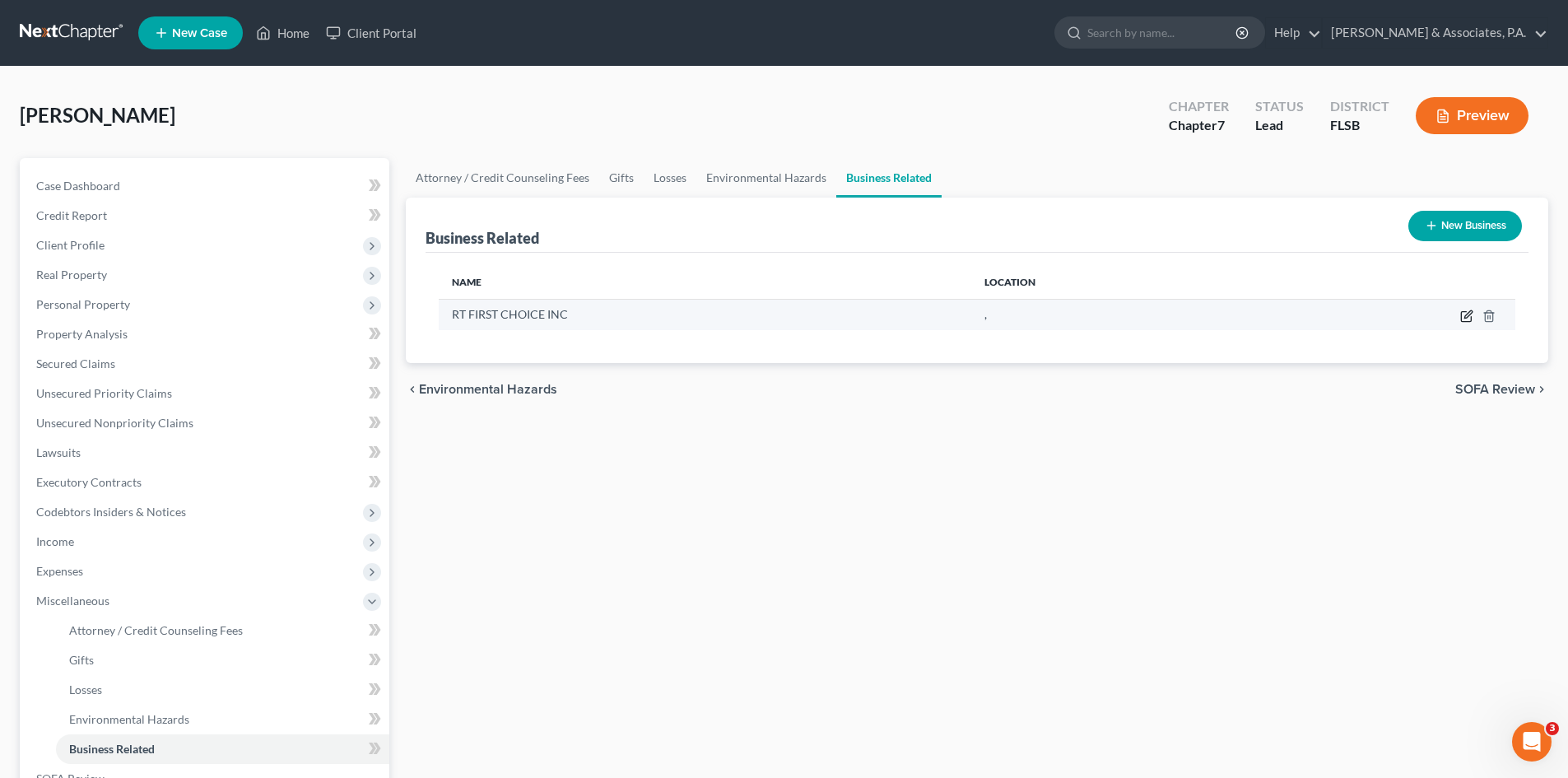
click at [1465, 315] on icon "button" at bounding box center [1467, 316] width 13 height 13
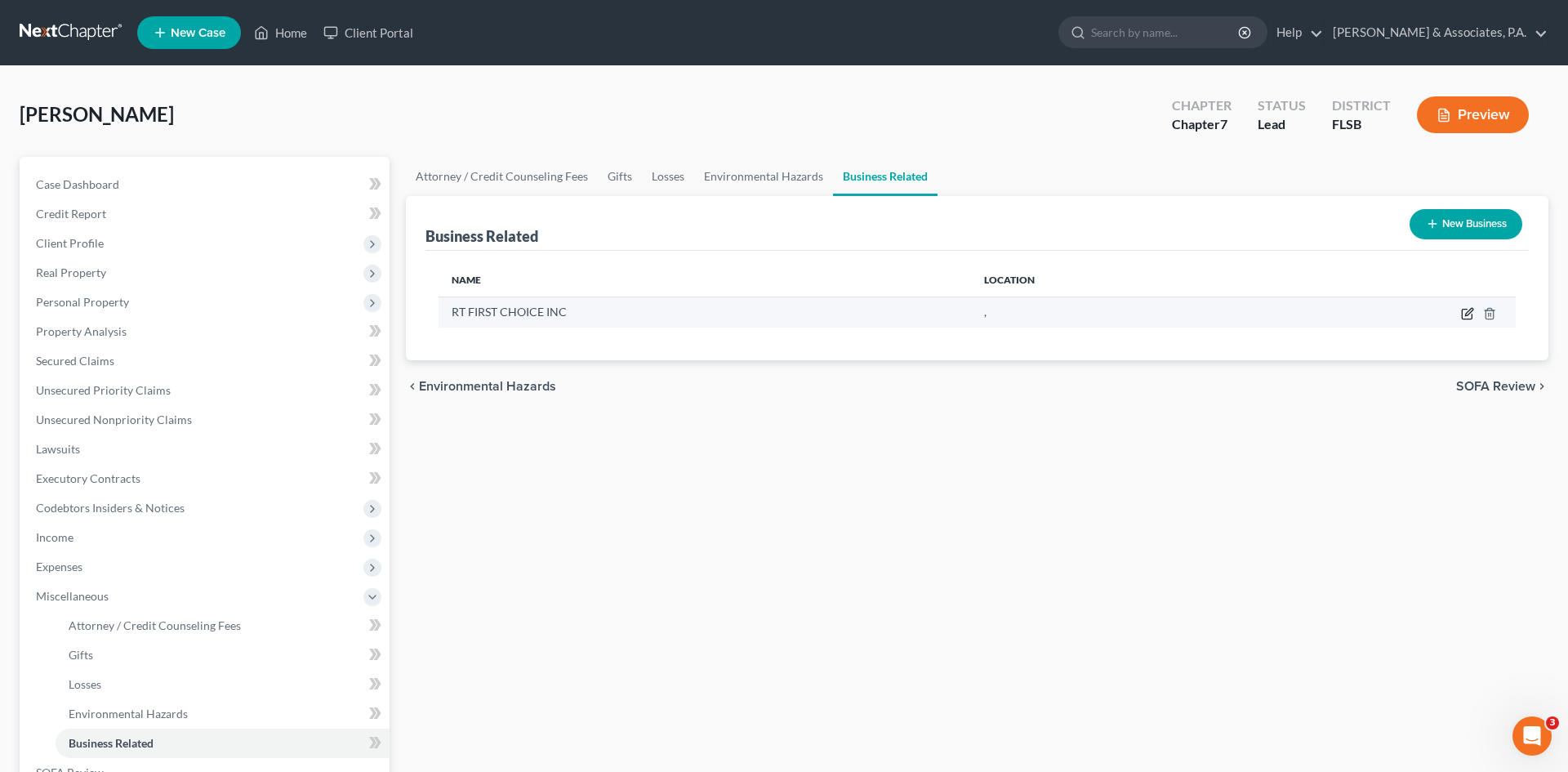
select select "officer"
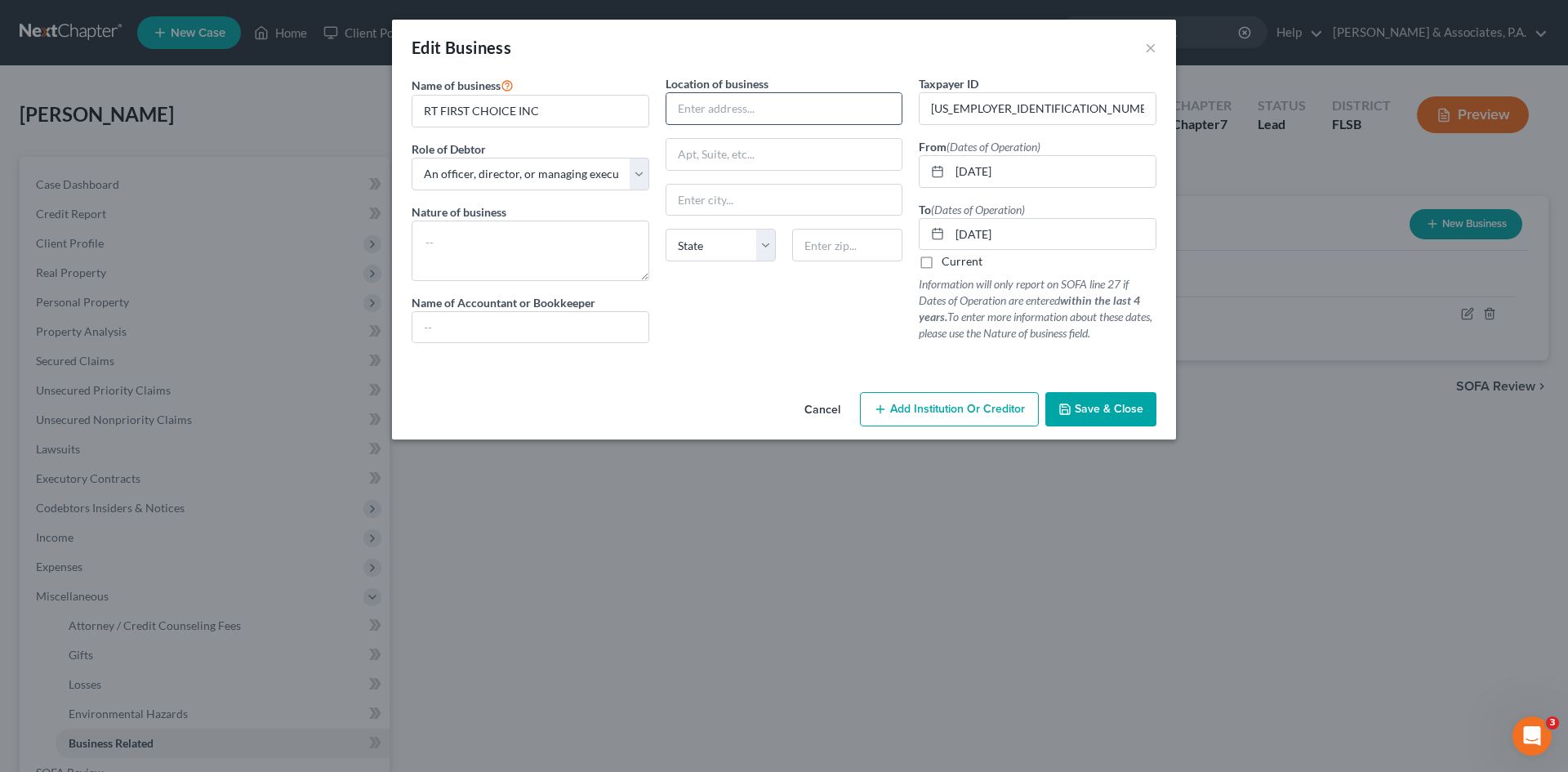
click at [697, 103] on input "text" at bounding box center [784, 109] width 236 height 32
type input "[STREET_ADDRESS]"
type input "33178"
click at [731, 321] on div "Location of business [STREET_ADDRESS] [US_STATE] AK AR AZ CA CO [GEOGRAPHIC_DAT…" at bounding box center [784, 215] width 254 height 281
type input "[GEOGRAPHIC_DATA]"
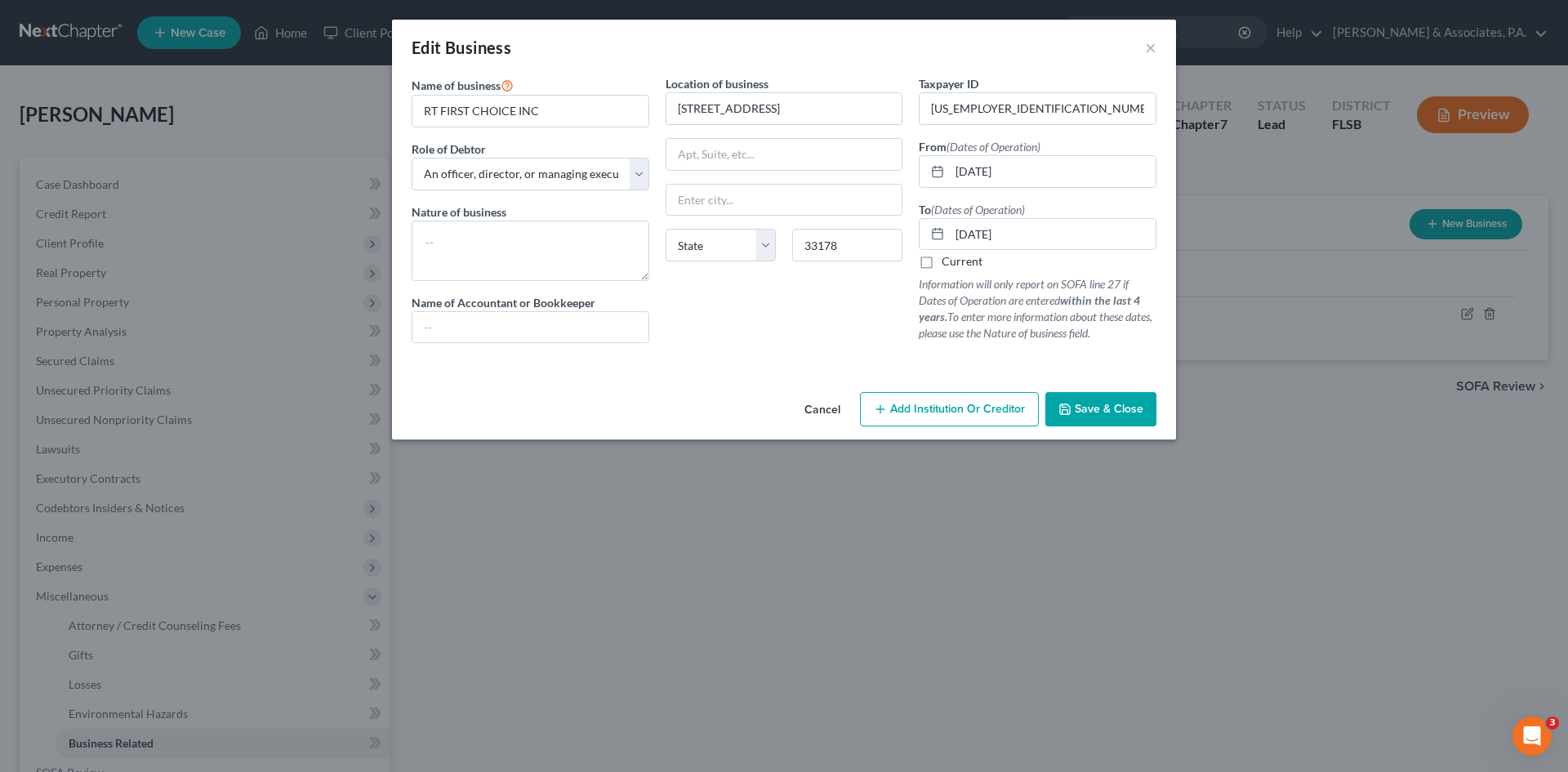
select select "9"
click at [1100, 409] on span "Save & Close" at bounding box center [1109, 409] width 69 height 14
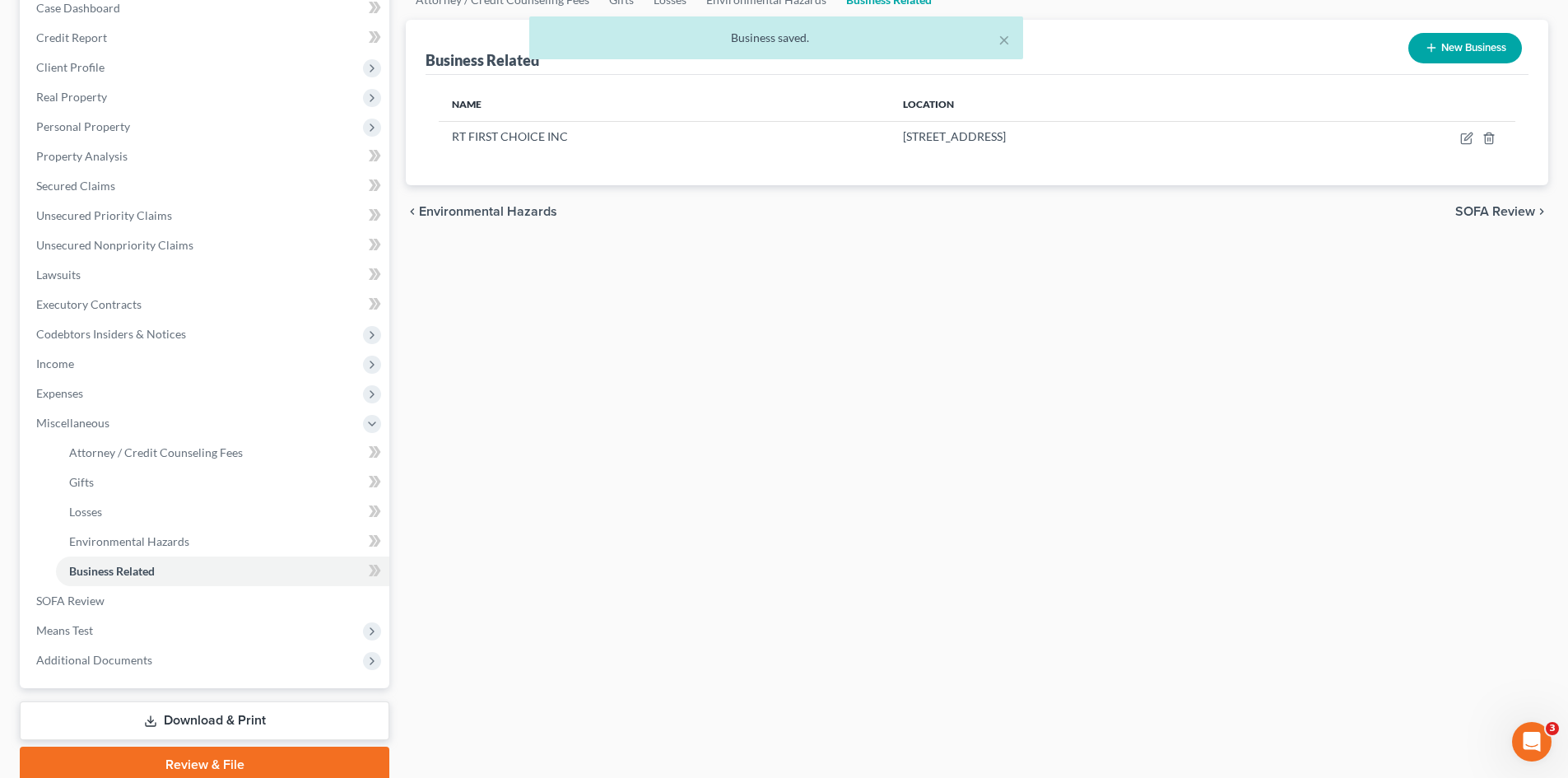
scroll to position [245, 0]
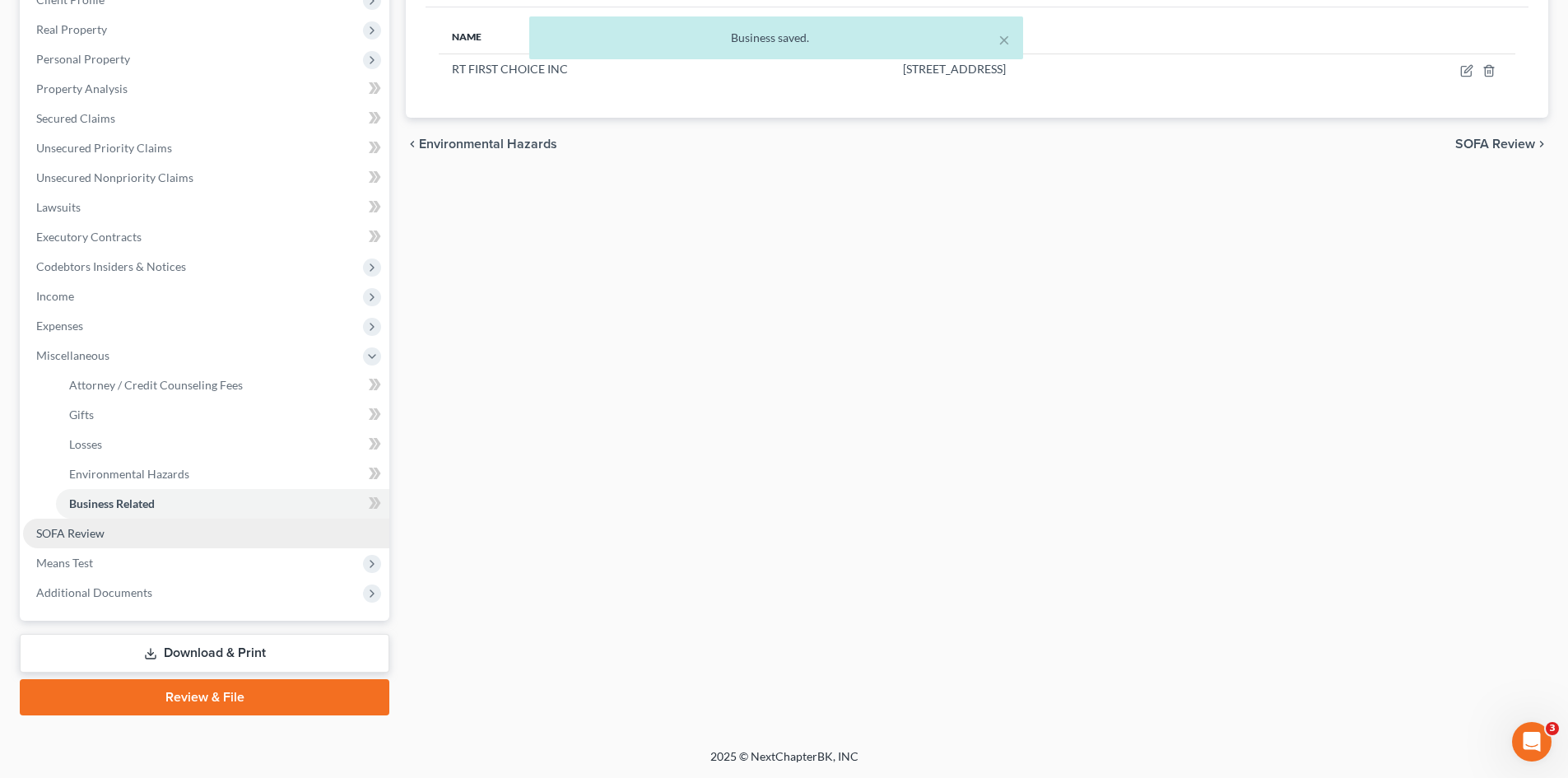
click at [79, 530] on span "SOFA Review" at bounding box center [70, 533] width 68 height 14
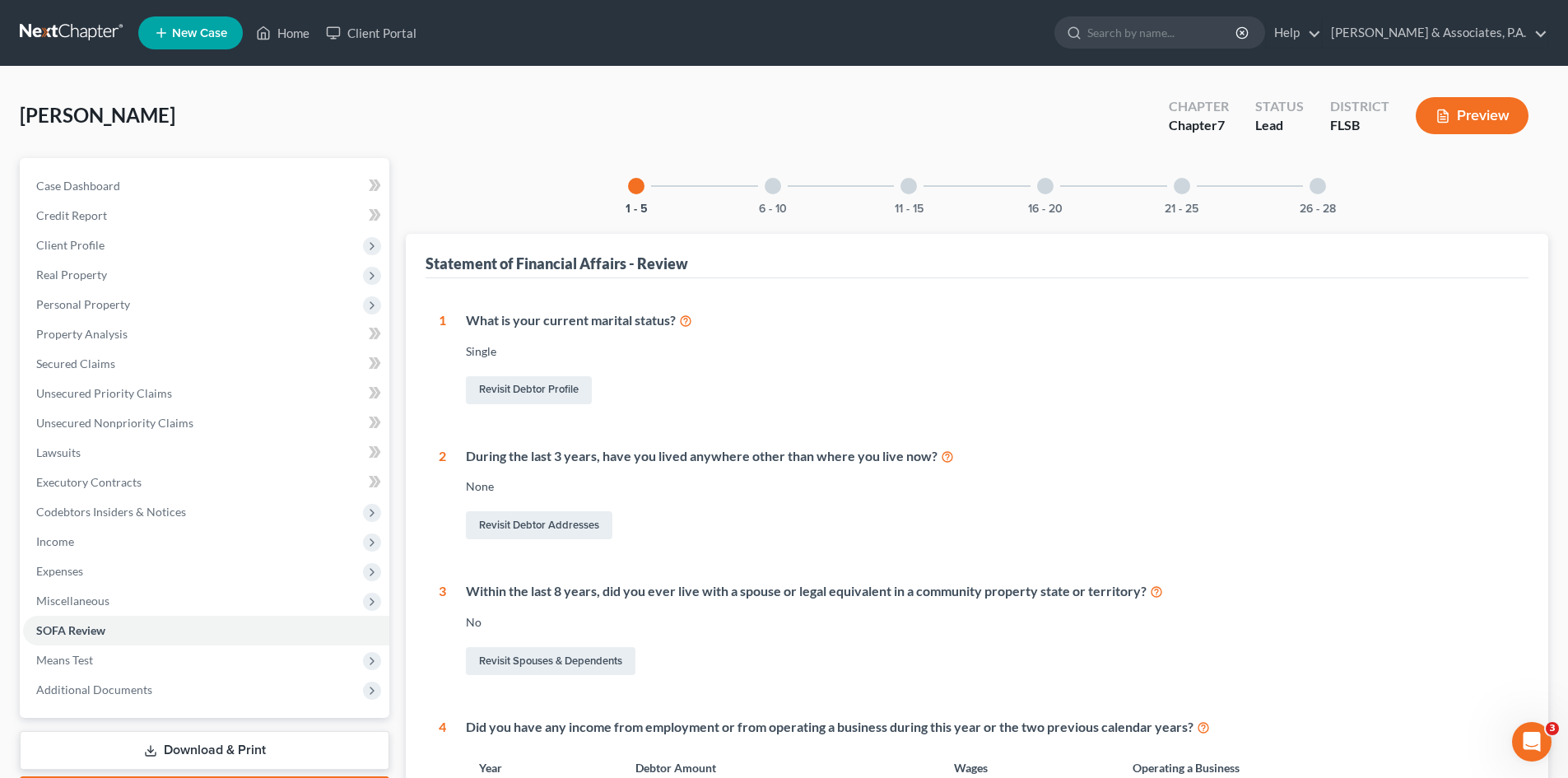
click at [1317, 186] on div at bounding box center [1318, 186] width 17 height 17
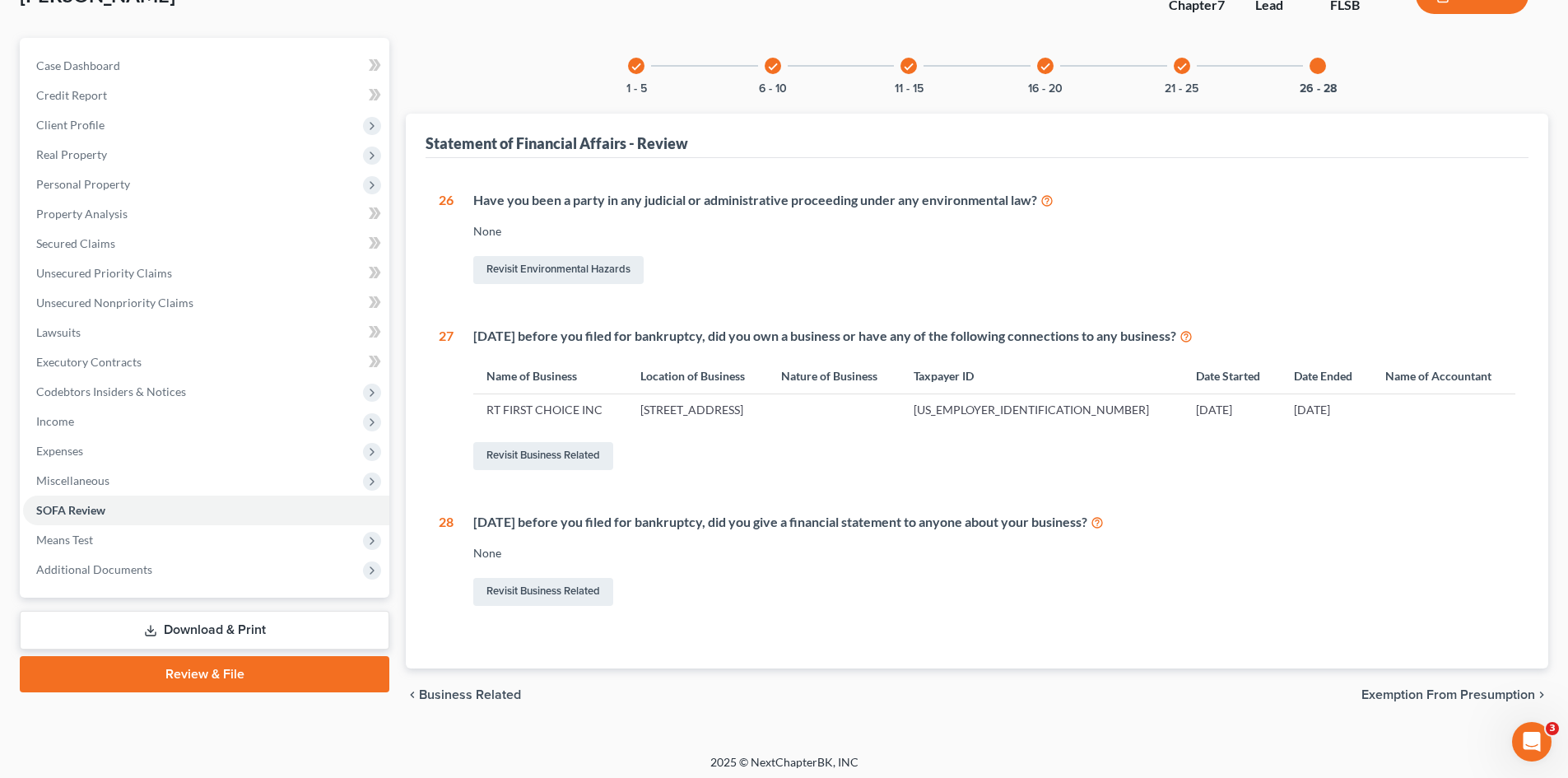
scroll to position [126, 0]
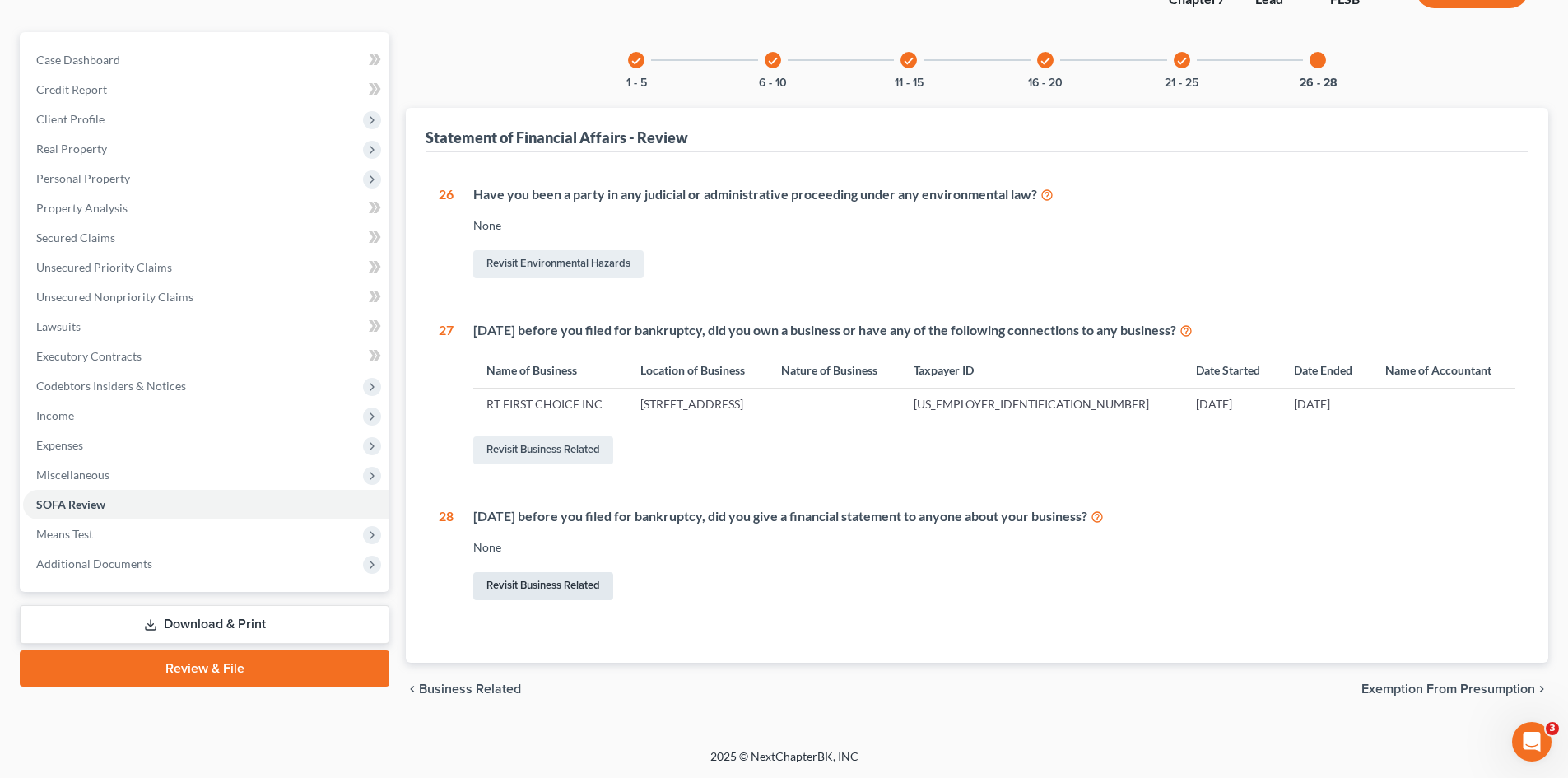
click at [532, 592] on link "Revisit Business Related" at bounding box center [543, 586] width 140 height 28
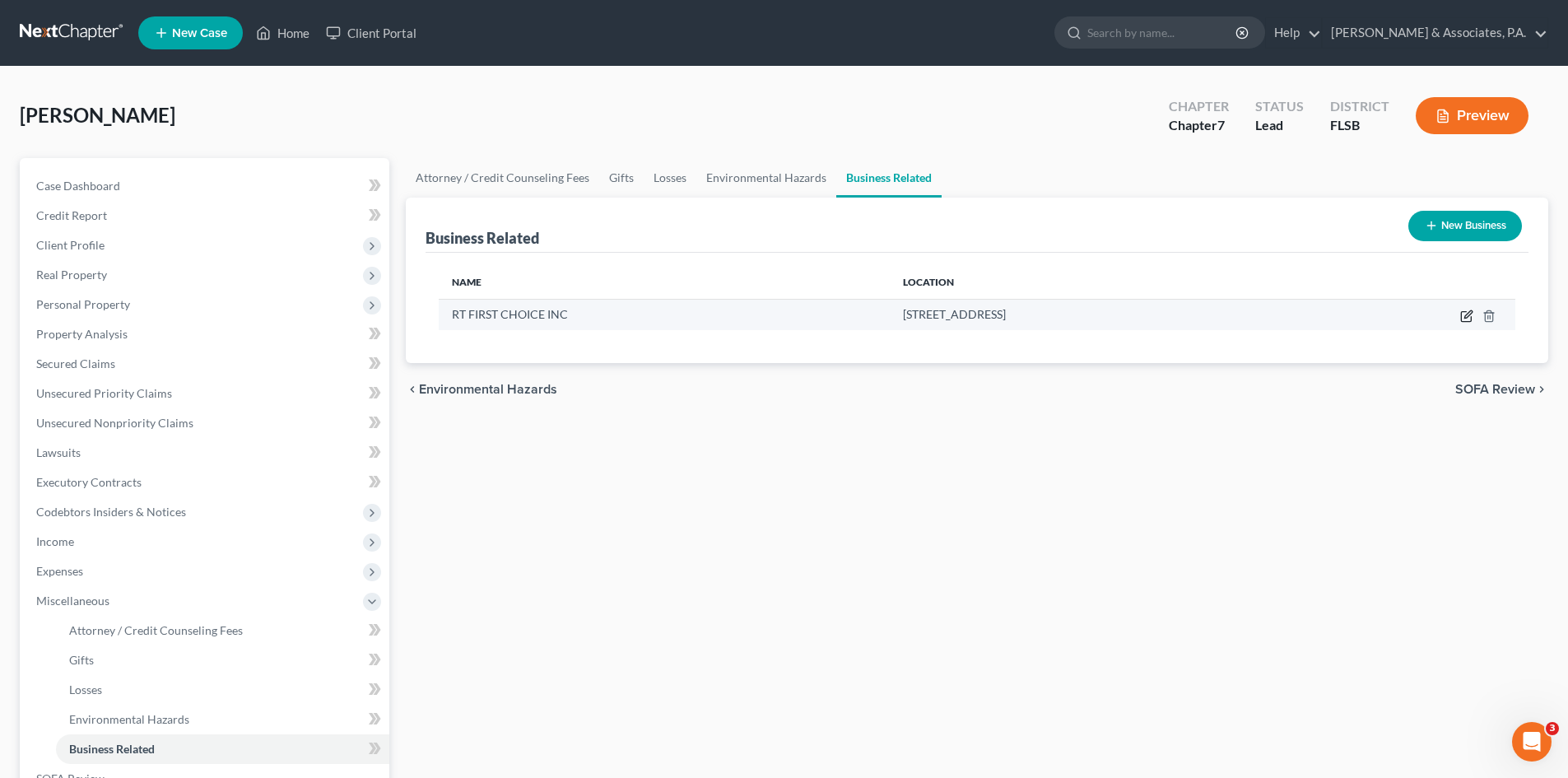
click at [1467, 314] on icon "button" at bounding box center [1467, 316] width 13 height 13
select select "officer"
select select "9"
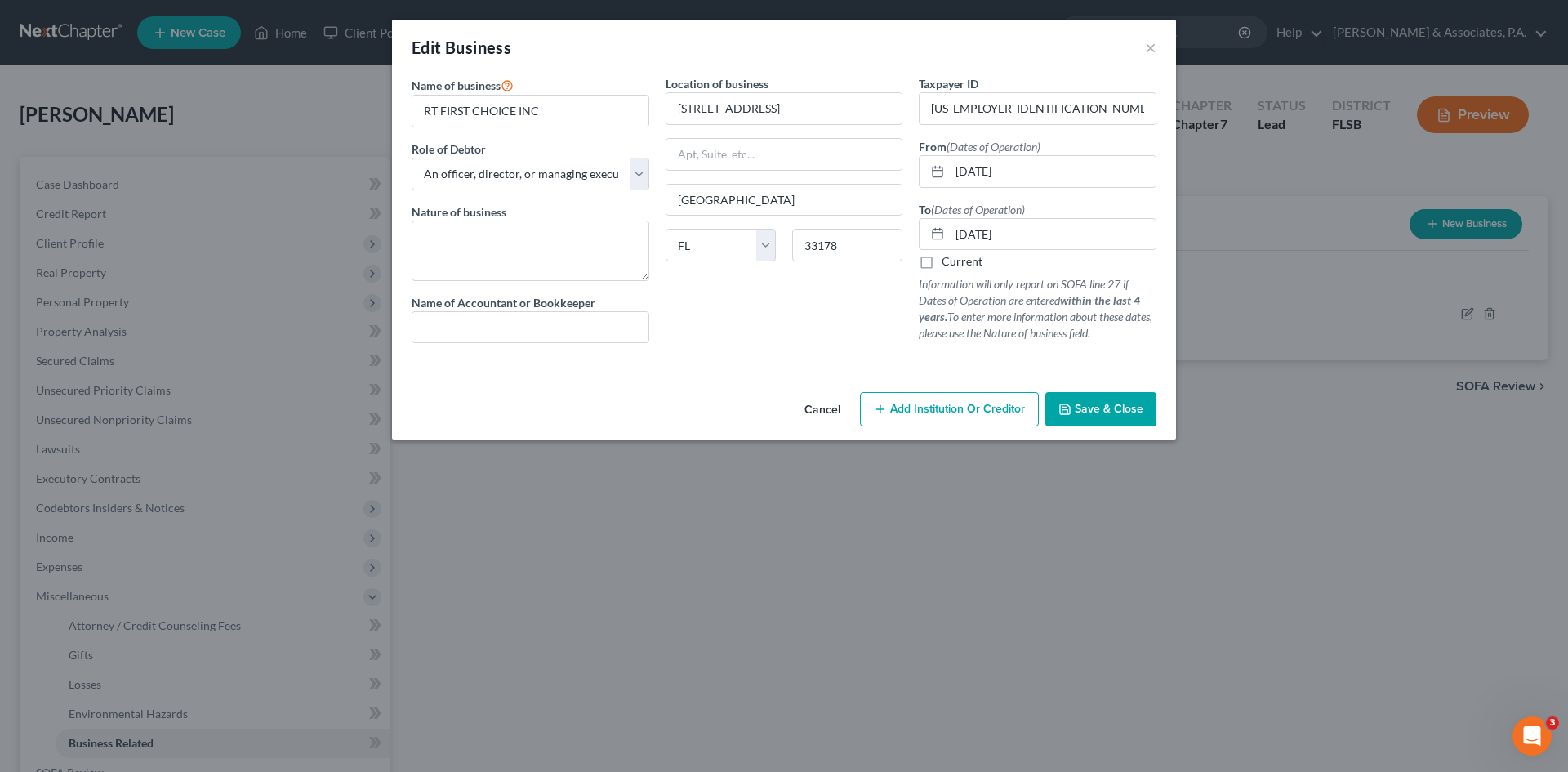
click at [1094, 408] on span "Save & Close" at bounding box center [1109, 409] width 69 height 14
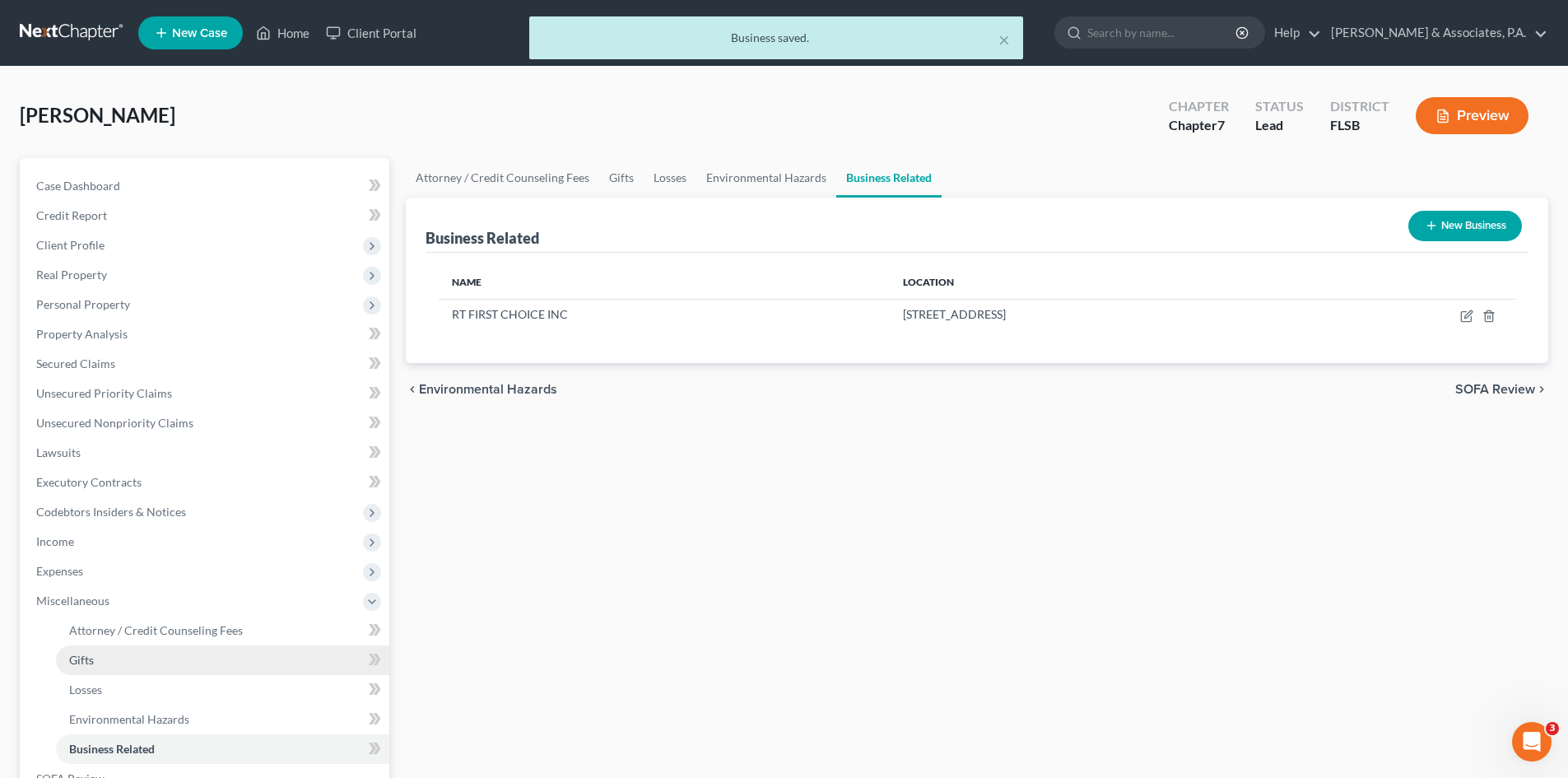
scroll to position [245, 0]
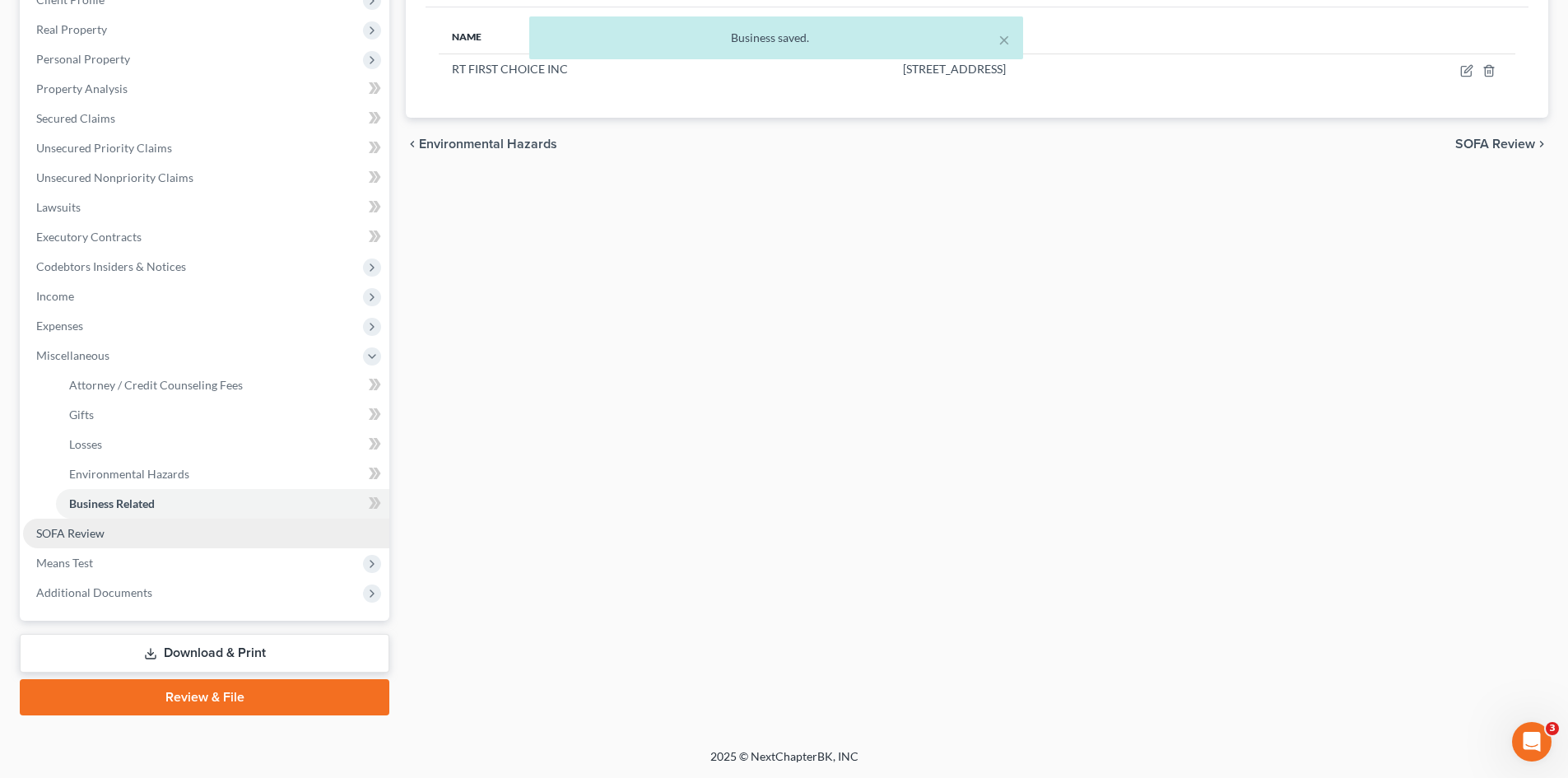
click at [141, 536] on link "SOFA Review" at bounding box center [205, 534] width 366 height 30
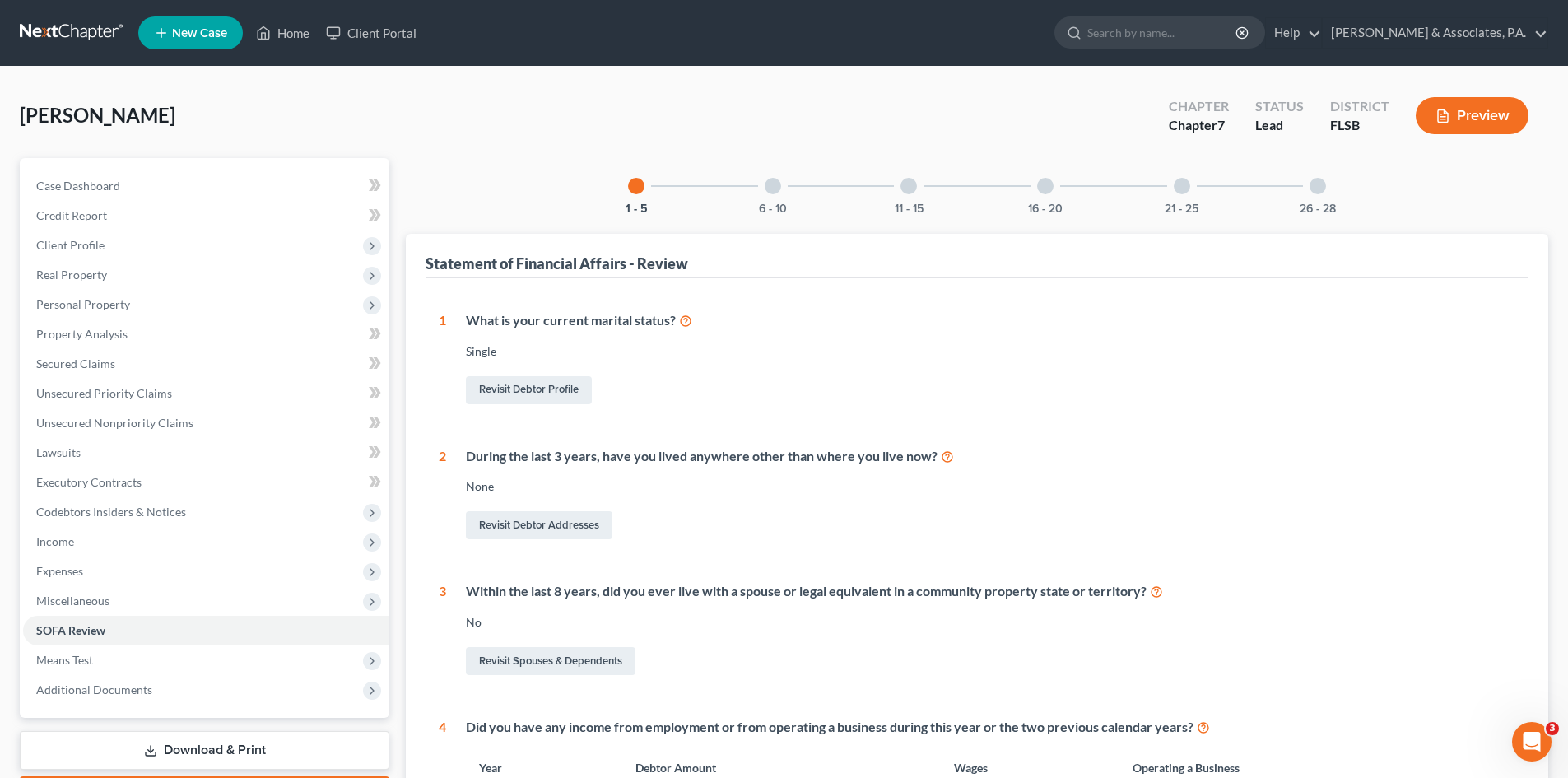
click at [1320, 184] on div at bounding box center [1318, 186] width 17 height 17
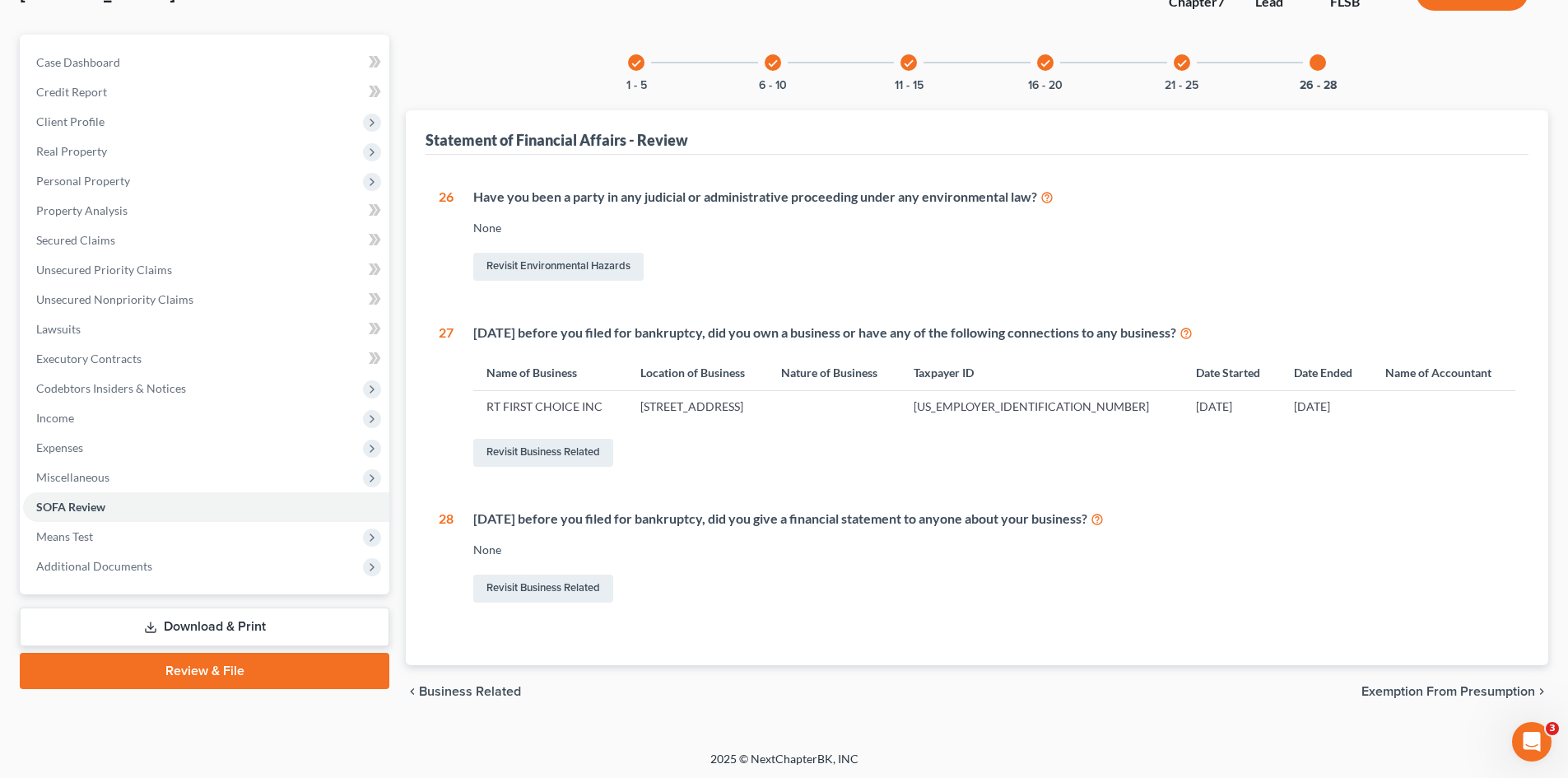
scroll to position [126, 0]
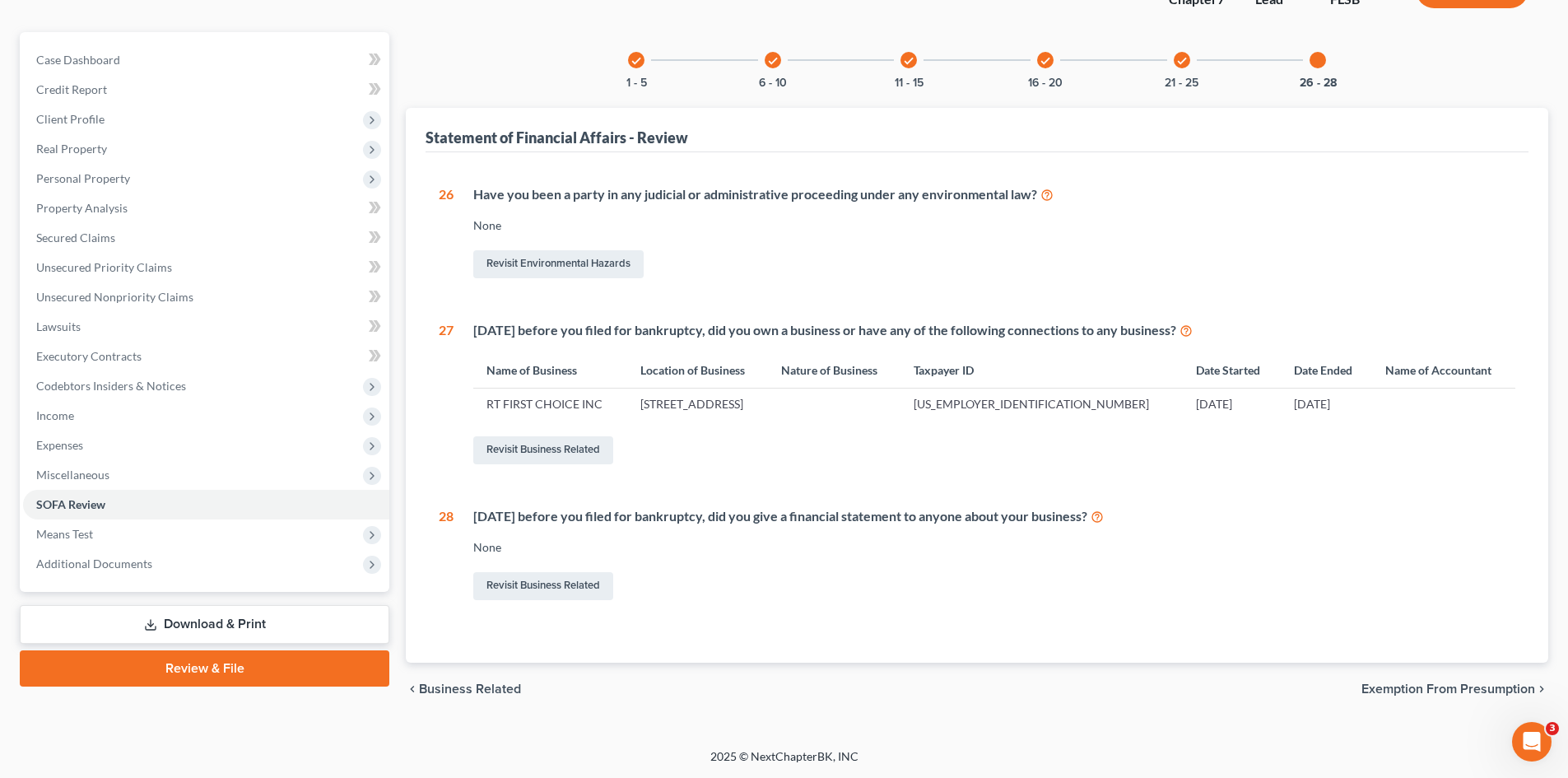
click at [1186, 61] on icon "check" at bounding box center [1183, 62] width 12 height 12
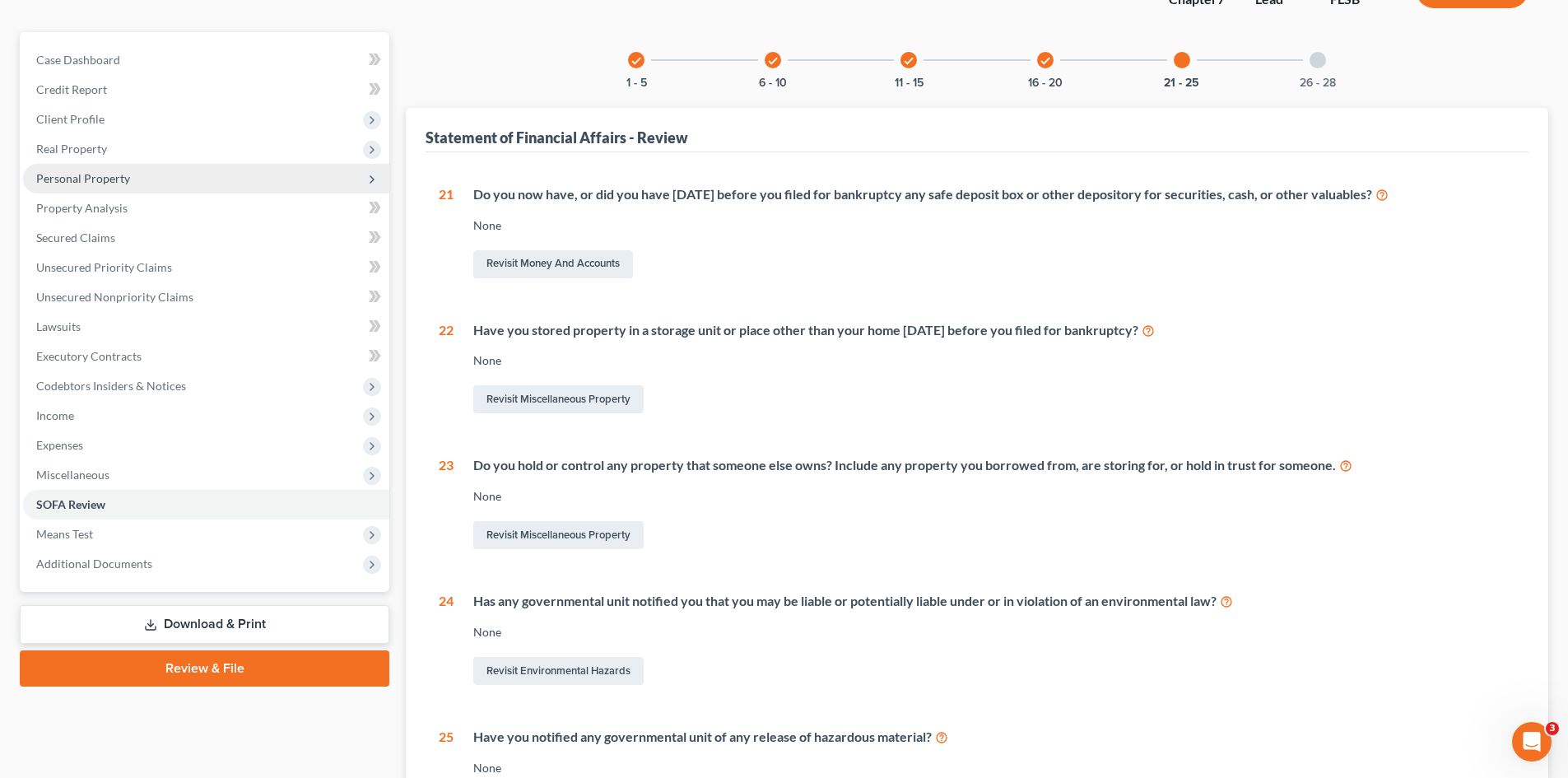
click at [87, 183] on span "Personal Property" at bounding box center [83, 179] width 94 height 14
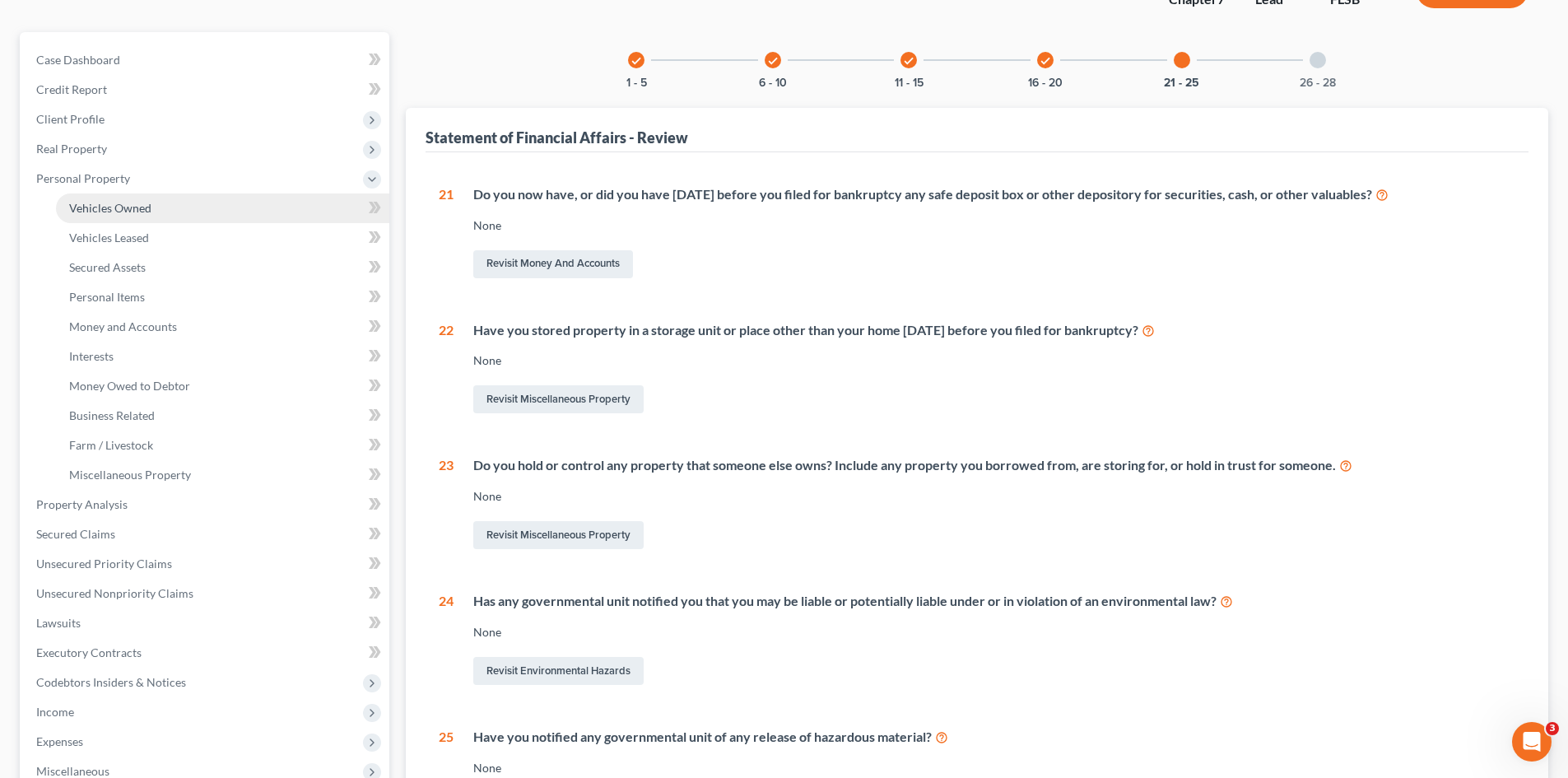
click at [95, 209] on span "Vehicles Owned" at bounding box center [110, 207] width 82 height 14
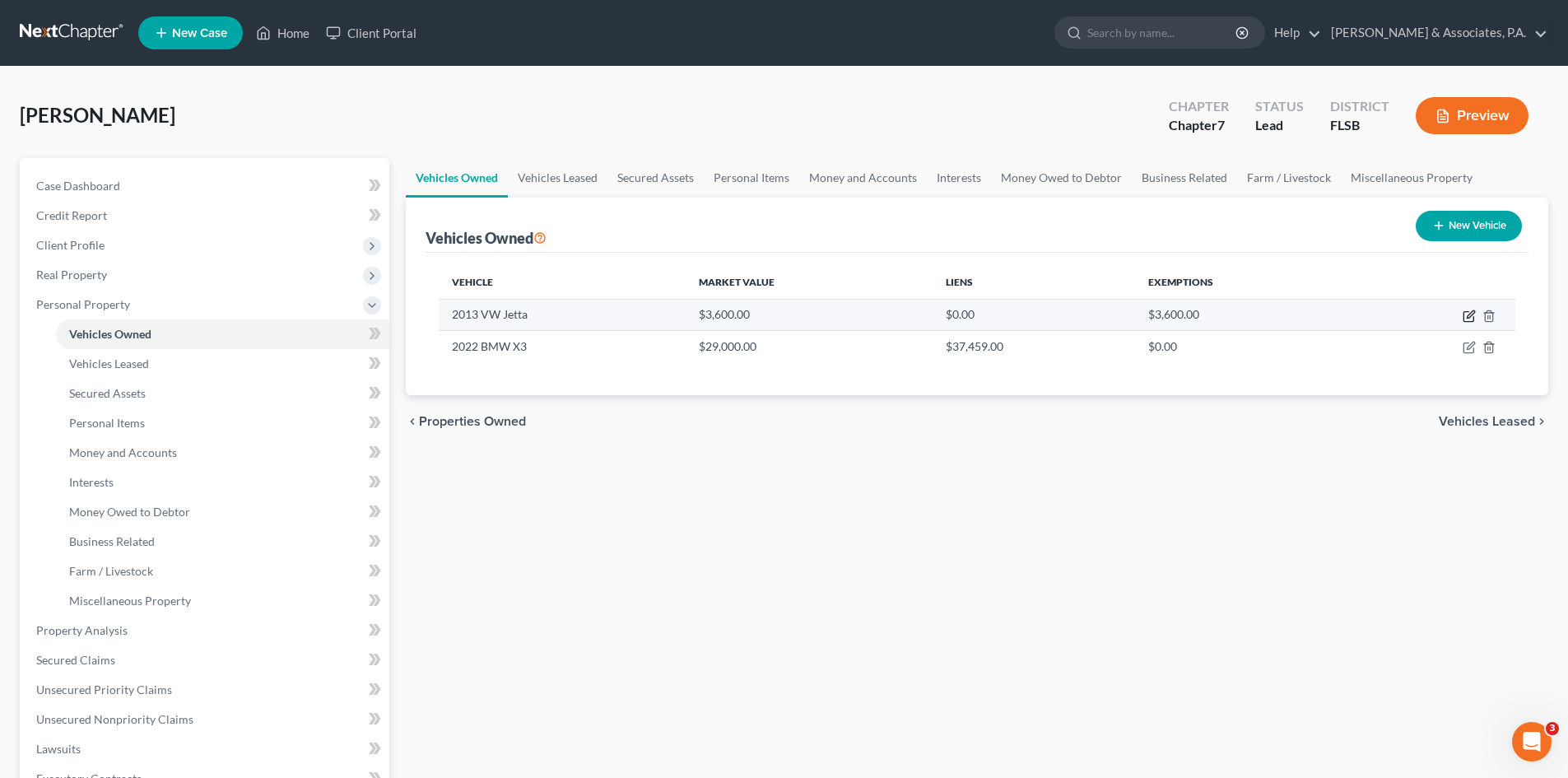
click at [1471, 317] on icon "button" at bounding box center [1470, 314] width 7 height 7
select select "0"
select select "13"
select select "3"
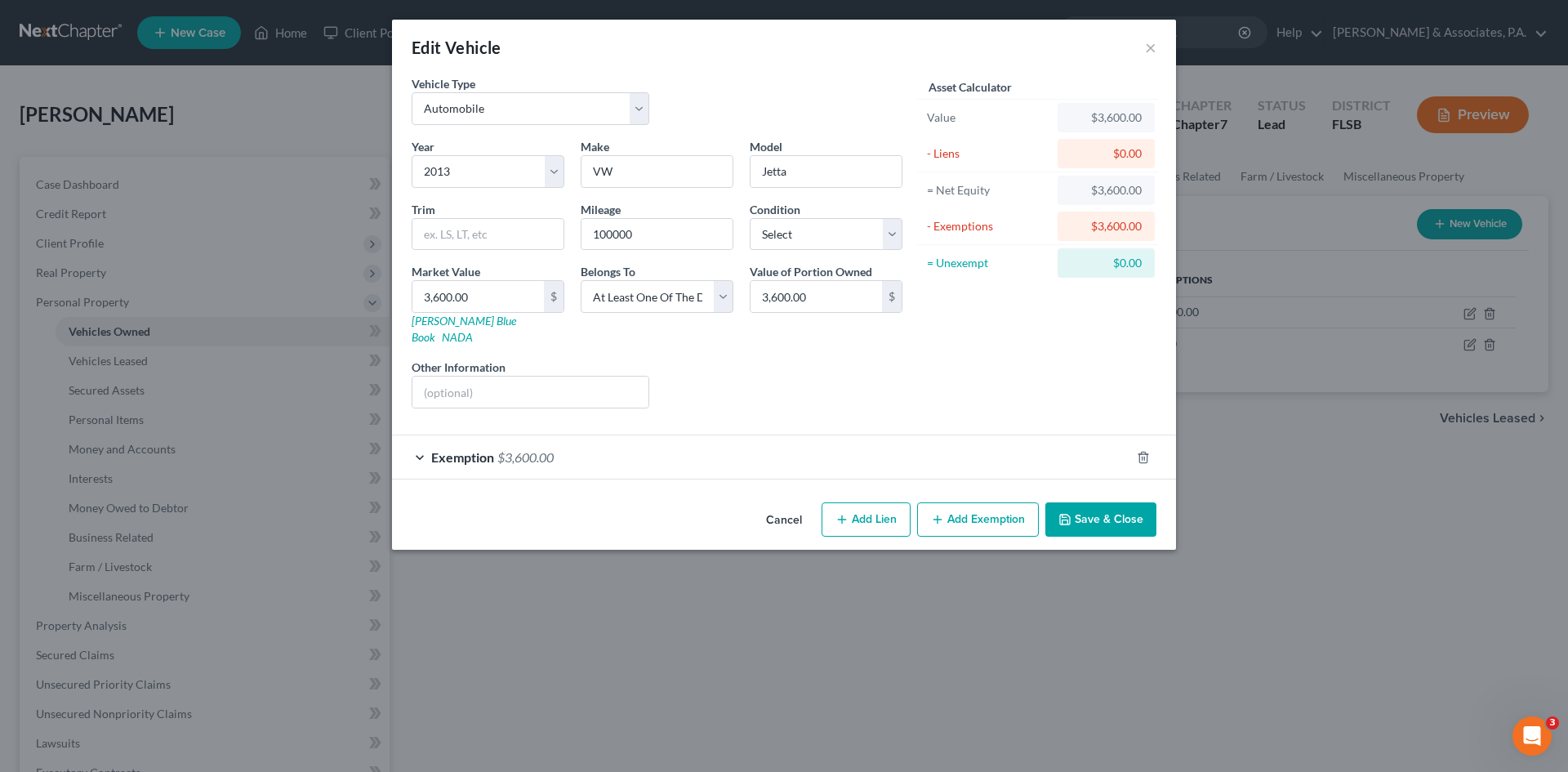
click at [1093, 506] on button "Save & Close" at bounding box center [1100, 519] width 111 height 34
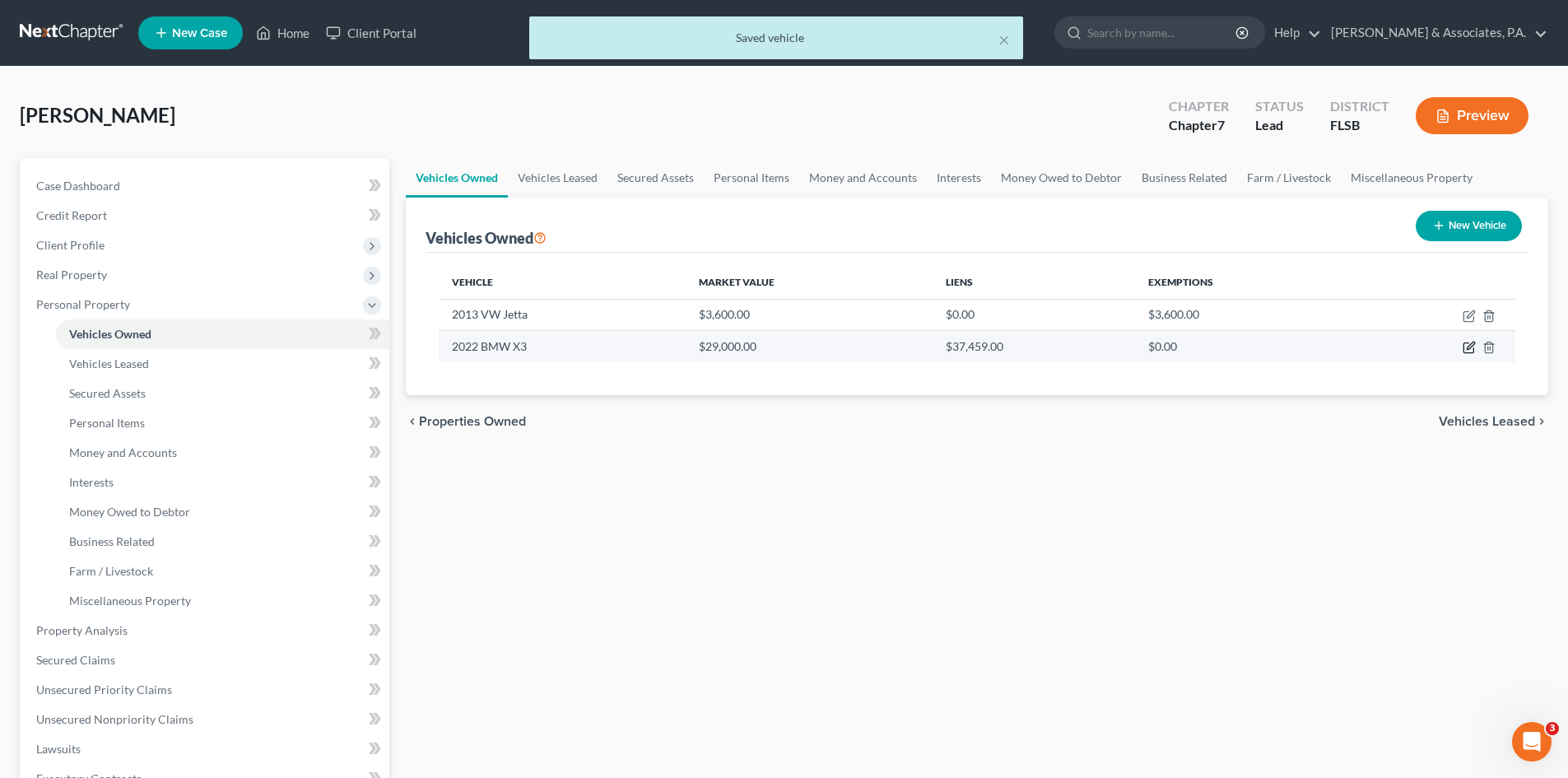
click at [1471, 346] on icon "button" at bounding box center [1469, 346] width 13 height 13
select select "0"
select select "4"
select select "0"
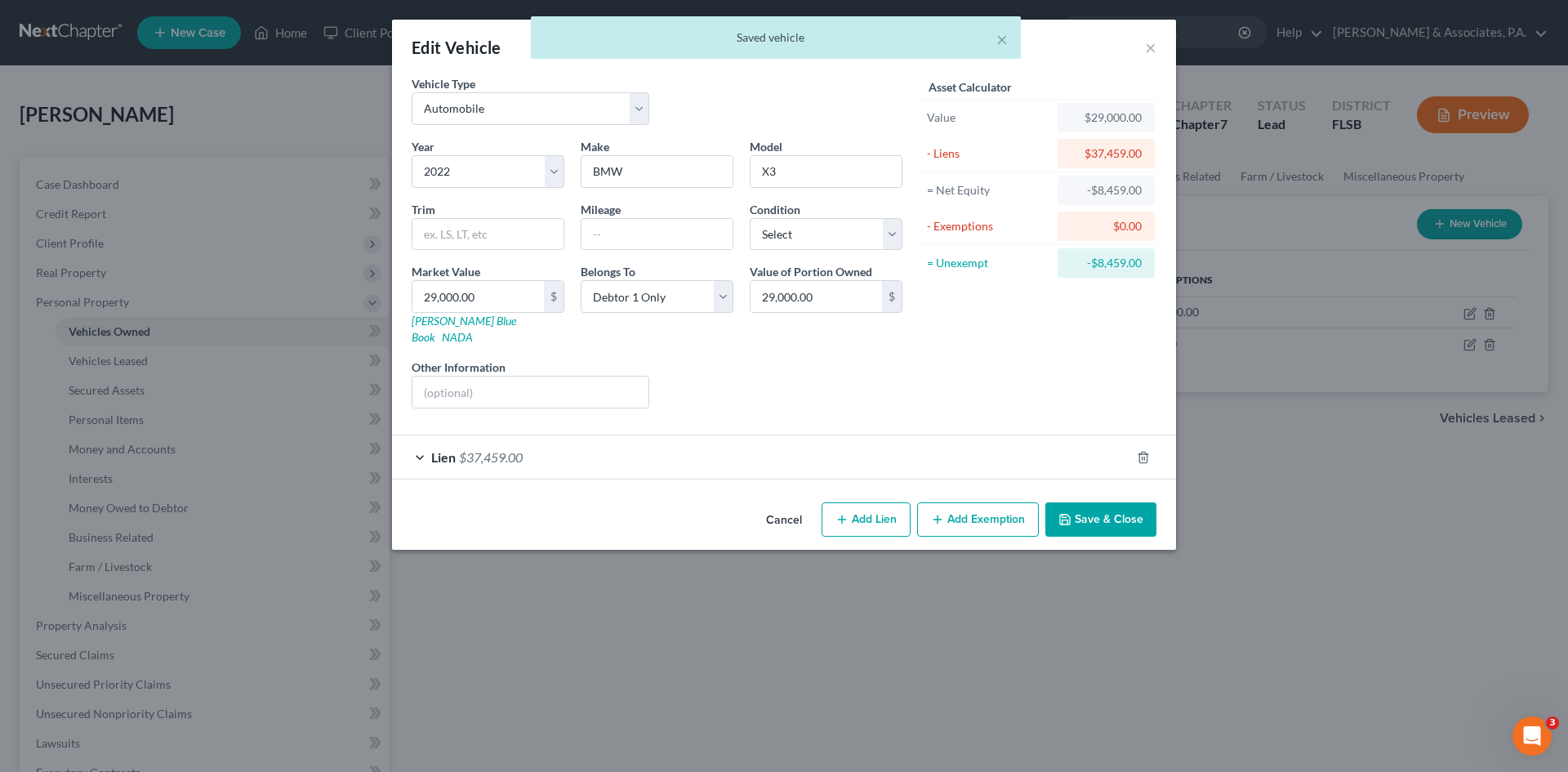
click at [616, 438] on div "Lien $37,459.00" at bounding box center [761, 457] width 738 height 43
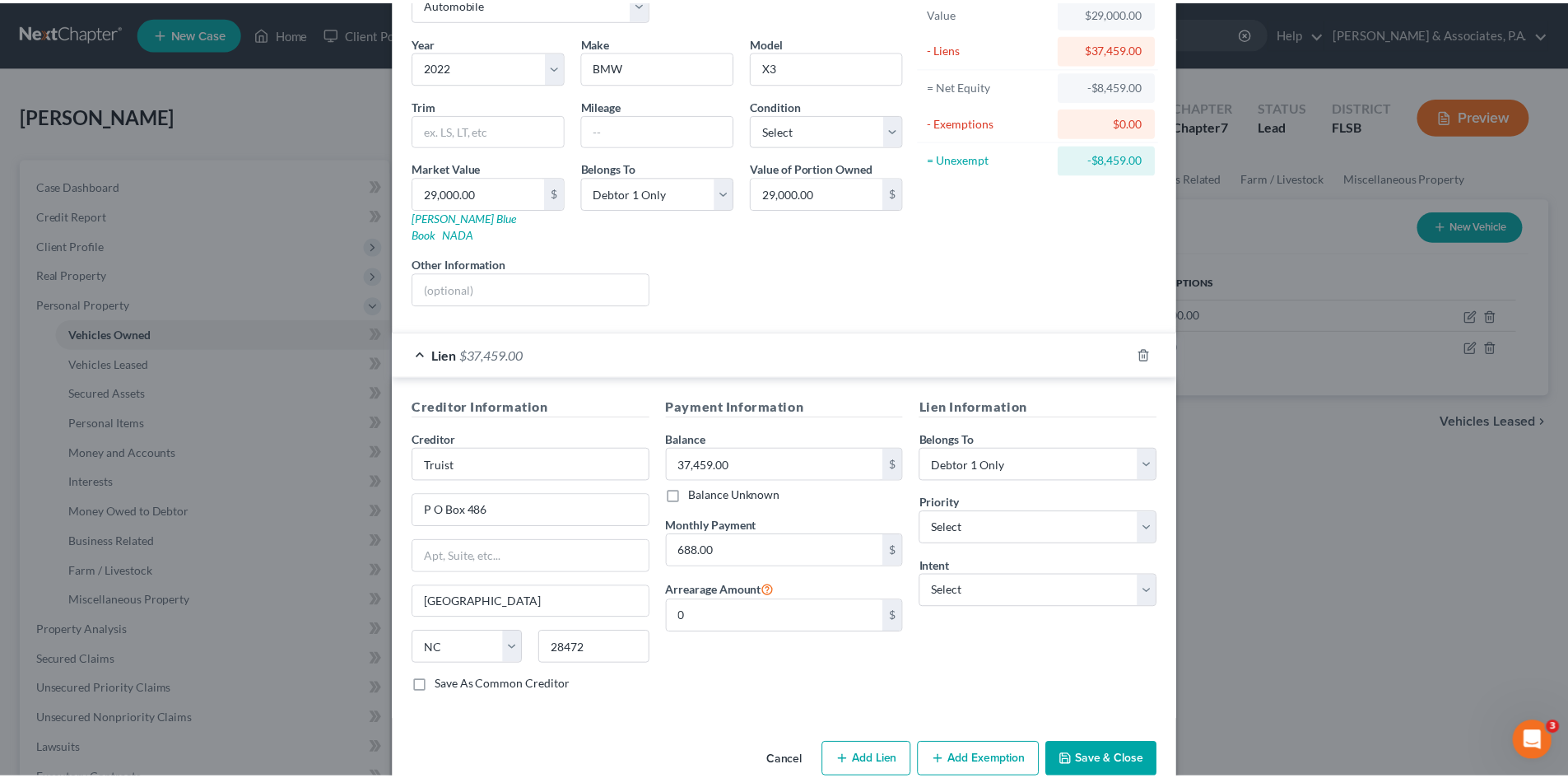
scroll to position [123, 0]
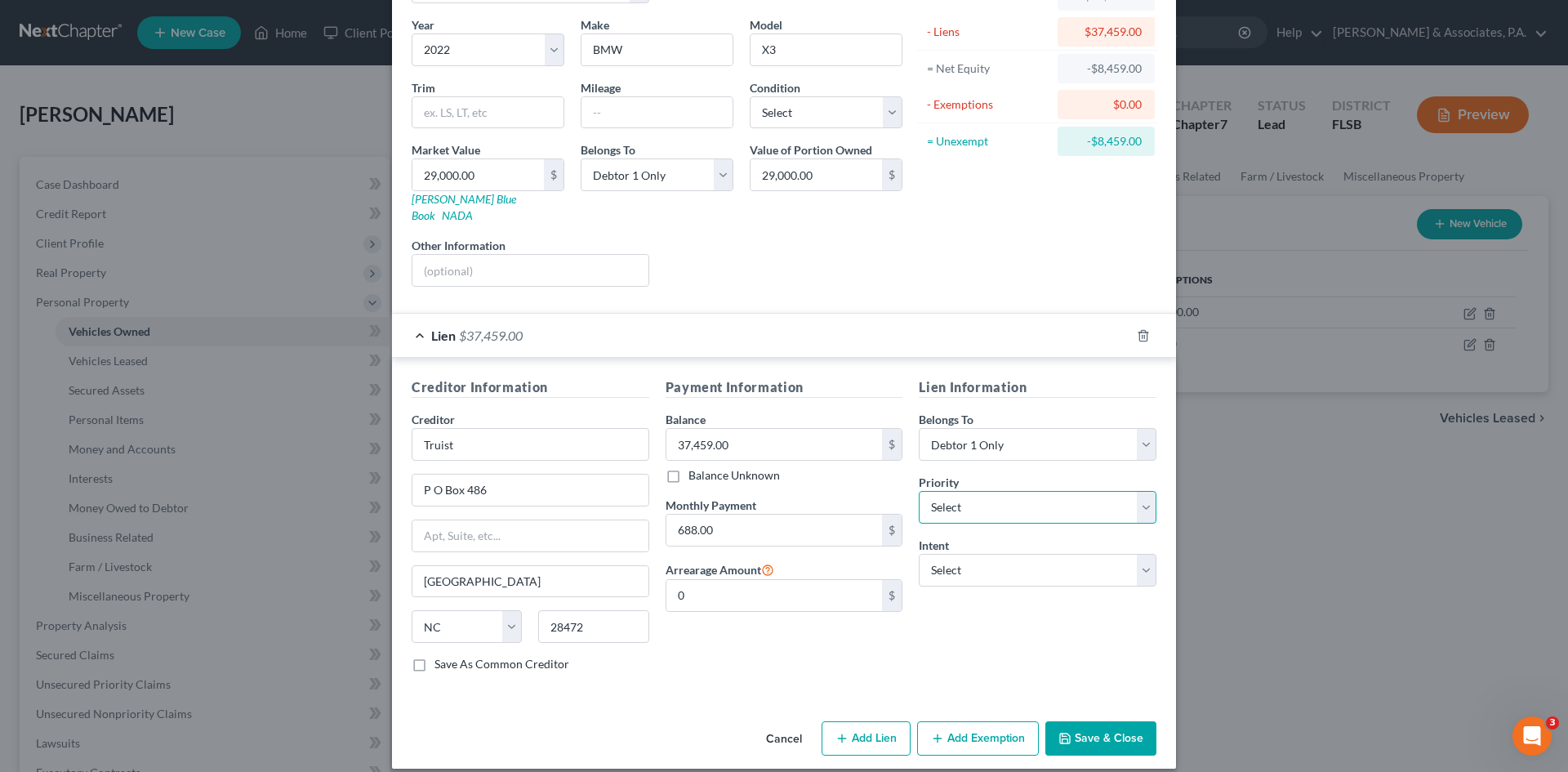
click at [972, 491] on select "Select 1st 2nd 3rd 4th 5th 6th 7th 8th 9th 10th 11th 12th 13th 14th 15th 16th 1…" at bounding box center [1036, 507] width 237 height 32
select select "0"
click at [918, 491] on select "Select 1st 2nd 3rd 4th 5th 6th 7th 8th 9th 10th 11th 12th 13th 14th 15th 16th 1…" at bounding box center [1036, 507] width 237 height 32
click at [994, 553] on select "Select Surrender Redeem Reaffirm Avoid Other" at bounding box center [1036, 569] width 237 height 32
select select "2"
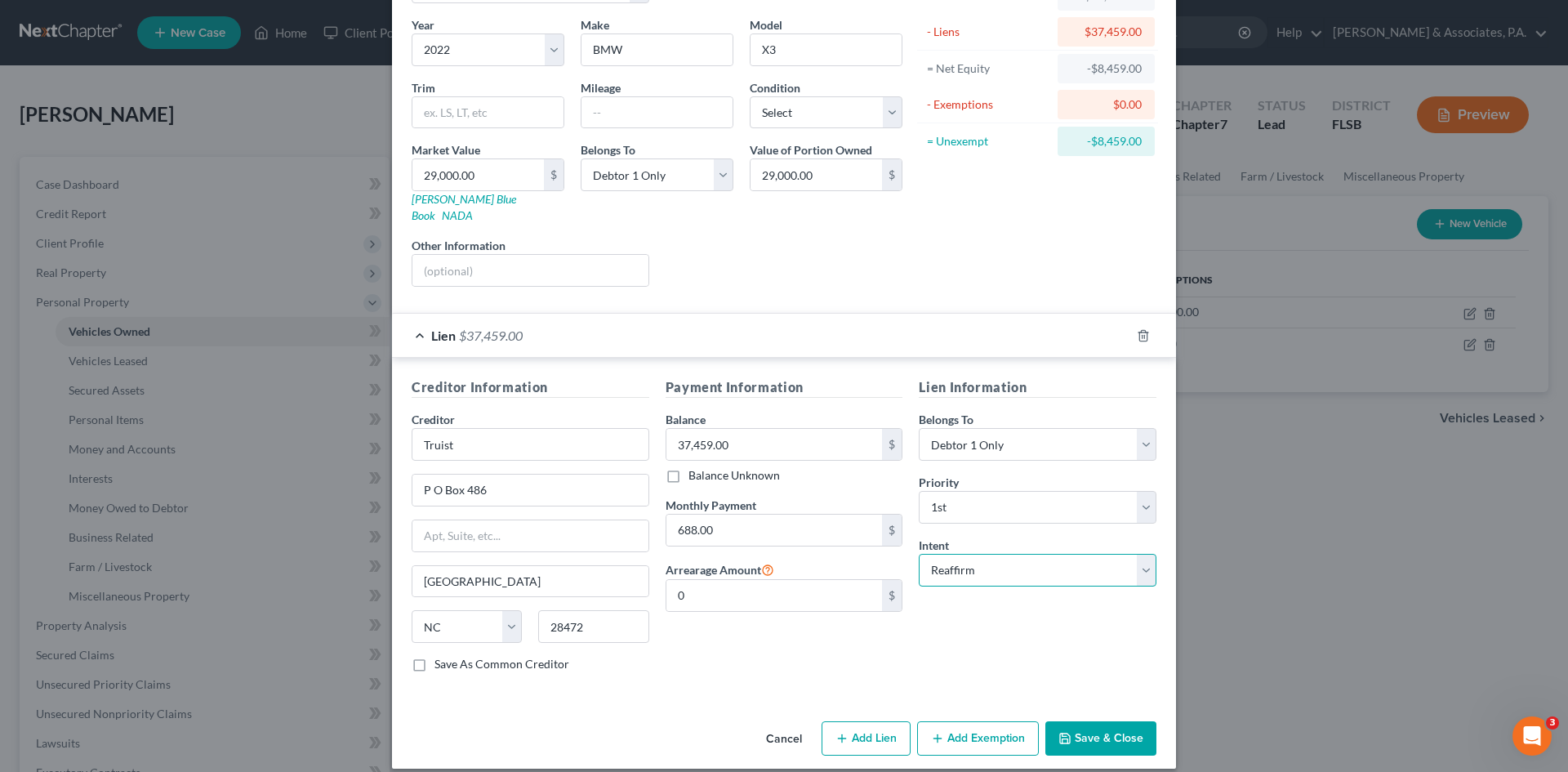
click at [918, 553] on select "Select Surrender Redeem Reaffirm Avoid Other" at bounding box center [1036, 569] width 237 height 32
click at [1099, 722] on button "Save & Close" at bounding box center [1100, 739] width 111 height 34
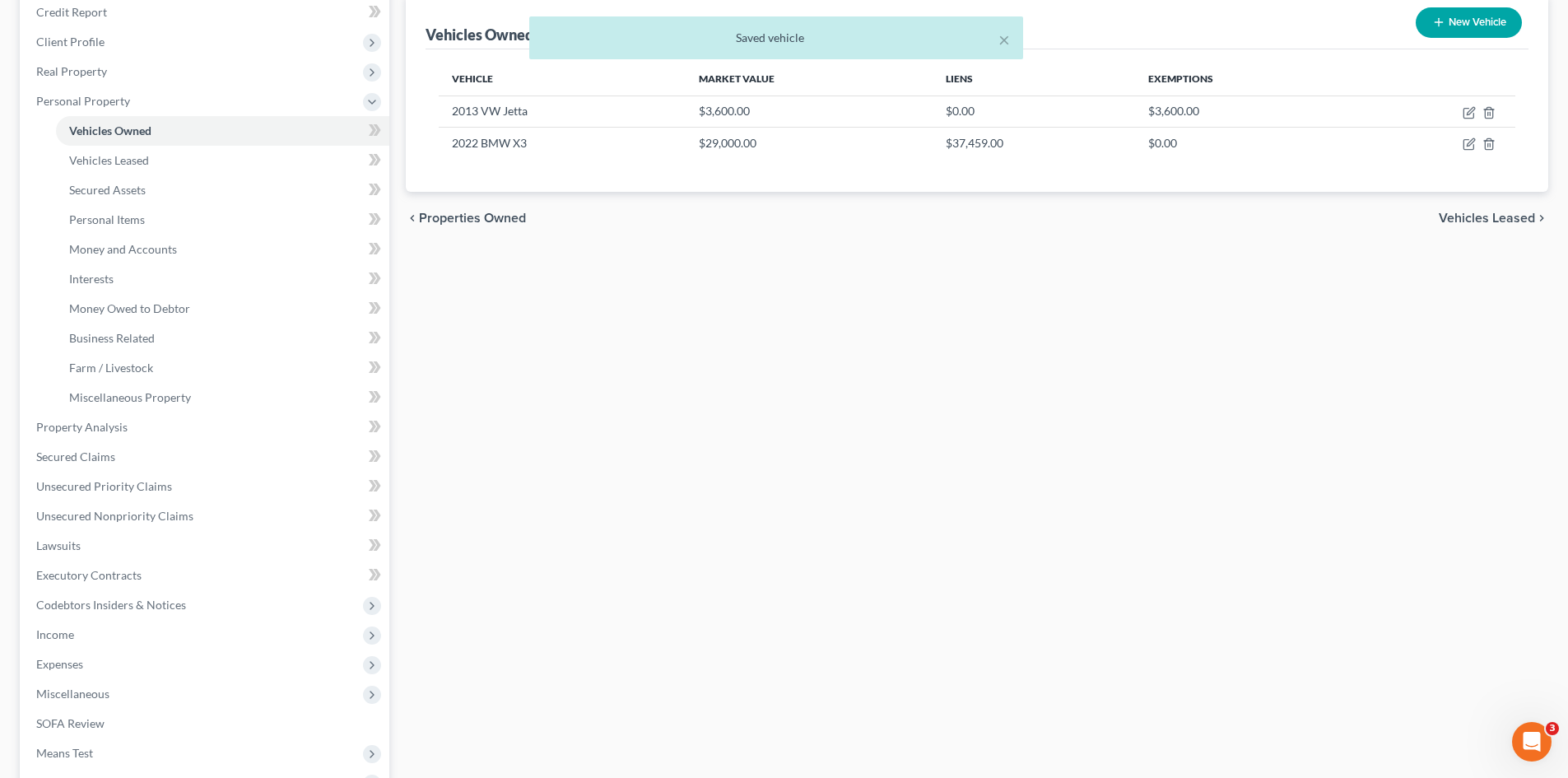
scroll to position [247, 0]
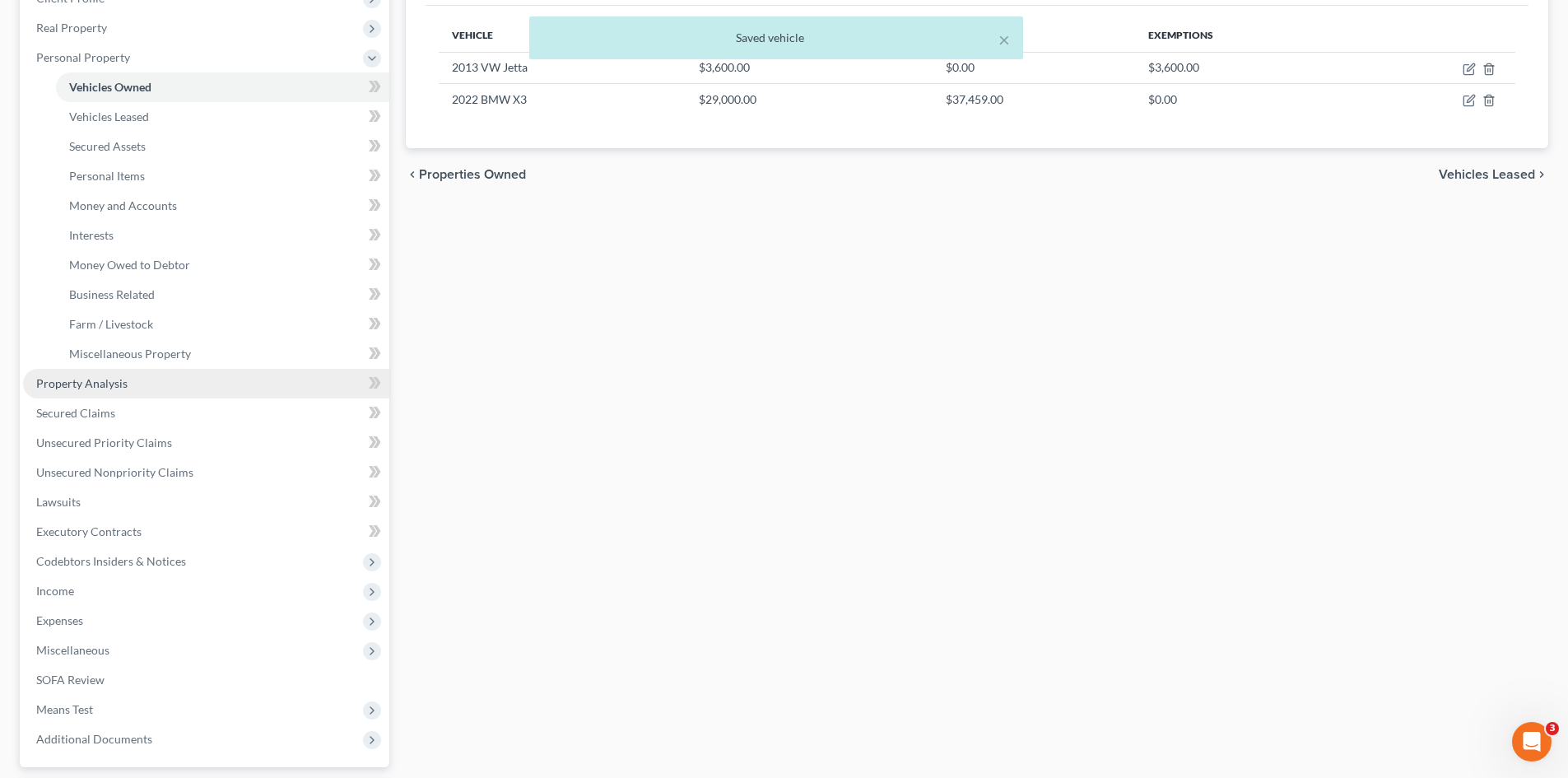
click at [111, 383] on span "Property Analysis" at bounding box center [82, 383] width 91 height 14
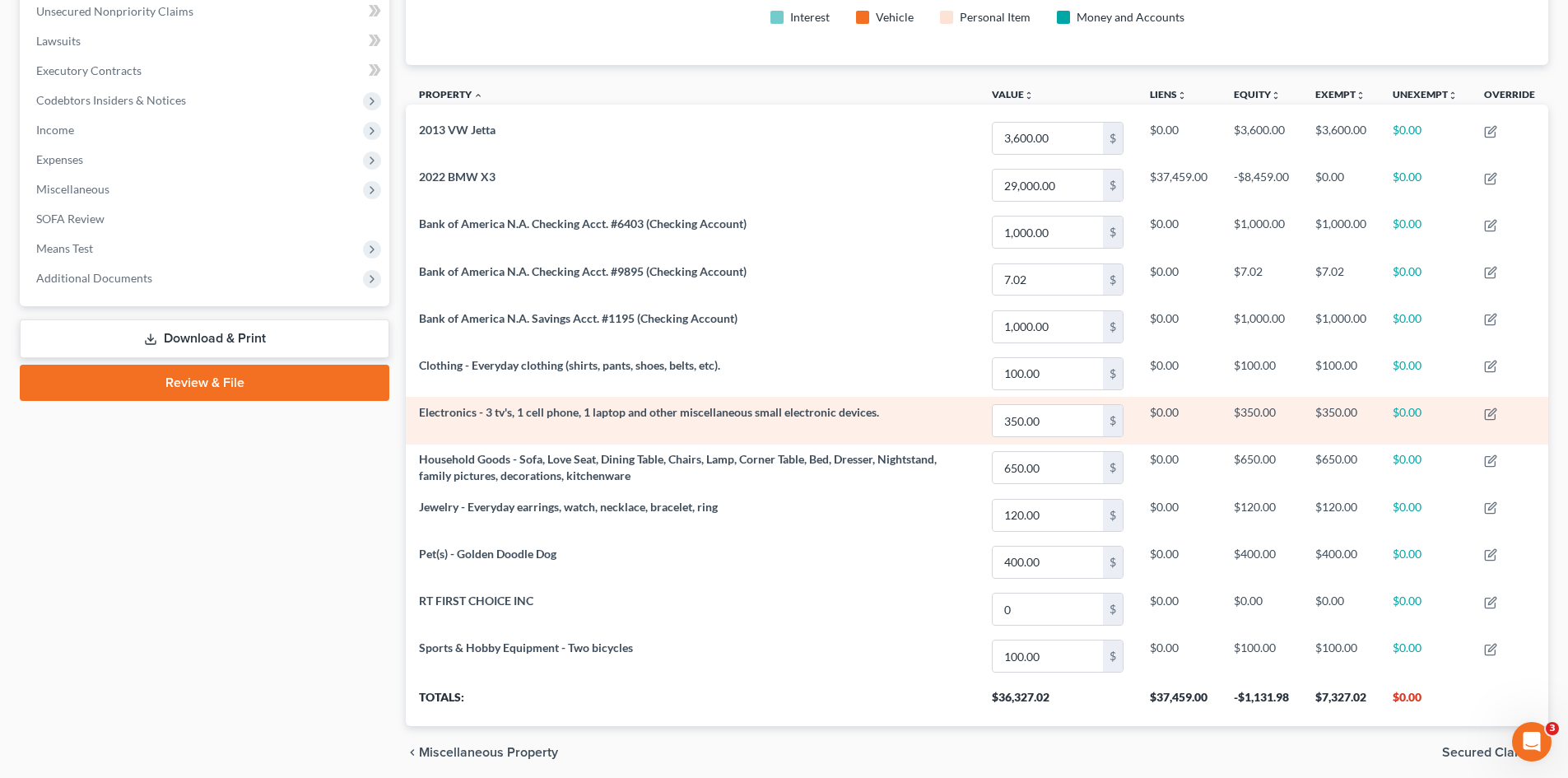
scroll to position [82, 0]
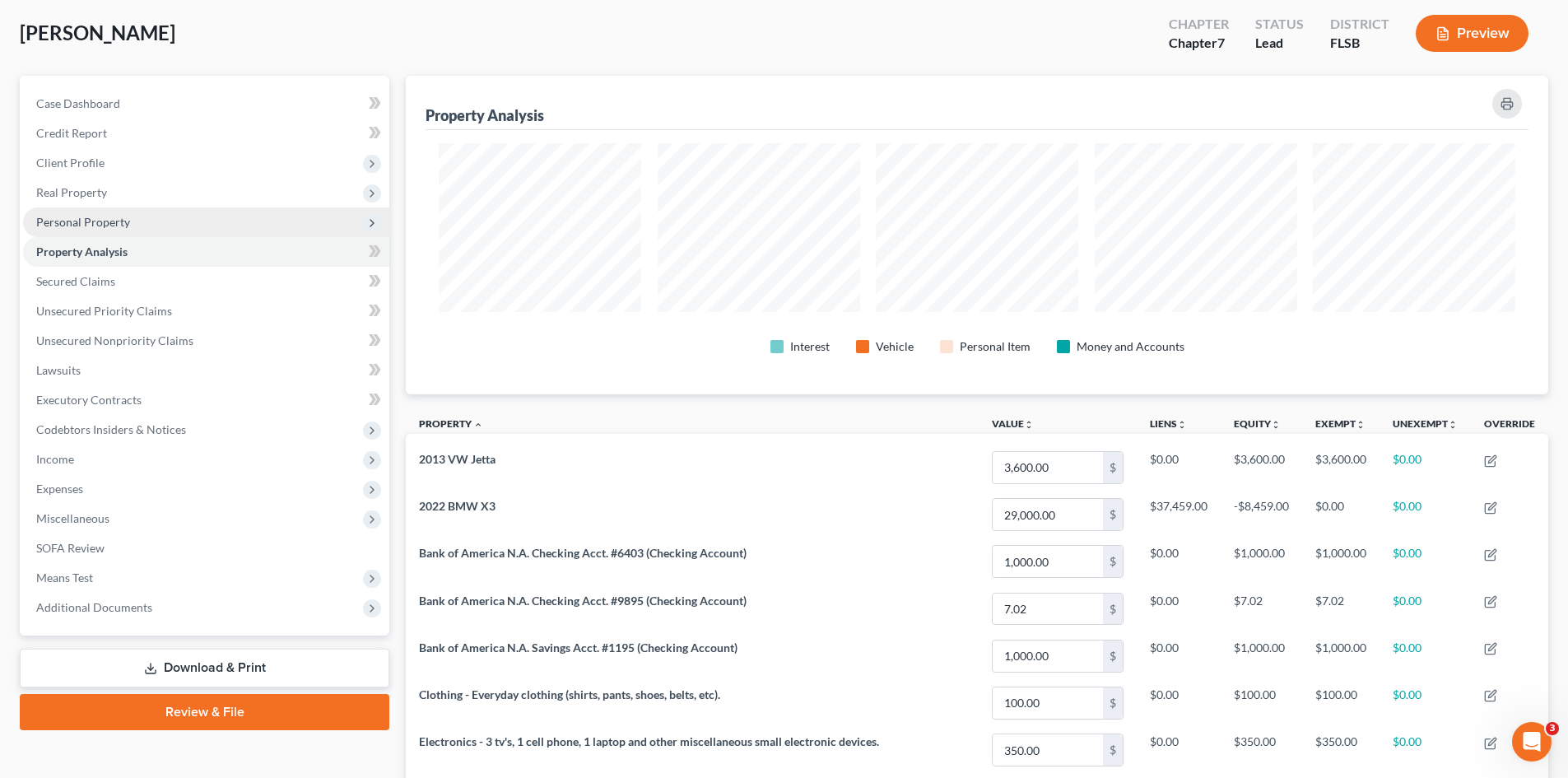
click at [79, 220] on span "Personal Property" at bounding box center [83, 222] width 94 height 14
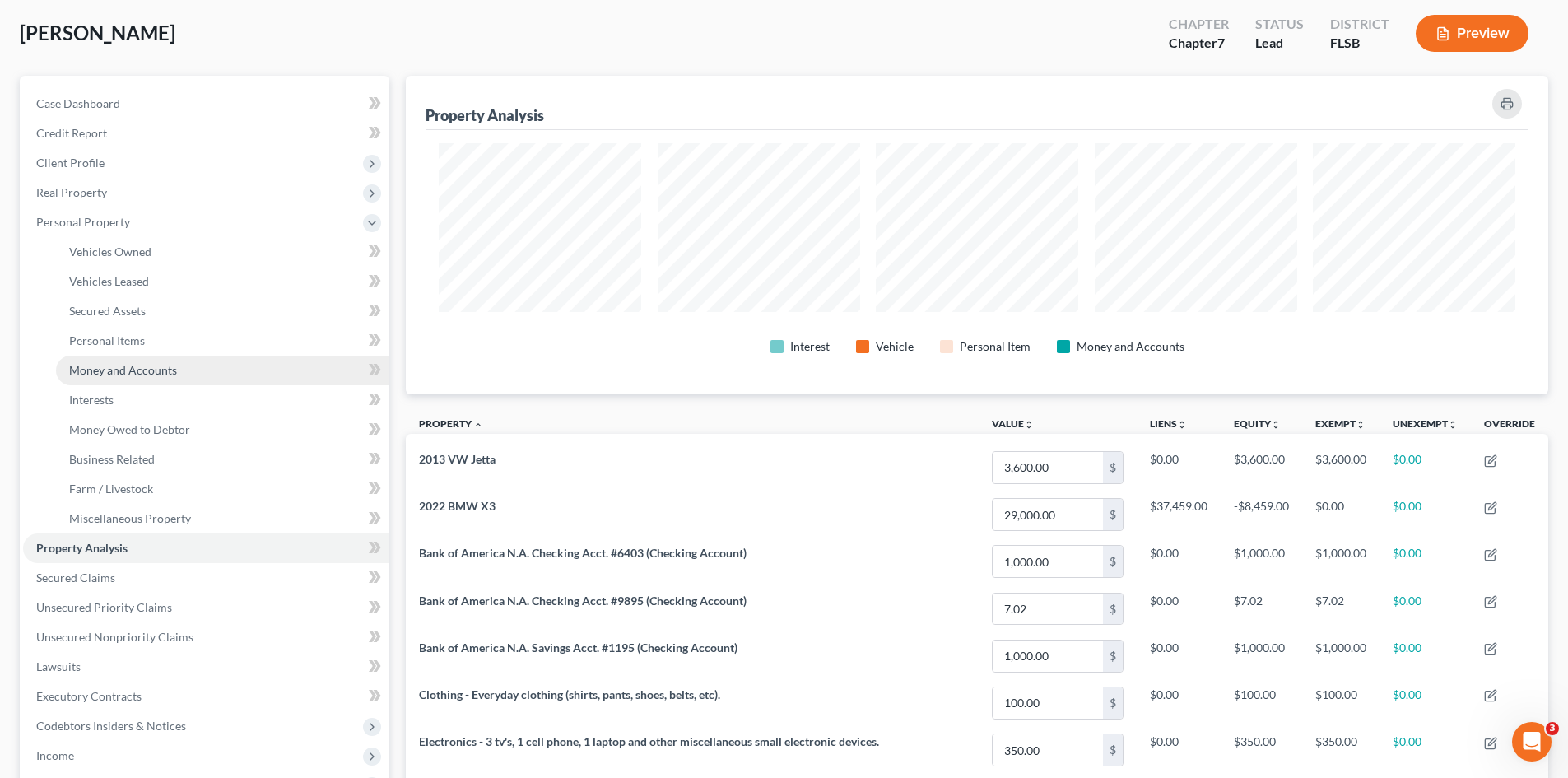
click at [109, 363] on span "Money and Accounts" at bounding box center [123, 370] width 108 height 14
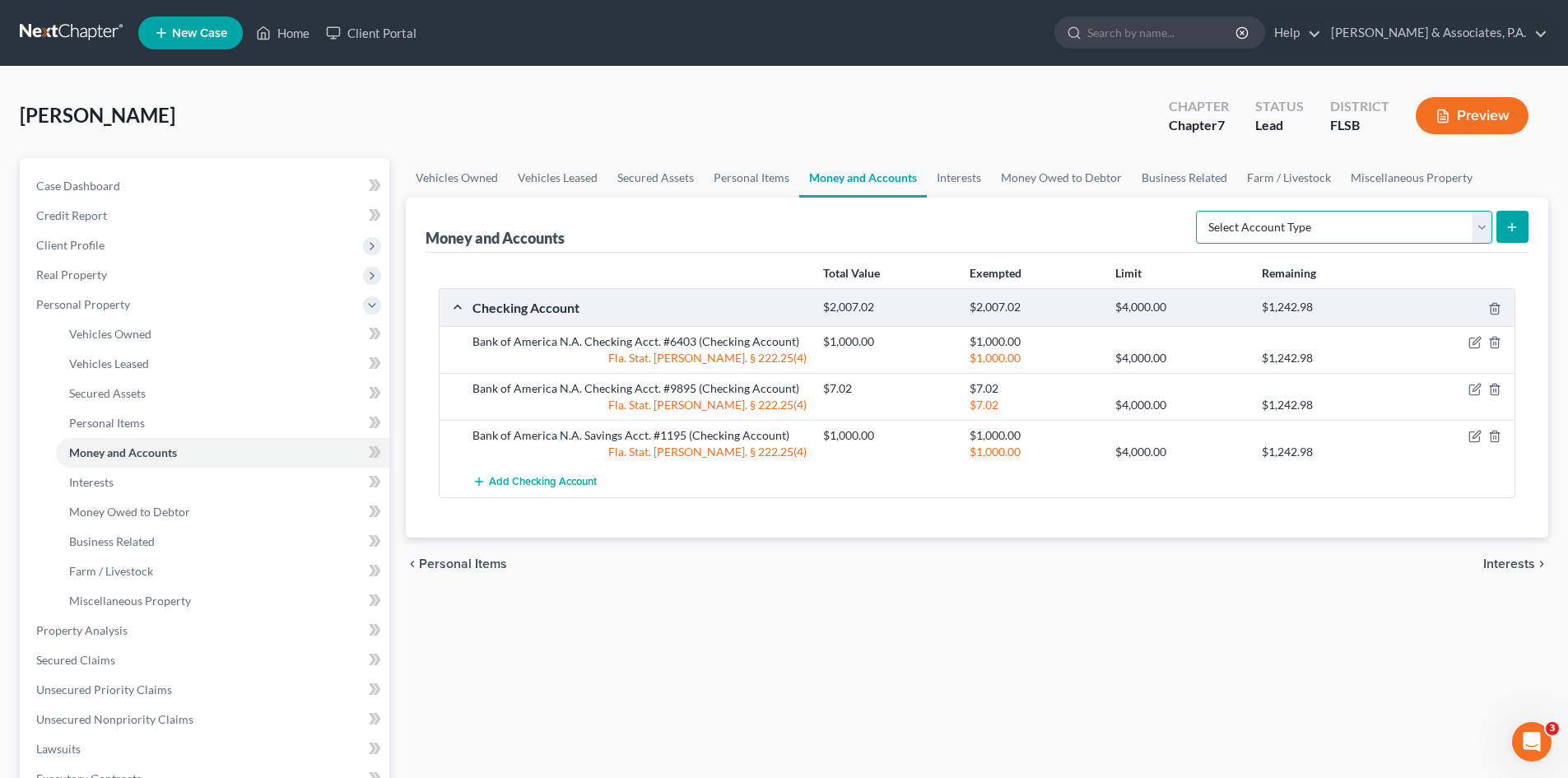
click at [1481, 222] on select "Select Account Type Brokerage Cash on Hand Certificates of Deposit Checking Acc…" at bounding box center [1344, 226] width 297 height 33
select select "other"
click at [1200, 210] on select "Select Account Type Brokerage Cash on Hand Certificates of Deposit Checking Acc…" at bounding box center [1344, 226] width 297 height 33
click at [1508, 227] on icon "submit" at bounding box center [1511, 226] width 13 height 13
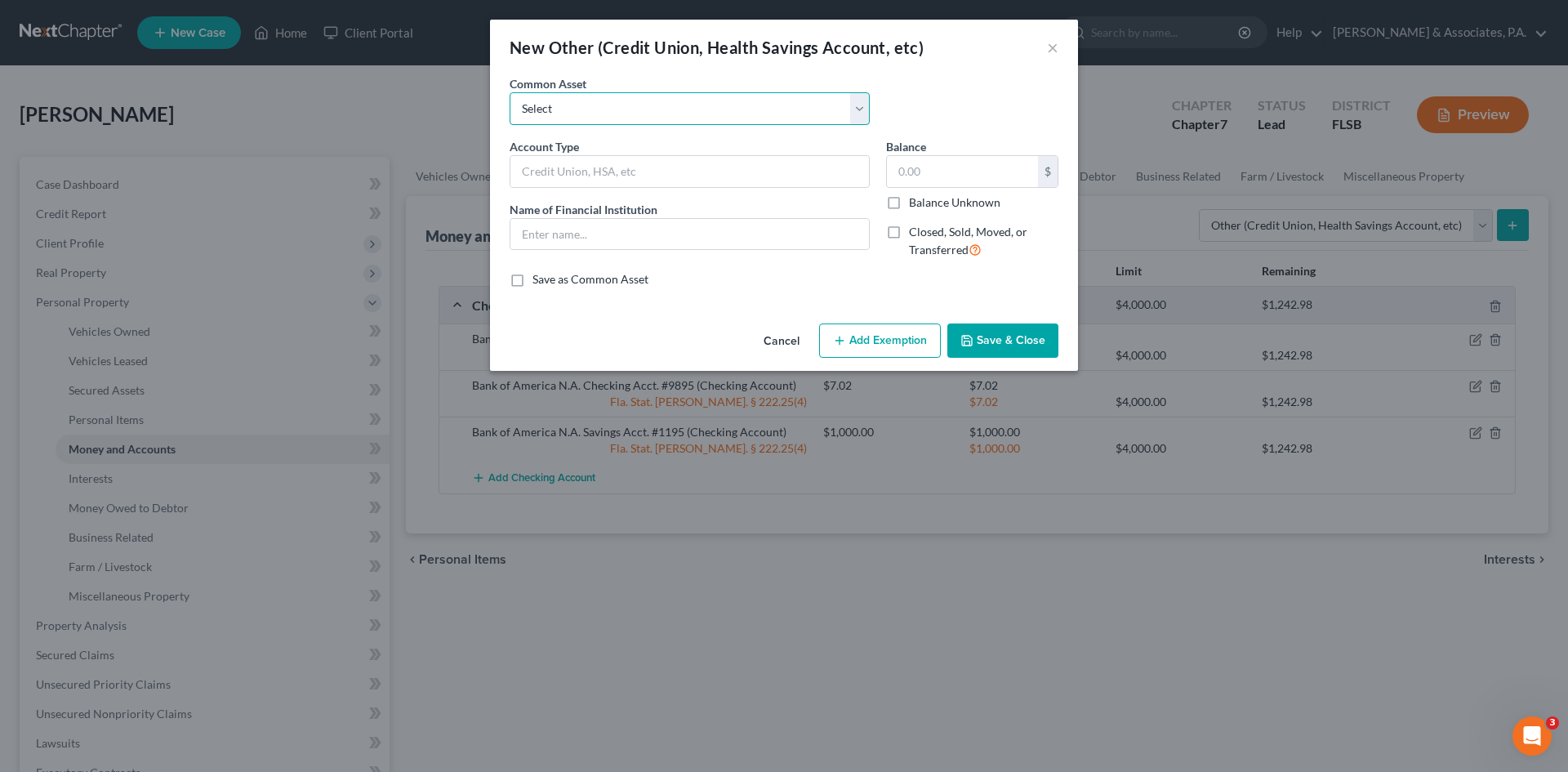
click at [652, 103] on select "Select Online Account" at bounding box center [690, 108] width 360 height 32
select select "0"
click at [510, 93] on select "Select Online Account" at bounding box center [690, 108] width 360 height 32
type input "Online Account"
type input "PayPal"
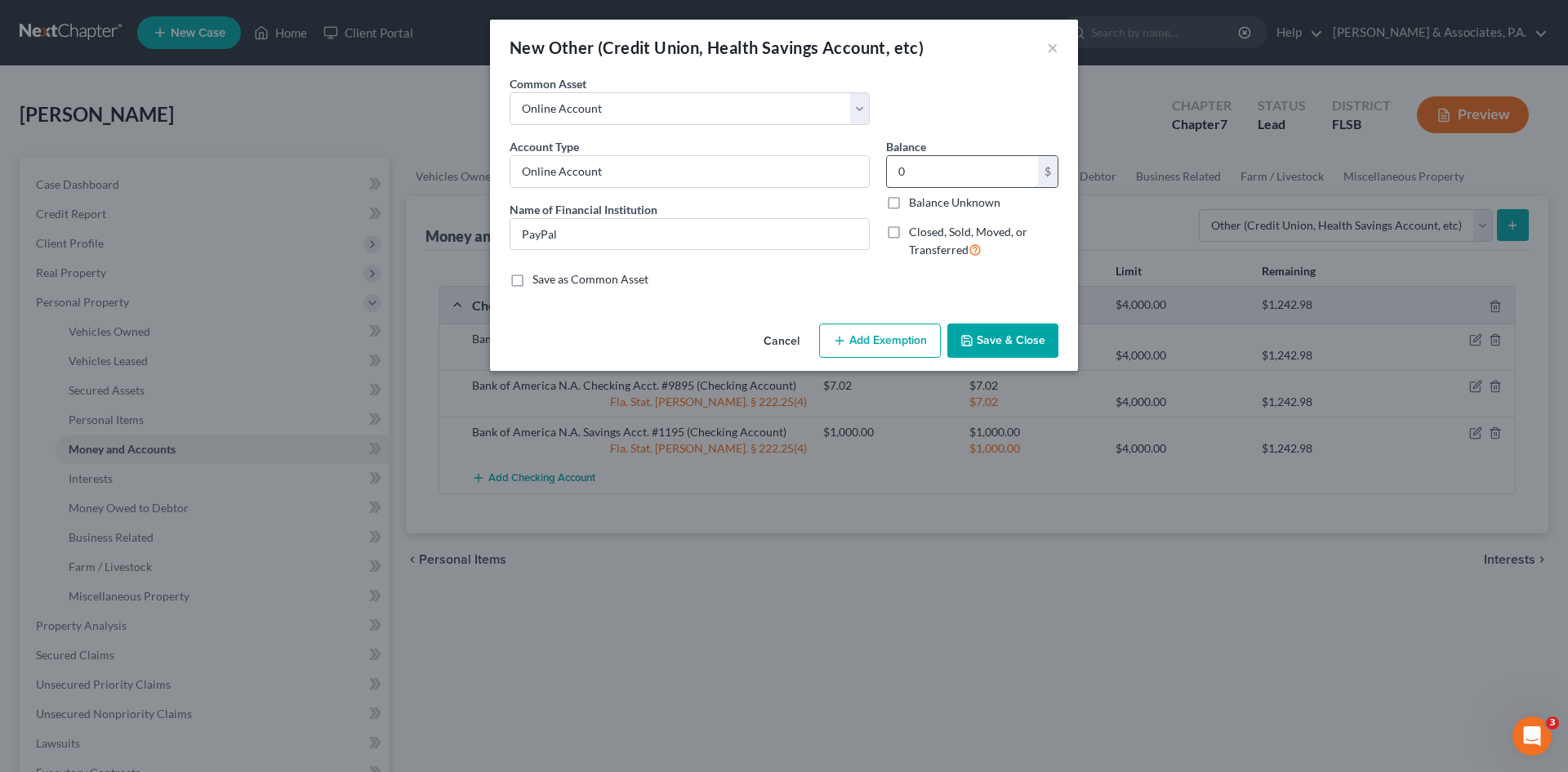
click at [917, 175] on input "0" at bounding box center [962, 171] width 151 height 32
type input "0.00"
click at [989, 339] on button "Save & Close" at bounding box center [1002, 341] width 111 height 34
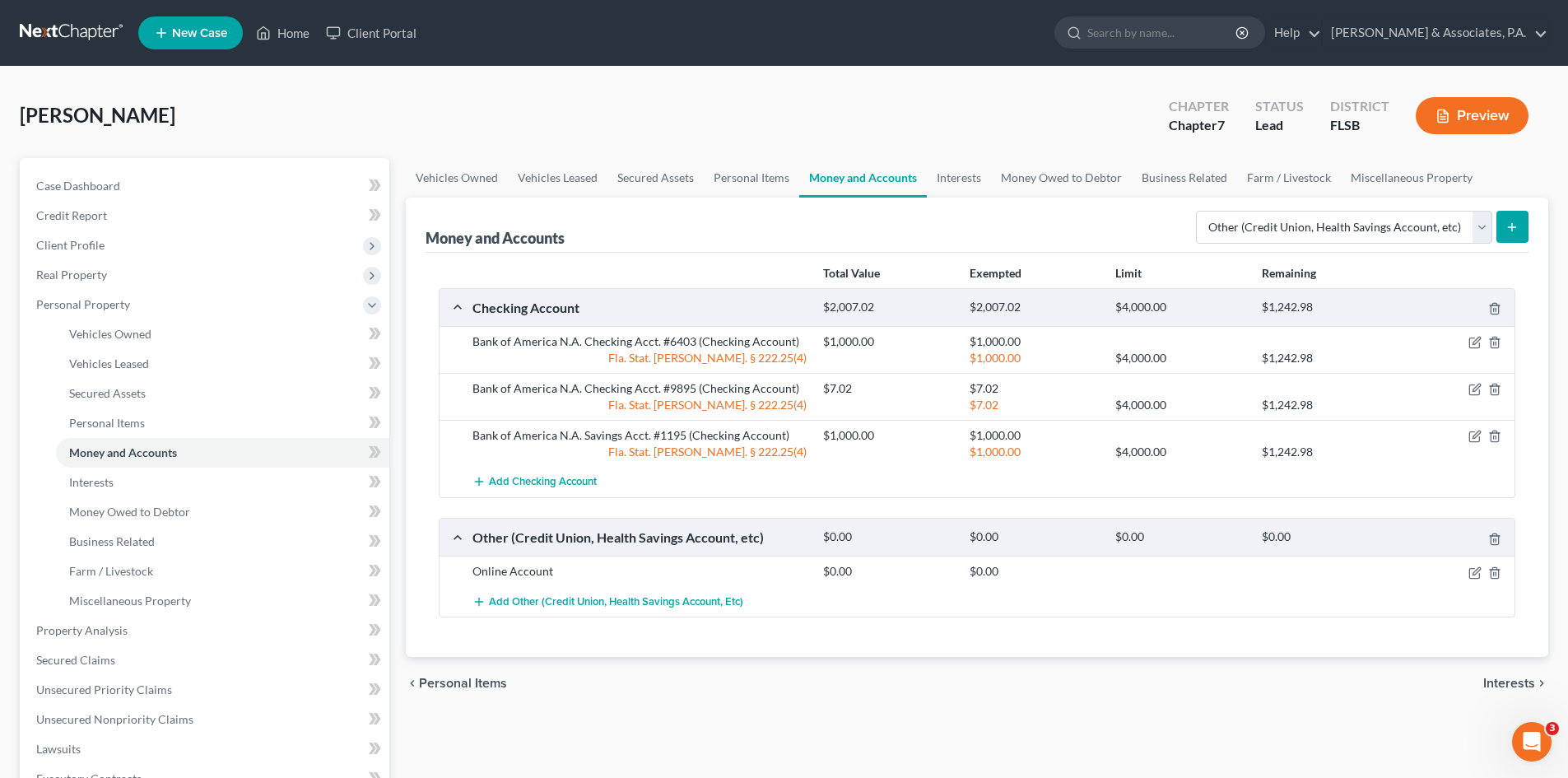
click at [1516, 224] on icon "submit" at bounding box center [1511, 226] width 13 height 13
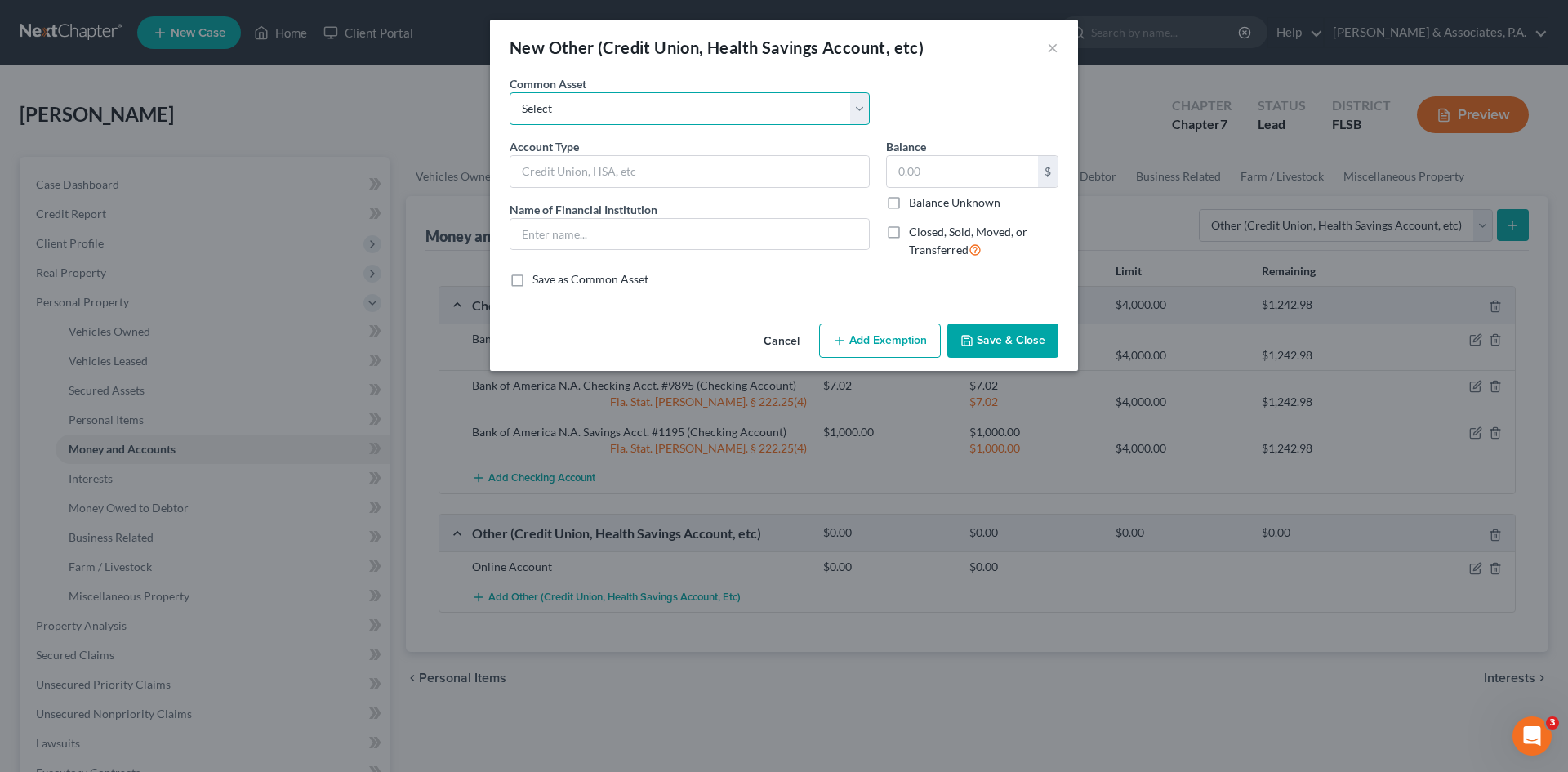
click at [650, 109] on select "Select Online Account" at bounding box center [690, 108] width 360 height 32
select select "0"
click at [510, 93] on select "Select Online Account" at bounding box center [690, 108] width 360 height 32
type input "Online Account"
type input "PayPal"
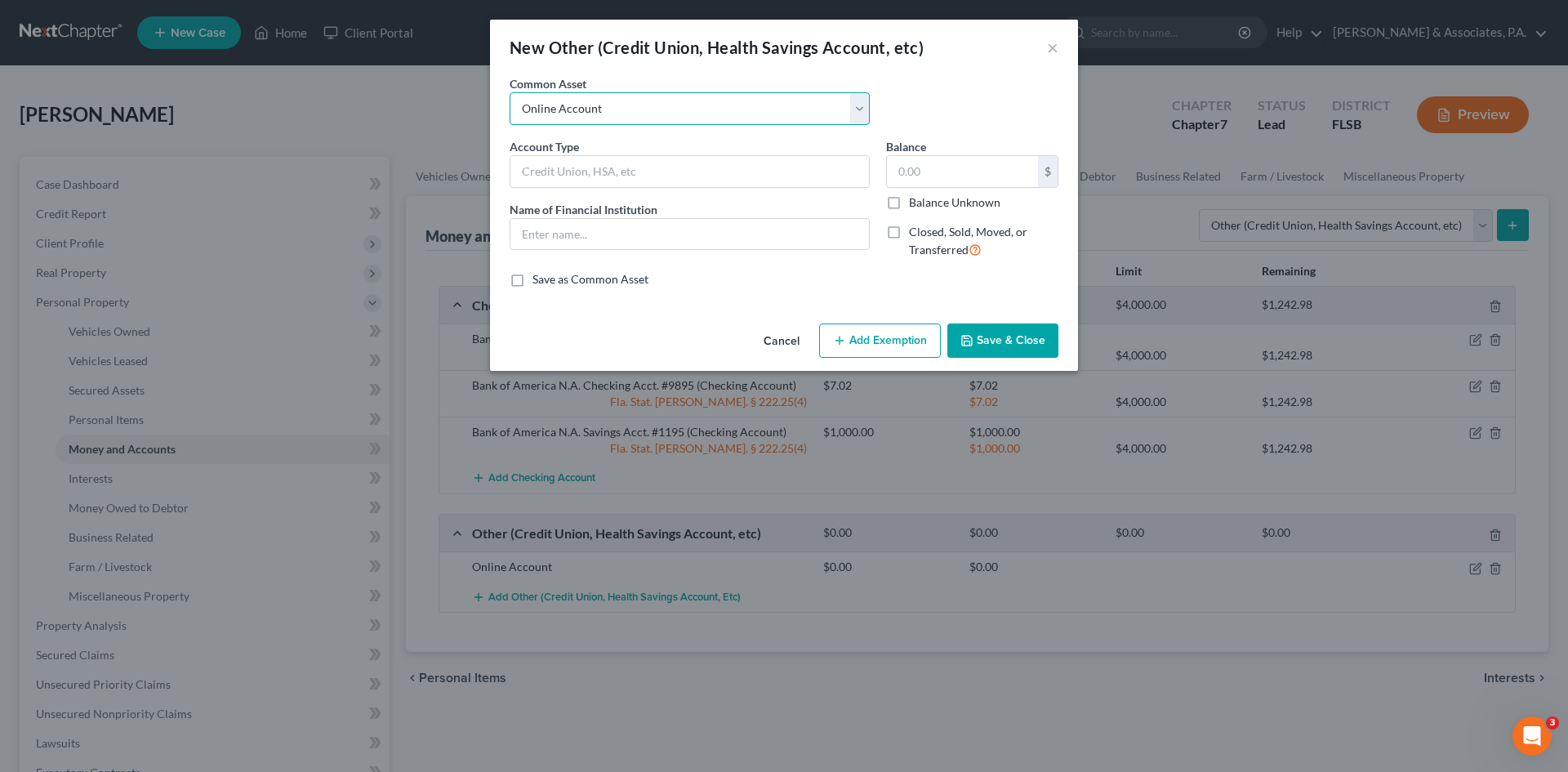
type input "0"
click at [609, 230] on input "PayPal" at bounding box center [690, 234] width 358 height 32
type input "P"
type input "CashApp"
click at [901, 176] on input "0" at bounding box center [962, 171] width 151 height 32
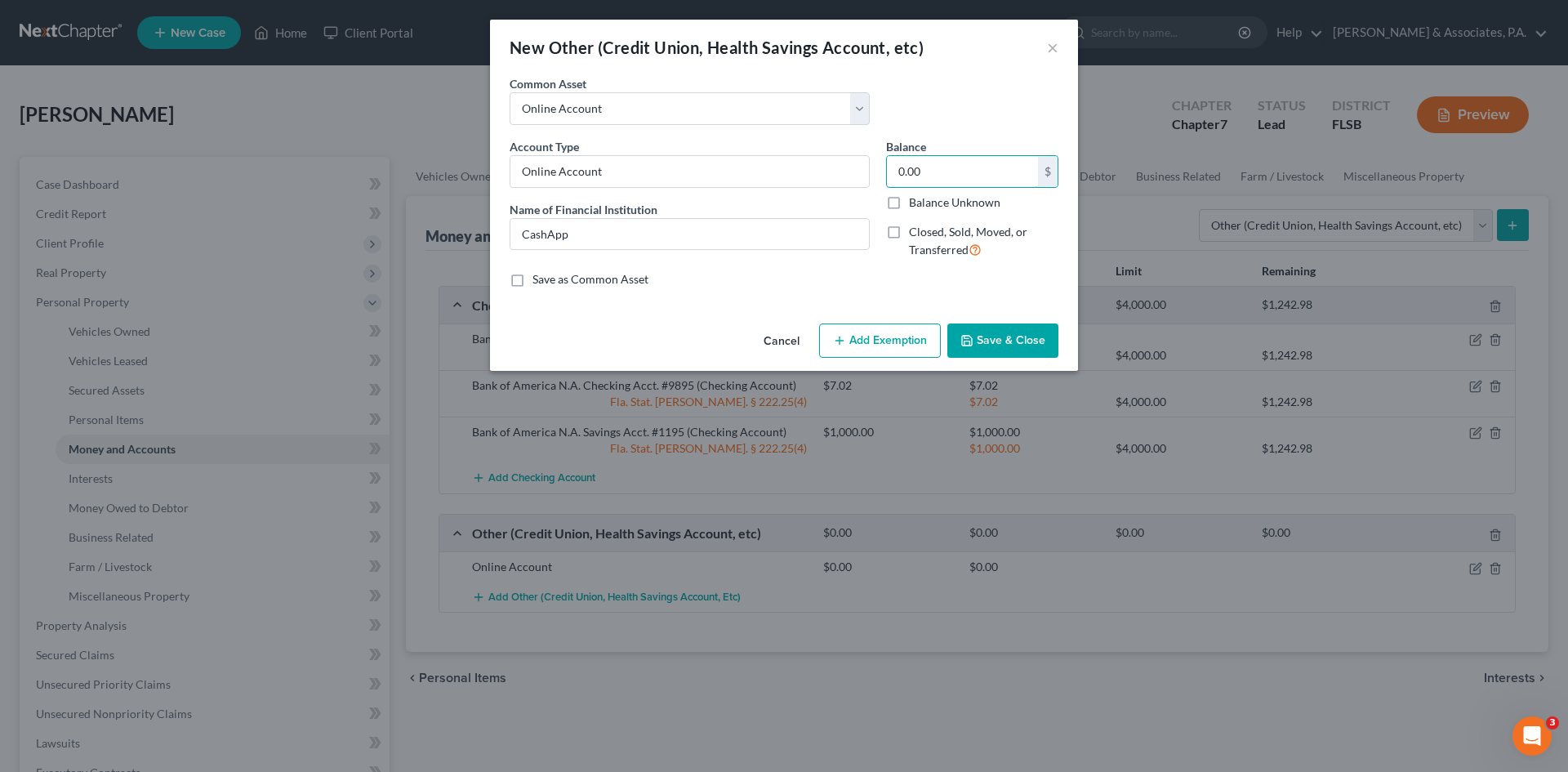
type input "0.00"
click at [993, 364] on div "Cancel Add Exemption Save & Close" at bounding box center [784, 344] width 588 height 54
click at [996, 339] on button "Save & Close" at bounding box center [1002, 341] width 111 height 34
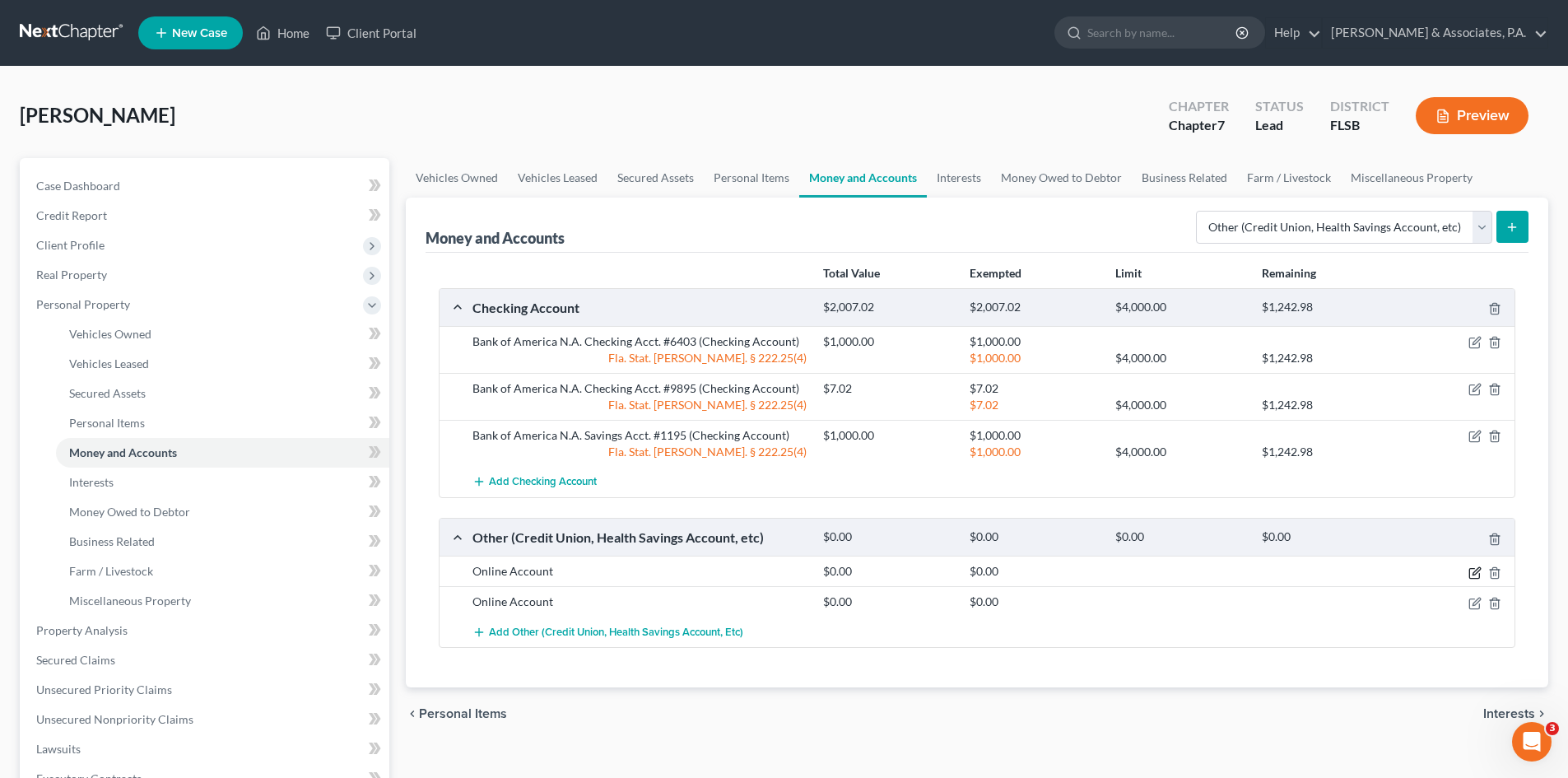
click at [1473, 574] on icon "button" at bounding box center [1476, 571] width 7 height 7
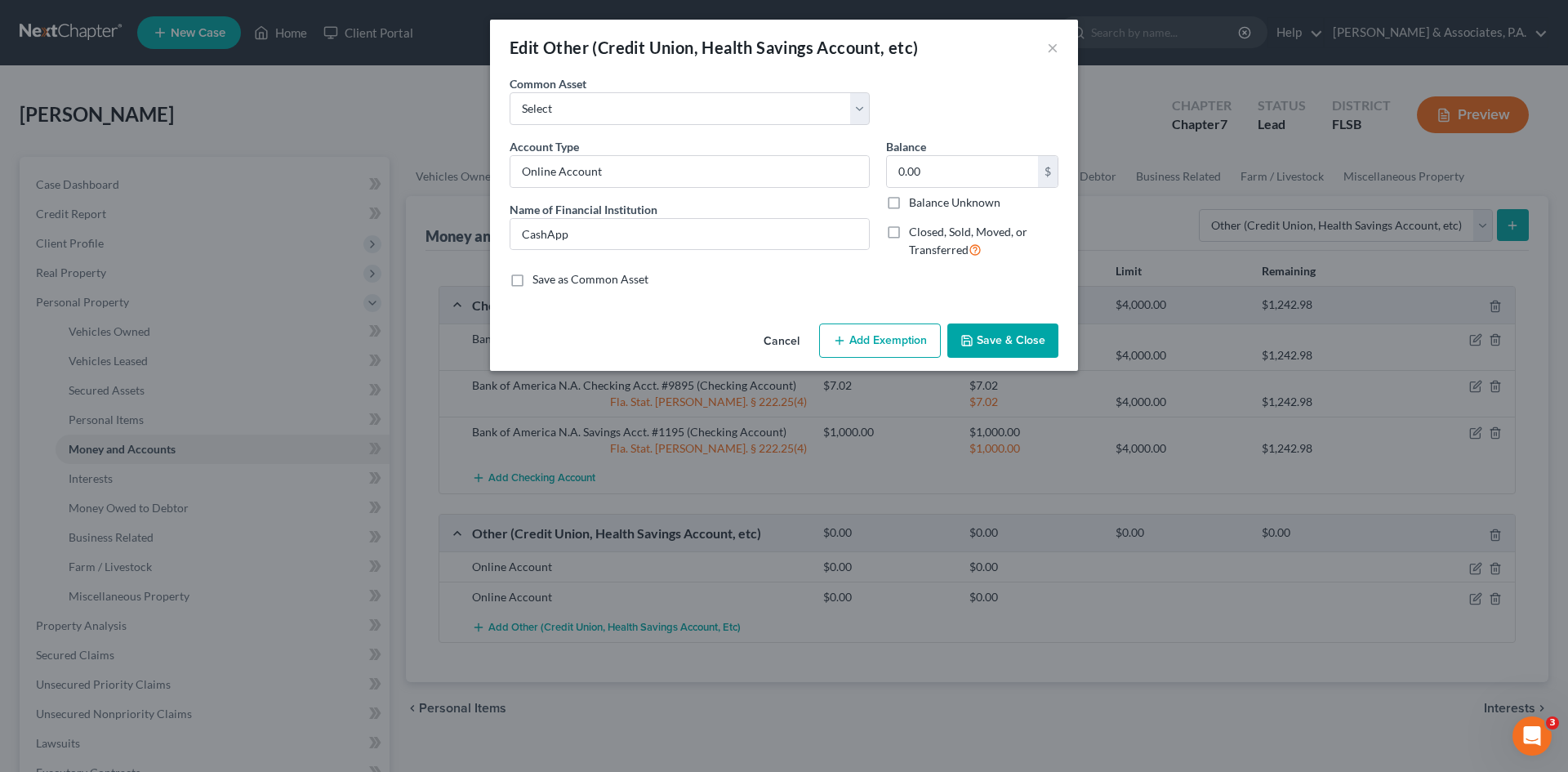
click at [983, 342] on button "Save & Close" at bounding box center [1002, 341] width 111 height 34
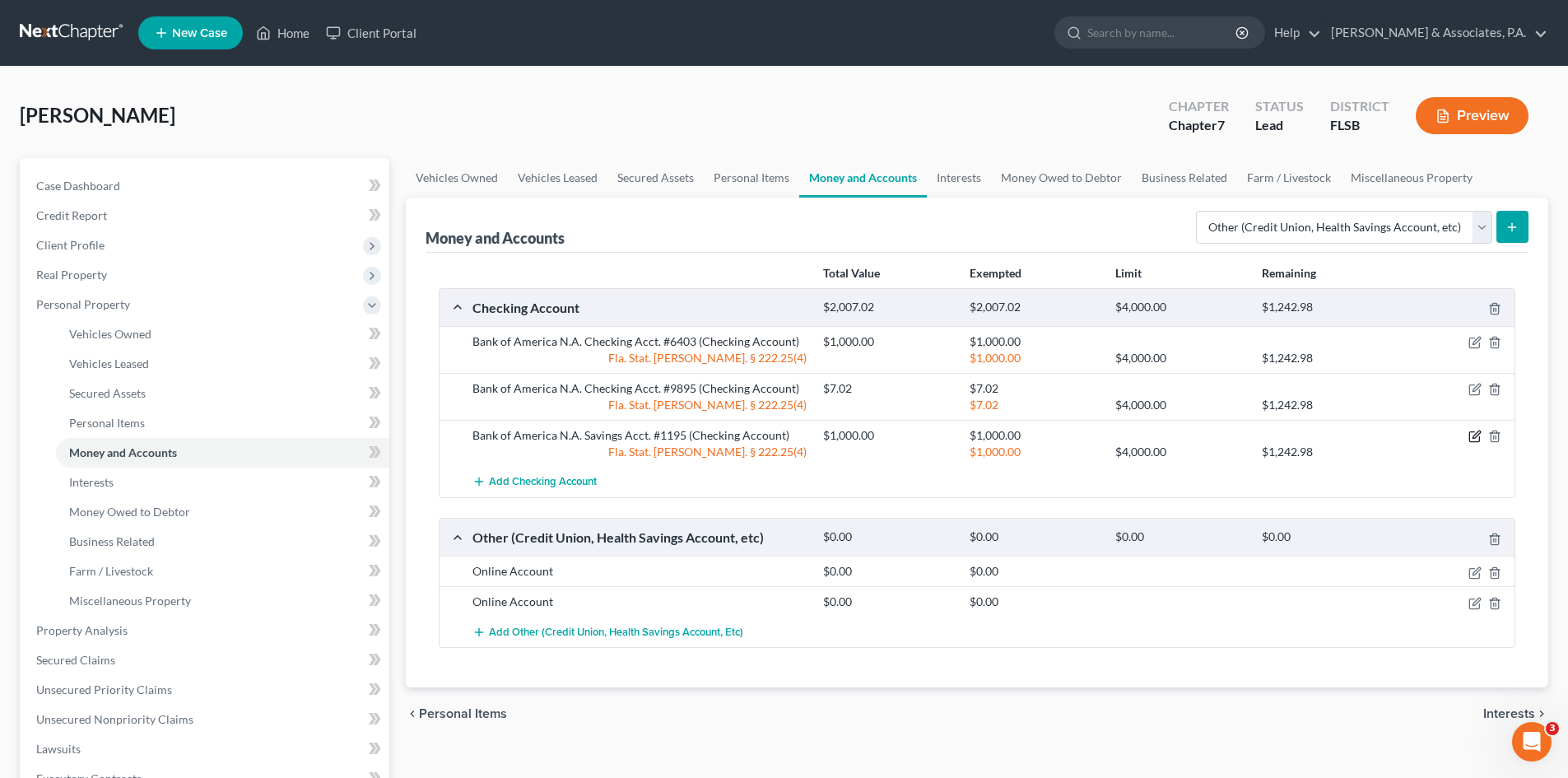
click at [1474, 436] on icon "button" at bounding box center [1475, 436] width 13 height 13
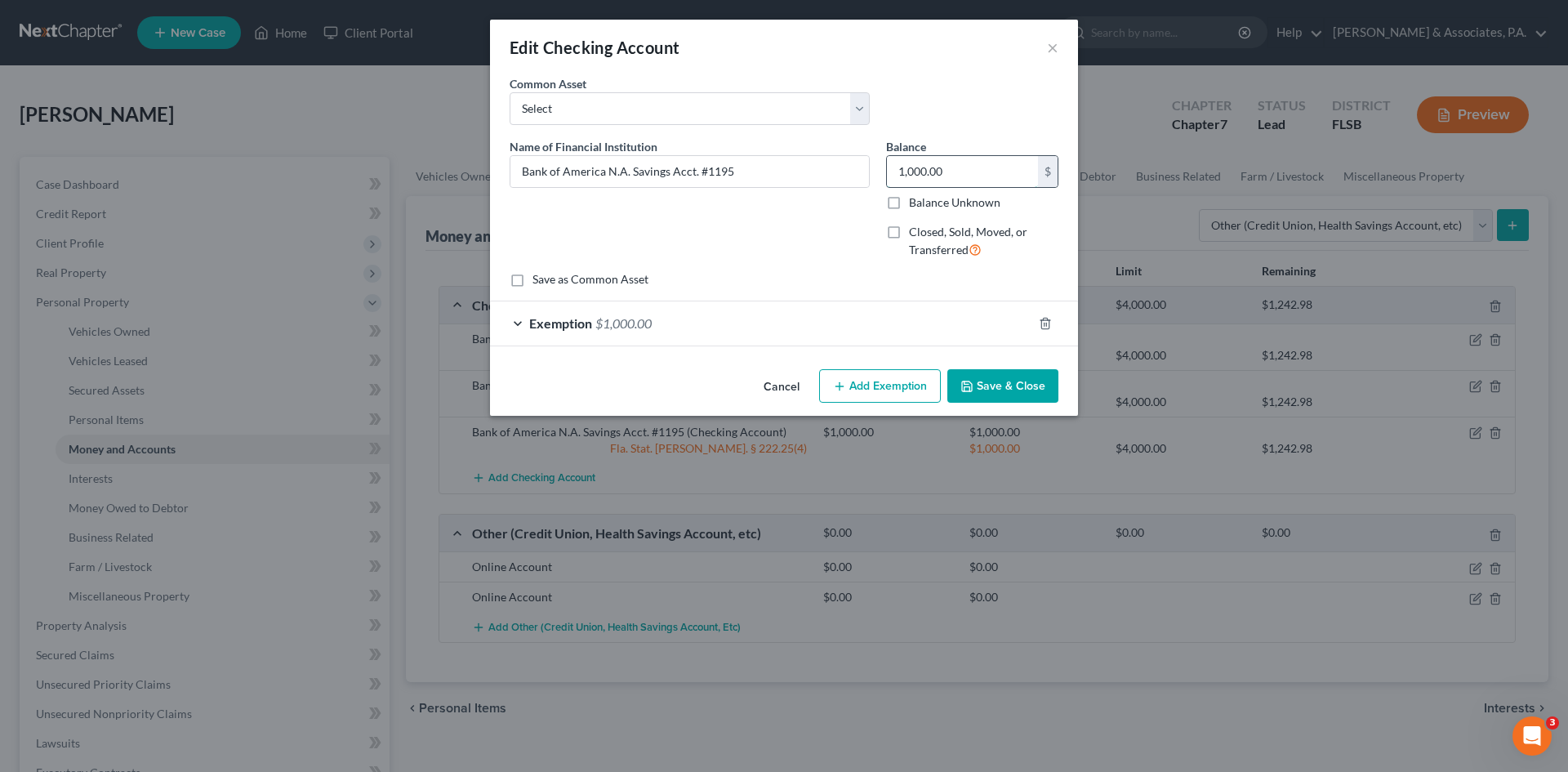
click at [946, 169] on input "1,000.00" at bounding box center [962, 171] width 151 height 32
type input "1,438.64"
click at [1045, 323] on icon "button" at bounding box center [1044, 323] width 13 height 13
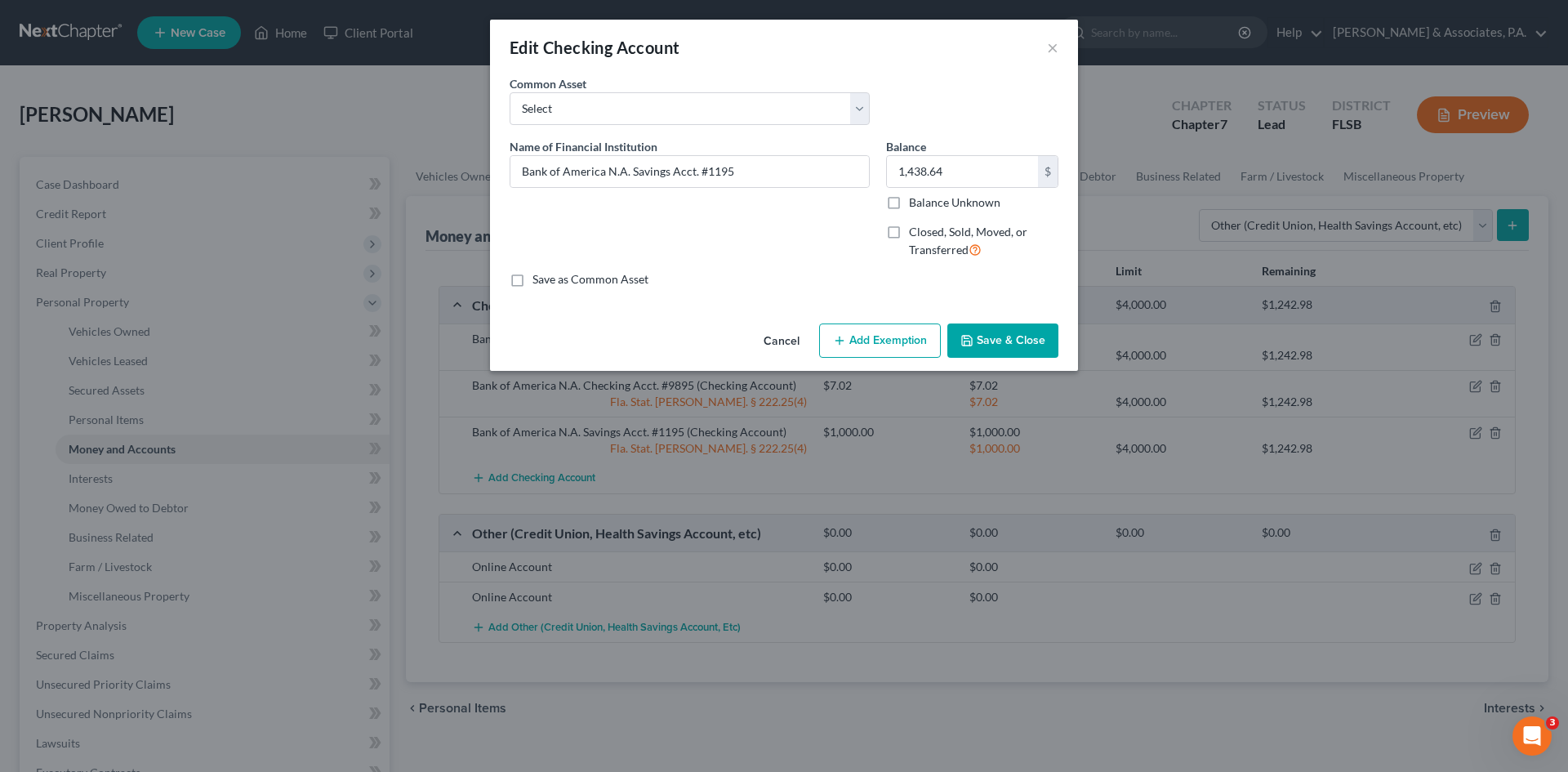
click at [880, 336] on button "Add Exemption" at bounding box center [880, 341] width 122 height 34
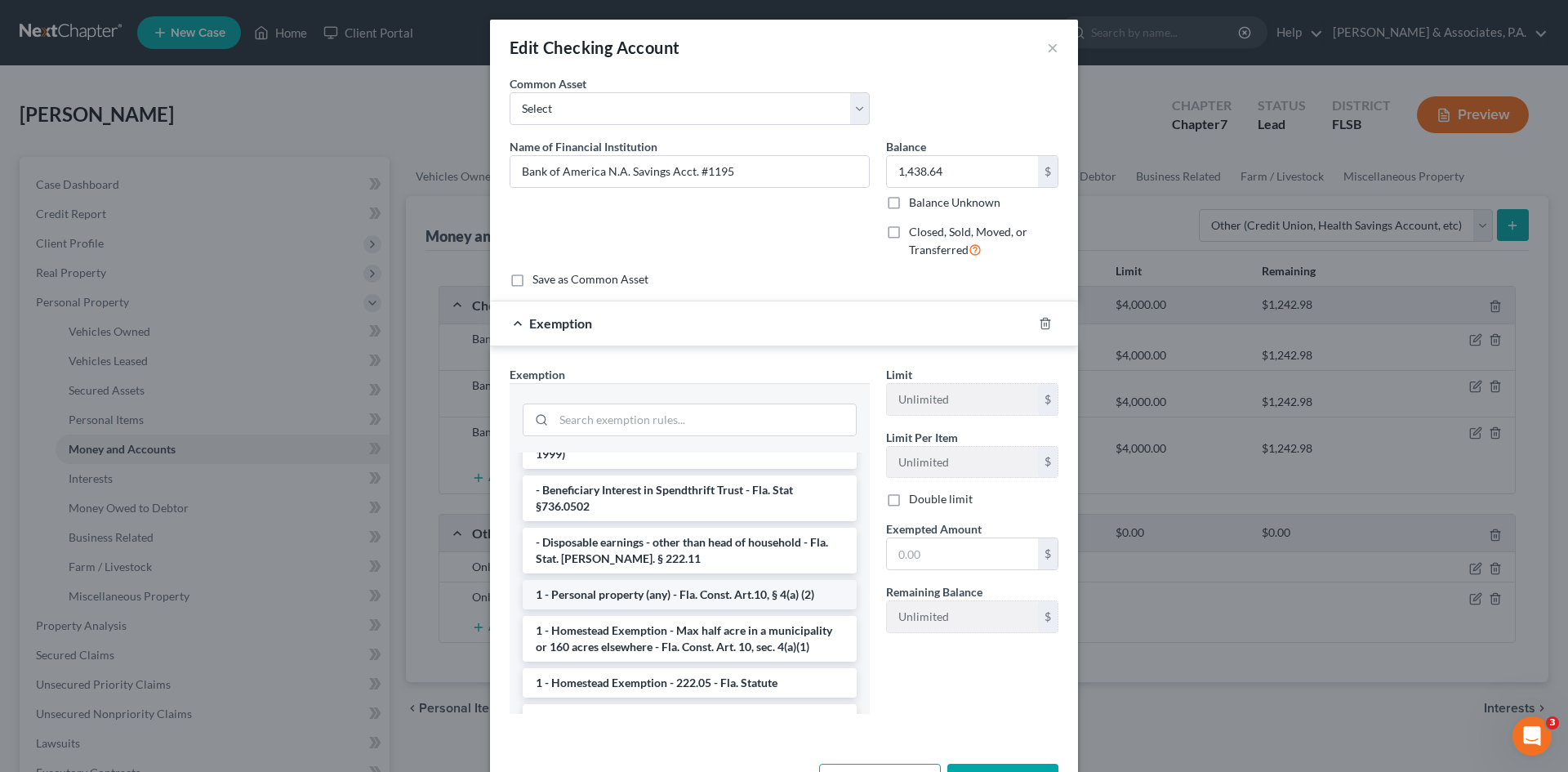
scroll to position [163, 0]
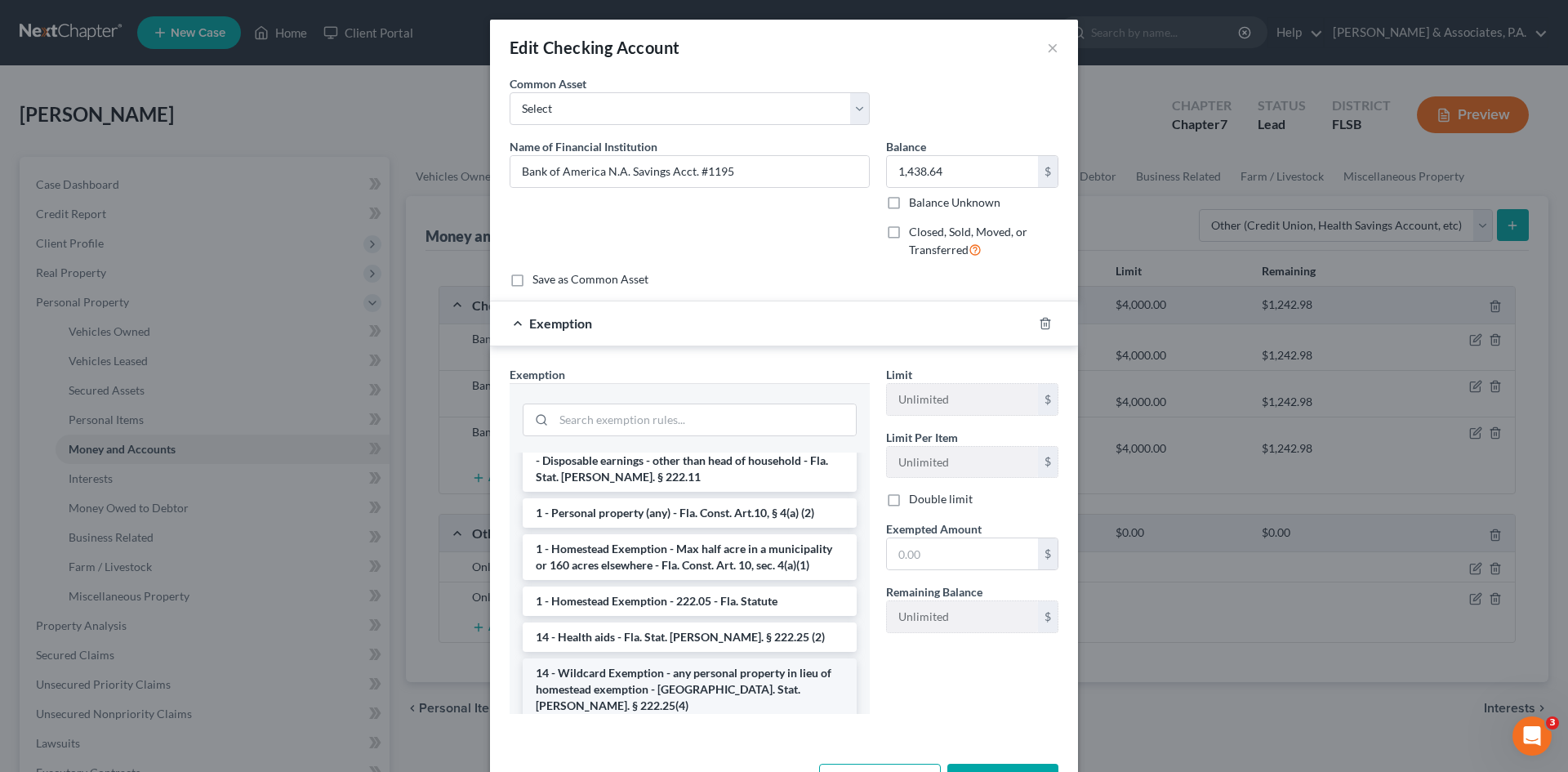
click at [642, 668] on li "14 - Wildcard Exemption - any personal property in lieu of homestead exemption …" at bounding box center [689, 689] width 334 height 62
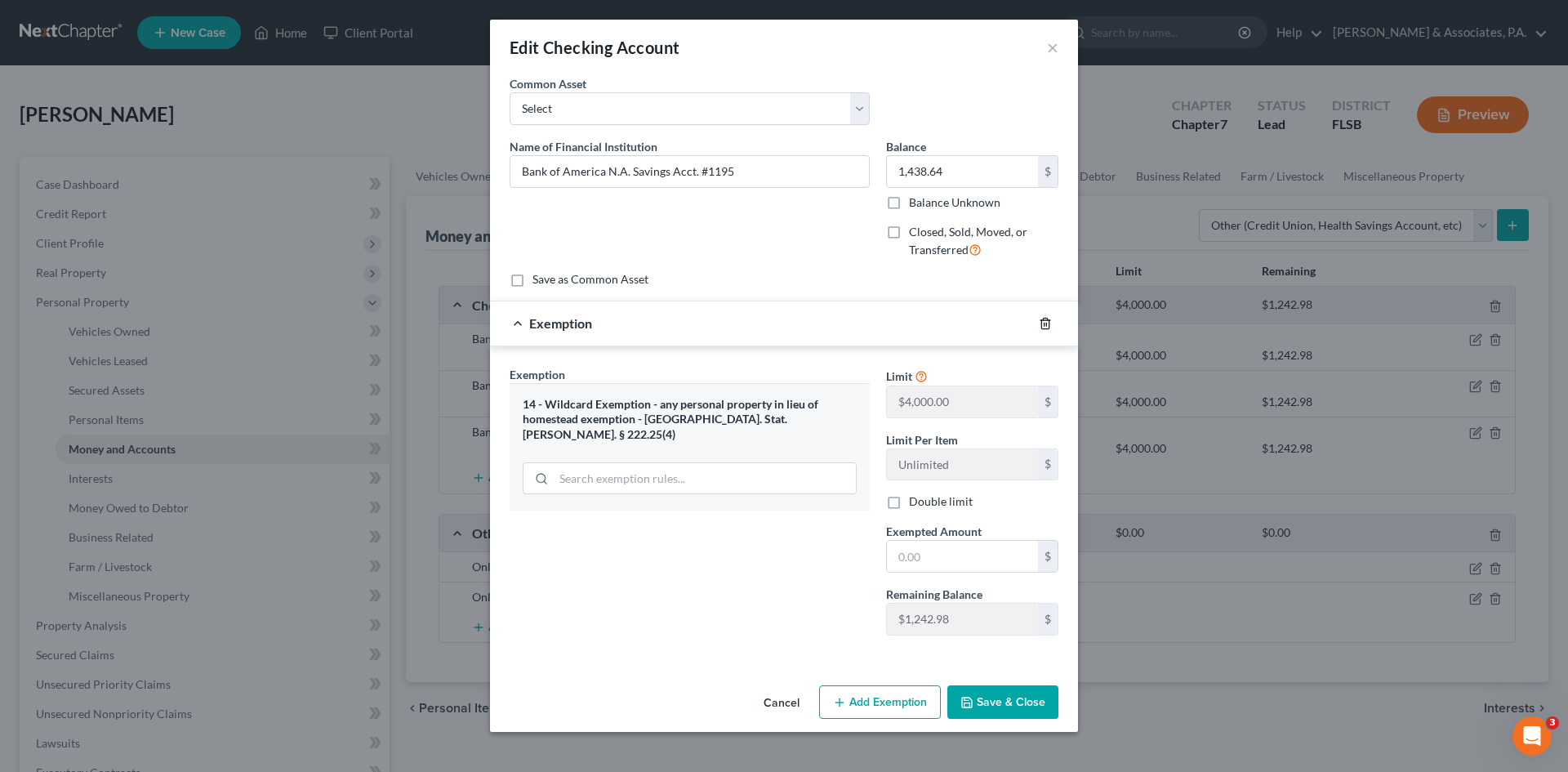
click at [1043, 326] on icon "button" at bounding box center [1044, 323] width 13 height 13
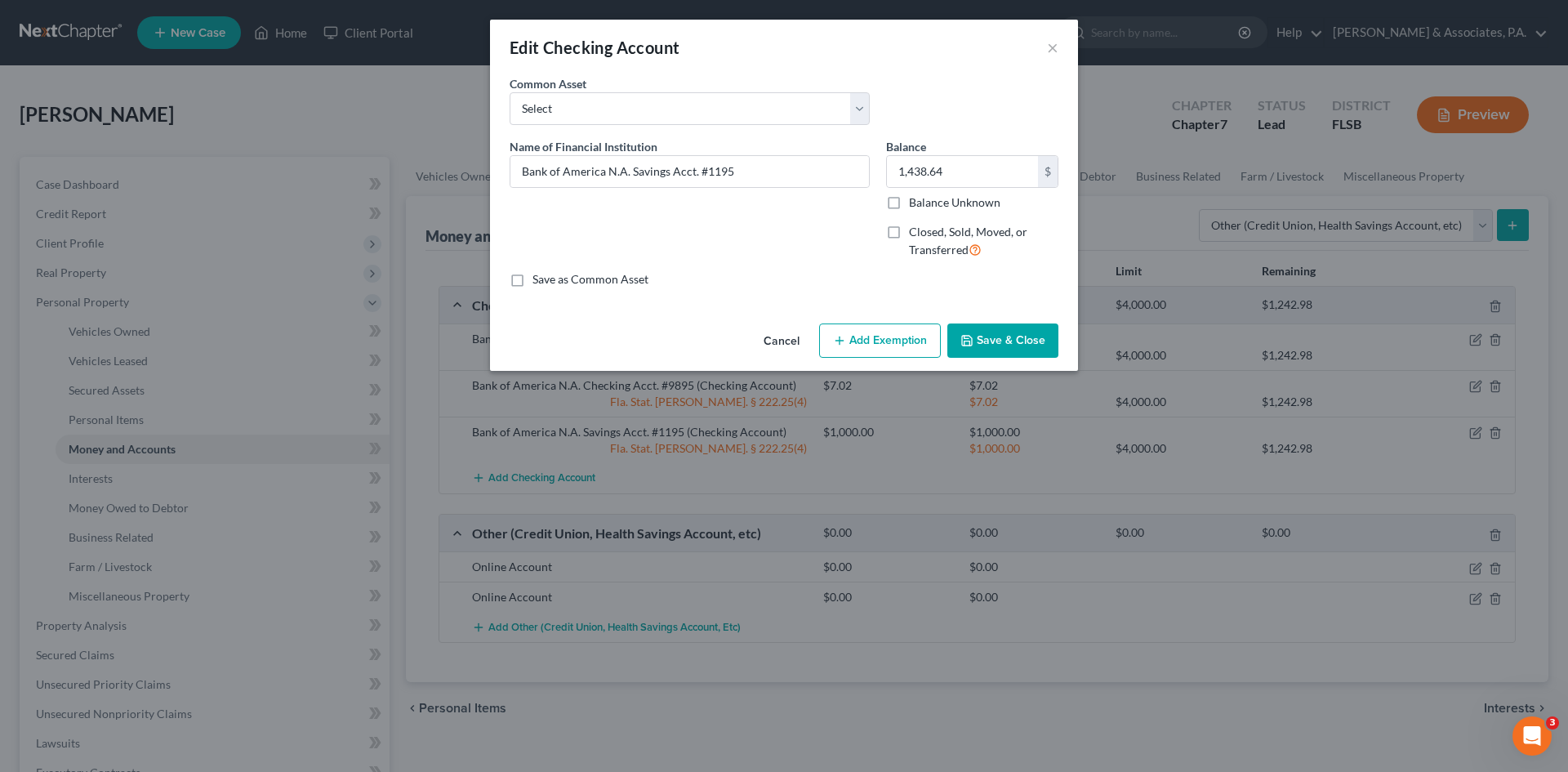
click at [989, 346] on button "Save & Close" at bounding box center [1002, 341] width 111 height 34
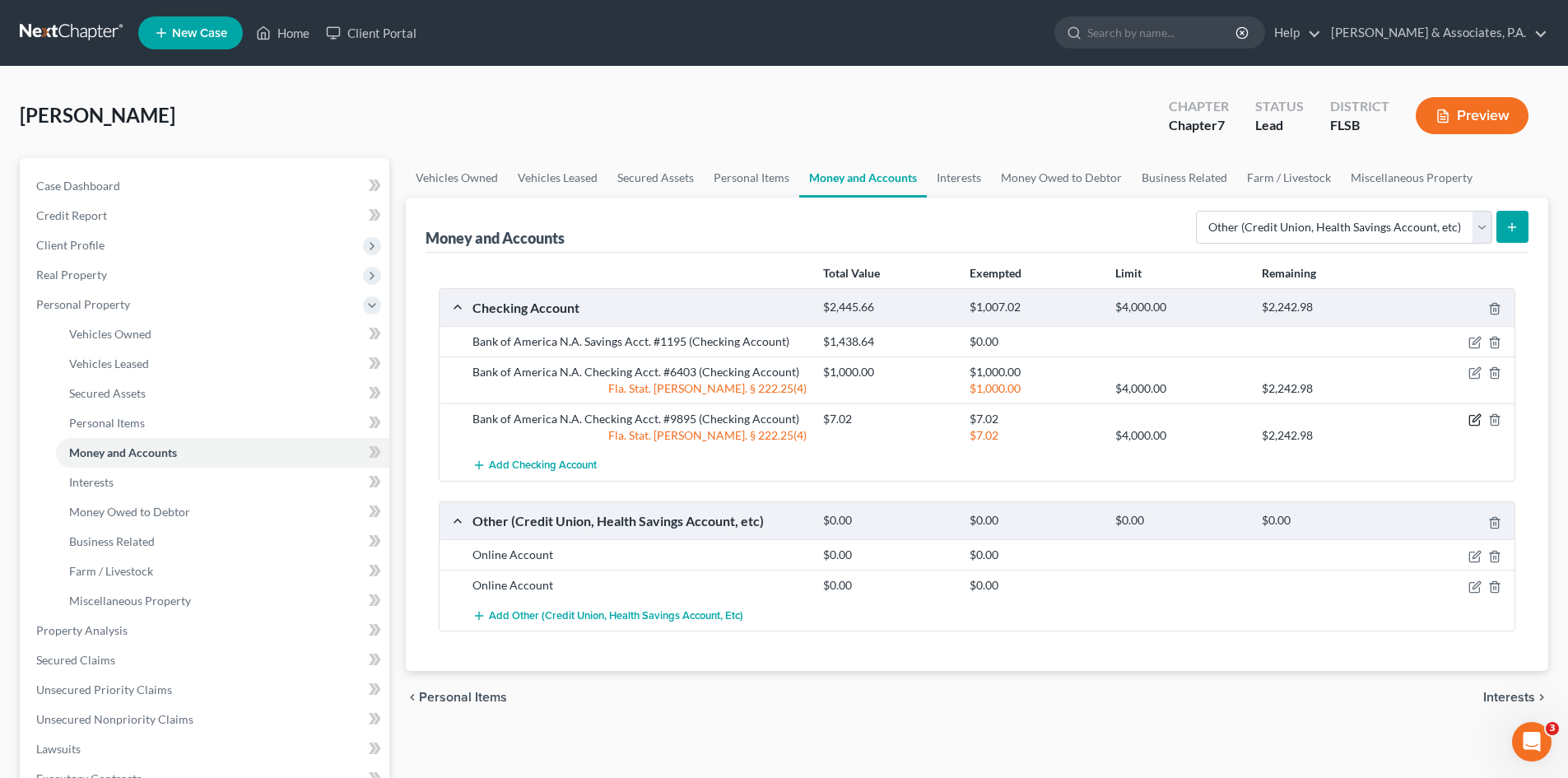
click at [1476, 420] on icon "button" at bounding box center [1475, 419] width 13 height 13
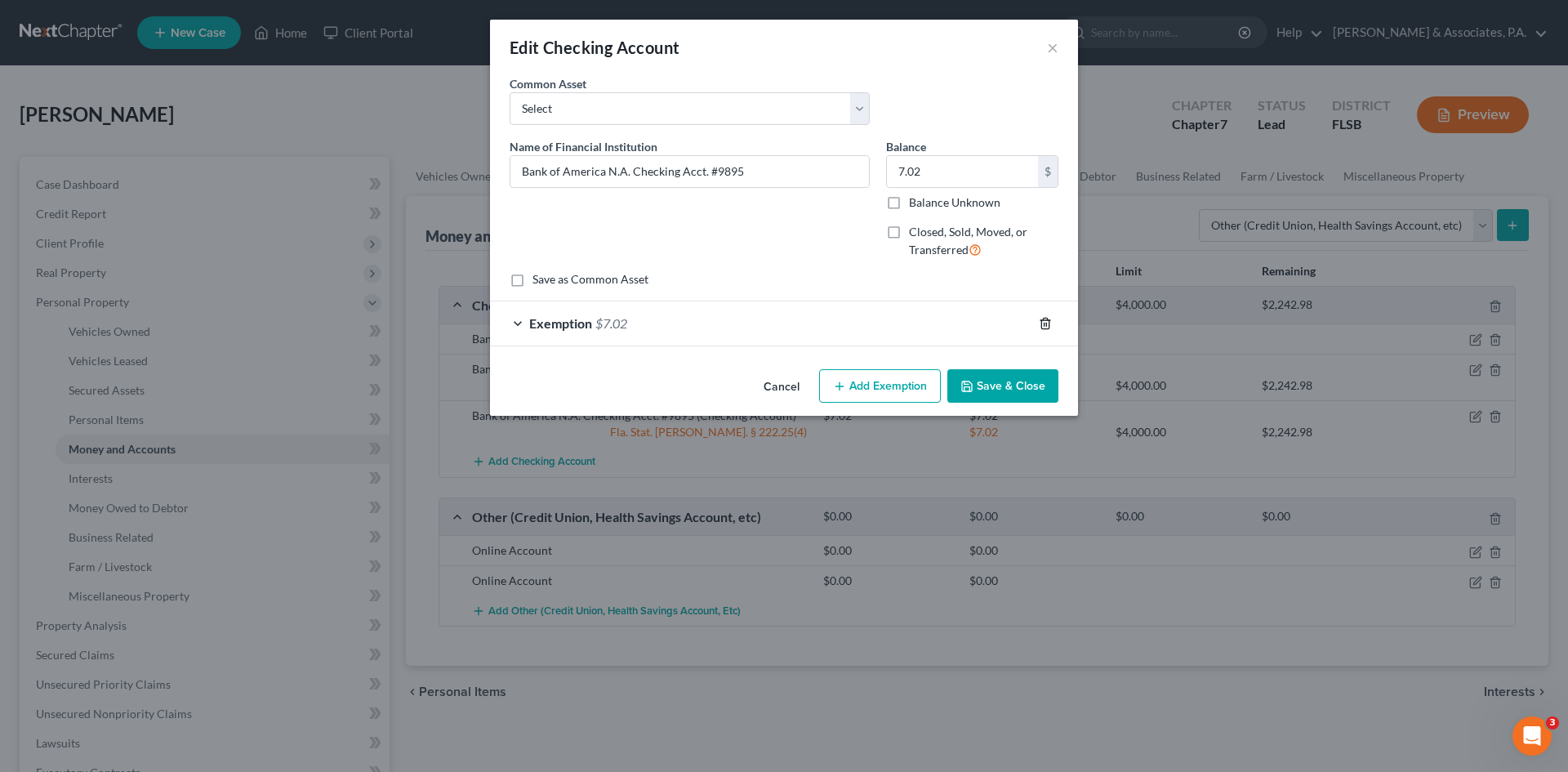
click at [1048, 324] on icon "button" at bounding box center [1044, 323] width 7 height 11
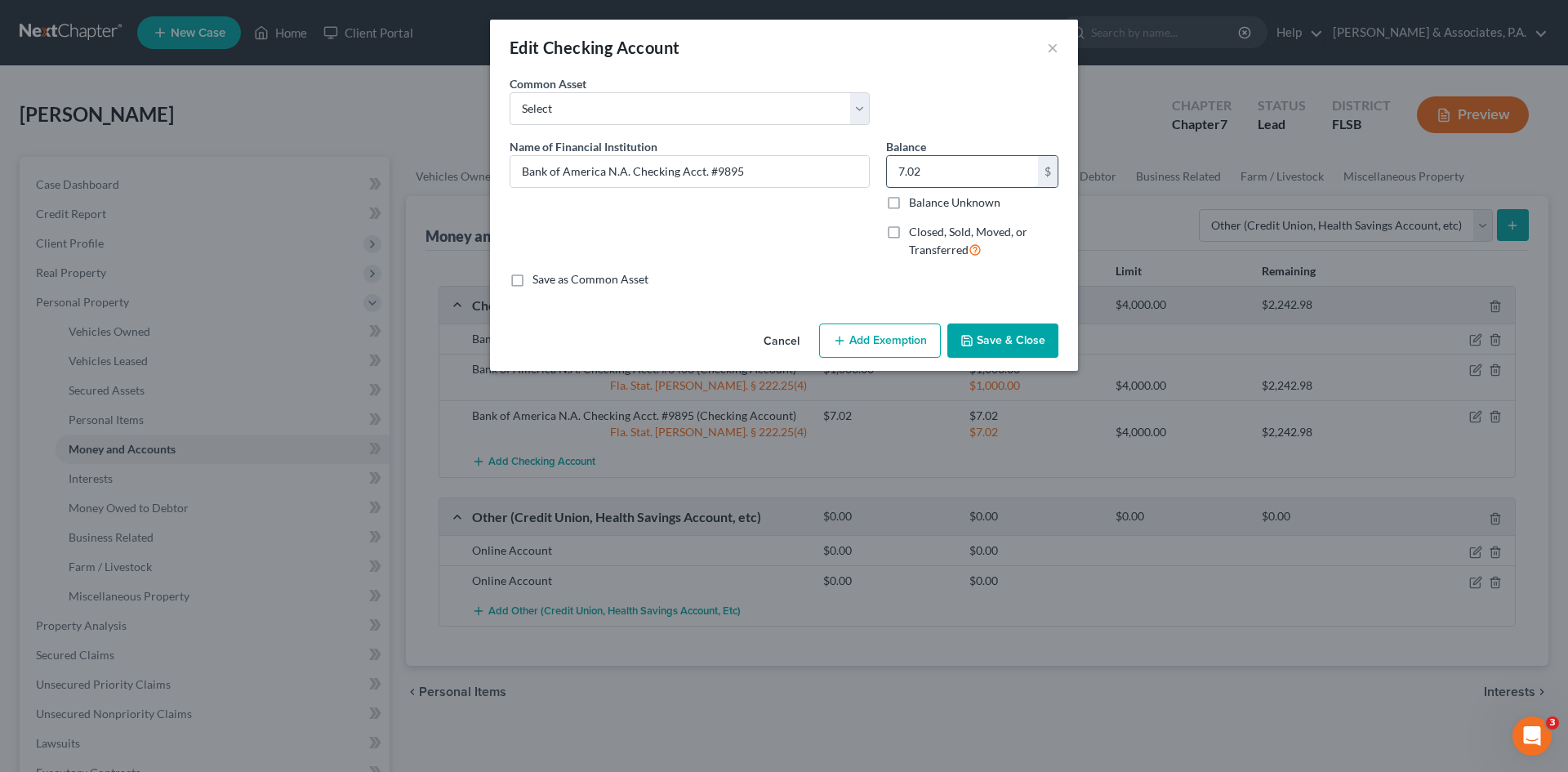
click at [939, 178] on input "7.02" at bounding box center [962, 171] width 151 height 32
type input "35.00"
click at [878, 343] on button "Add Exemption" at bounding box center [880, 341] width 122 height 34
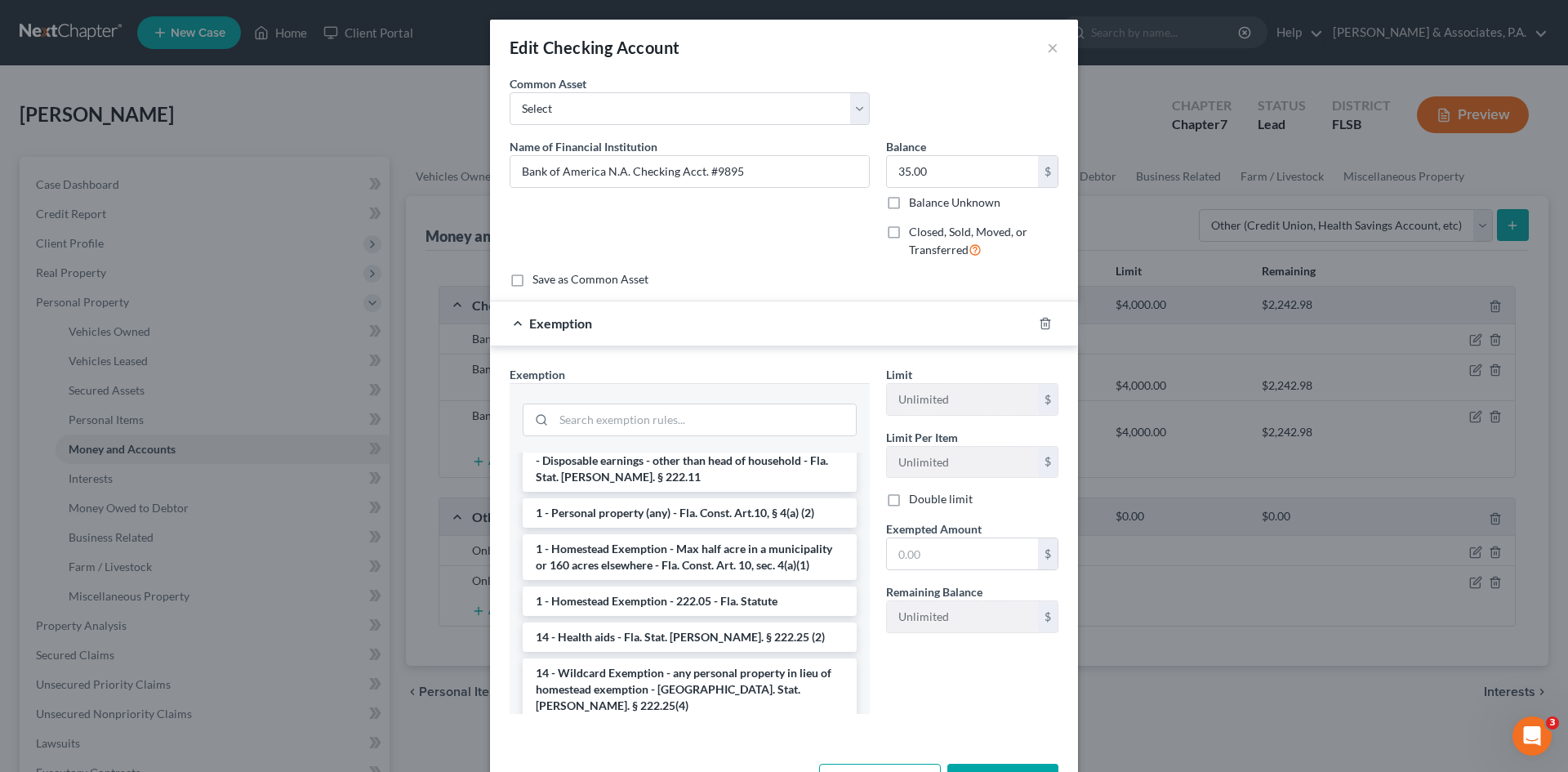
click at [629, 659] on li "14 - Wildcard Exemption - any personal property in lieu of homestead exemption …" at bounding box center [689, 689] width 334 height 62
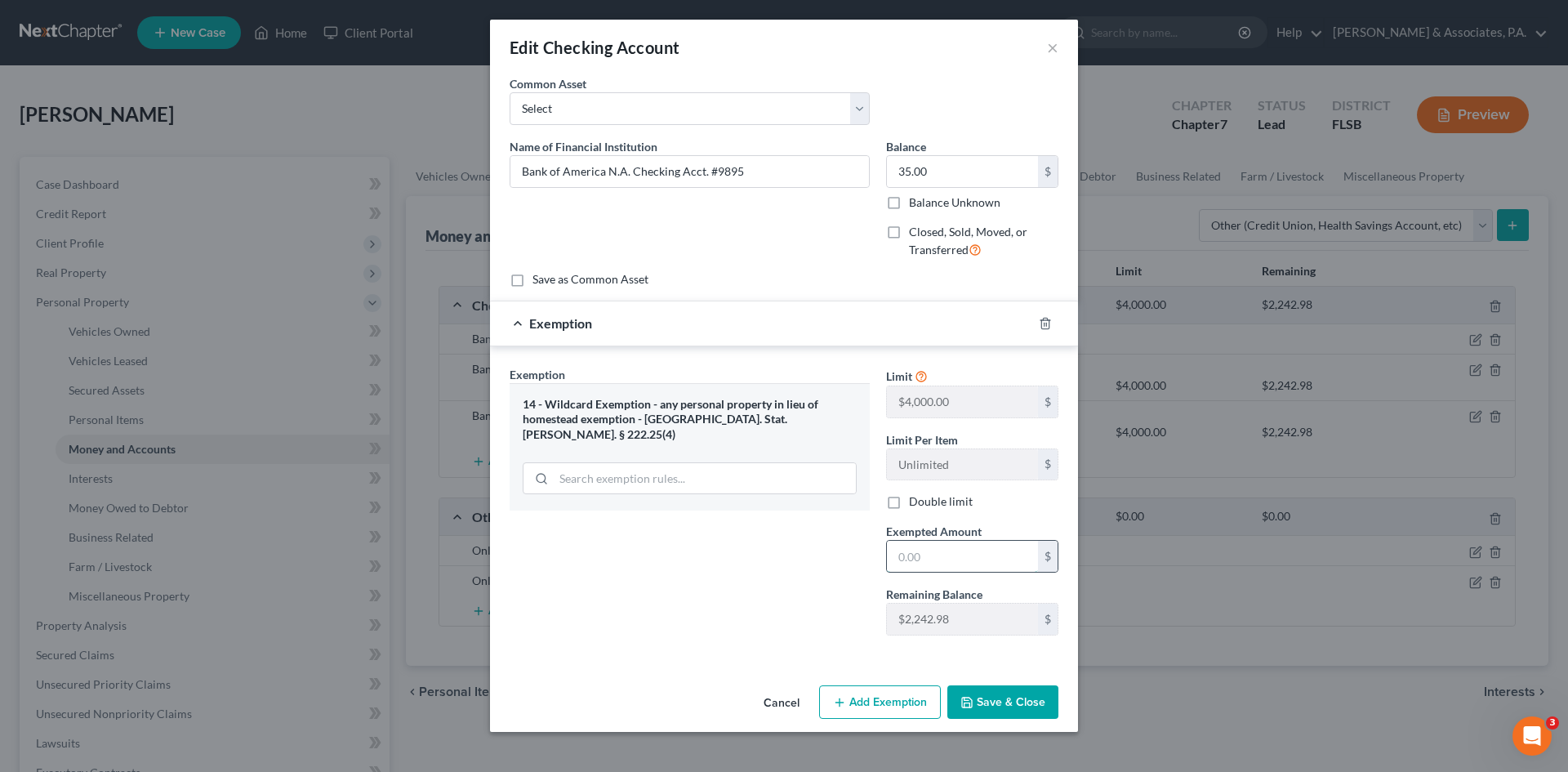
click at [908, 559] on input "text" at bounding box center [962, 556] width 151 height 32
type input "35.00"
click at [995, 706] on button "Save & Close" at bounding box center [1002, 702] width 111 height 34
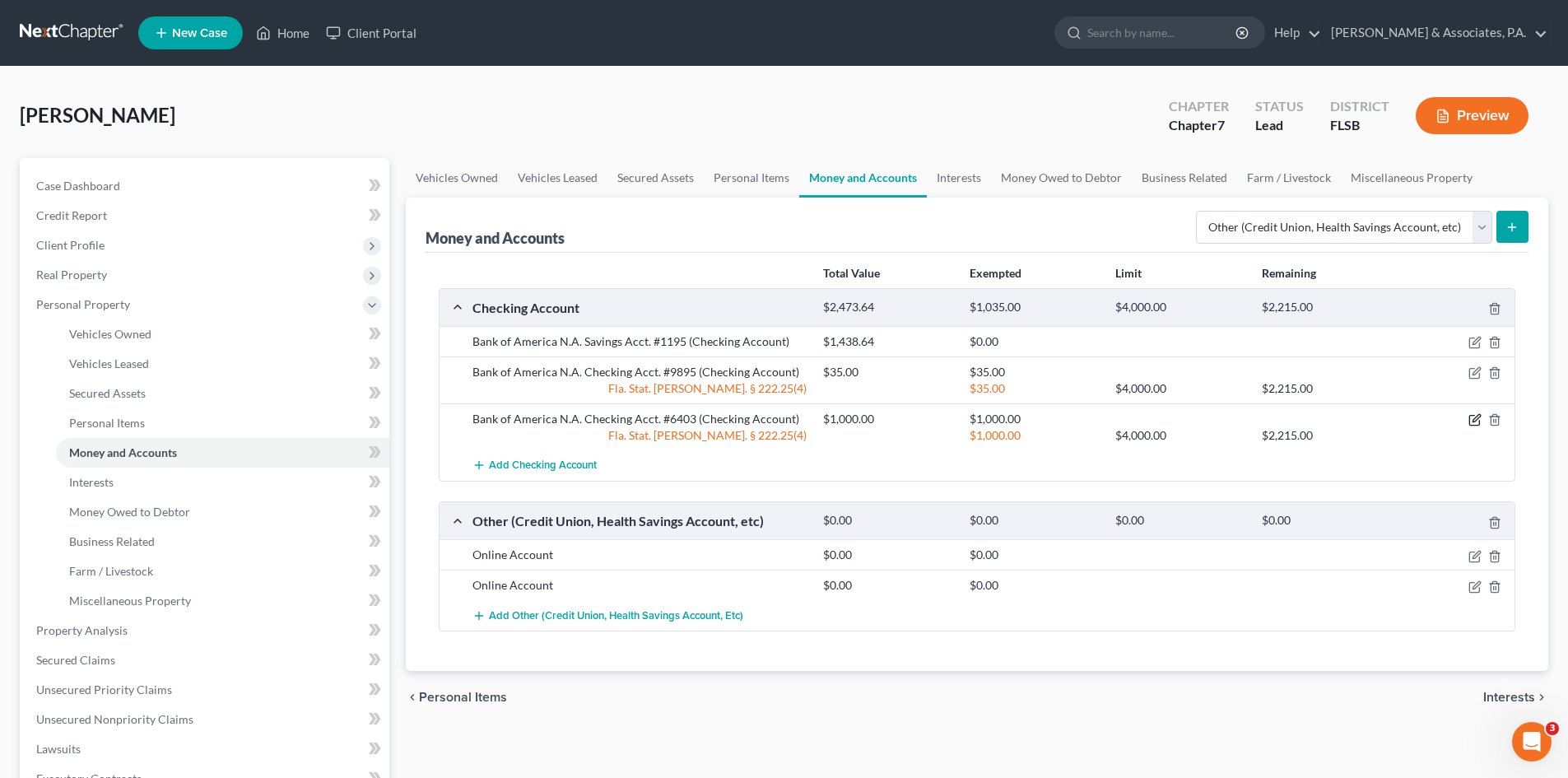
click at [1475, 421] on icon "button" at bounding box center [1475, 419] width 13 height 13
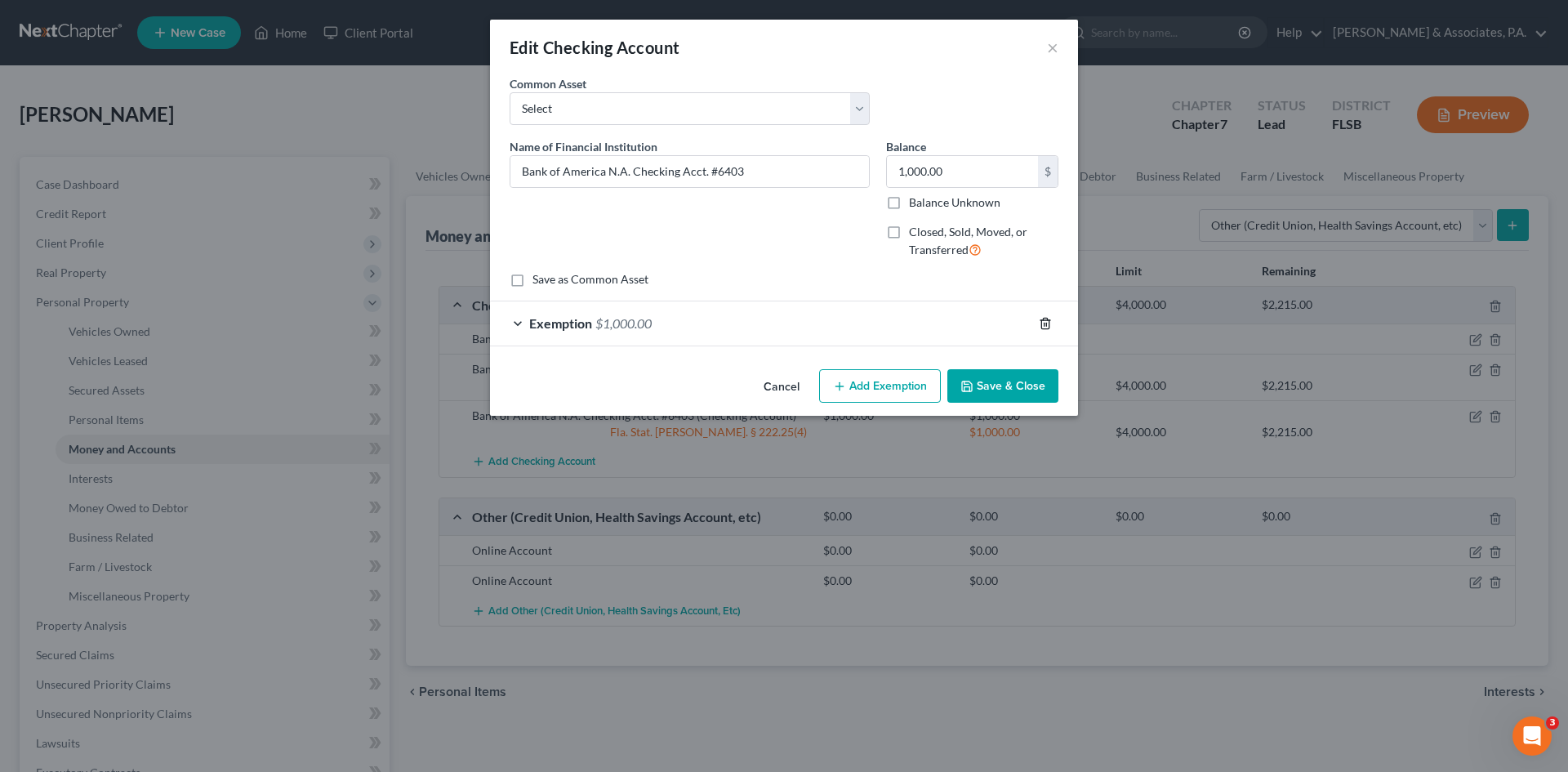
click at [1038, 319] on icon "button" at bounding box center [1044, 323] width 13 height 13
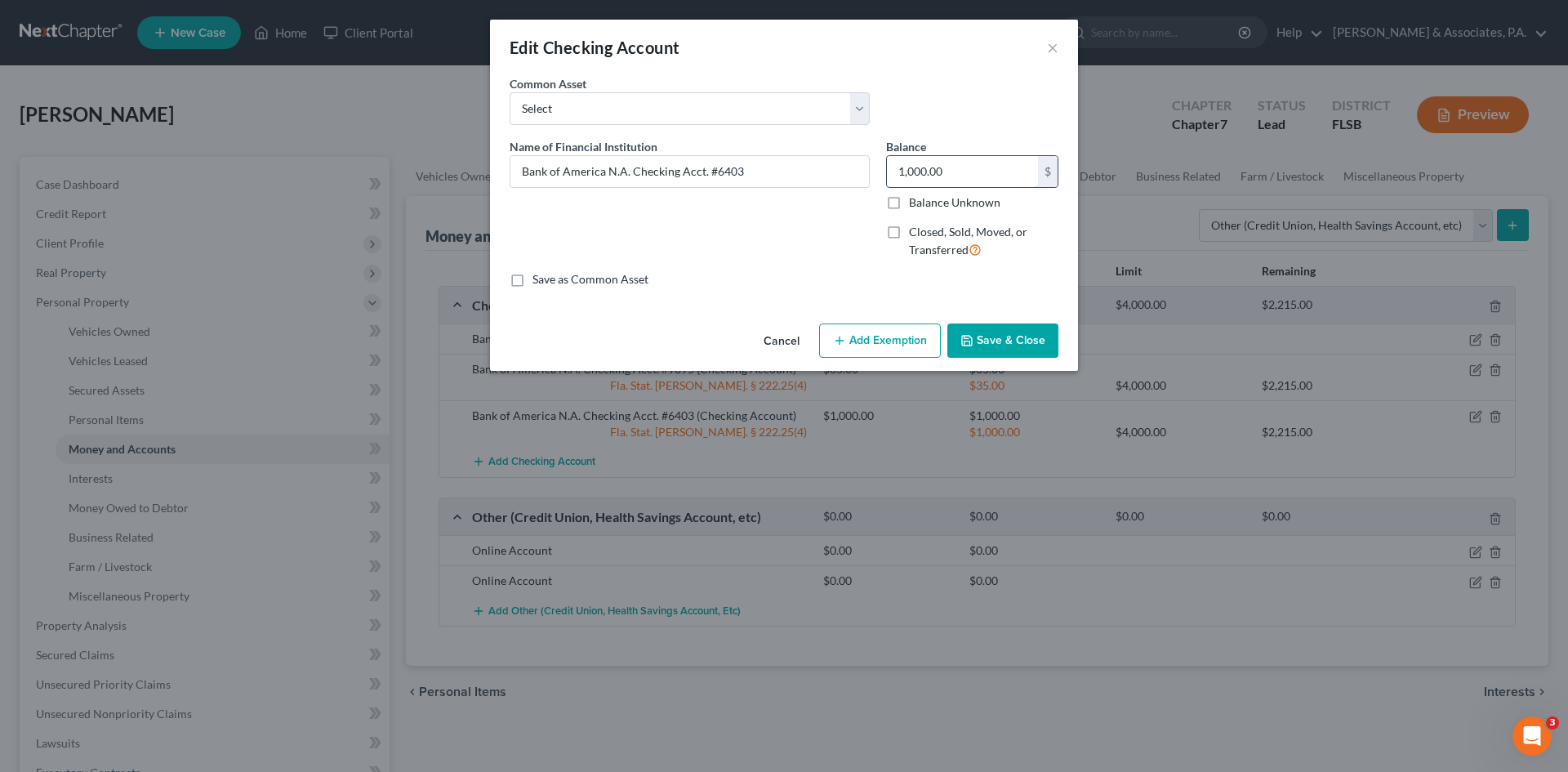
click at [969, 168] on input "1,000.00" at bounding box center [962, 171] width 151 height 32
type input "0.00"
click at [985, 334] on button "Save & Close" at bounding box center [1002, 341] width 111 height 34
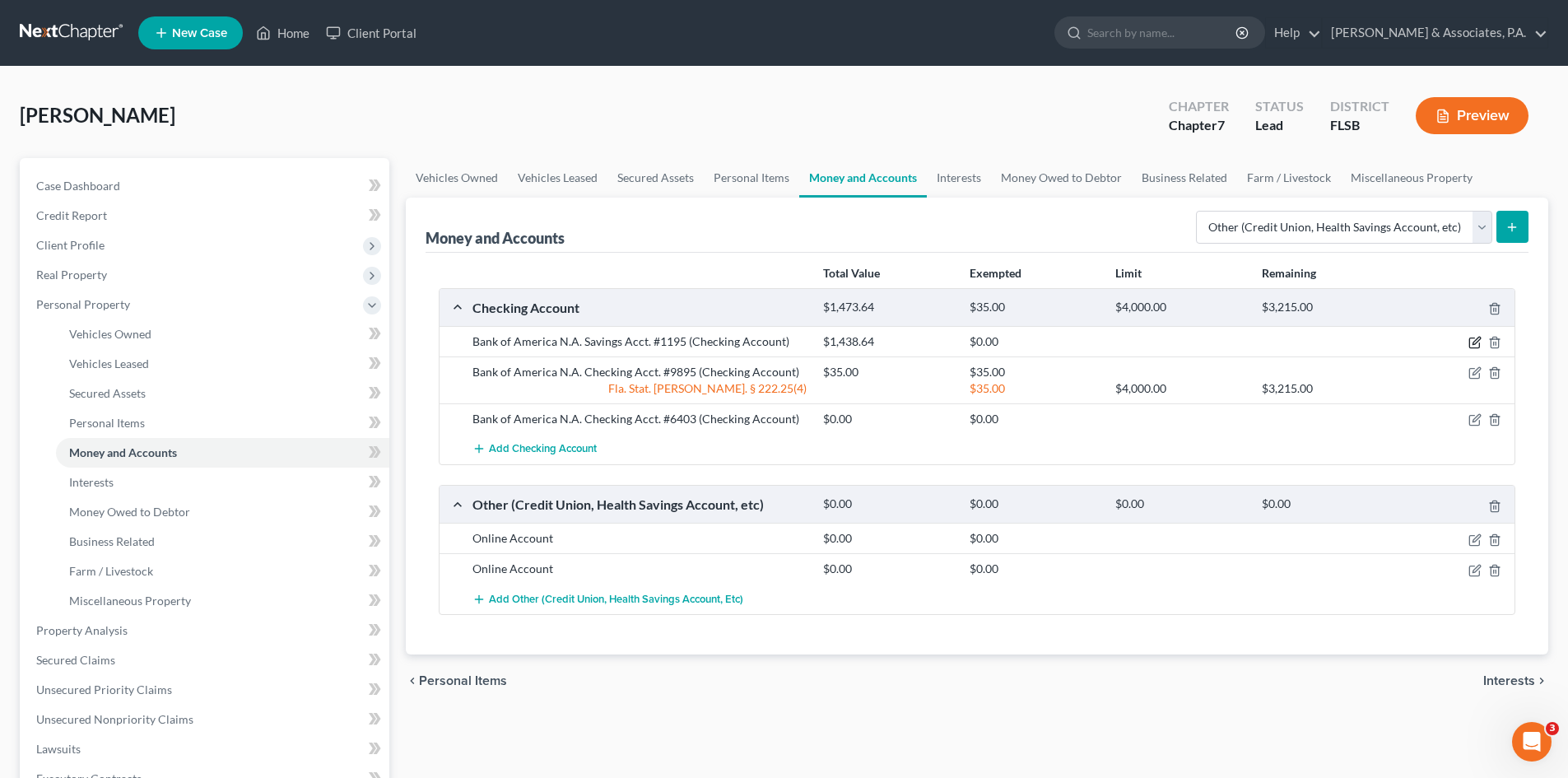
click at [1477, 344] on icon "button" at bounding box center [1476, 340] width 7 height 7
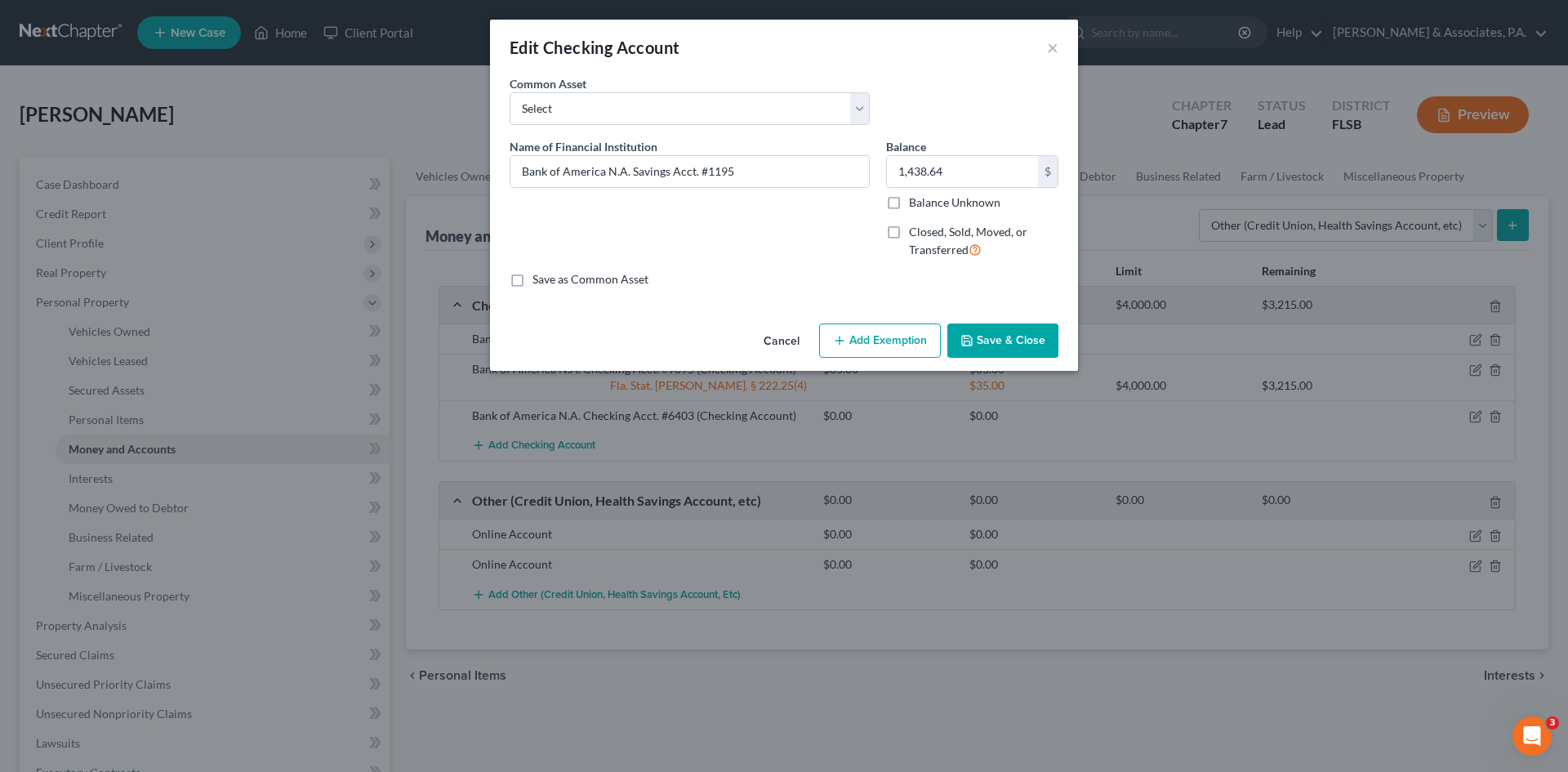
click at [872, 352] on button "Add Exemption" at bounding box center [880, 341] width 122 height 34
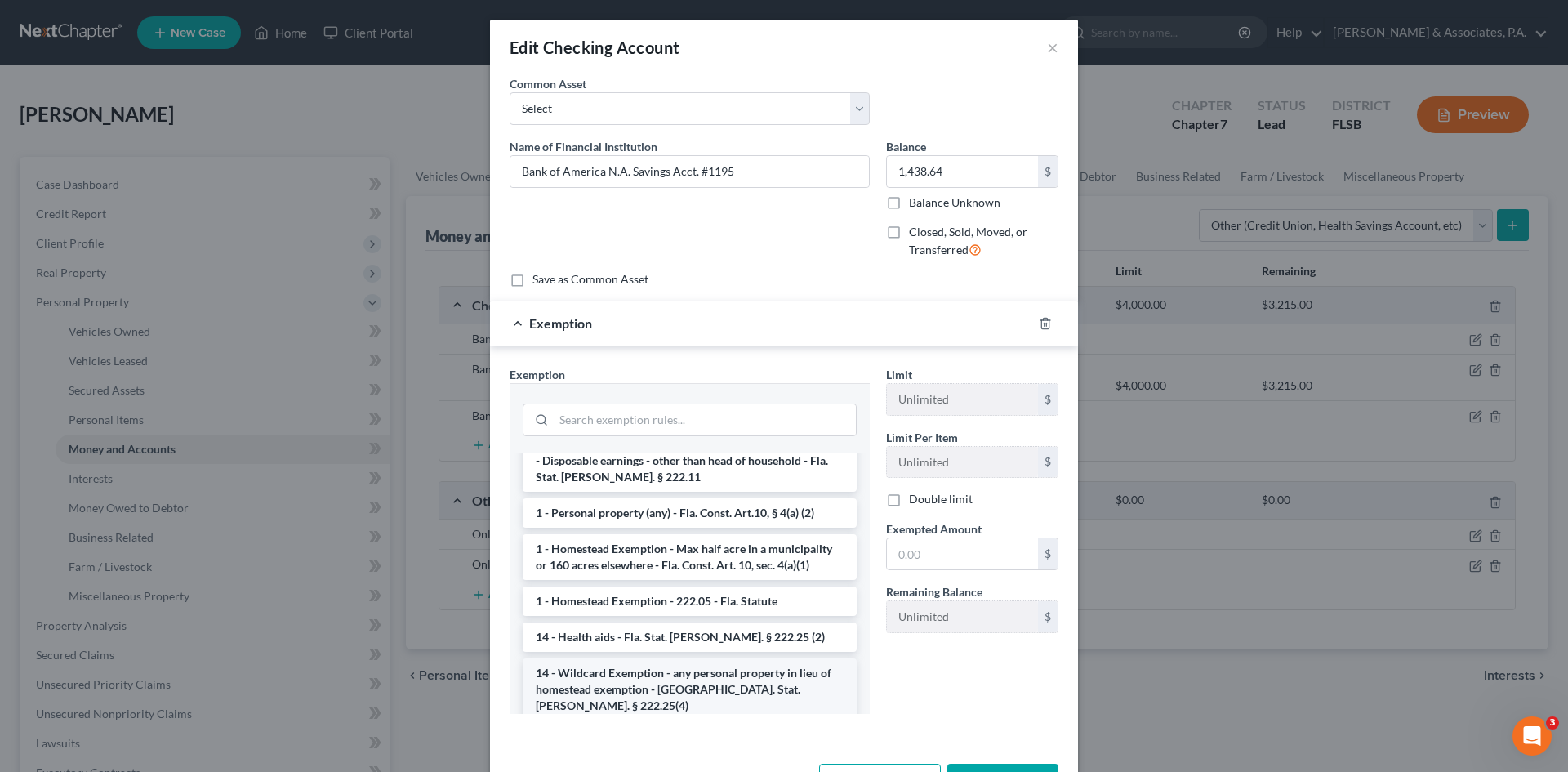
click at [655, 659] on li "14 - Wildcard Exemption - any personal property in lieu of homestead exemption …" at bounding box center [689, 689] width 334 height 62
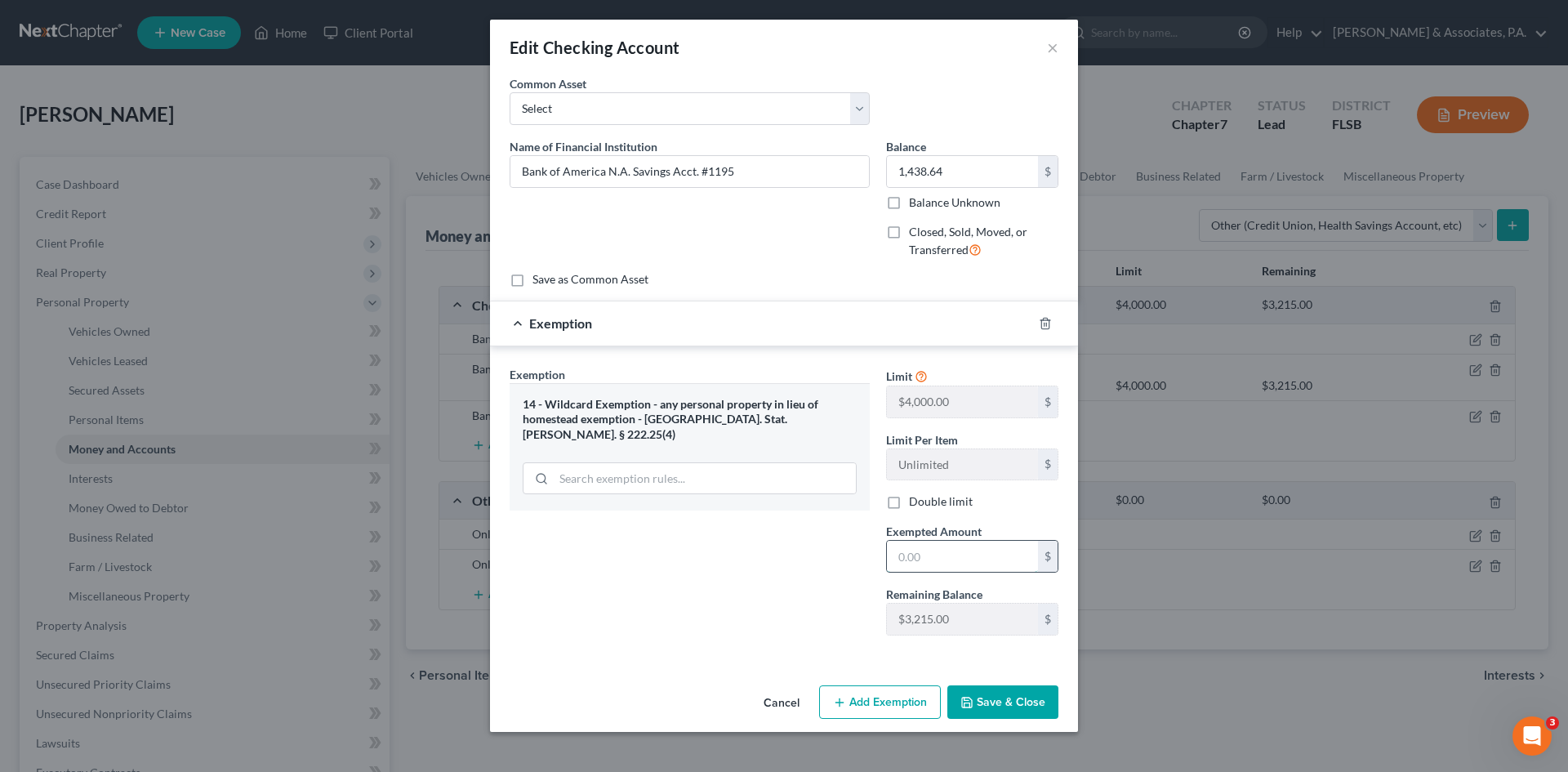
click at [899, 558] on input "text" at bounding box center [962, 556] width 151 height 32
type input "1,438.64"
click at [1020, 704] on button "Save & Close" at bounding box center [1002, 702] width 111 height 34
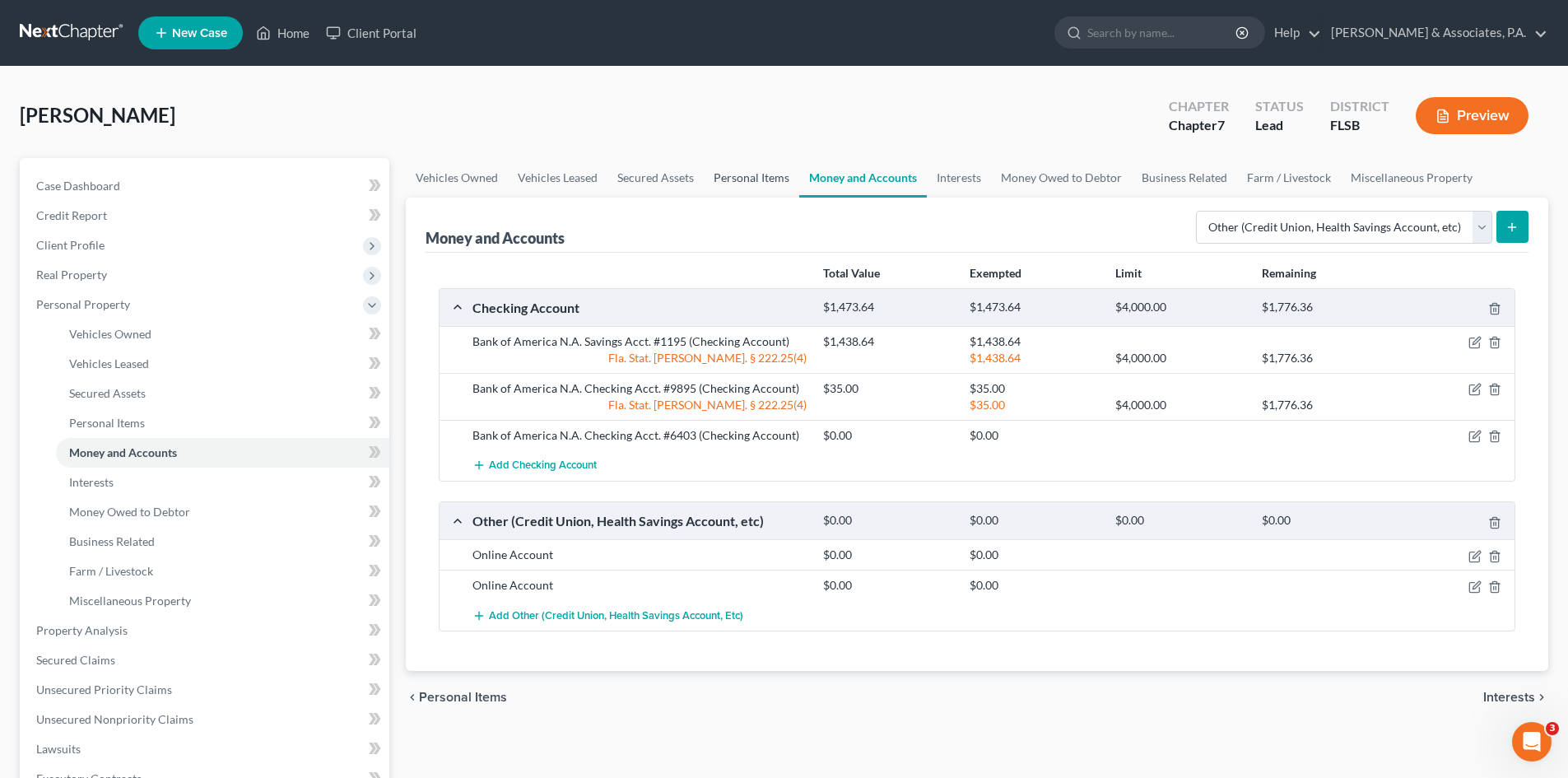
click at [756, 182] on link "Personal Items" at bounding box center [751, 178] width 95 height 40
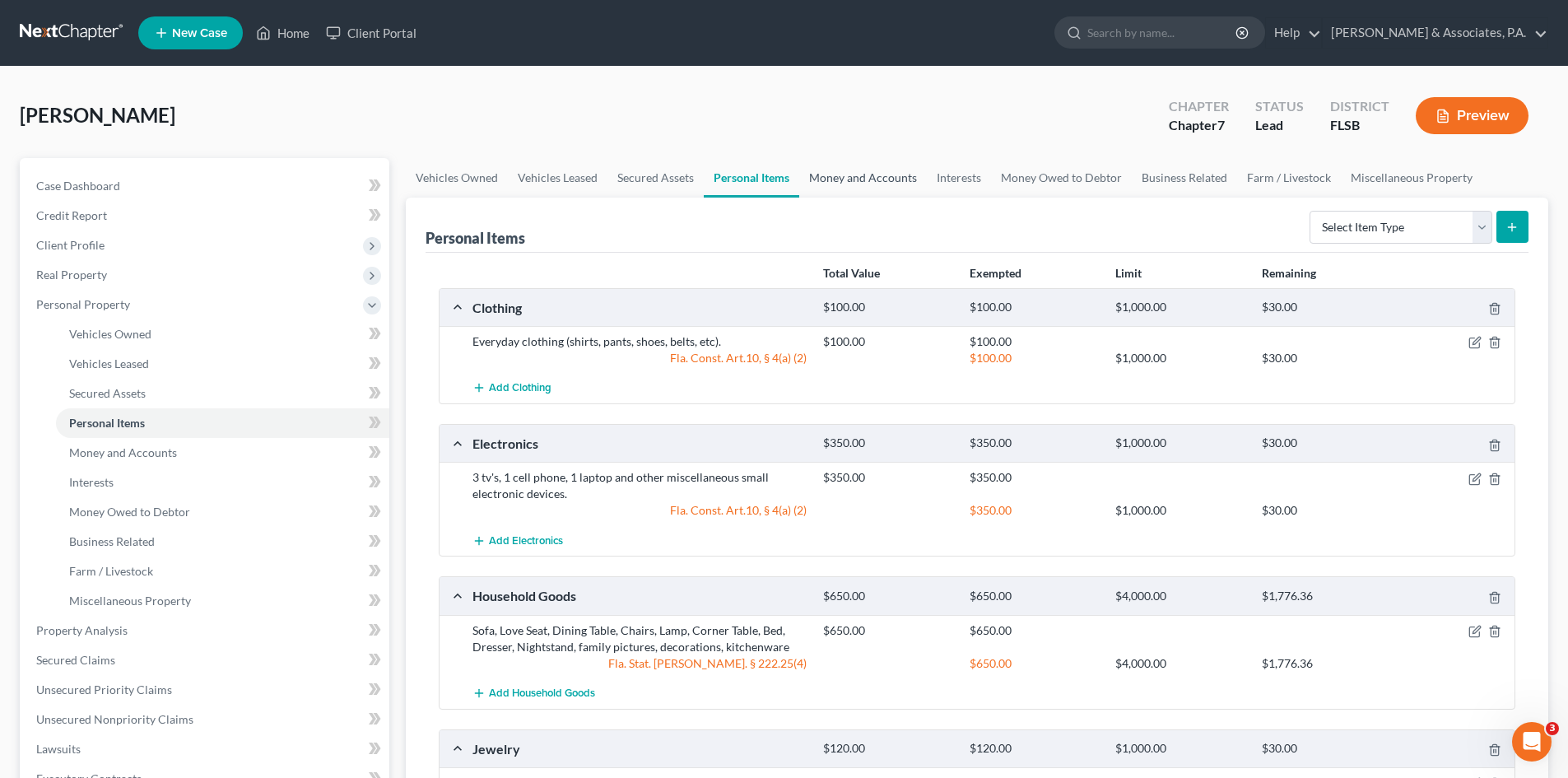
click at [841, 166] on link "Money and Accounts" at bounding box center [863, 178] width 128 height 40
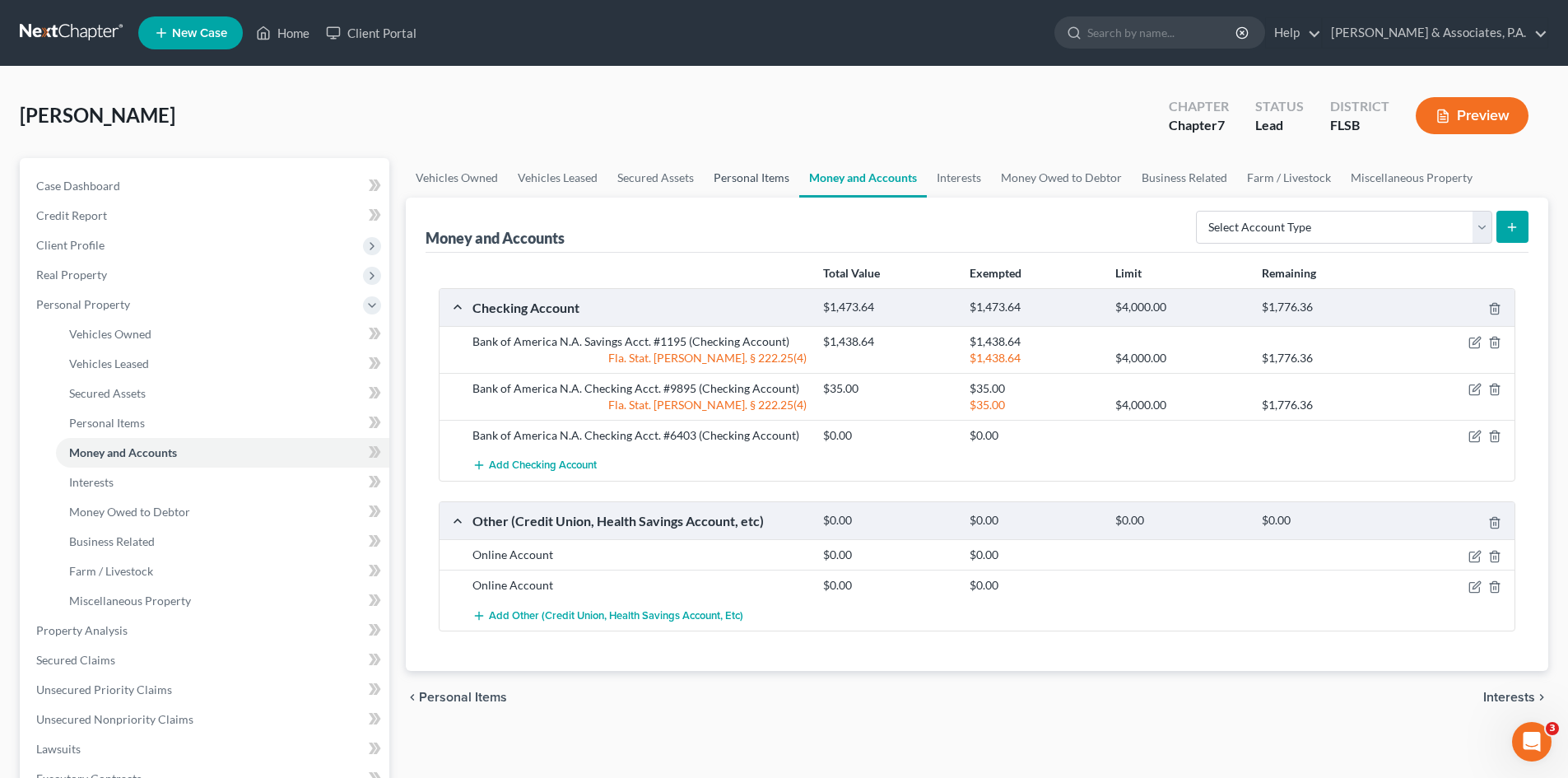
click at [751, 179] on link "Personal Items" at bounding box center [751, 178] width 95 height 40
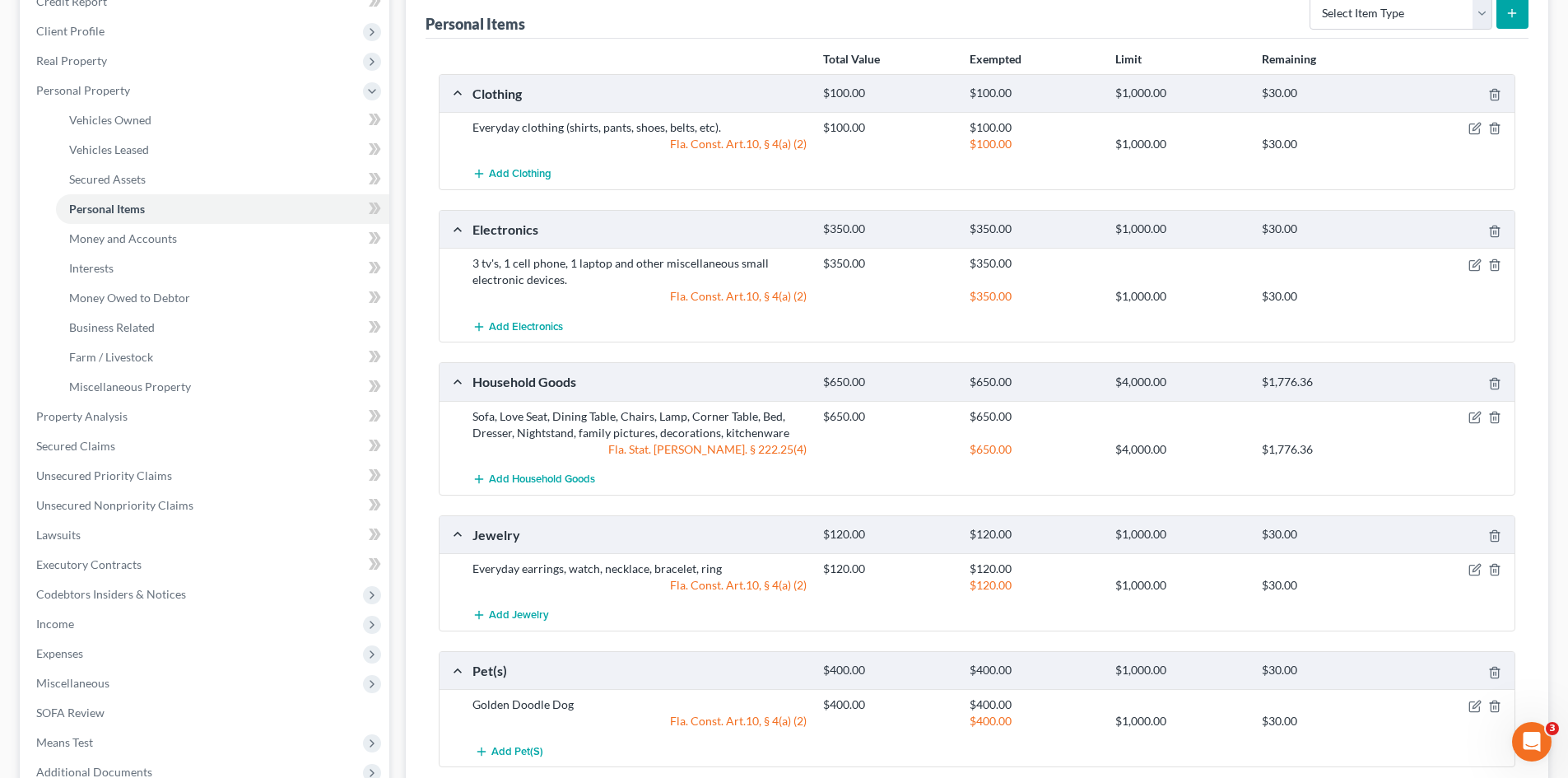
scroll to position [247, 0]
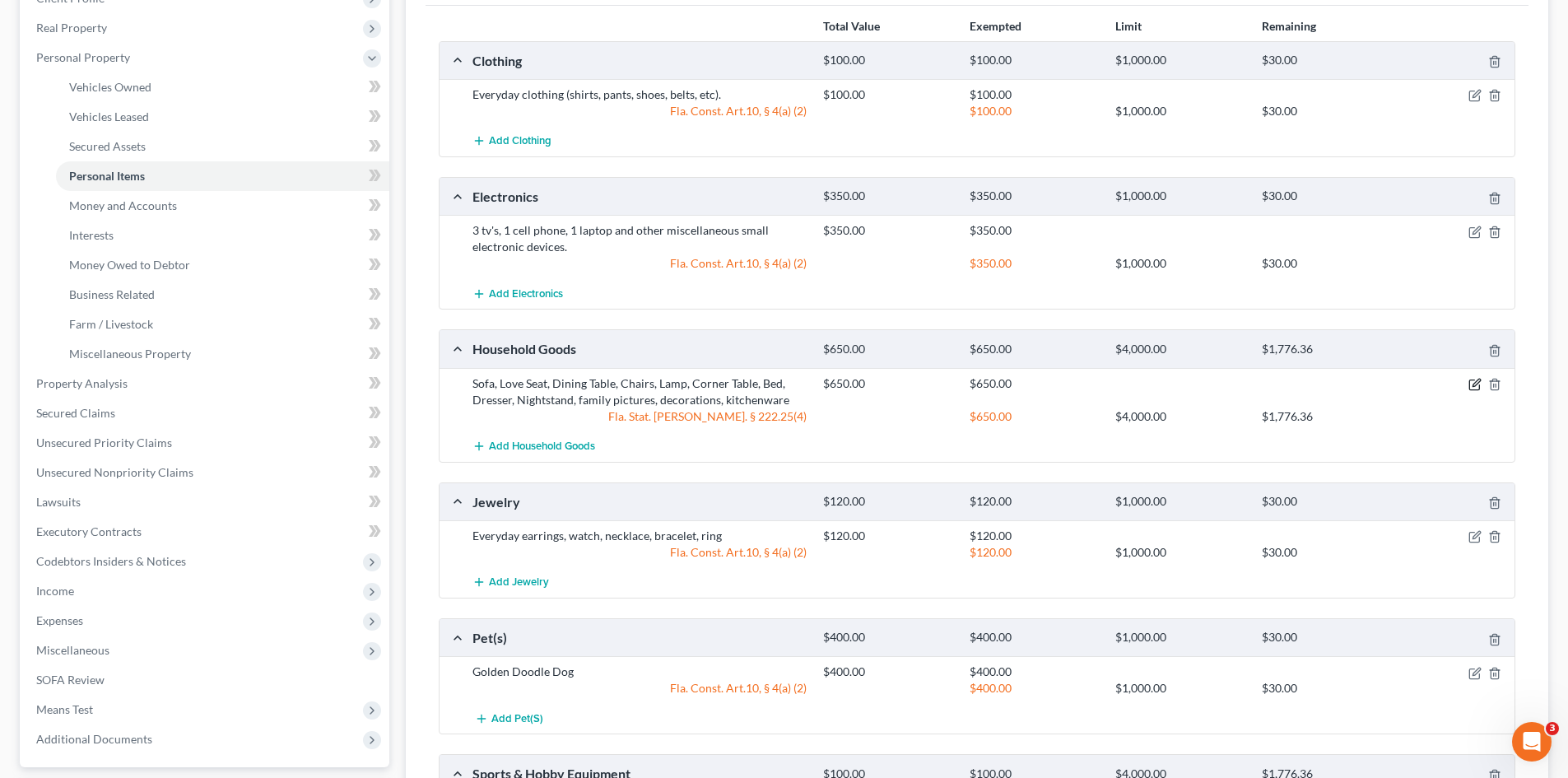
click at [1474, 384] on icon "button" at bounding box center [1476, 382] width 7 height 7
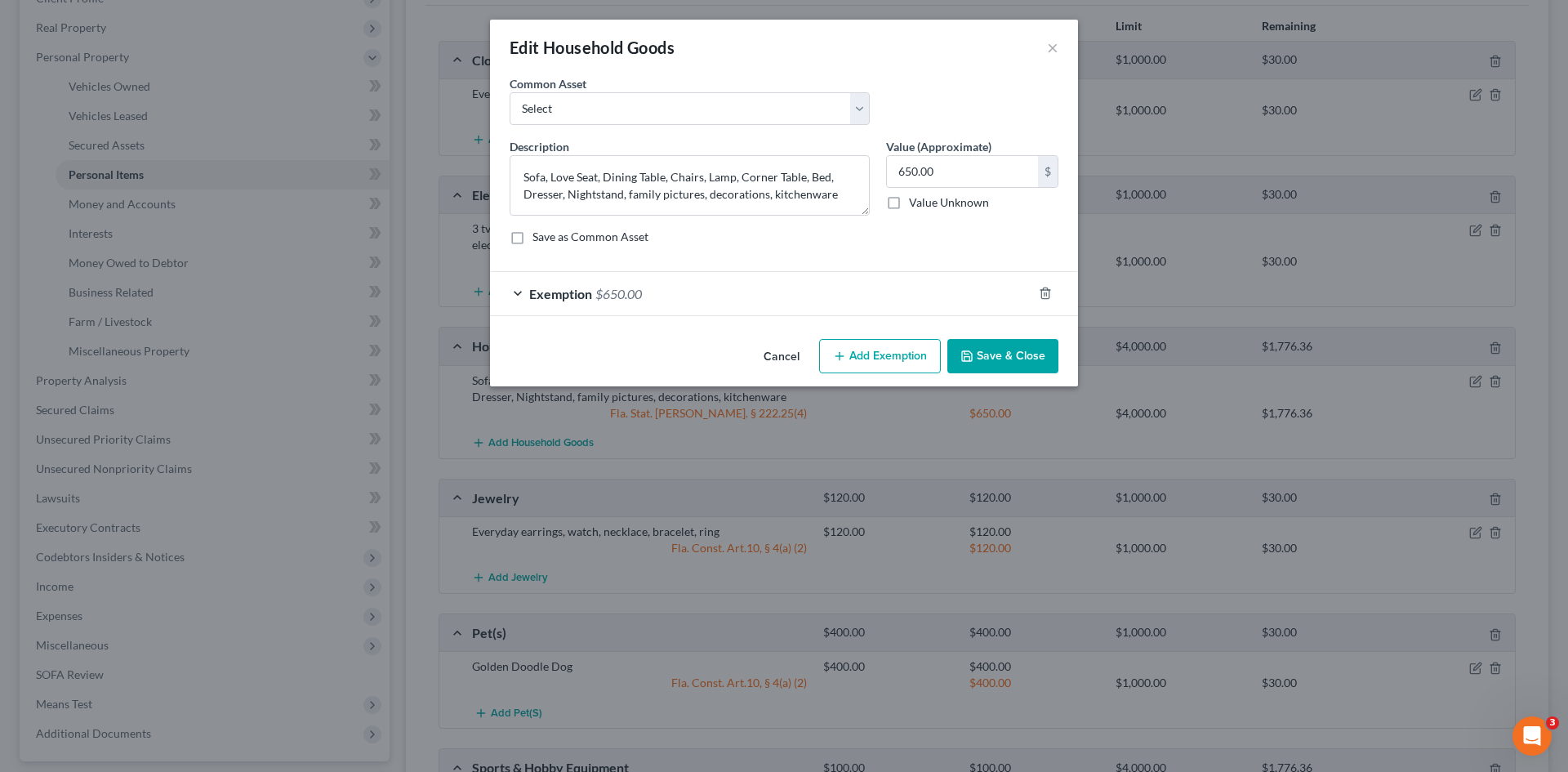
click at [847, 290] on div "Exemption $650.00" at bounding box center [761, 293] width 542 height 43
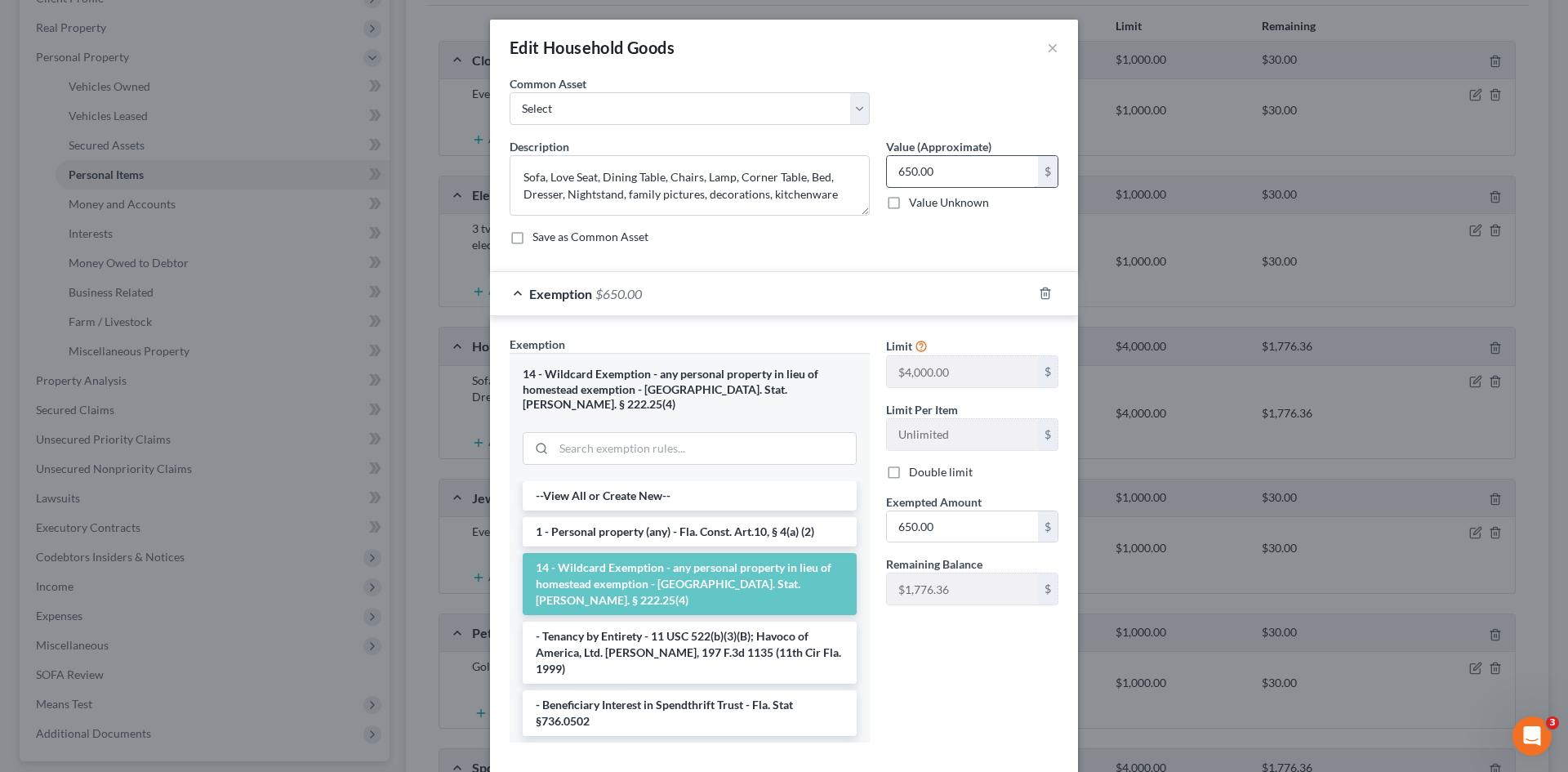
click at [935, 171] on input "650.00" at bounding box center [962, 171] width 151 height 32
type input "500.00"
click at [1038, 291] on icon "button" at bounding box center [1044, 292] width 13 height 13
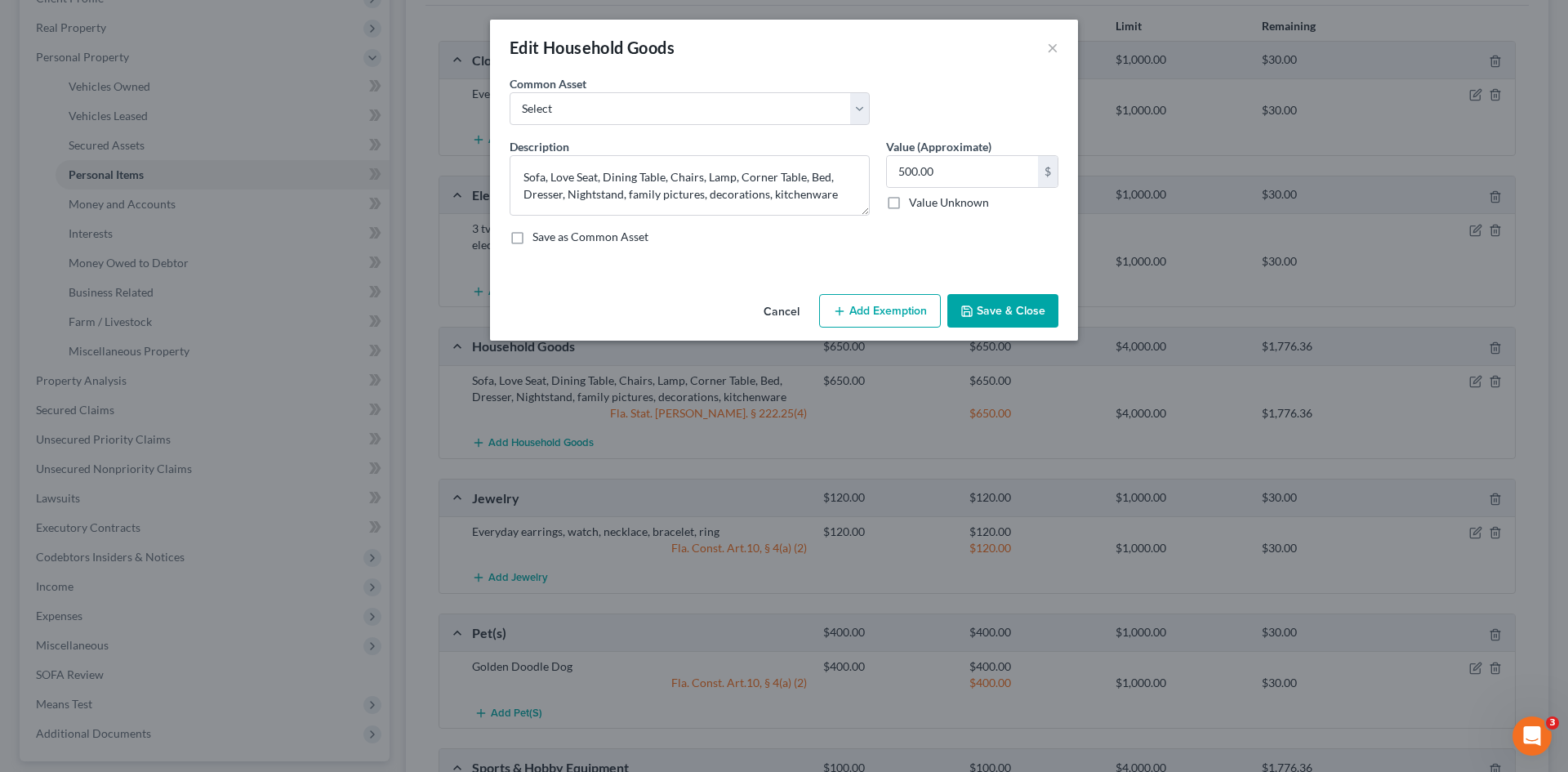
click at [990, 307] on button "Save & Close" at bounding box center [1002, 311] width 111 height 34
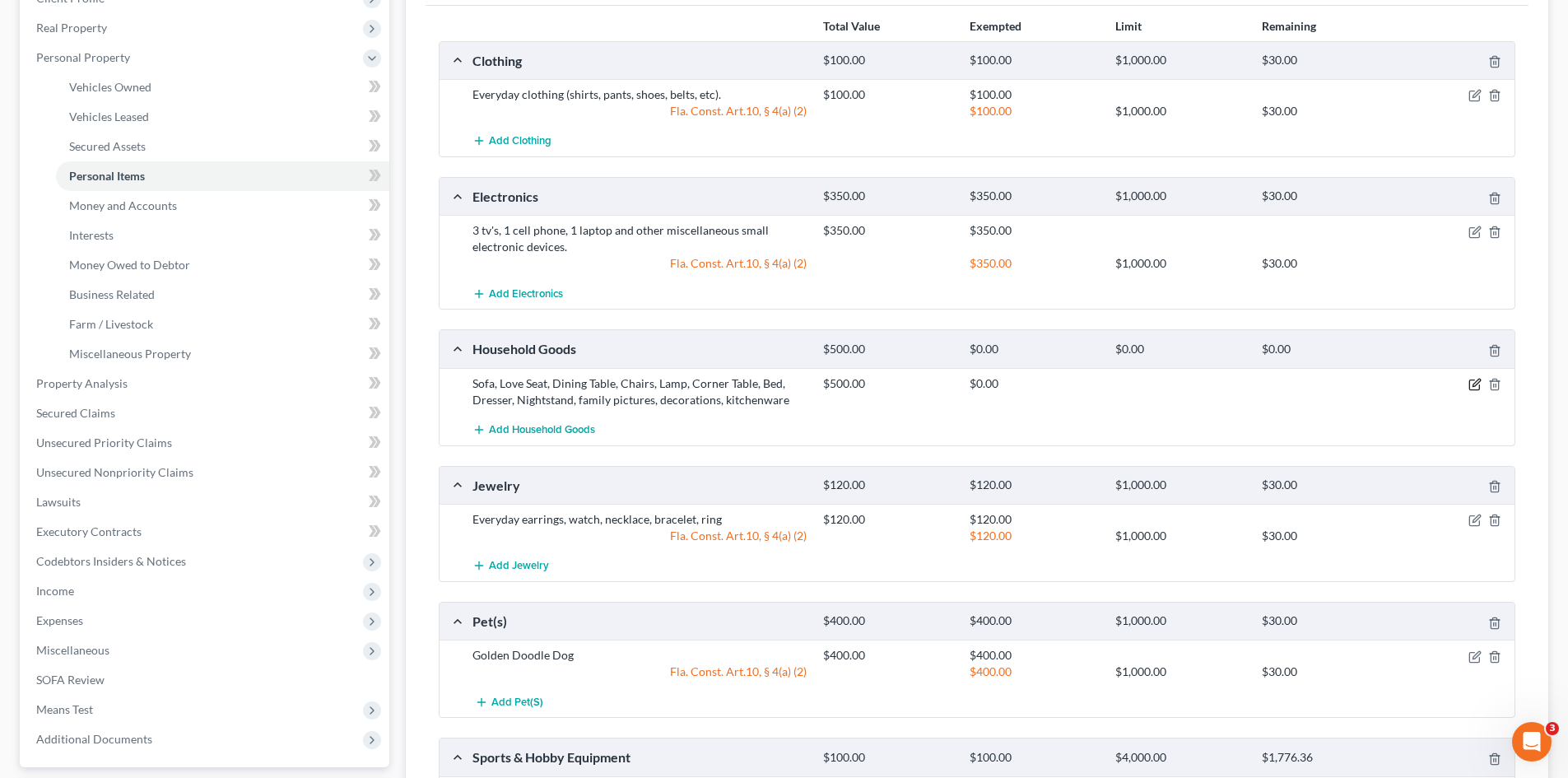
click at [1471, 379] on icon "button" at bounding box center [1475, 384] width 13 height 13
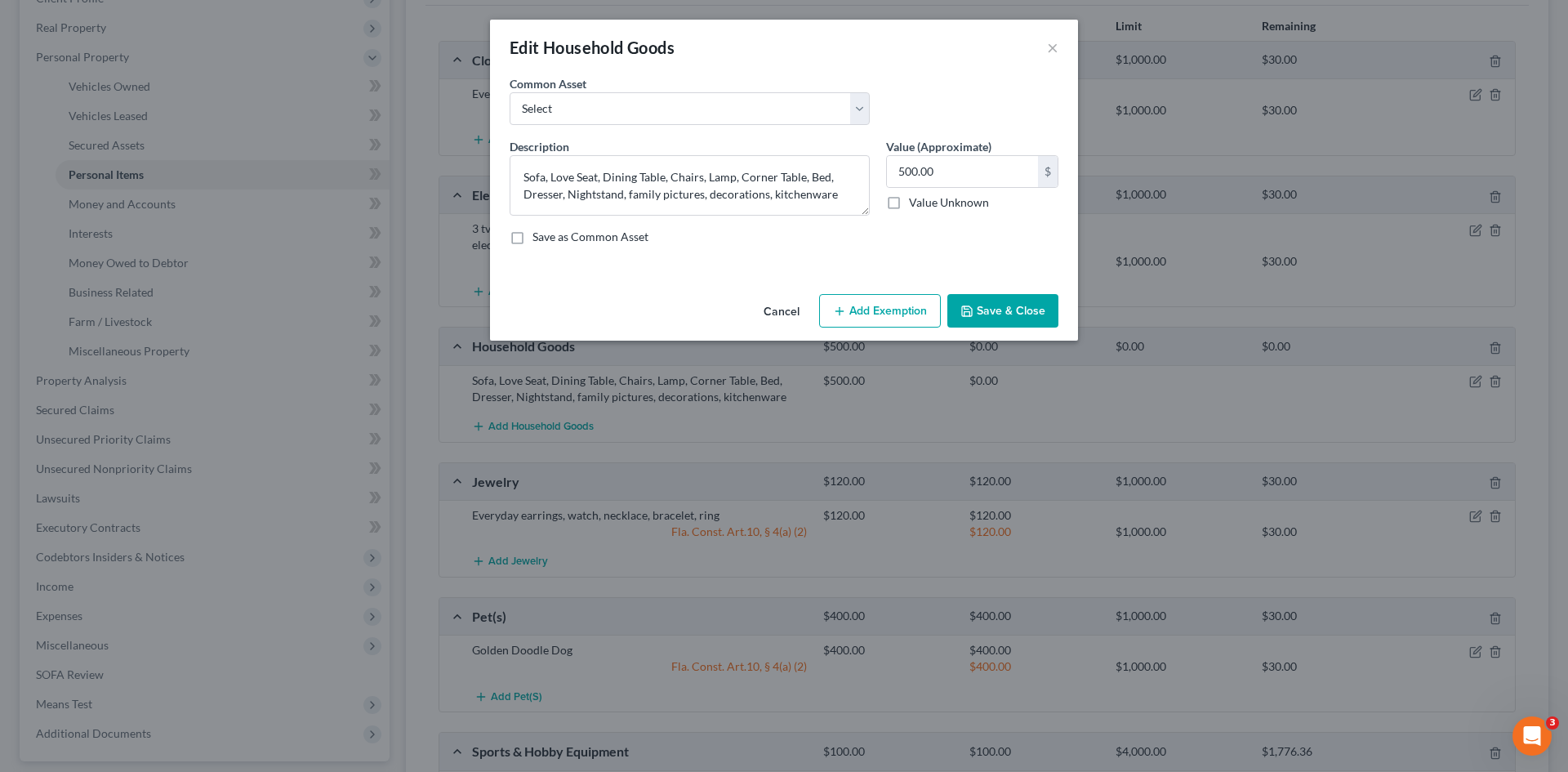
click at [884, 304] on button "Add Exemption" at bounding box center [880, 311] width 122 height 34
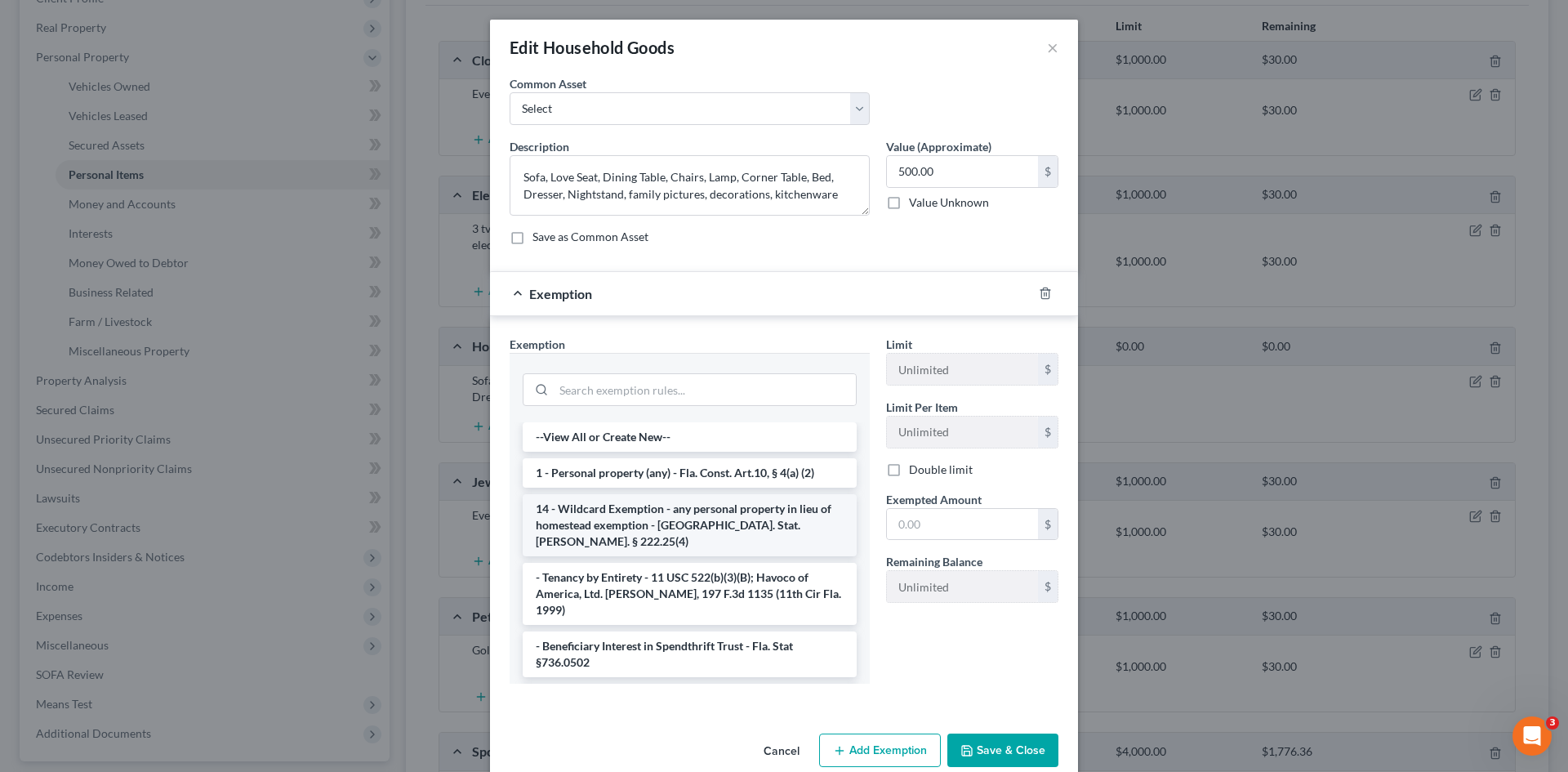
click at [653, 519] on li "14 - Wildcard Exemption - any personal property in lieu of homestead exemption …" at bounding box center [689, 525] width 334 height 62
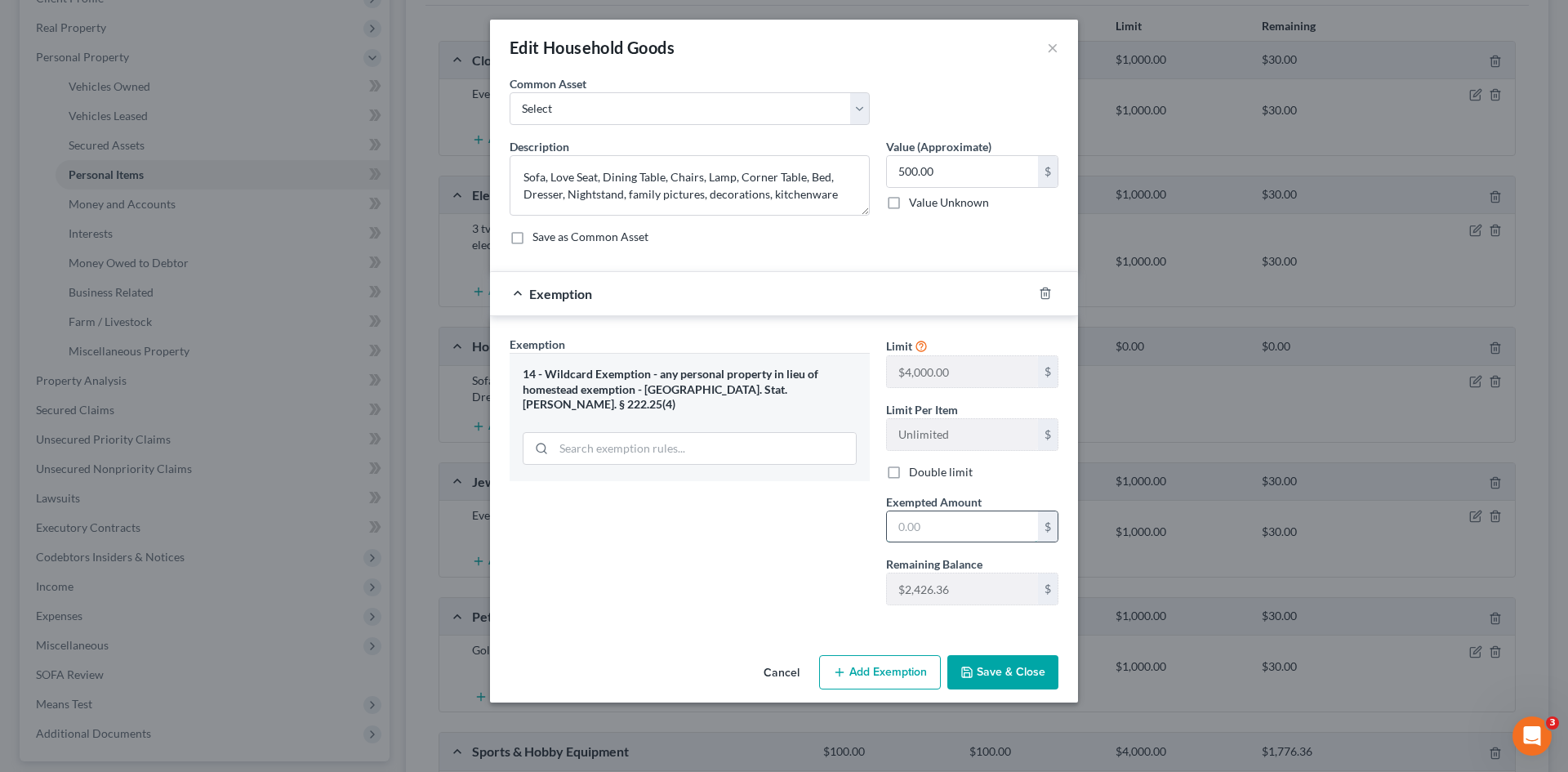
click at [904, 528] on input "text" at bounding box center [962, 527] width 151 height 32
type input "500.00"
click at [1006, 678] on button "Save & Close" at bounding box center [1002, 672] width 111 height 34
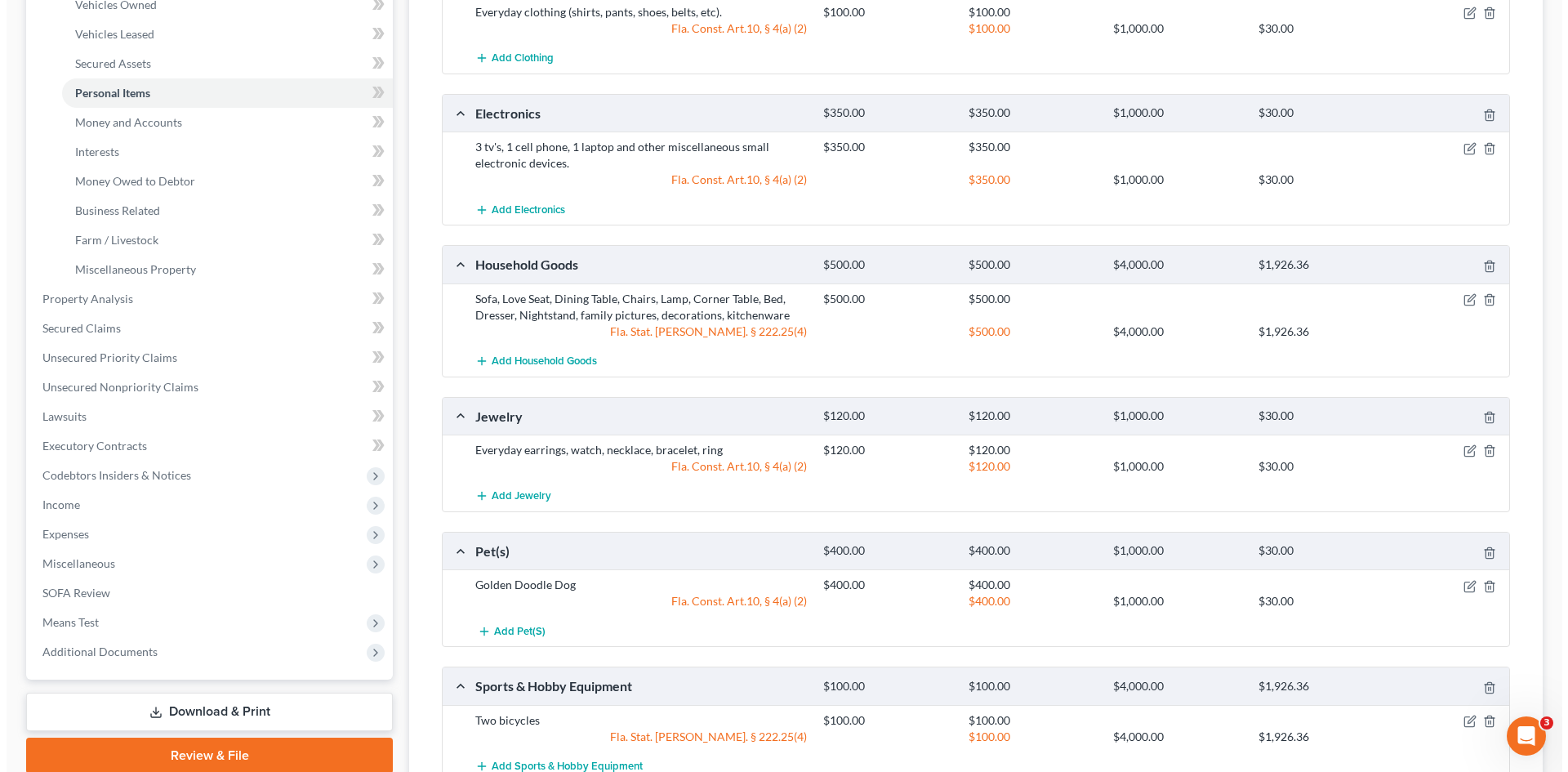
scroll to position [409, 0]
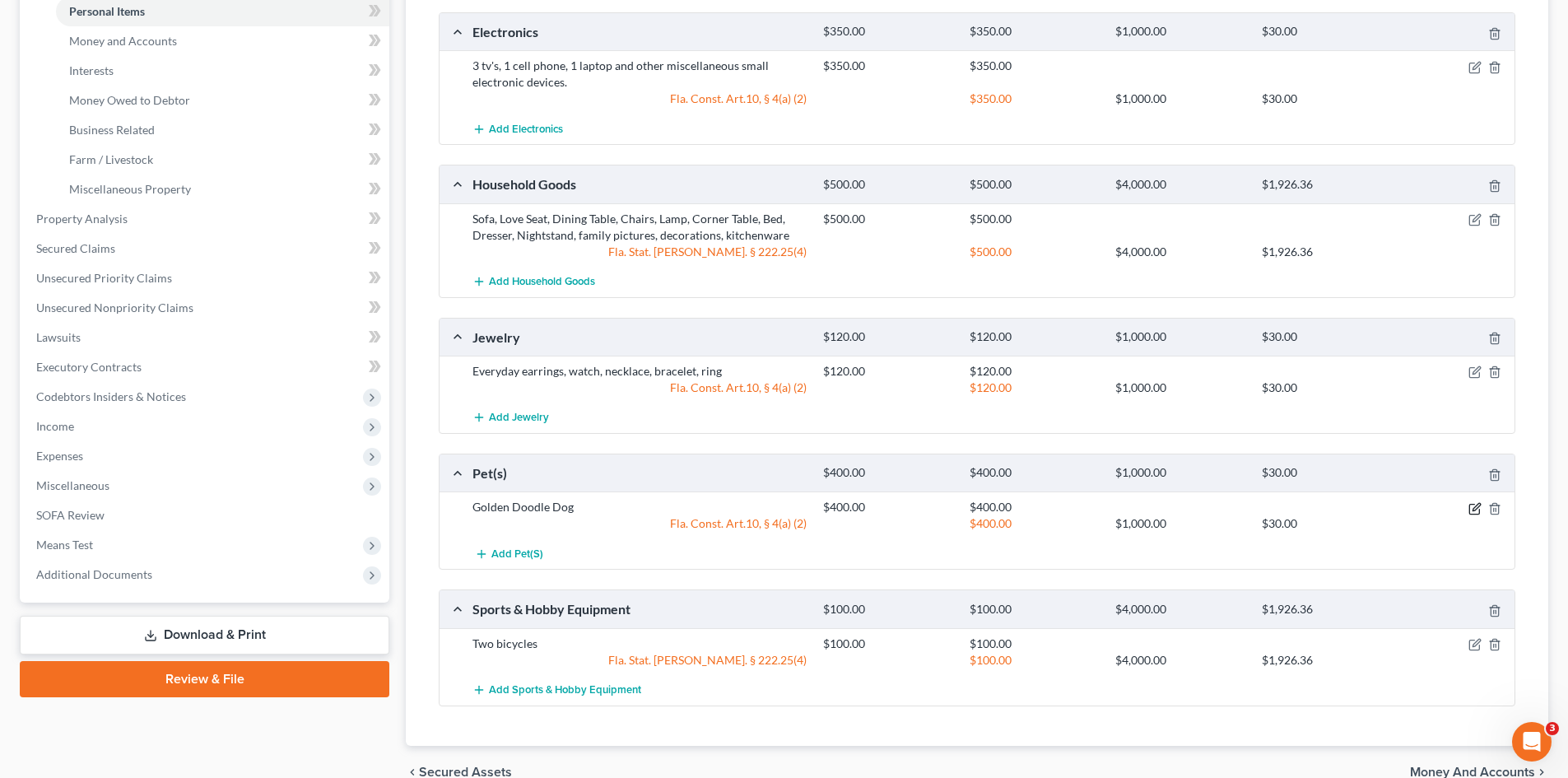
click at [1472, 508] on icon "button" at bounding box center [1475, 508] width 13 height 13
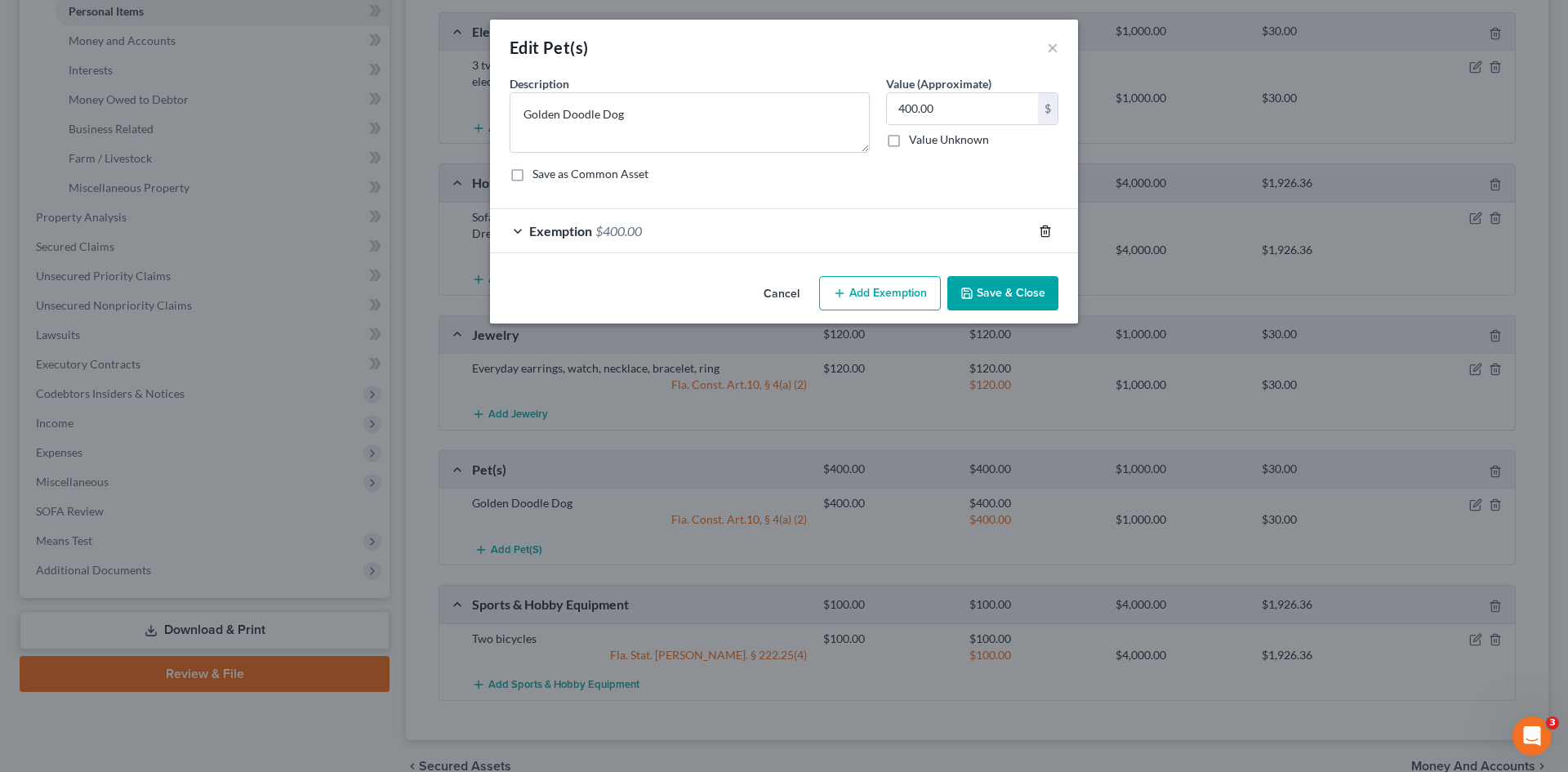
click at [1045, 233] on icon "button" at bounding box center [1044, 230] width 13 height 13
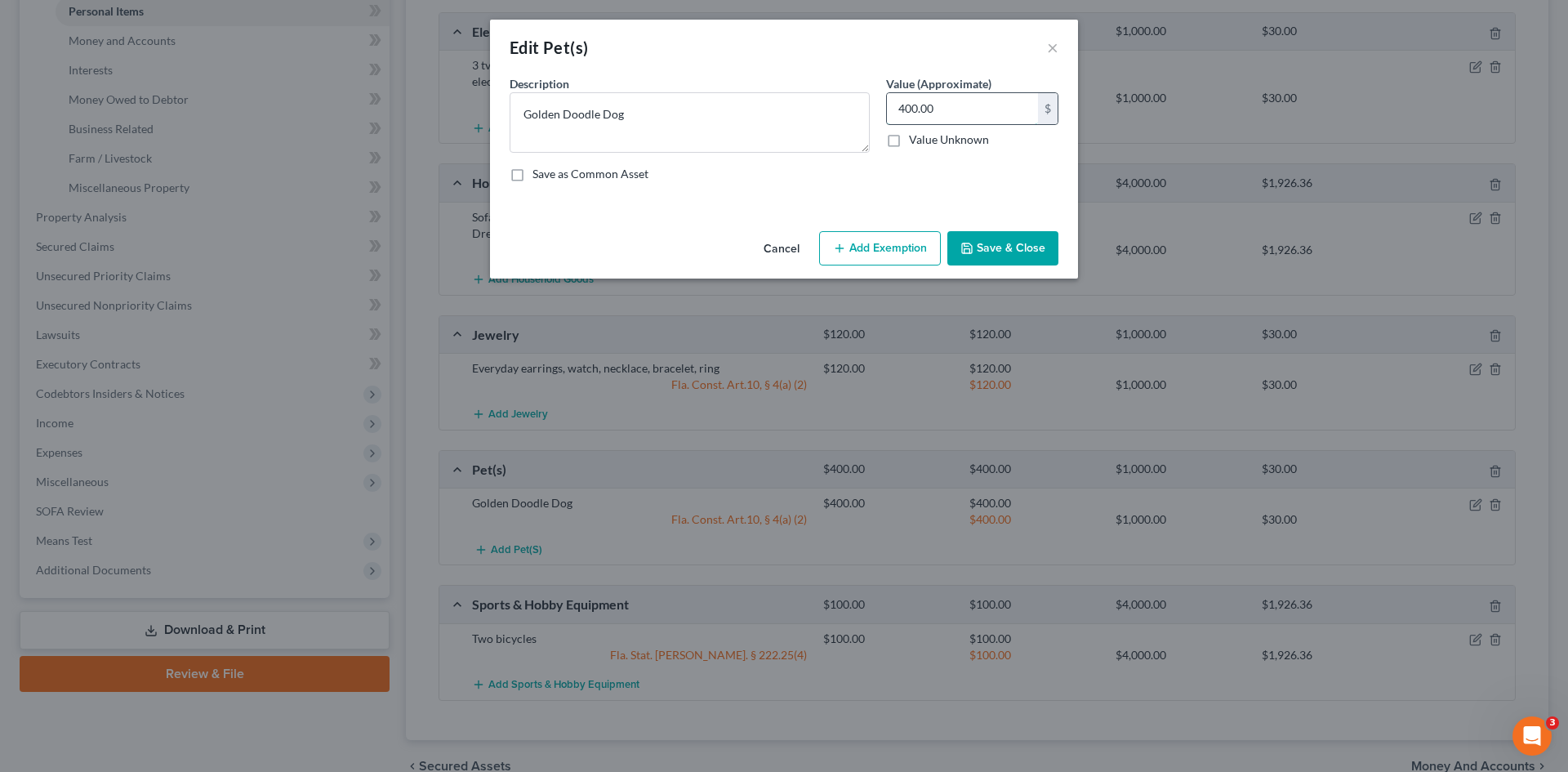
click at [904, 109] on input "400.00" at bounding box center [962, 109] width 151 height 32
type input "100.00"
click at [873, 267] on div "Cancel Add Exemption Save & Close" at bounding box center [784, 251] width 588 height 54
click at [870, 242] on button "Add Exemption" at bounding box center [880, 248] width 122 height 34
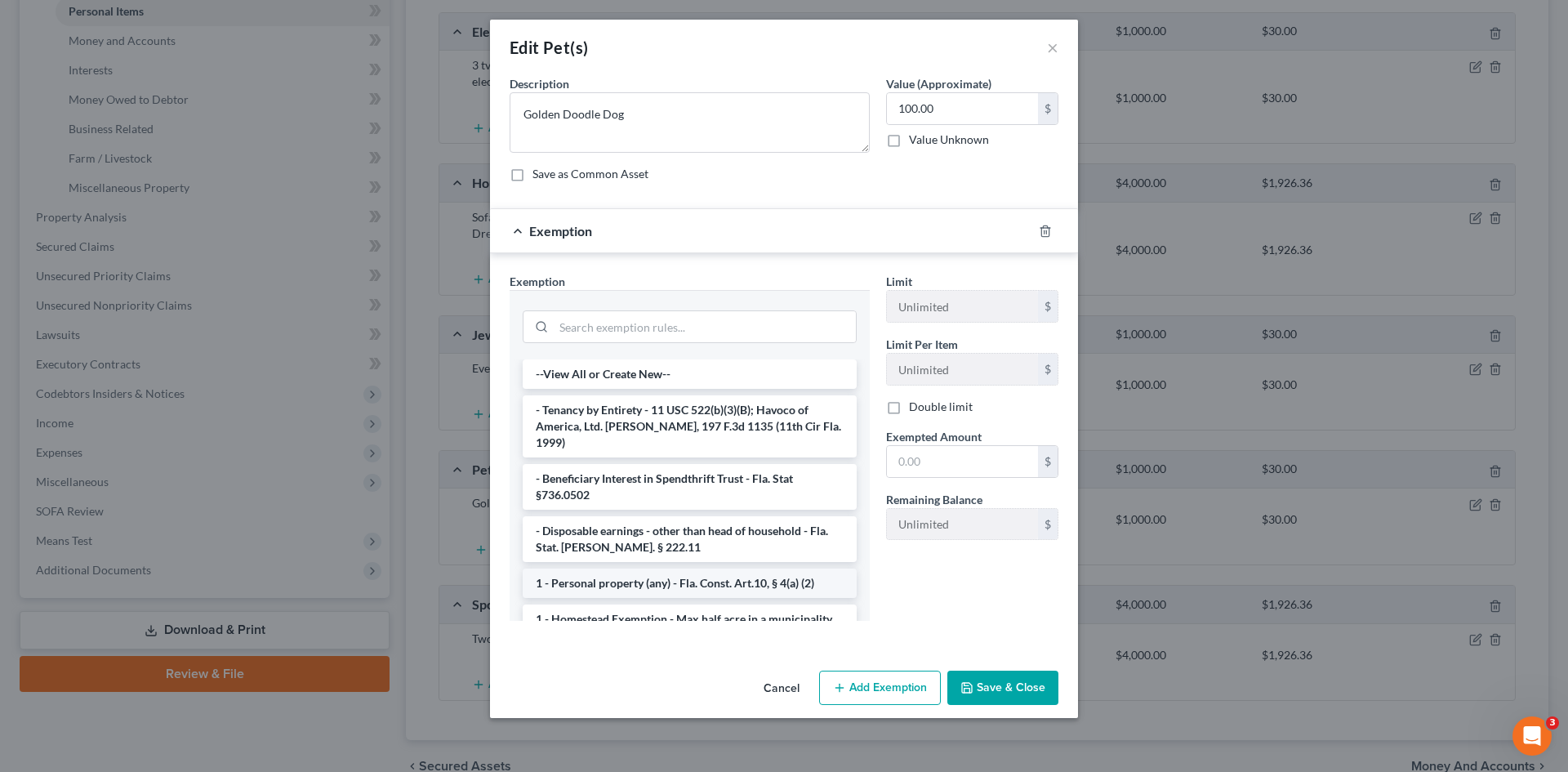
click at [638, 568] on li "1 - Personal property (any) - Fla. Const. Art.10, § 4(a) (2)" at bounding box center [689, 583] width 334 height 30
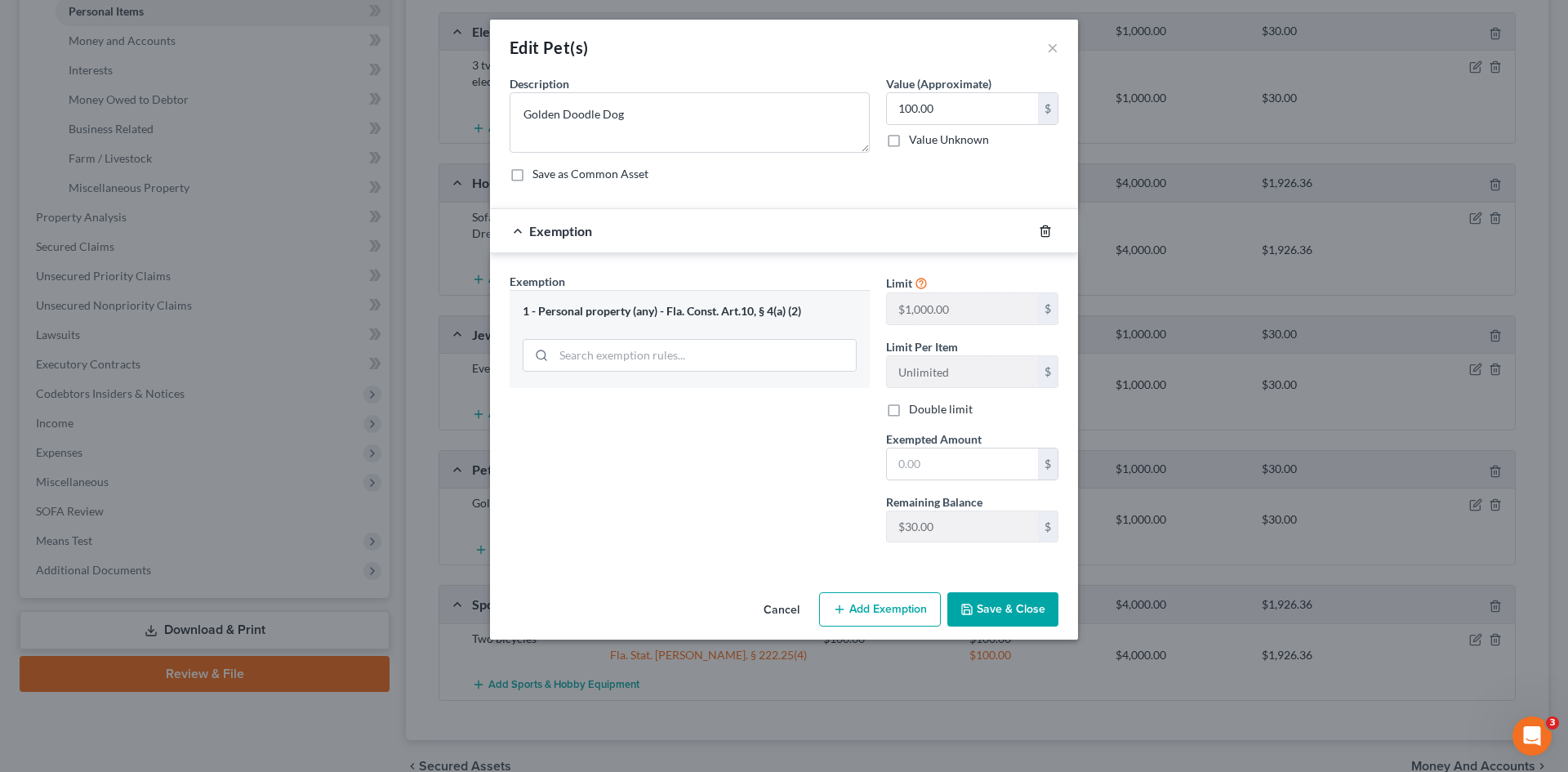
click at [1050, 227] on polyline "button" at bounding box center [1045, 227] width 10 height 0
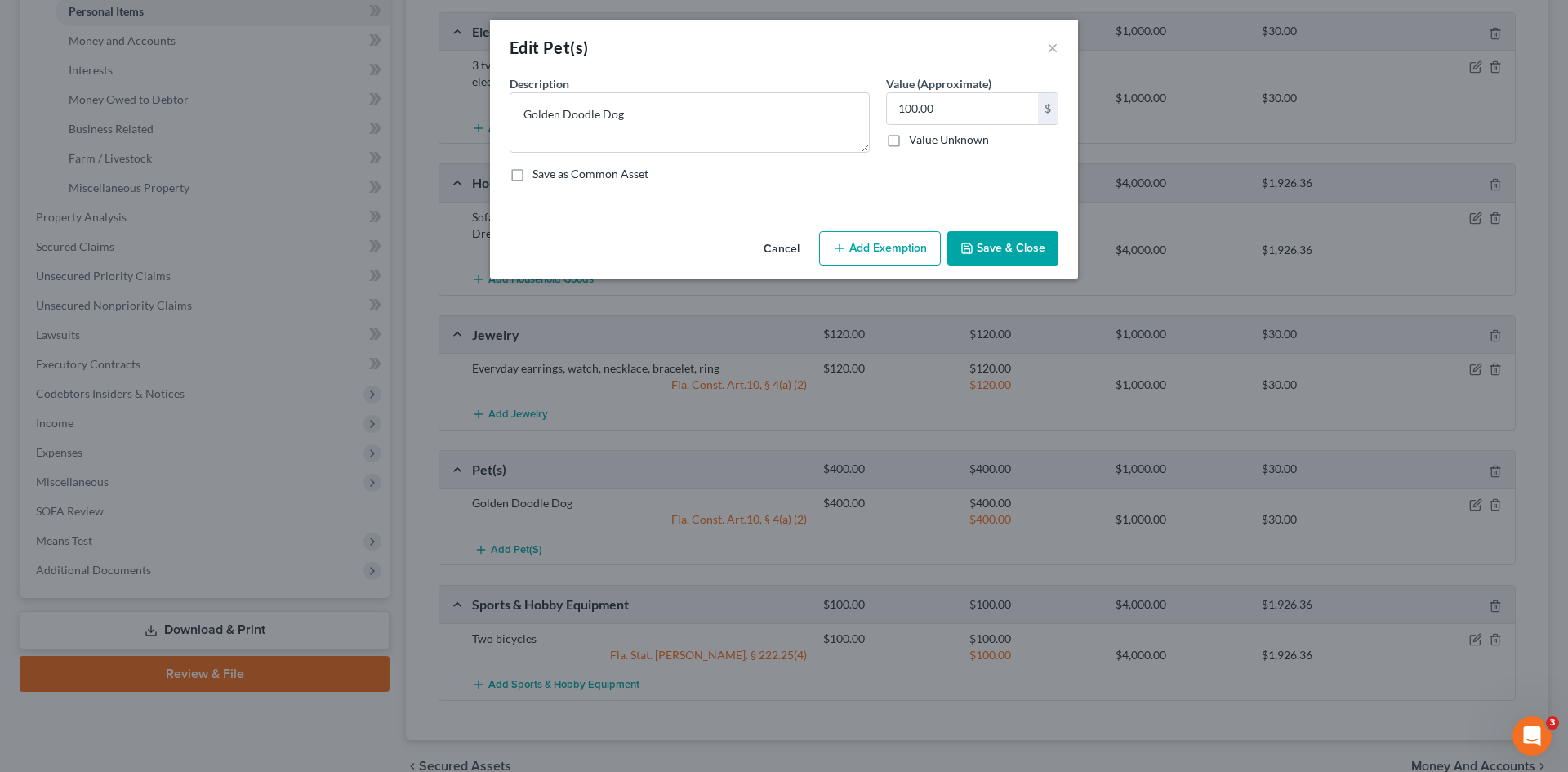
click at [880, 238] on button "Add Exemption" at bounding box center [880, 248] width 122 height 34
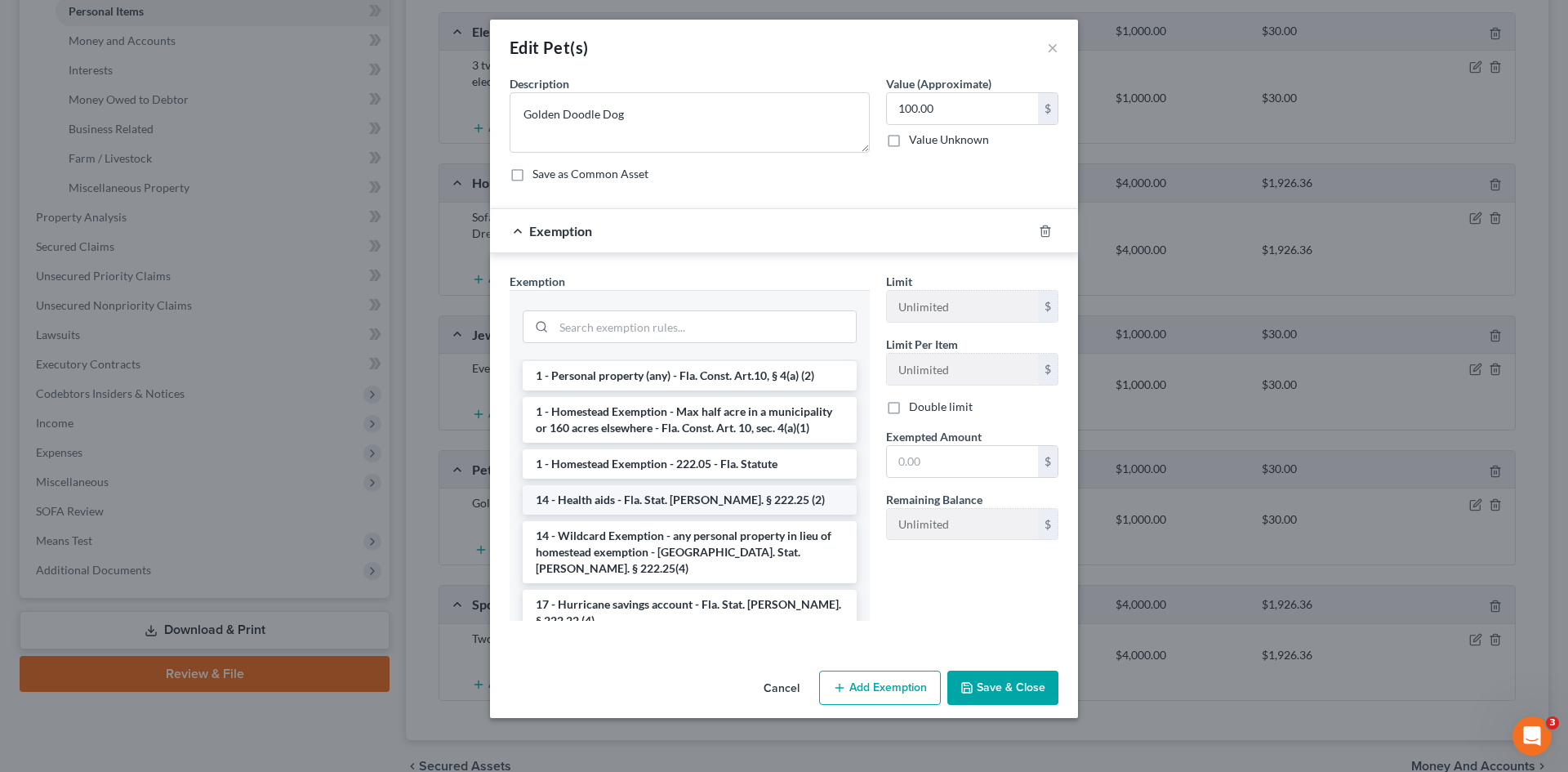
scroll to position [245, 0]
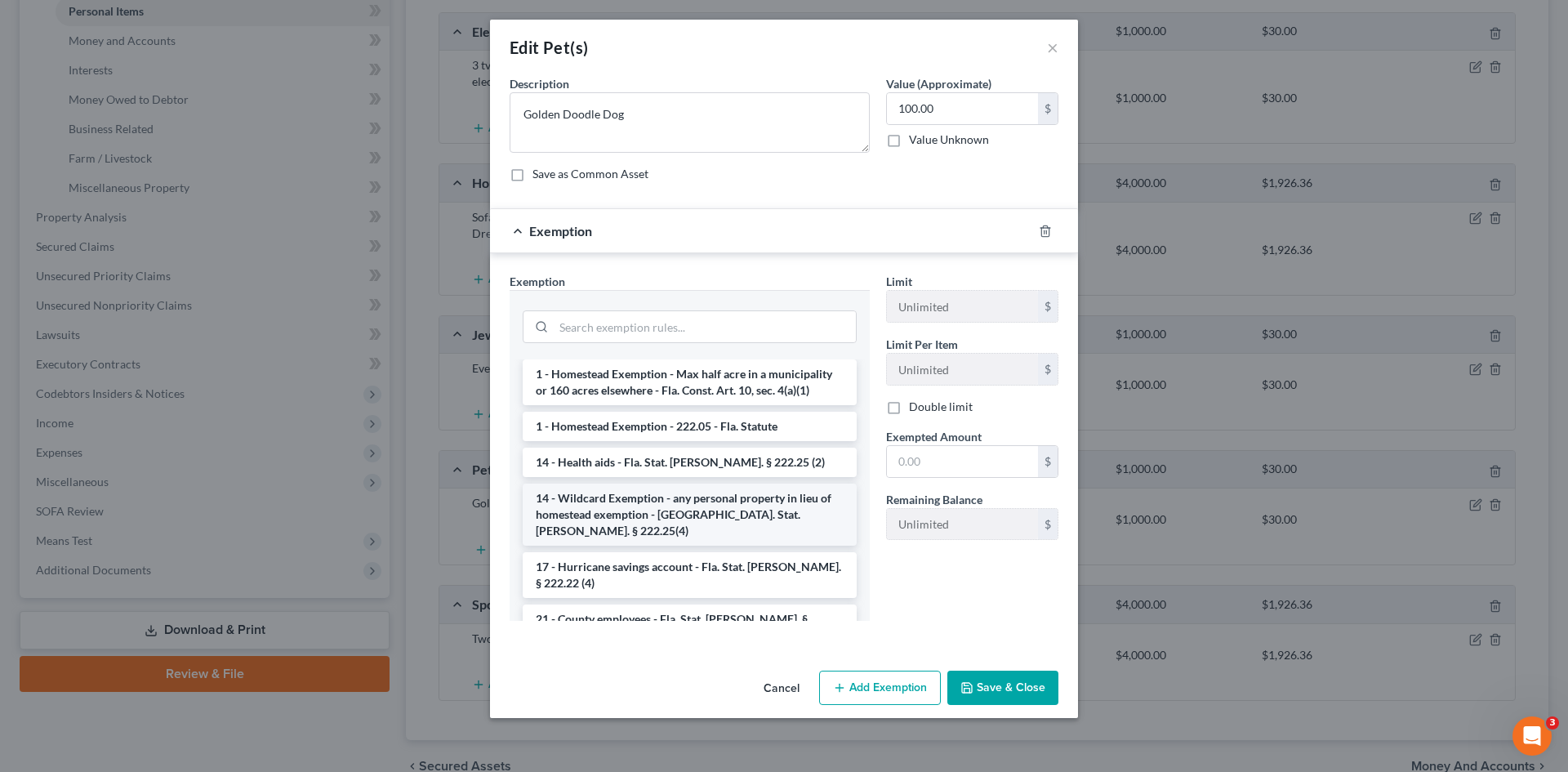
click at [618, 492] on li "14 - Wildcard Exemption - any personal property in lieu of homestead exemption …" at bounding box center [689, 514] width 334 height 62
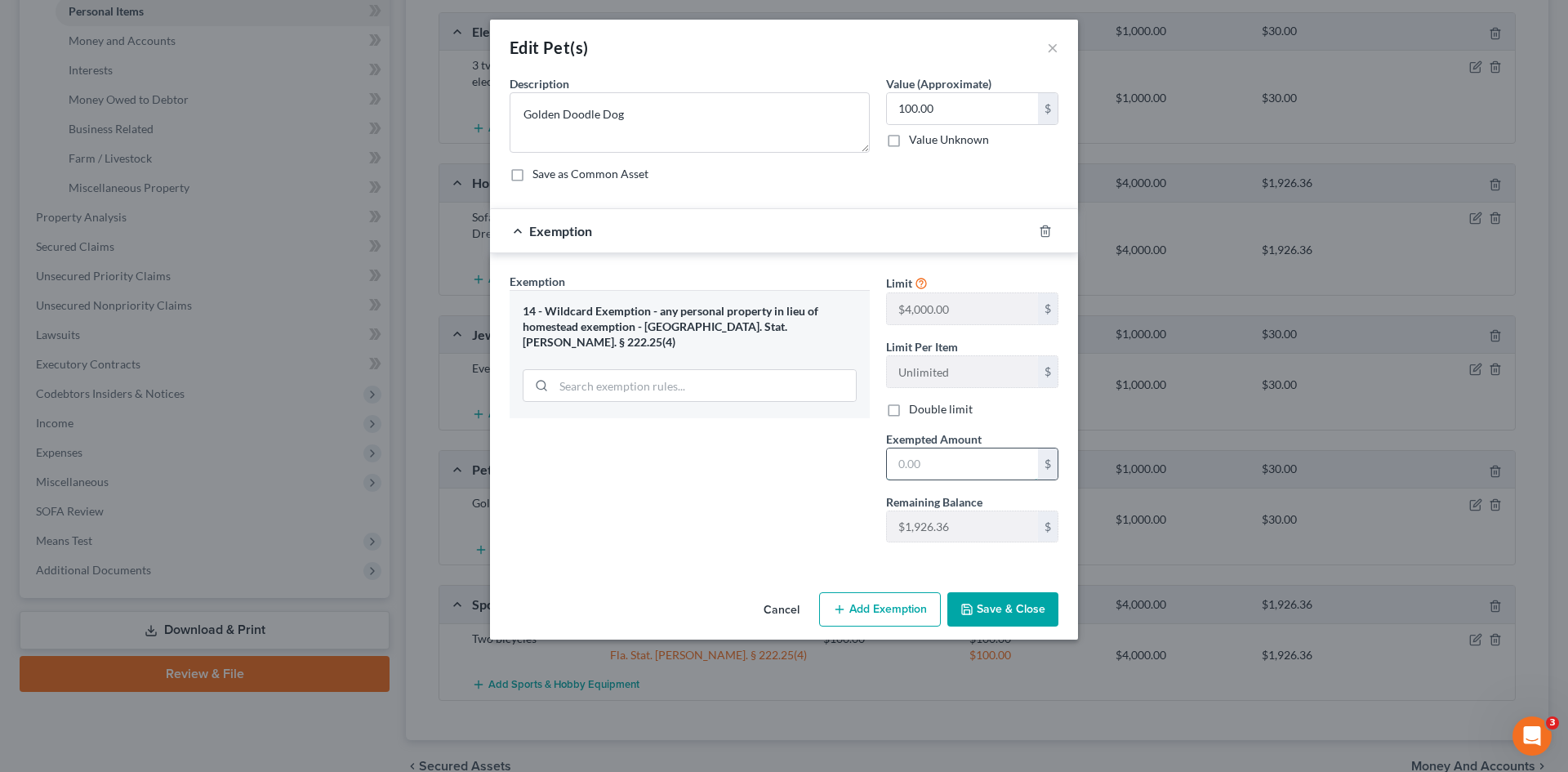
click at [901, 468] on input "text" at bounding box center [962, 464] width 151 height 32
type input "100.00"
click at [988, 617] on button "Save & Close" at bounding box center [1002, 609] width 111 height 34
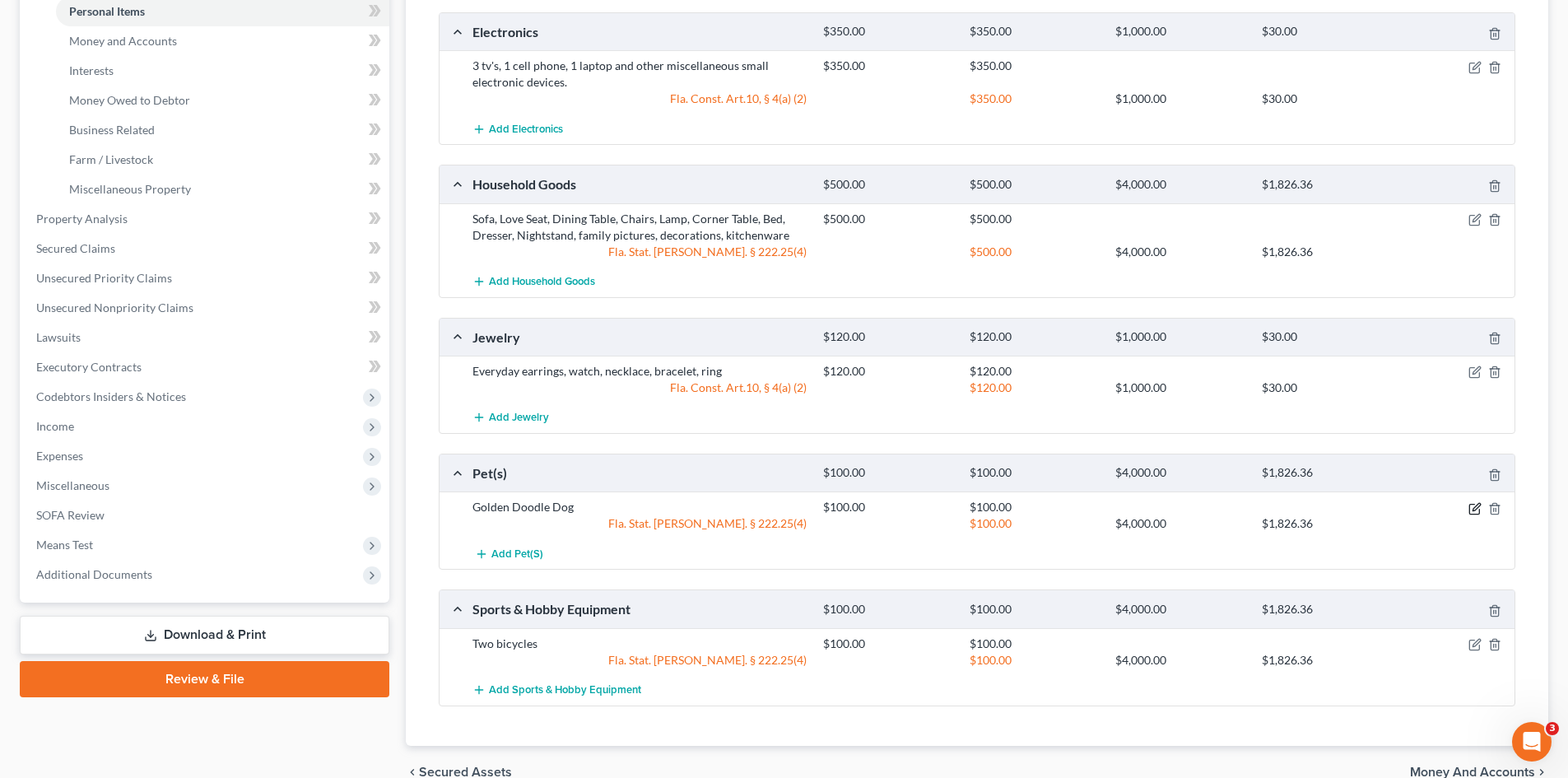
click at [1475, 508] on icon "button" at bounding box center [1476, 506] width 7 height 7
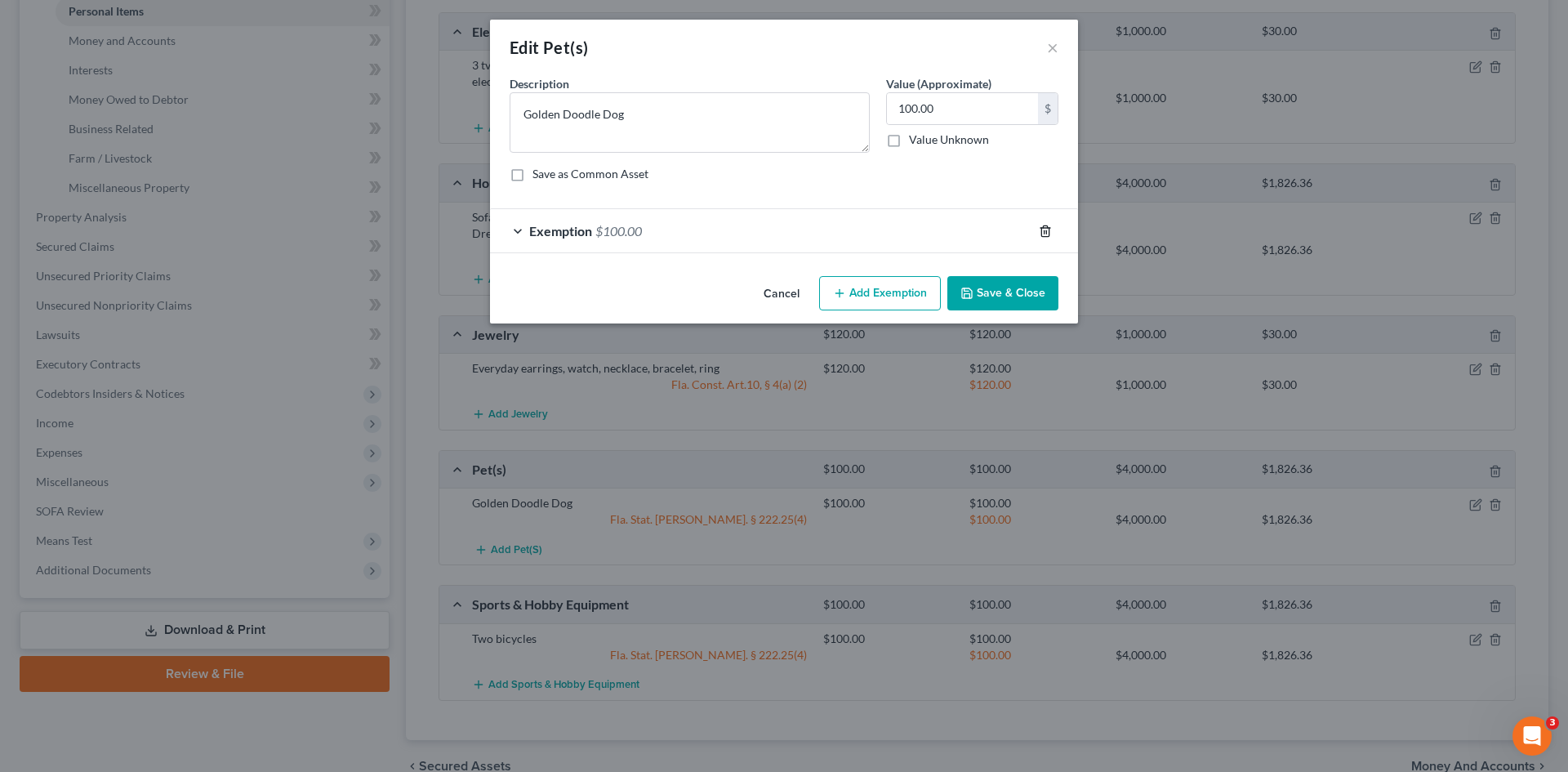
click at [1044, 232] on line "button" at bounding box center [1044, 231] width 0 height 3
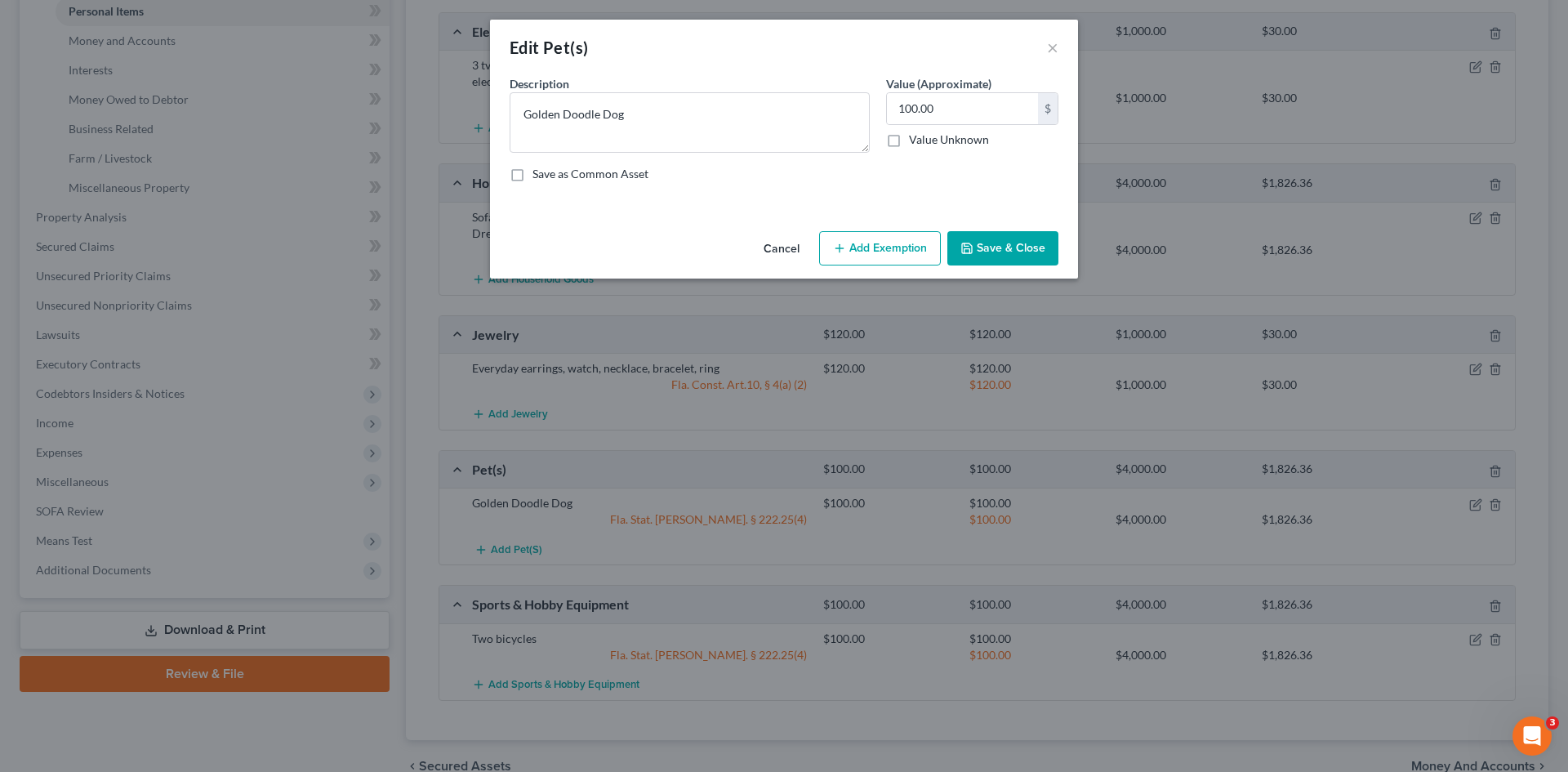
click at [886, 252] on button "Add Exemption" at bounding box center [880, 248] width 122 height 34
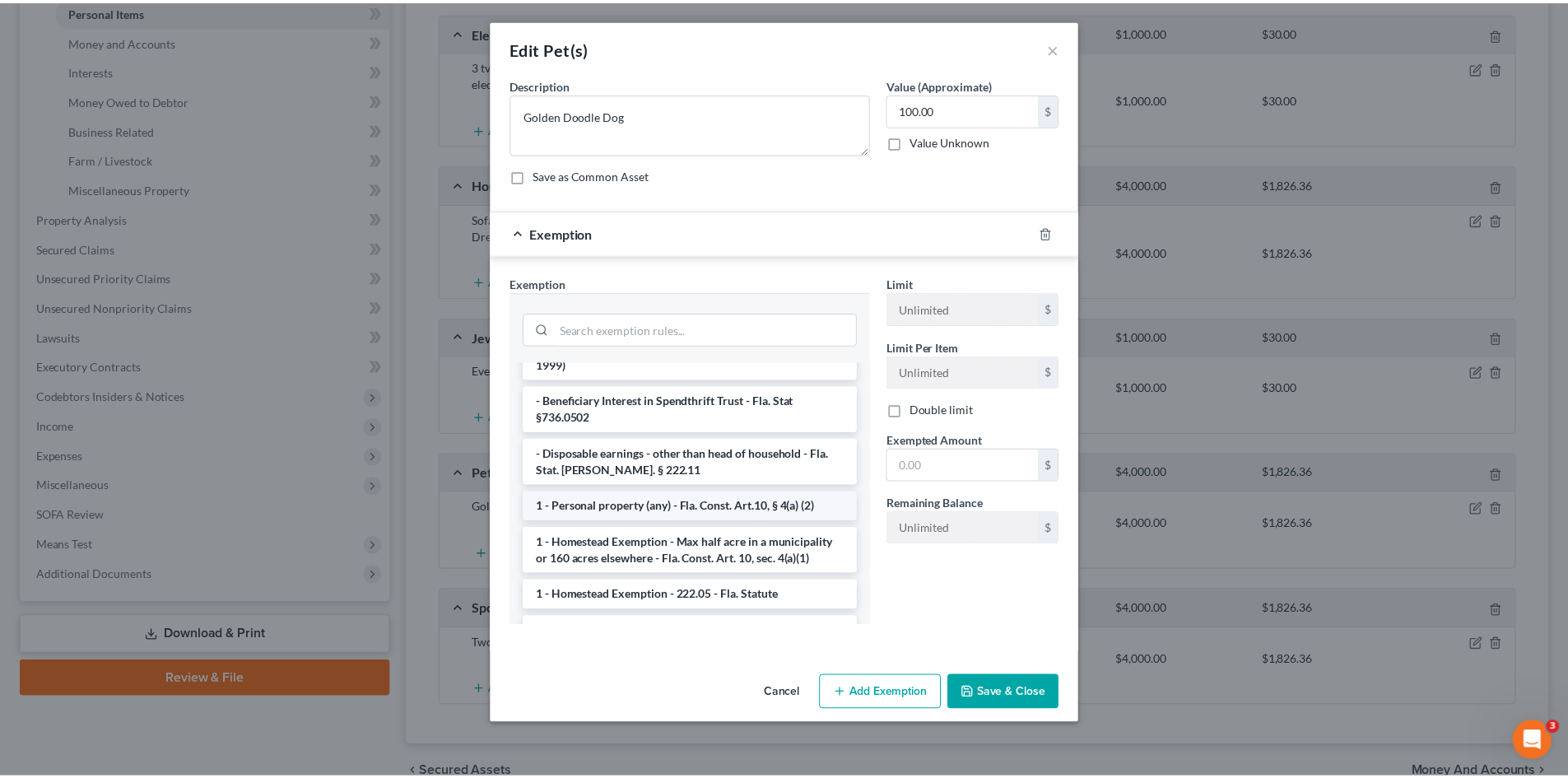
scroll to position [82, 0]
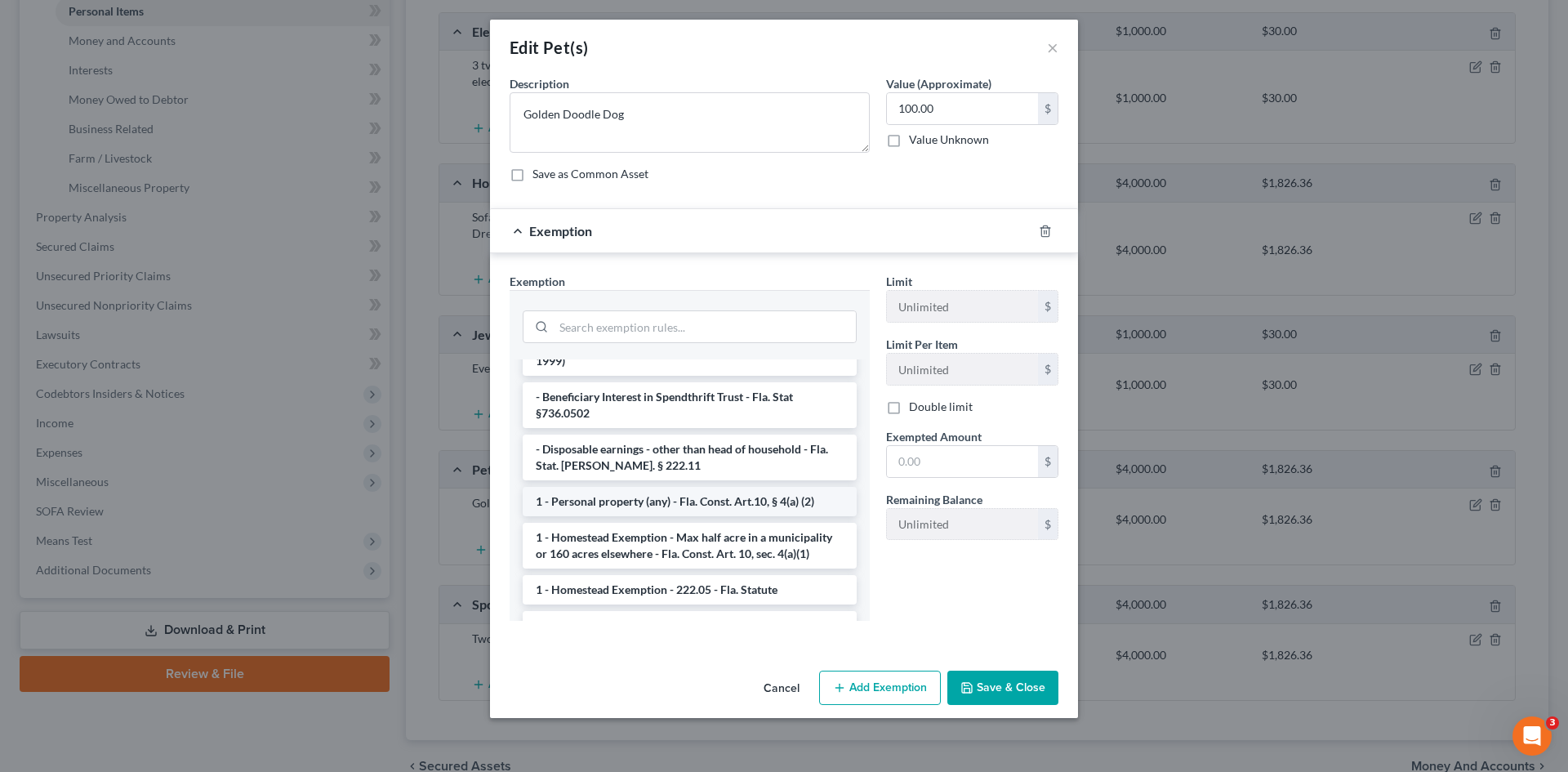
click at [664, 486] on li "1 - Personal property (any) - Fla. Const. Art.10, § 4(a) (2)" at bounding box center [689, 501] width 334 height 30
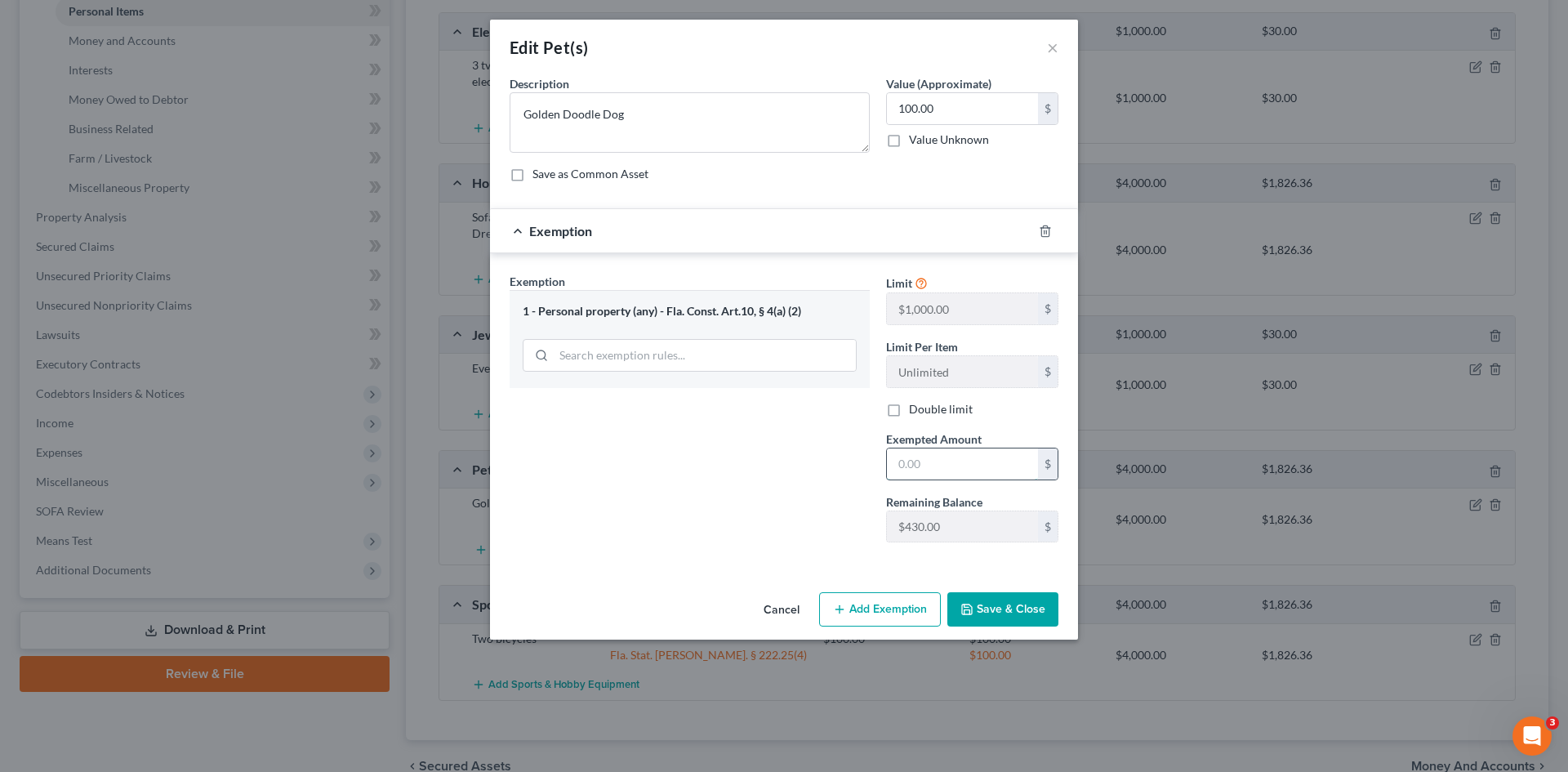
click at [911, 460] on input "text" at bounding box center [962, 464] width 151 height 32
type input "100.00"
click at [987, 611] on button "Save & Close" at bounding box center [1002, 609] width 111 height 34
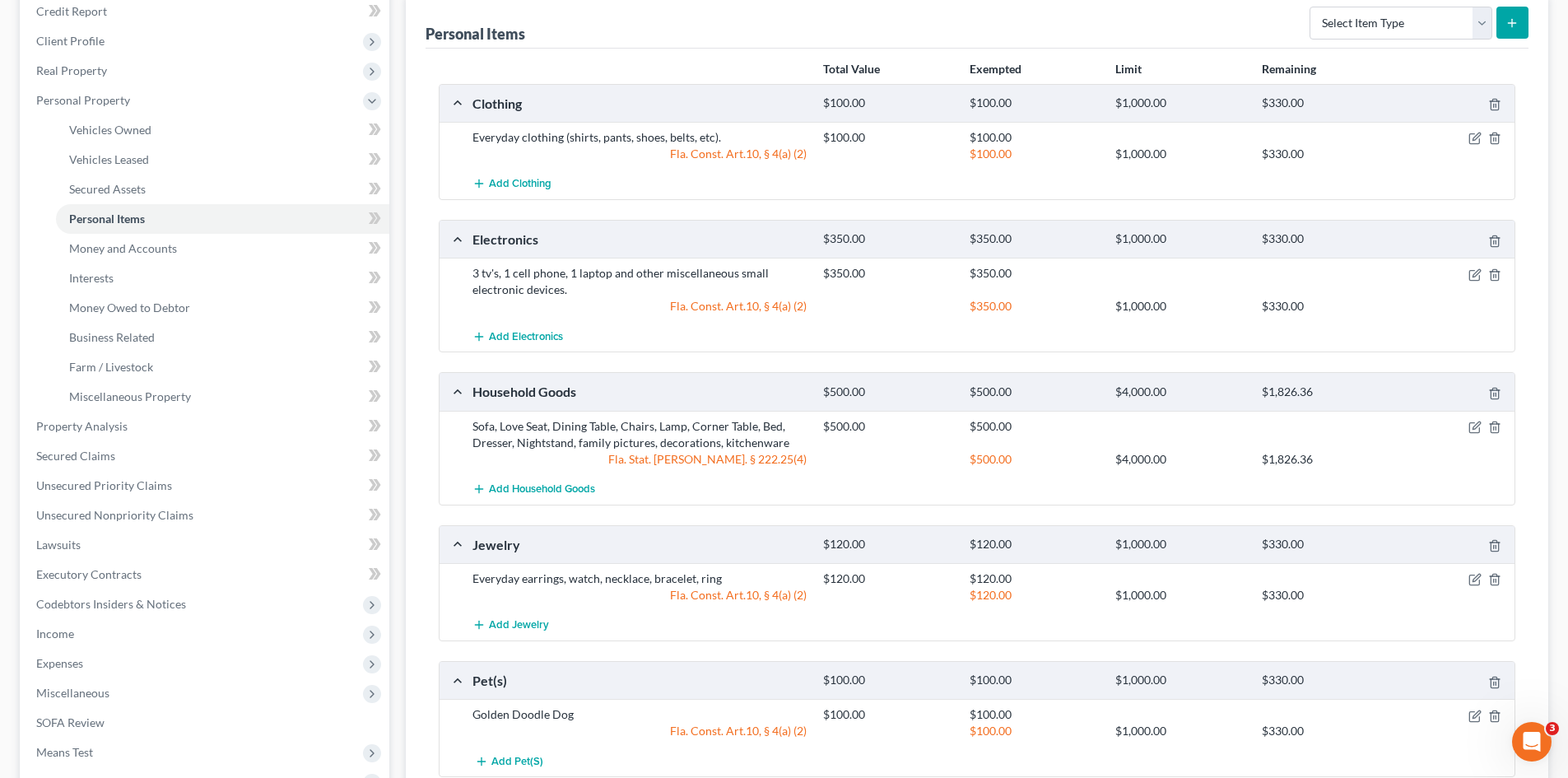
scroll to position [166, 0]
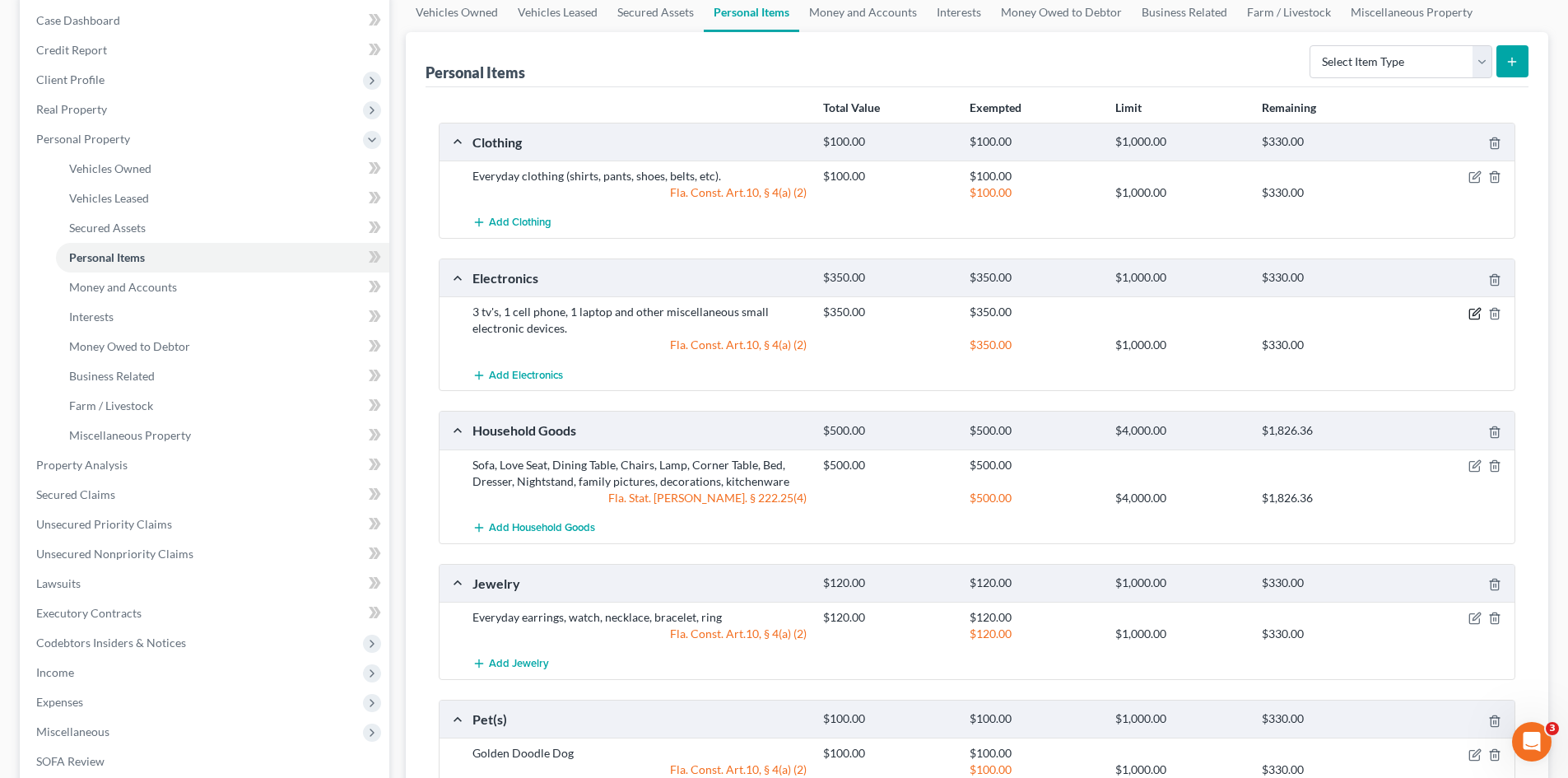
click at [1472, 311] on icon "button" at bounding box center [1475, 313] width 13 height 13
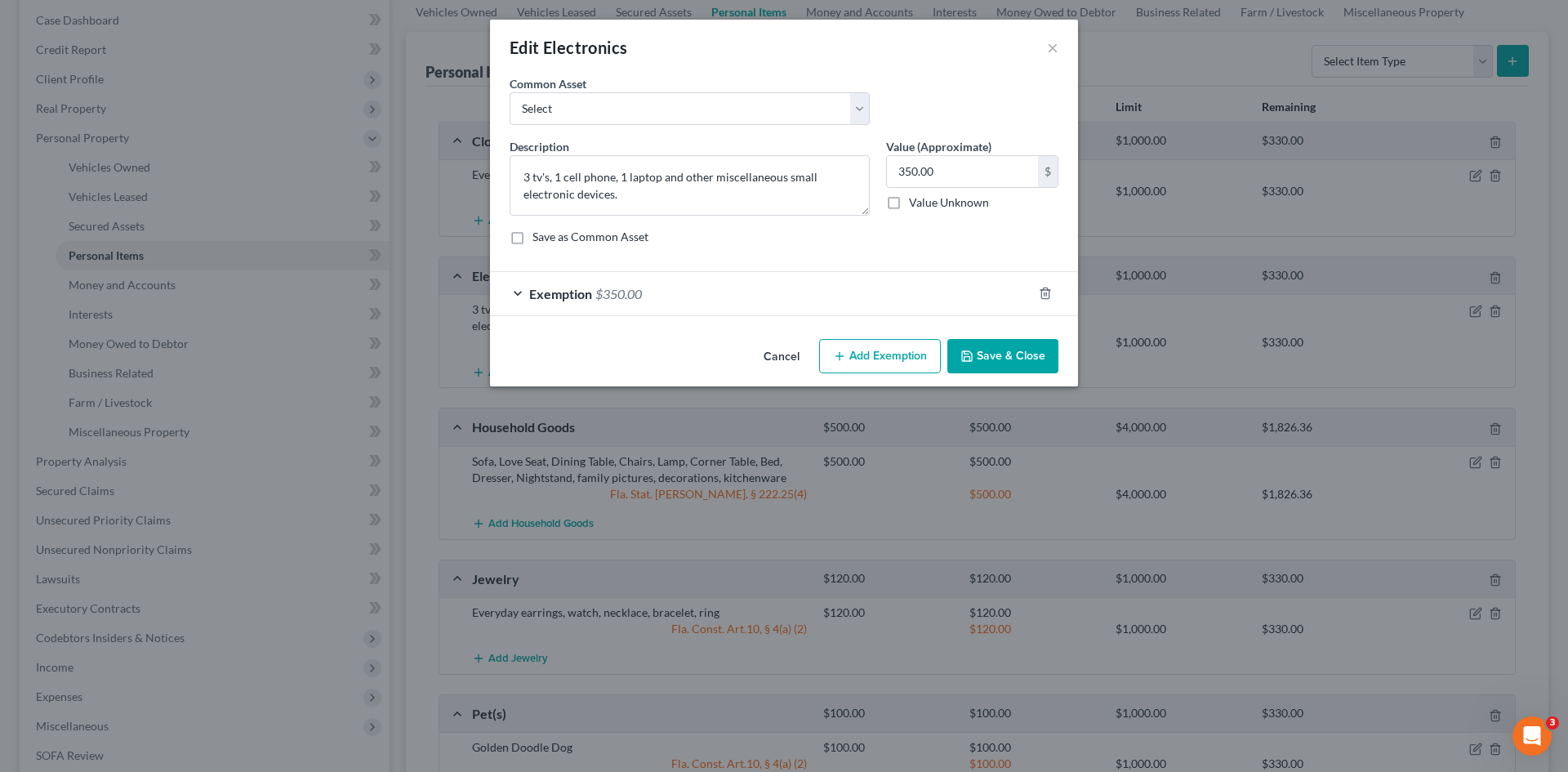
click at [636, 290] on span "$350.00" at bounding box center [618, 293] width 46 height 16
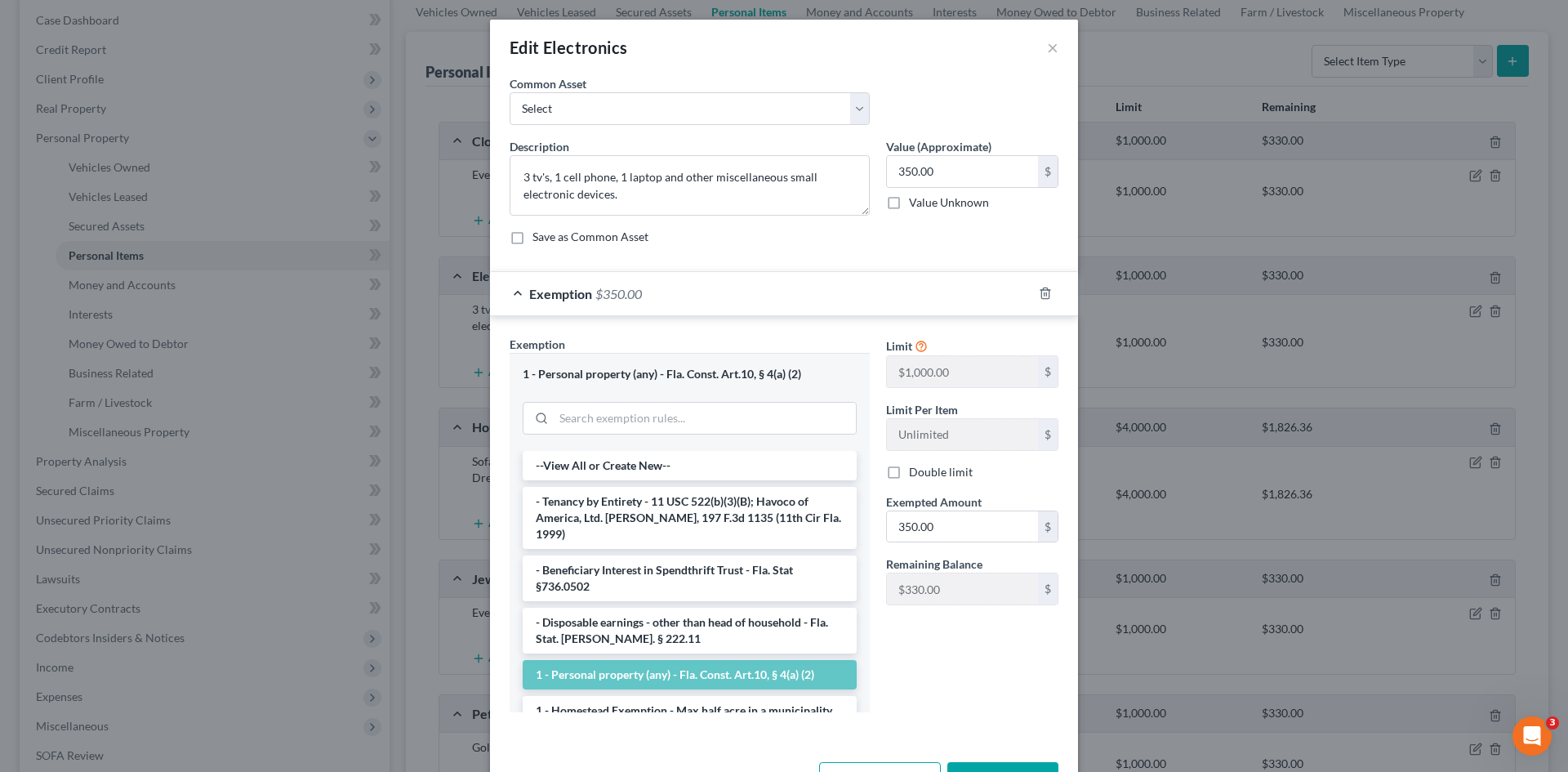
click at [975, 766] on button "Save & Close" at bounding box center [1002, 779] width 111 height 34
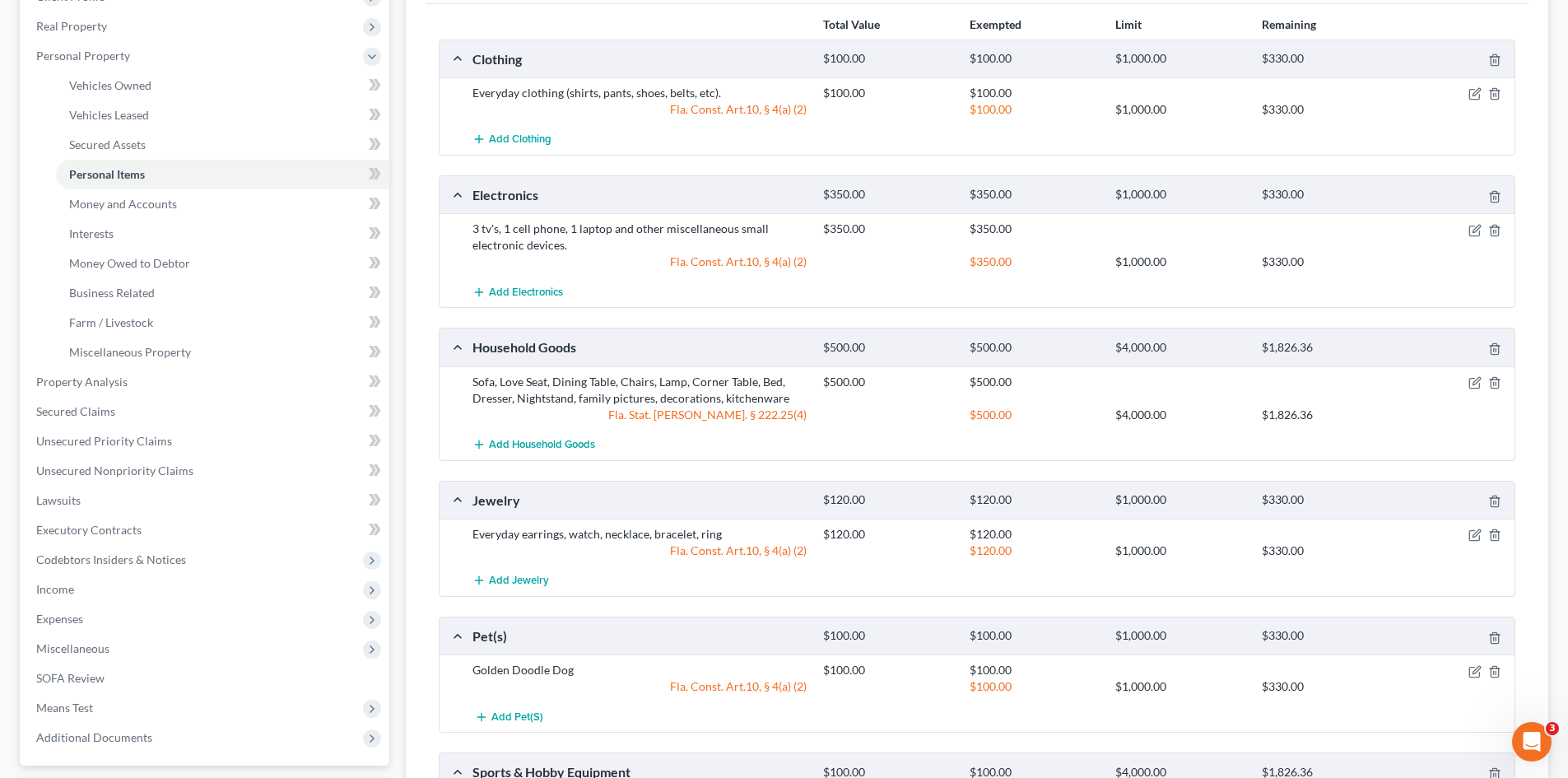
scroll to position [248, 0]
click at [1477, 94] on icon "button" at bounding box center [1475, 94] width 13 height 13
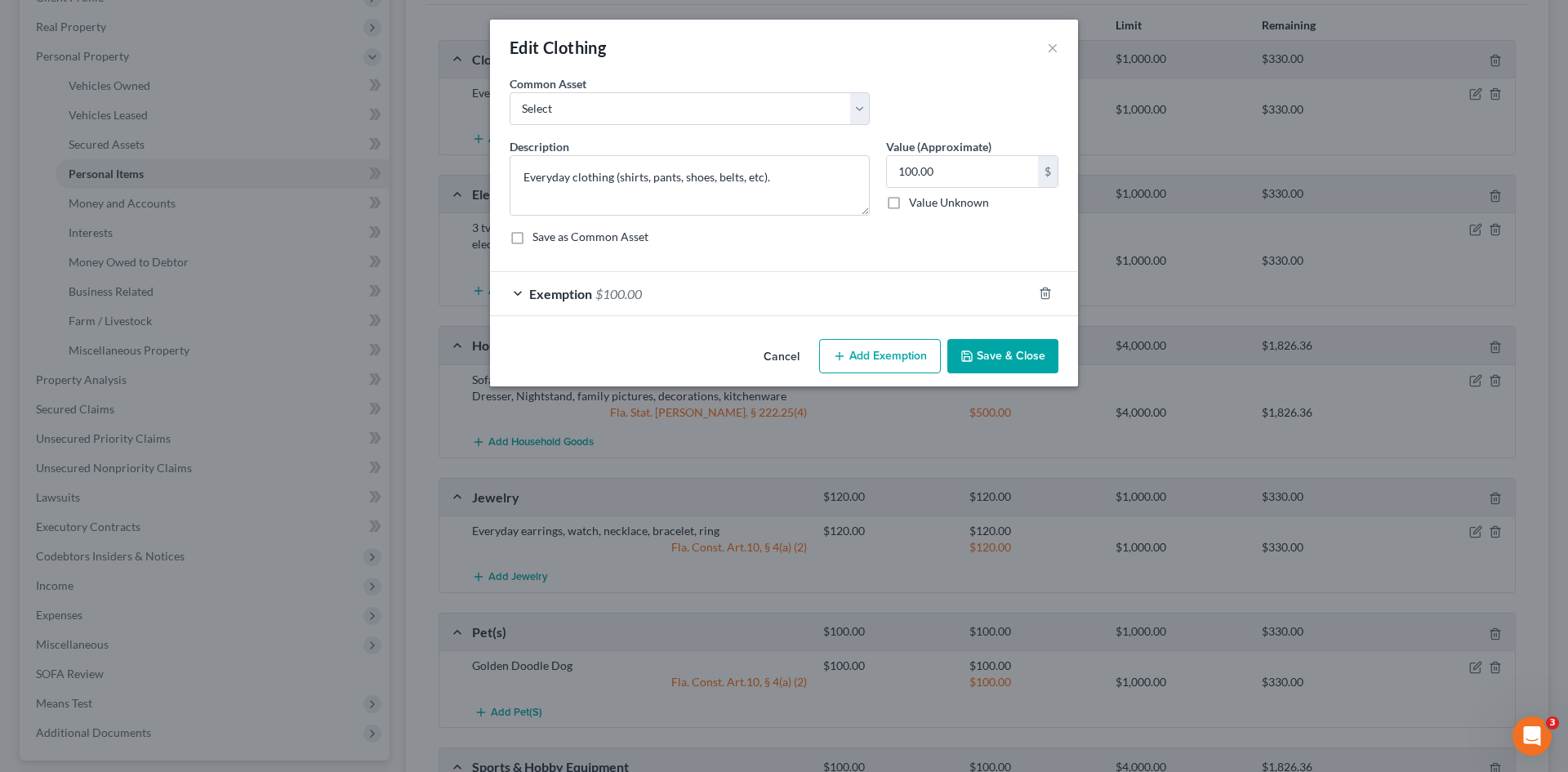
click at [744, 294] on div "Exemption $100.00" at bounding box center [761, 293] width 542 height 43
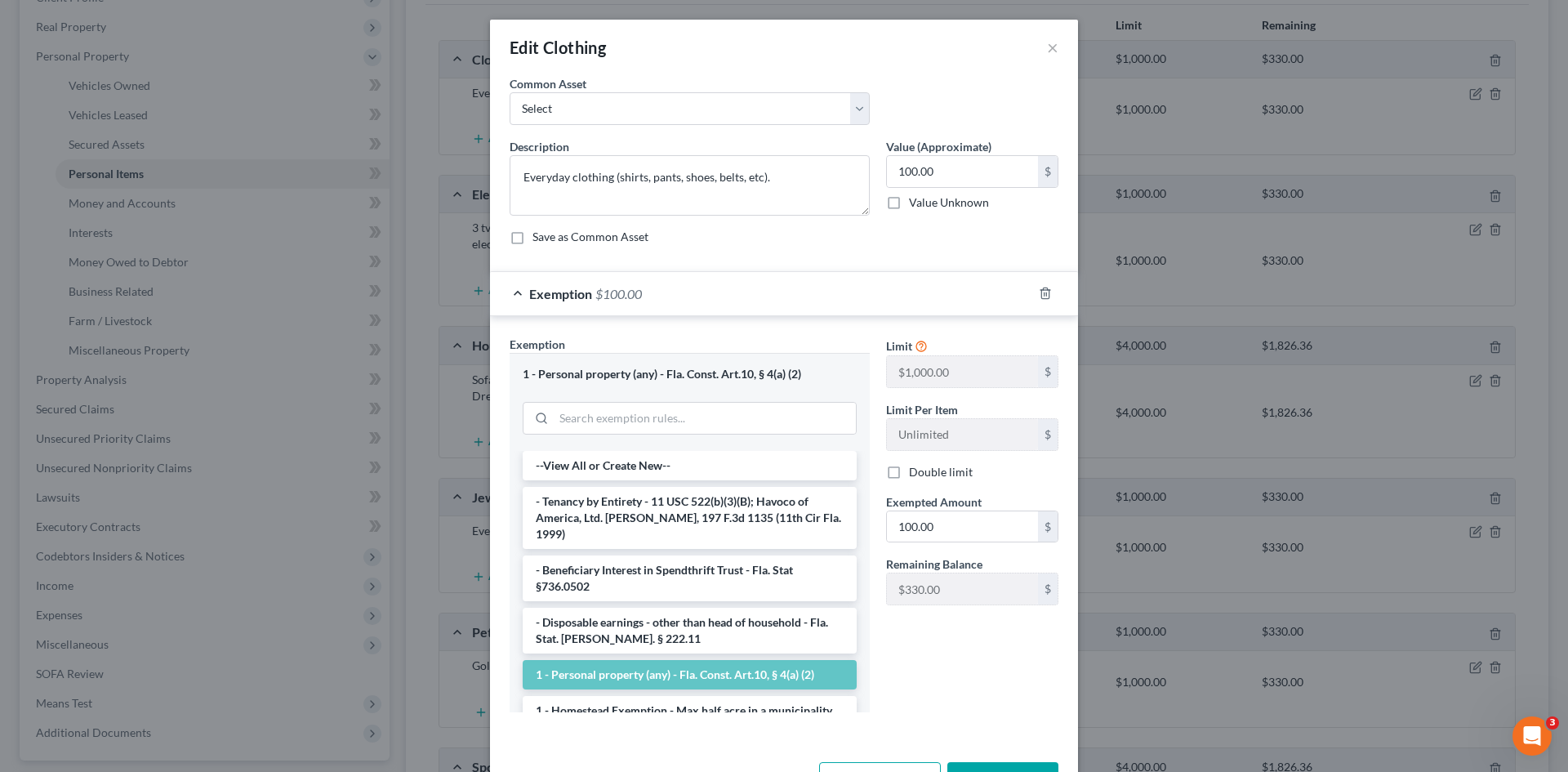
click at [985, 762] on button "Save & Close" at bounding box center [1002, 779] width 111 height 34
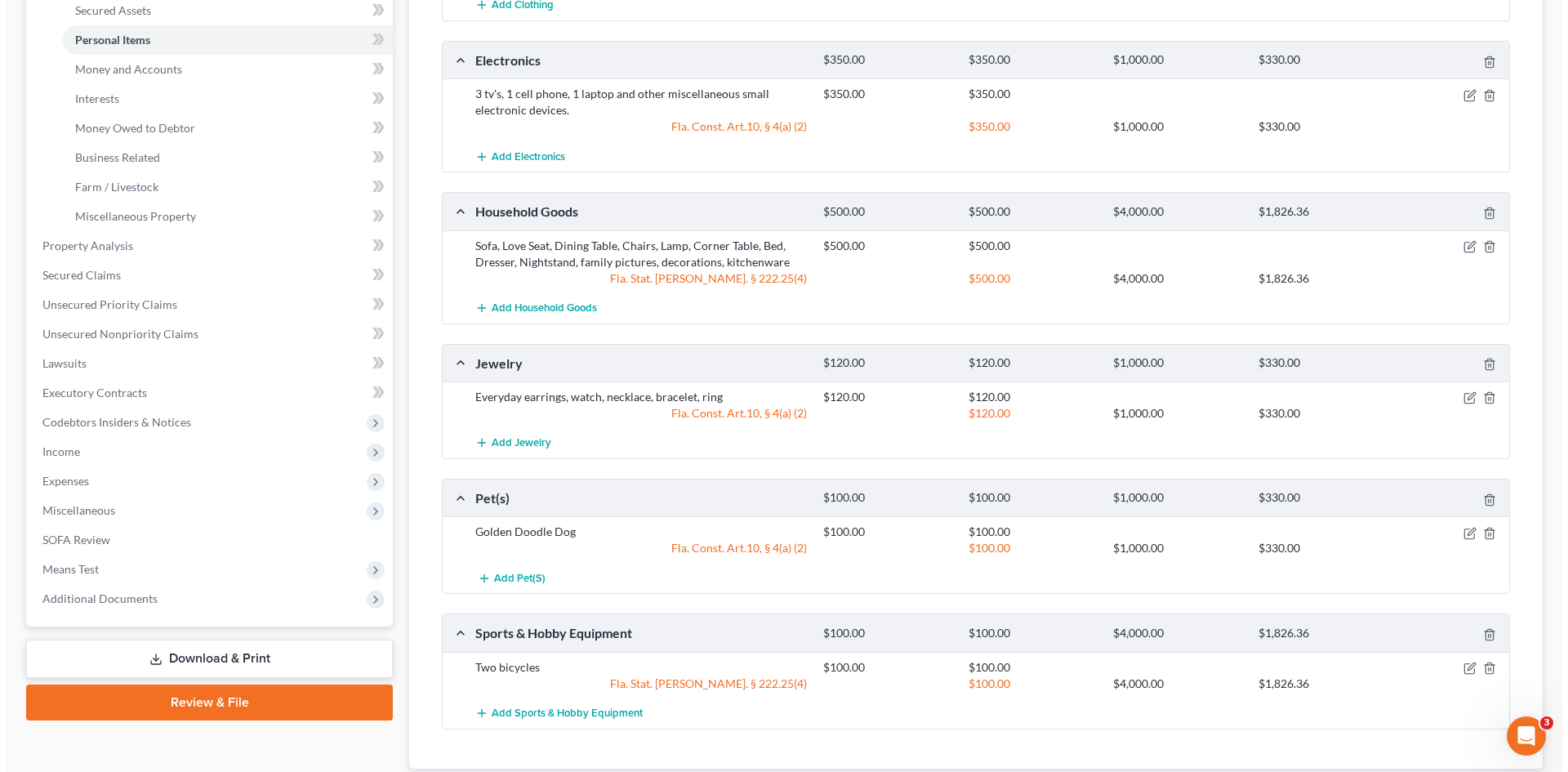
scroll to position [410, 0]
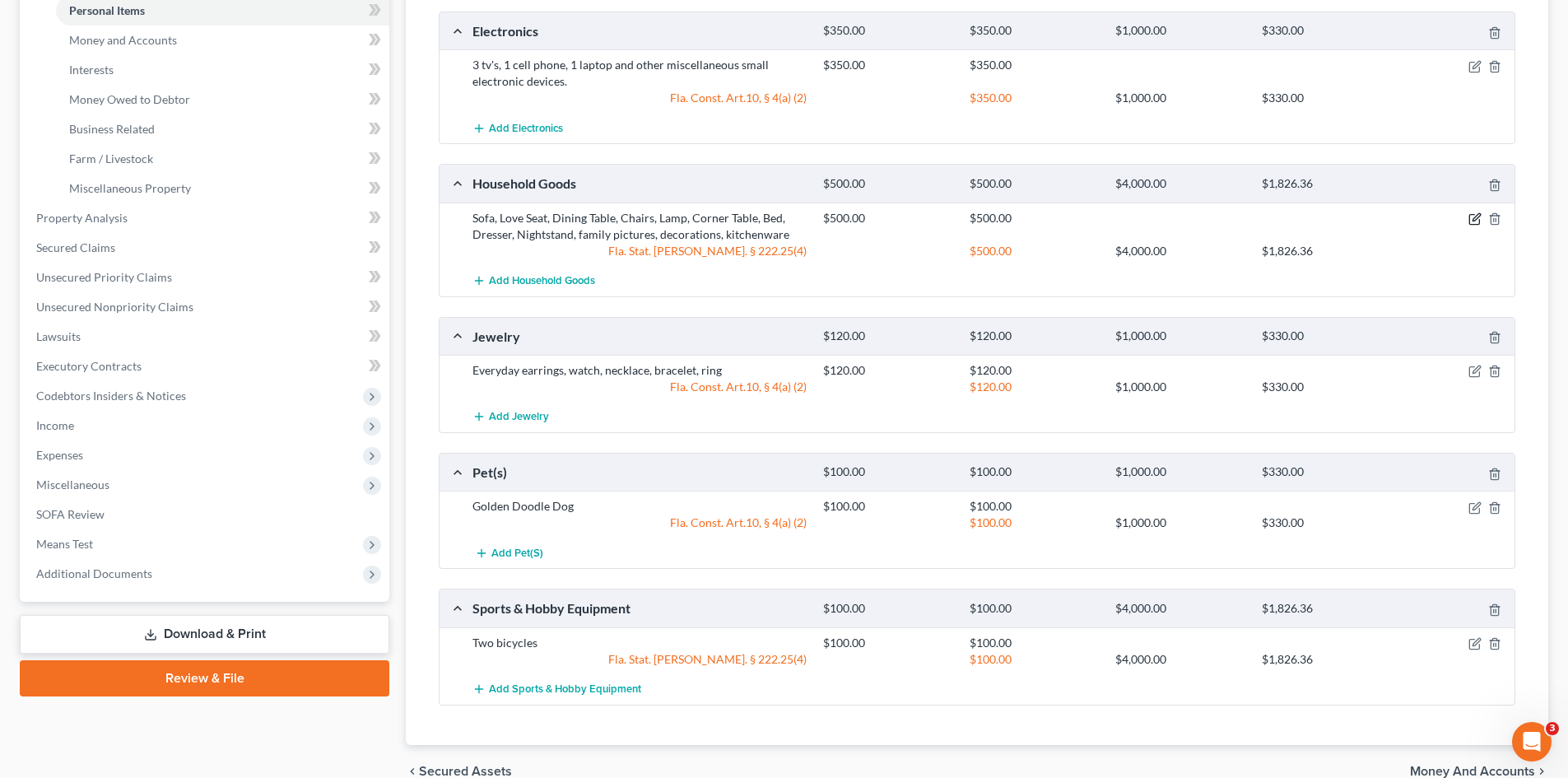
click at [1477, 219] on icon "button" at bounding box center [1476, 216] width 7 height 7
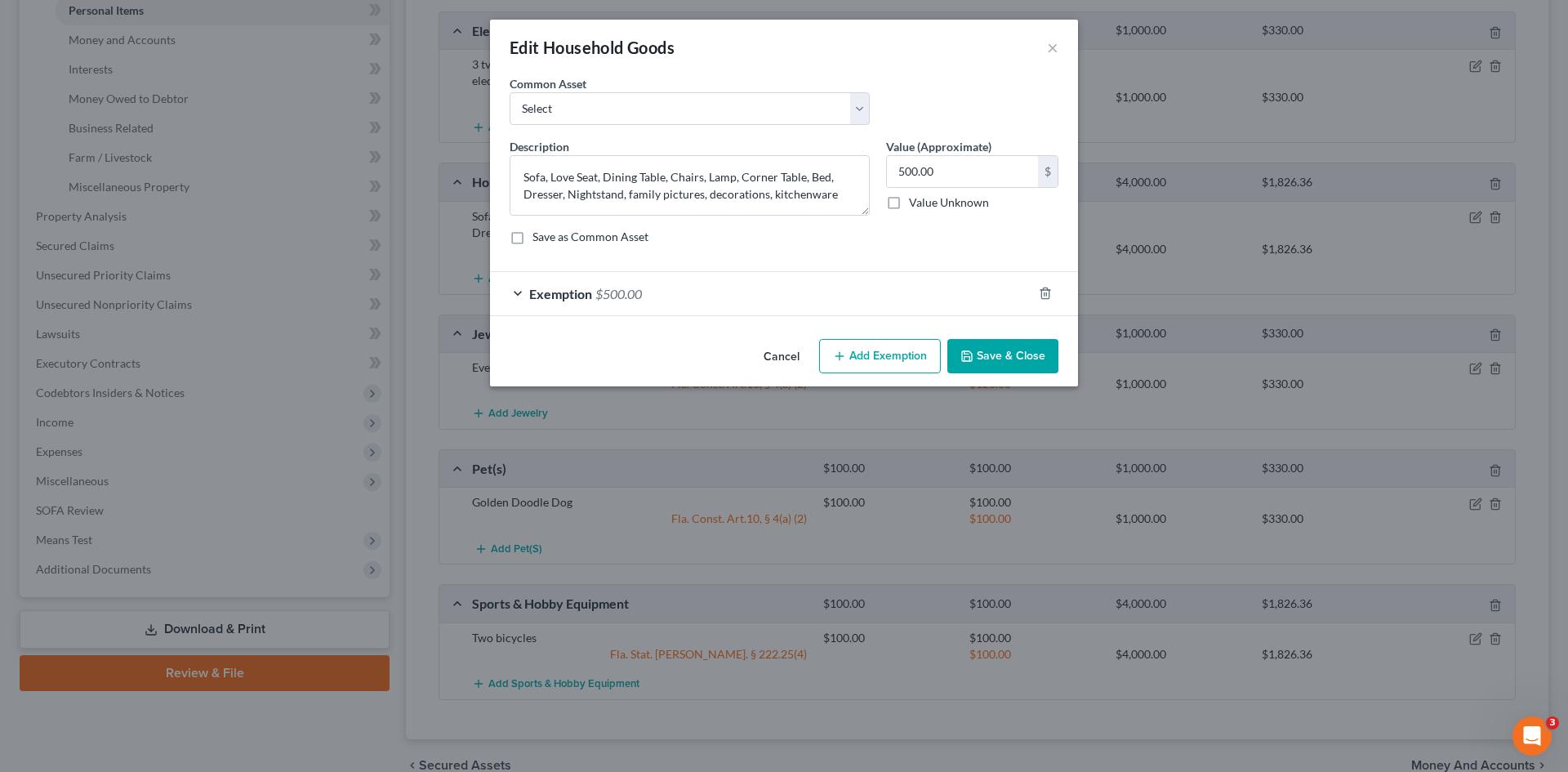
click at [630, 292] on span "$500.00" at bounding box center [618, 293] width 46 height 16
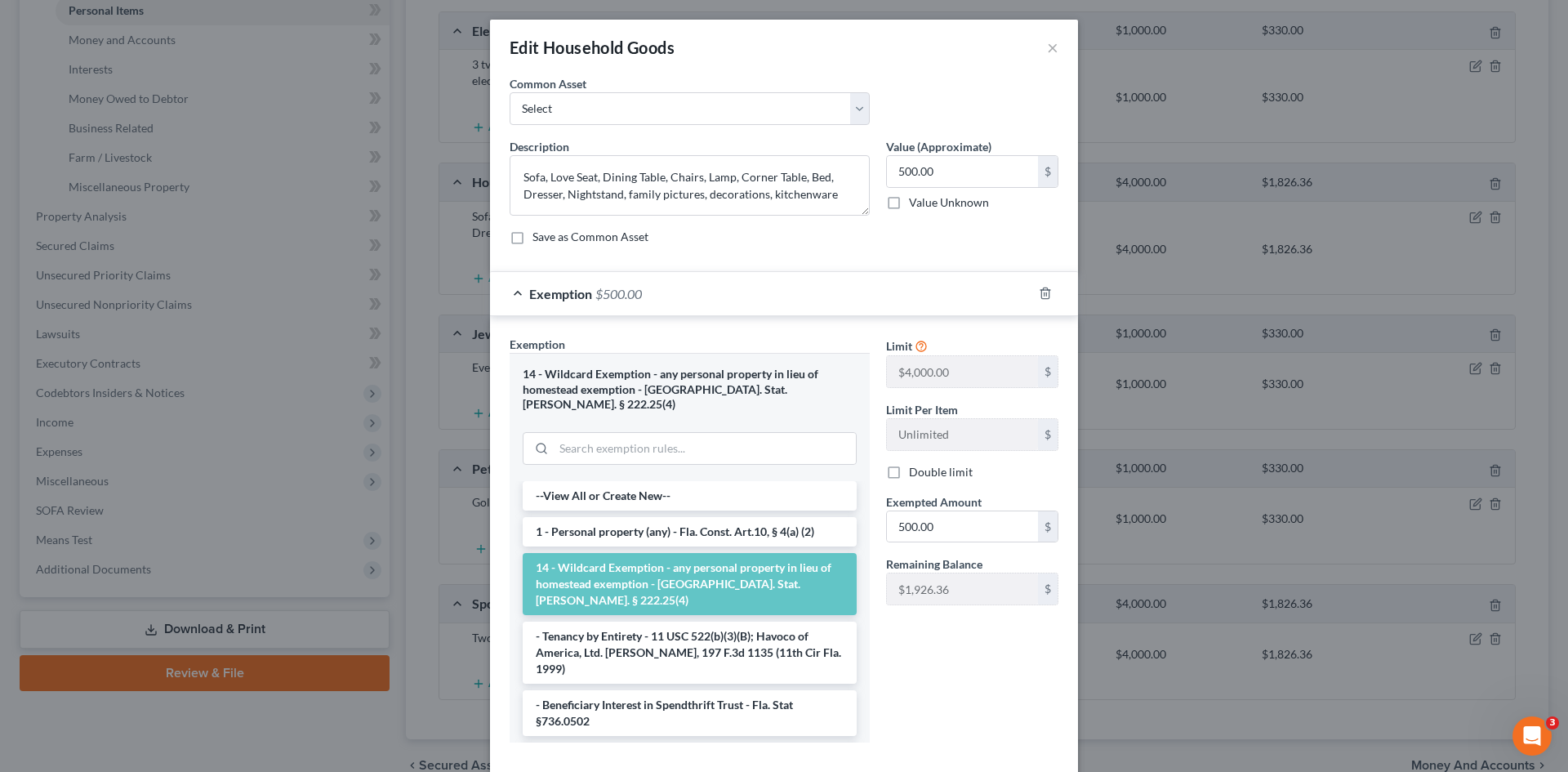
click at [630, 292] on span "$500.00" at bounding box center [618, 293] width 46 height 16
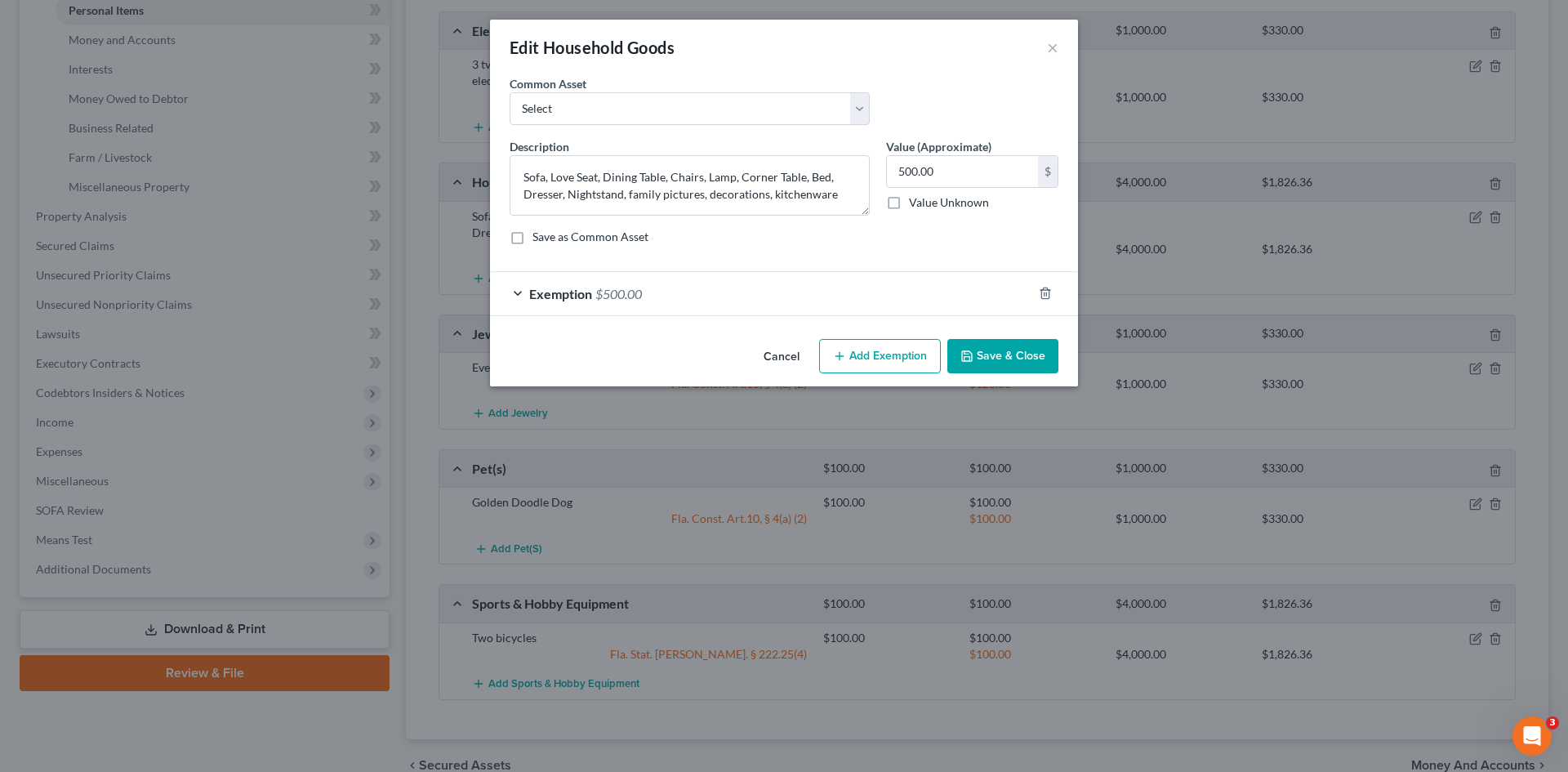
click at [997, 354] on button "Save & Close" at bounding box center [1002, 355] width 111 height 34
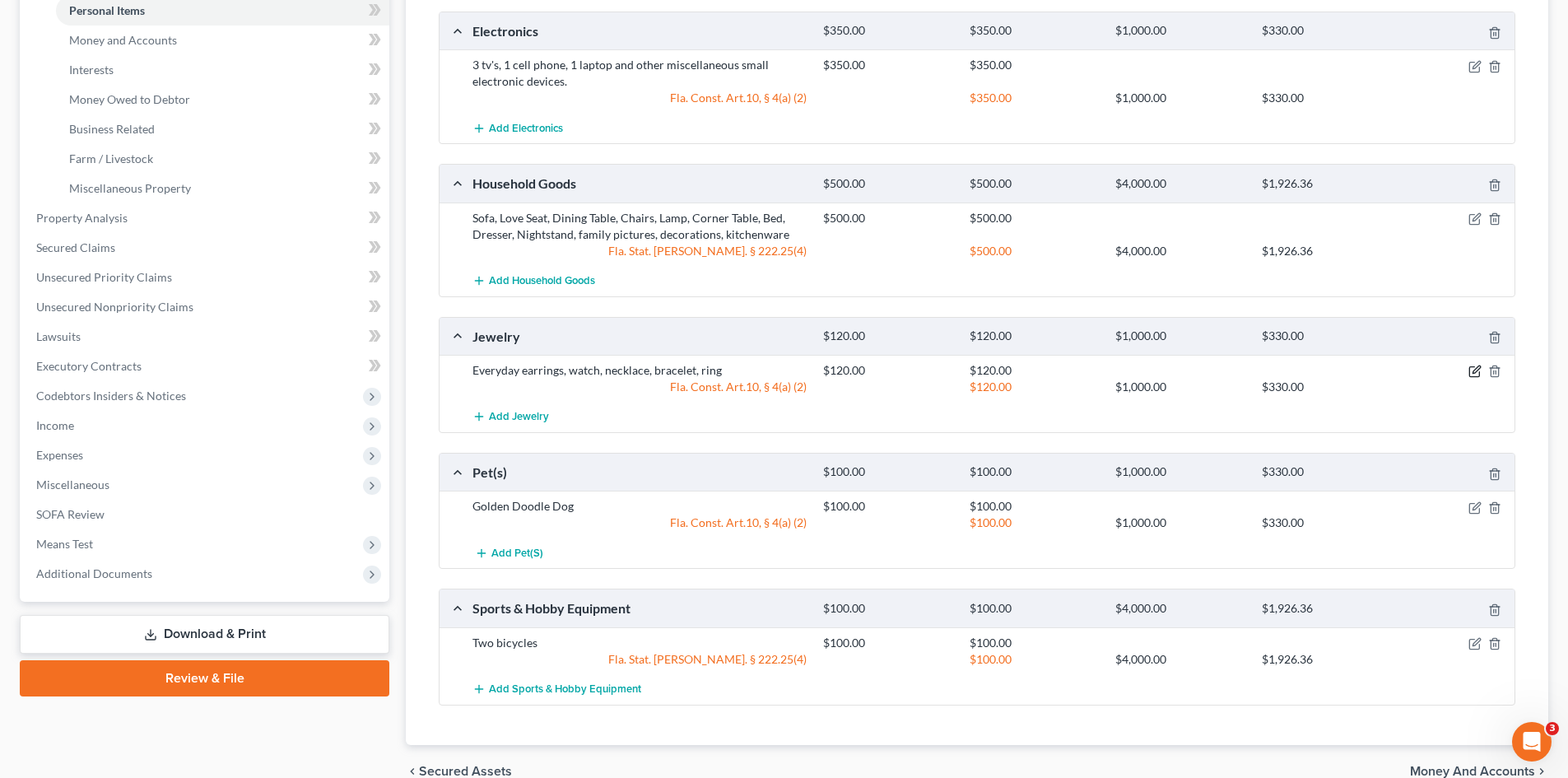
click at [1477, 369] on icon "button" at bounding box center [1476, 369] width 7 height 7
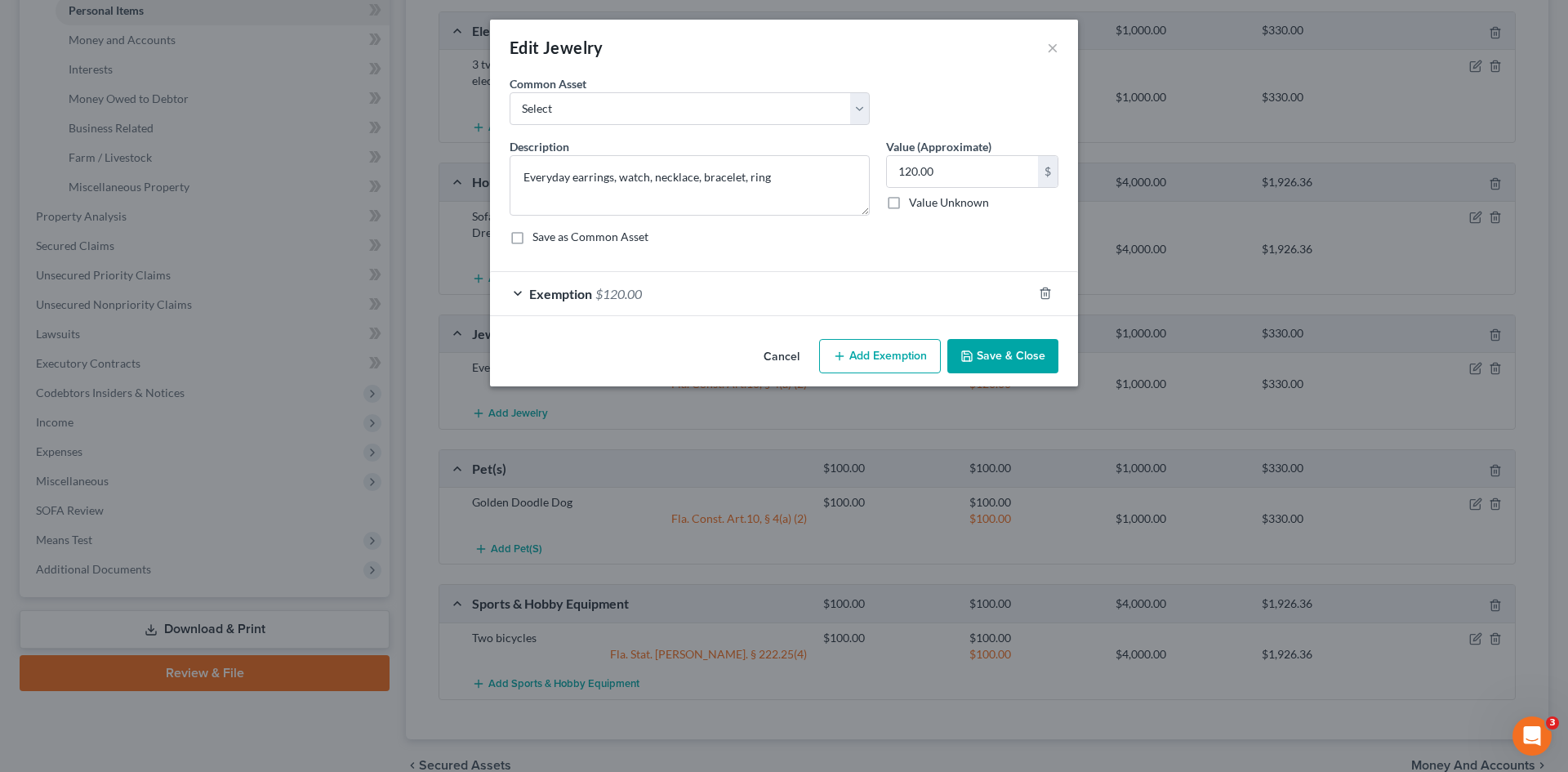
click at [976, 355] on button "Save & Close" at bounding box center [1002, 355] width 111 height 34
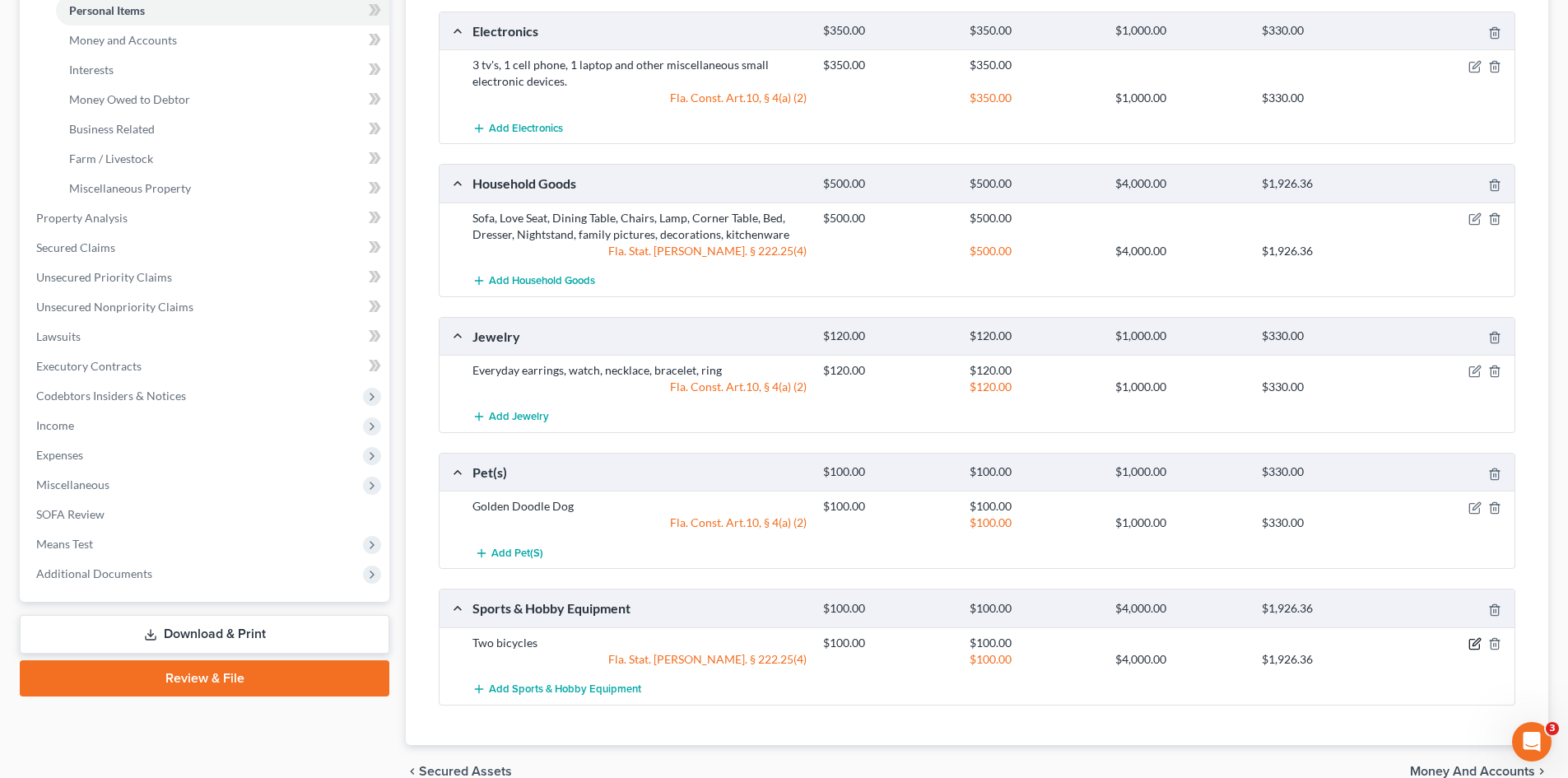
click at [1473, 642] on icon "button" at bounding box center [1475, 643] width 13 height 13
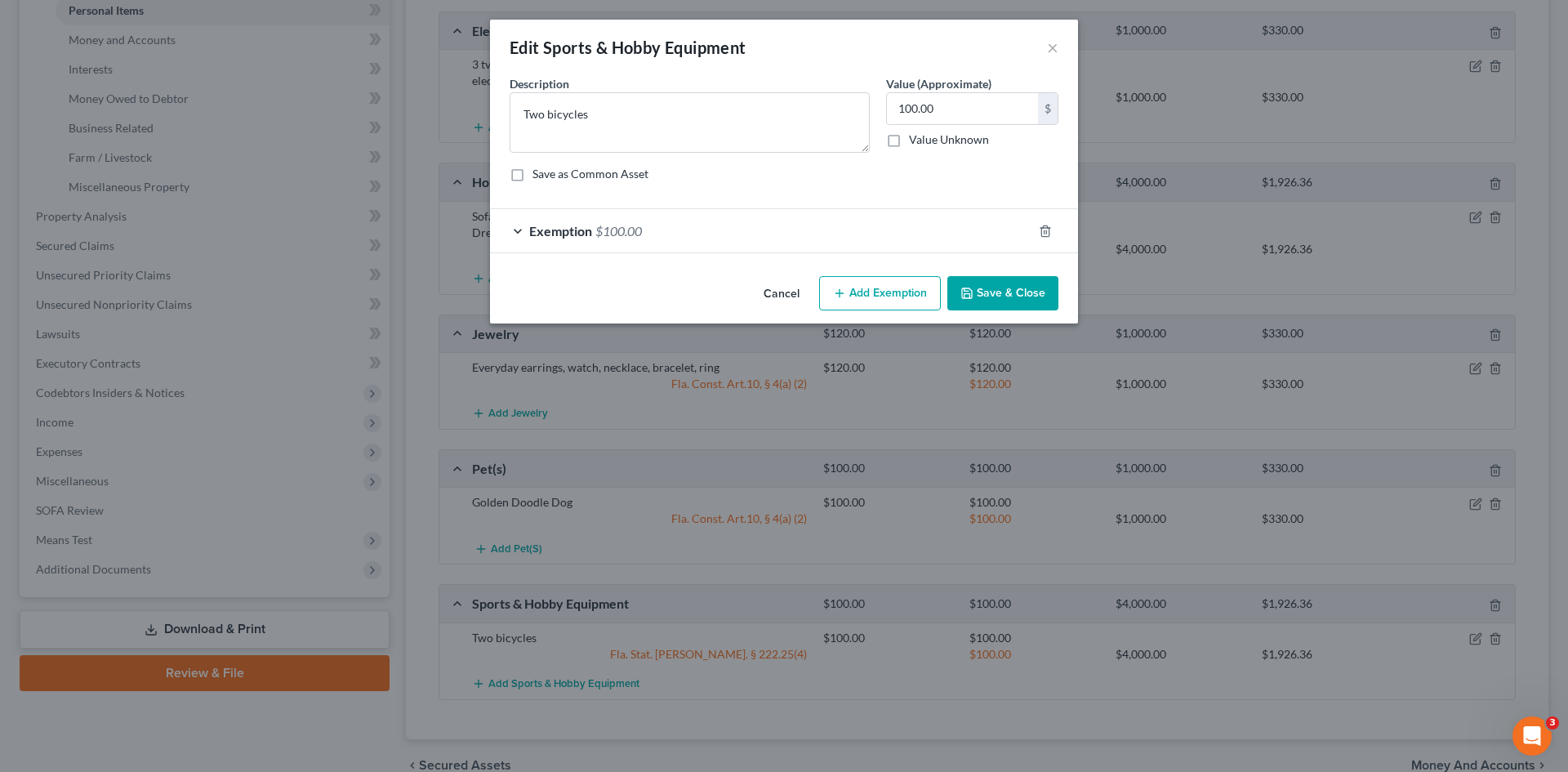
click at [602, 223] on span "$100.00" at bounding box center [618, 230] width 46 height 16
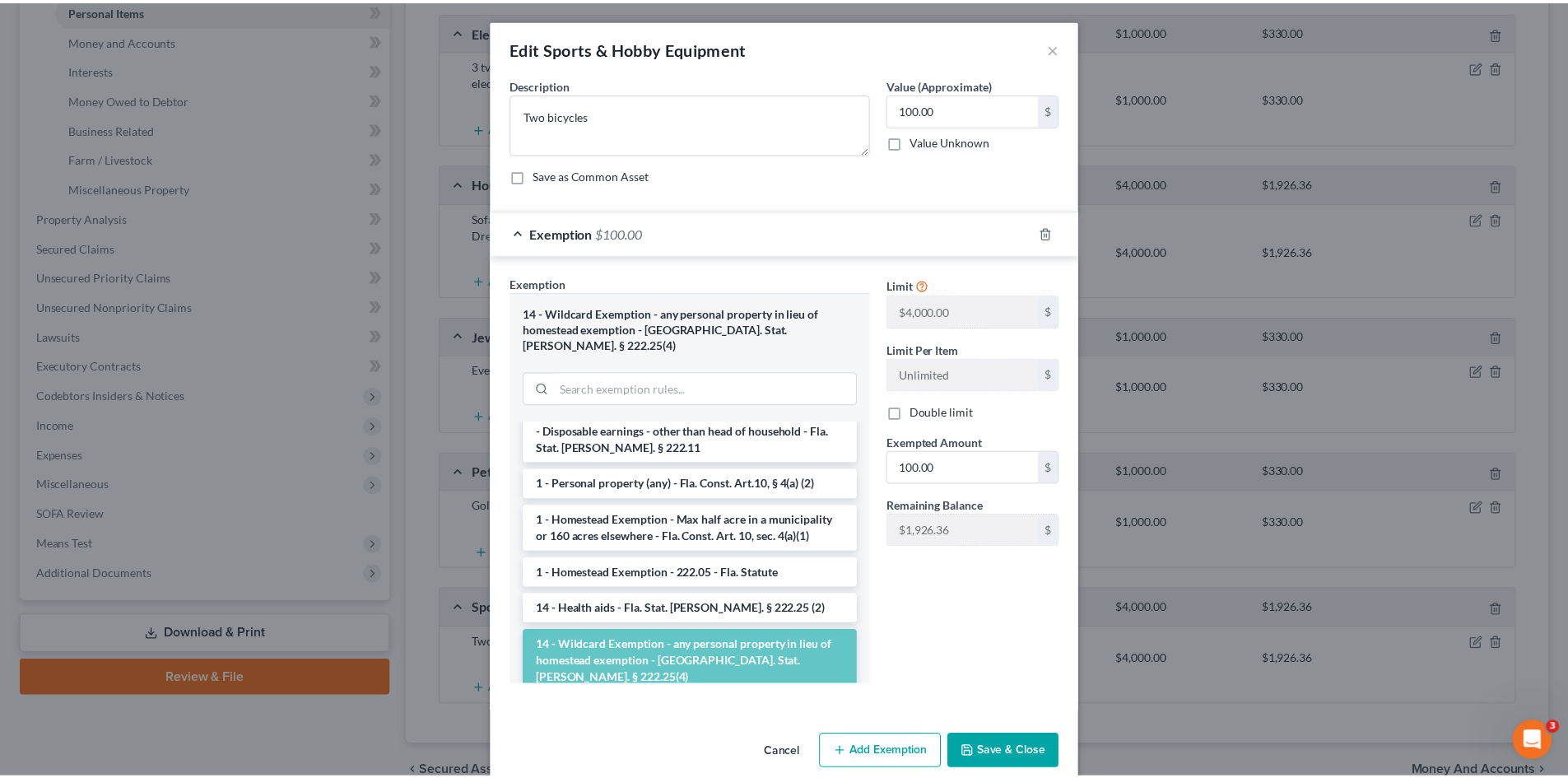
scroll to position [165, 0]
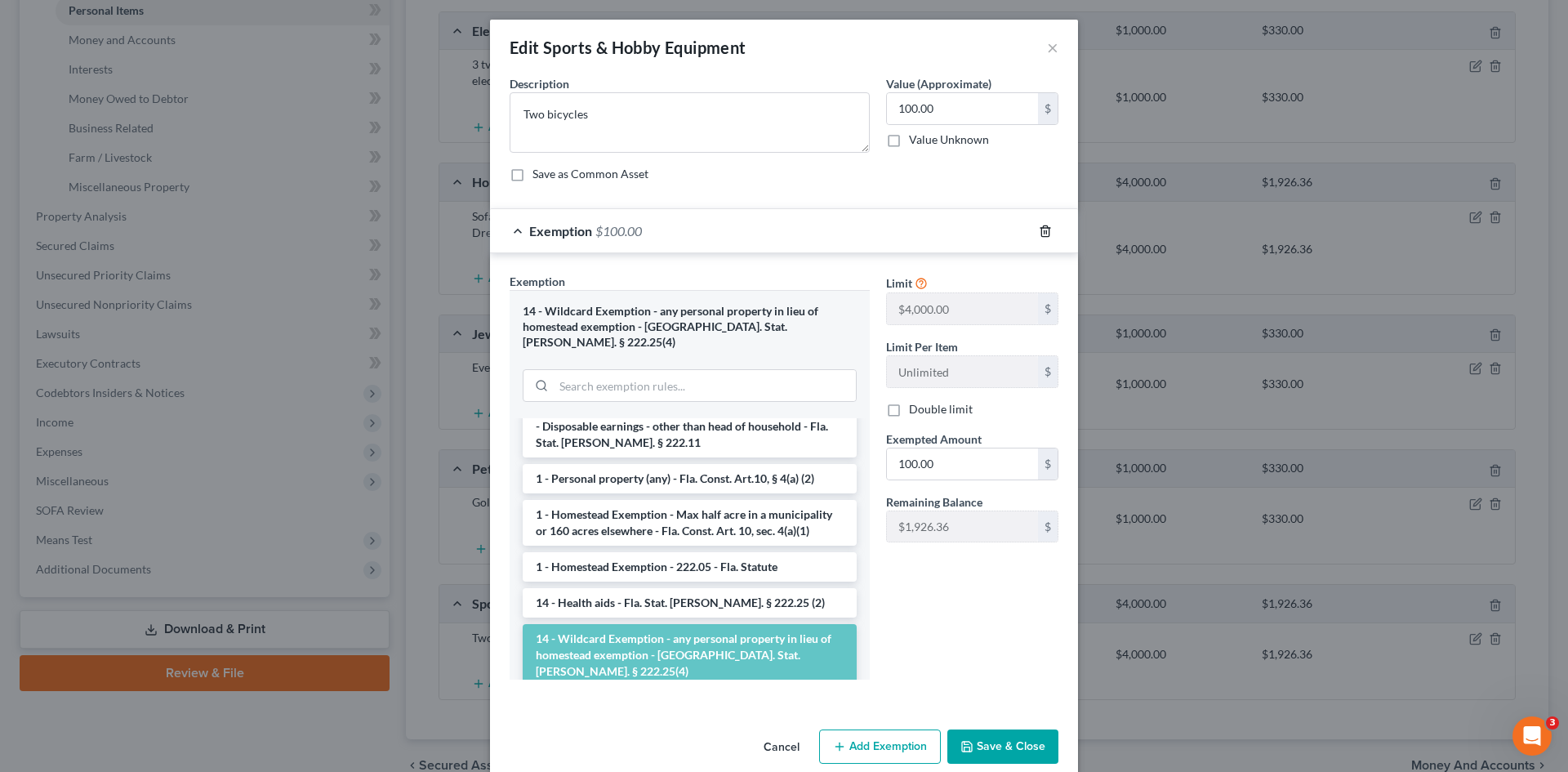
click at [1041, 236] on icon "button" at bounding box center [1044, 230] width 7 height 11
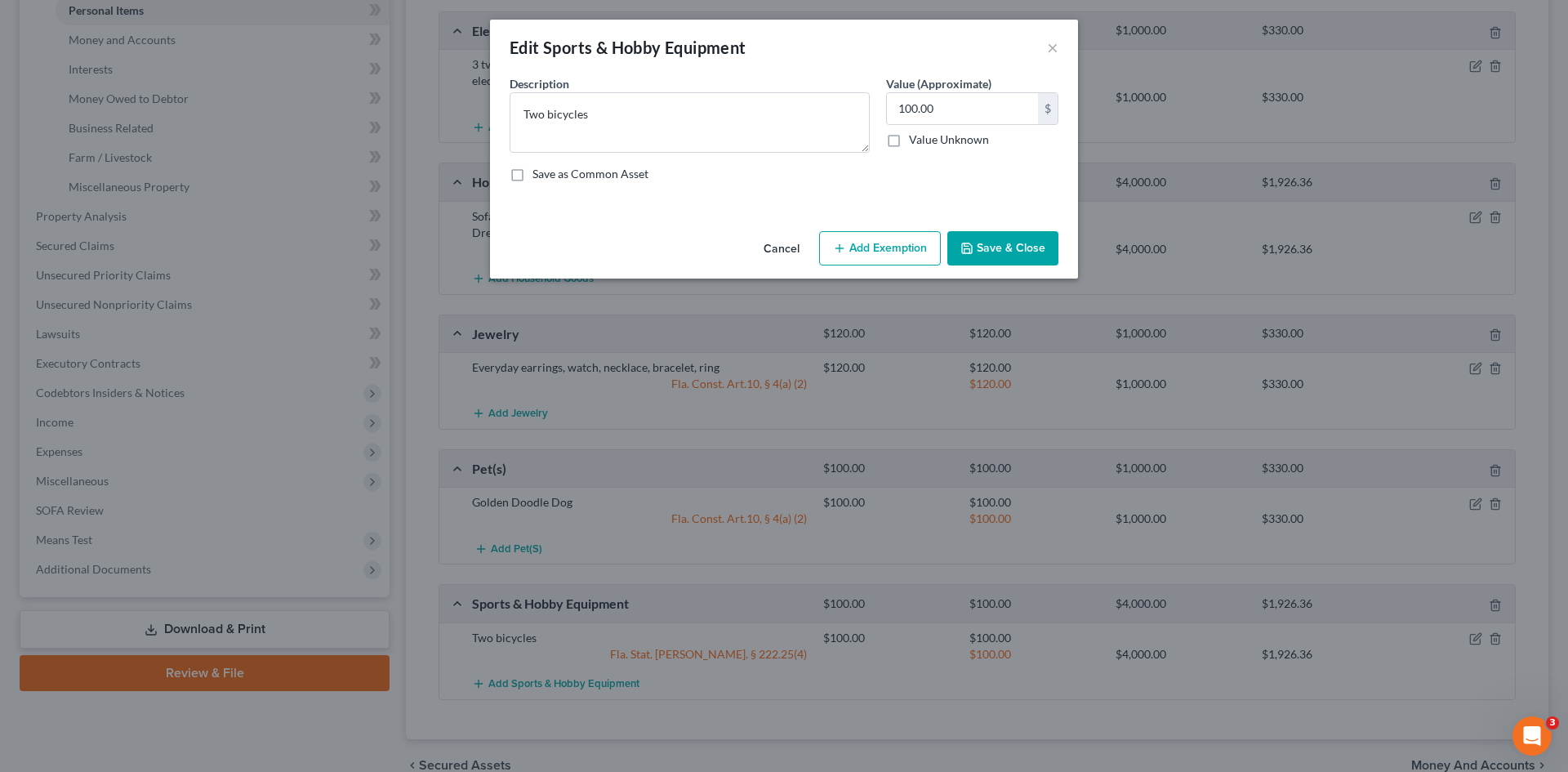
click at [856, 250] on button "Add Exemption" at bounding box center [880, 248] width 122 height 34
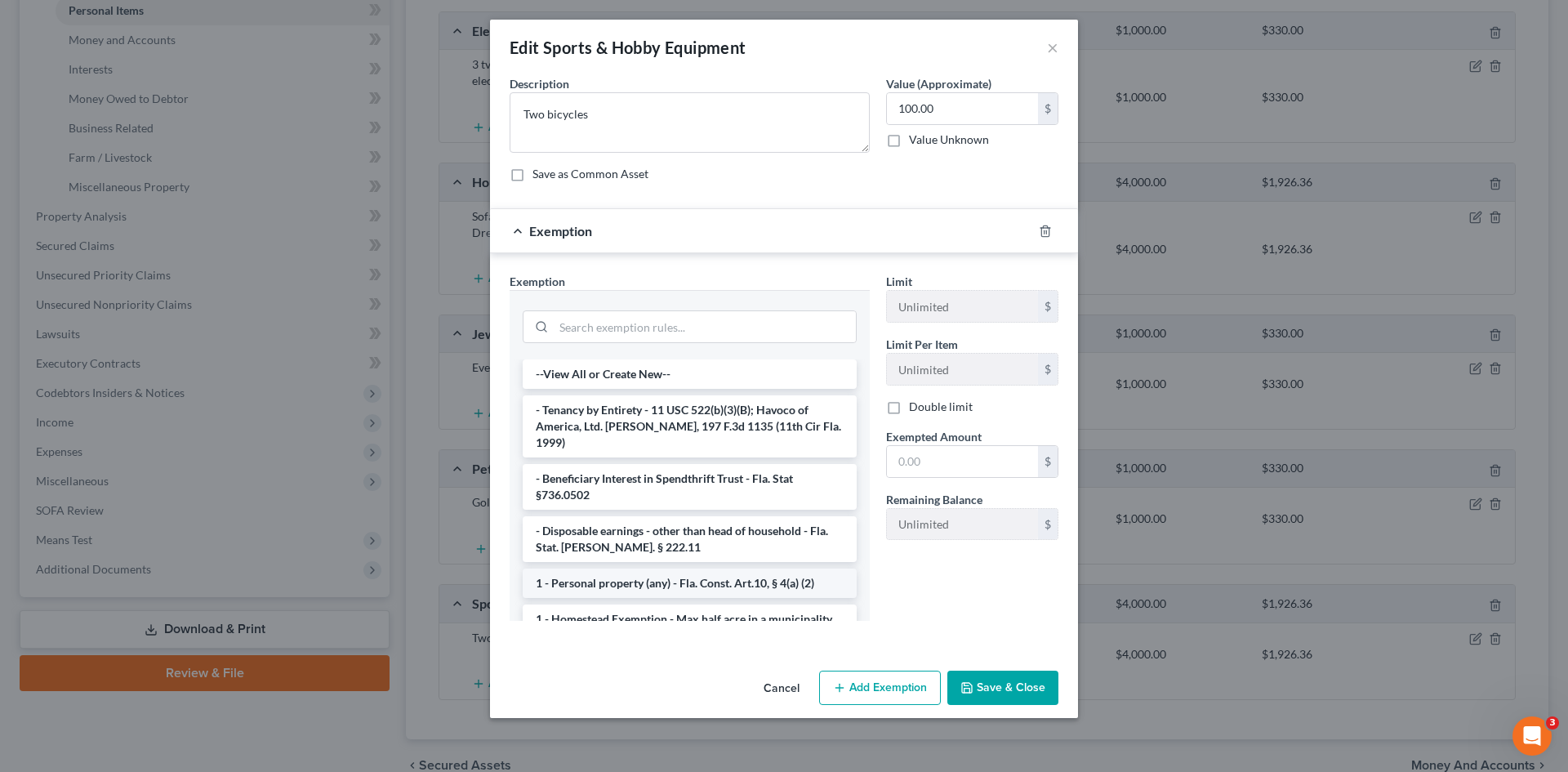
click at [625, 568] on li "1 - Personal property (any) - Fla. Const. Art.10, § 4(a) (2)" at bounding box center [689, 583] width 334 height 30
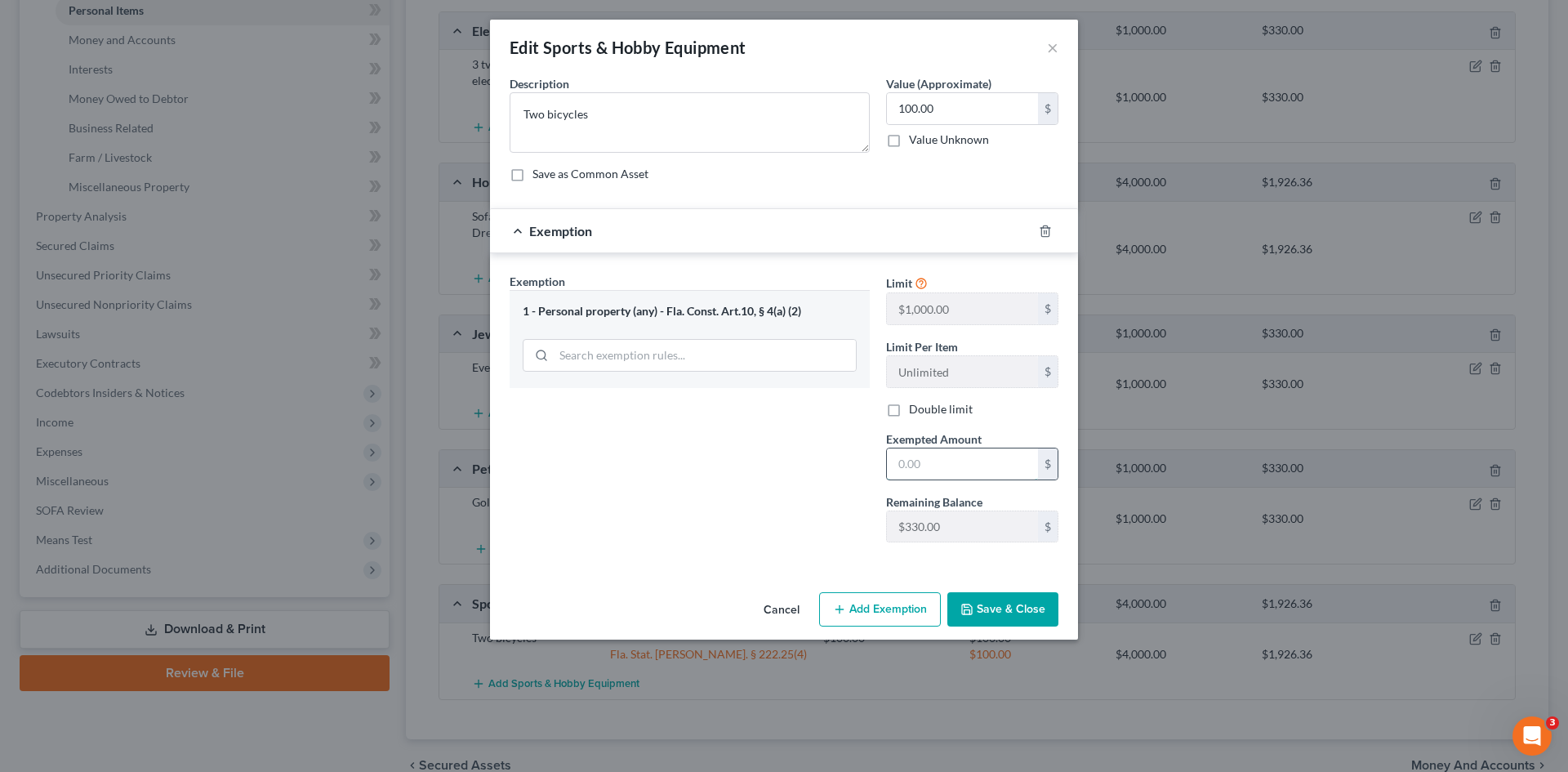
click at [913, 467] on input "text" at bounding box center [962, 464] width 151 height 32
type input "100.00"
click at [982, 611] on button "Save & Close" at bounding box center [1002, 609] width 111 height 34
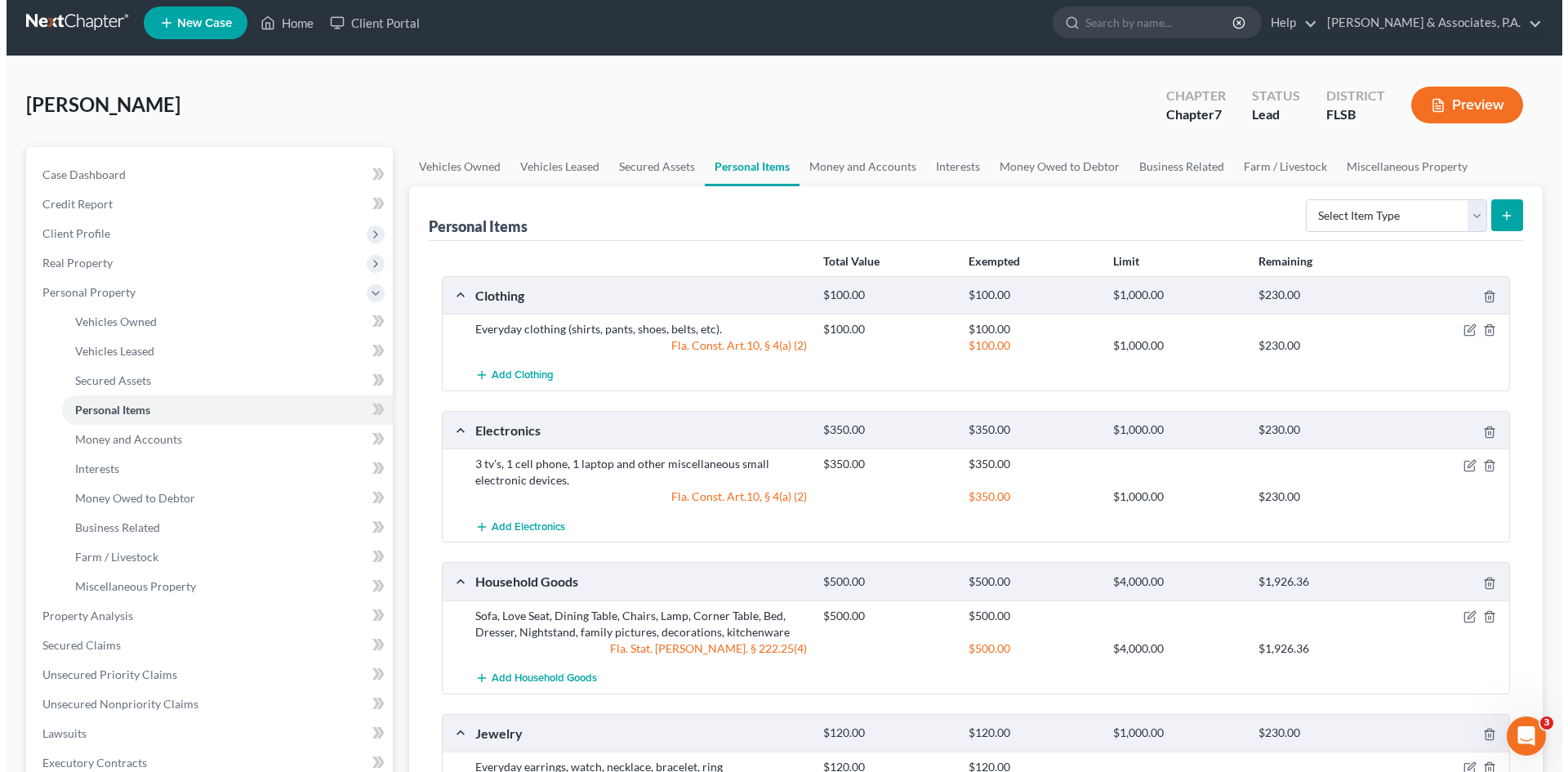
scroll to position [0, 0]
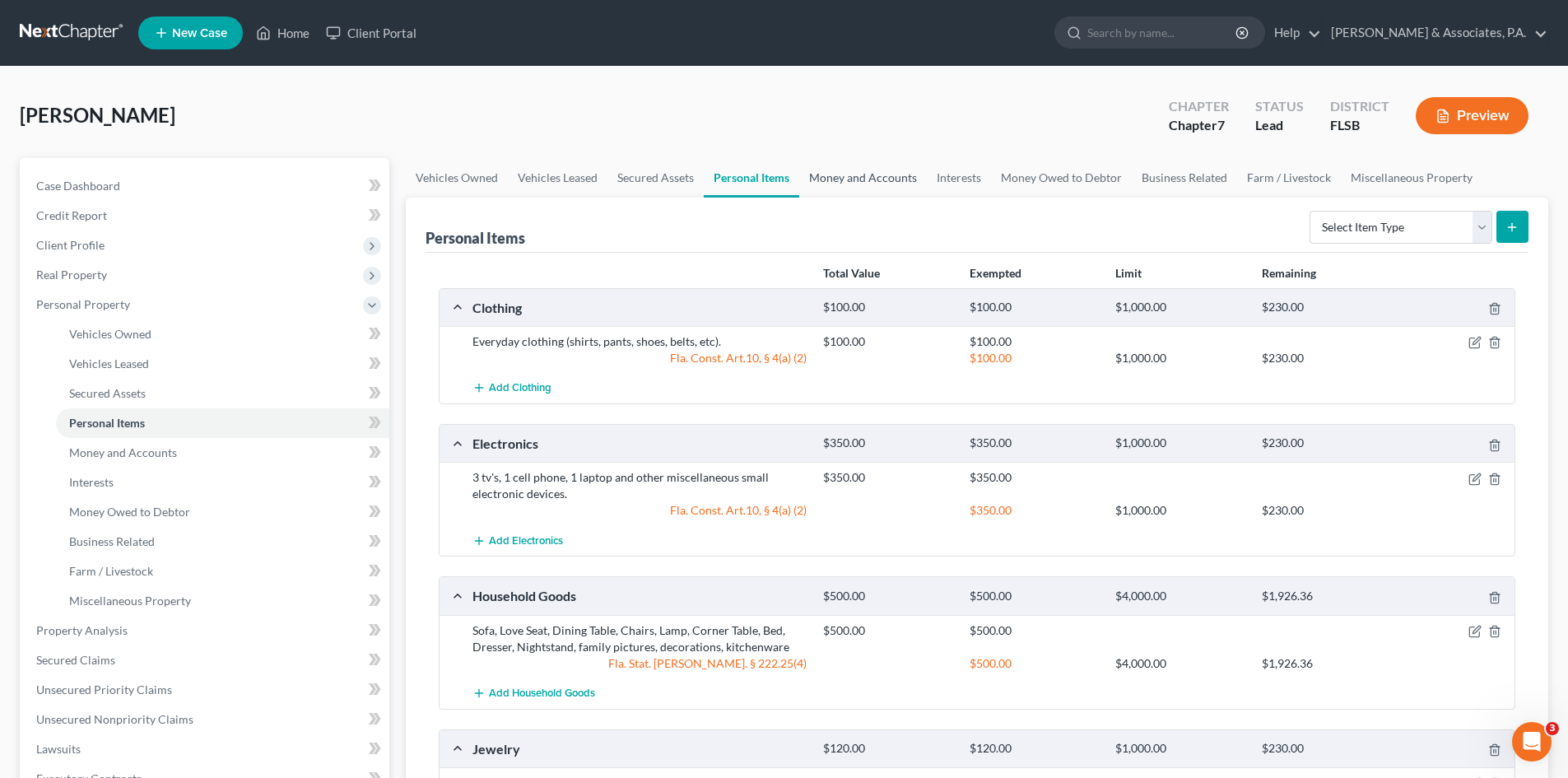
click at [877, 181] on link "Money and Accounts" at bounding box center [863, 178] width 128 height 40
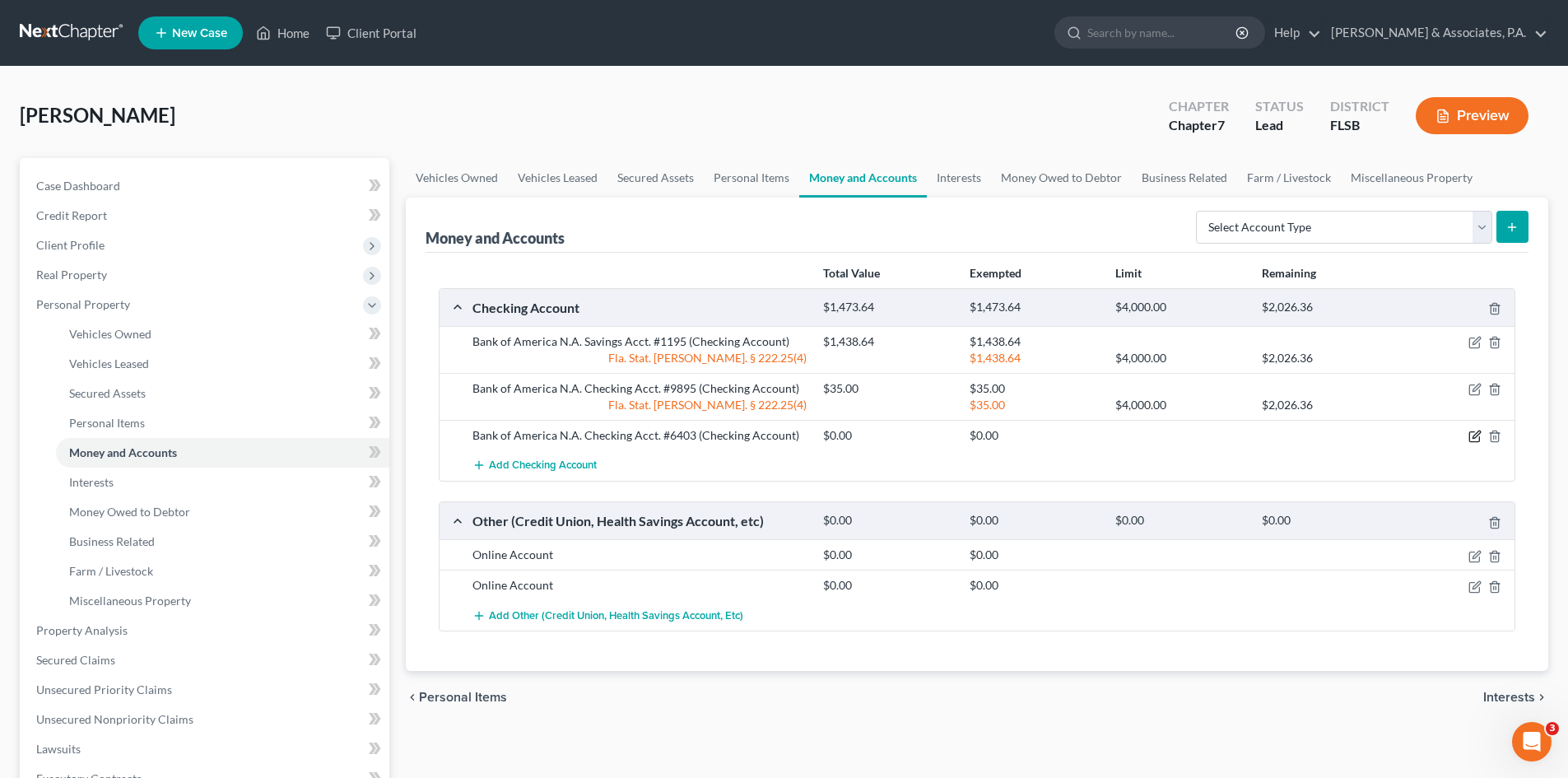
click at [1475, 437] on icon "button" at bounding box center [1476, 435] width 7 height 7
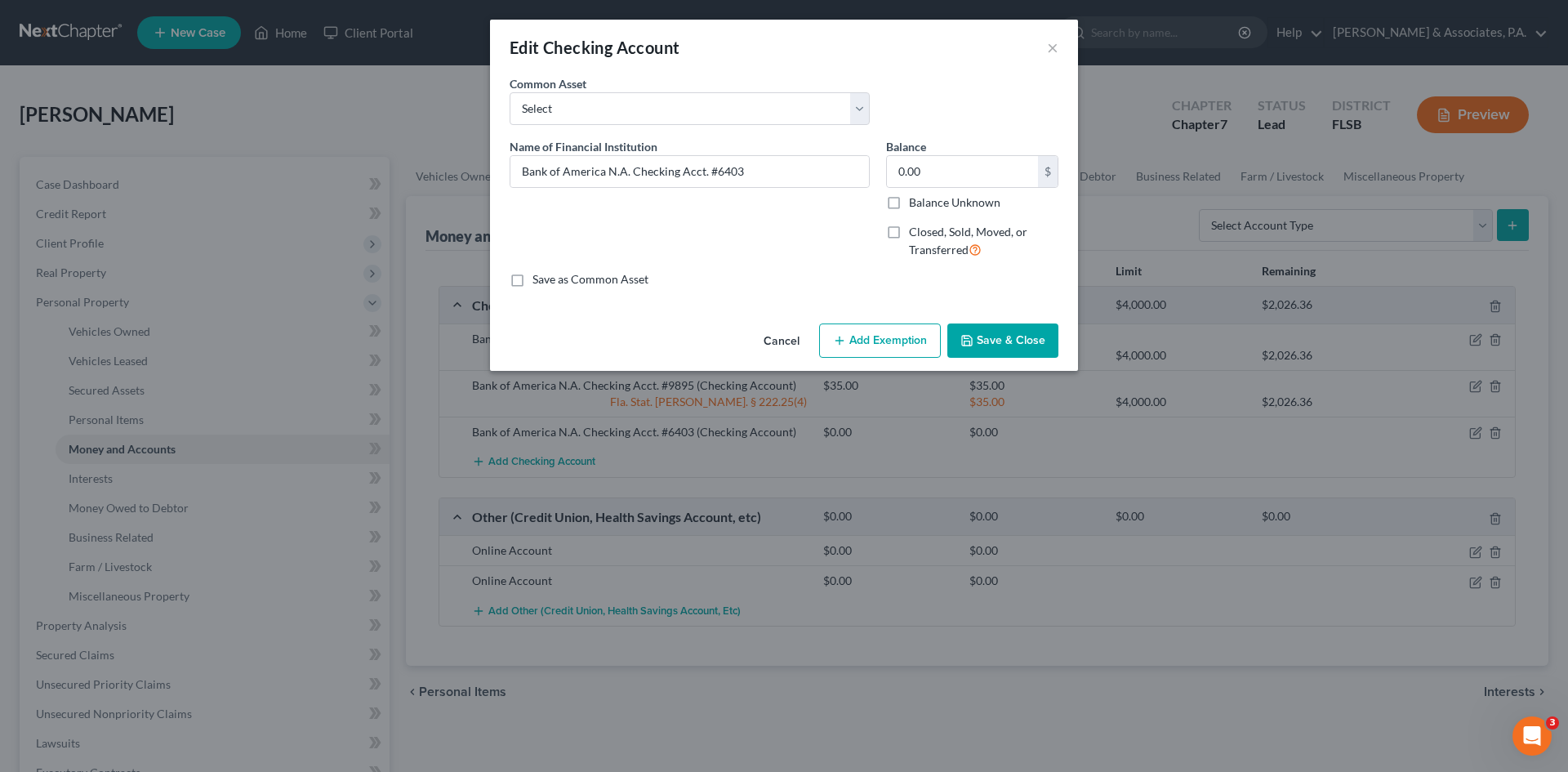
click at [899, 343] on button "Add Exemption" at bounding box center [880, 341] width 122 height 34
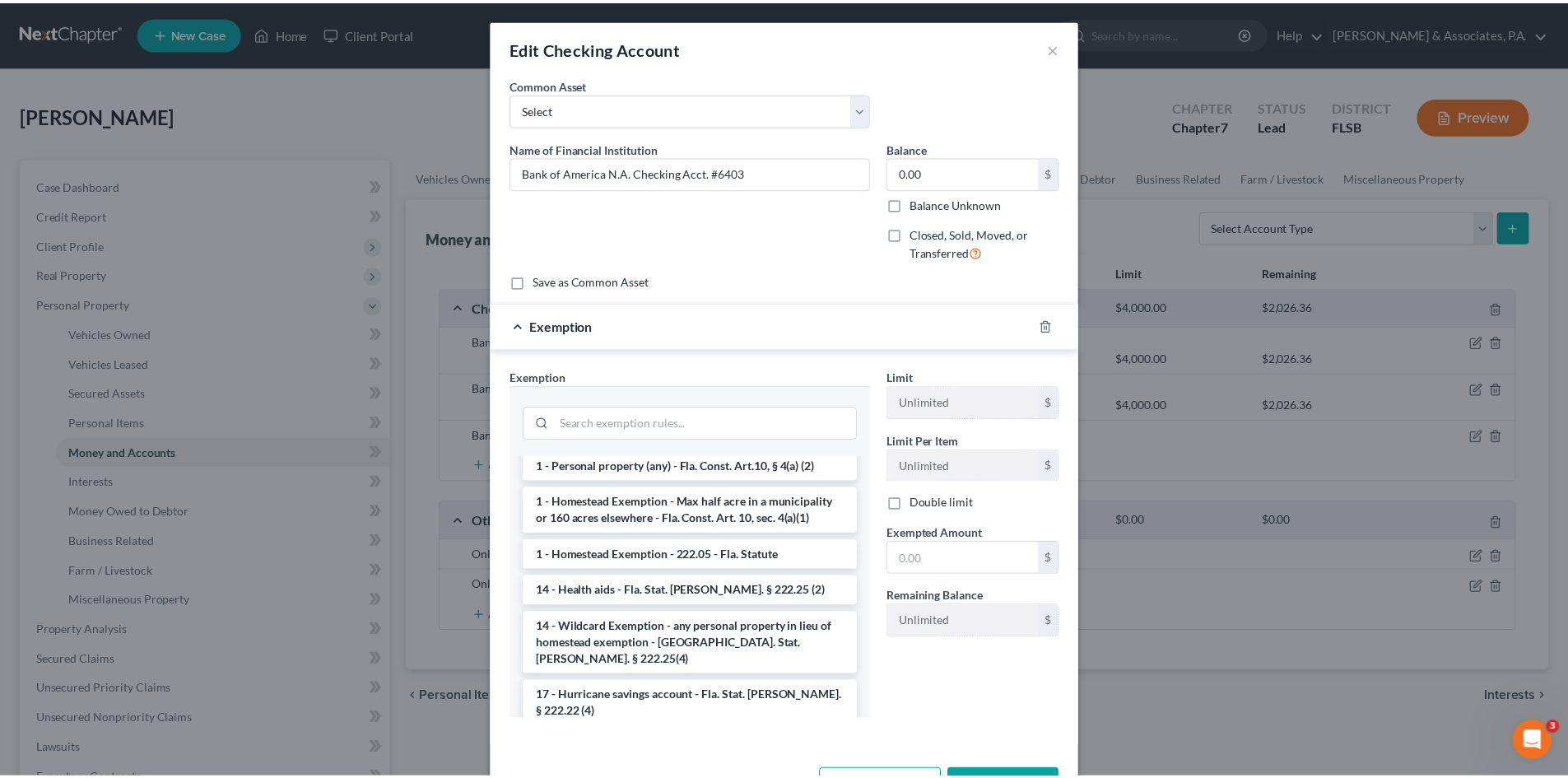
scroll to position [247, 0]
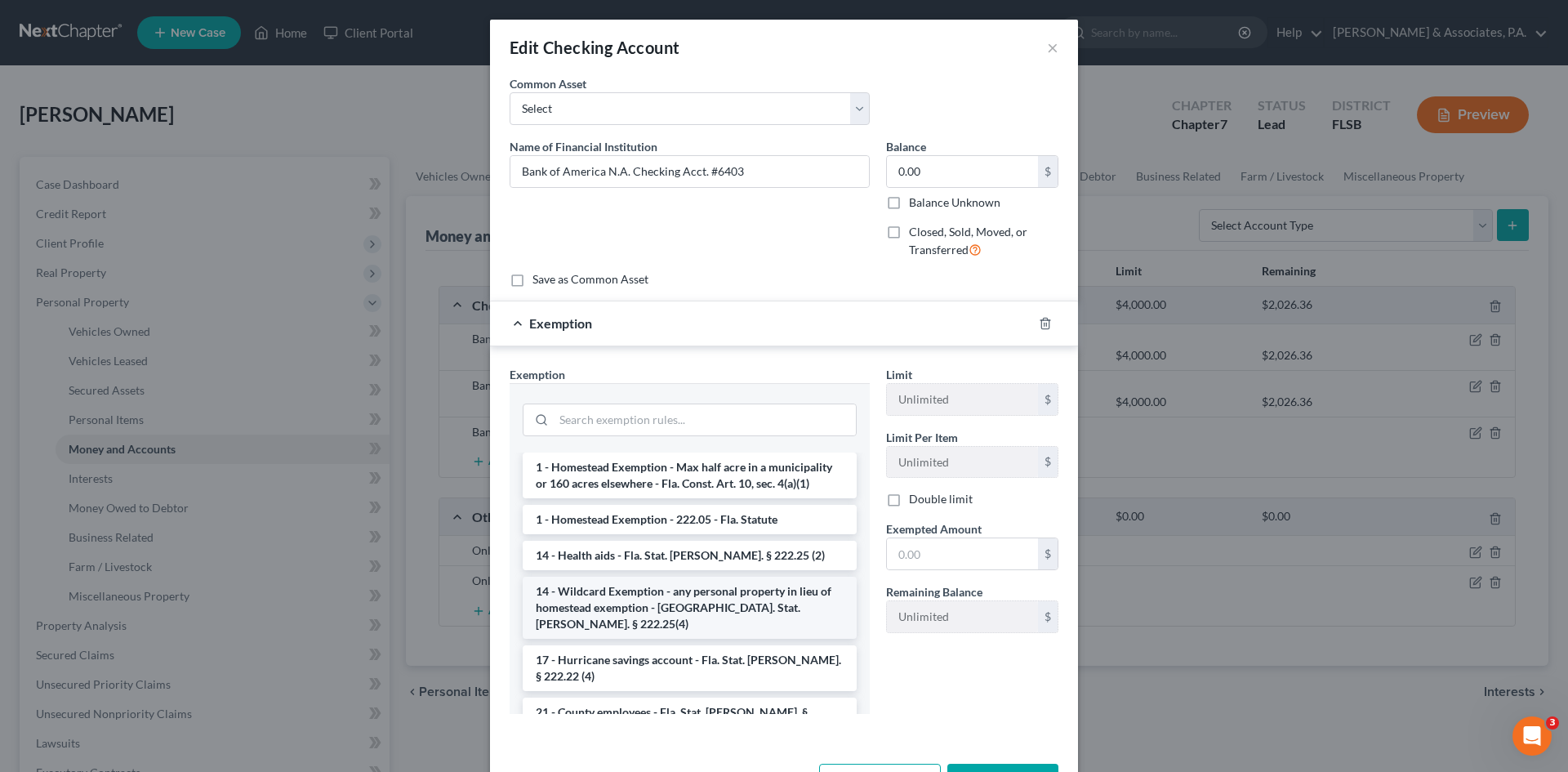
click at [629, 582] on li "14 - Wildcard Exemption - any personal property in lieu of homestead exemption …" at bounding box center [689, 608] width 334 height 62
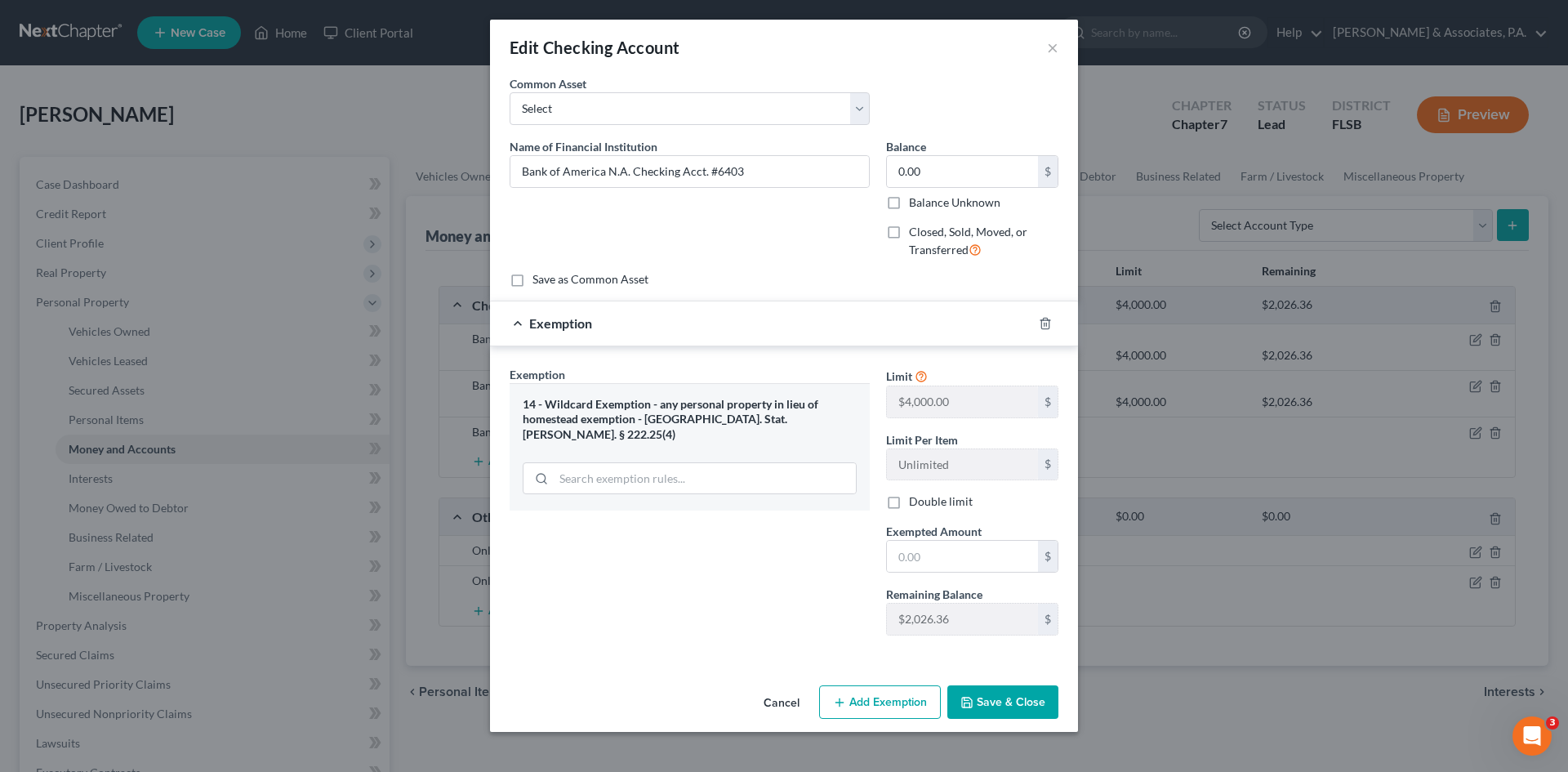
click at [1004, 705] on button "Save & Close" at bounding box center [1002, 702] width 111 height 34
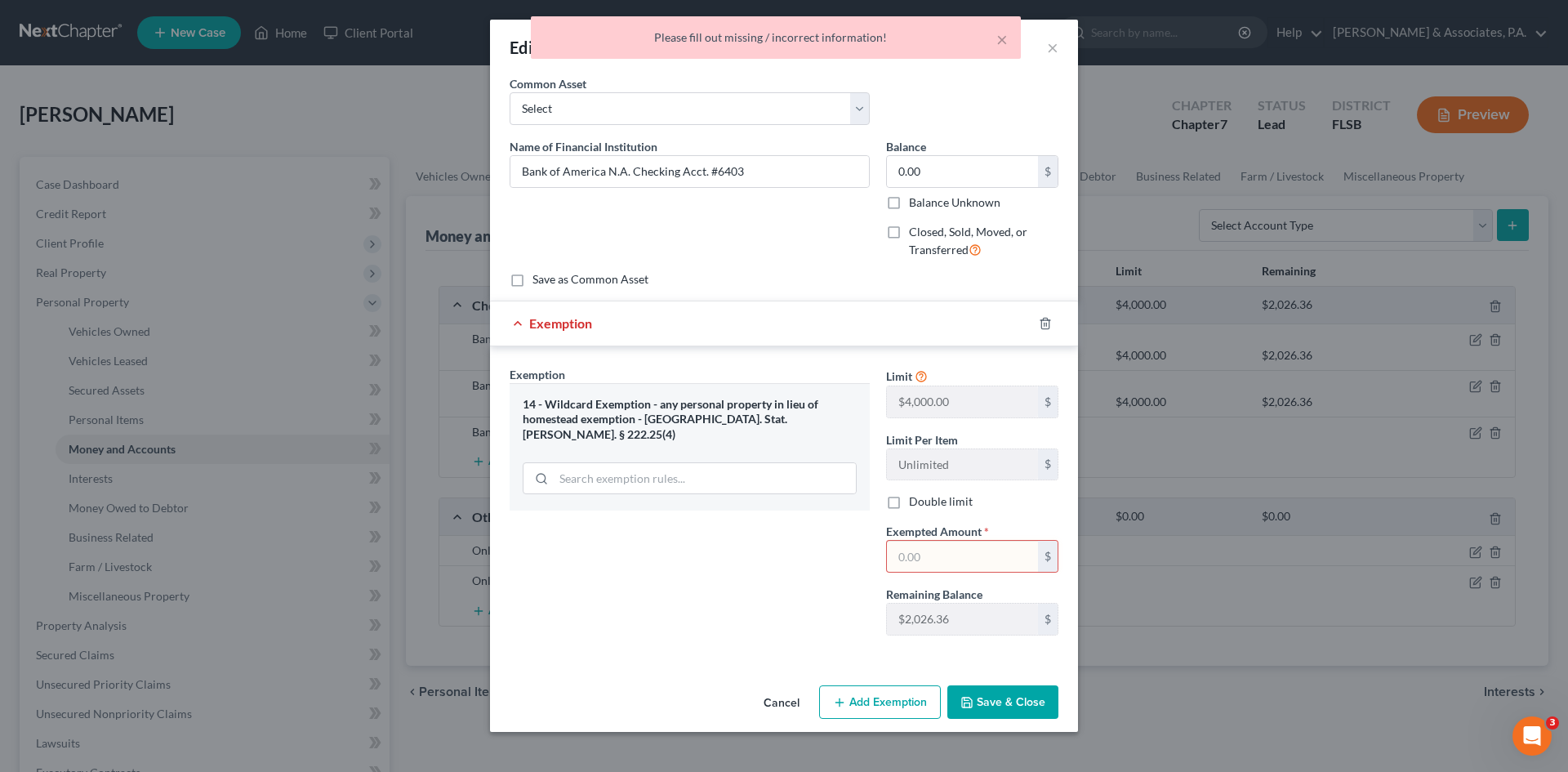
click at [791, 702] on button "Cancel" at bounding box center [781, 703] width 62 height 32
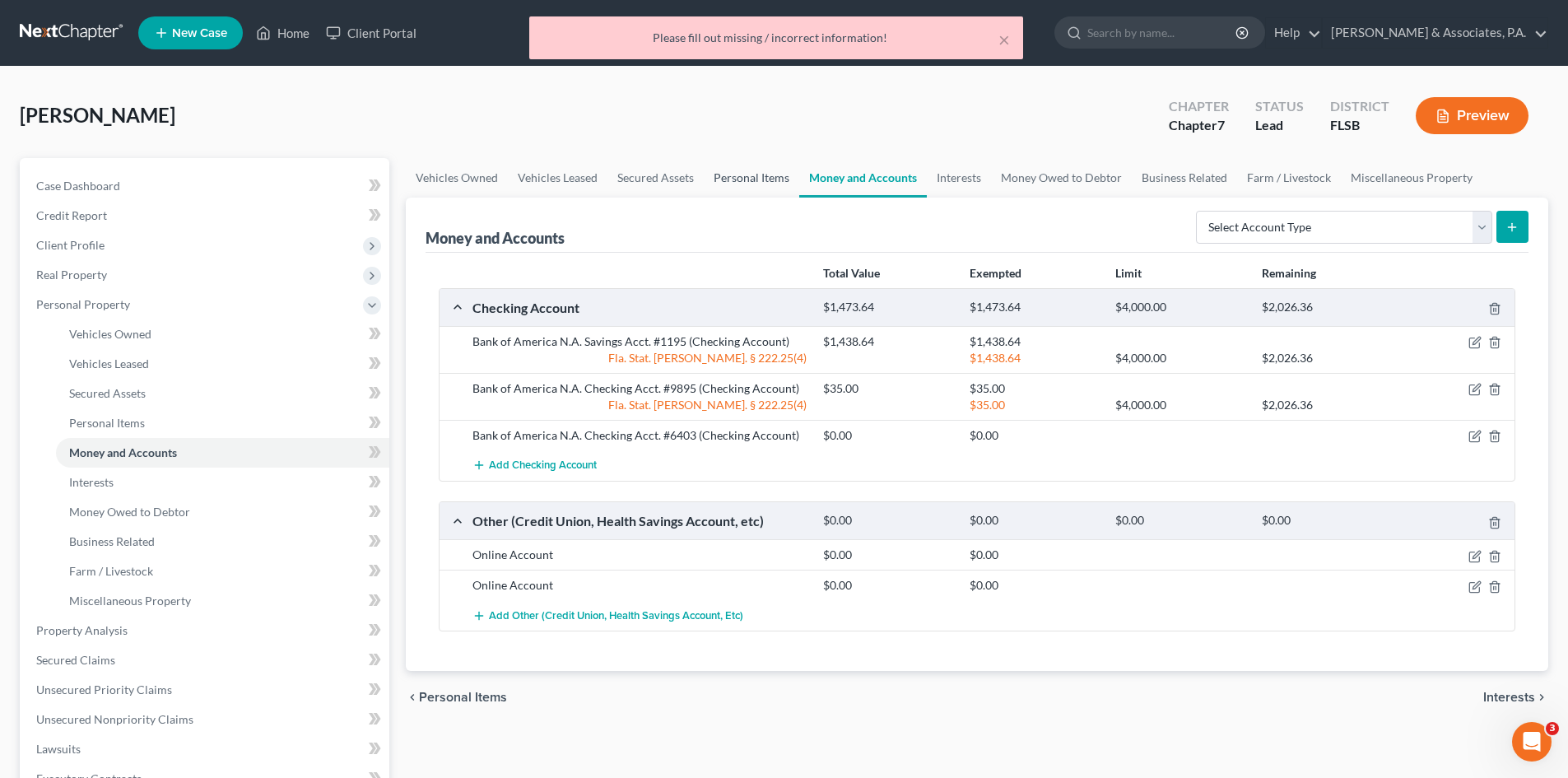
click at [734, 175] on link "Personal Items" at bounding box center [751, 178] width 95 height 40
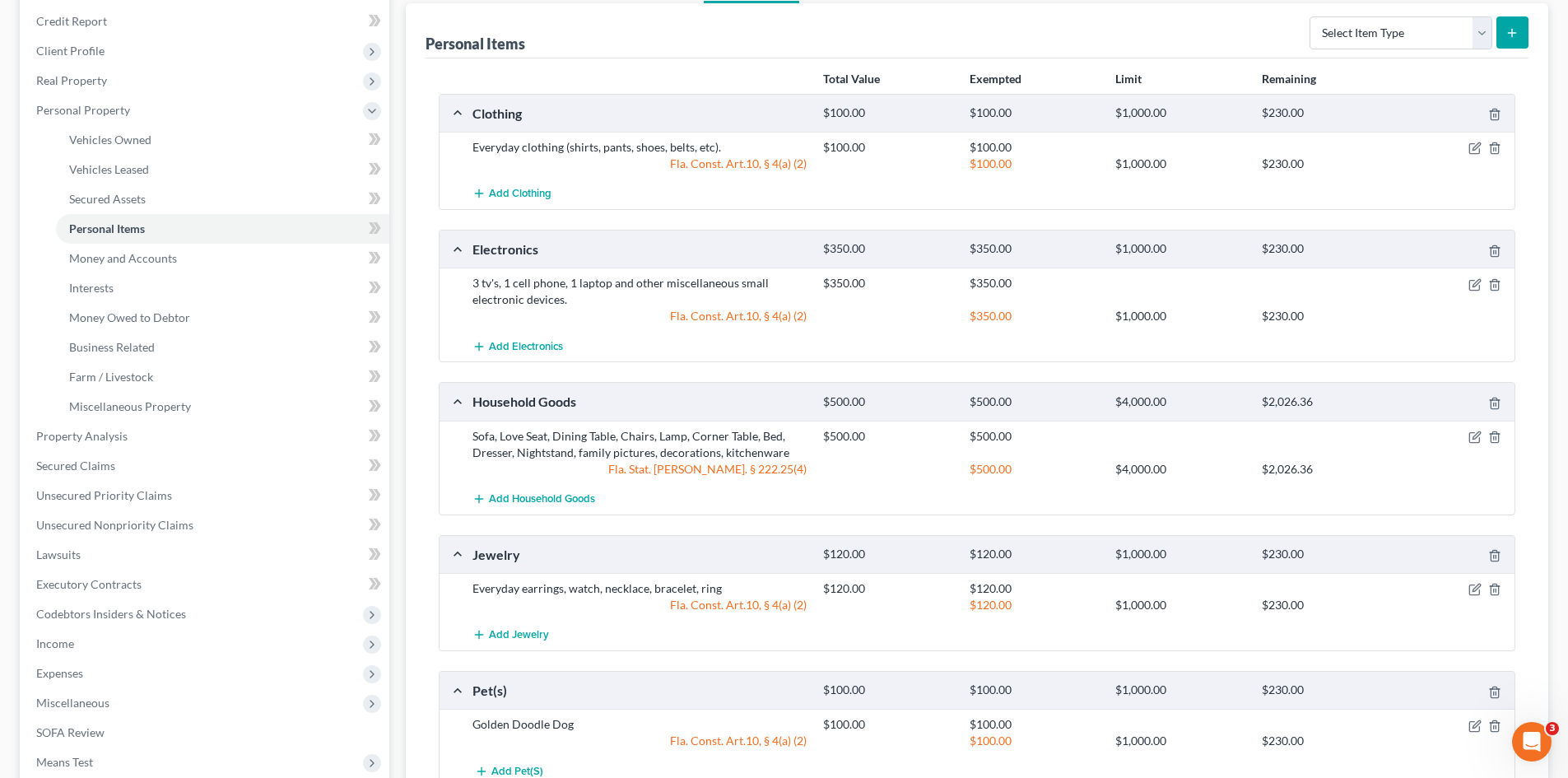
scroll to position [165, 0]
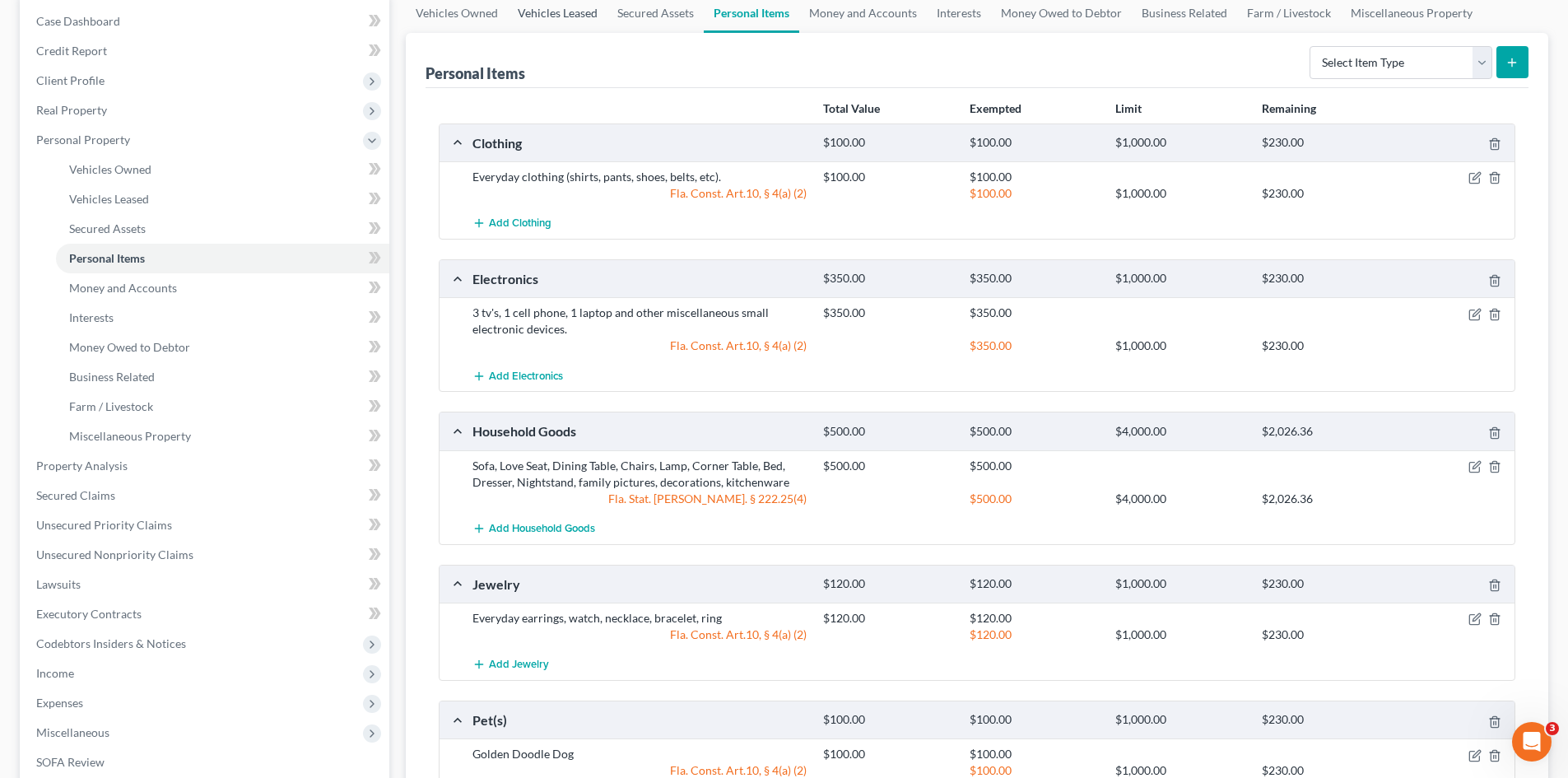
click at [571, 18] on link "Vehicles Leased" at bounding box center [558, 13] width 99 height 40
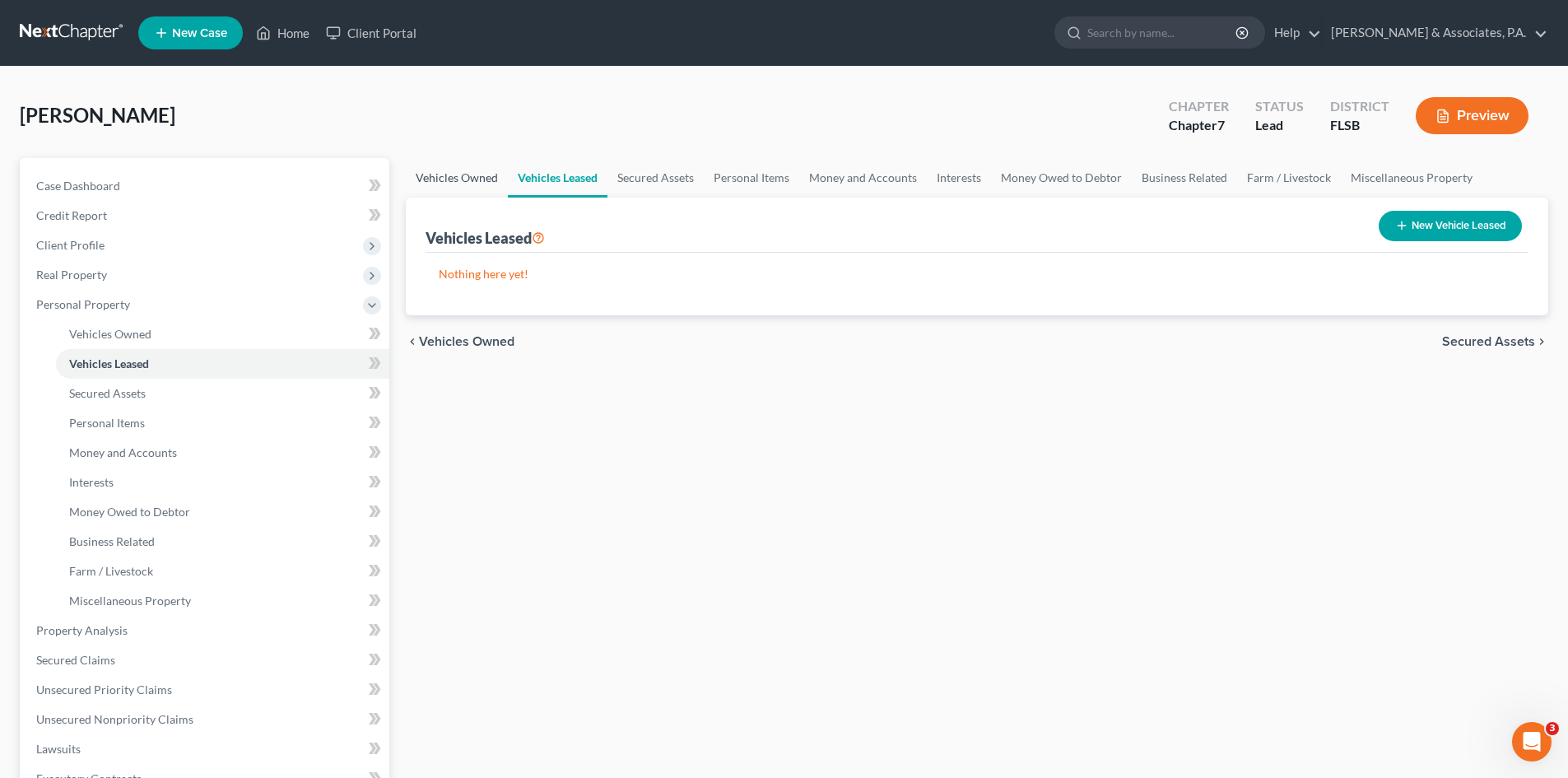
click at [447, 176] on link "Vehicles Owned" at bounding box center [457, 178] width 102 height 40
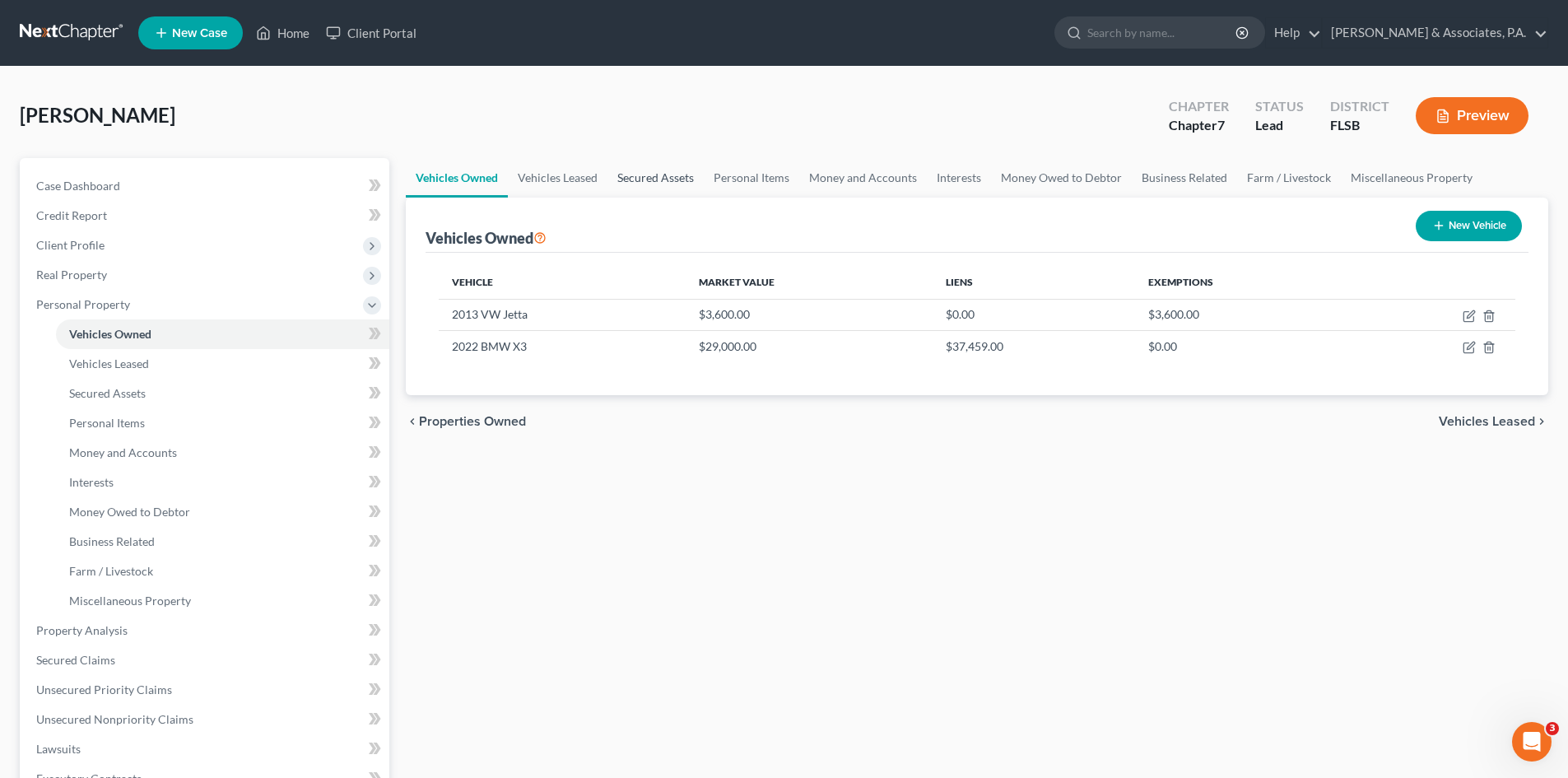
click at [647, 177] on link "Secured Assets" at bounding box center [655, 178] width 96 height 40
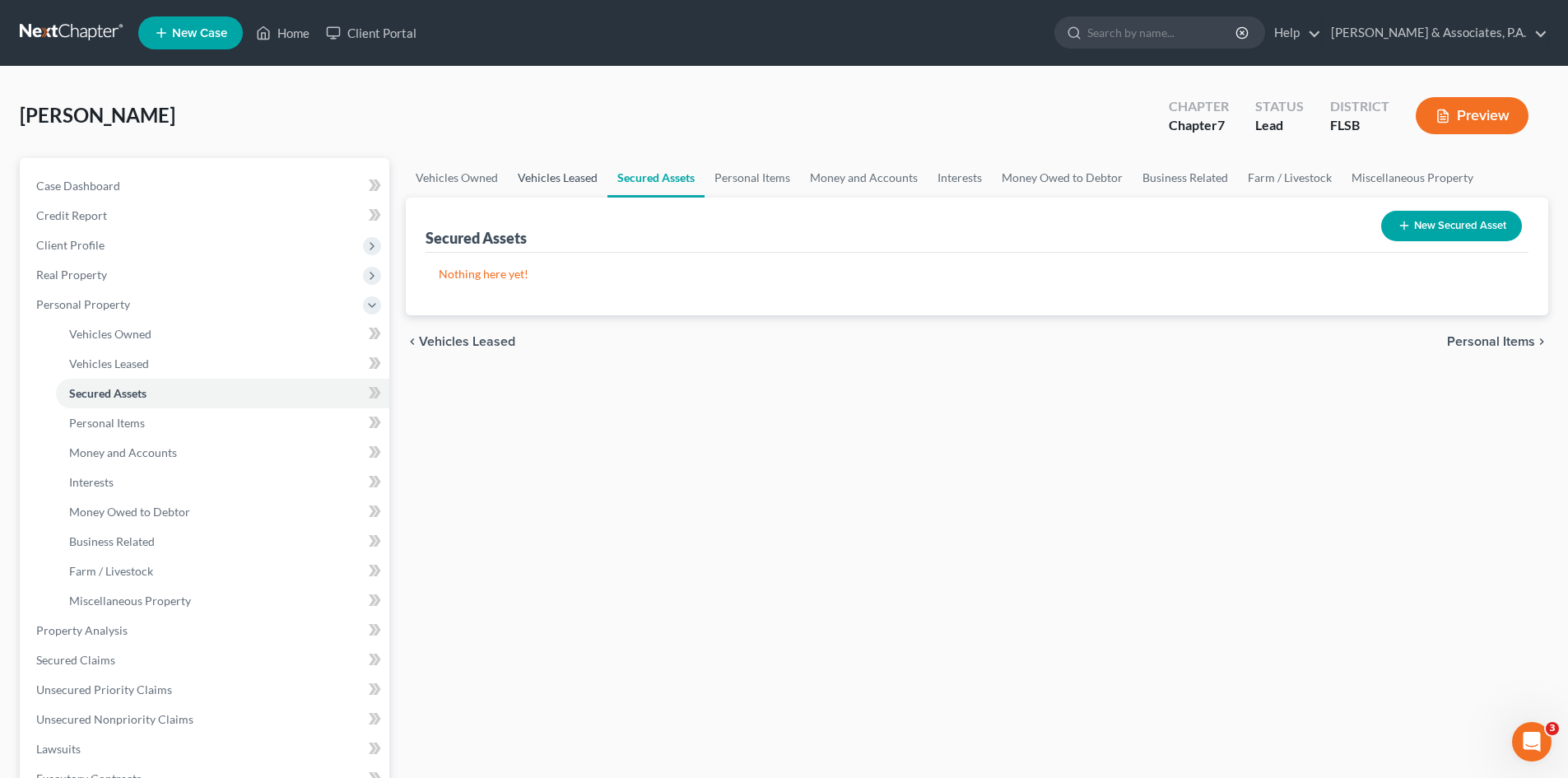
click at [561, 179] on link "Vehicles Leased" at bounding box center [558, 178] width 99 height 40
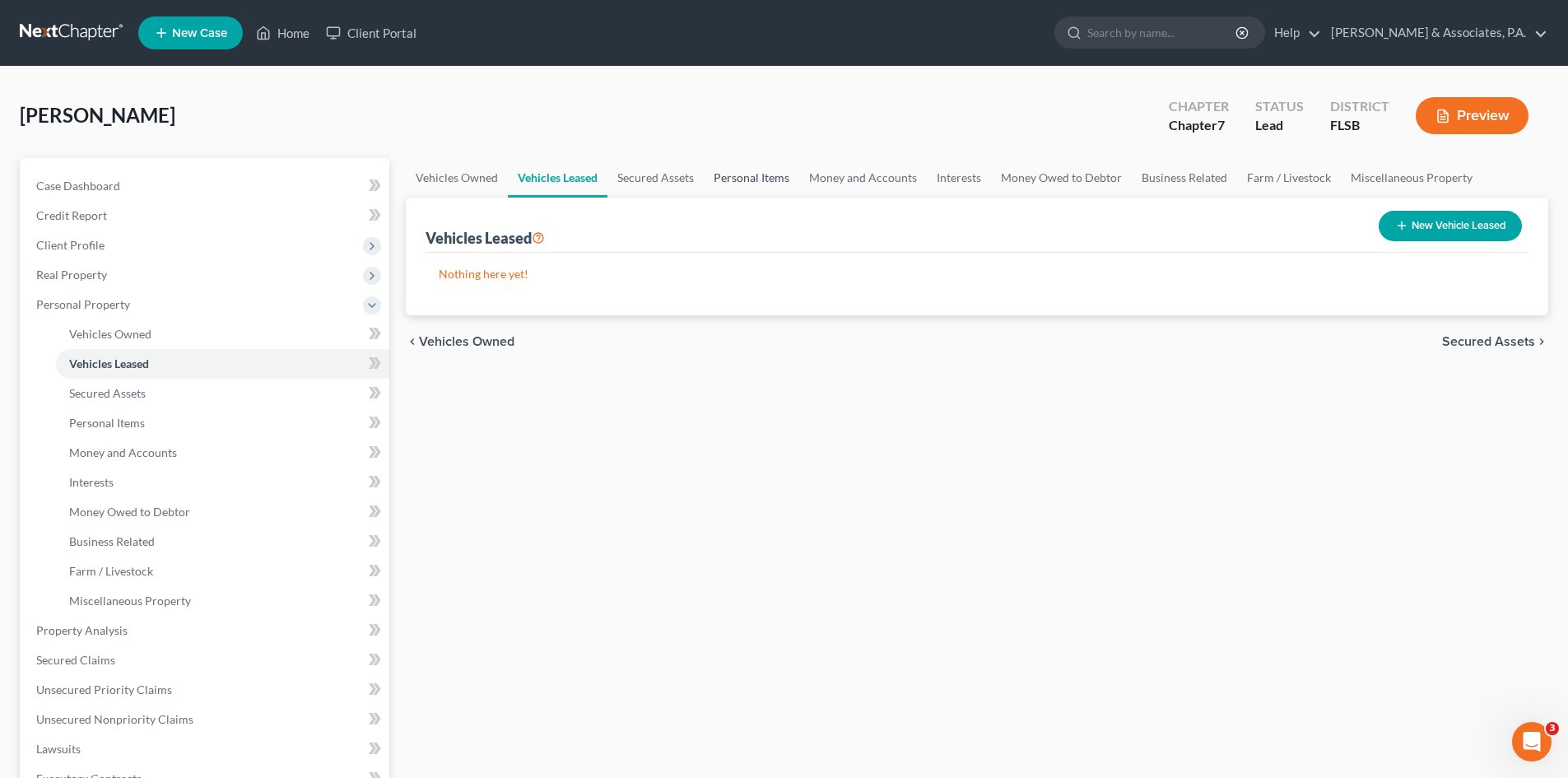
click at [759, 173] on link "Personal Items" at bounding box center [751, 178] width 95 height 40
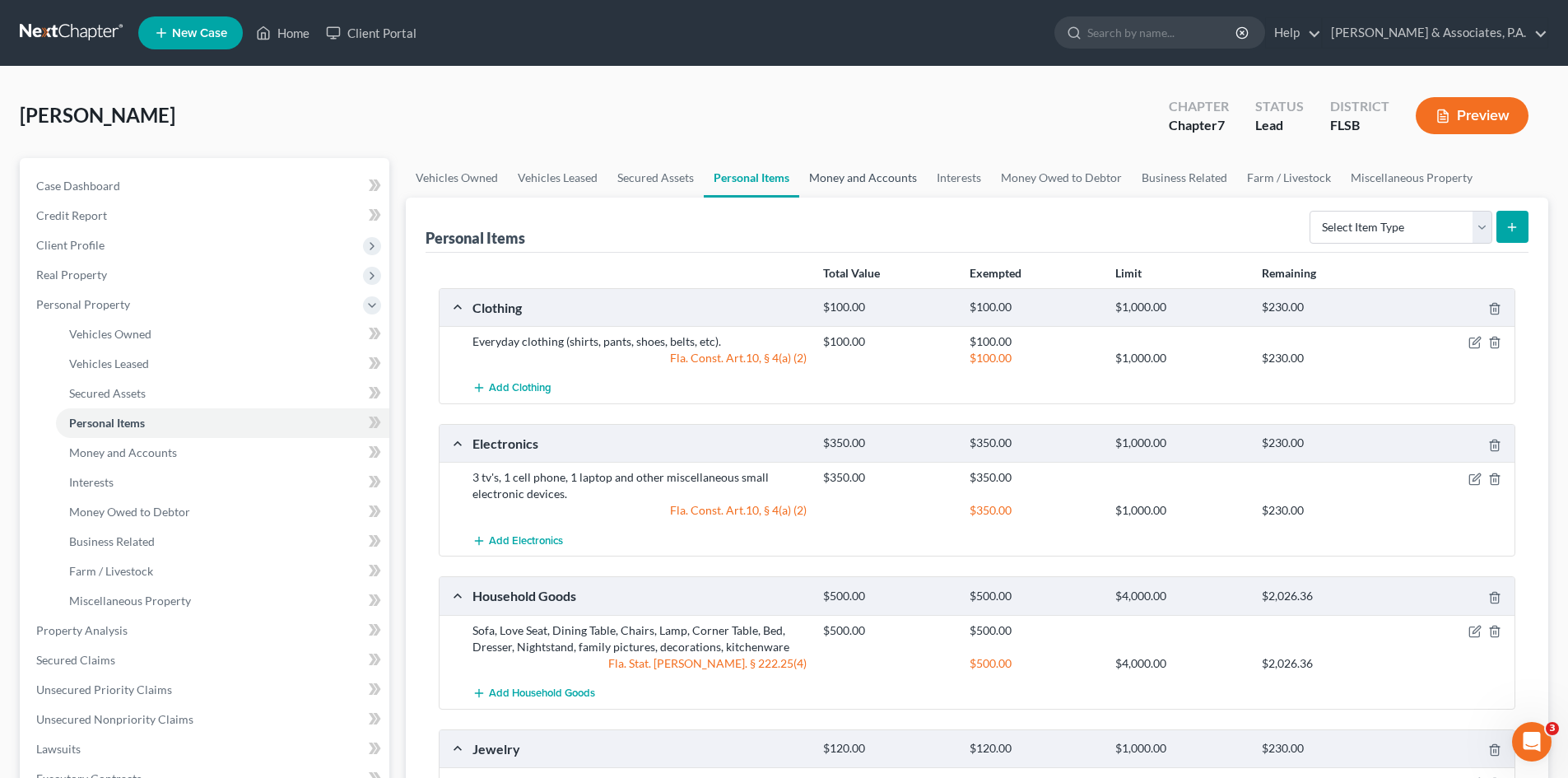
click at [871, 177] on link "Money and Accounts" at bounding box center [863, 178] width 128 height 40
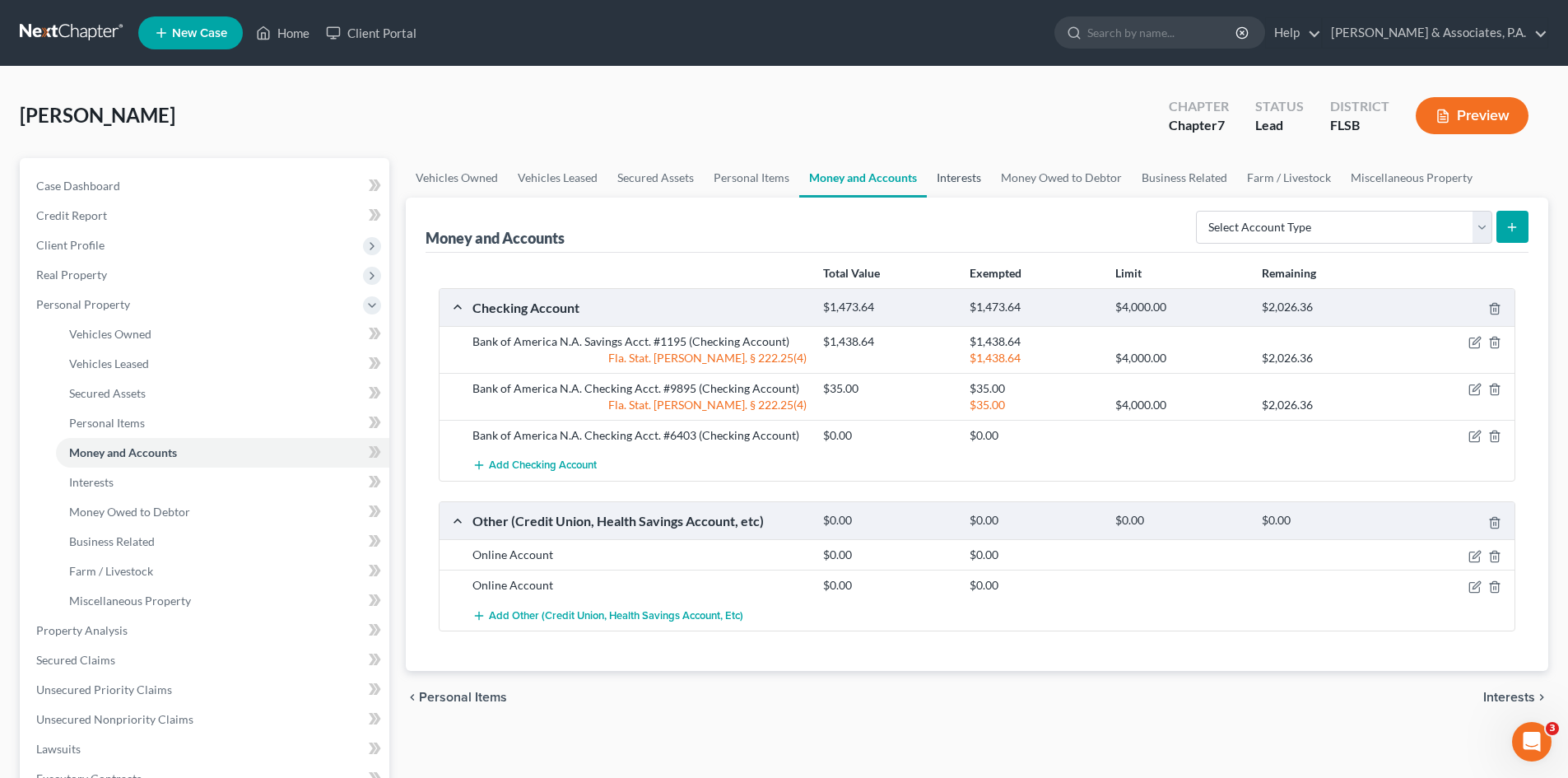
click at [966, 184] on link "Interests" at bounding box center [959, 178] width 65 height 40
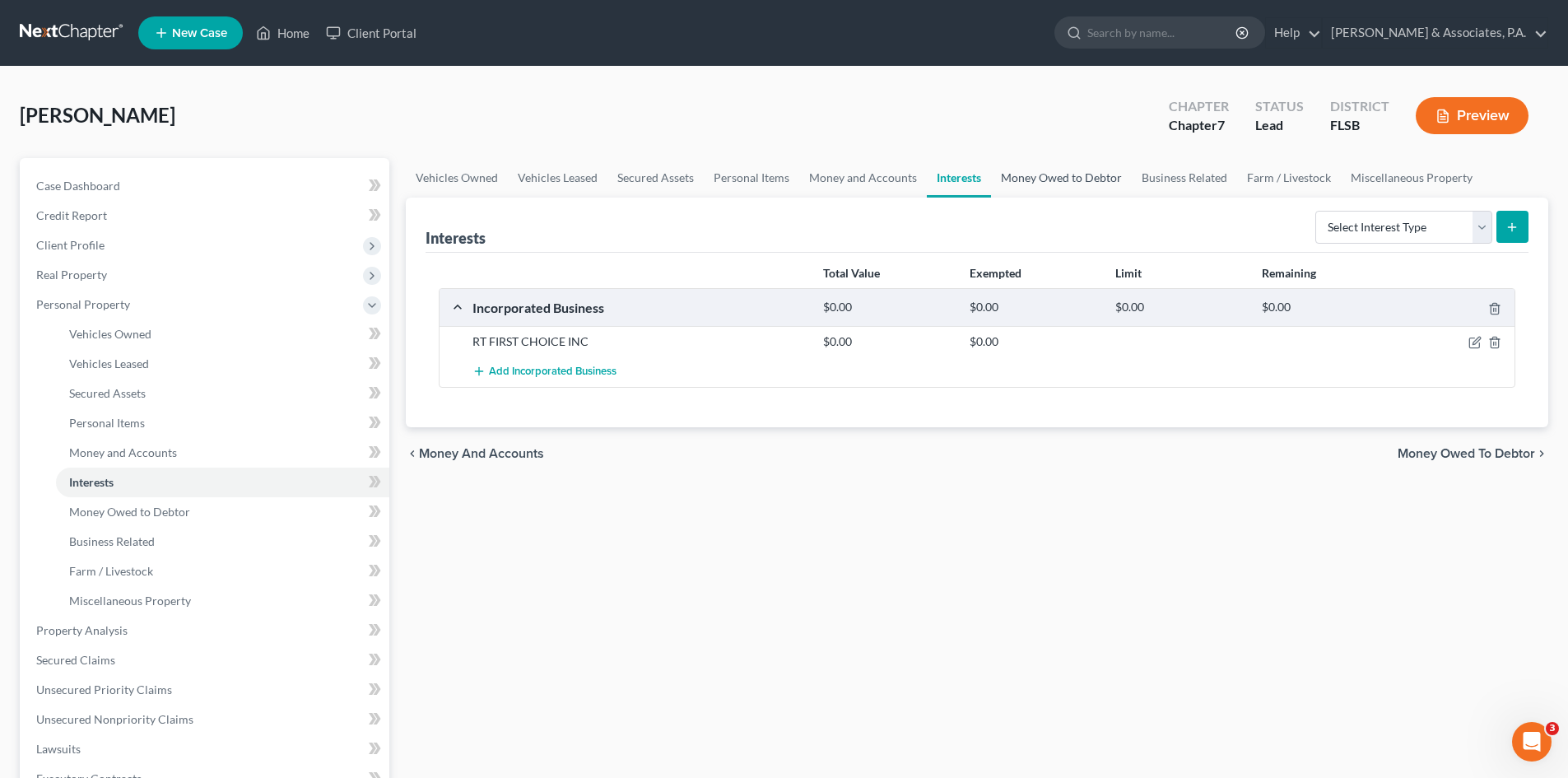
click at [1046, 183] on link "Money Owed to Debtor" at bounding box center [1062, 178] width 141 height 40
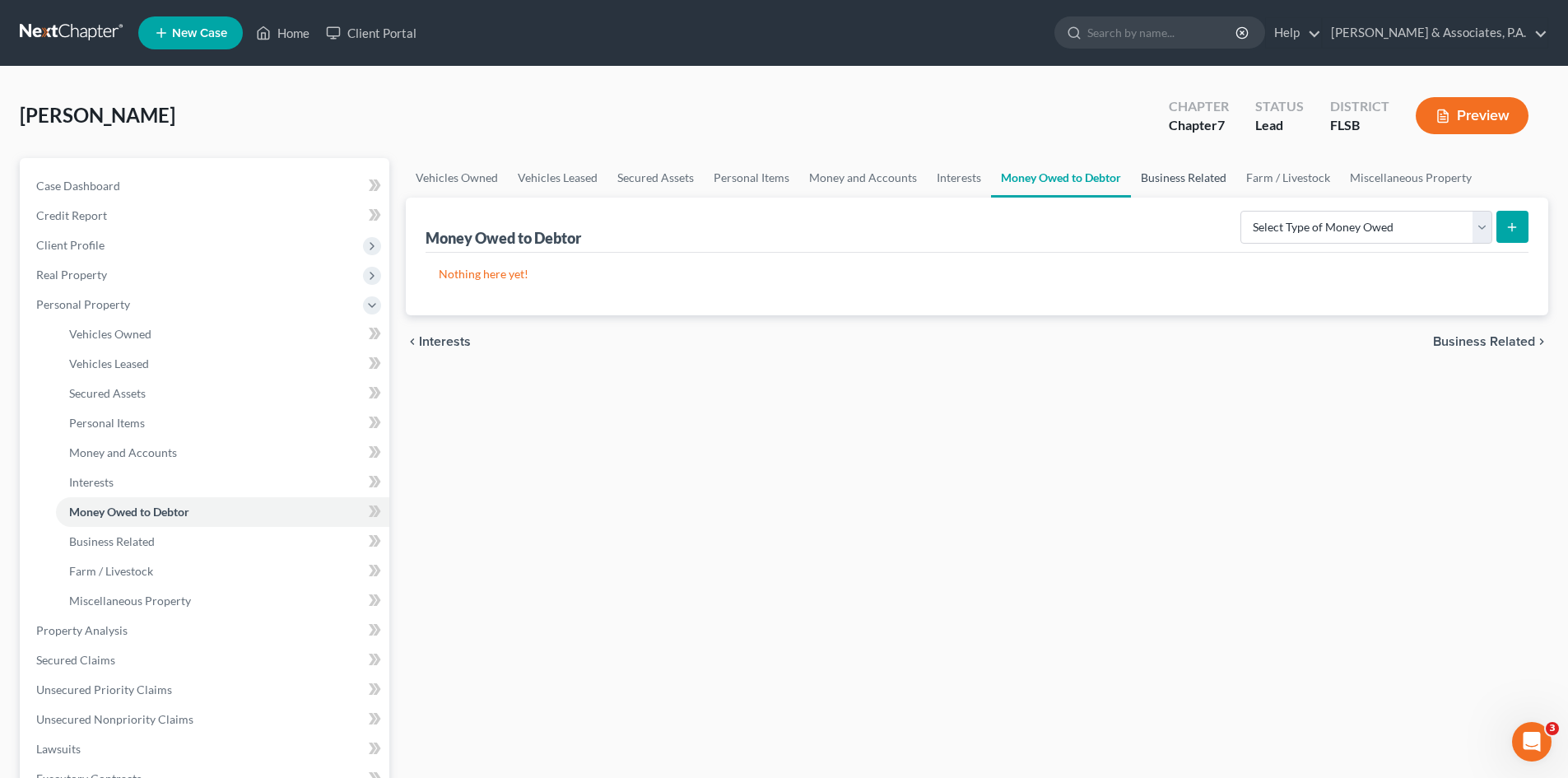
click at [1175, 176] on link "Business Related" at bounding box center [1184, 178] width 105 height 40
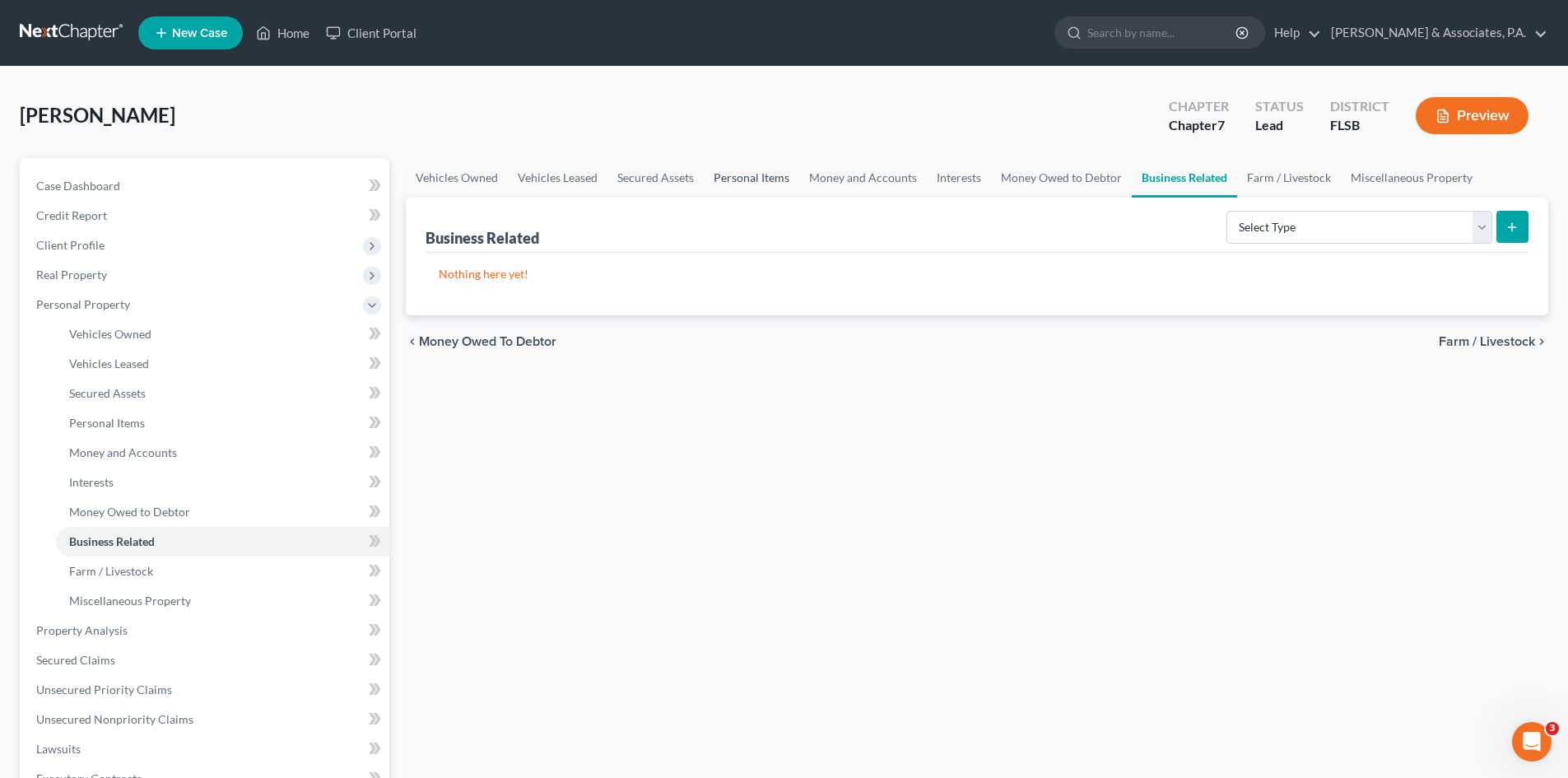
click at [748, 178] on link "Personal Items" at bounding box center [751, 178] width 95 height 40
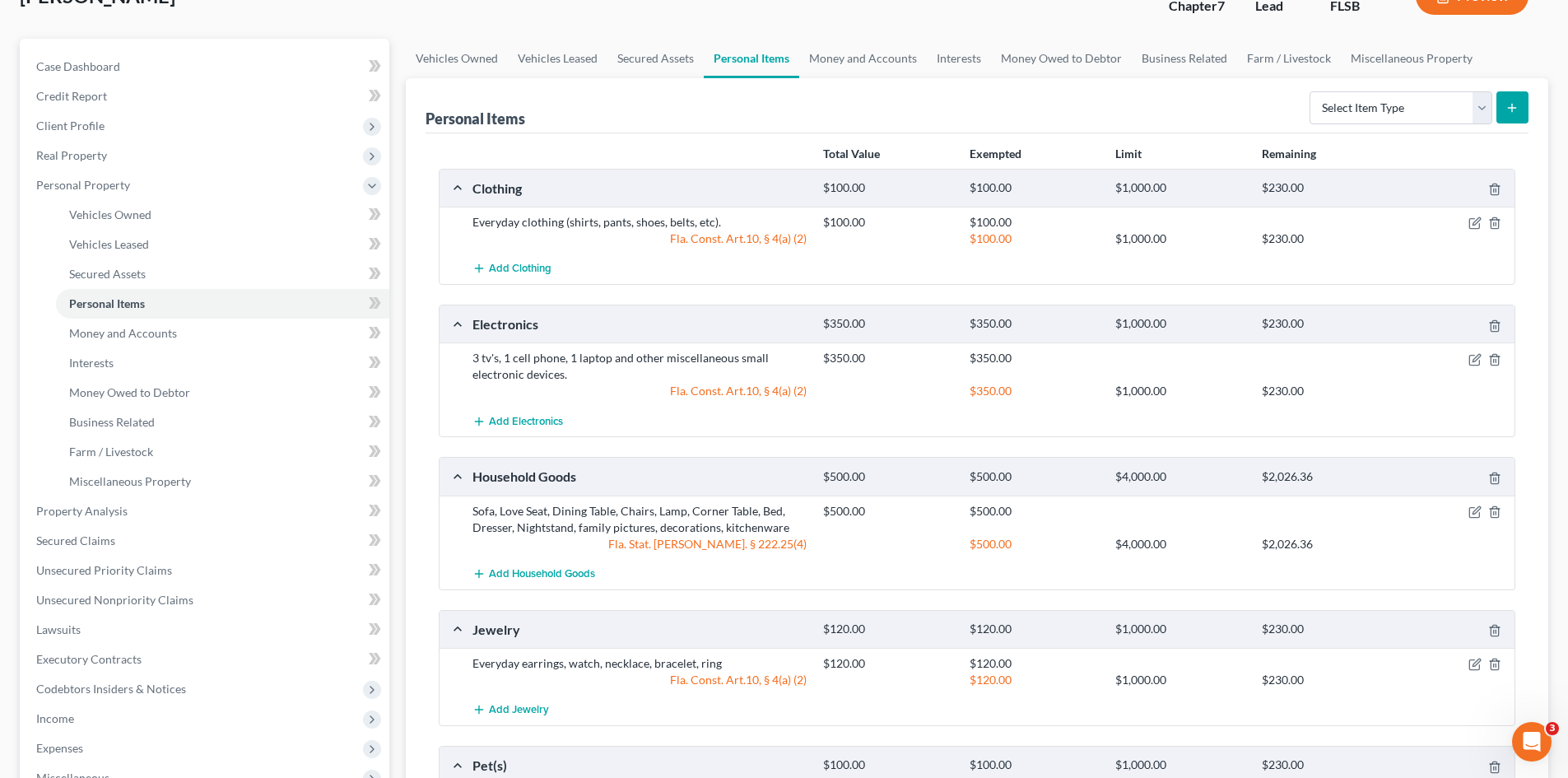
scroll to position [82, 0]
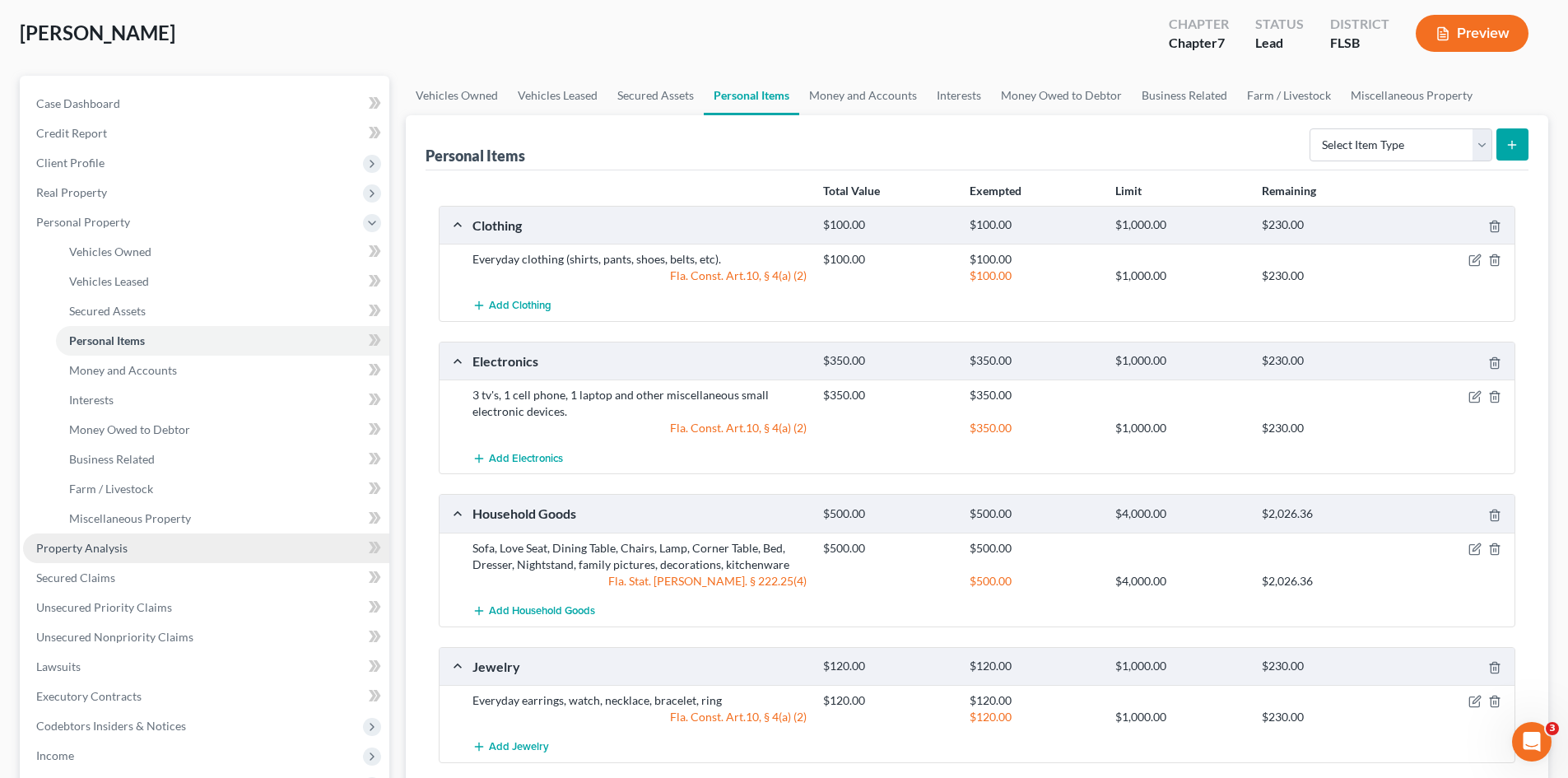
click at [98, 550] on span "Property Analysis" at bounding box center [82, 548] width 91 height 14
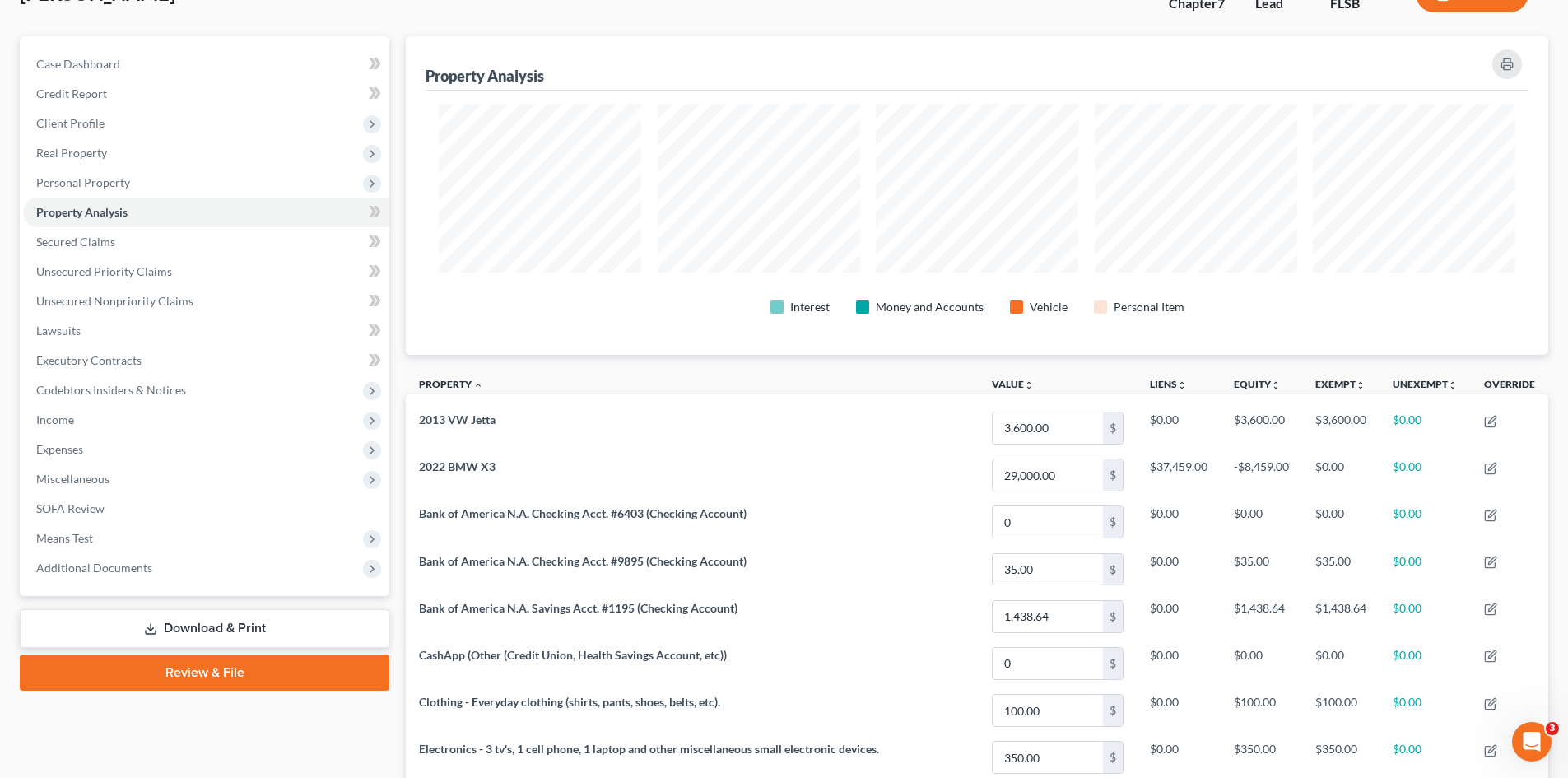
scroll to position [82, 0]
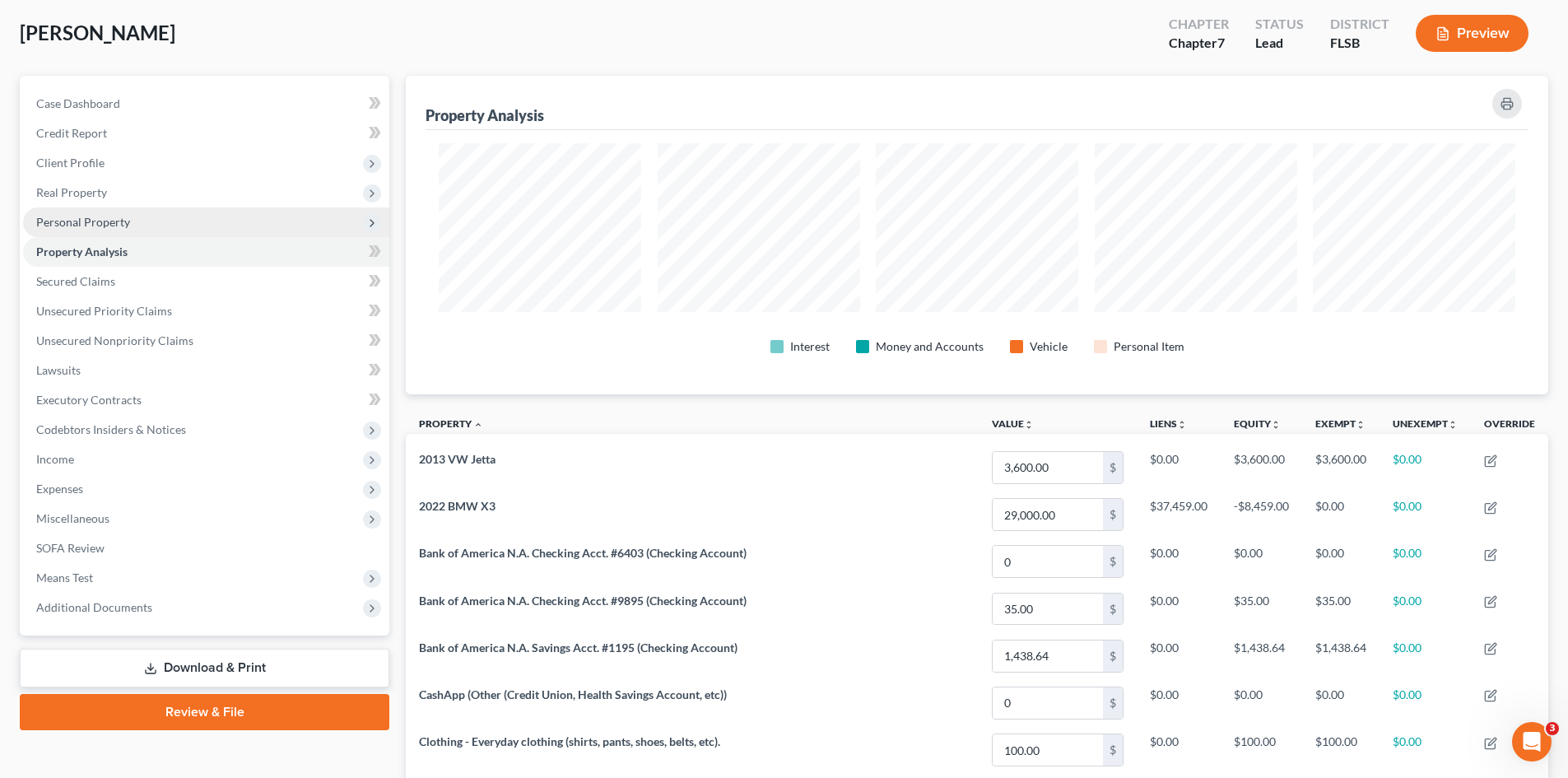
click at [97, 219] on span "Personal Property" at bounding box center [83, 222] width 94 height 14
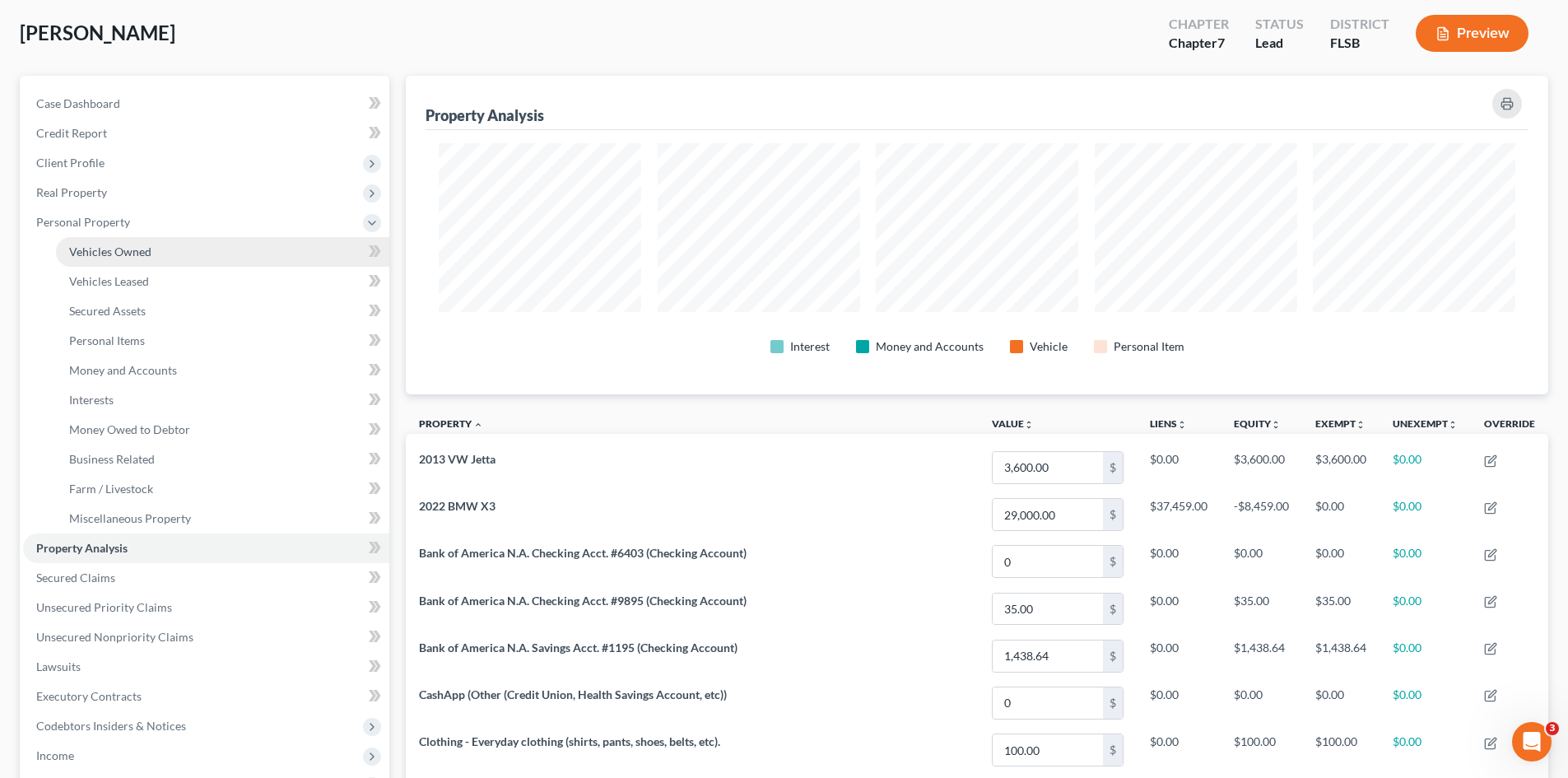
click at [102, 252] on span "Vehicles Owned" at bounding box center [110, 251] width 82 height 14
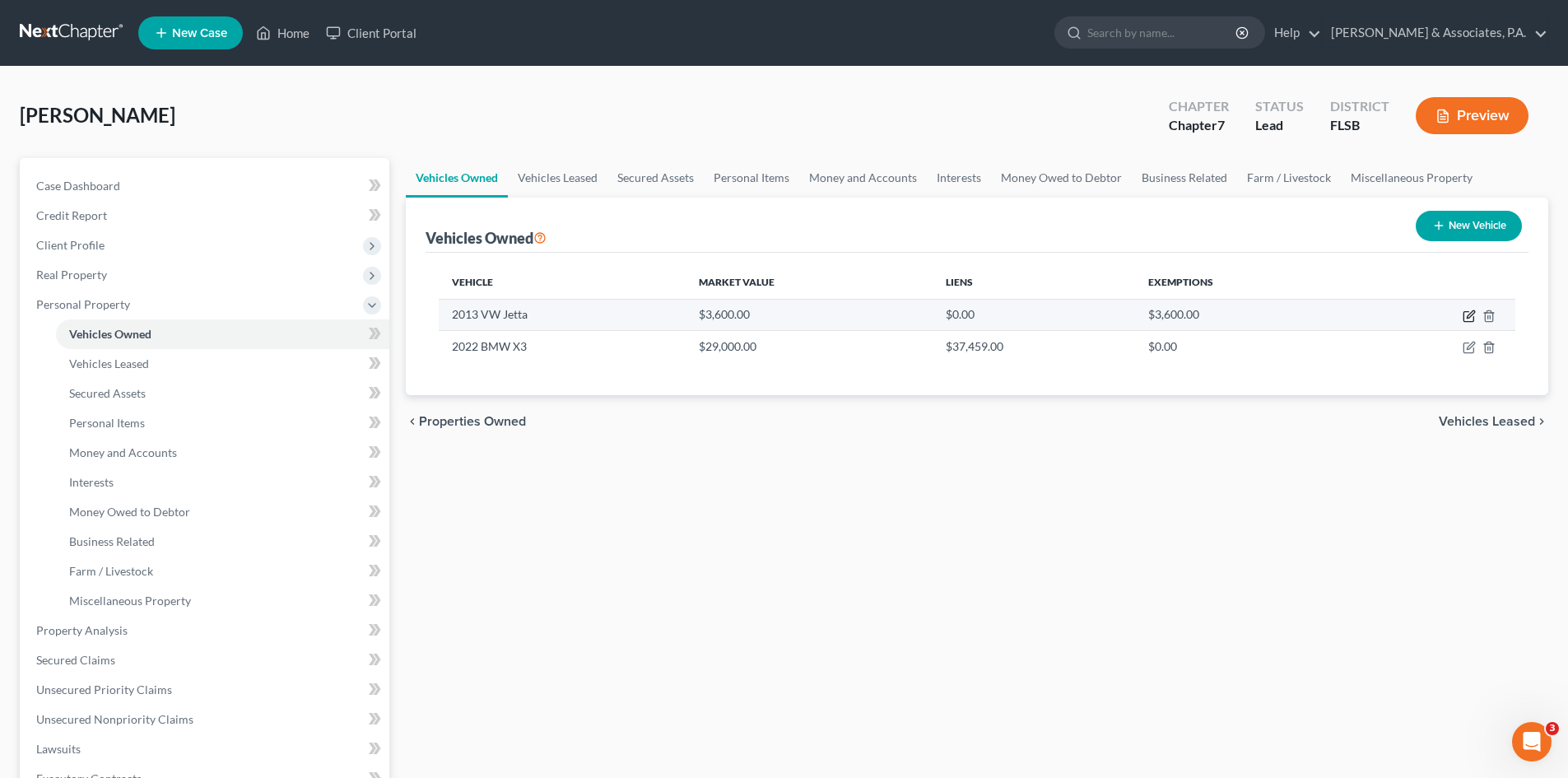
click at [1470, 317] on icon "button" at bounding box center [1470, 314] width 7 height 7
select select "0"
select select "13"
select select "3"
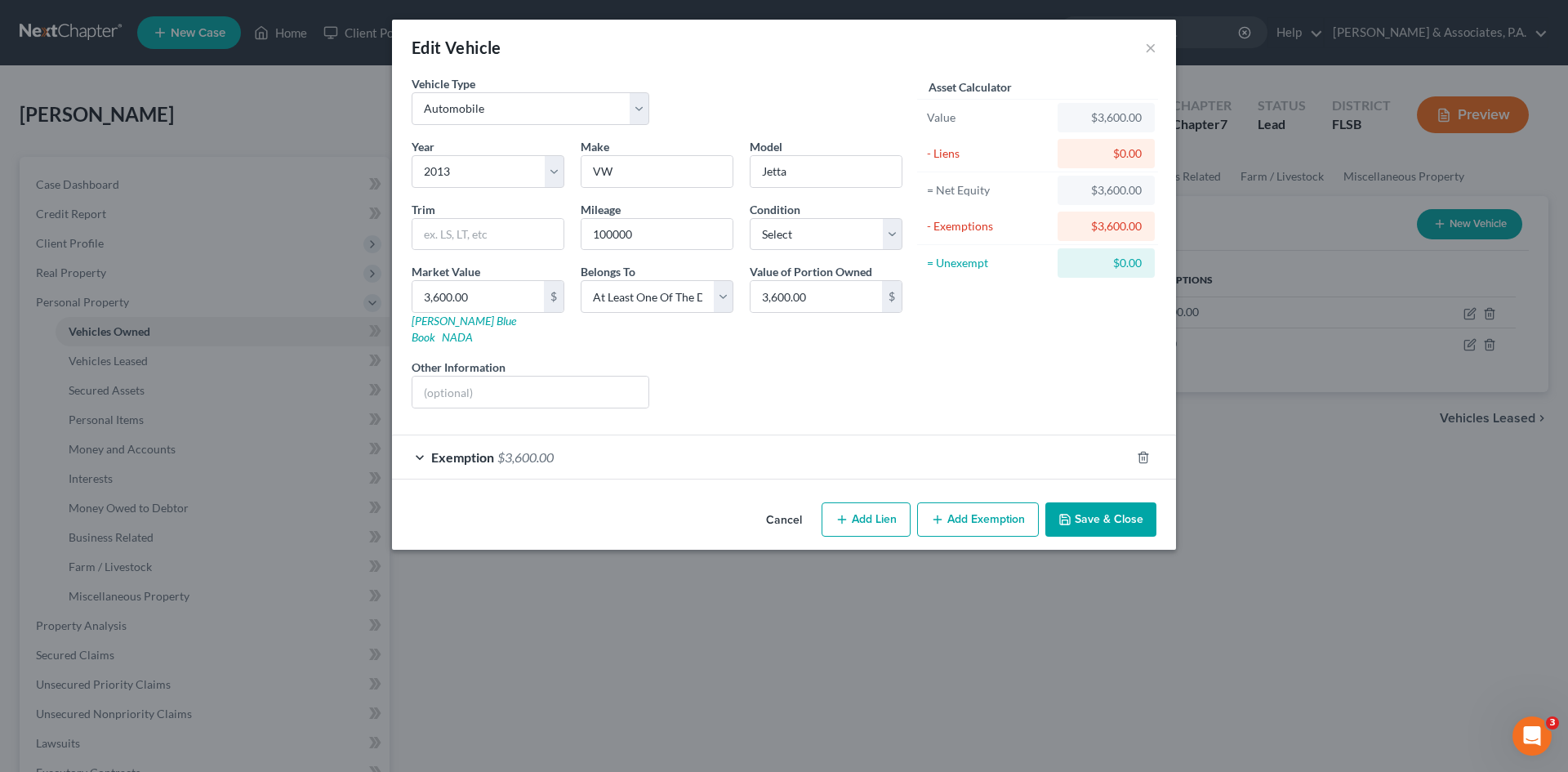
click at [547, 449] on span "$3,600.00" at bounding box center [525, 457] width 56 height 16
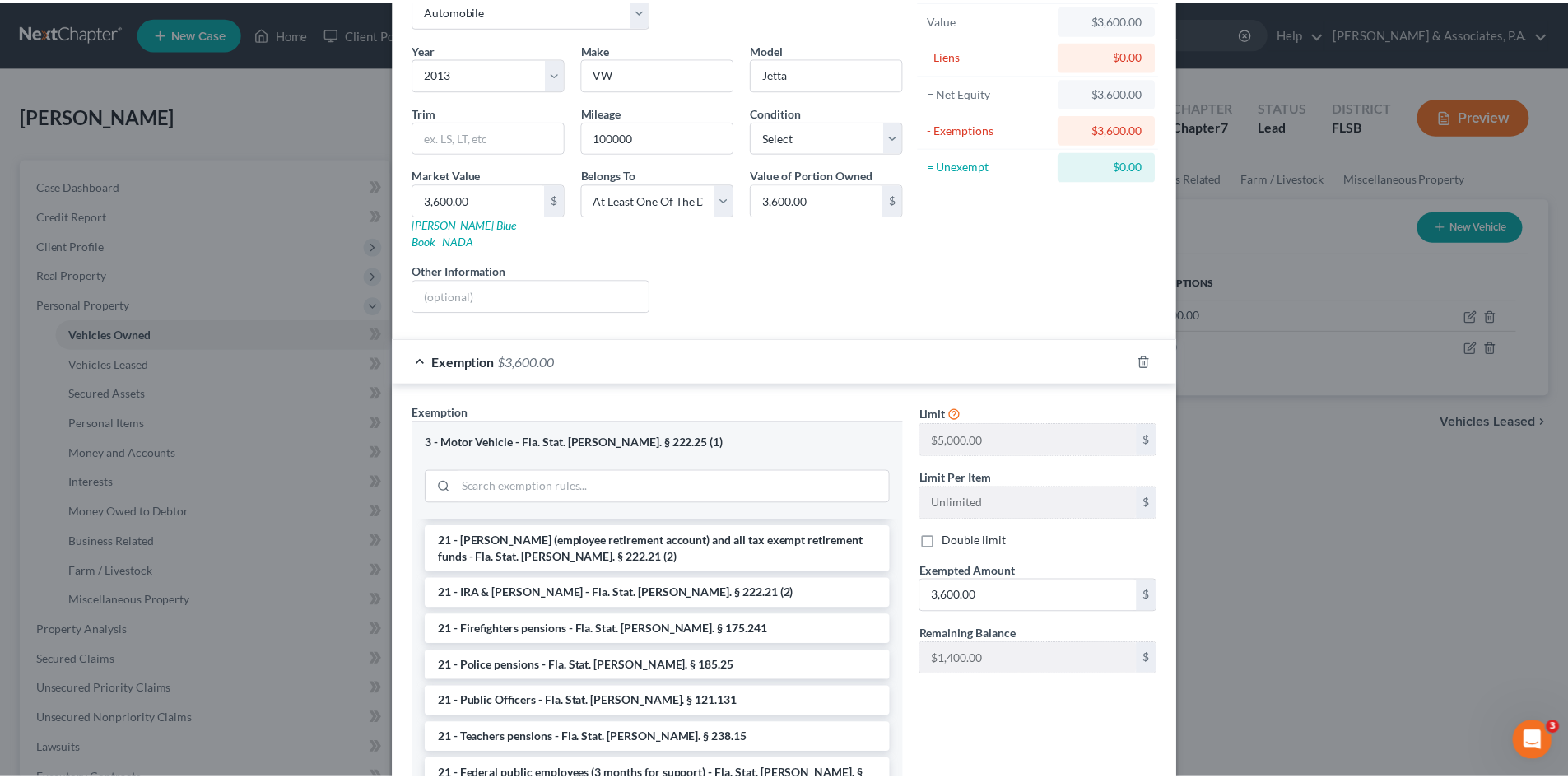
scroll to position [205, 0]
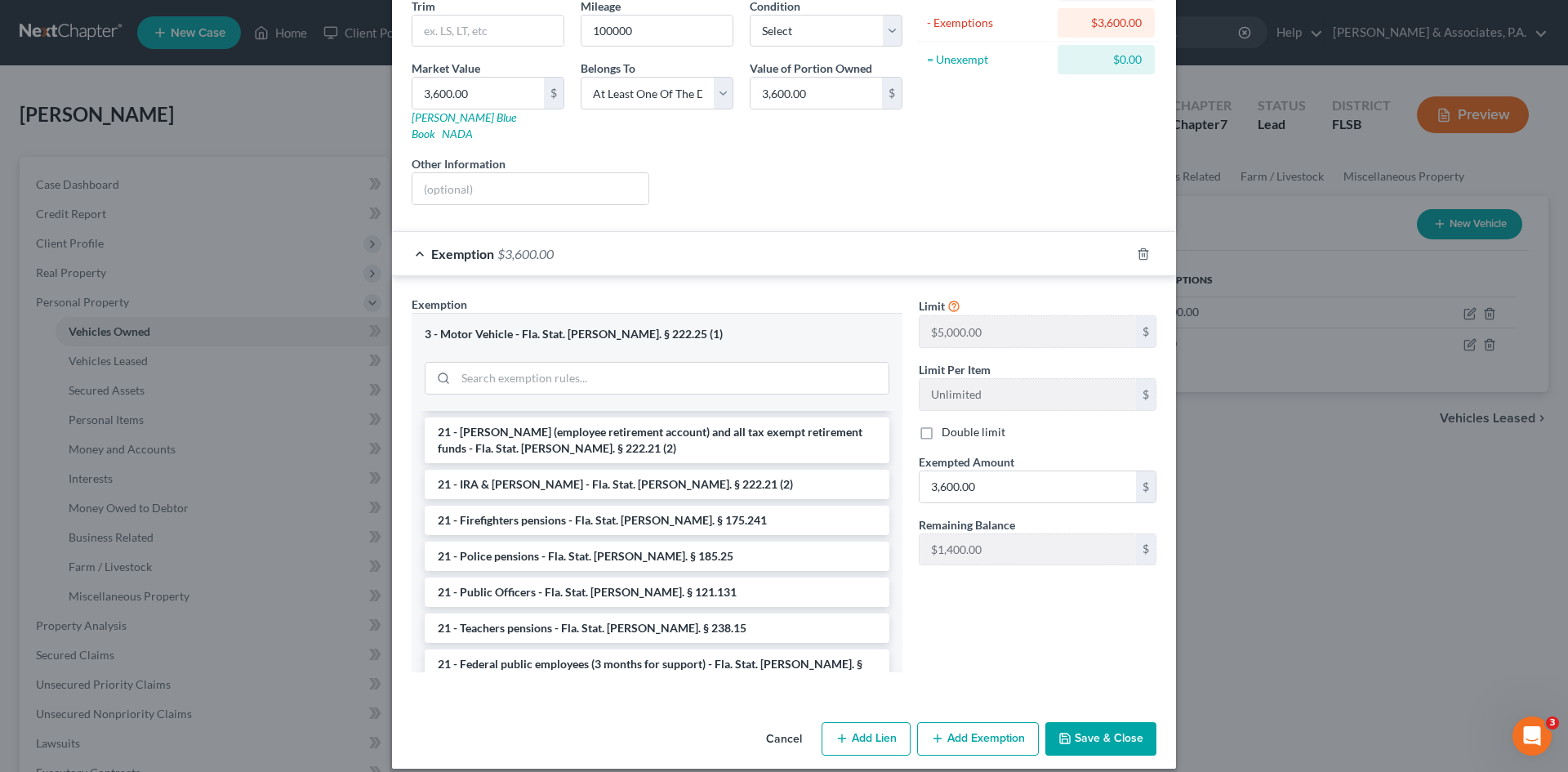
drag, startPoint x: 1084, startPoint y: 718, endPoint x: 1088, endPoint y: 695, distance: 23.3
click at [1086, 722] on button "Save & Close" at bounding box center [1100, 739] width 111 height 34
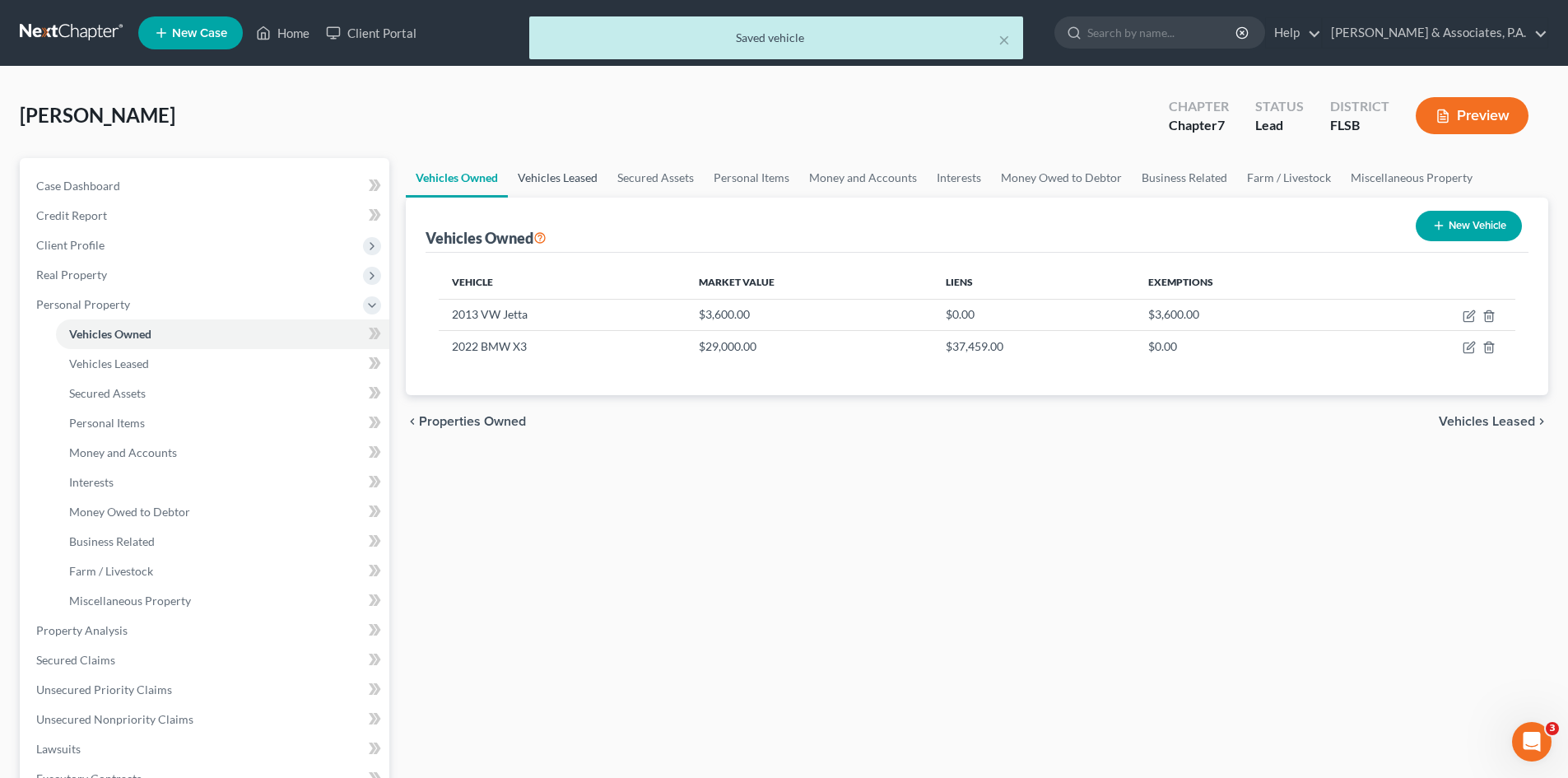
click at [559, 177] on link "Vehicles Leased" at bounding box center [558, 178] width 99 height 40
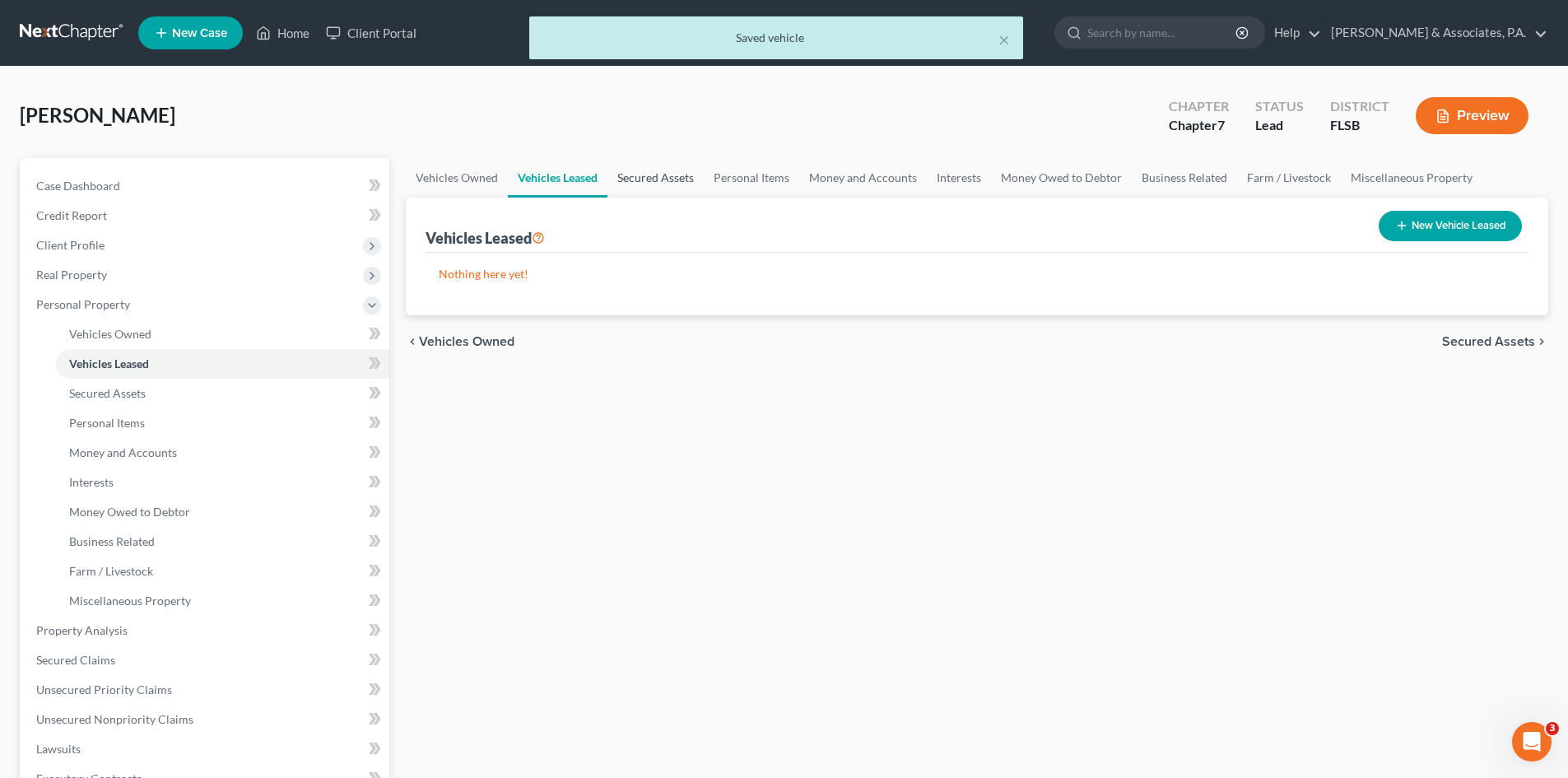
click at [655, 179] on link "Secured Assets" at bounding box center [655, 178] width 96 height 40
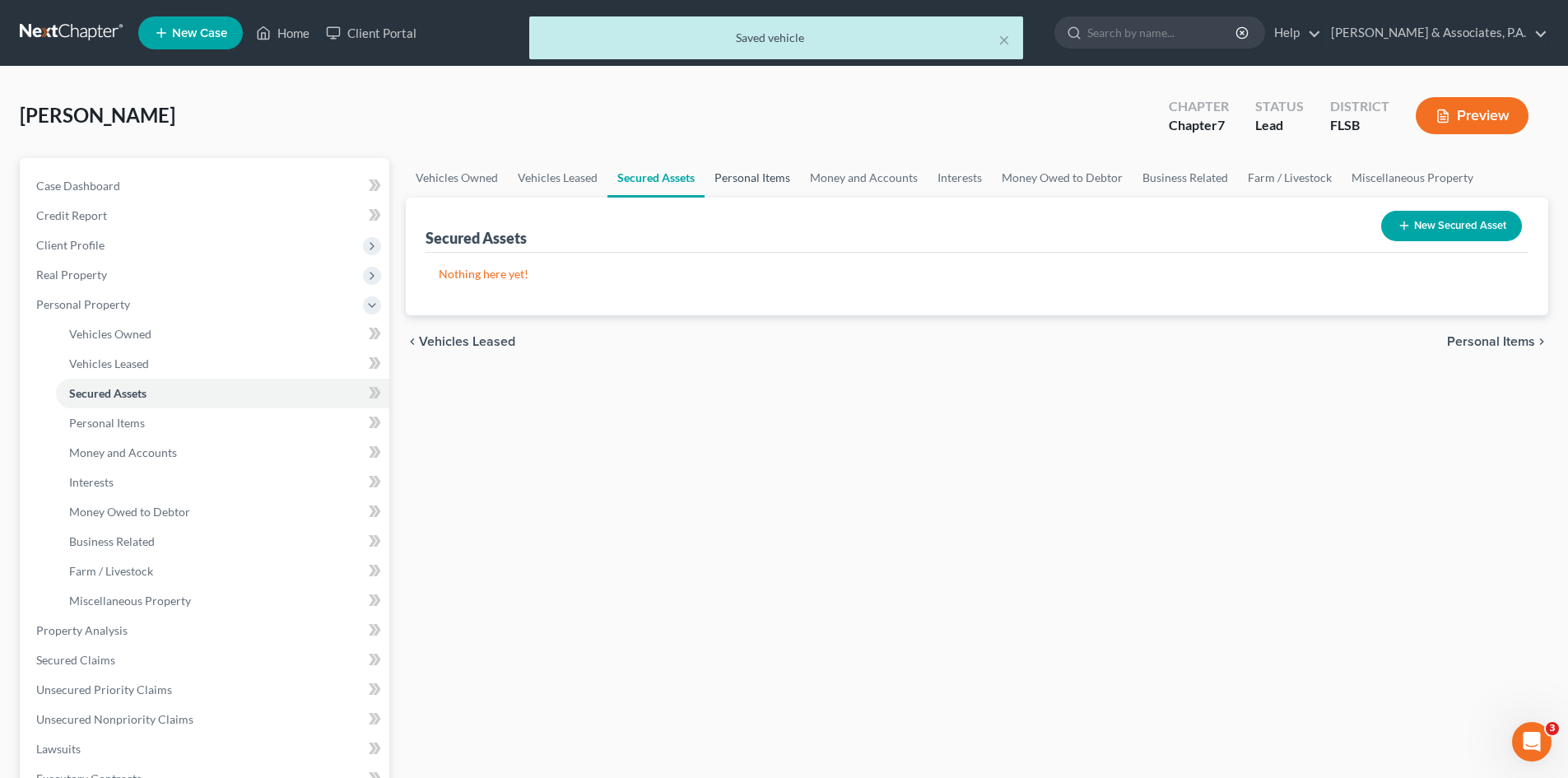
click at [749, 177] on link "Personal Items" at bounding box center [752, 178] width 95 height 40
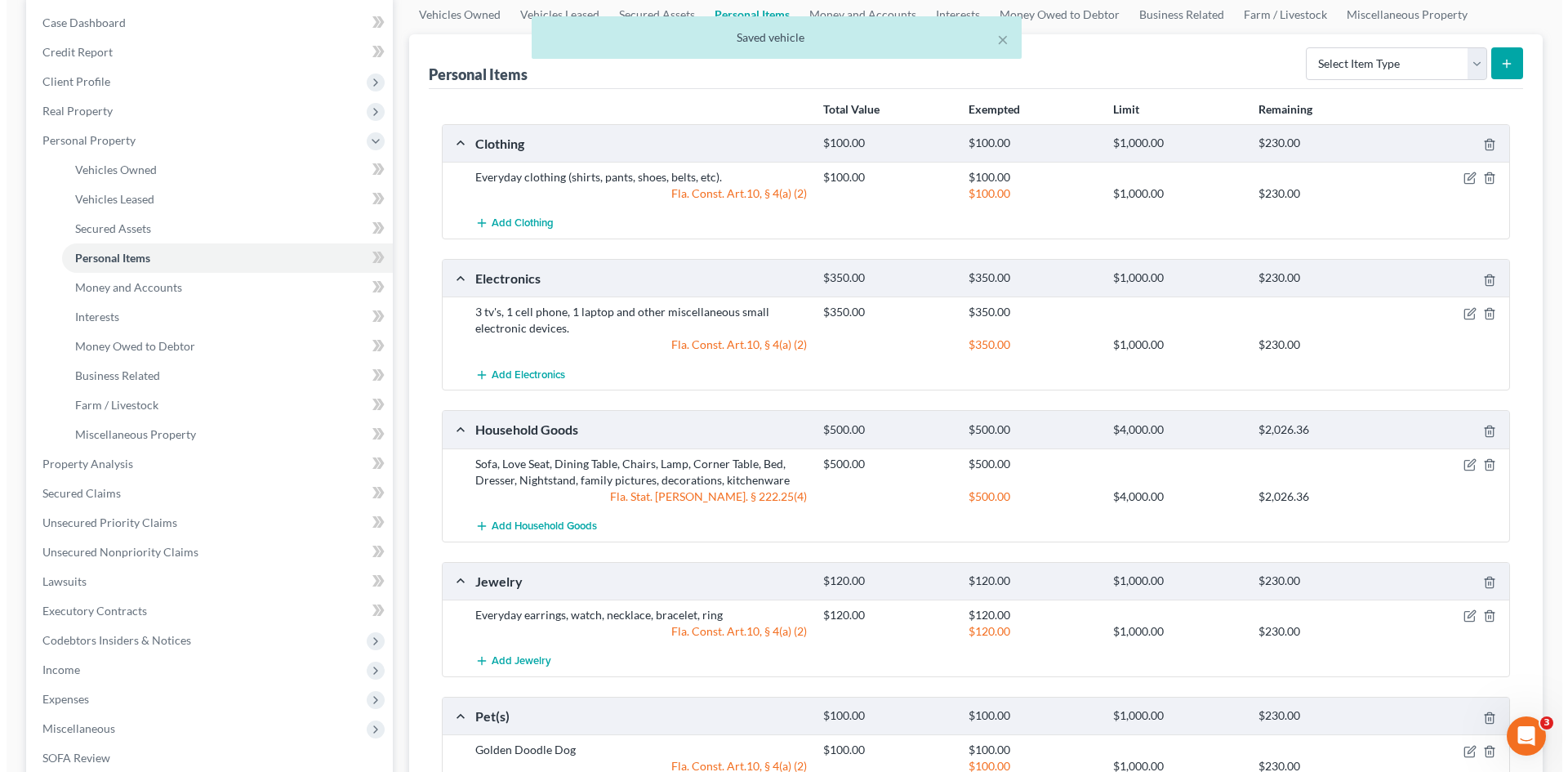
scroll to position [163, 0]
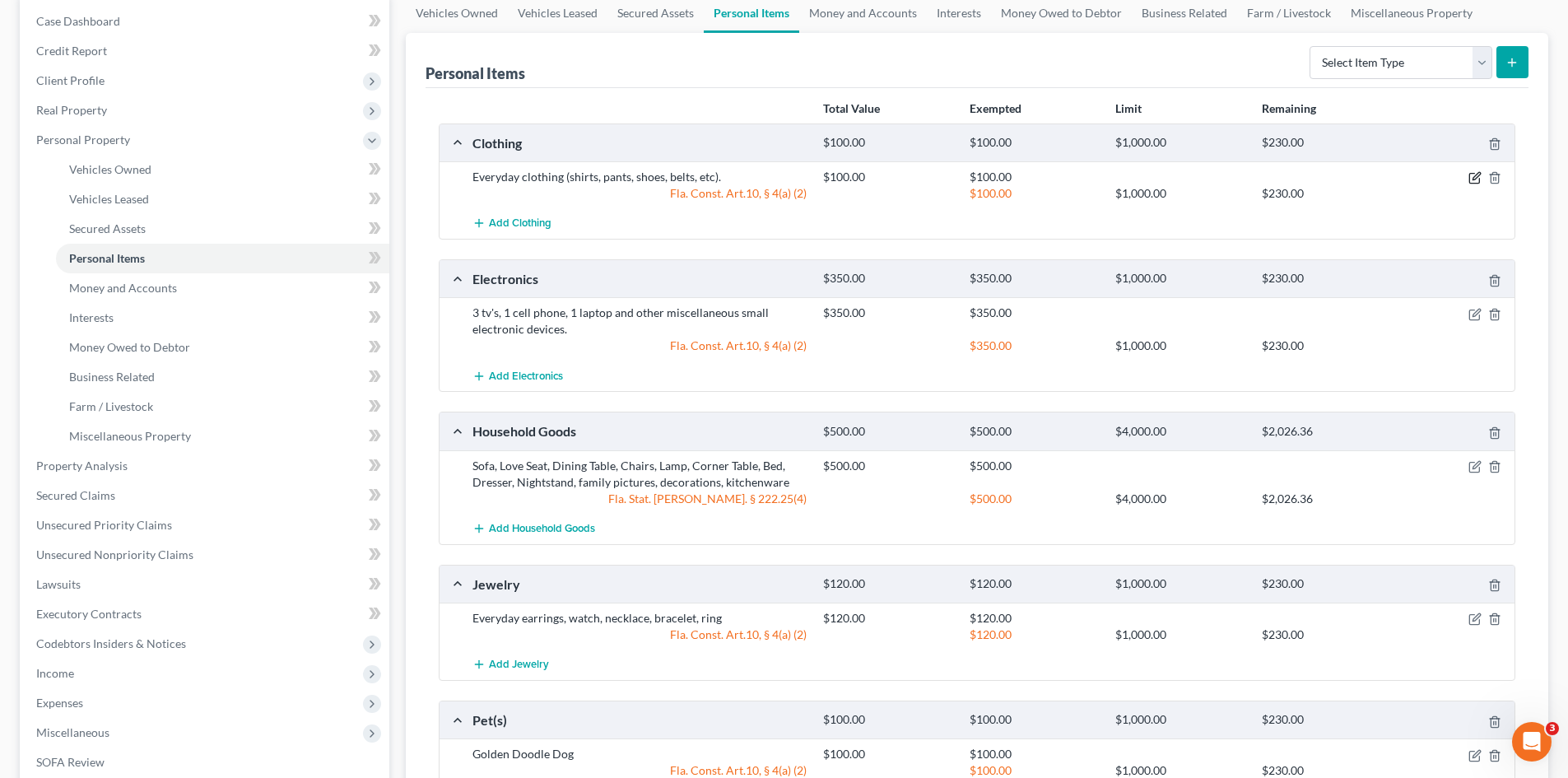
click at [1472, 173] on icon "button" at bounding box center [1475, 178] width 13 height 13
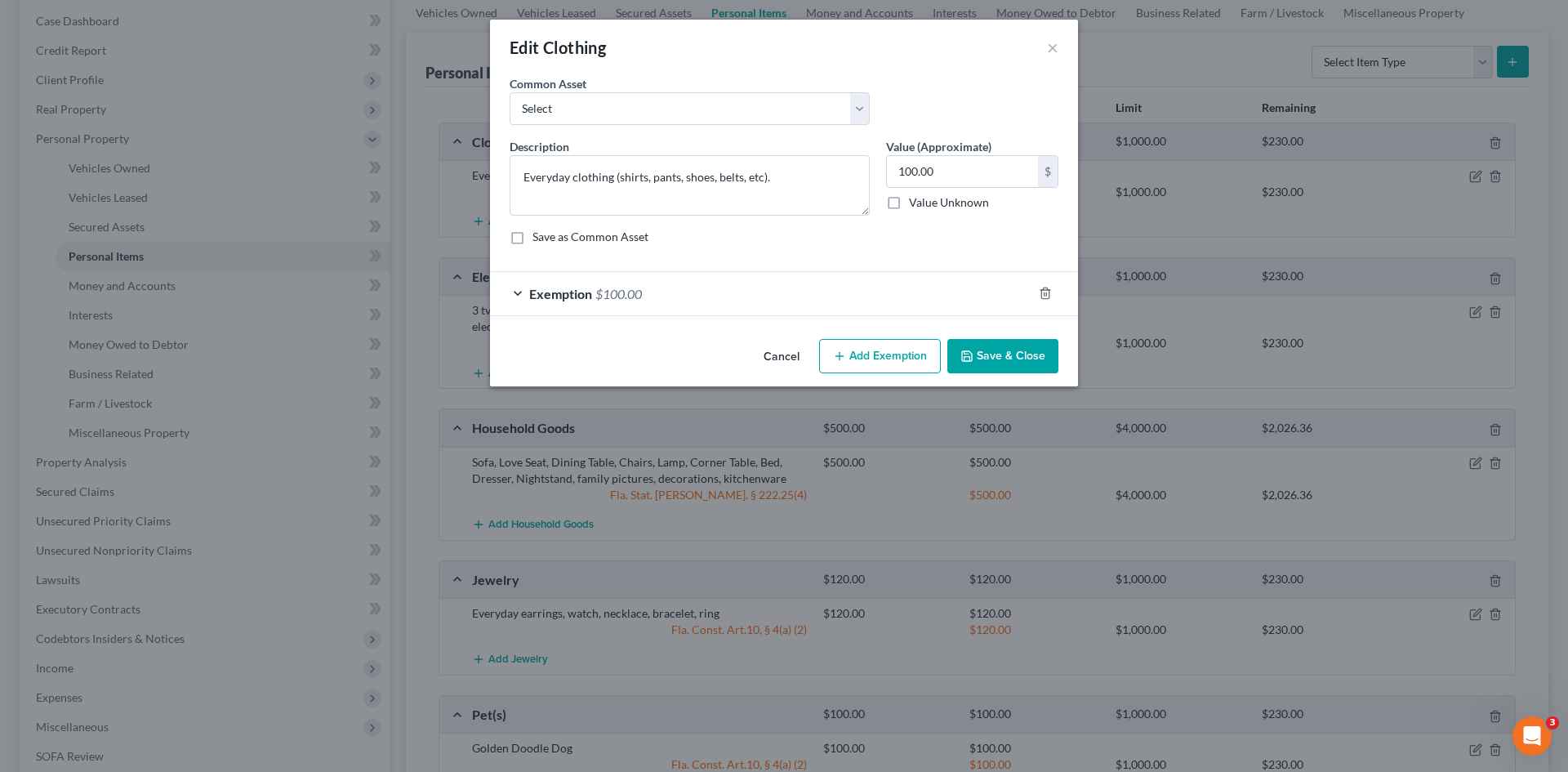
click at [752, 298] on div "Exemption $100.00" at bounding box center [761, 293] width 542 height 43
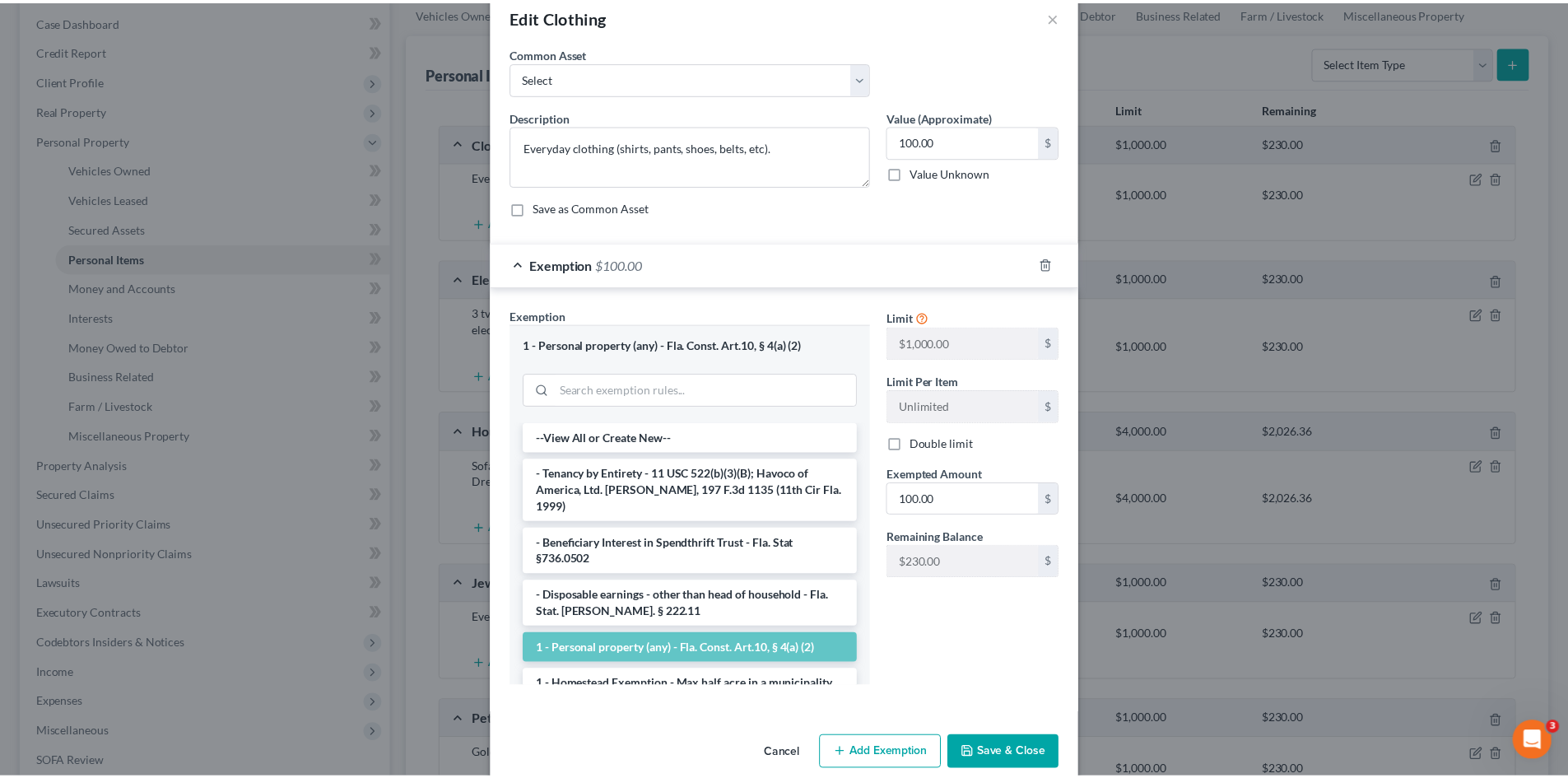
scroll to position [57, 0]
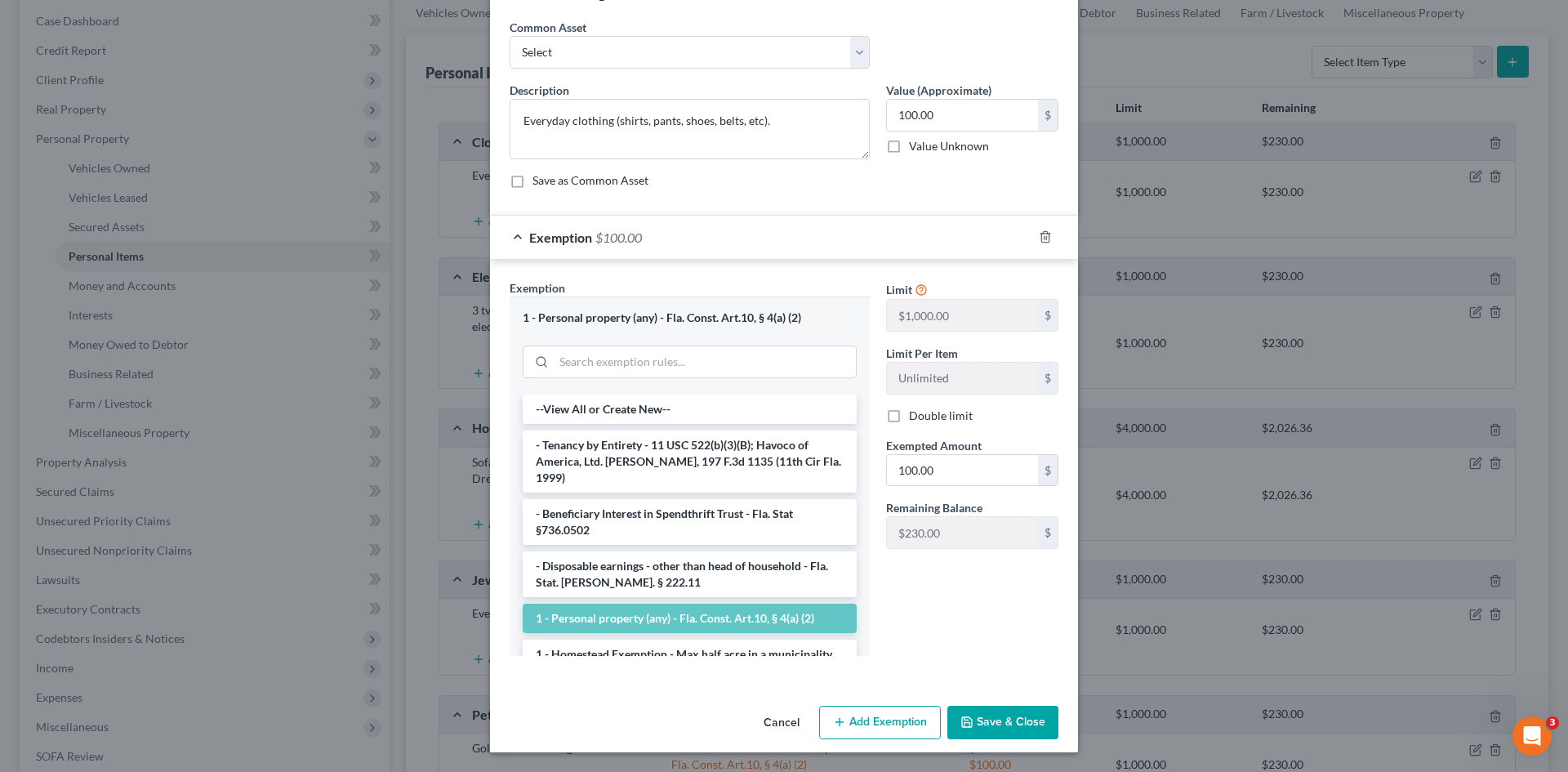
click at [992, 719] on button "Save & Close" at bounding box center [1002, 723] width 111 height 34
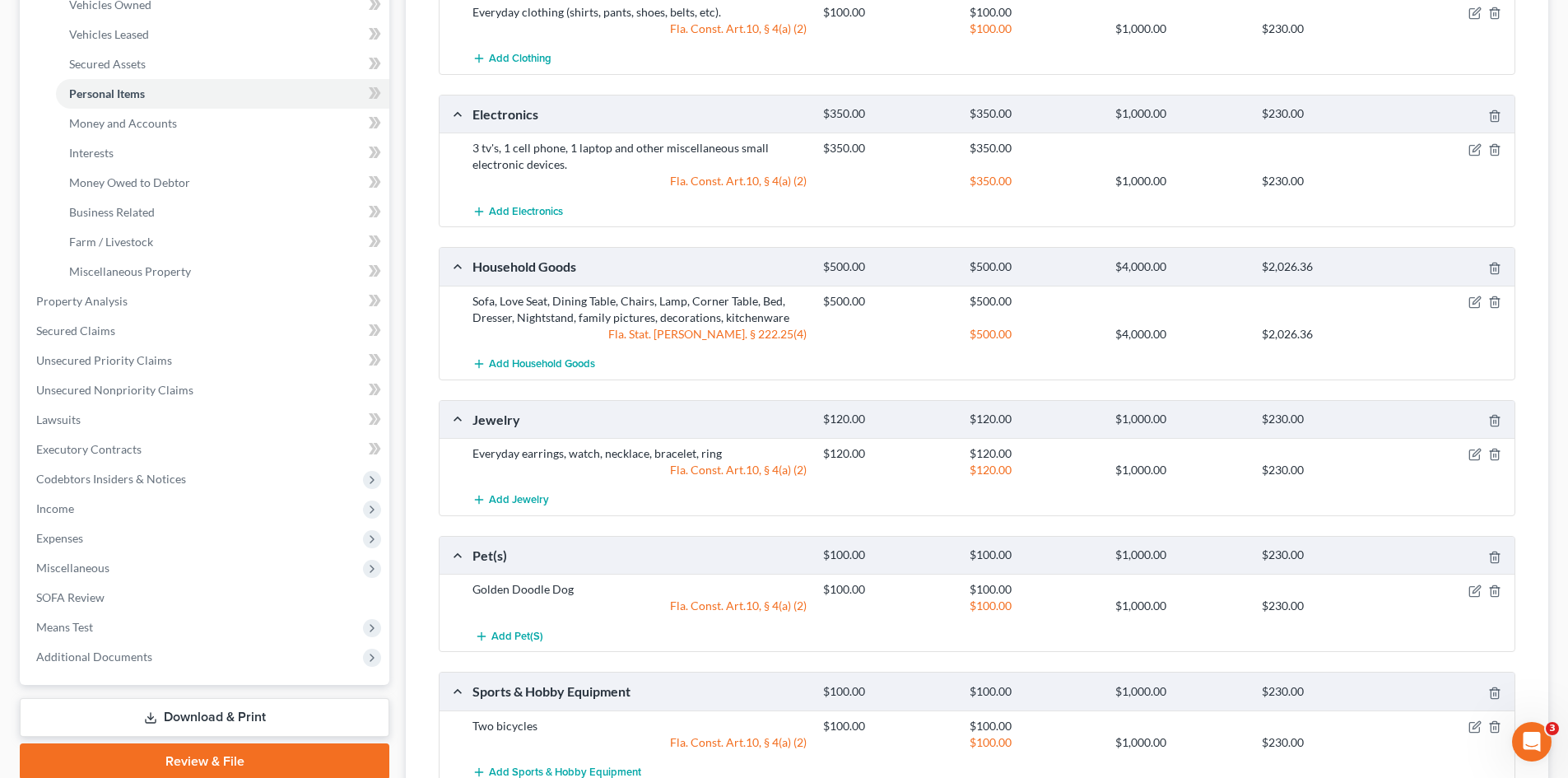
scroll to position [412, 0]
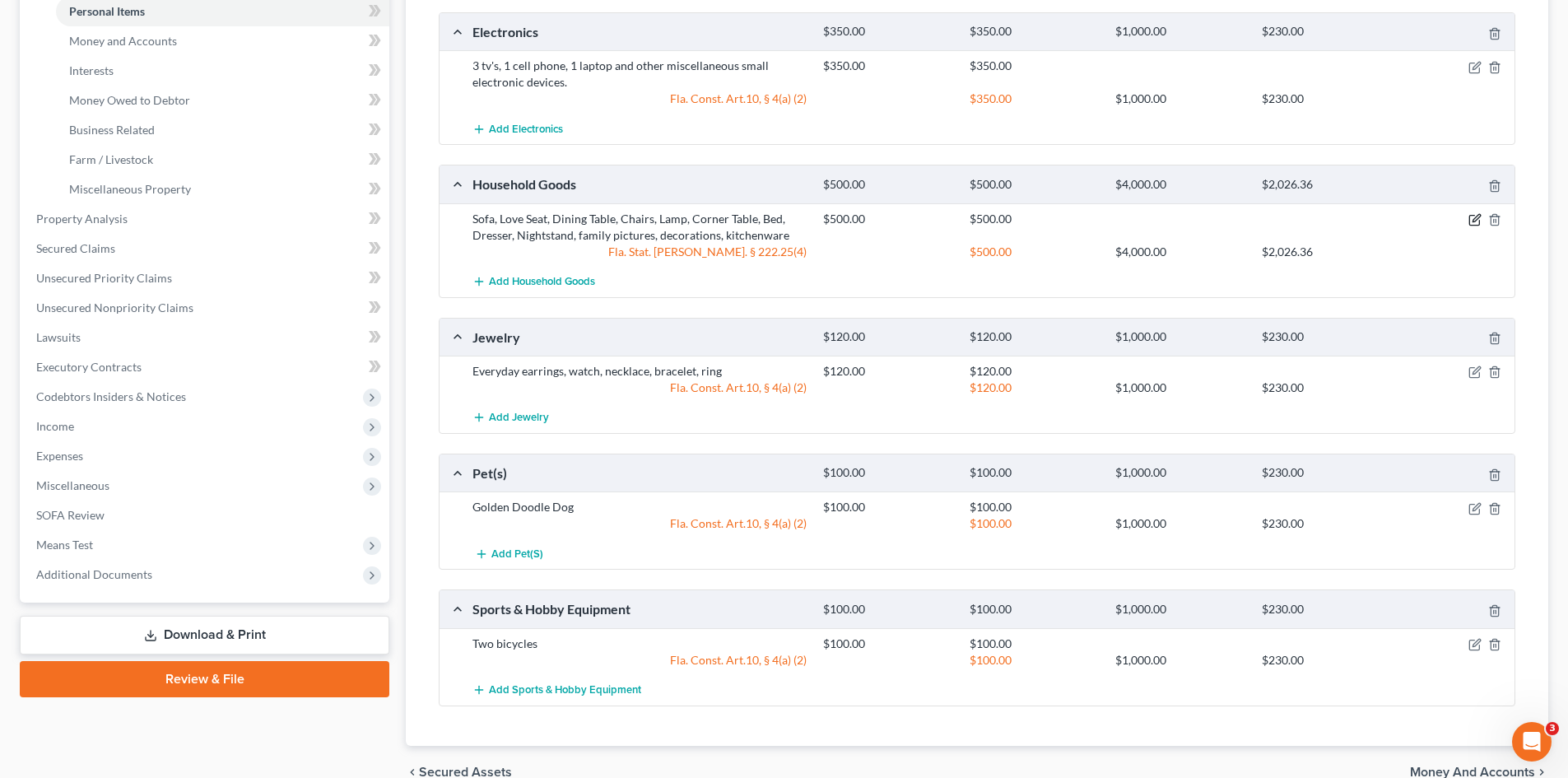
click at [1473, 220] on icon "button" at bounding box center [1475, 219] width 13 height 13
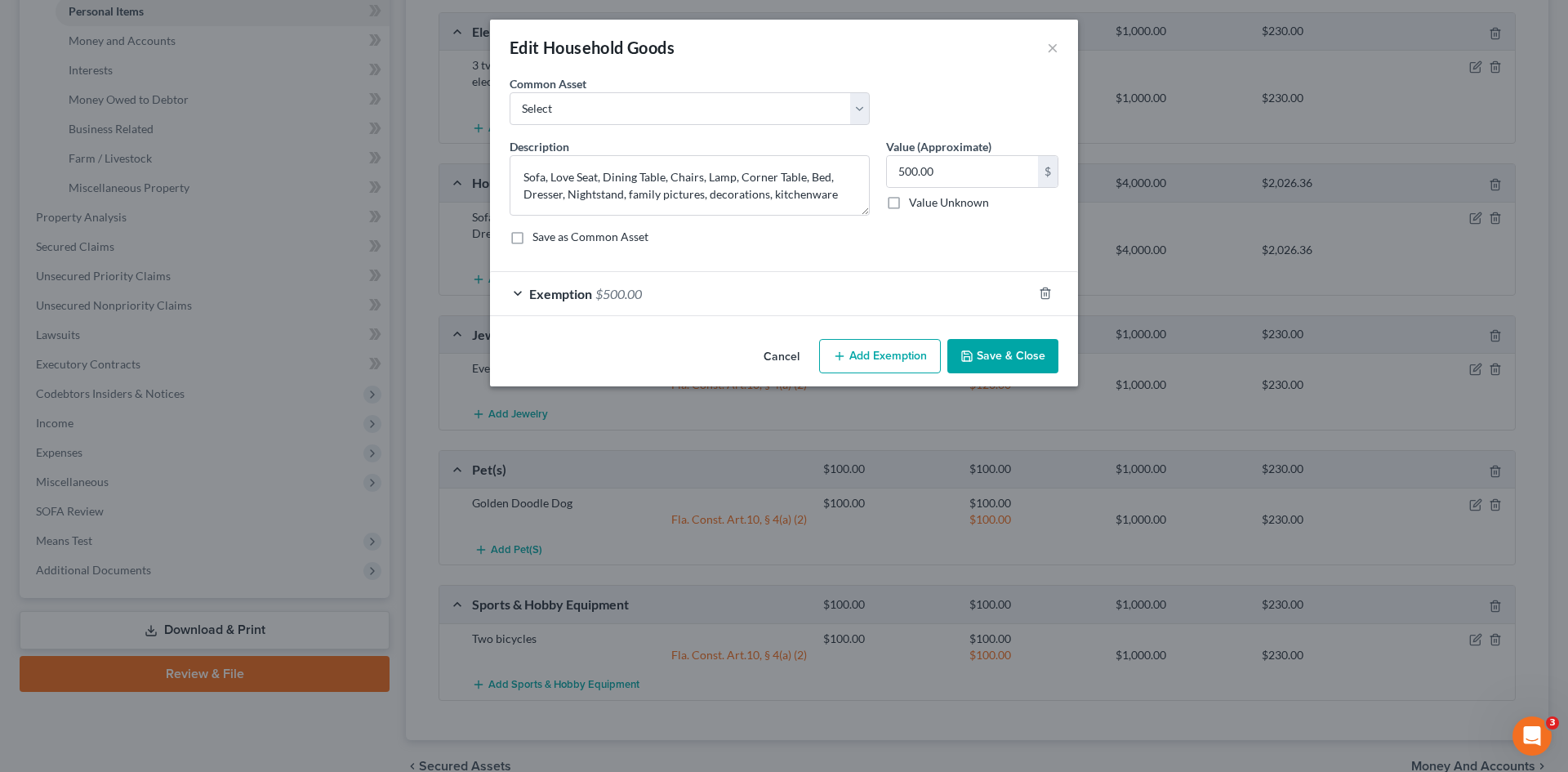
click at [595, 295] on div "Exemption $500.00" at bounding box center [761, 293] width 542 height 43
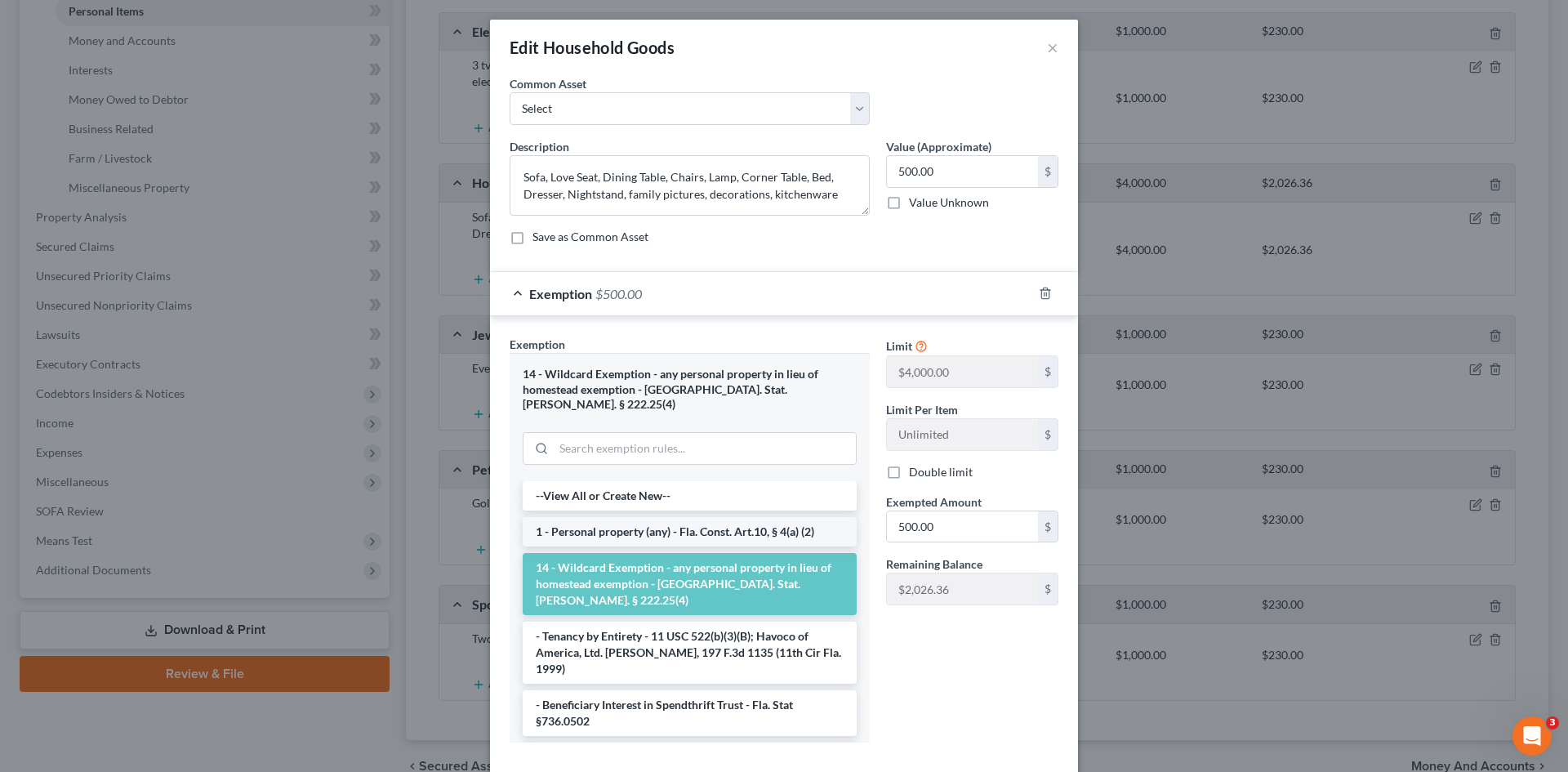
click at [676, 517] on li "1 - Personal property (any) - Fla. Const. Art.10, § 4(a) (2)" at bounding box center [689, 532] width 334 height 30
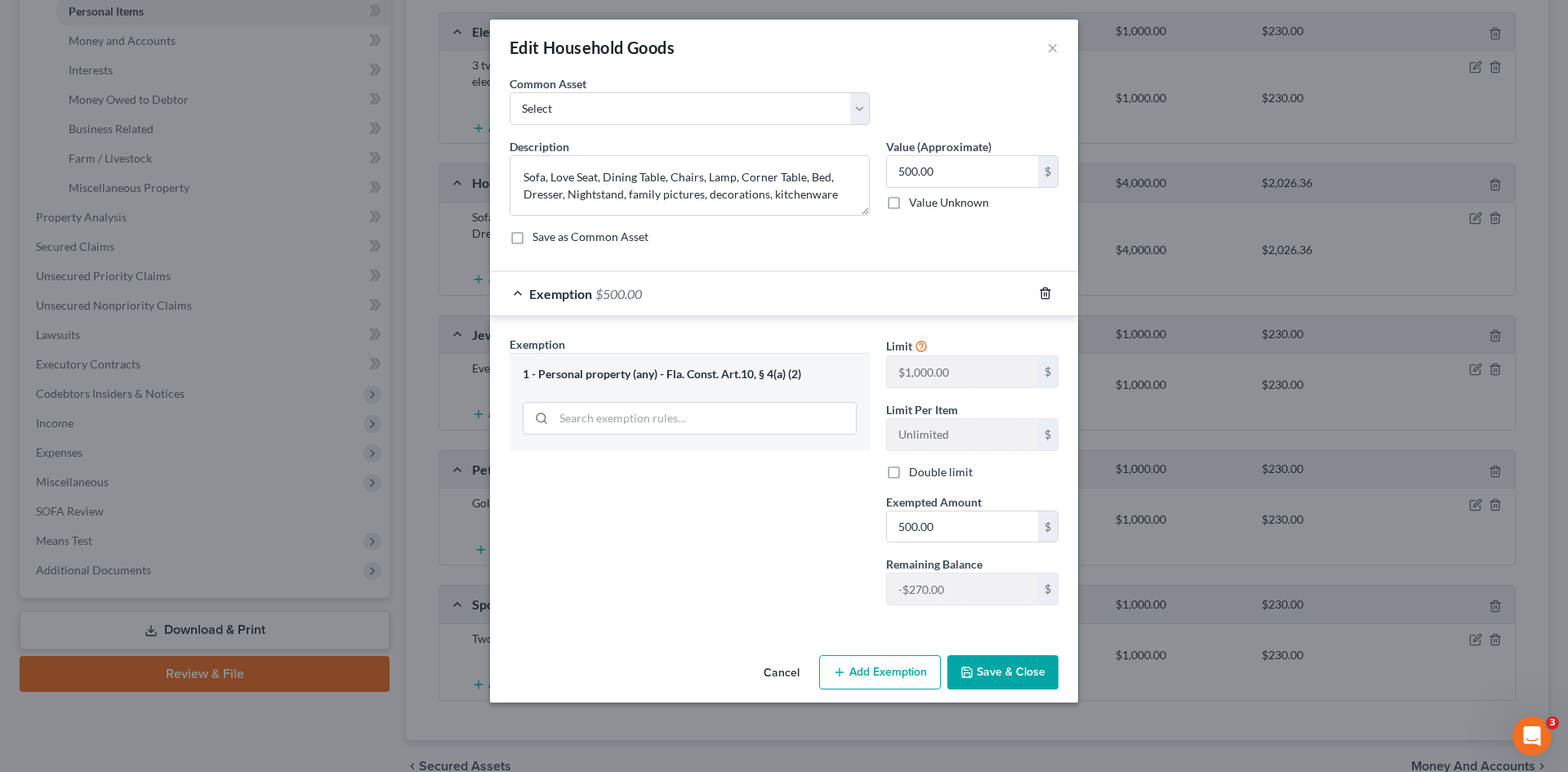
click at [1042, 291] on icon "button" at bounding box center [1044, 292] width 13 height 13
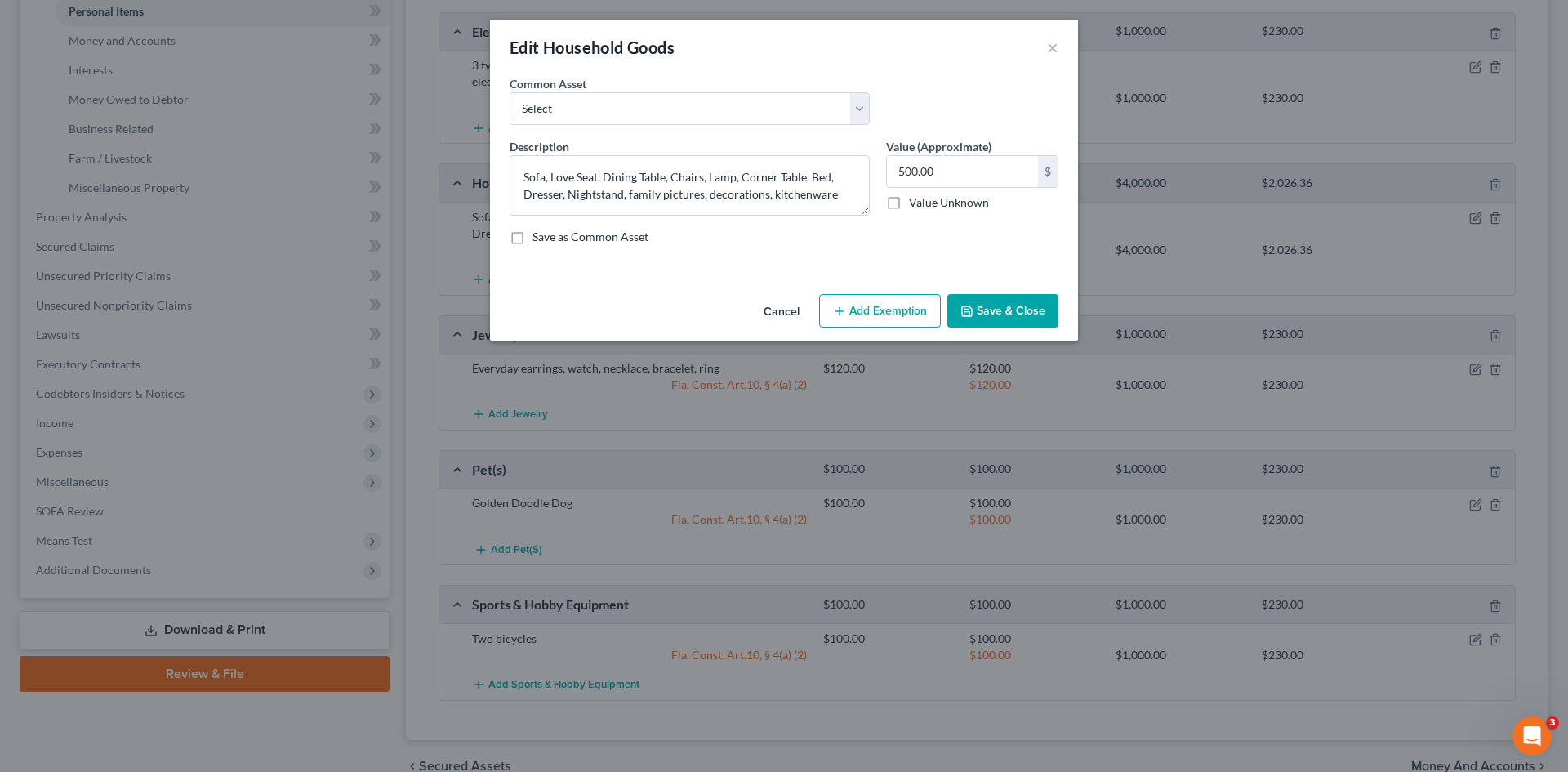
click at [877, 311] on button "Add Exemption" at bounding box center [880, 311] width 122 height 34
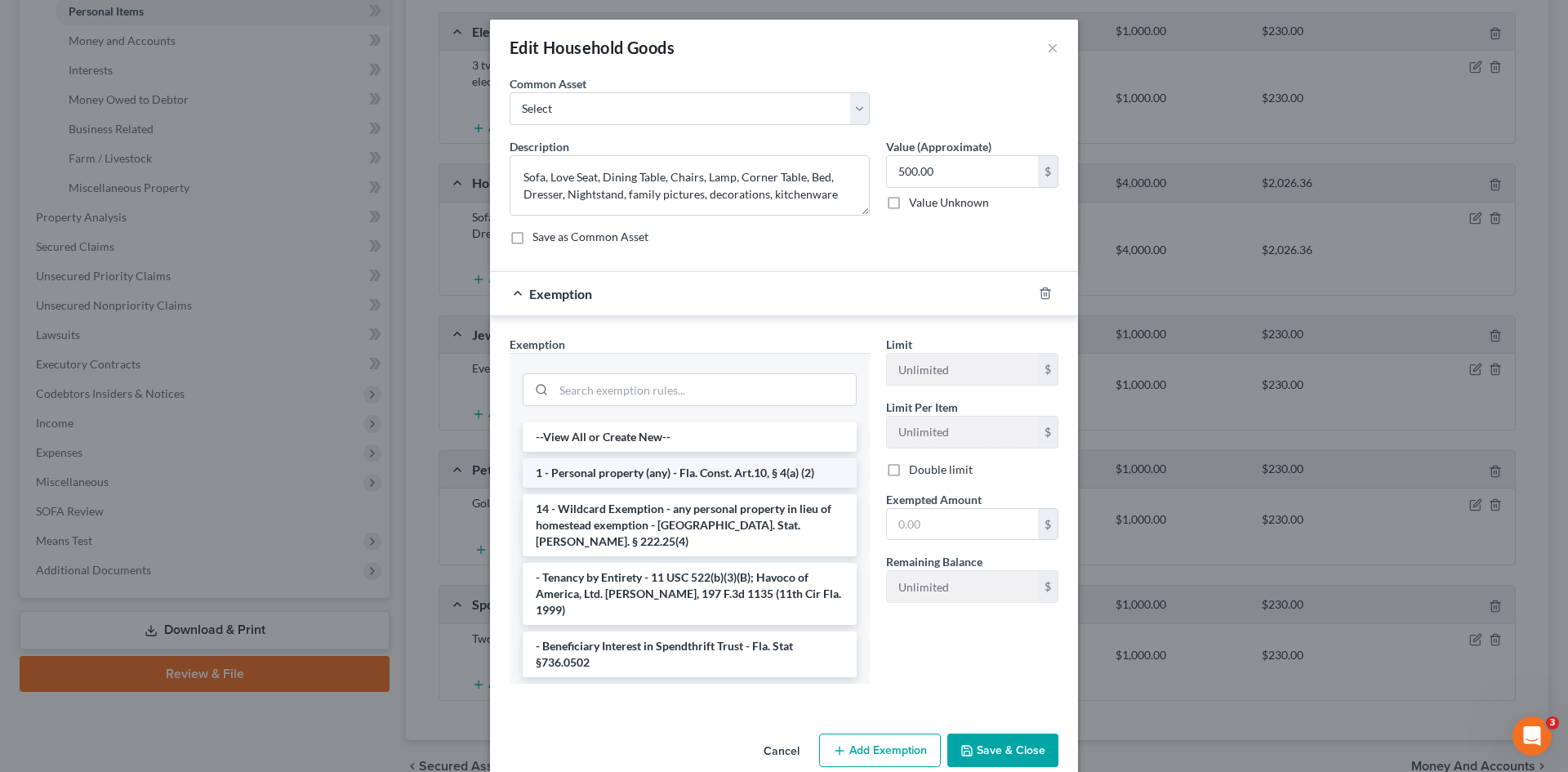
click at [610, 477] on li "1 - Personal property (any) - Fla. Const. Art.10, § 4(a) (2)" at bounding box center [689, 473] width 334 height 30
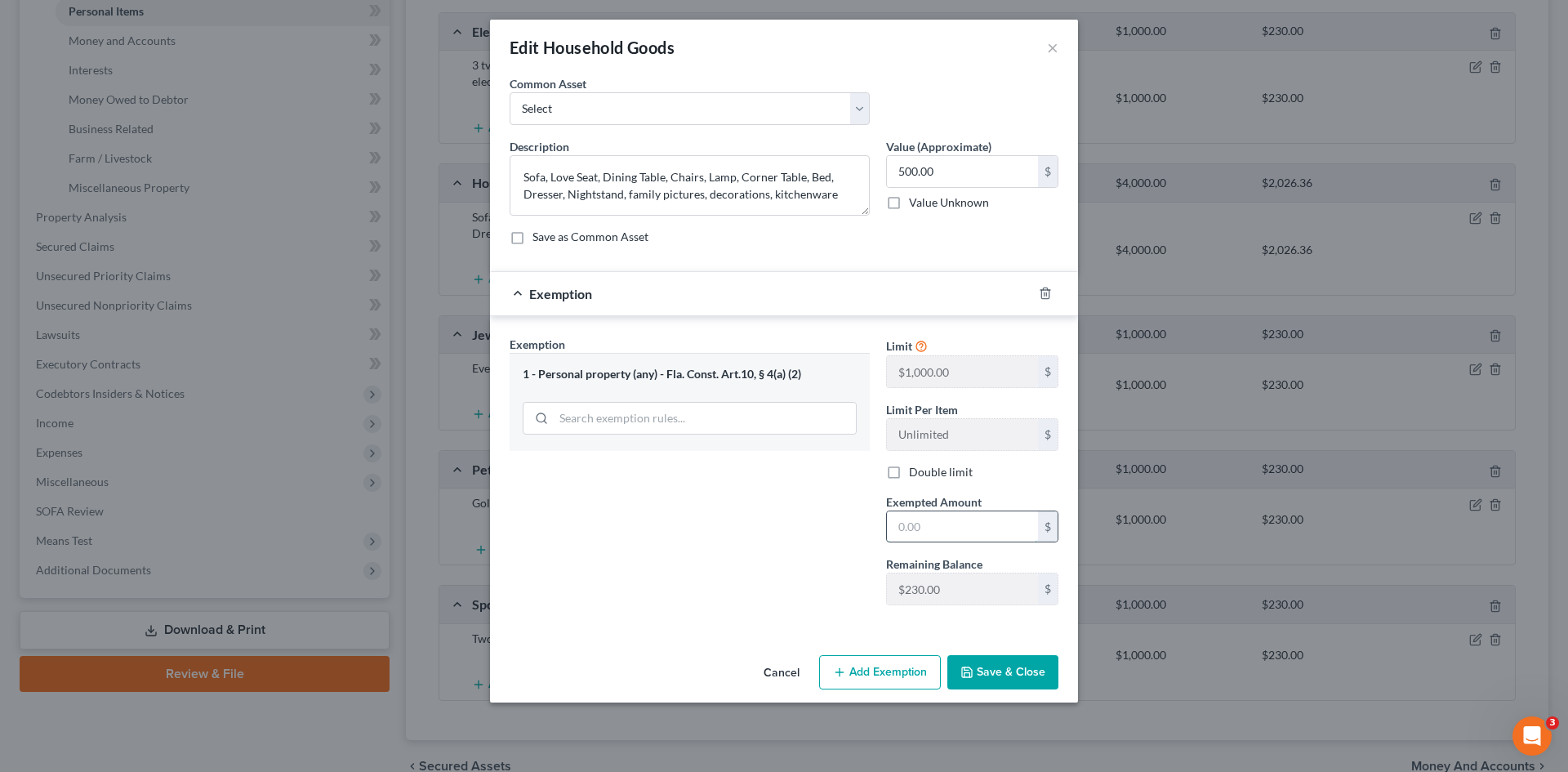
click at [906, 527] on input "text" at bounding box center [962, 527] width 151 height 32
type input "230.00"
click at [981, 676] on button "Save & Close" at bounding box center [1002, 672] width 111 height 34
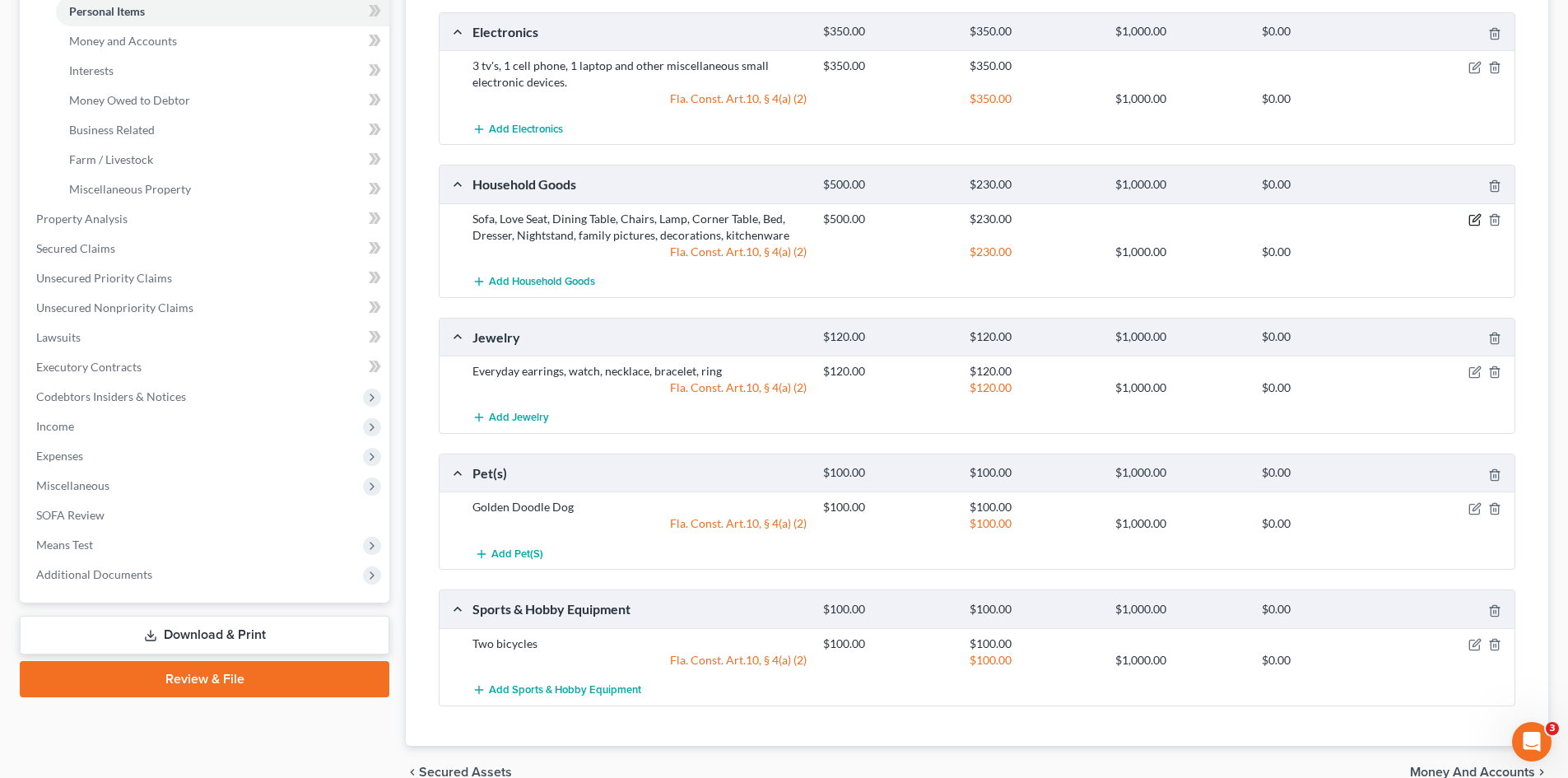
click at [1477, 220] on icon "button" at bounding box center [1475, 219] width 13 height 13
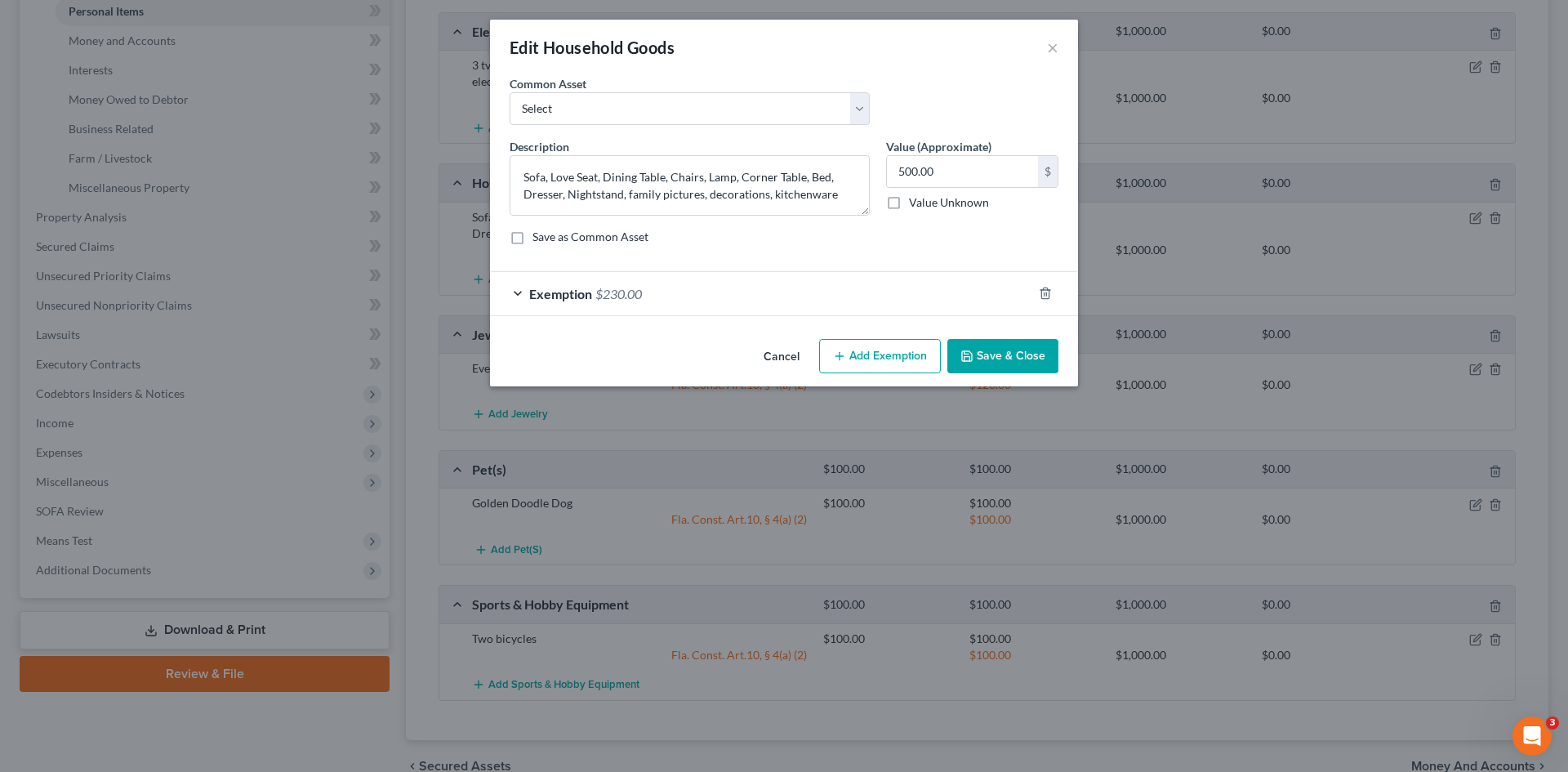
click at [867, 357] on button "Add Exemption" at bounding box center [880, 355] width 122 height 34
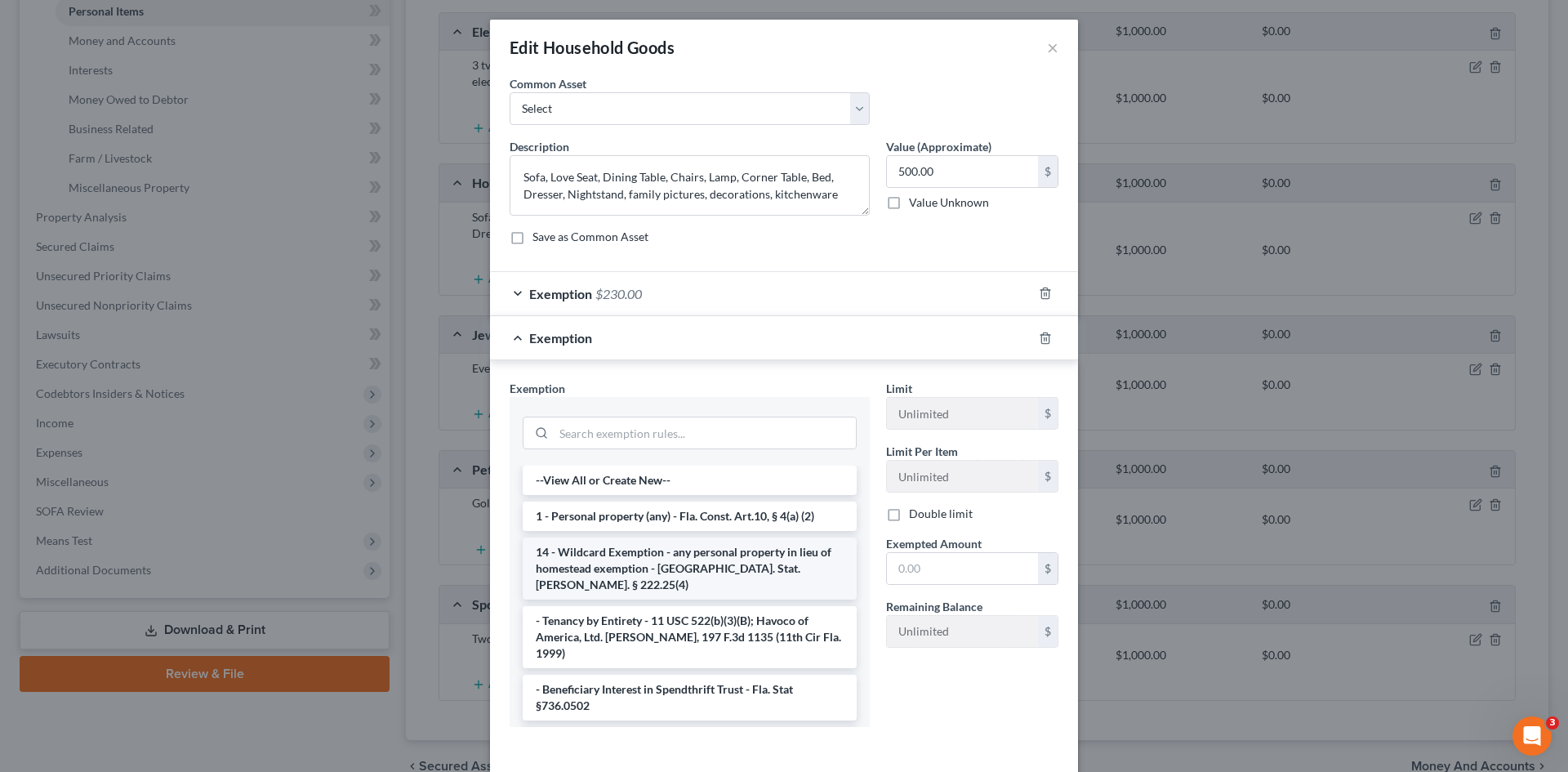
click at [606, 556] on li "14 - Wildcard Exemption - any personal property in lieu of homestead exemption …" at bounding box center [689, 568] width 334 height 62
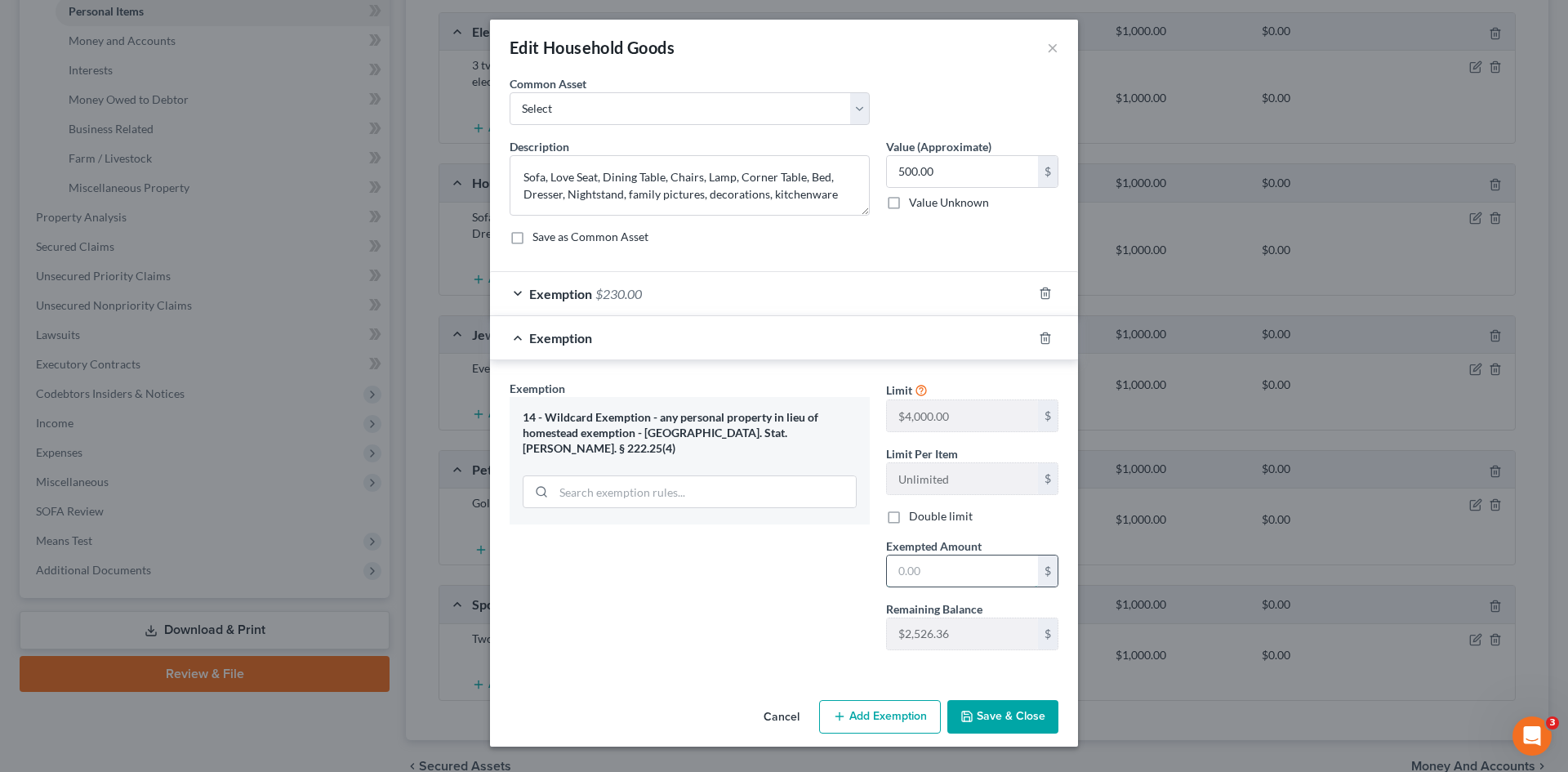
click at [905, 568] on input "text" at bounding box center [962, 571] width 151 height 32
type input "270.00"
click at [986, 712] on button "Save & Close" at bounding box center [1002, 717] width 111 height 34
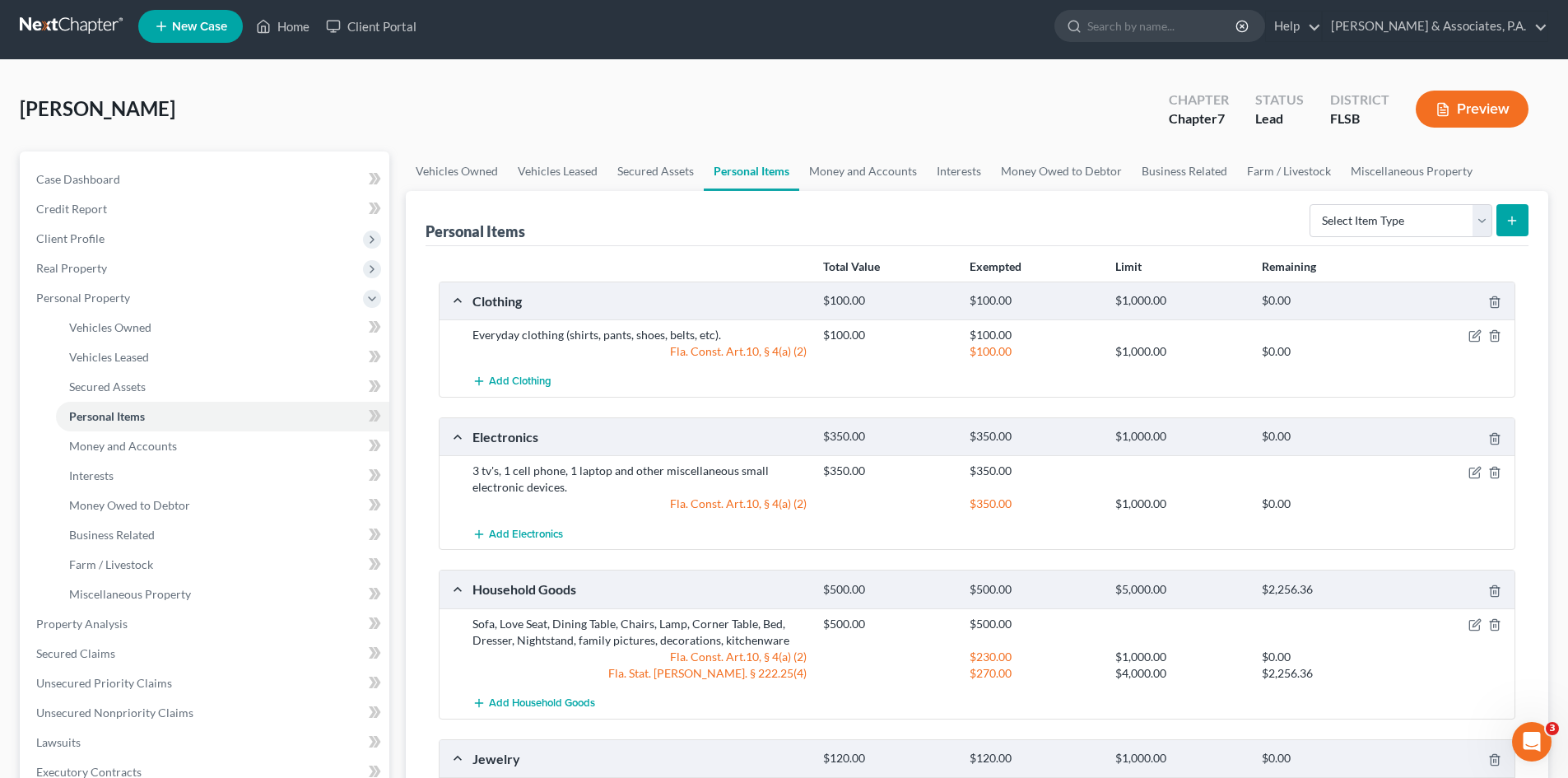
scroll to position [0, 0]
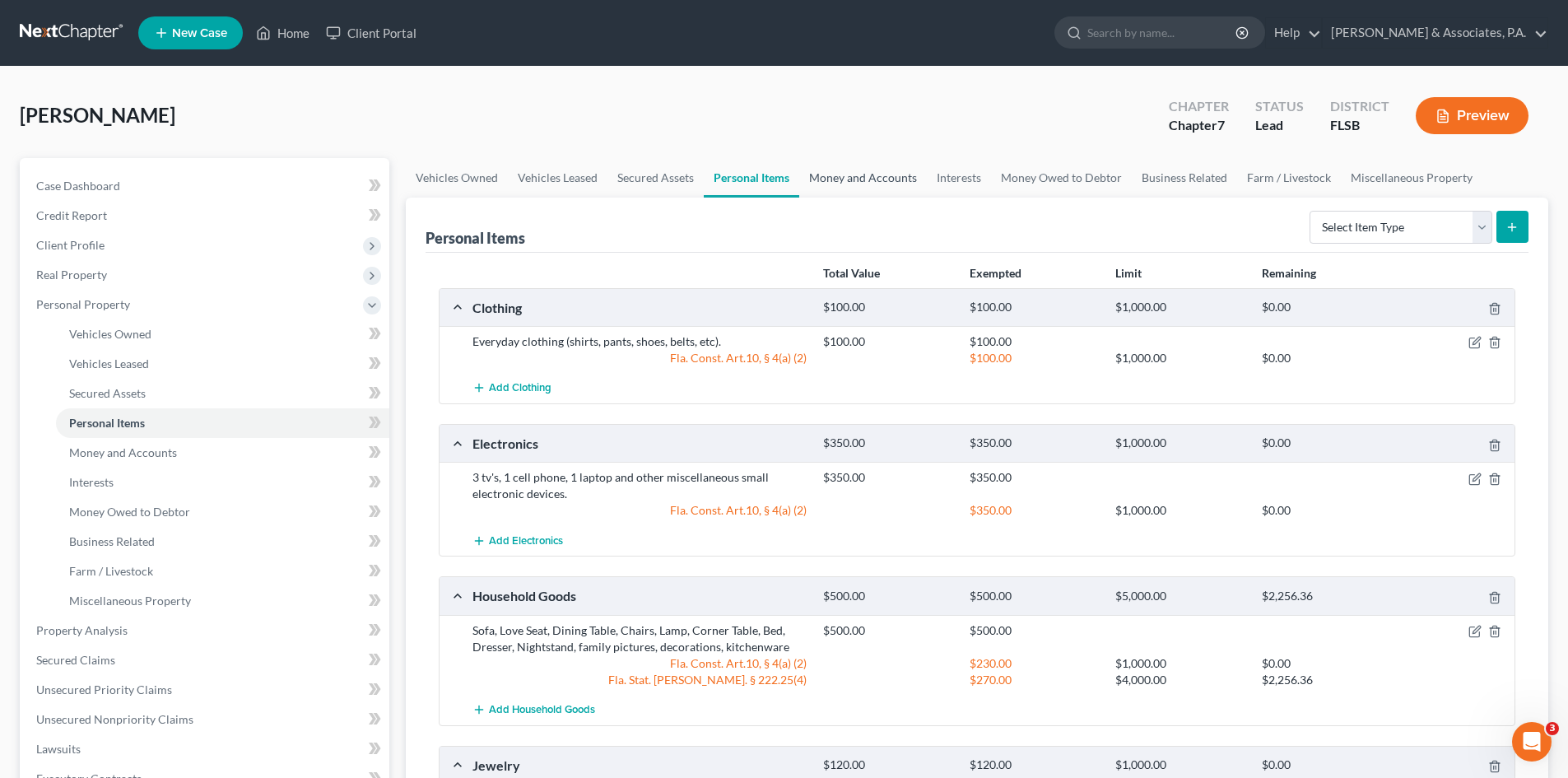
click at [850, 182] on link "Money and Accounts" at bounding box center [863, 178] width 128 height 40
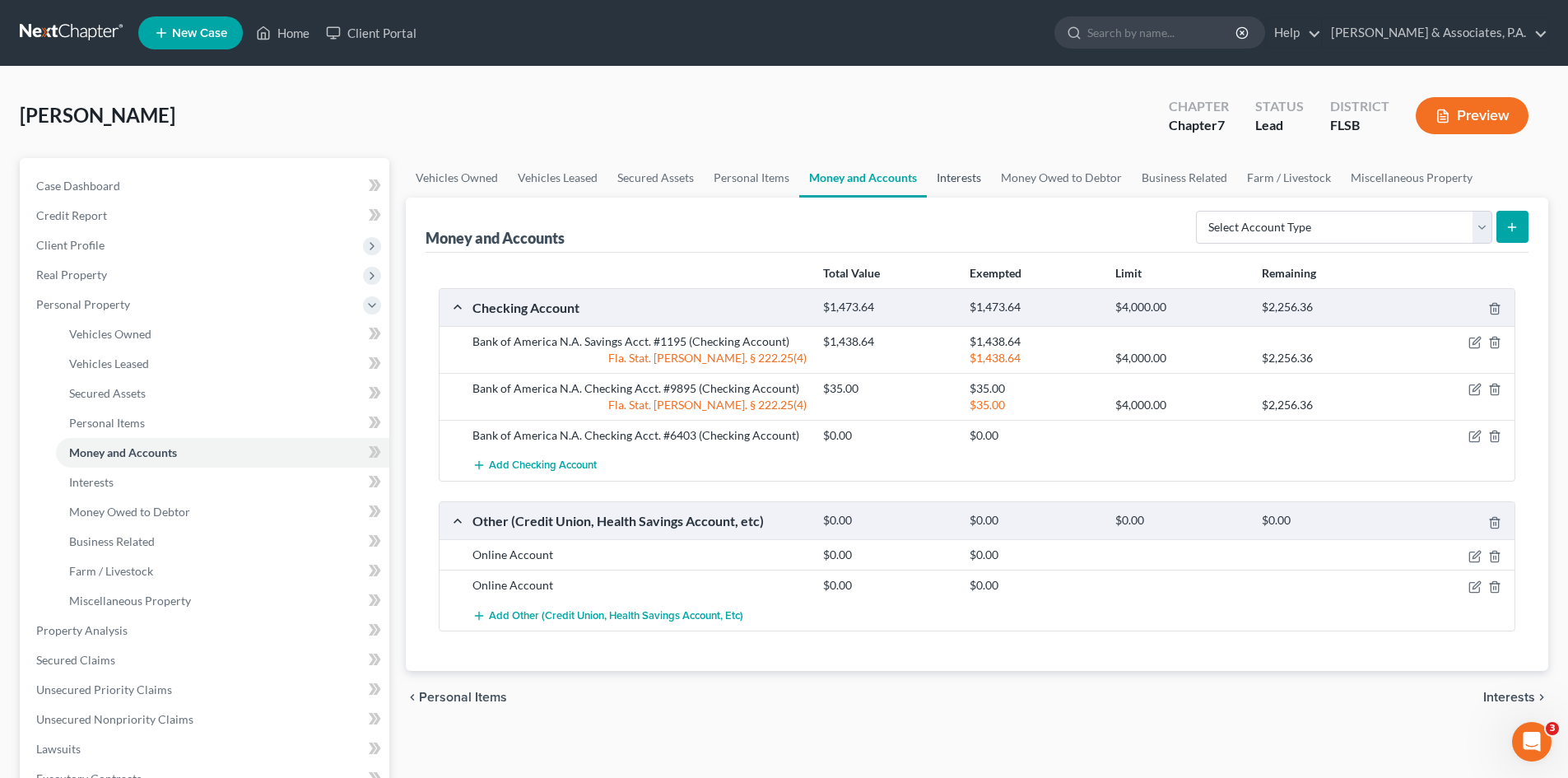
click at [961, 175] on link "Interests" at bounding box center [959, 178] width 65 height 40
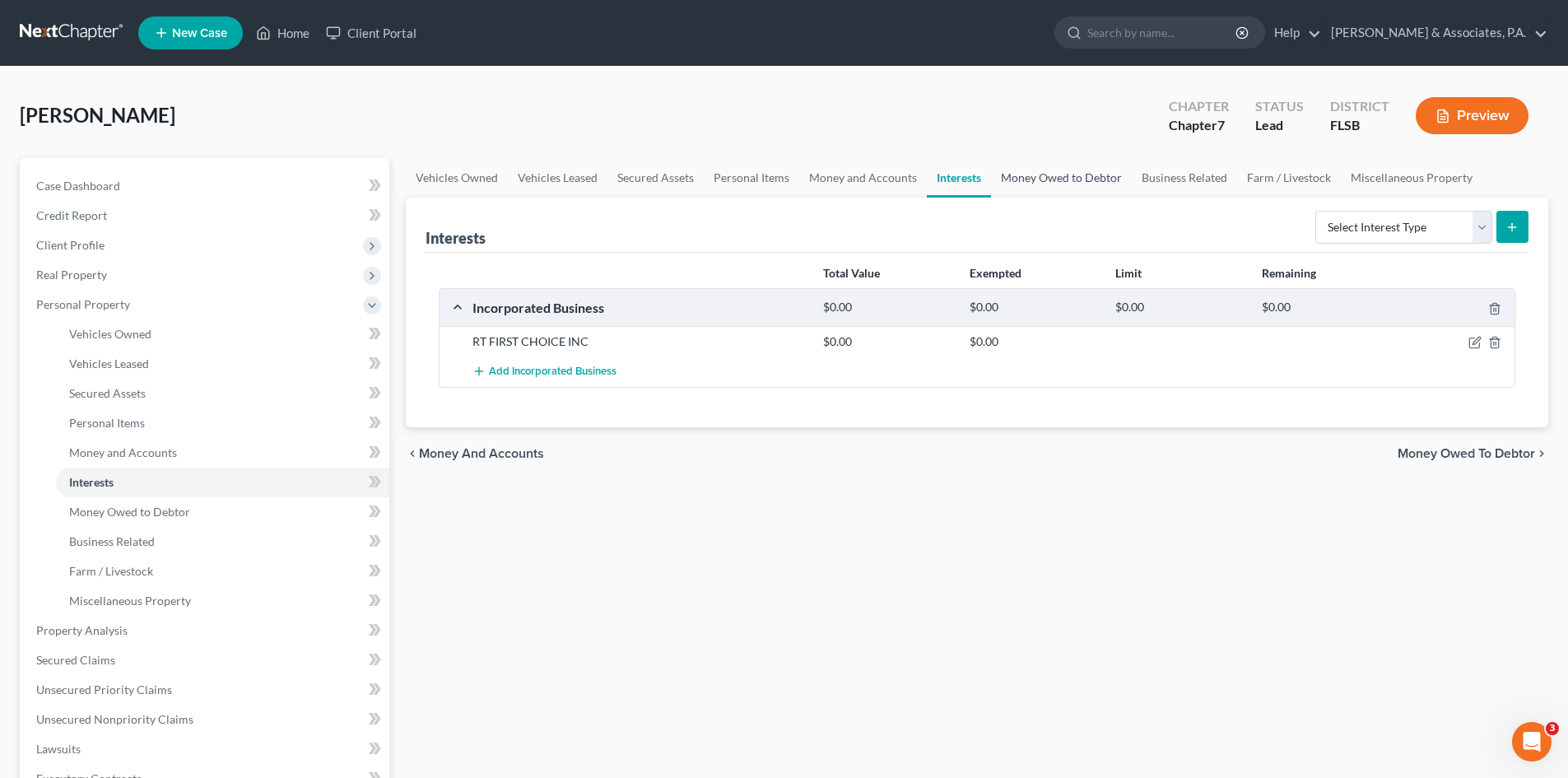
click at [1040, 186] on link "Money Owed to Debtor" at bounding box center [1062, 178] width 141 height 40
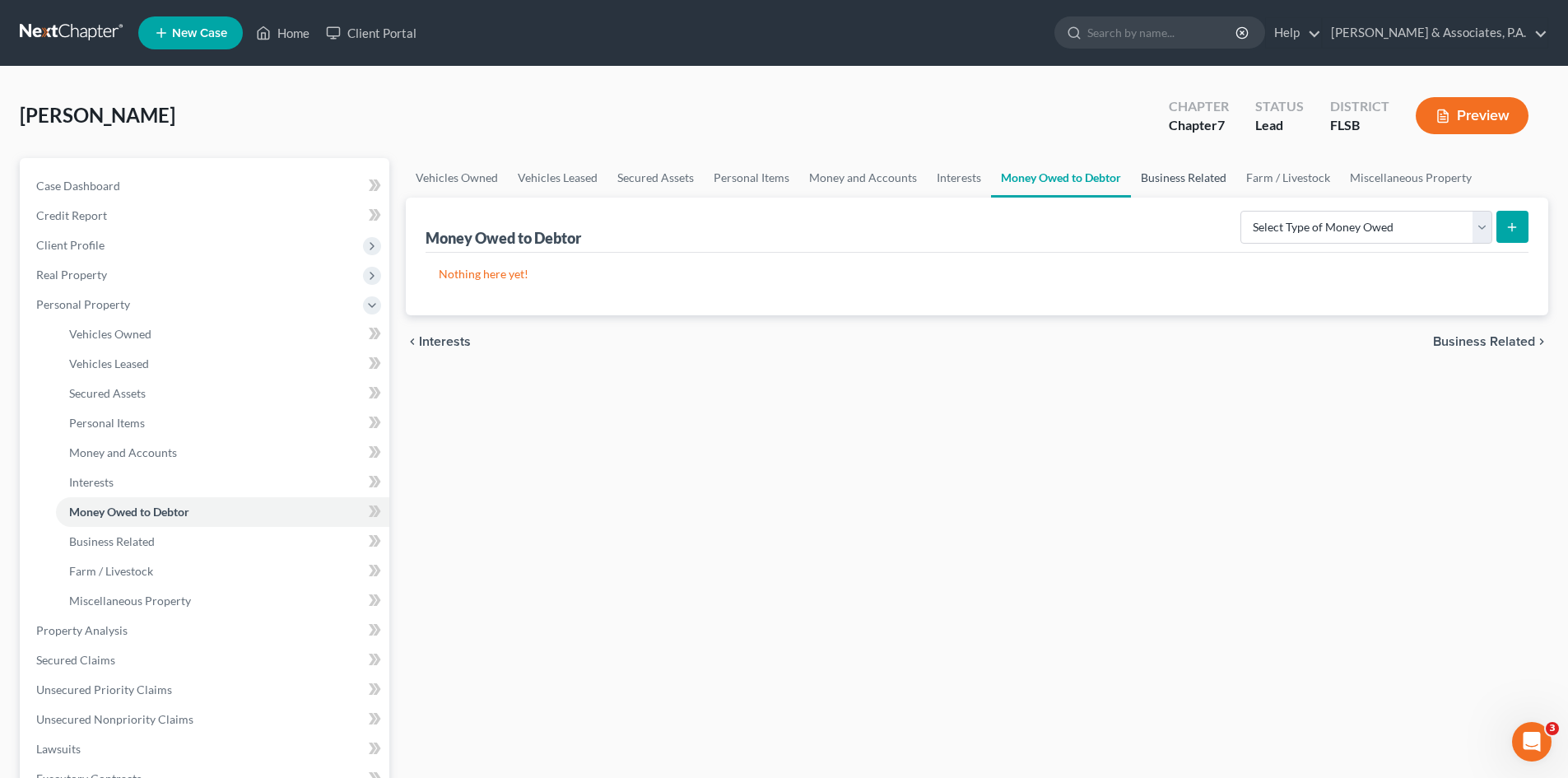
click at [1164, 182] on link "Business Related" at bounding box center [1184, 178] width 105 height 40
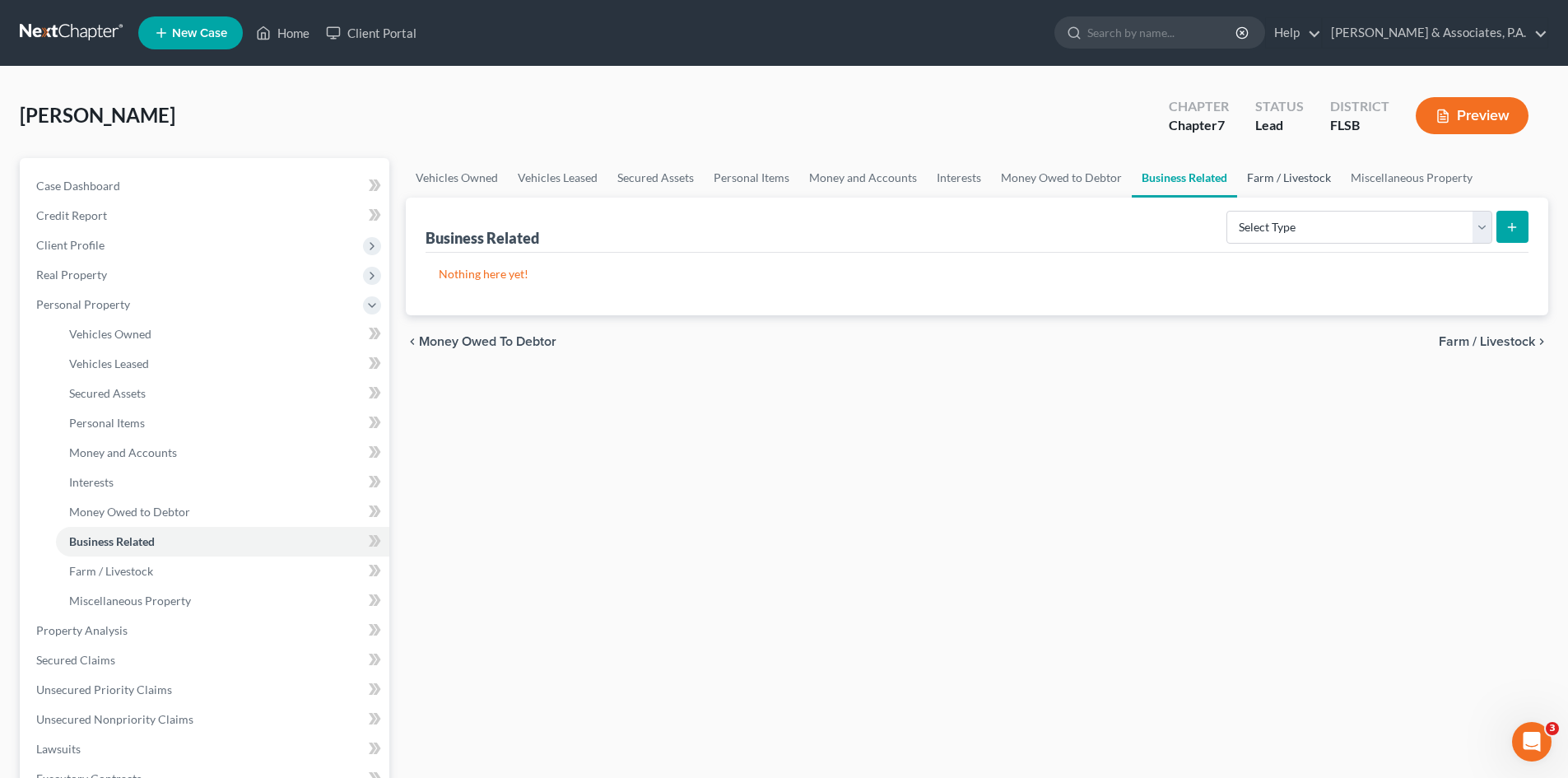
click at [1284, 185] on link "Farm / Livestock" at bounding box center [1289, 178] width 104 height 40
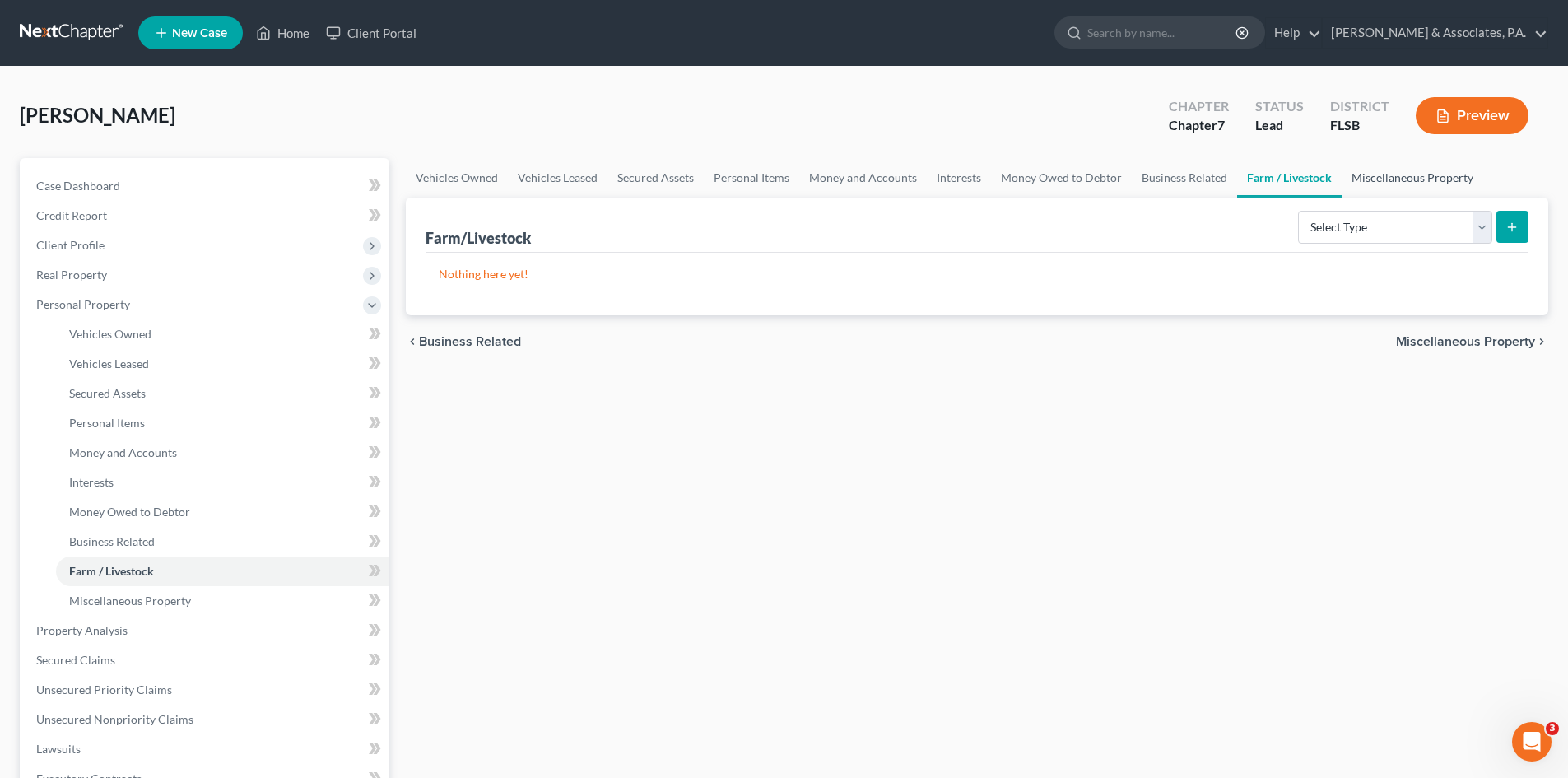
click at [1375, 177] on link "Miscellaneous Property" at bounding box center [1412, 178] width 142 height 40
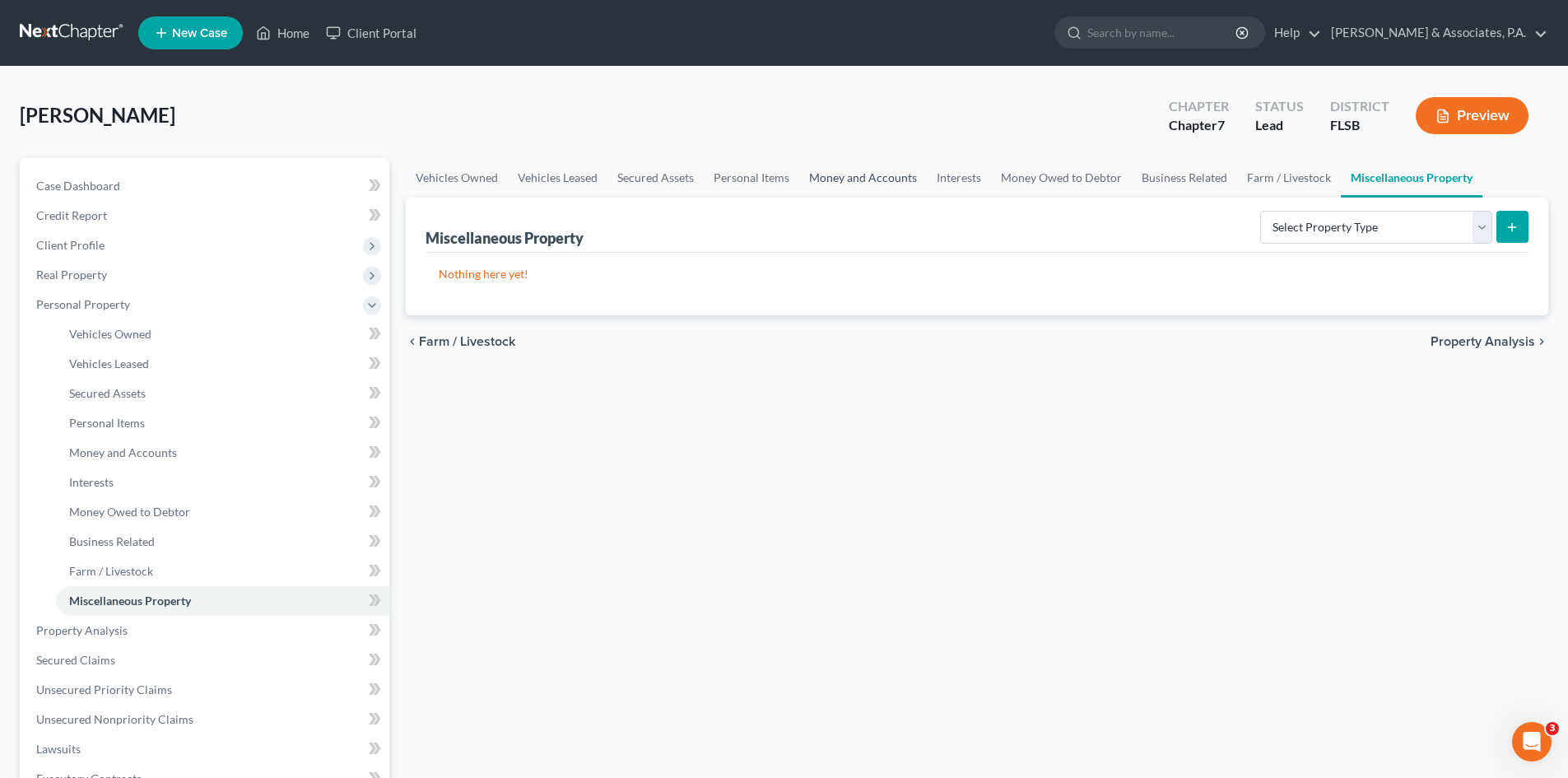
click at [906, 182] on link "Money and Accounts" at bounding box center [863, 178] width 128 height 40
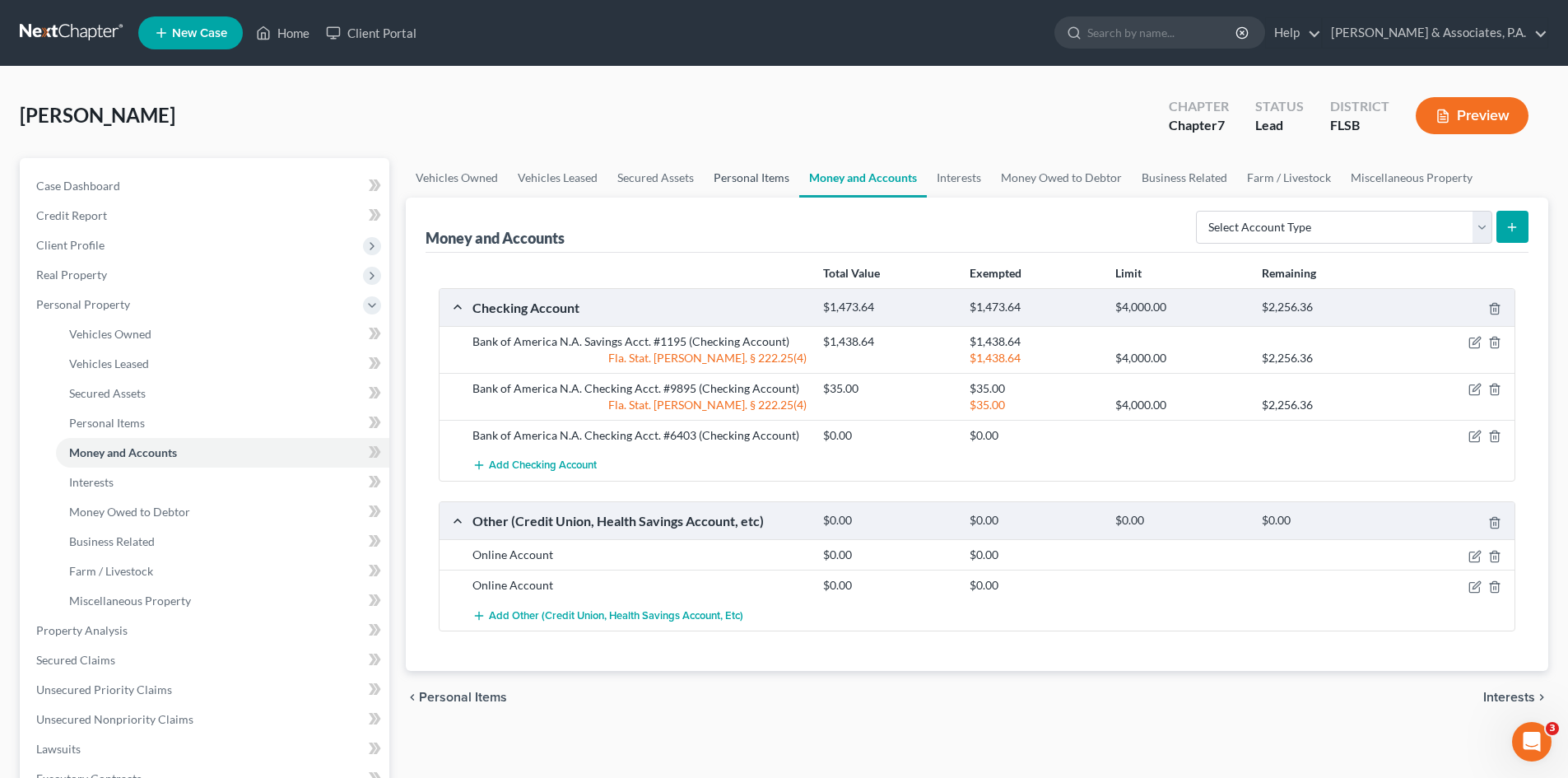
click at [758, 182] on link "Personal Items" at bounding box center [751, 178] width 95 height 40
